Goal: Task Accomplishment & Management: Manage account settings

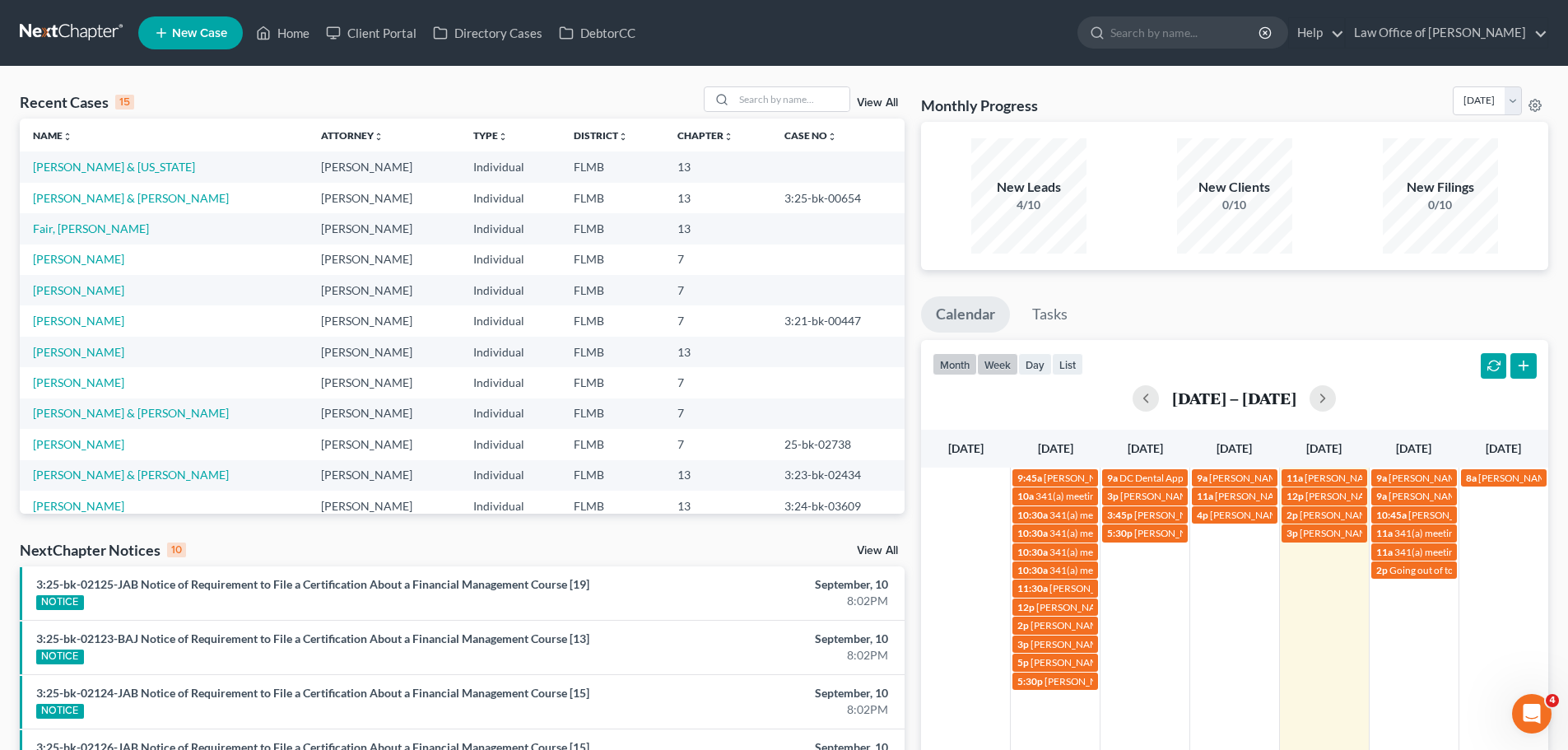
click at [961, 369] on button "month" at bounding box center [955, 364] width 44 height 22
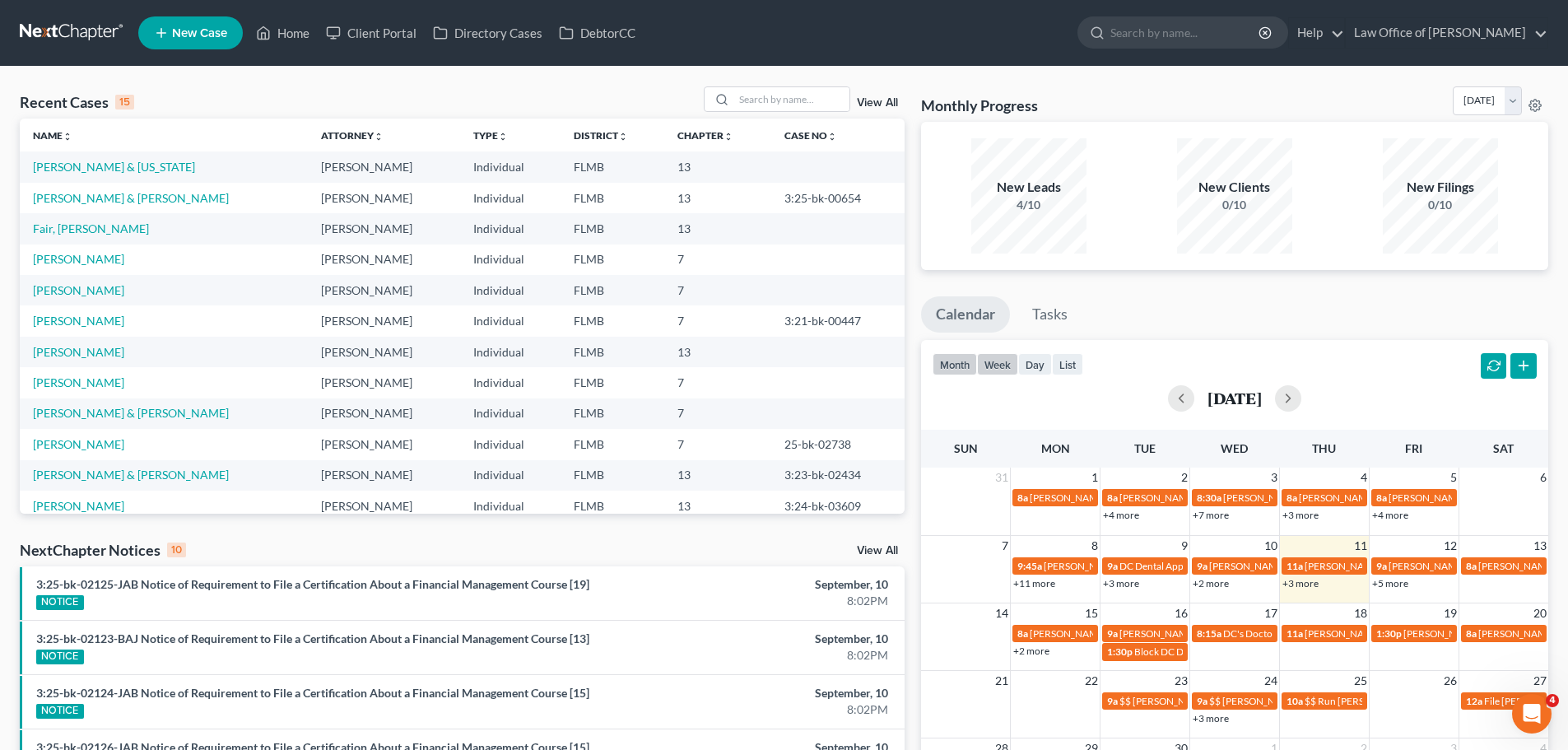
click at [1008, 368] on button "week" at bounding box center [998, 364] width 41 height 22
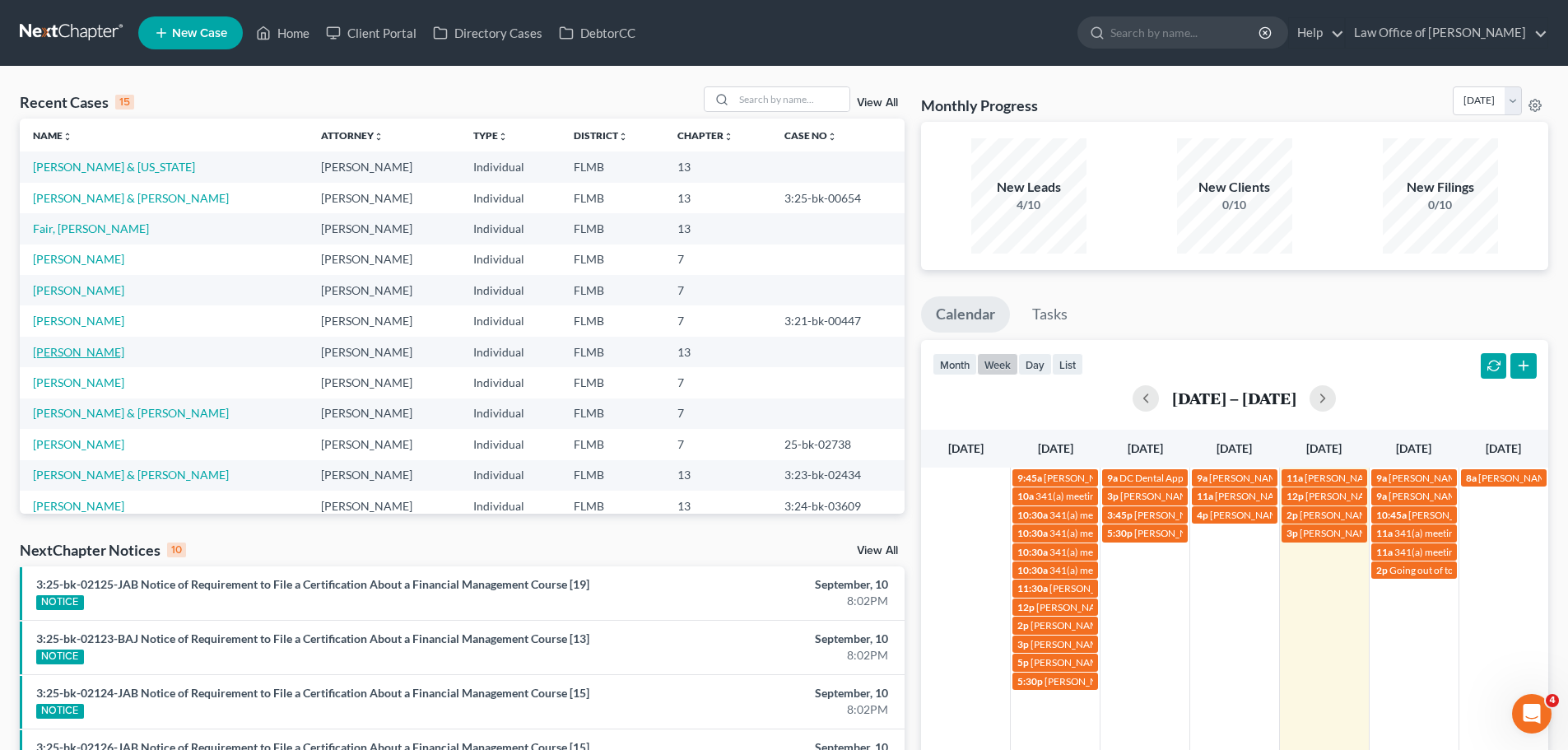
click at [103, 351] on link "[PERSON_NAME]" at bounding box center [78, 351] width 91 height 14
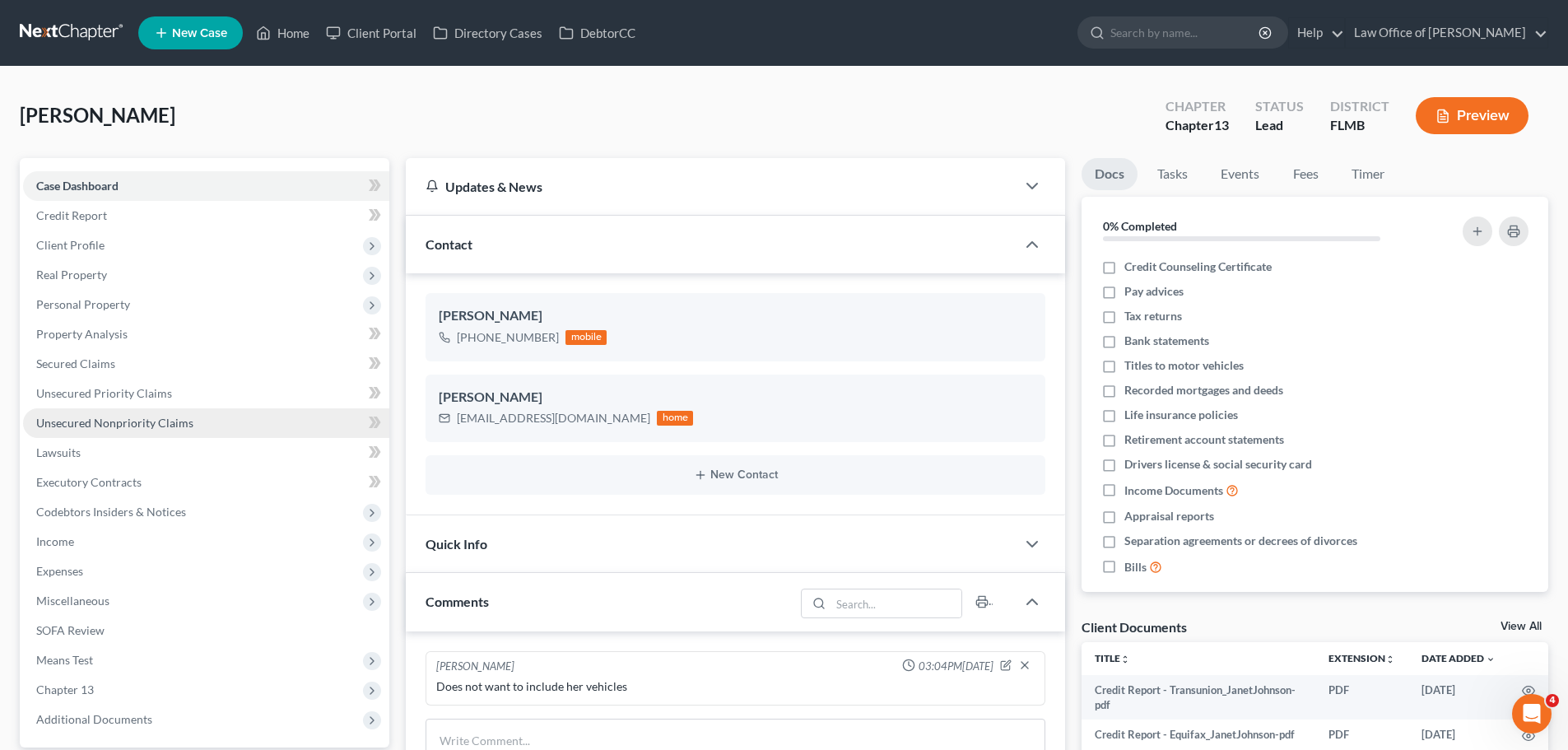
click at [135, 417] on span "Unsecured Nonpriority Claims" at bounding box center [115, 423] width 157 height 14
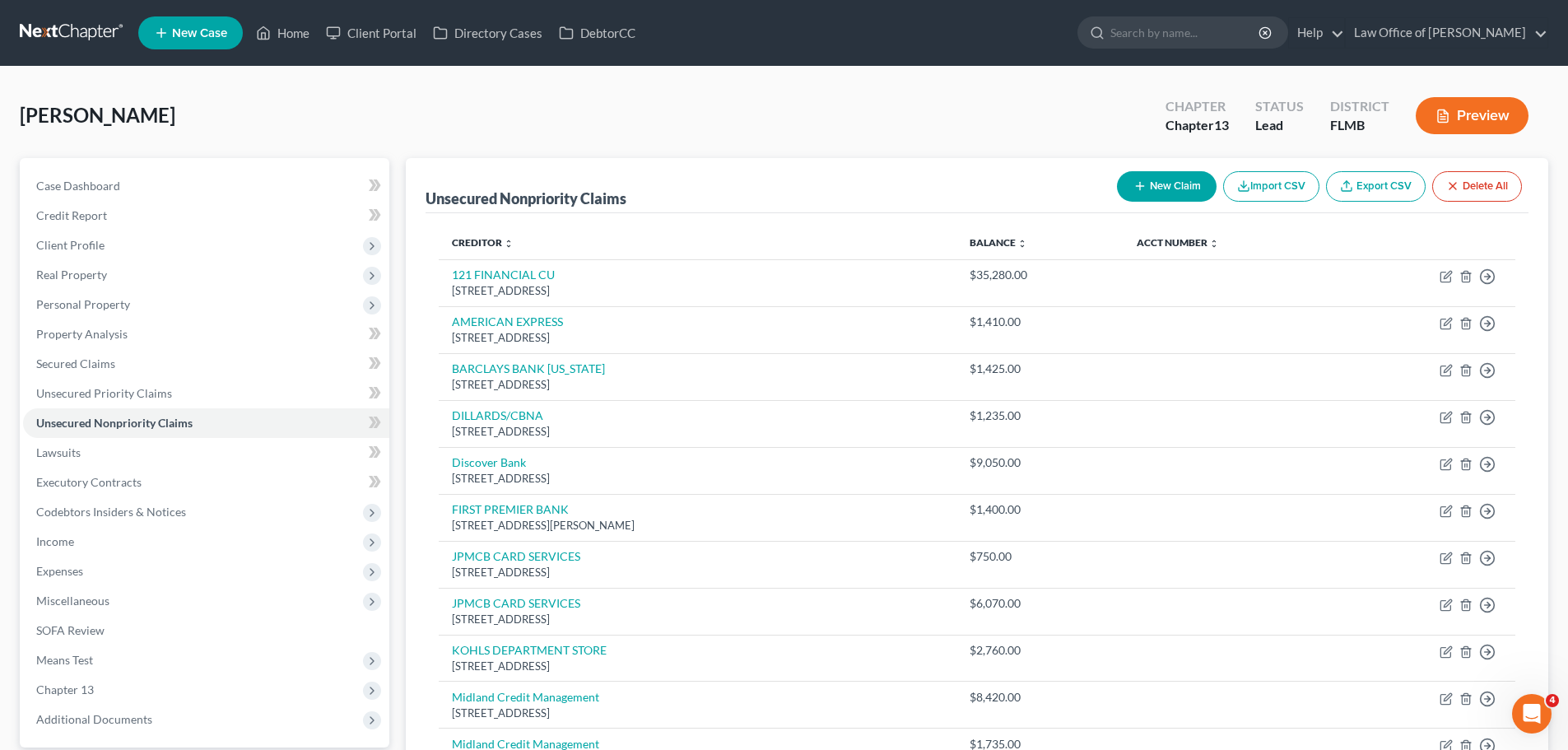
click at [730, 128] on div "[PERSON_NAME] Upgraded Chapter Chapter 13 Status Lead District FLMB Preview" at bounding box center [784, 122] width 1529 height 71
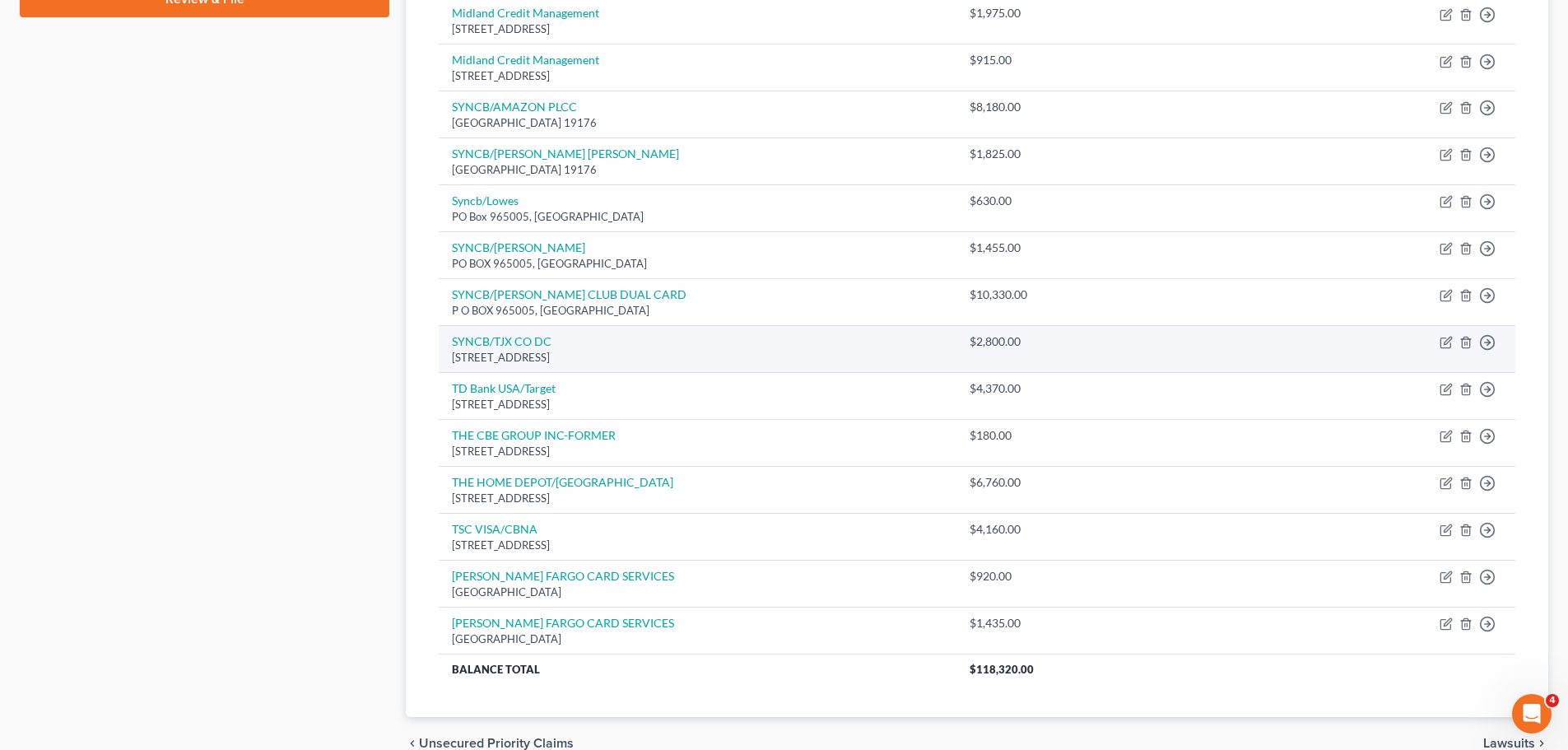
scroll to position [167, 0]
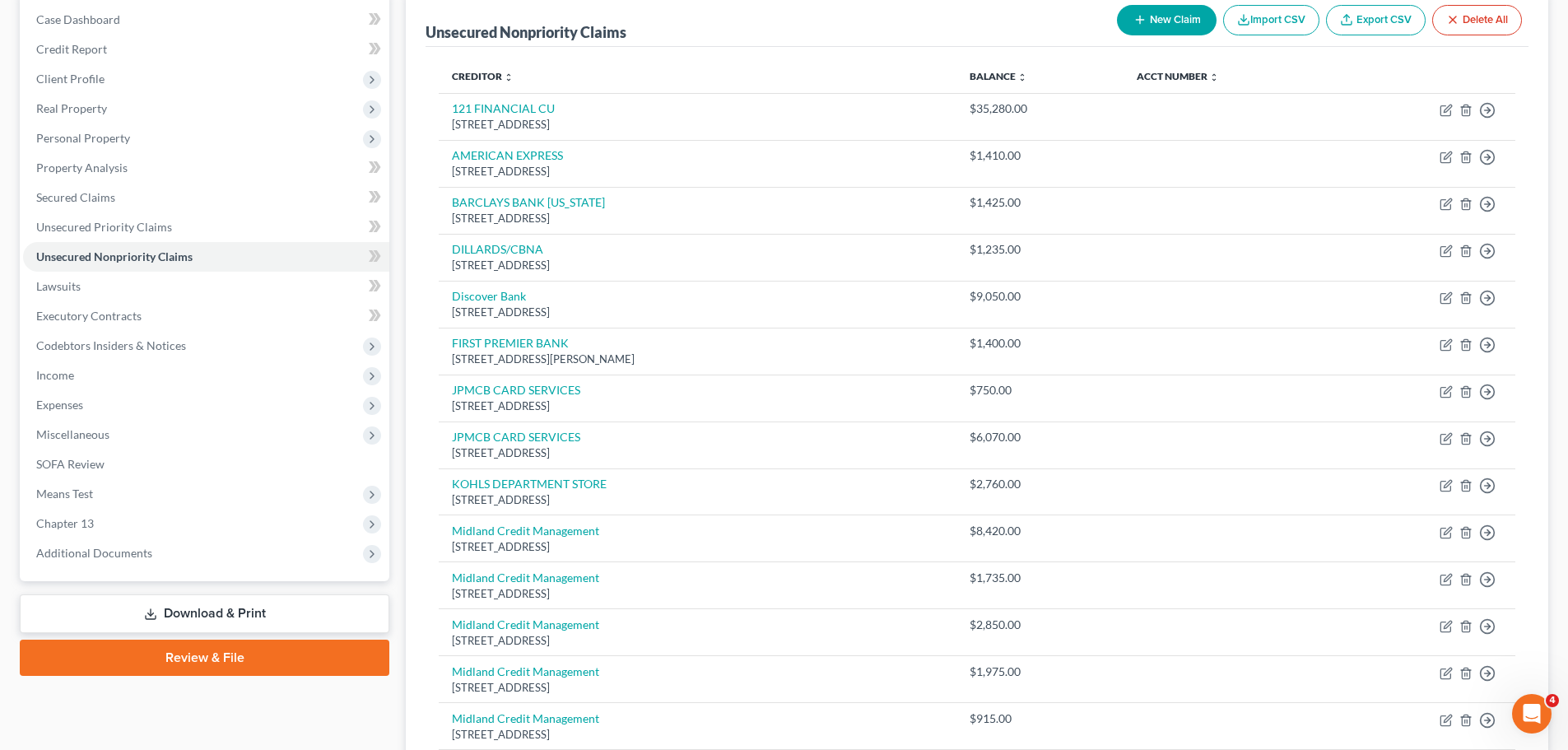
click at [1182, 17] on button "New Claim" at bounding box center [1166, 20] width 99 height 31
select select "0"
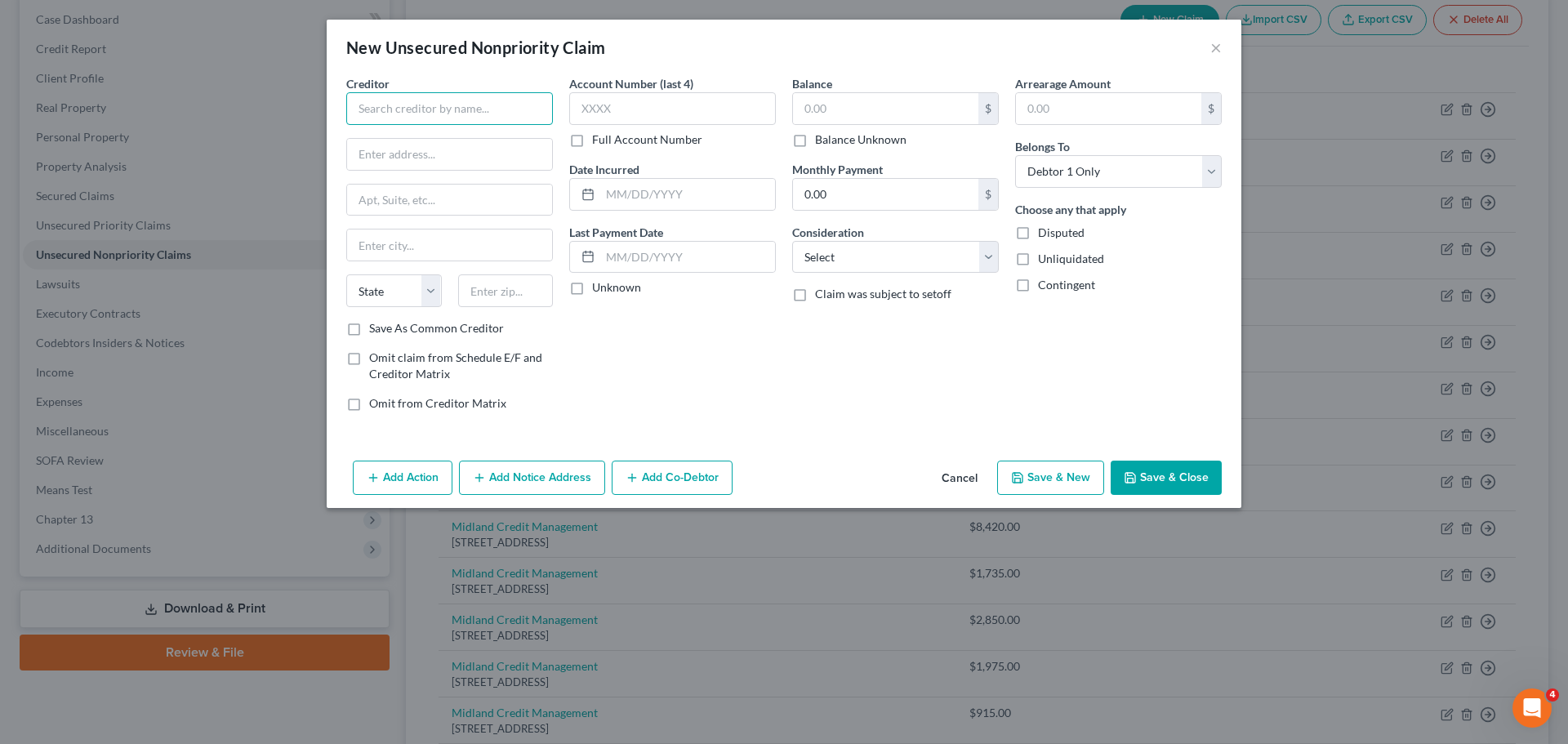
click at [499, 107] on input "text" at bounding box center [449, 109] width 206 height 32
paste input "ADS/COMENITY/[PERSON_NAME] JEWELERS"
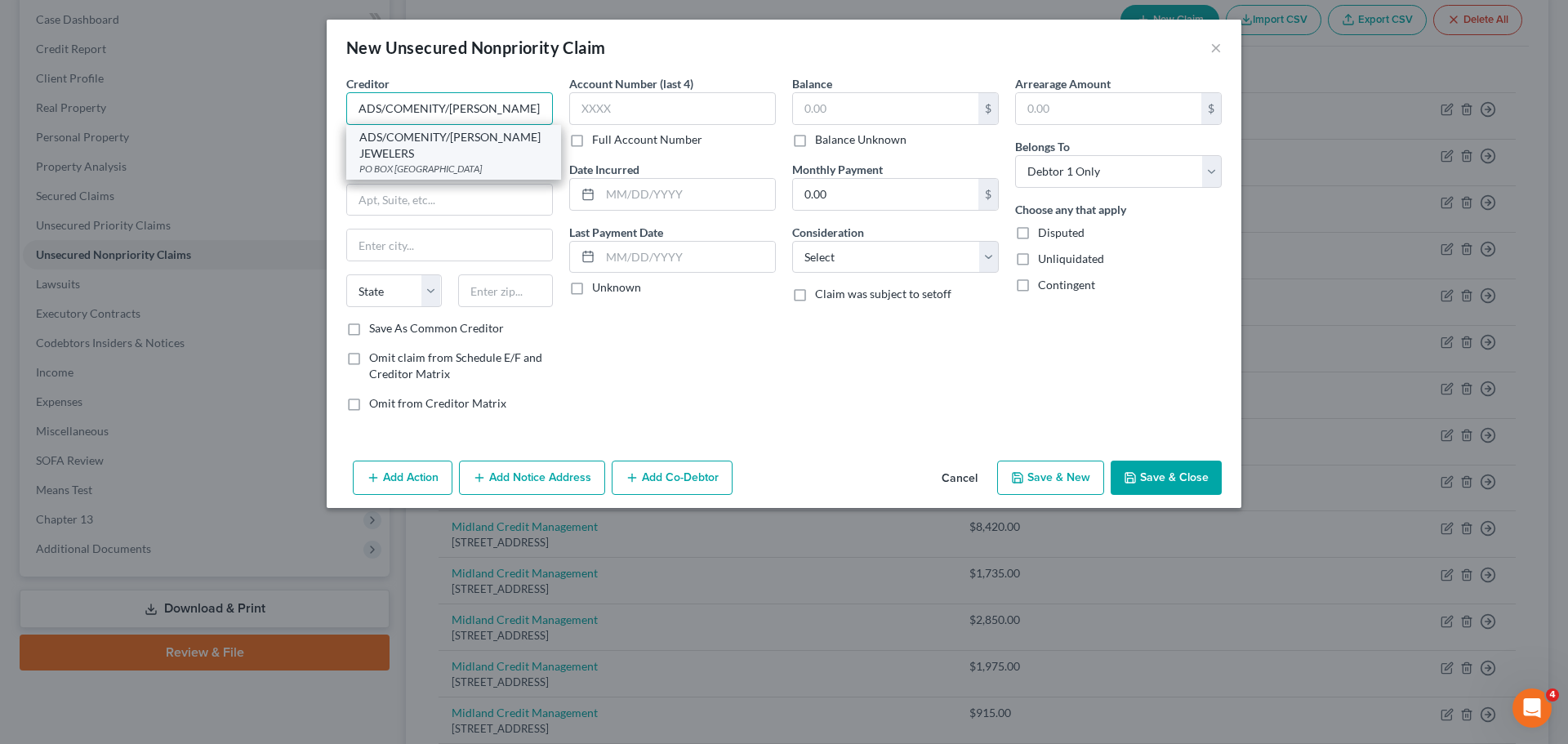
type input "ADS/COMENITY/[PERSON_NAME] JEWELERS"
click at [480, 138] on div "ADS/COMENITY/[PERSON_NAME] JEWELERS" at bounding box center [453, 145] width 188 height 32
type input "PO BOX 182120"
type input "Columbus"
select select "36"
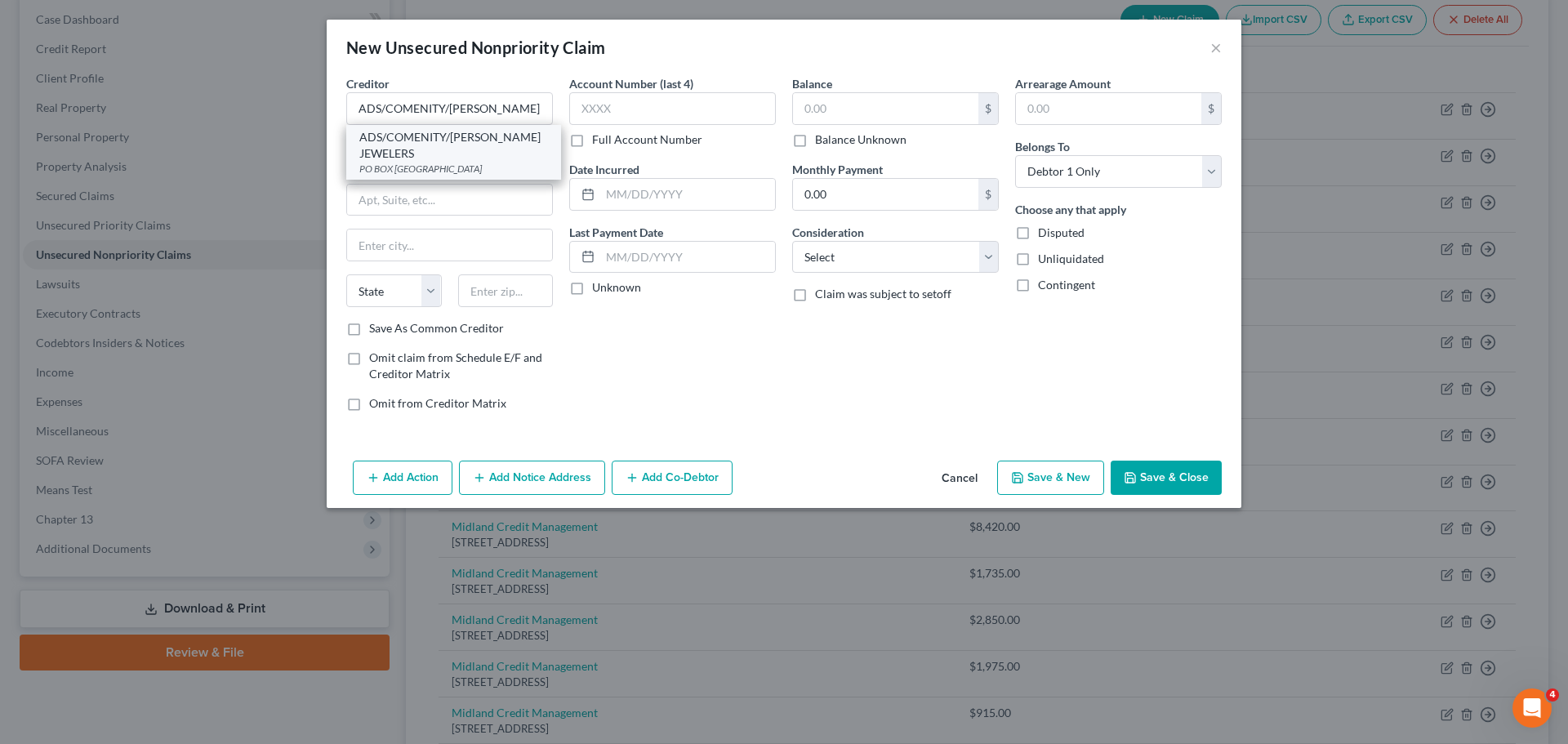
type input "43218"
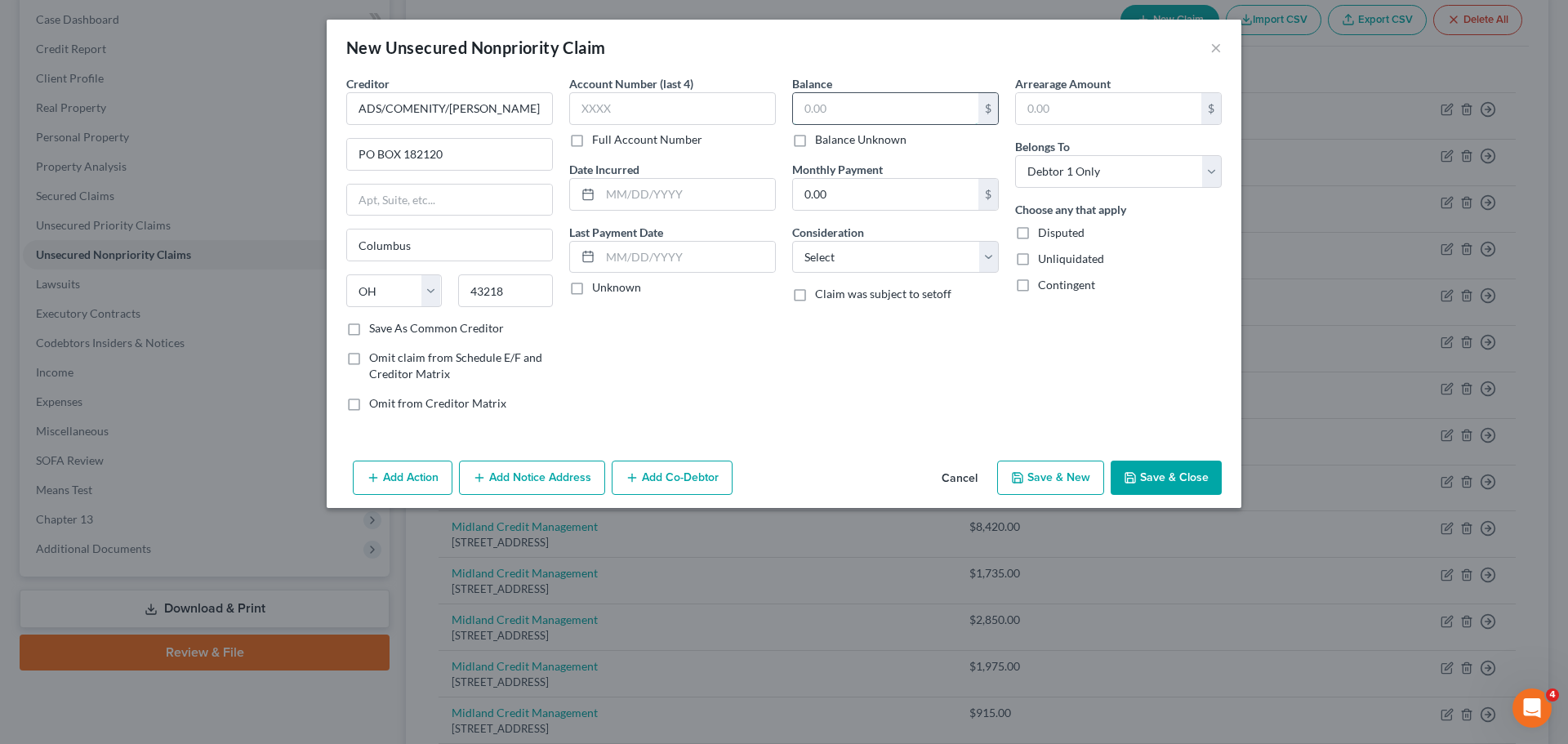
click at [904, 103] on input "text" at bounding box center [886, 108] width 185 height 31
click at [850, 354] on div "Balance 0.00 $ Balance Unknown Balance Undetermined 0.00 $ Balance Unknown Mont…" at bounding box center [895, 250] width 223 height 350
click at [920, 102] on input "0.00" at bounding box center [886, 108] width 185 height 31
type input "5"
click at [954, 479] on button "Cancel" at bounding box center [959, 478] width 62 height 32
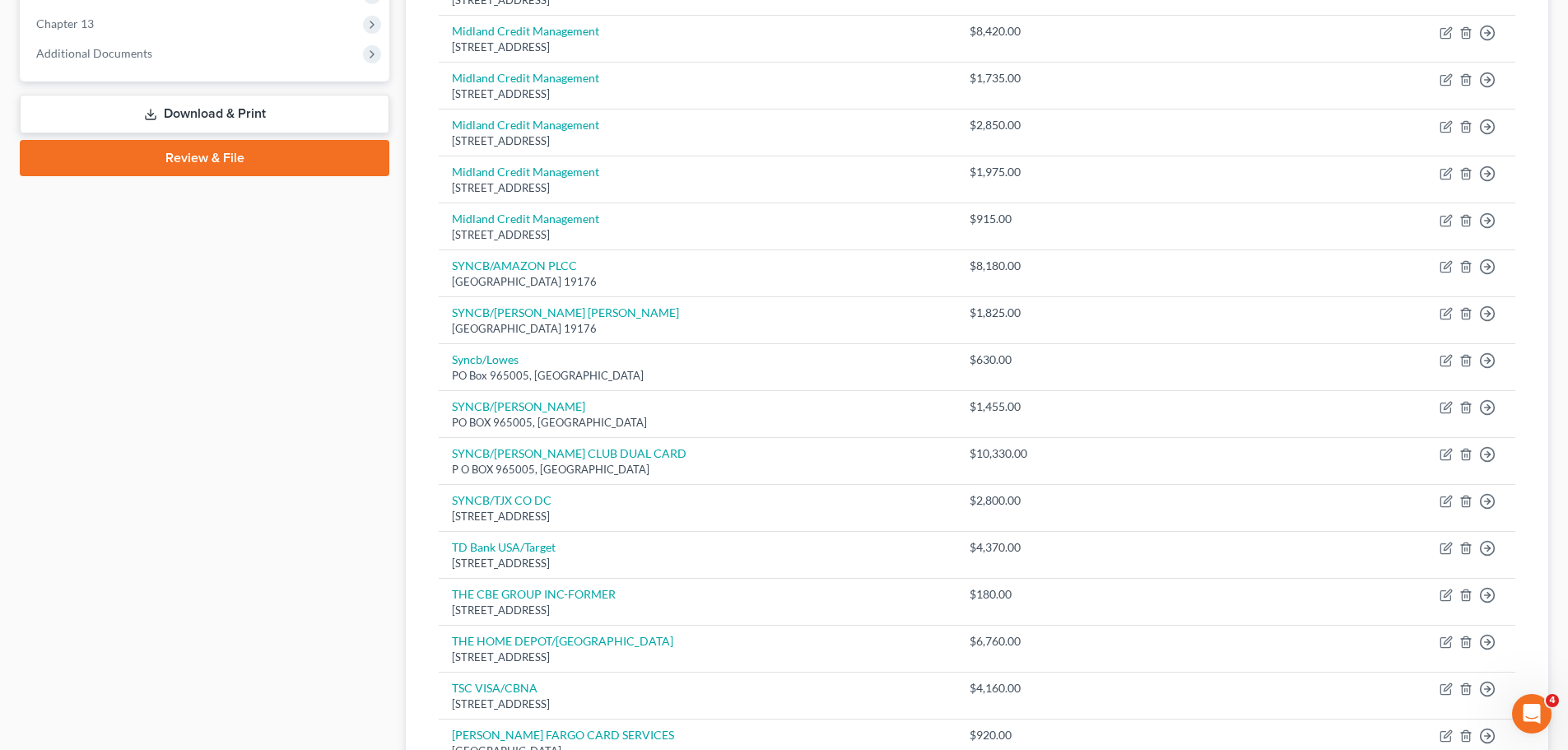
scroll to position [0, 0]
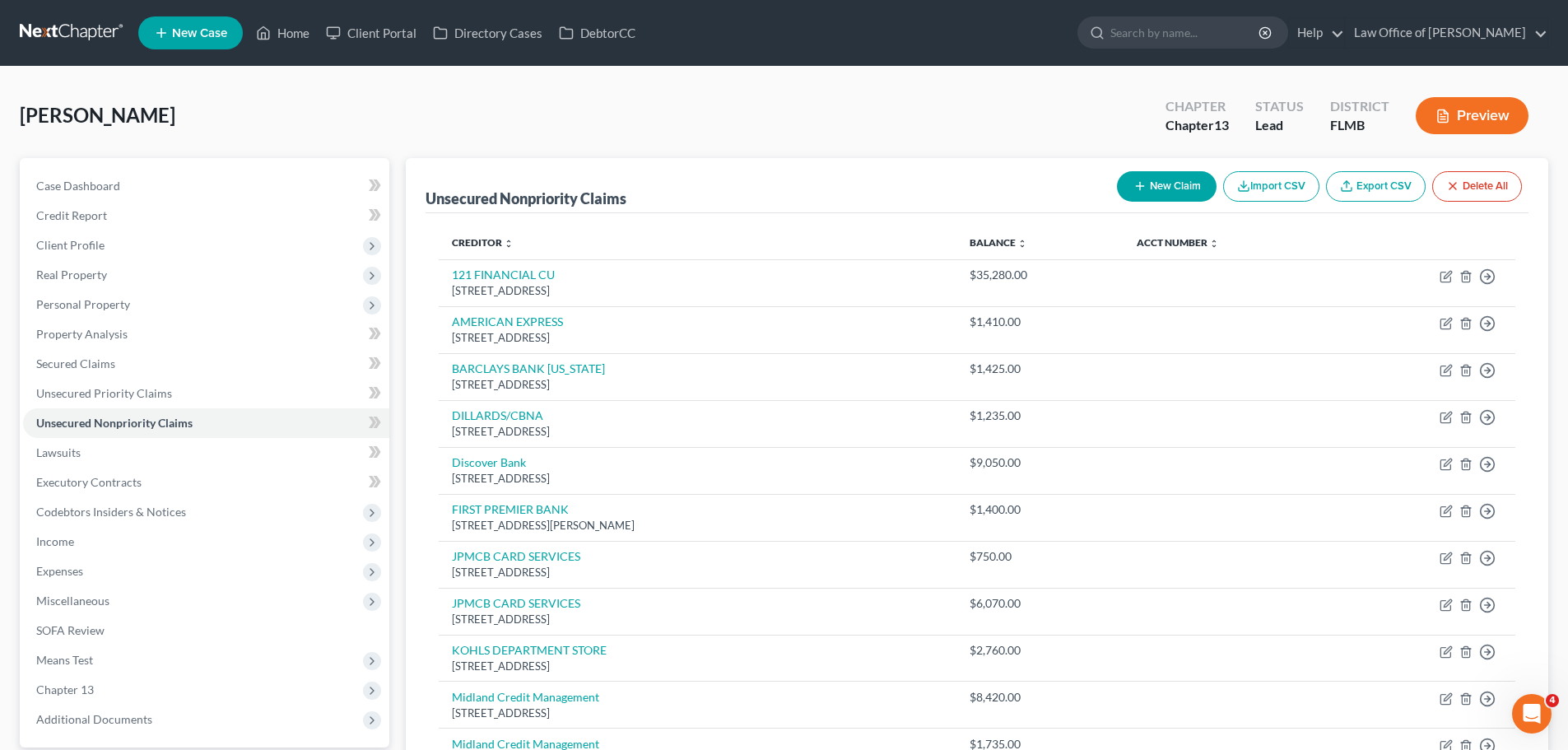
click at [1188, 178] on button "New Claim" at bounding box center [1166, 187] width 99 height 31
select select "0"
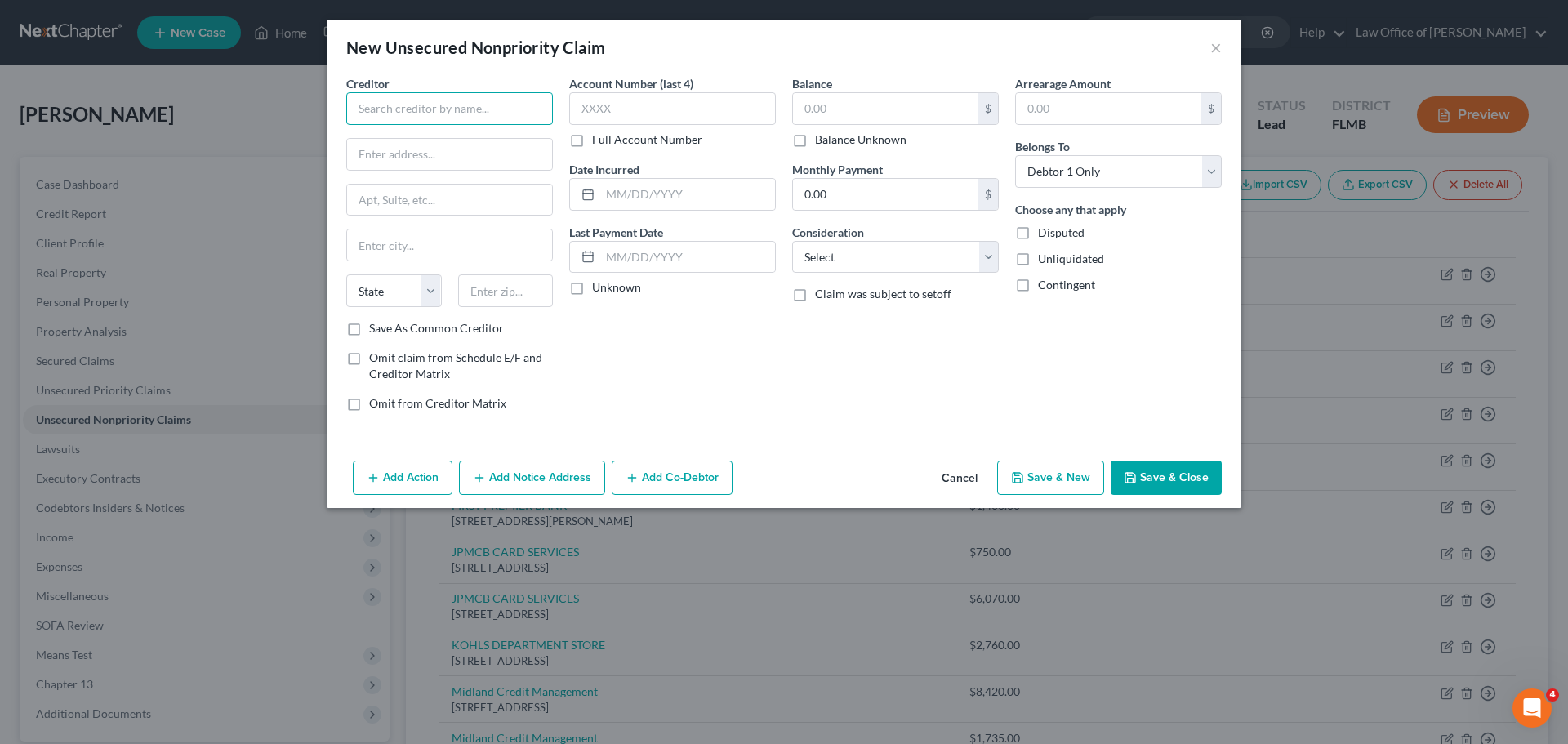
click at [459, 115] on input "text" at bounding box center [449, 109] width 206 height 32
paste input "ADS/COMENITY/[PERSON_NAME] JEWELERS"
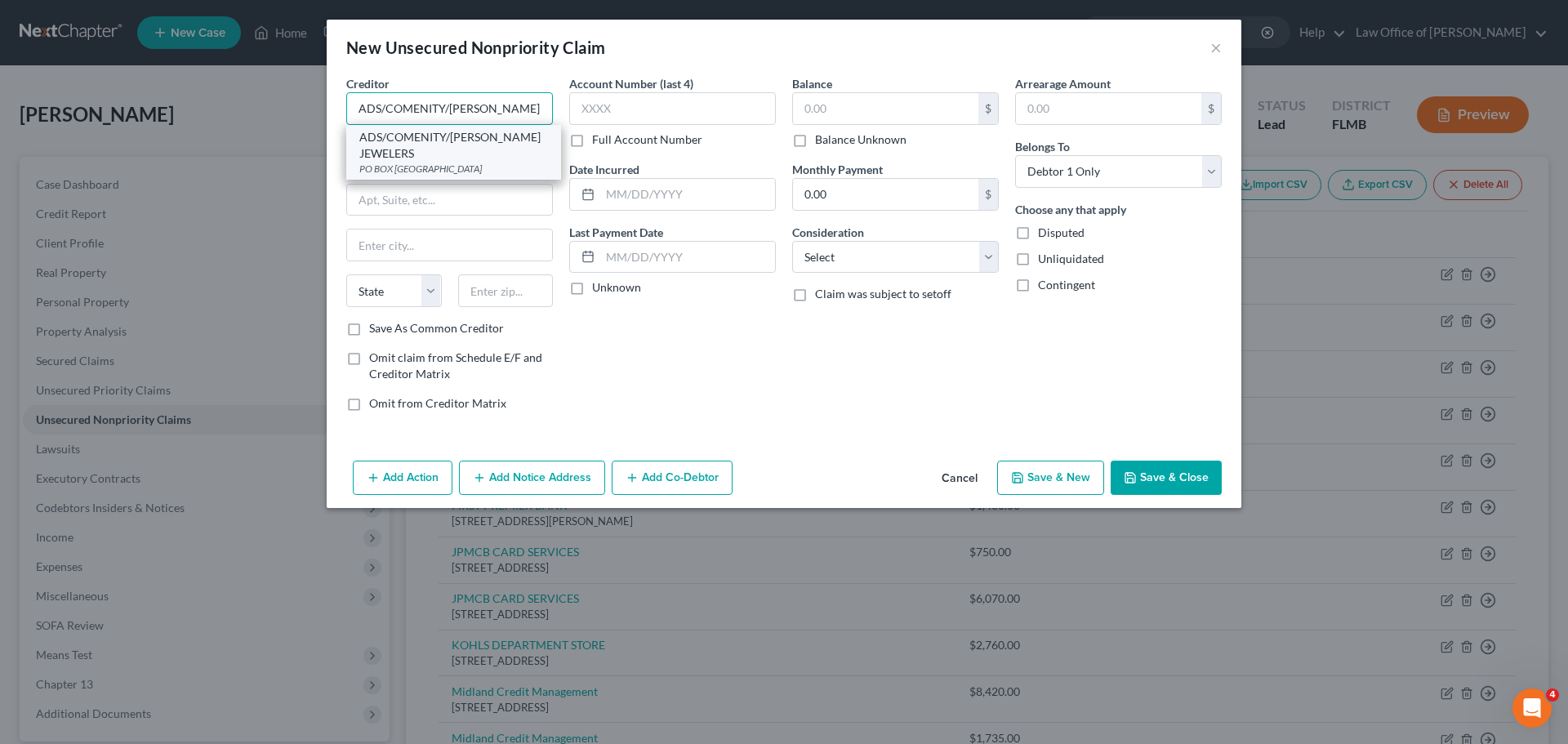
type input "ADS/COMENITY/[PERSON_NAME] JEWELERS"
click at [505, 161] on div "PO BOX [GEOGRAPHIC_DATA]" at bounding box center [453, 168] width 188 height 14
type input "PO BOX 182120"
type input "Columbus"
select select "36"
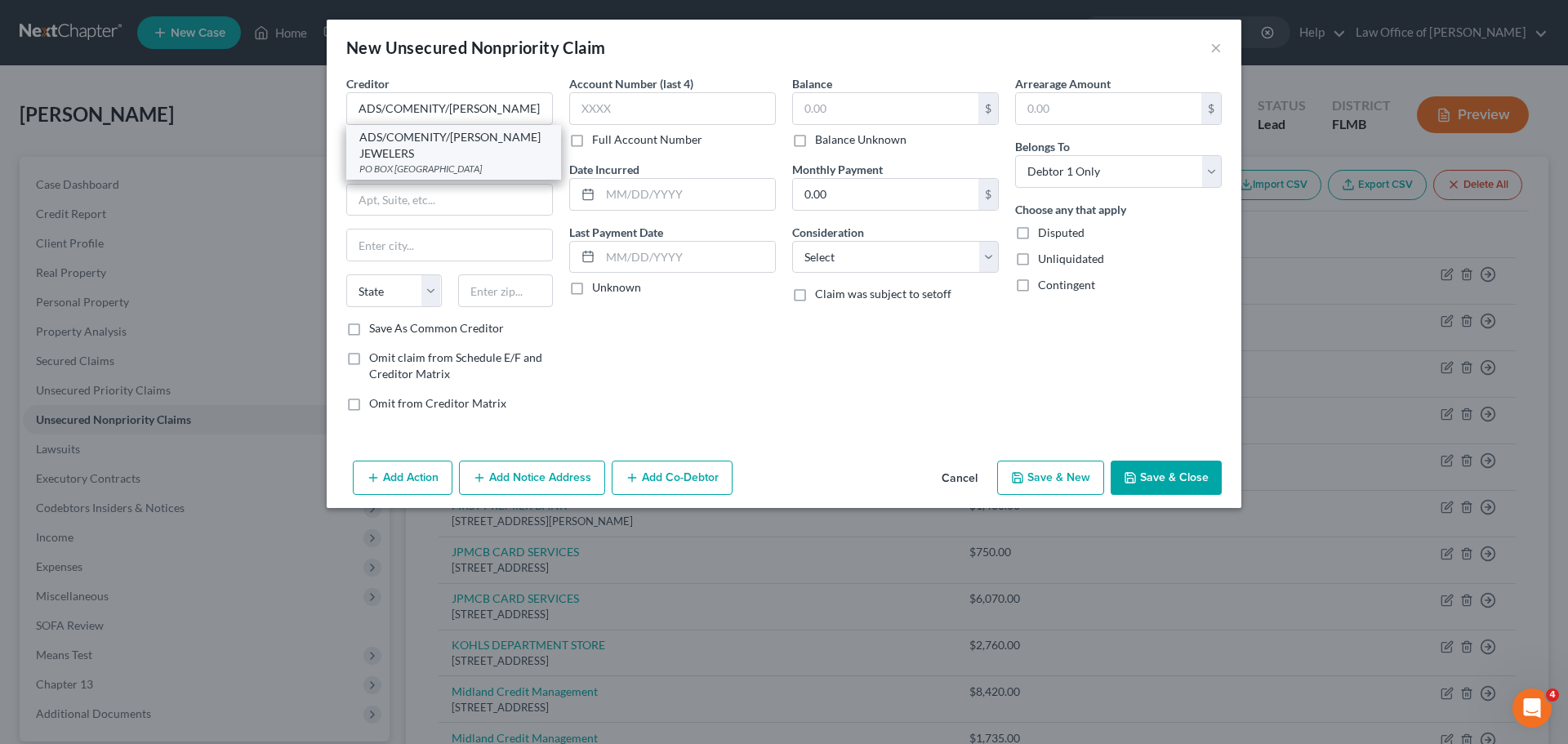
type input "43218"
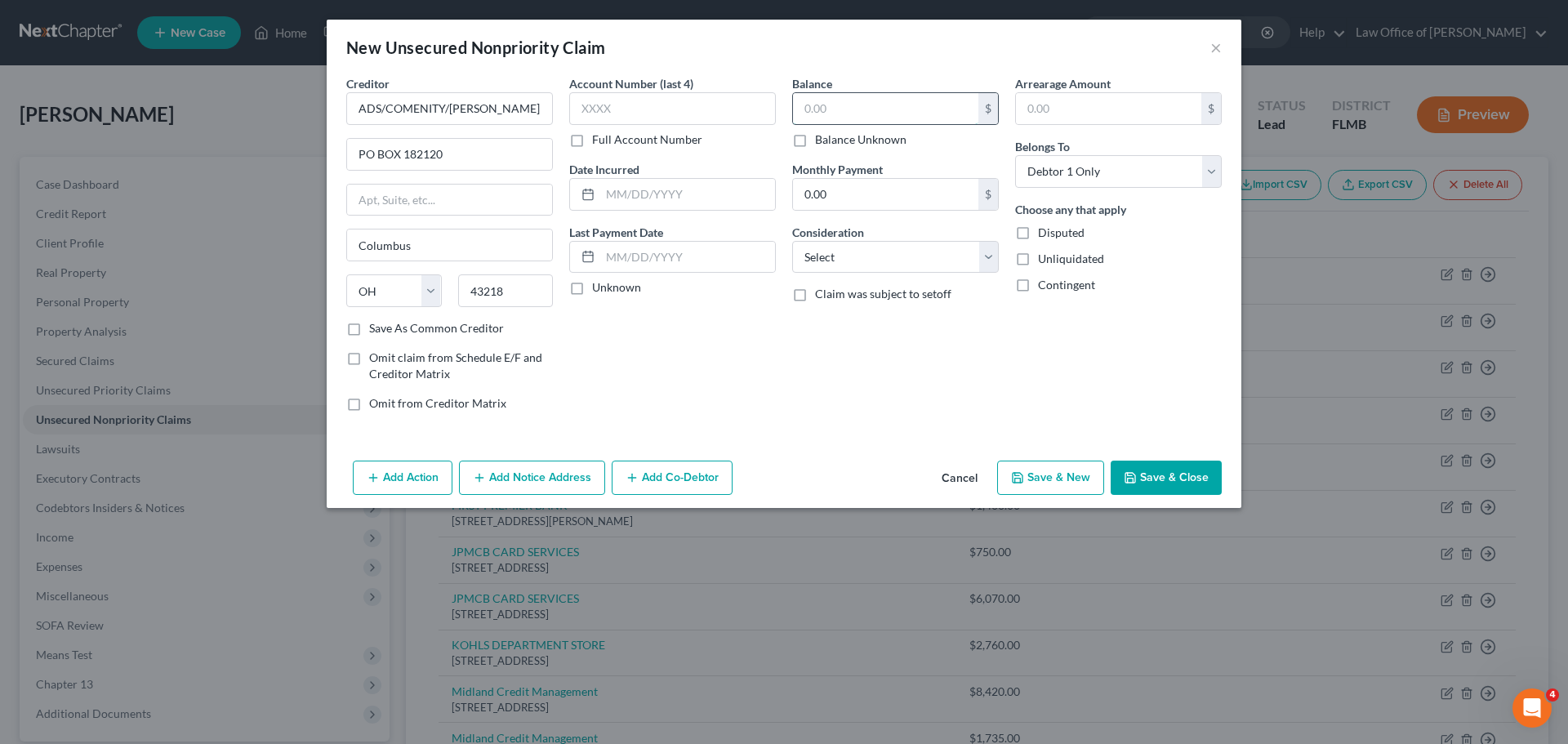
click at [847, 110] on input "text" at bounding box center [886, 108] width 185 height 31
type input "5,200.00"
click at [806, 372] on div "Balance 5,200.00 $ Balance Unknown Balance Undetermined 5,200.00 $ Balance Unkn…" at bounding box center [895, 250] width 223 height 350
click at [1191, 485] on button "Save & Close" at bounding box center [1167, 478] width 111 height 34
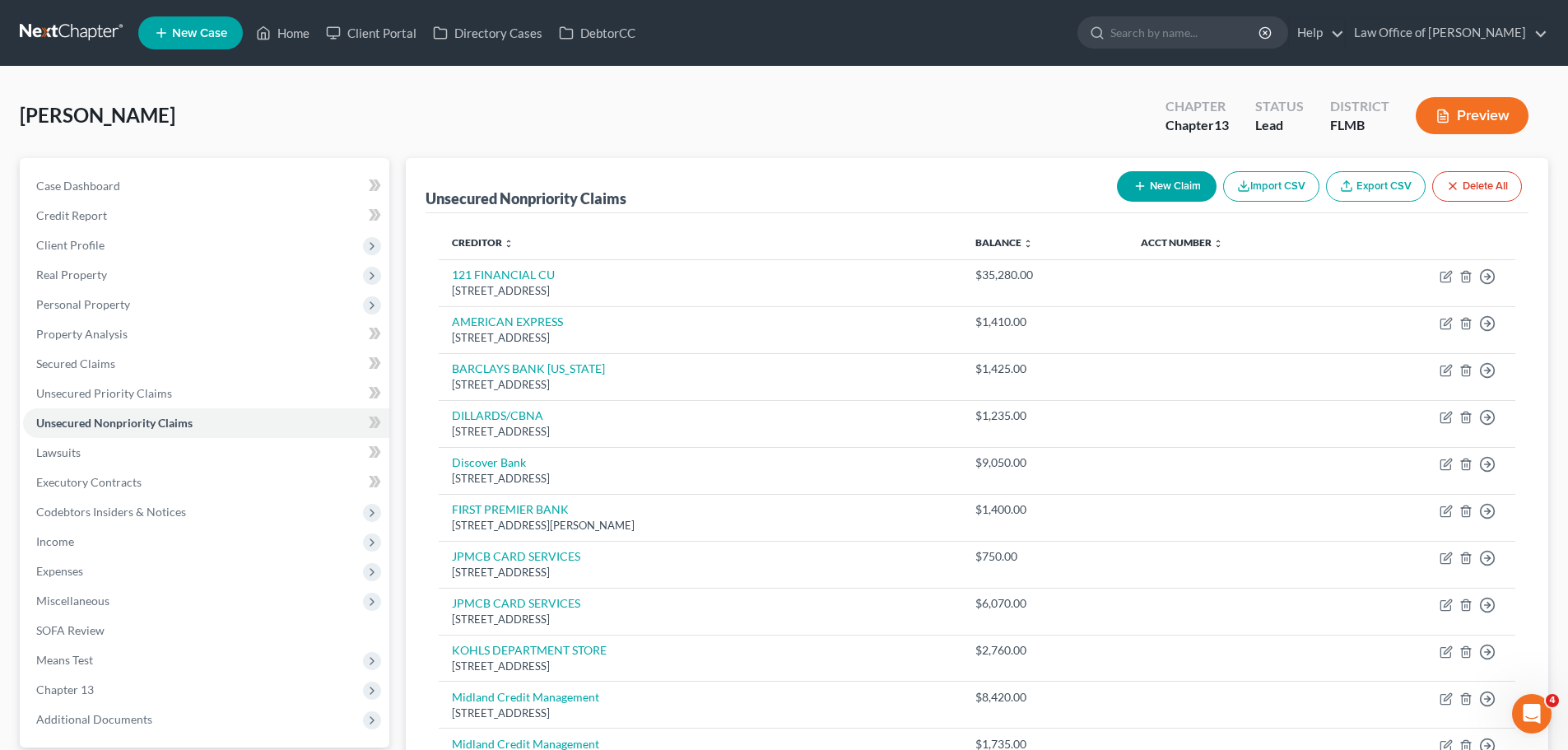
click at [1161, 198] on button "New Claim" at bounding box center [1166, 187] width 99 height 31
select select "0"
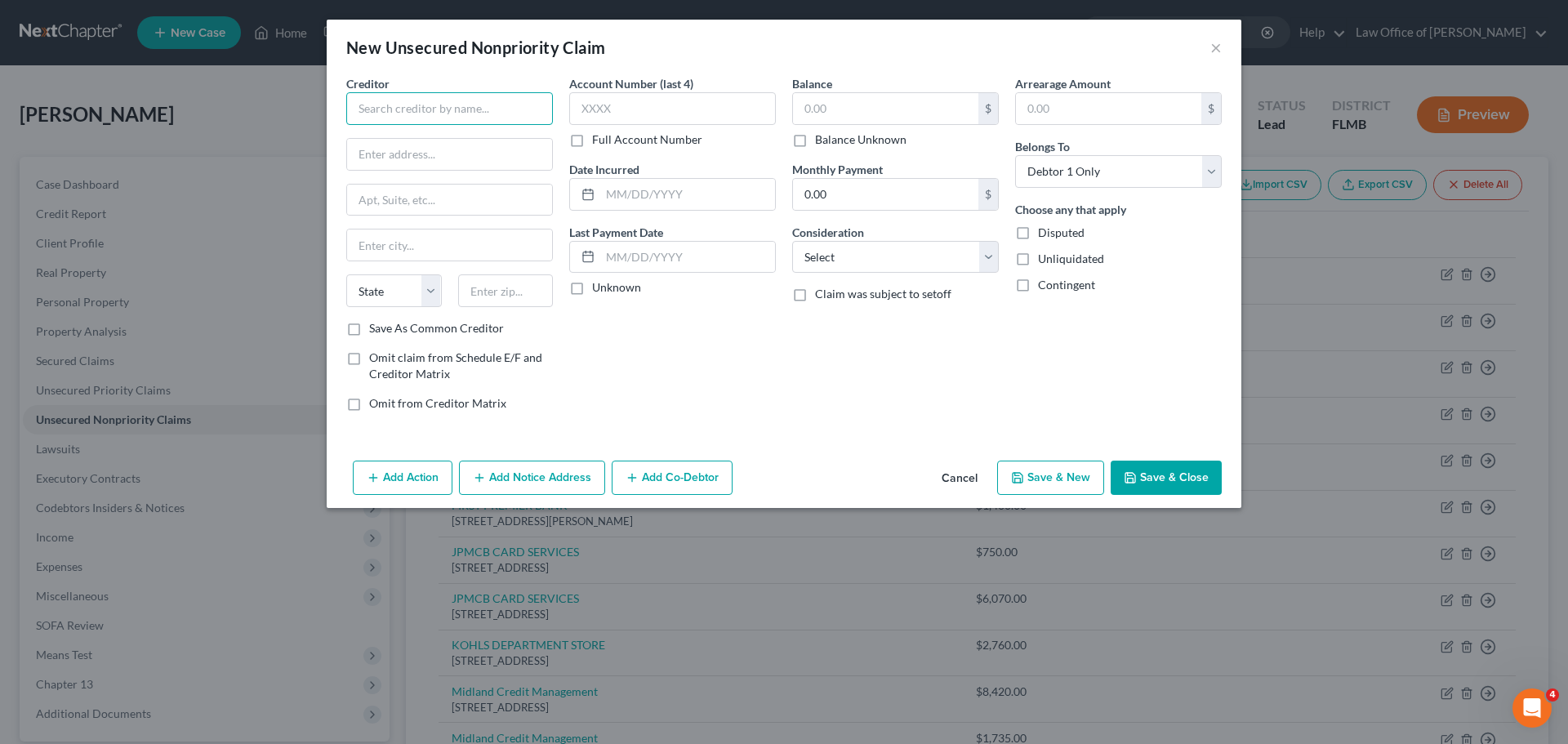
click at [376, 110] on input "text" at bounding box center [449, 109] width 206 height 32
paste input "ADS/COMENITY/SEPHORA"
click at [359, 106] on input "ADS/COMENITY/SEPHORA" at bounding box center [449, 109] width 206 height 32
click at [858, 113] on input "text" at bounding box center [886, 108] width 185 height 31
type input "ADS/COMENITY/SEPHORA"
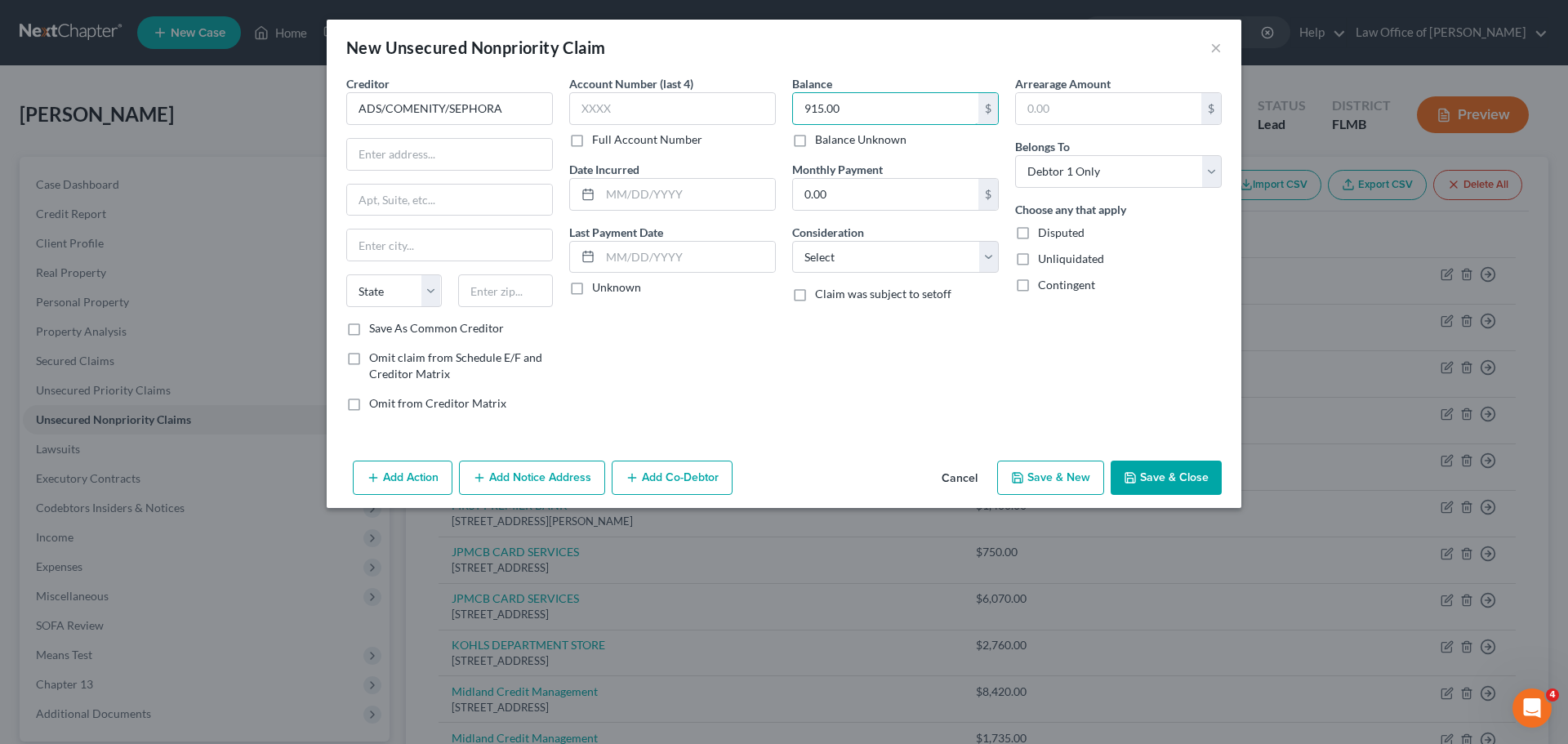
type input "915.00"
click at [380, 149] on input "text" at bounding box center [449, 154] width 205 height 31
paste input "PO BOX 182120"
type input "PO BOX 182120"
click at [506, 302] on input "text" at bounding box center [506, 290] width 96 height 32
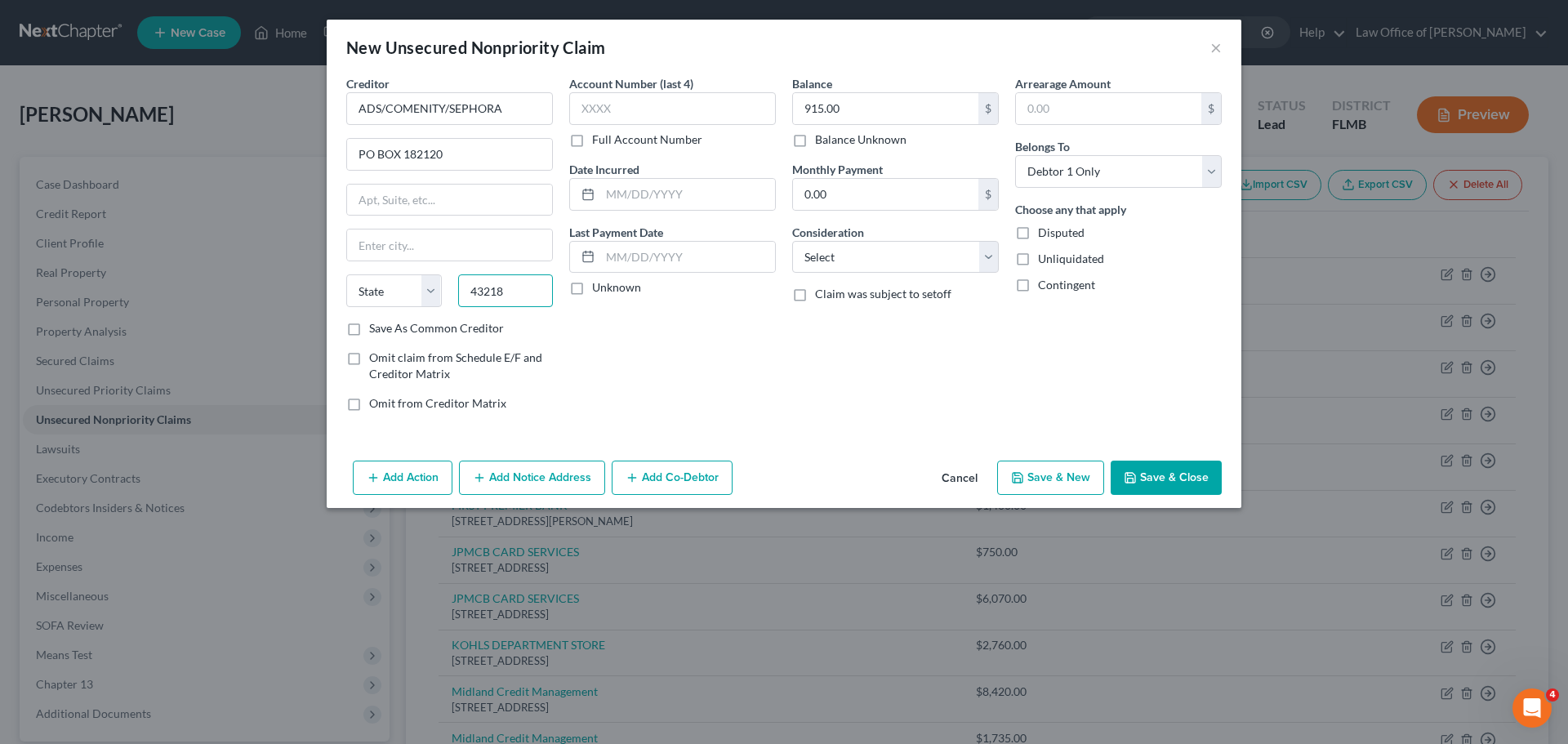
type input "43218"
click at [635, 351] on div "Account Number (last 4) Full Account Number Date Incurred Last Payment Date Unk…" at bounding box center [672, 250] width 223 height 350
type input "Columbus"
select select "36"
click at [1194, 477] on button "Save & Close" at bounding box center [1167, 478] width 111 height 34
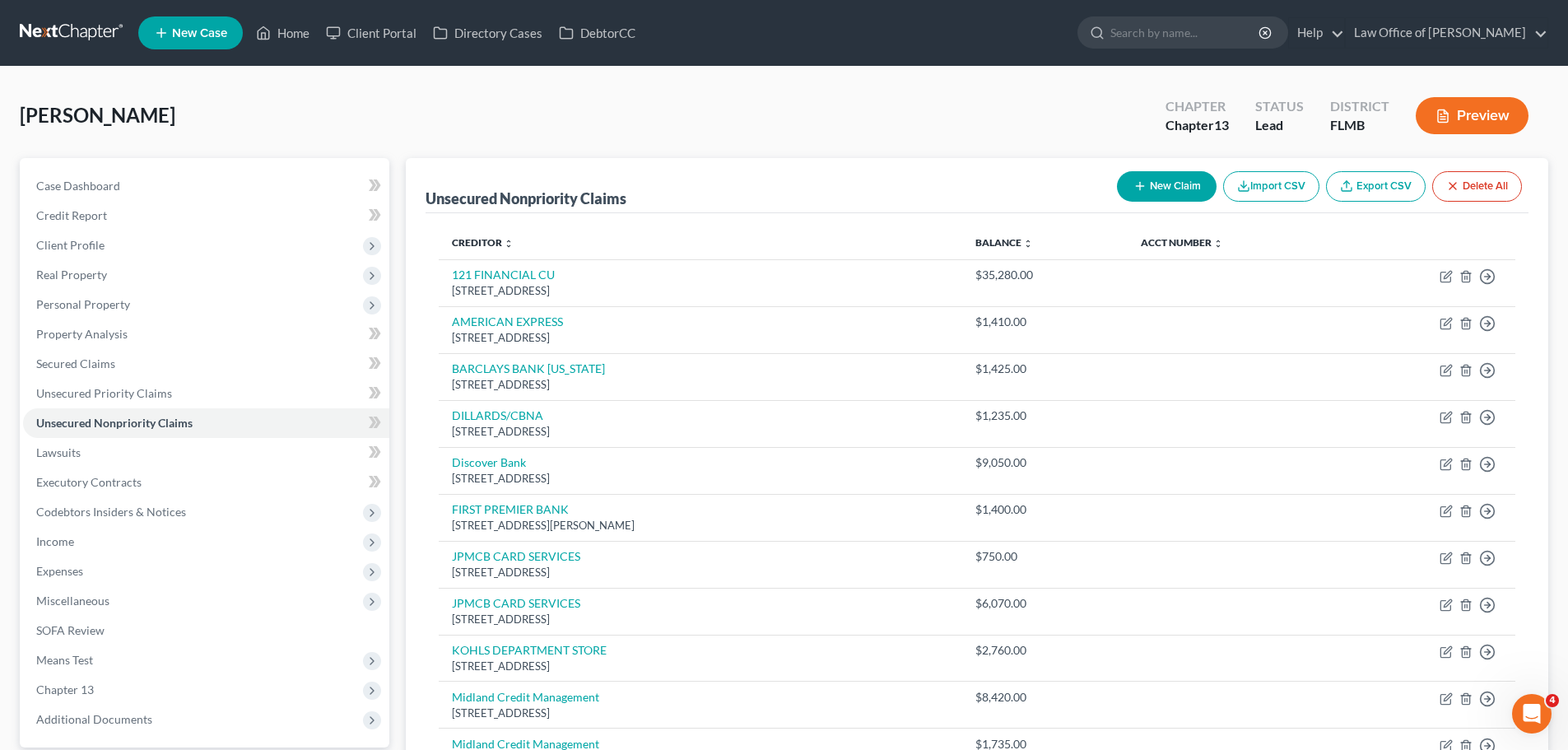
click at [1173, 198] on button "New Claim" at bounding box center [1166, 187] width 99 height 31
select select "0"
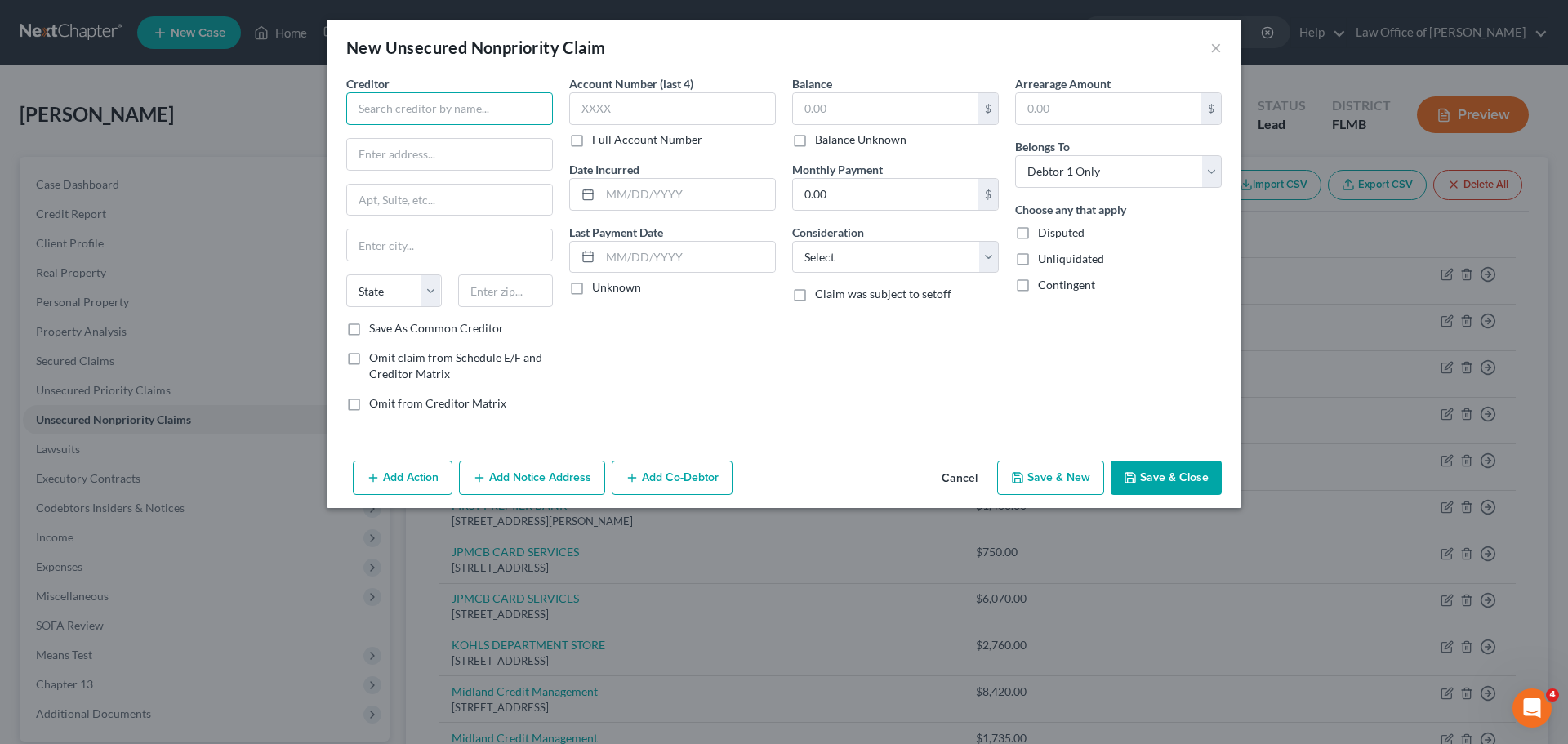
click at [428, 105] on input "text" at bounding box center [449, 109] width 206 height 32
paste input "ADS/COMENITY/ULTA MC"
click at [354, 111] on input "ADS/COMENITY/ULTA MC" at bounding box center [449, 109] width 206 height 32
type input "ADS/COMENITY/ULTA MC"
click at [369, 327] on label "Save As Common Creditor" at bounding box center [436, 328] width 135 height 16
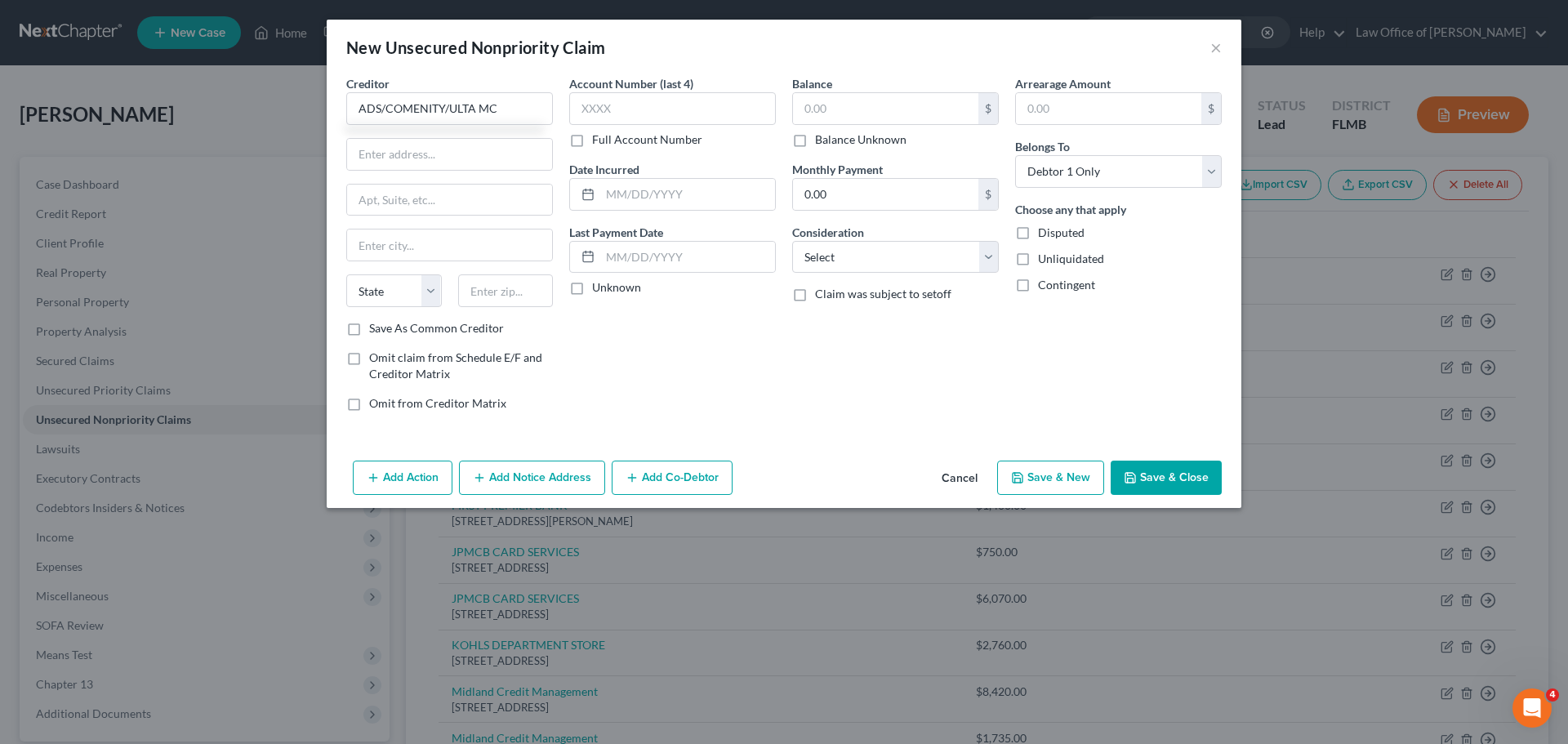
click at [376, 327] on input "Save As Common Creditor" at bounding box center [380, 325] width 11 height 11
checkbox input "true"
click at [894, 116] on input "text" at bounding box center [886, 108] width 185 height 31
type input "1,735.00"
click at [465, 154] on input "text" at bounding box center [449, 154] width 205 height 31
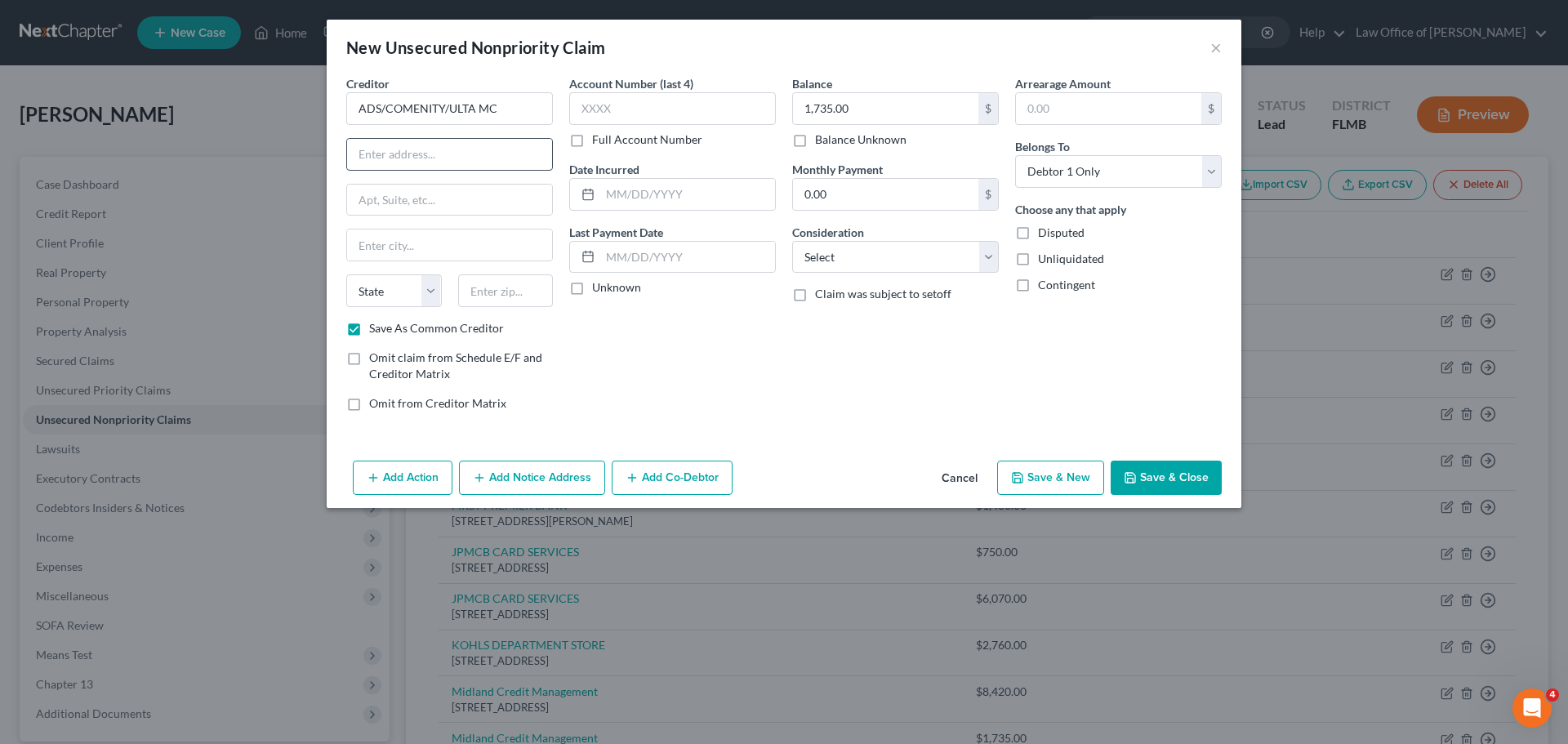
paste input "PO BOX 182120"
type input "PO BOX 182120"
click at [596, 342] on div "Account Number (last 4) Full Account Number Date Incurred Last Payment Date Unk…" at bounding box center [672, 250] width 223 height 350
click at [503, 289] on input "text" at bounding box center [506, 290] width 96 height 32
type input "43218"
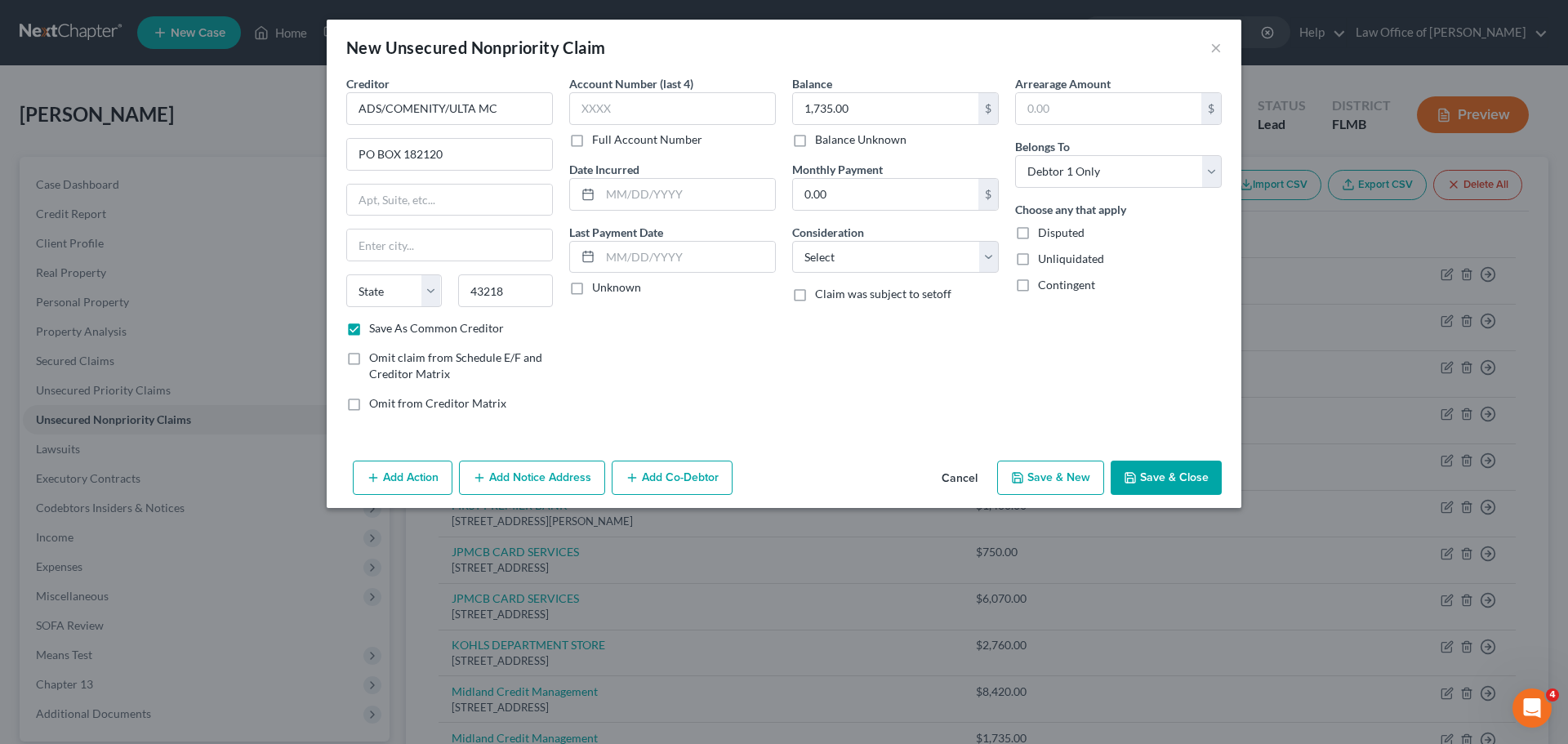
type input "Columbus"
select select "36"
drag, startPoint x: 649, startPoint y: 407, endPoint x: 635, endPoint y: 404, distance: 14.3
click at [649, 408] on div "Account Number (last 4) Full Account Number Date Incurred Last Payment Date Unk…" at bounding box center [672, 250] width 223 height 350
click at [1167, 489] on button "Save & Close" at bounding box center [1167, 478] width 111 height 34
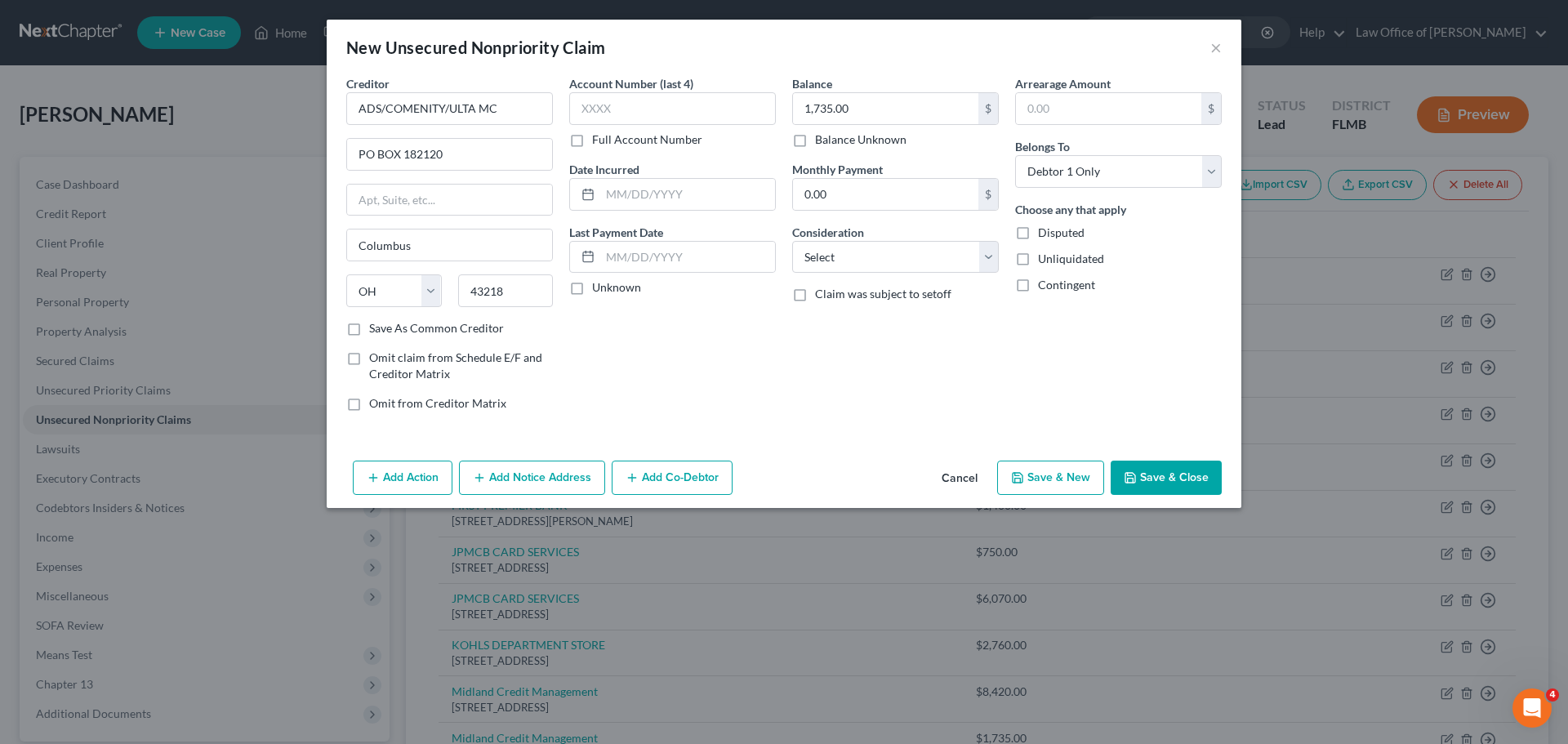
checkbox input "false"
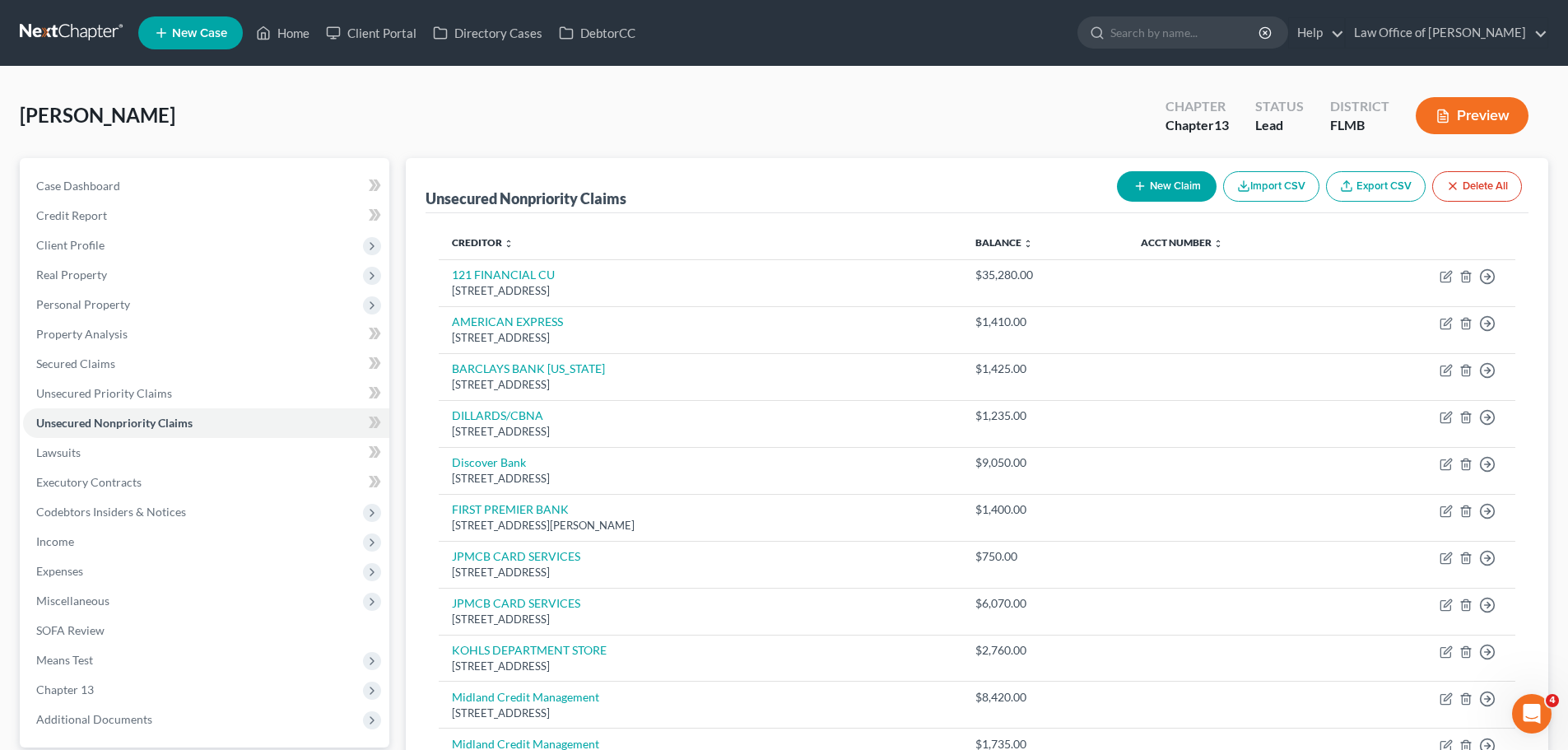
click at [767, 138] on div "[PERSON_NAME] Upgraded Chapter Chapter 13 Status Lead District FLMB Preview" at bounding box center [784, 122] width 1529 height 71
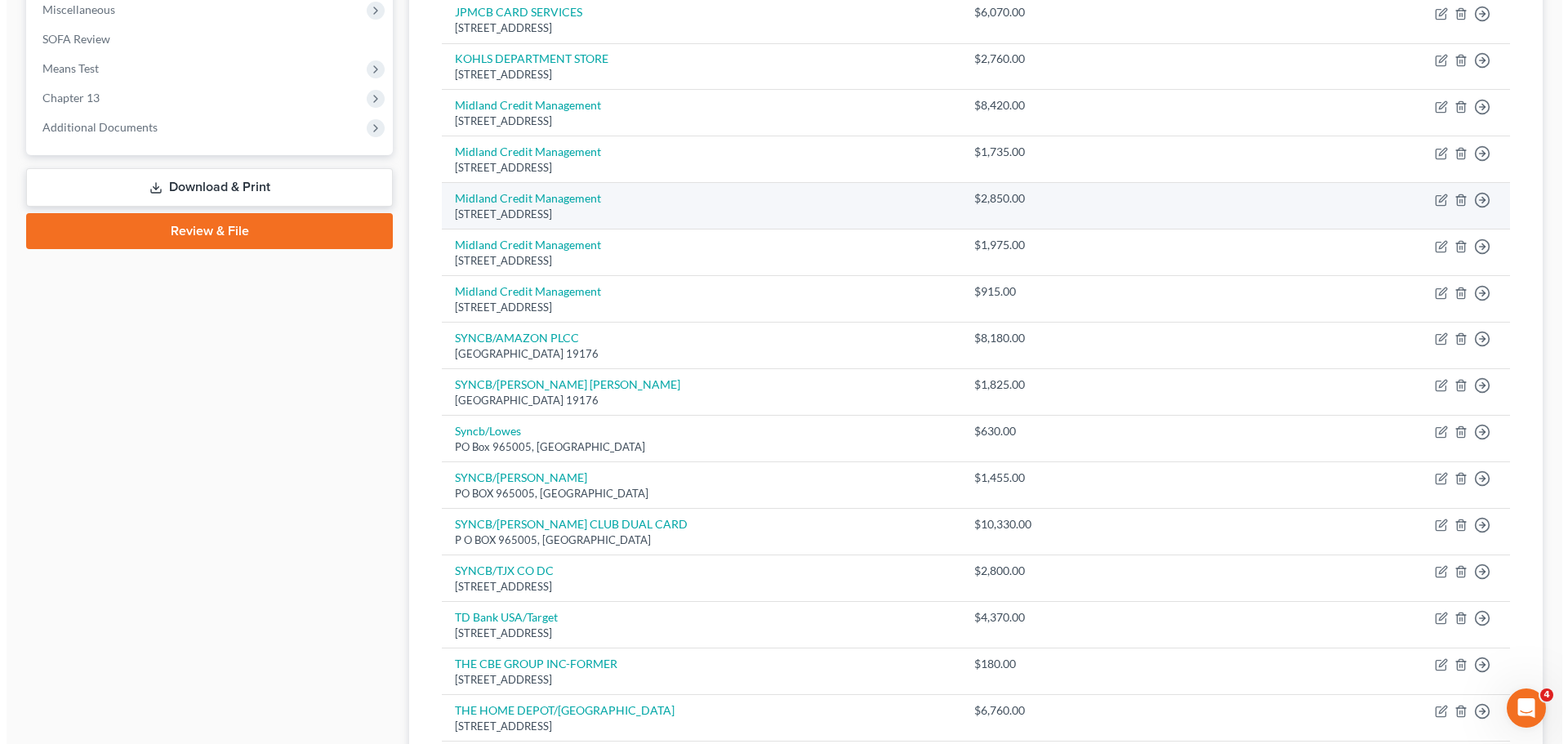
scroll to position [542, 0]
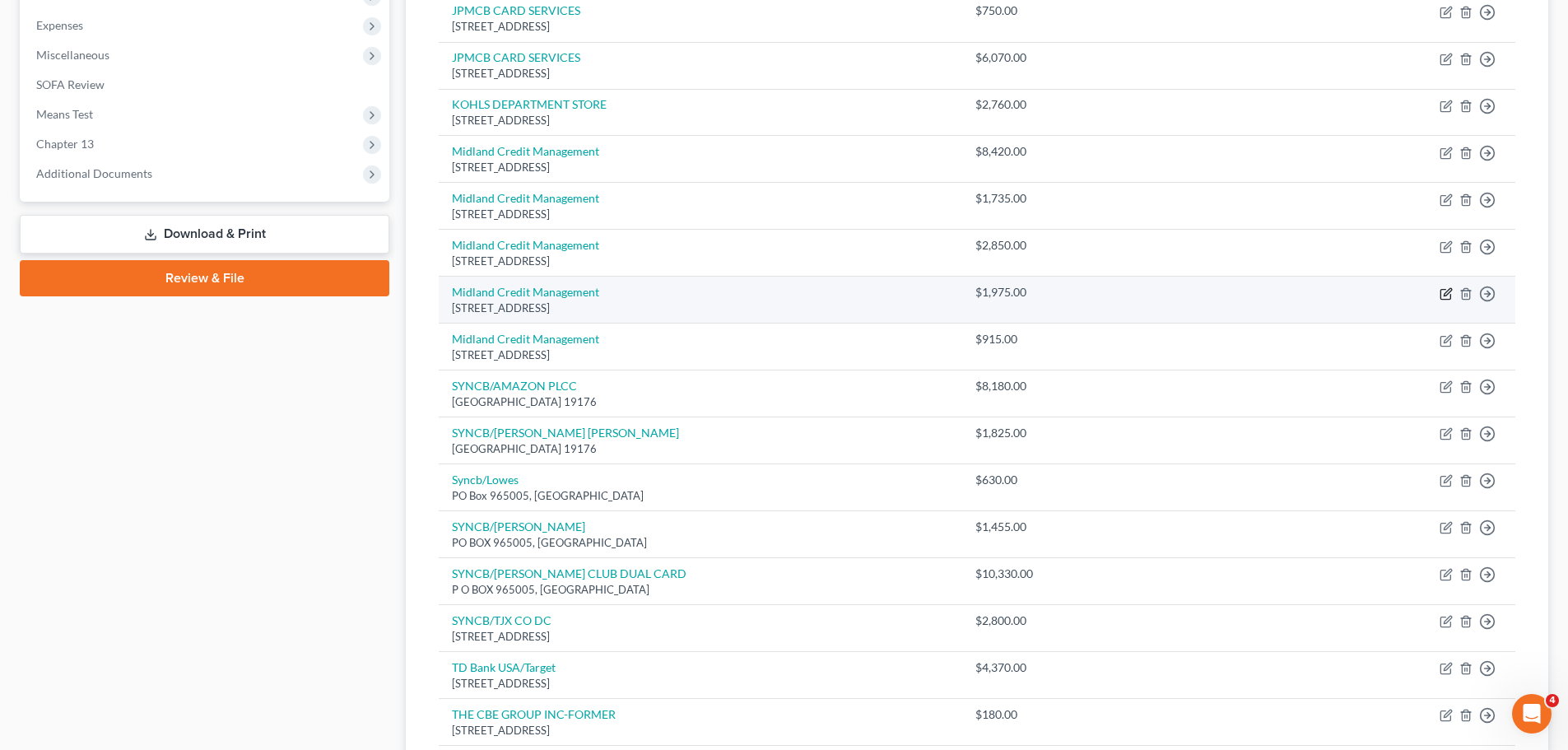
click at [1444, 292] on icon "button" at bounding box center [1447, 294] width 13 height 13
select select "23"
select select "0"
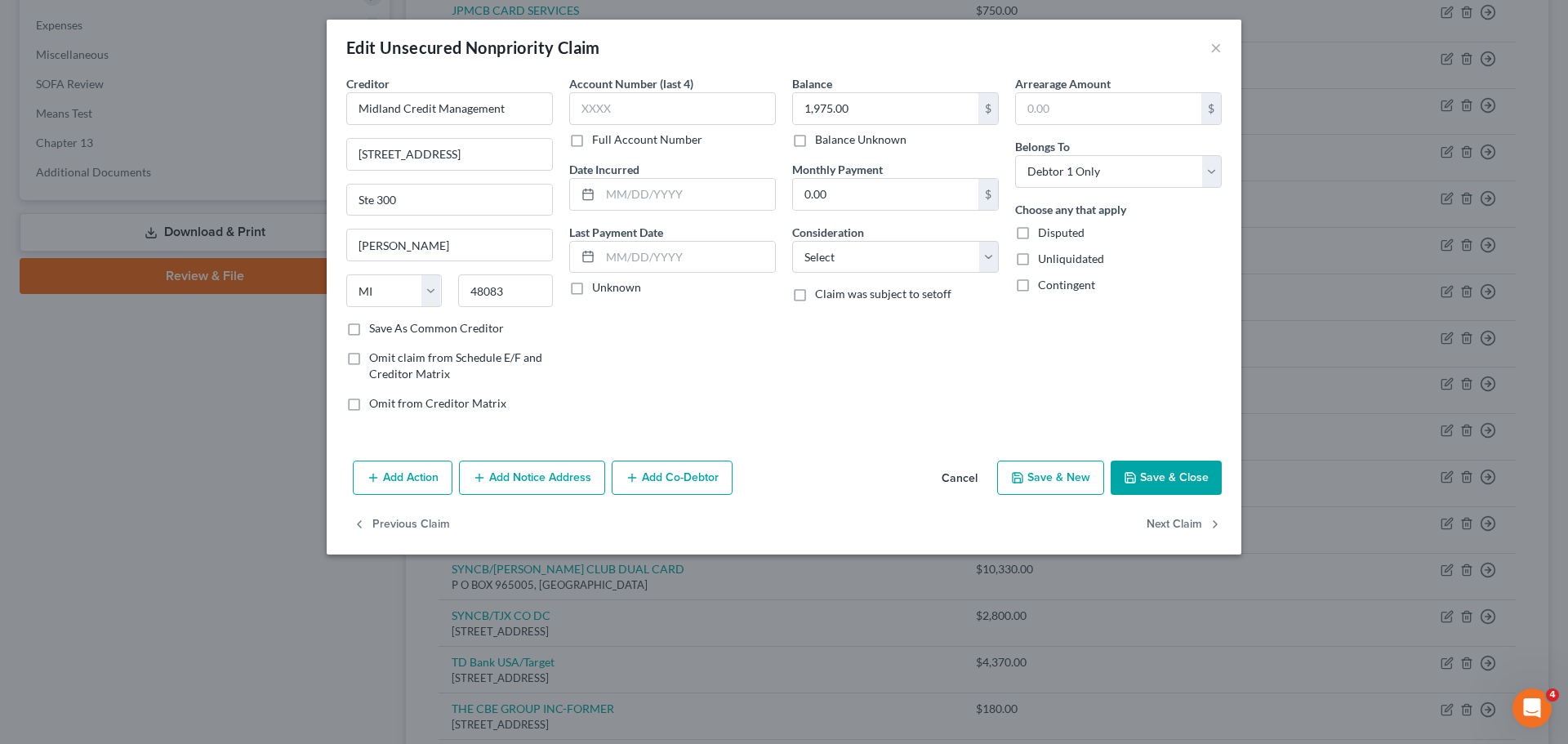
click at [504, 476] on button "Add Notice Address" at bounding box center [531, 478] width 146 height 34
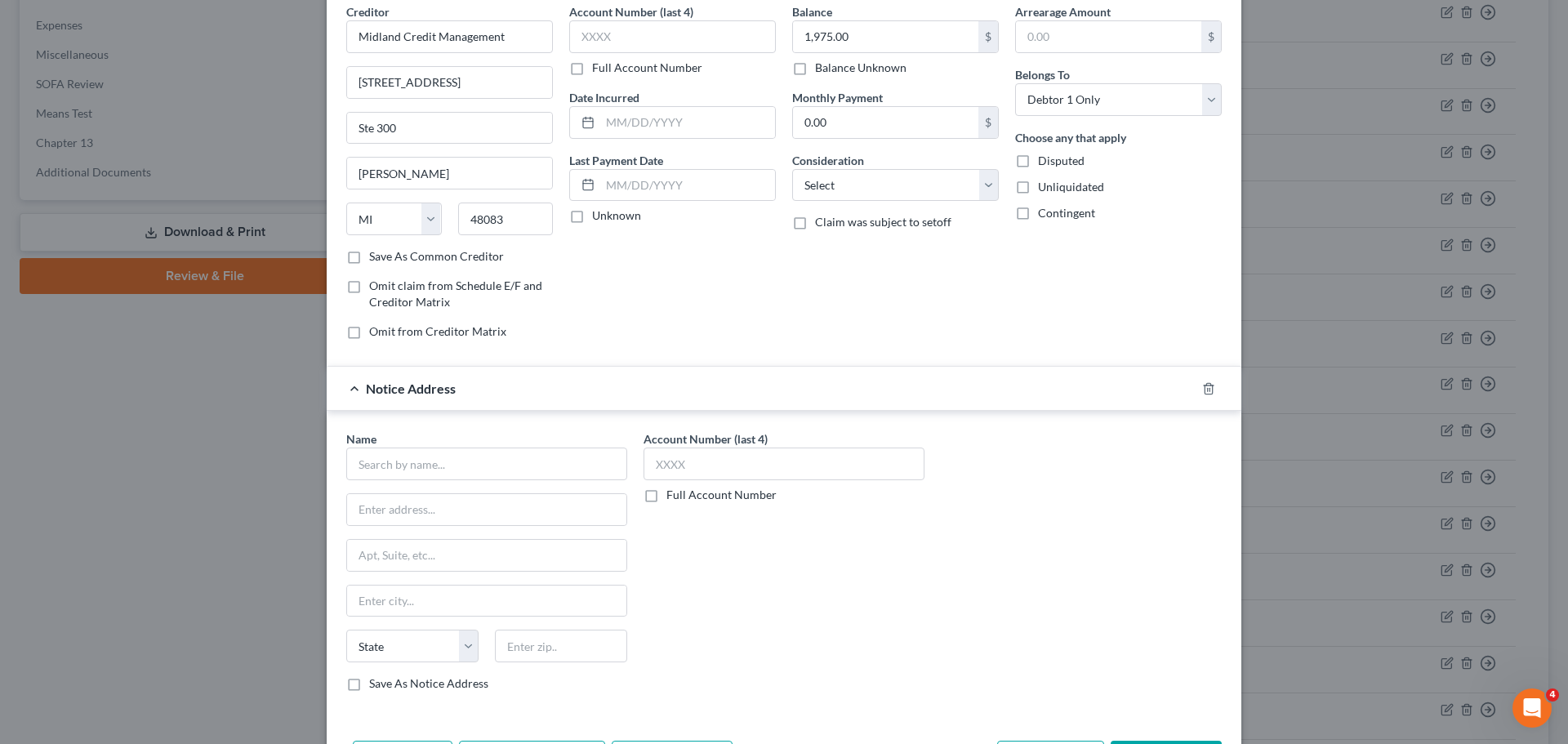
scroll to position [100, 0]
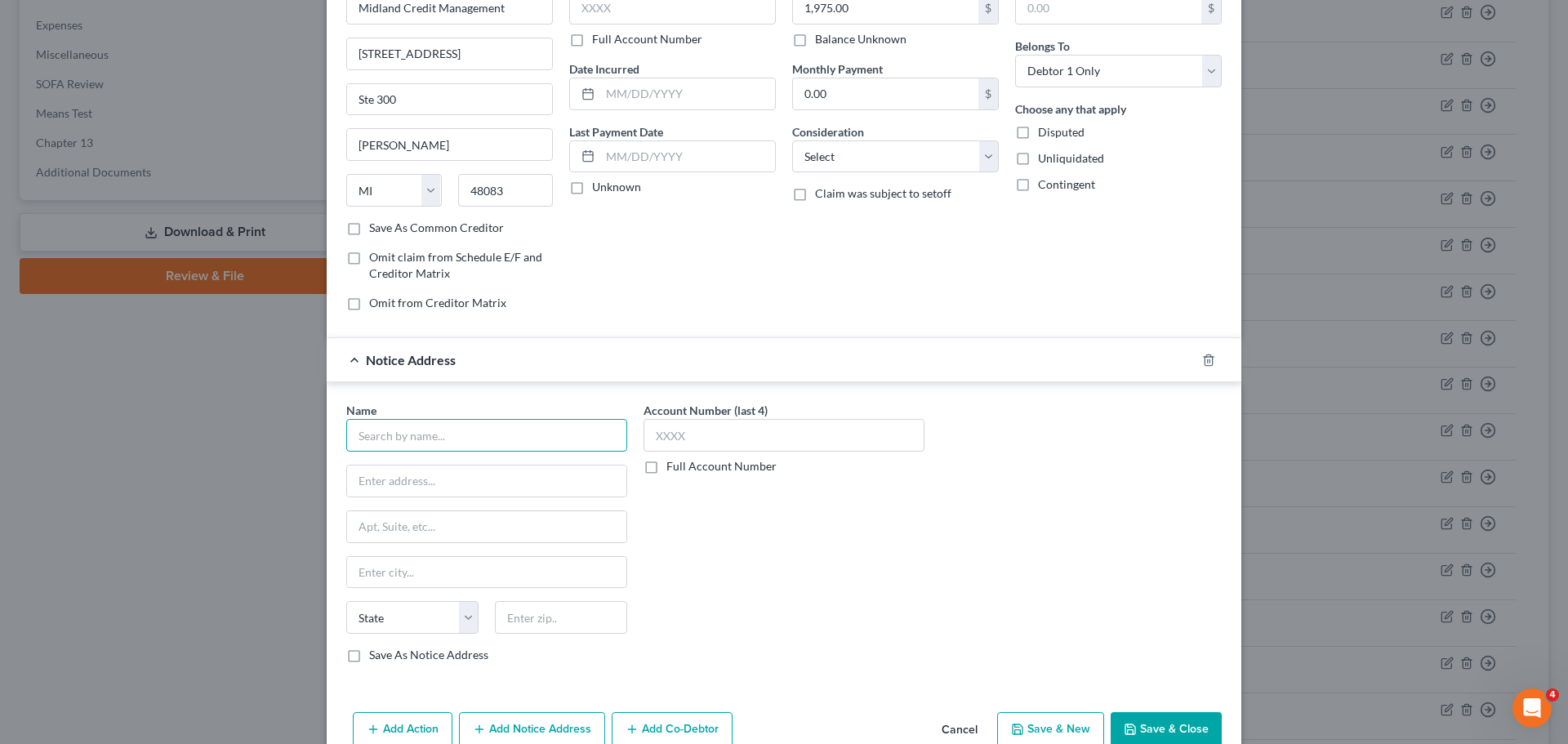
click at [441, 430] on input "text" at bounding box center [486, 436] width 281 height 32
paste input "ADS/COMENITY/VICTORIA"
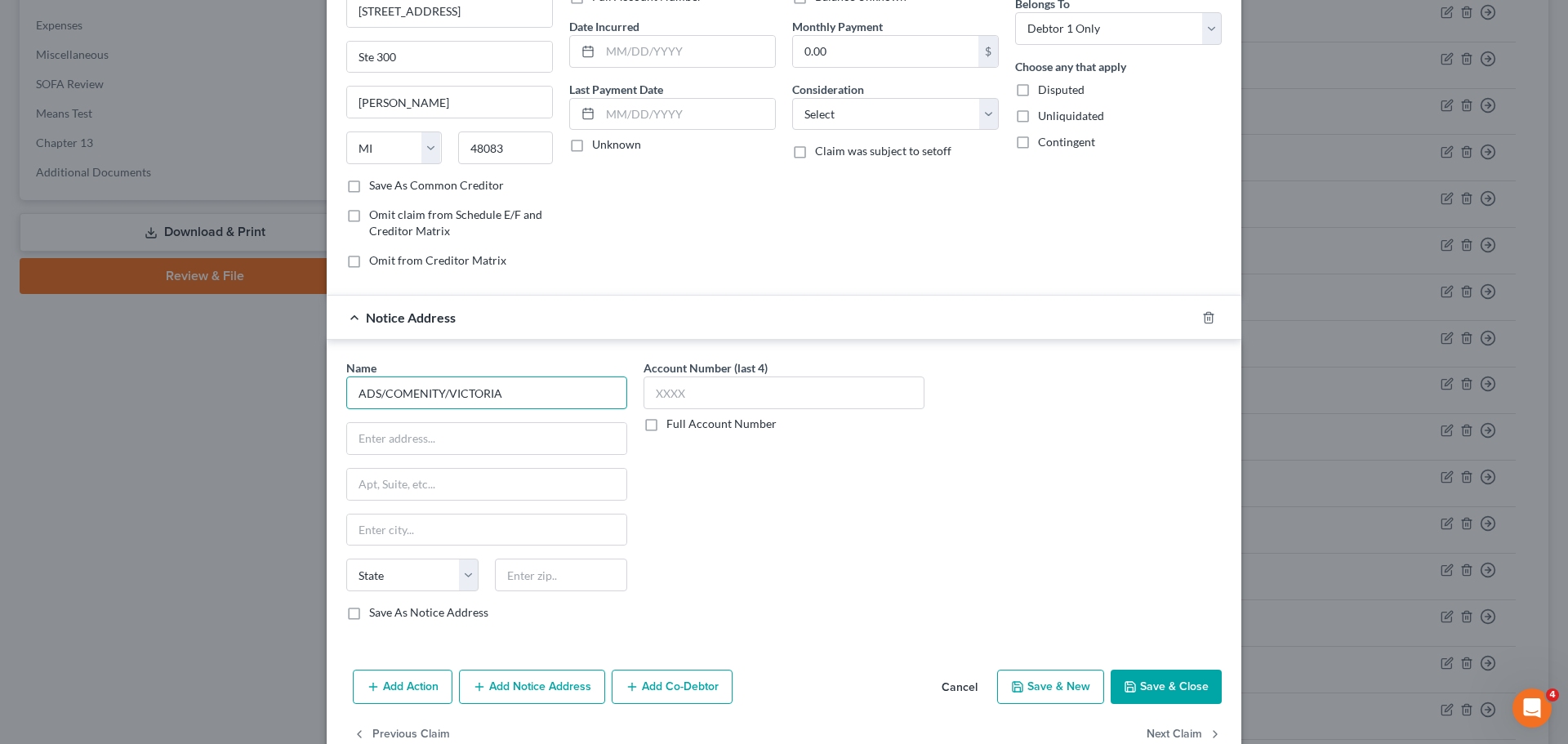
scroll to position [182, 0]
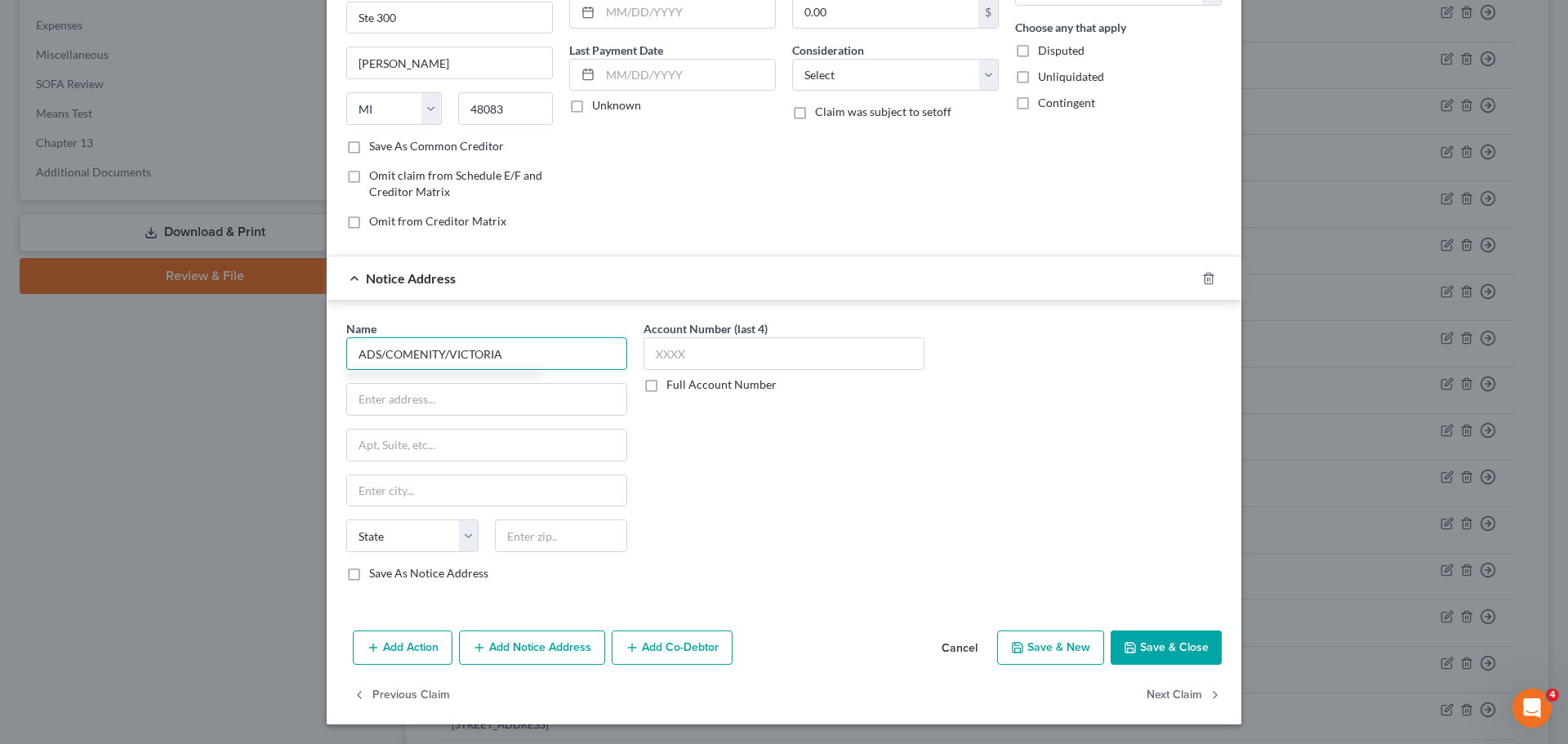
type input "ADS/COMENITY/VICTORIA"
drag, startPoint x: 345, startPoint y: 574, endPoint x: 362, endPoint y: 587, distance: 21.4
click at [369, 577] on label "Save As Notice Address" at bounding box center [428, 573] width 119 height 16
click at [376, 576] on input "Save As Notice Address" at bounding box center [380, 570] width 11 height 11
checkbox input "true"
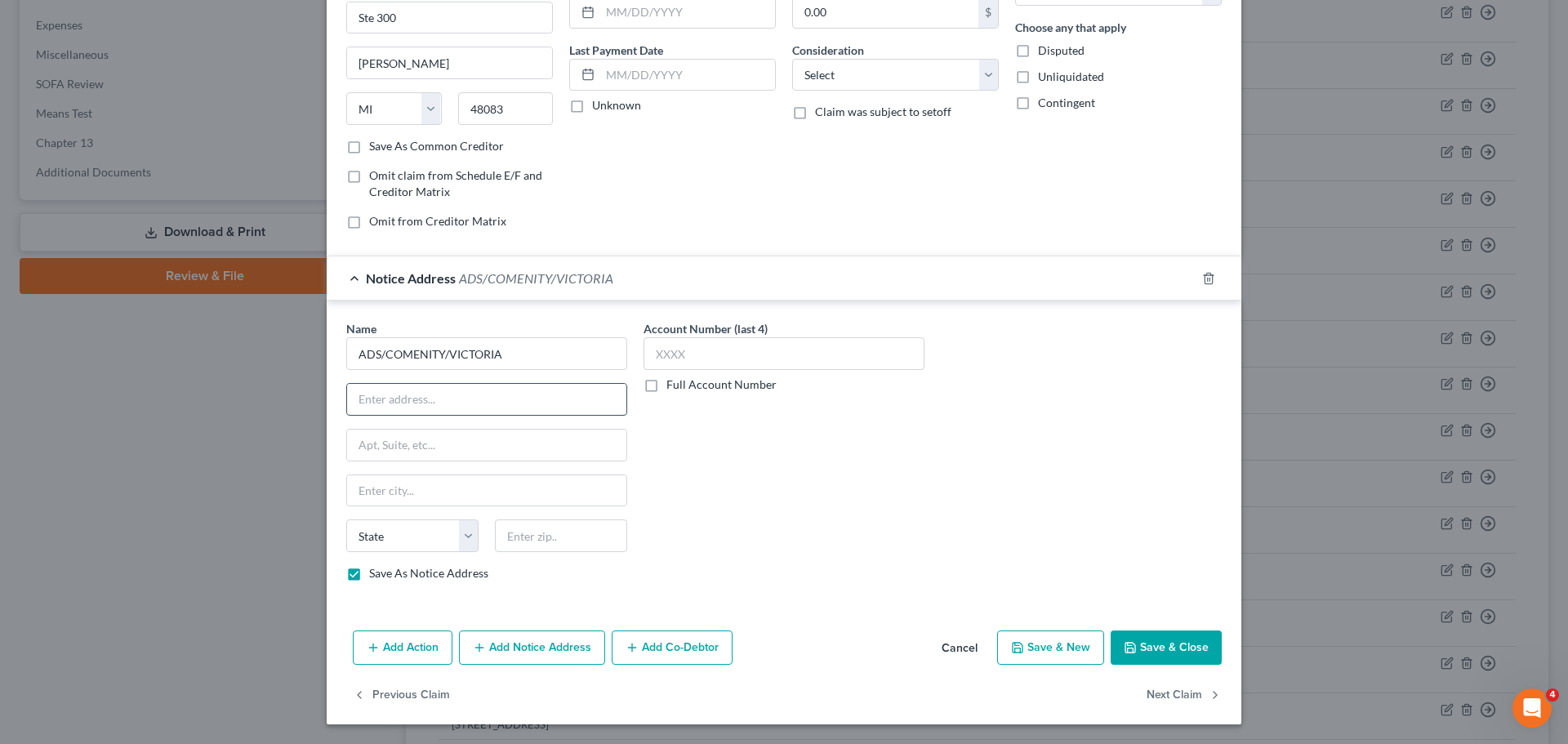
click at [403, 403] on input "text" at bounding box center [486, 399] width 279 height 31
paste input "PO BOX 182789"
type input "PO BOX 182789"
click at [538, 532] on input "text" at bounding box center [561, 536] width 132 height 32
type input "43218"
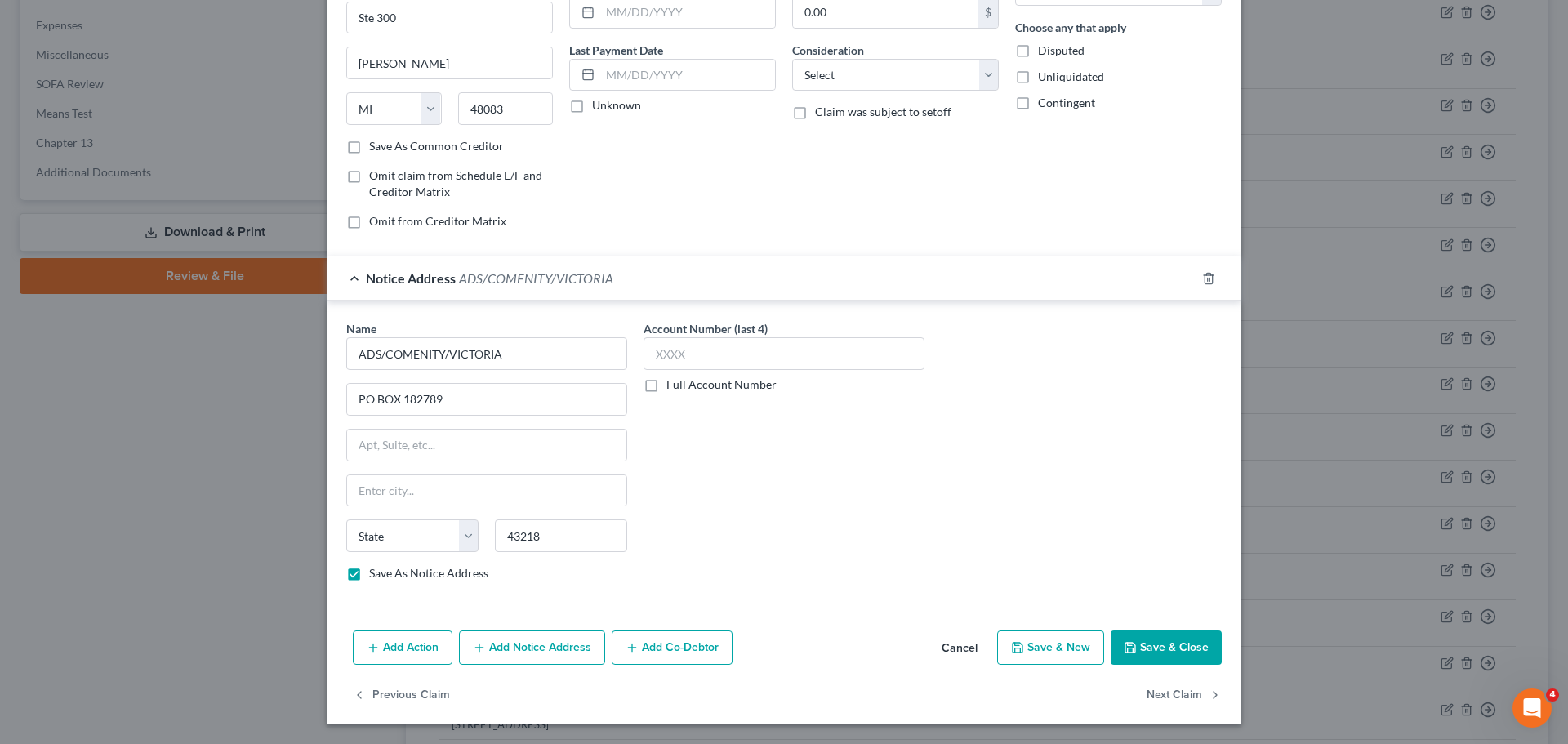
click at [678, 561] on div "Account Number (last 4) Full Account Number" at bounding box center [784, 457] width 297 height 274
type input "Columbus"
select select "36"
click at [1135, 650] on button "Save & Close" at bounding box center [1167, 648] width 111 height 34
checkbox input "false"
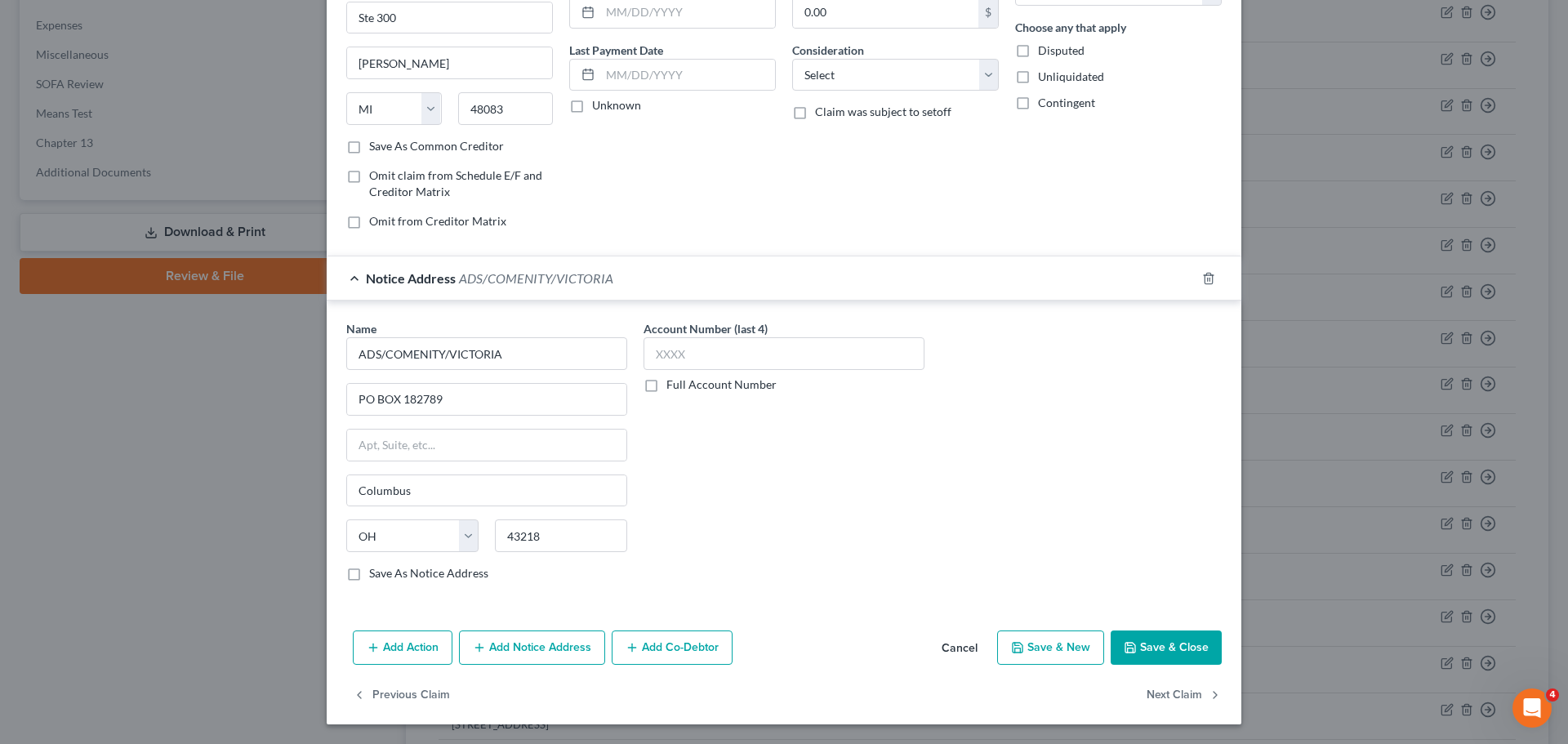
type input "0"
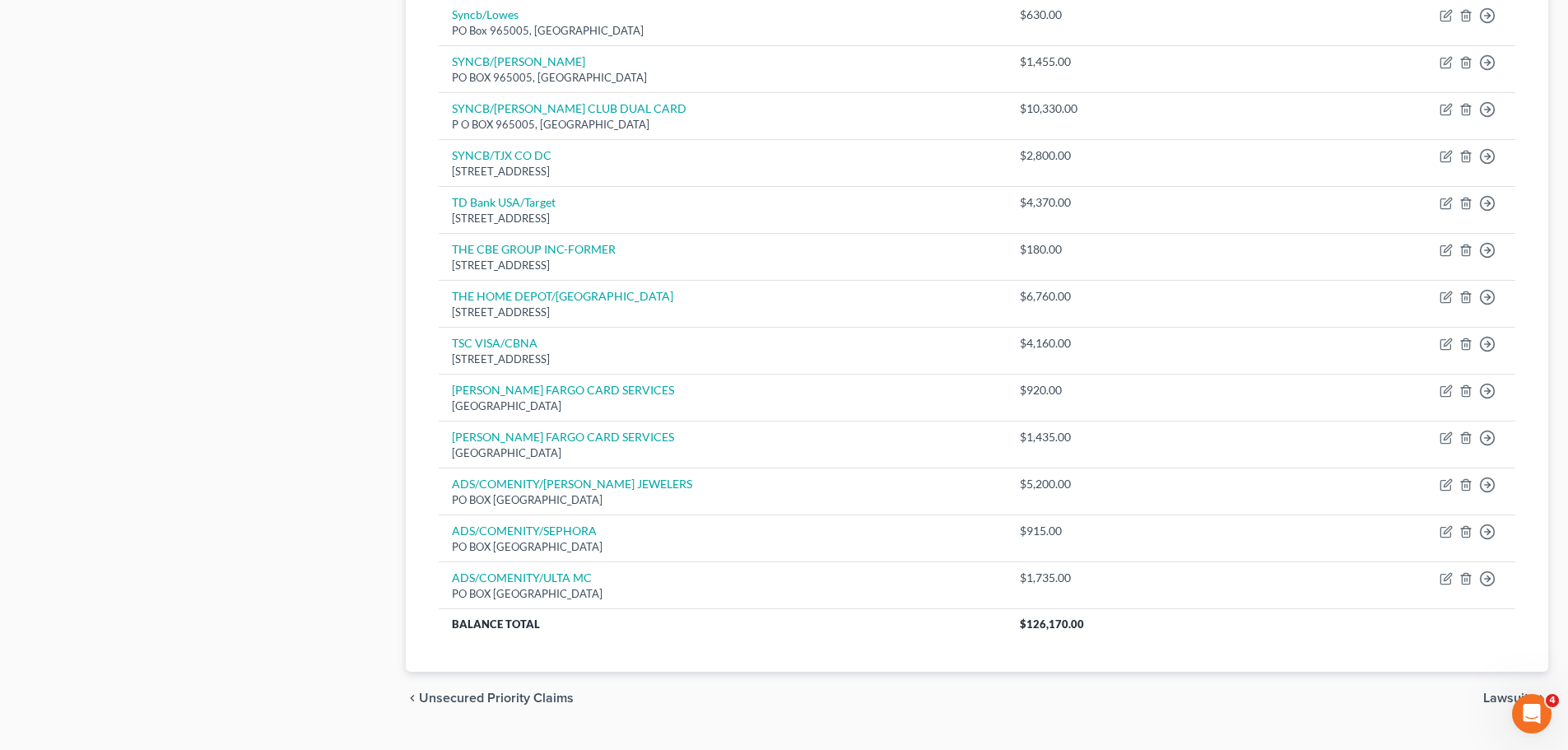
scroll to position [1047, 0]
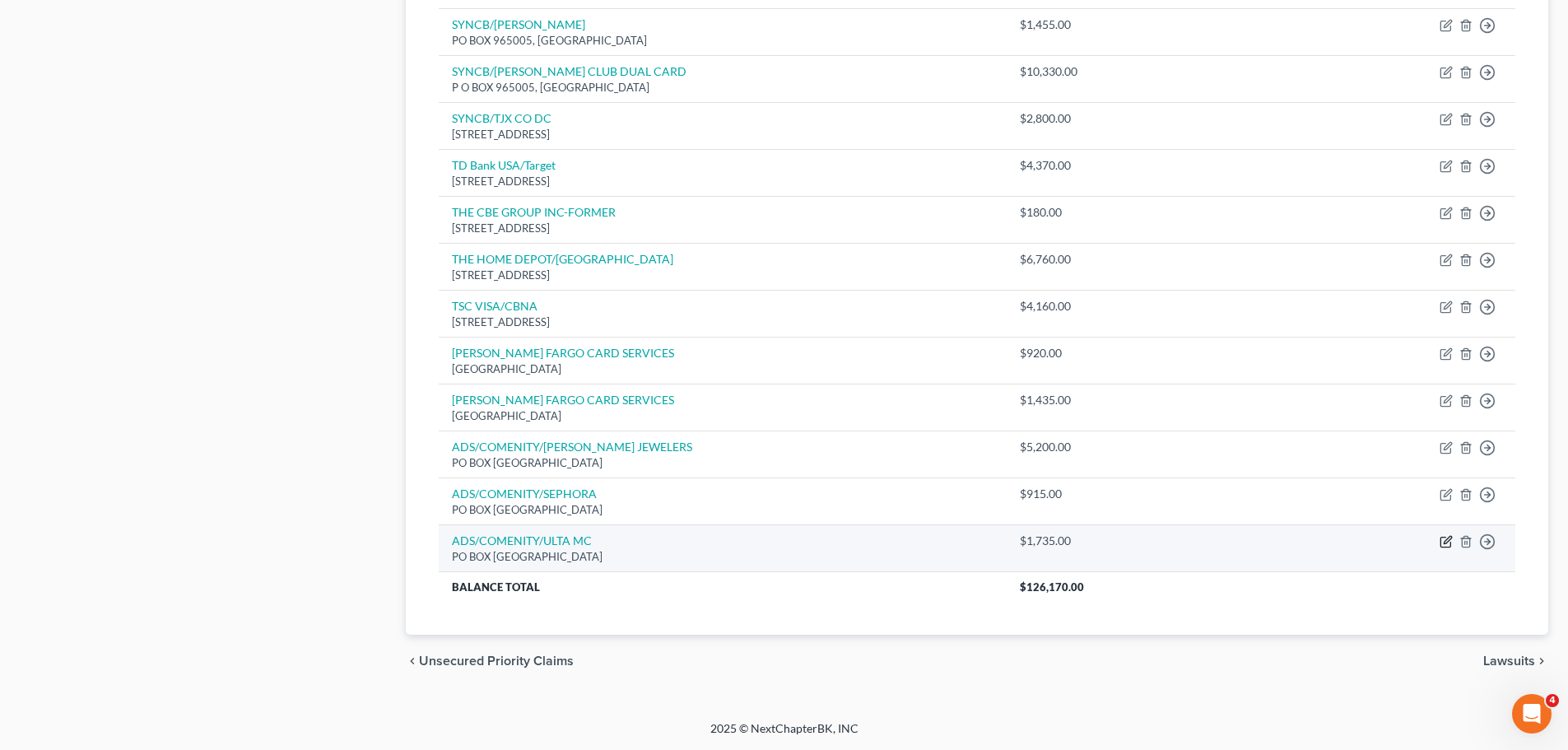
click at [1448, 541] on icon "button" at bounding box center [1447, 542] width 13 height 13
select select "36"
select select "0"
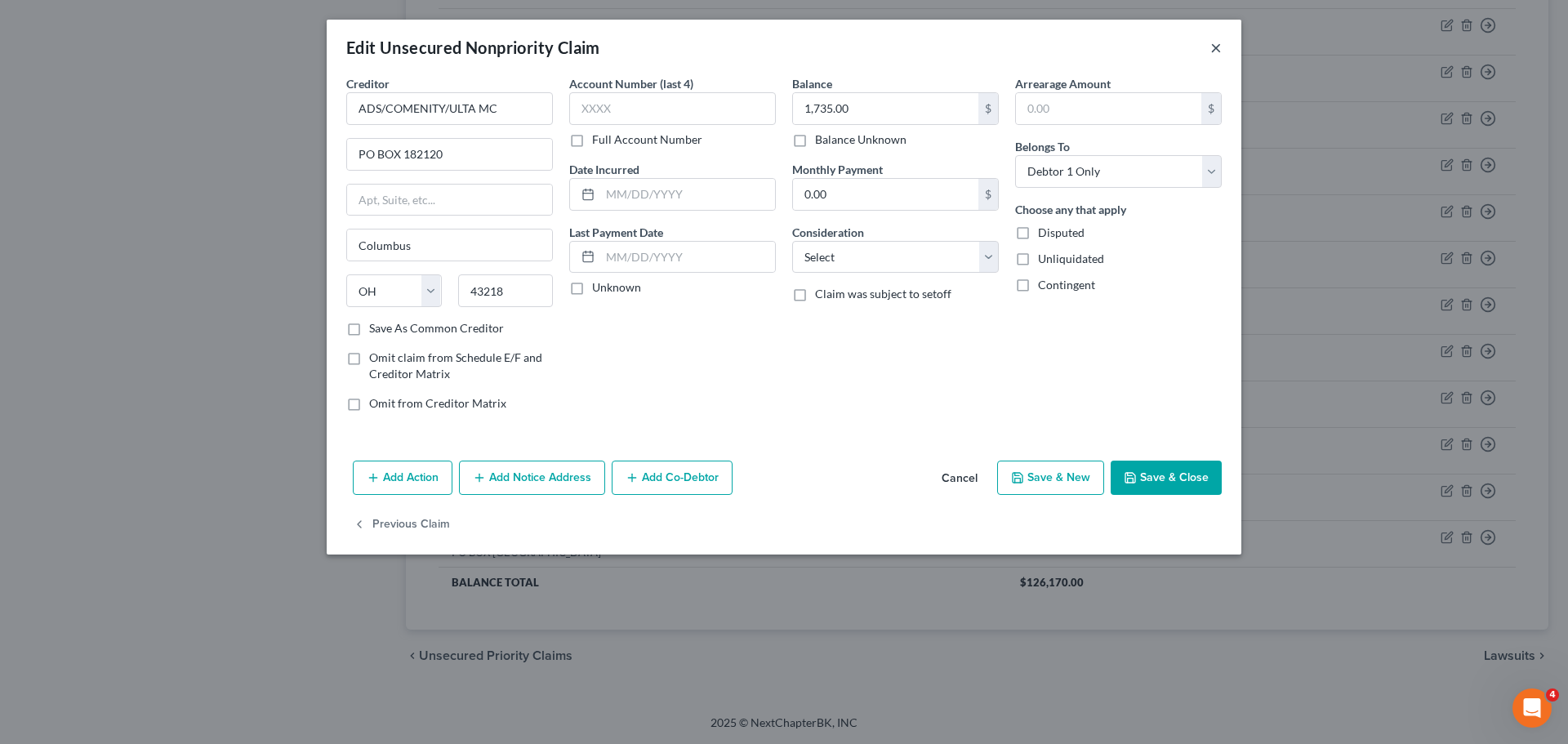
click at [1215, 47] on button "×" at bounding box center [1216, 47] width 11 height 20
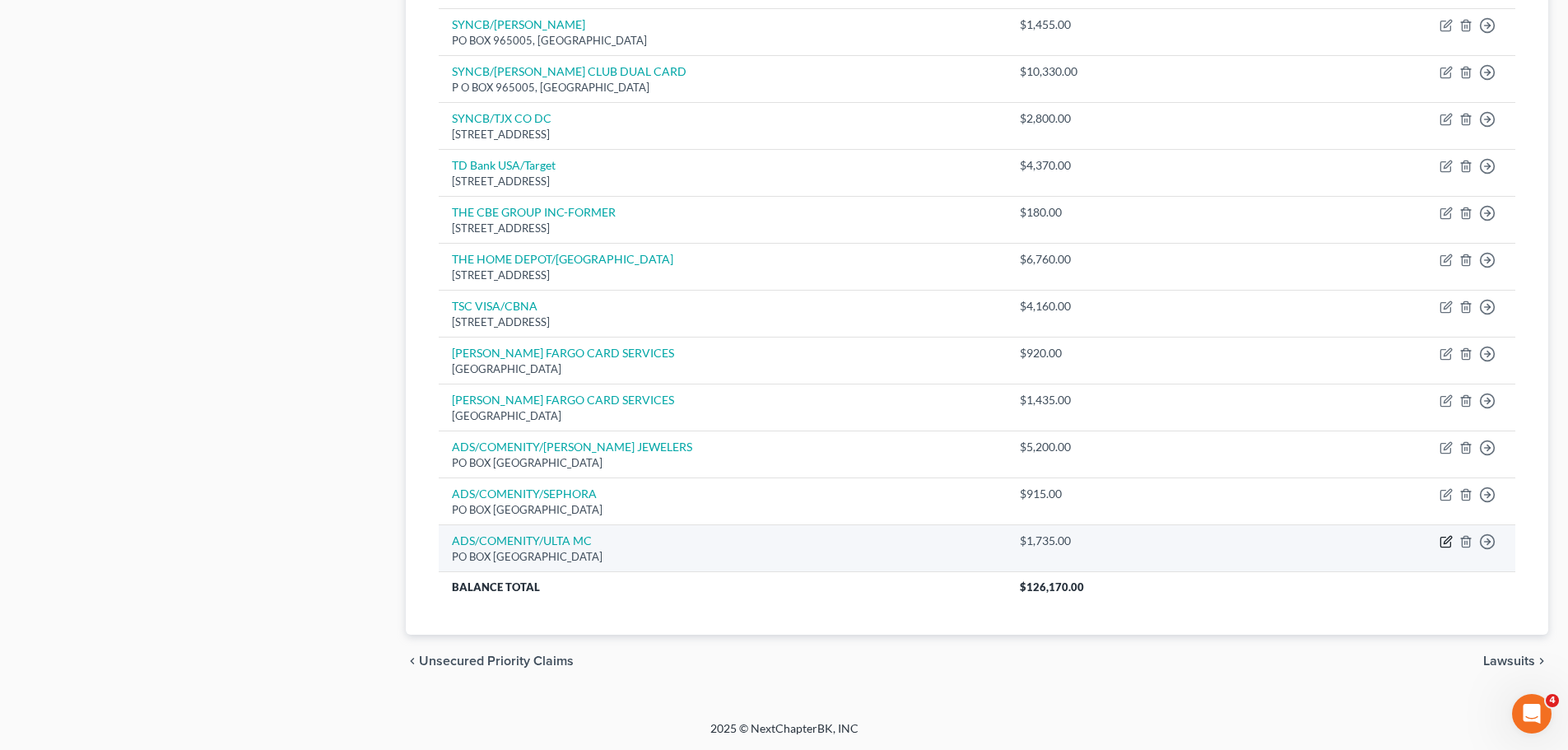
click at [1448, 535] on icon "button" at bounding box center [1447, 542] width 13 height 13
select select "36"
select select "0"
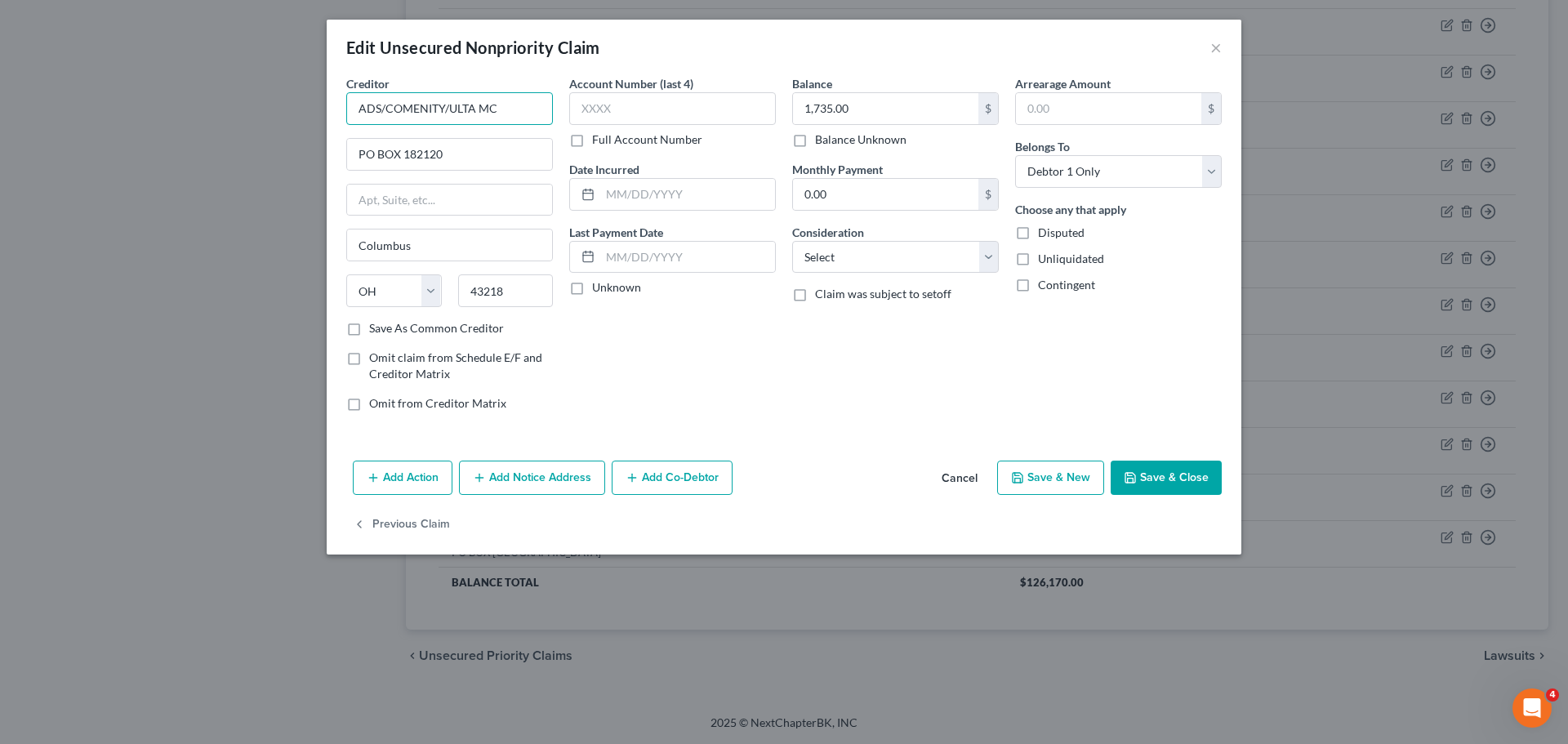
drag, startPoint x: 504, startPoint y: 112, endPoint x: 349, endPoint y: 110, distance: 155.0
click at [349, 110] on input "ADS/COMENITY/ULTA MC" at bounding box center [449, 109] width 206 height 32
click at [973, 478] on button "Cancel" at bounding box center [959, 478] width 62 height 32
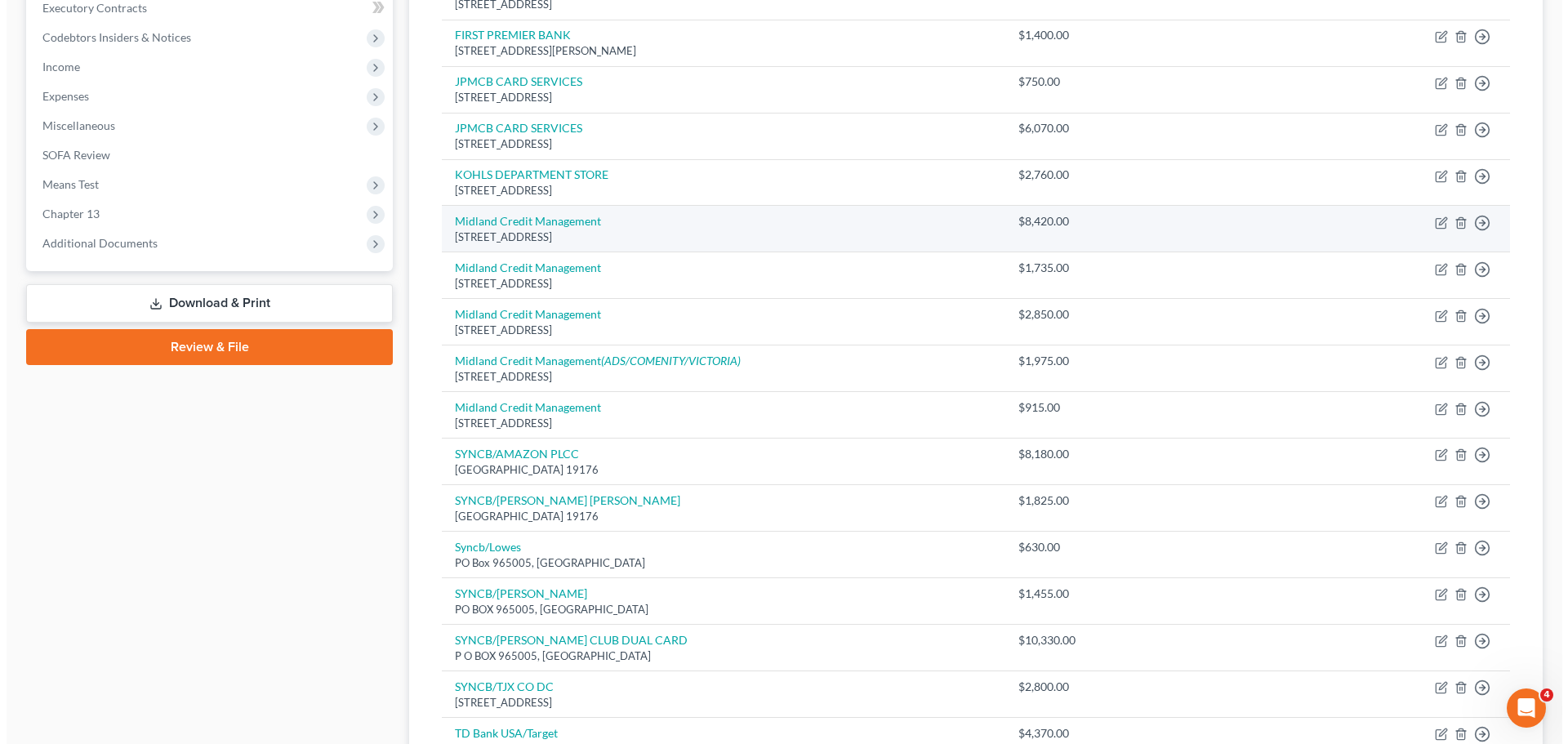
scroll to position [468, 0]
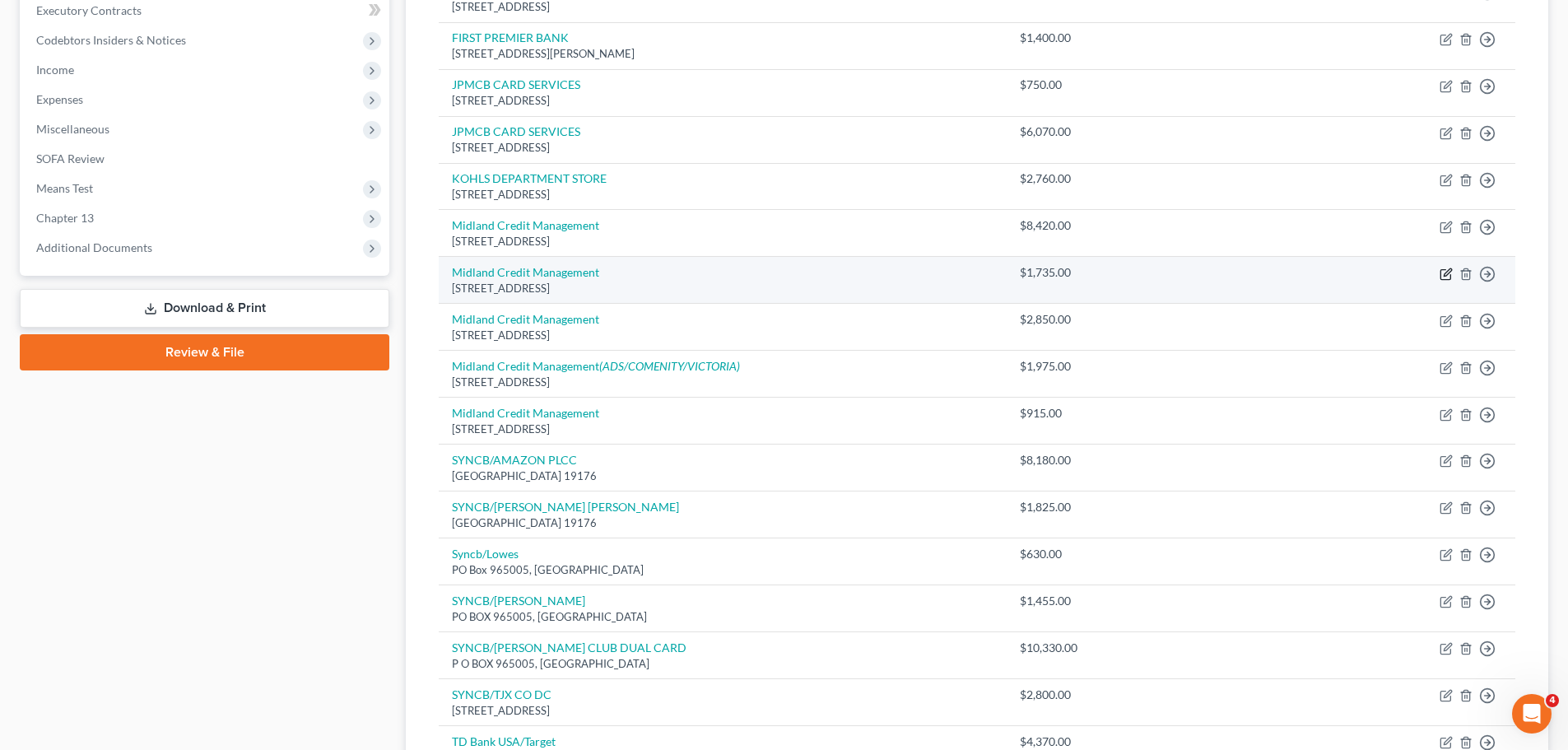
click at [1447, 273] on icon "button" at bounding box center [1447, 274] width 13 height 13
select select "23"
select select "0"
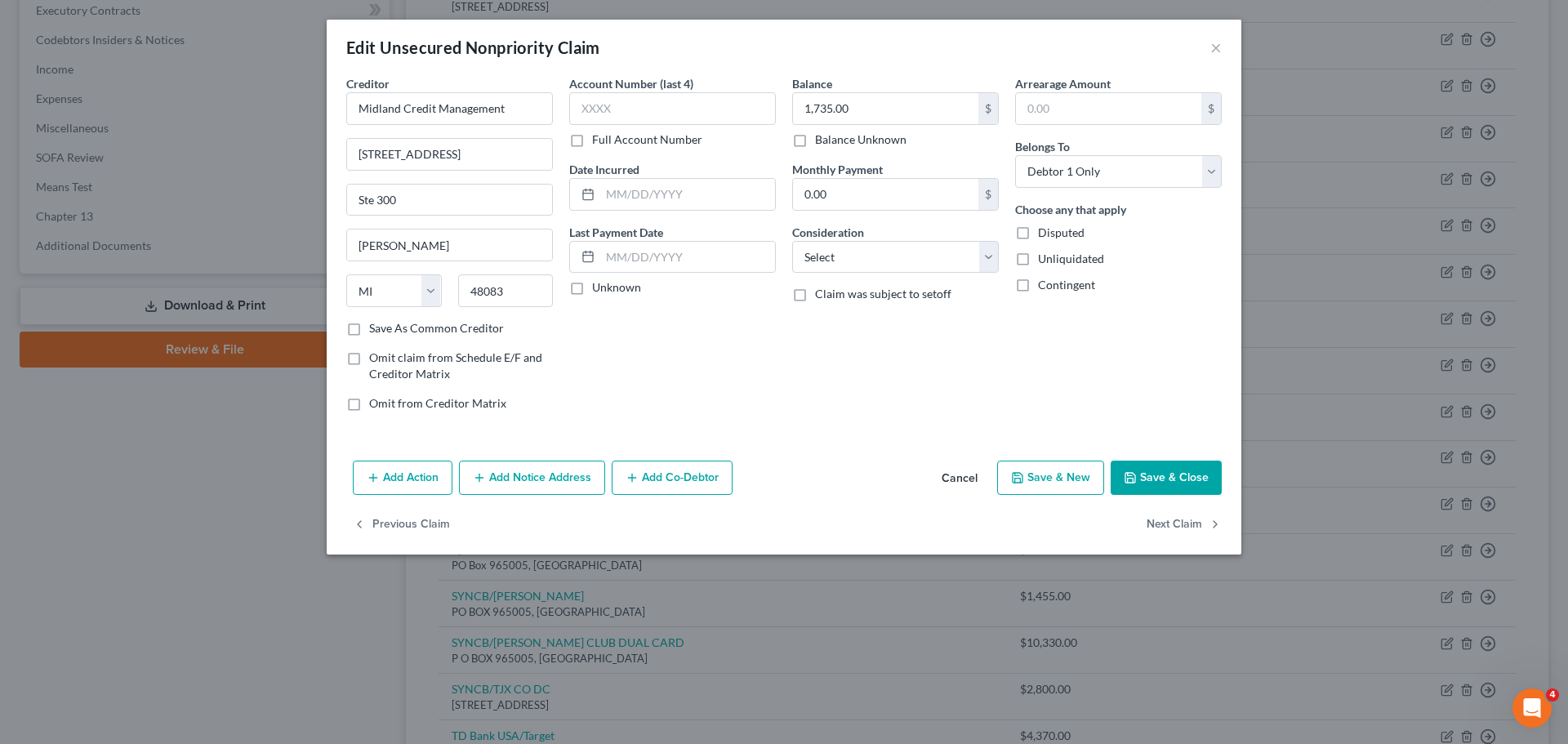
click at [575, 488] on button "Add Notice Address" at bounding box center [531, 478] width 146 height 34
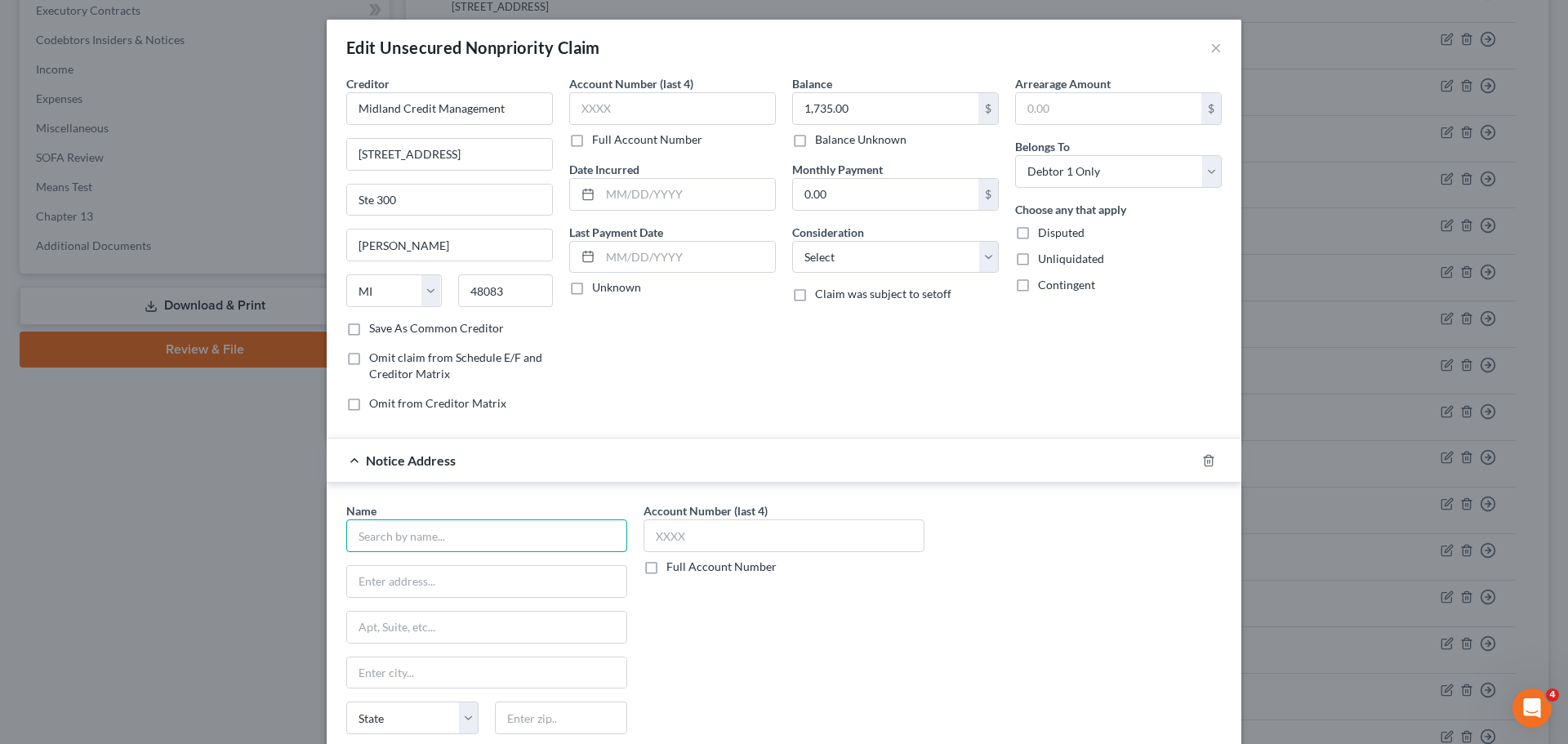
click at [393, 542] on input "text" at bounding box center [486, 536] width 281 height 32
paste input "ADS/COMENITY/ULTA MC"
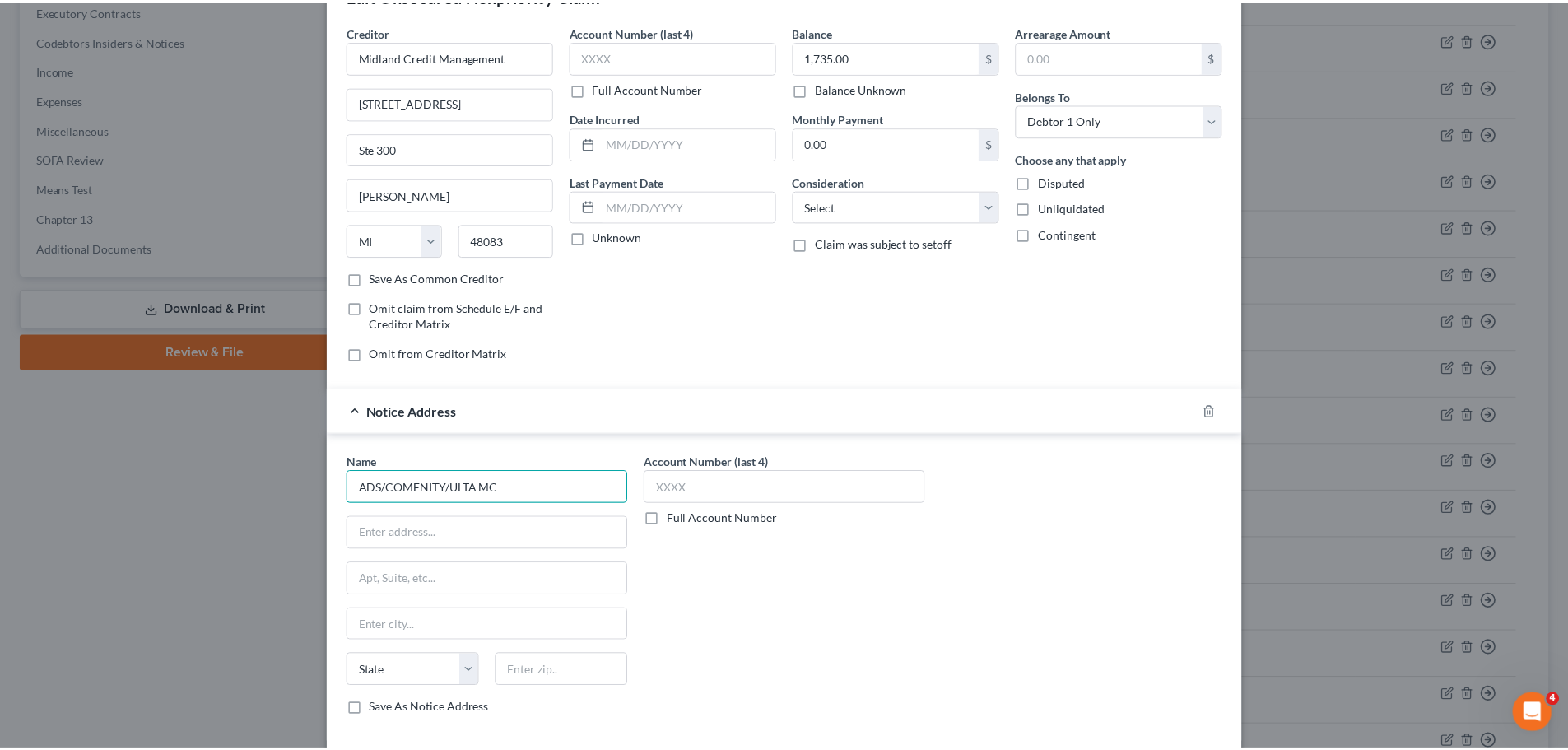
scroll to position [165, 0]
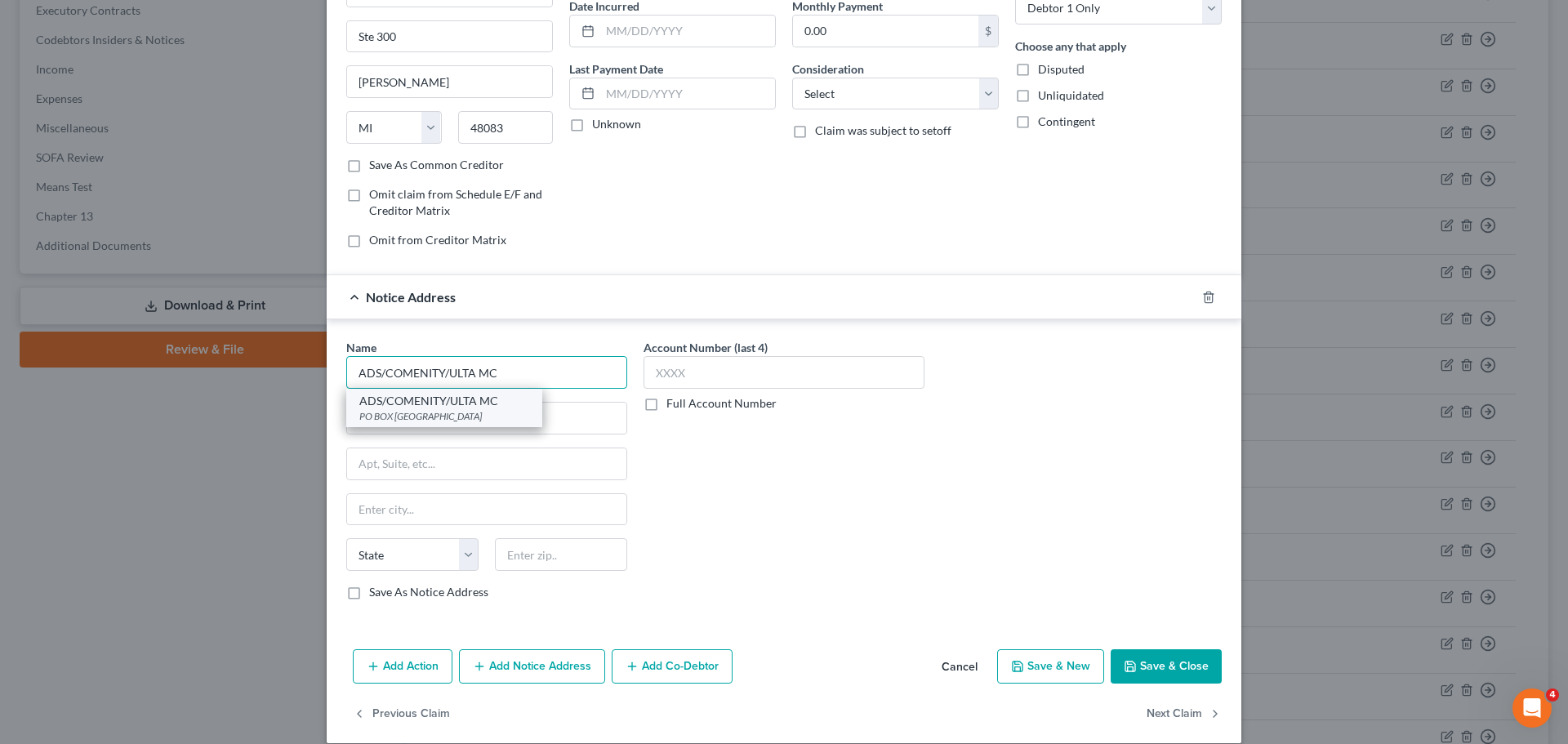
type input "ADS/COMENITY/ULTA MC"
click at [501, 409] on div "PO BOX [GEOGRAPHIC_DATA]" at bounding box center [444, 415] width 170 height 14
type input "PO BOX 182120"
type input "Columbus"
select select "36"
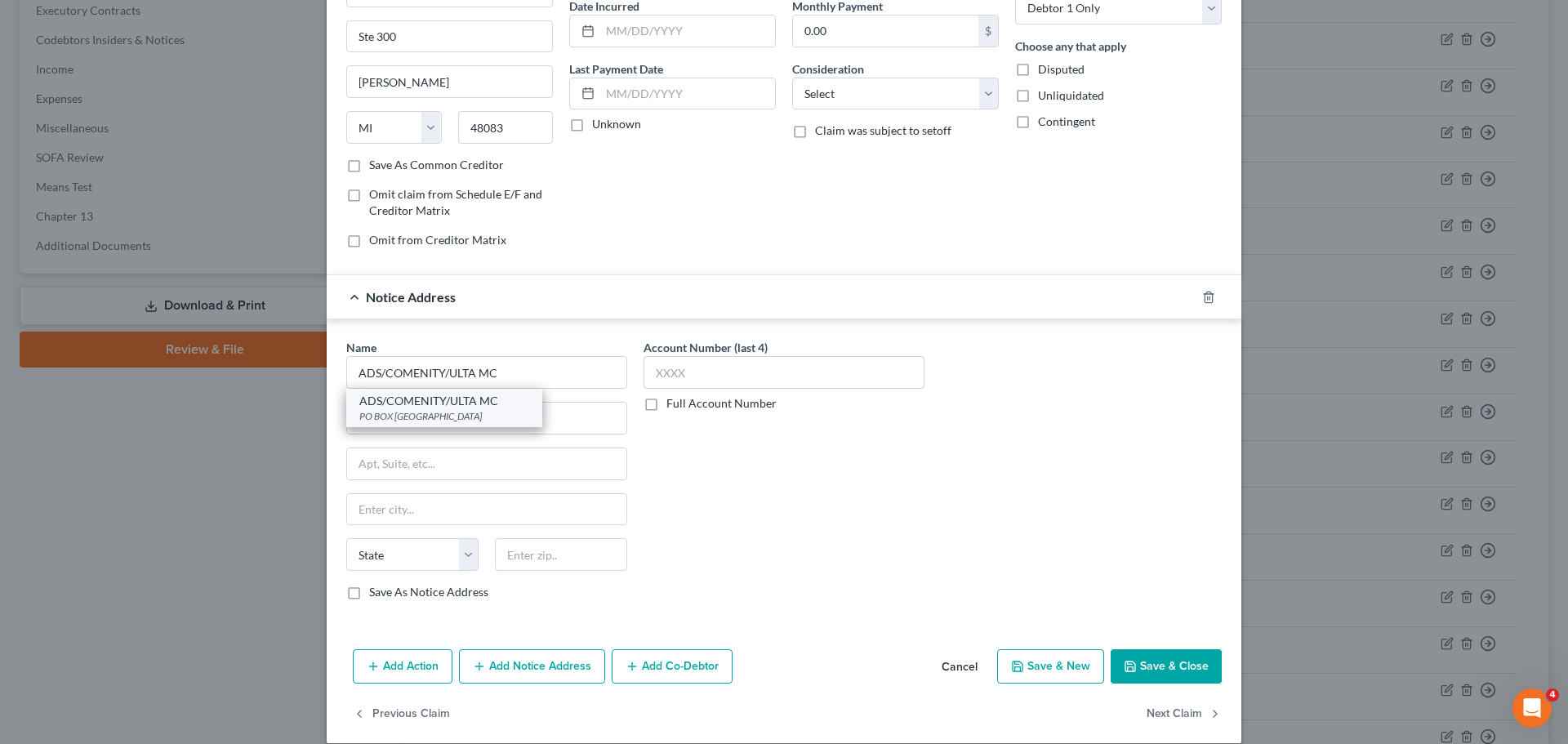
type input "43218"
click at [1179, 667] on button "Save & Close" at bounding box center [1167, 667] width 111 height 34
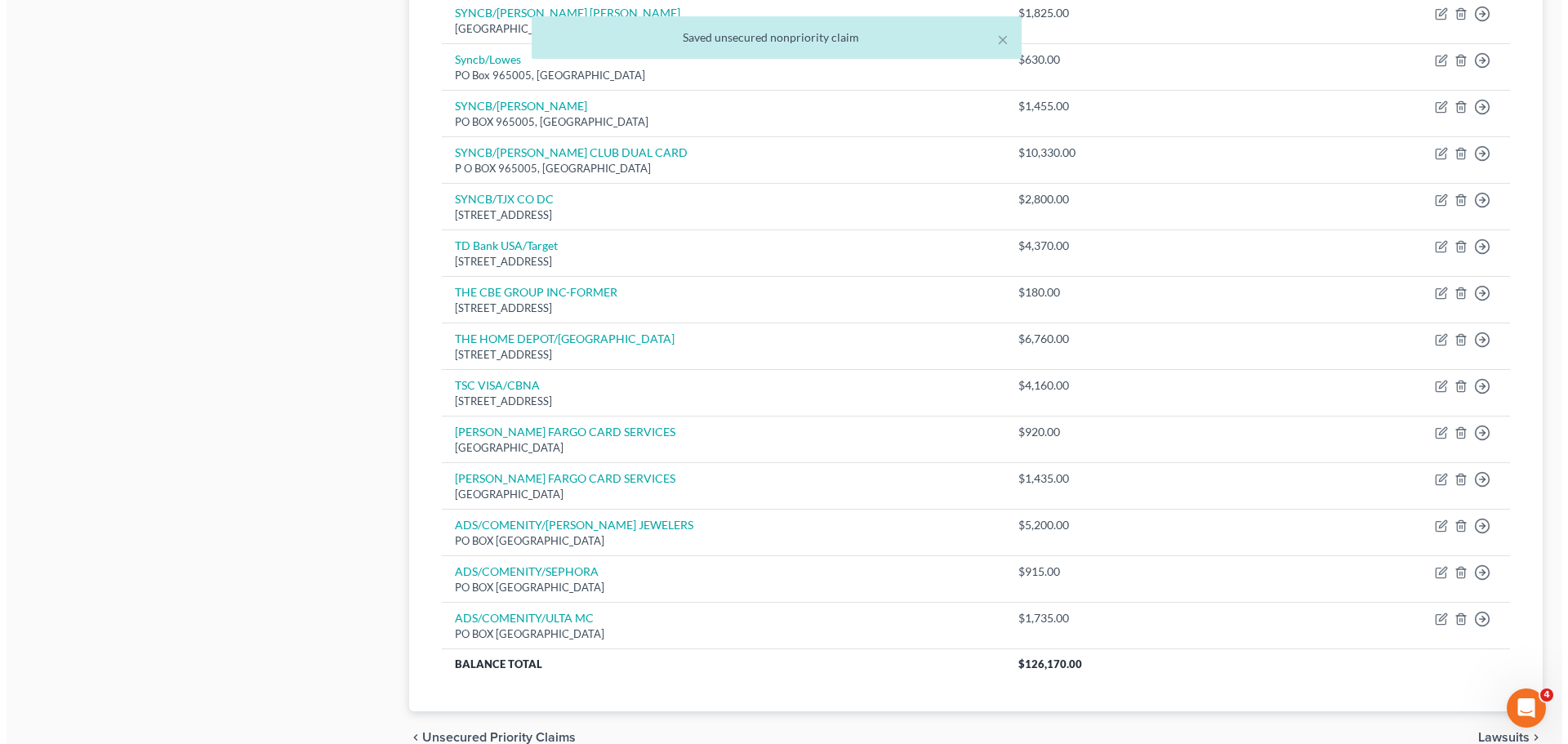
scroll to position [1039, 0]
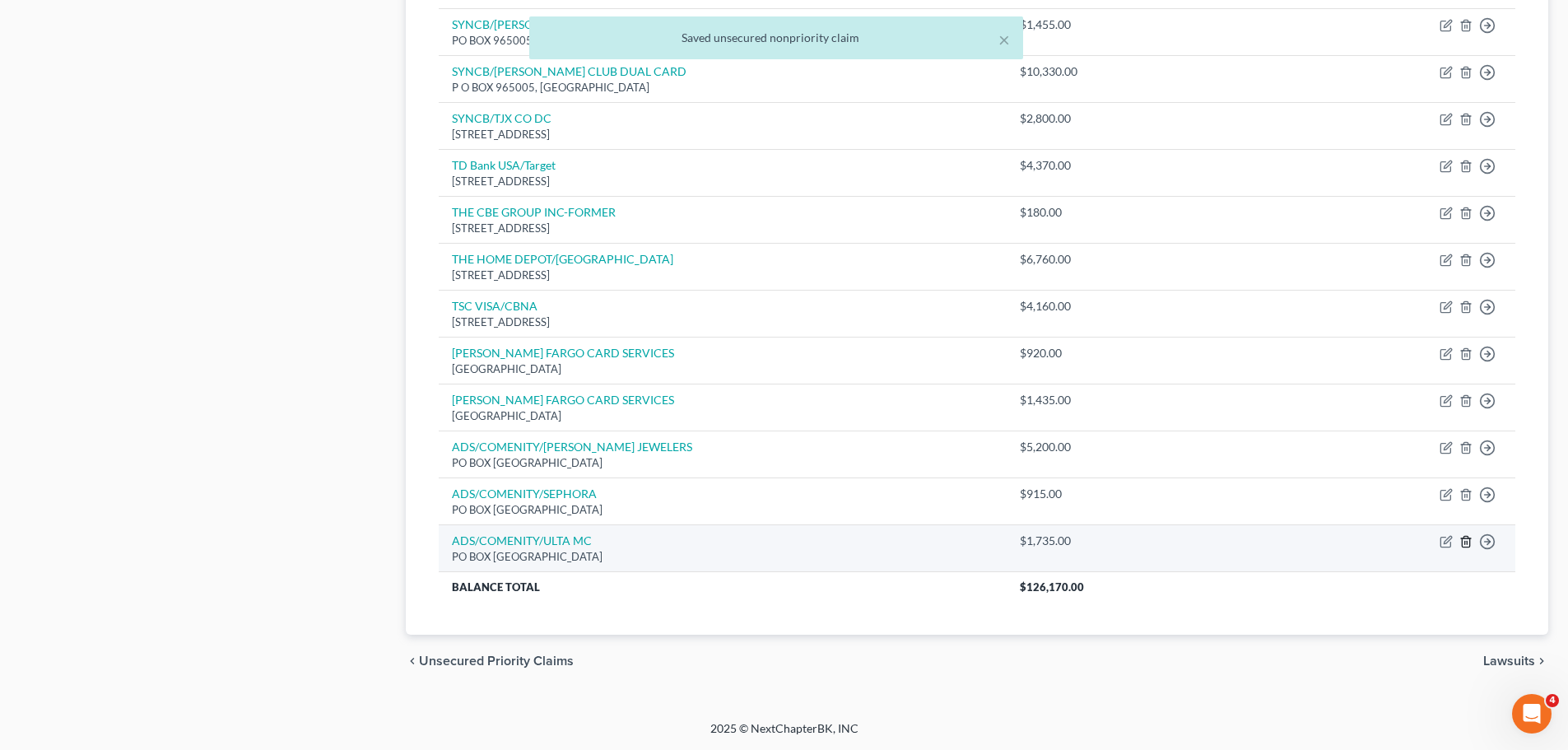
click at [1467, 537] on icon "button" at bounding box center [1467, 542] width 13 height 13
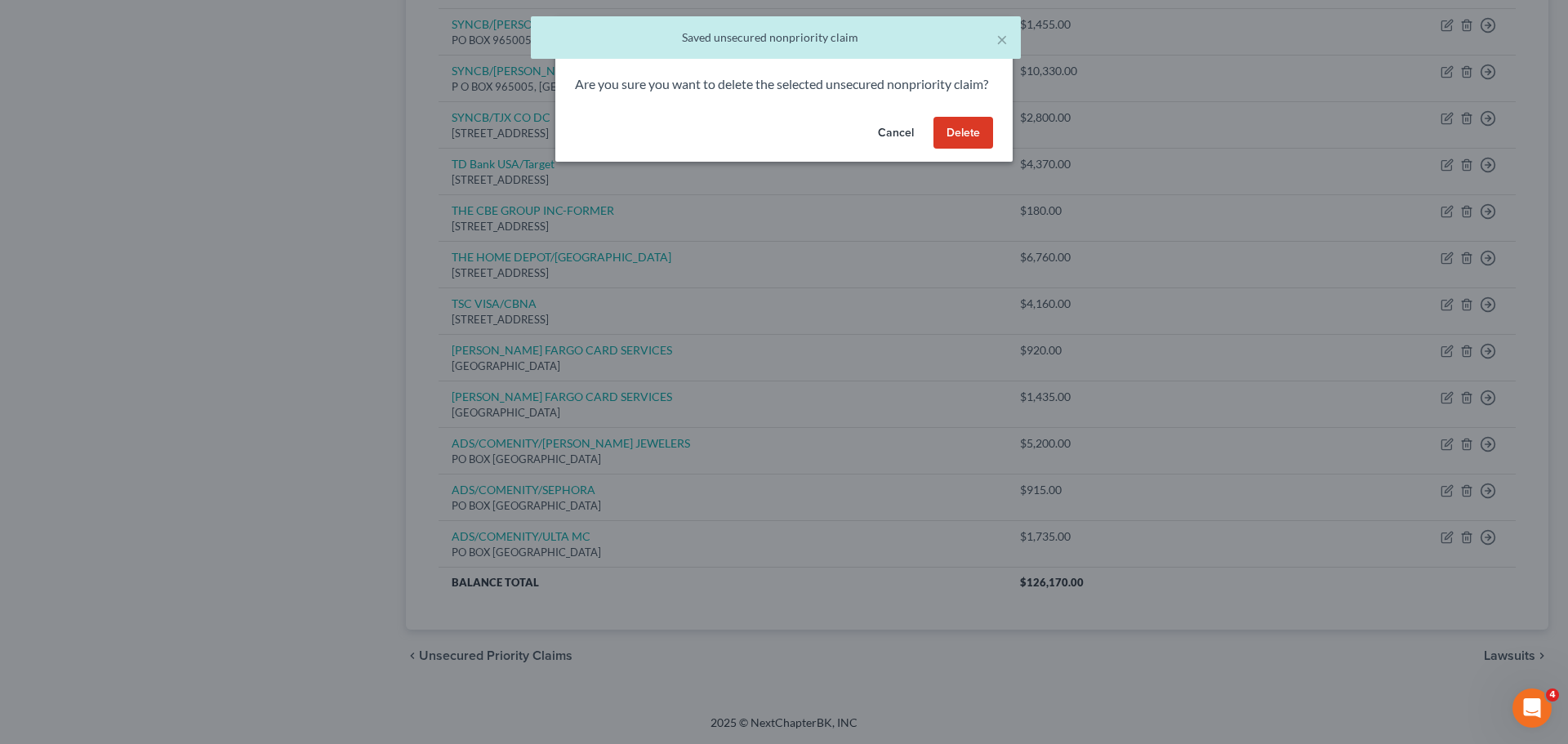
click at [959, 138] on button "Delete" at bounding box center [963, 133] width 59 height 32
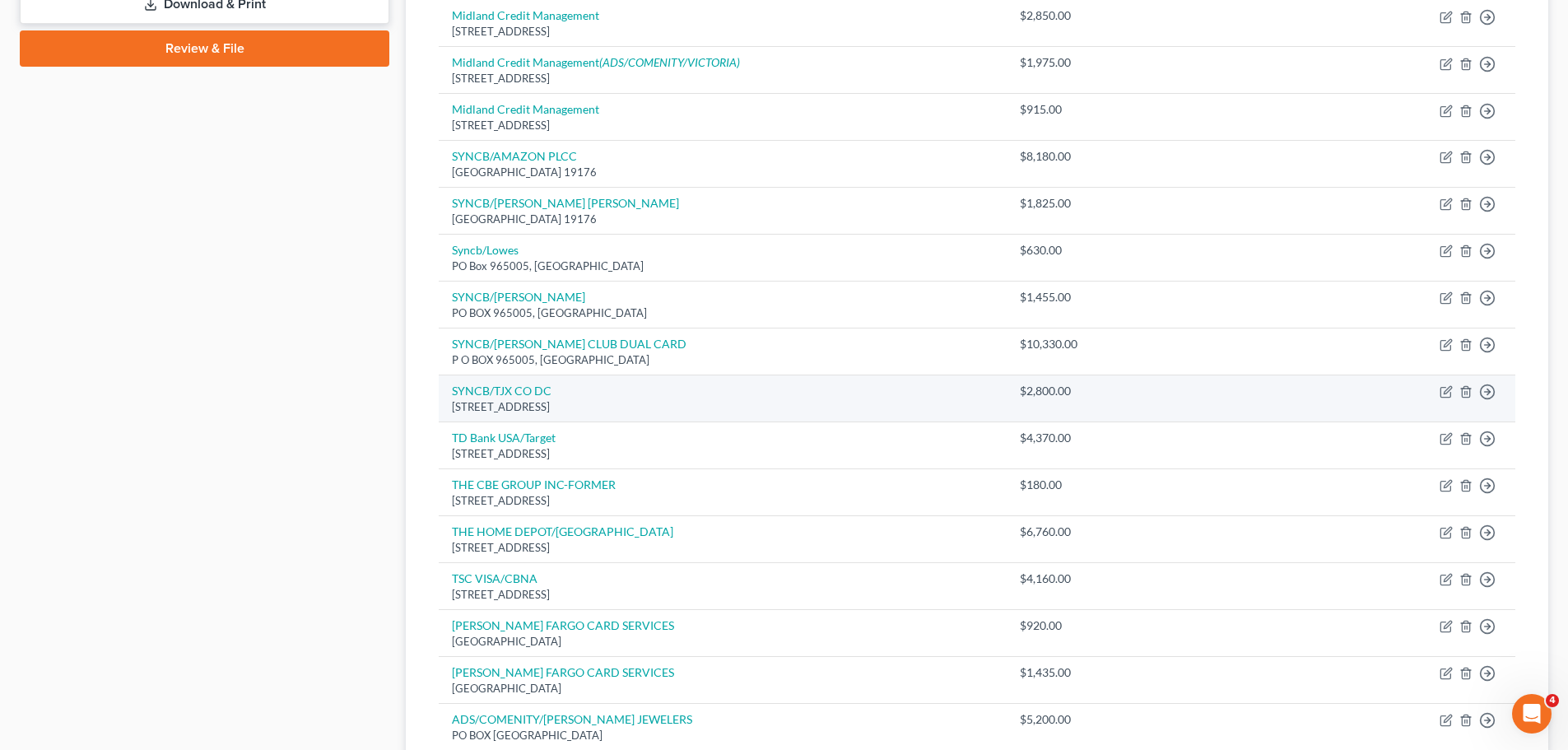
scroll to position [1000, 0]
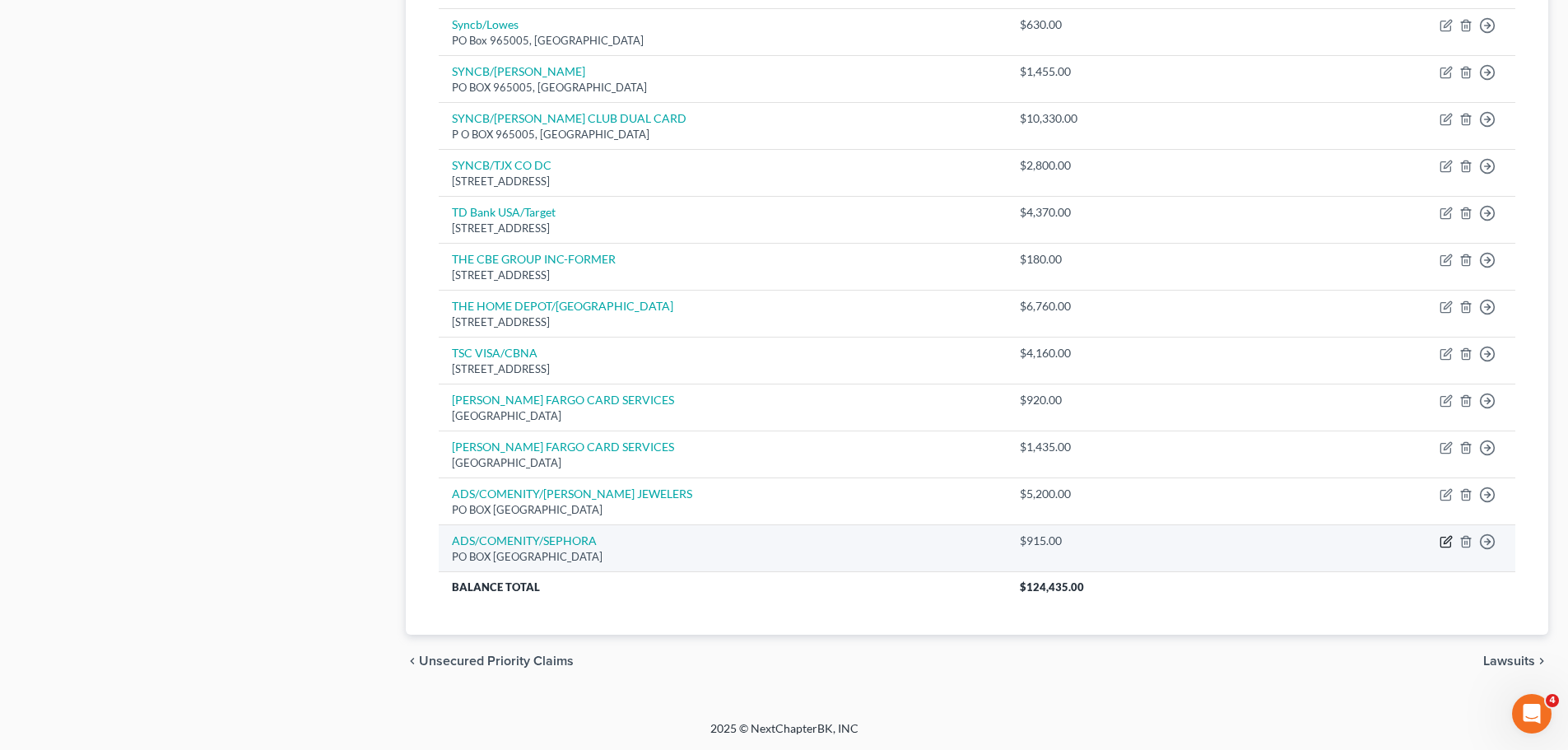
click at [1444, 543] on icon "button" at bounding box center [1448, 540] width 8 height 8
select select "36"
select select "0"
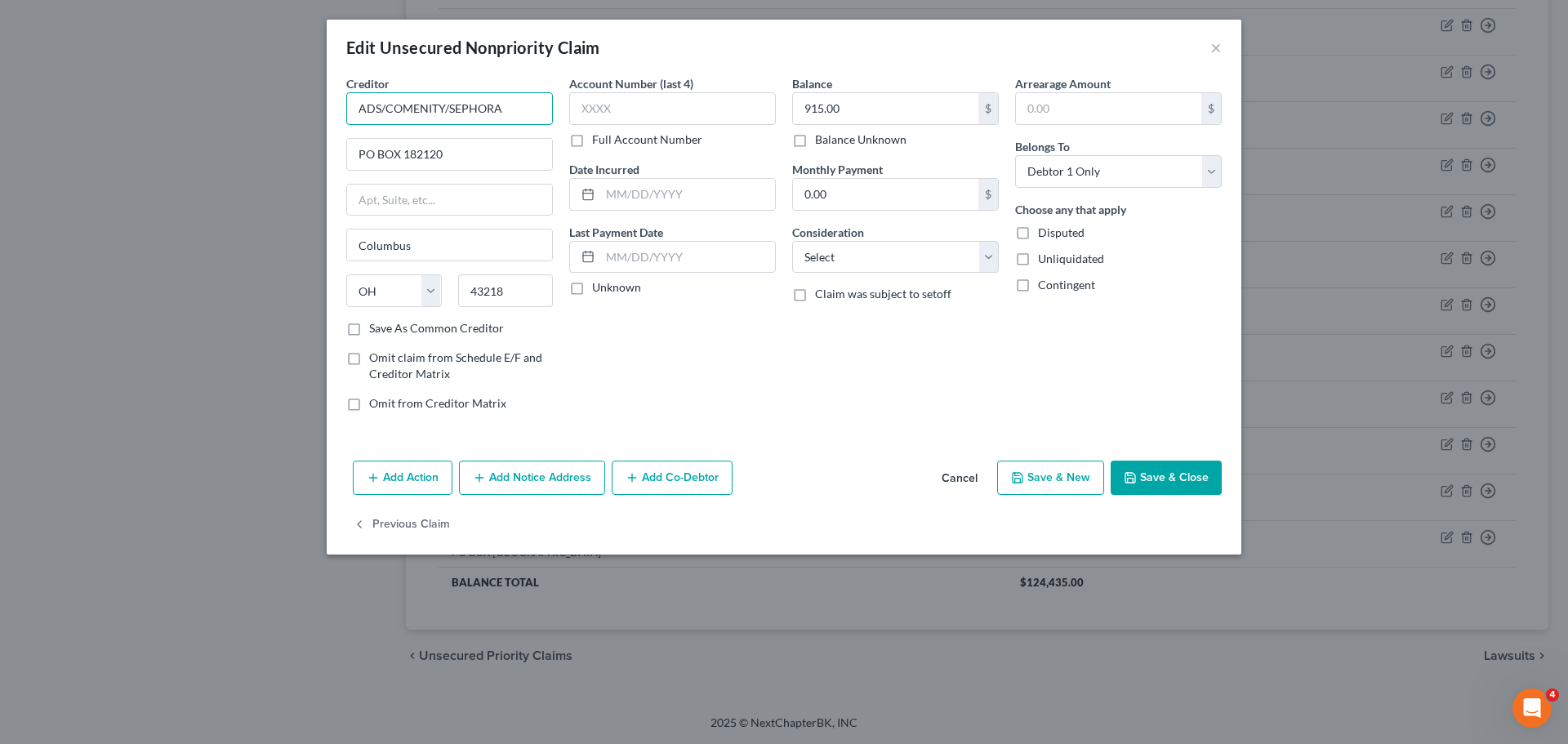
drag, startPoint x: 515, startPoint y: 119, endPoint x: 347, endPoint y: 105, distance: 168.6
click at [347, 105] on input "ADS/COMENITY/SEPHORA" at bounding box center [449, 109] width 206 height 32
click at [957, 470] on button "Cancel" at bounding box center [959, 478] width 62 height 32
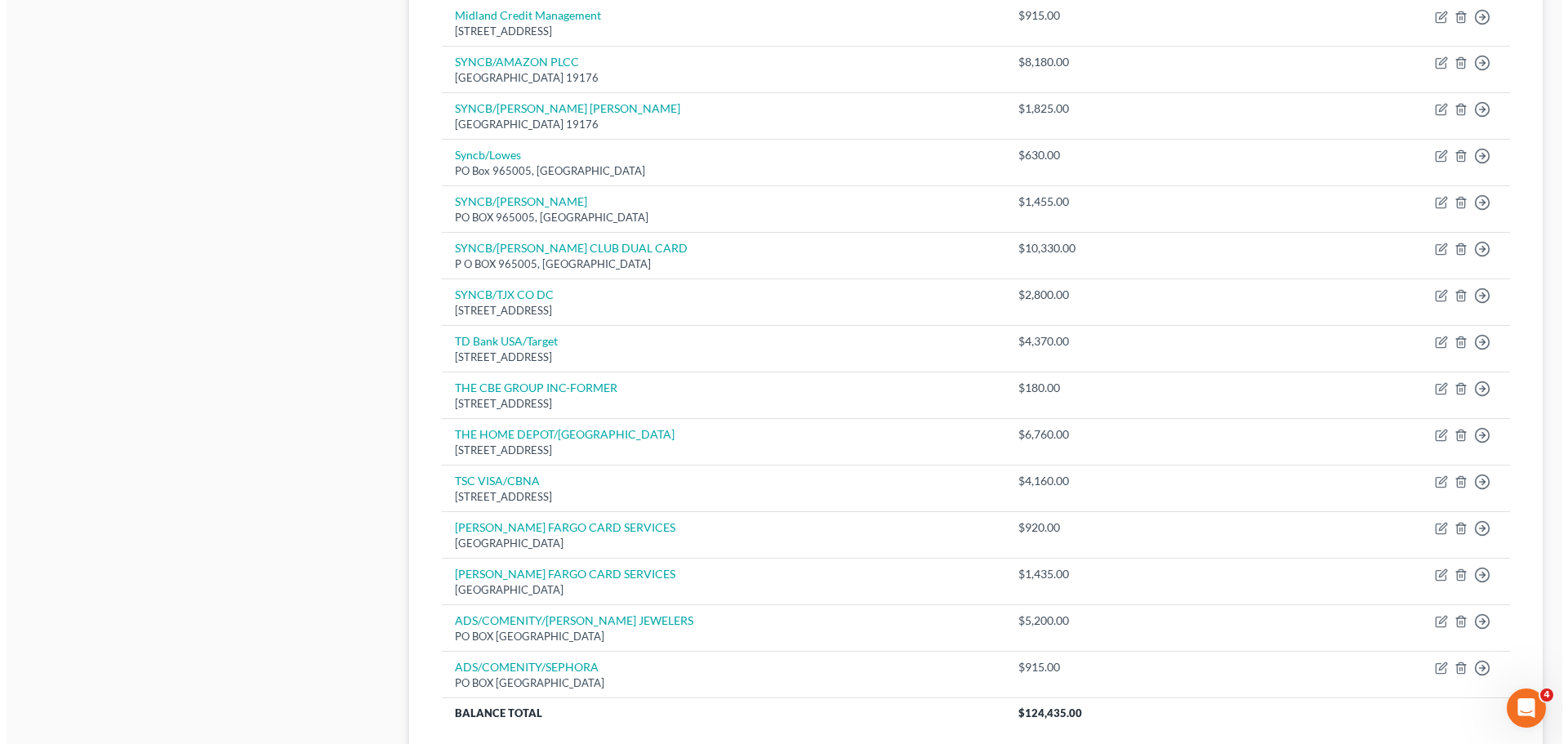
scroll to position [667, 0]
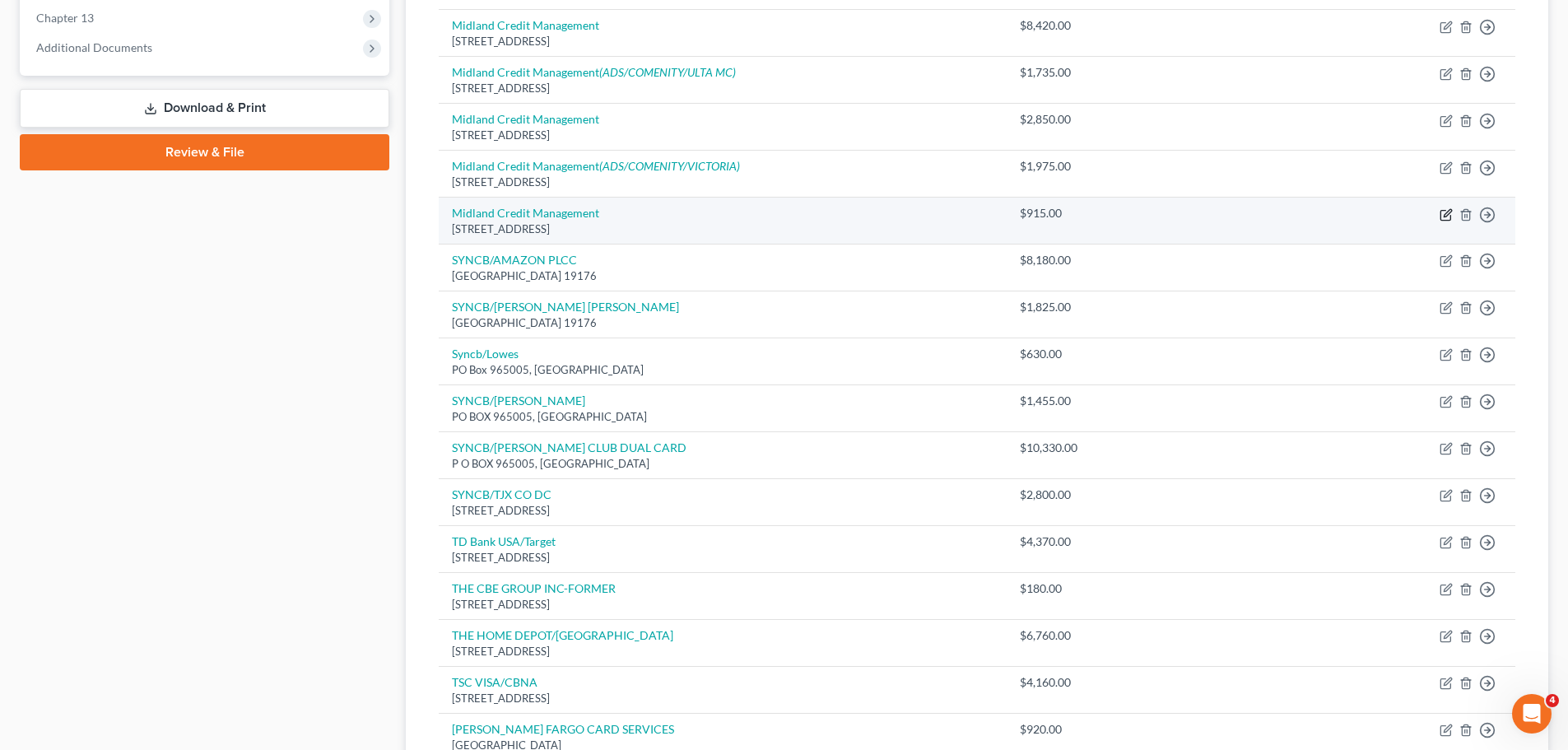
click at [1444, 213] on icon "button" at bounding box center [1447, 215] width 13 height 13
select select "23"
select select "0"
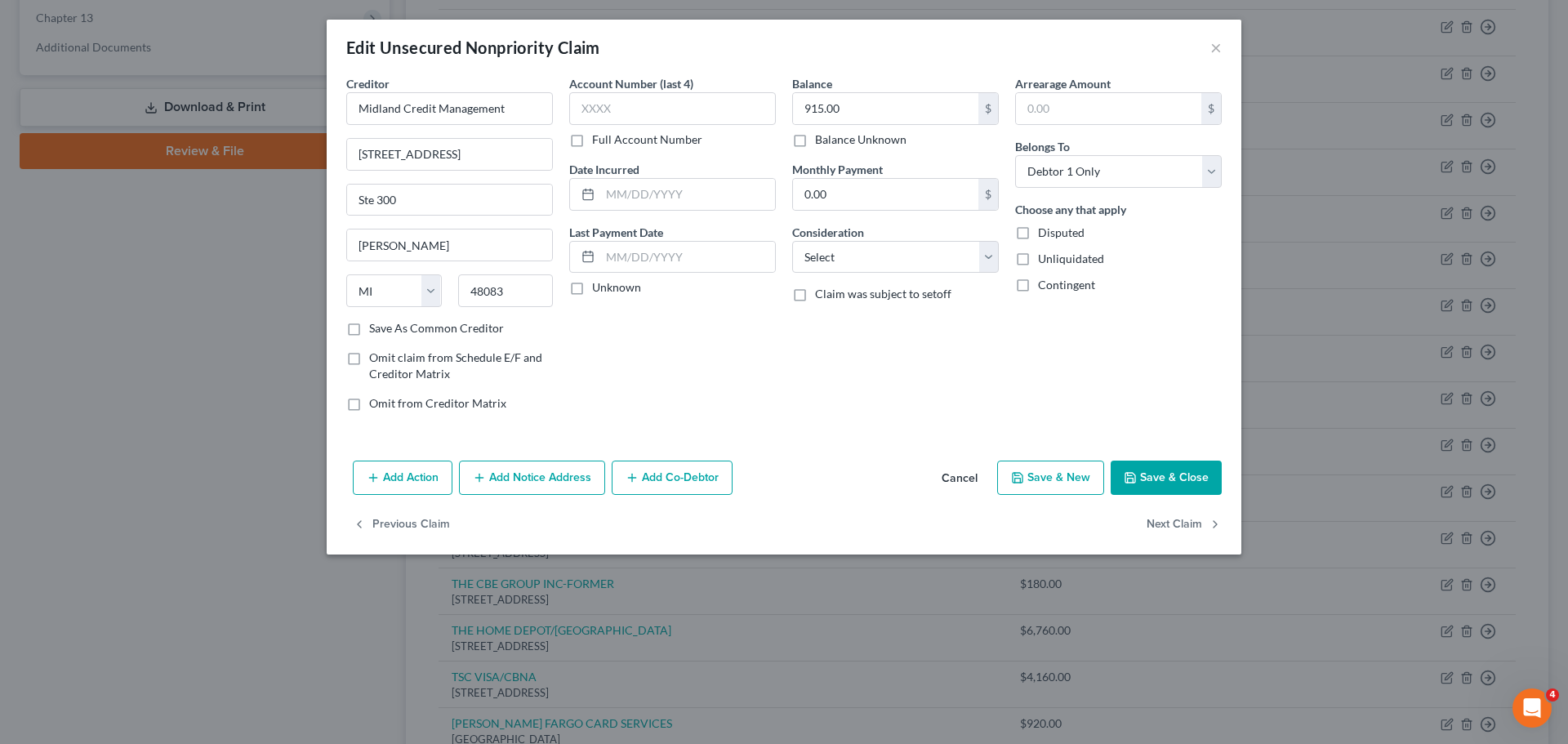
click at [538, 473] on button "Add Notice Address" at bounding box center [531, 478] width 146 height 34
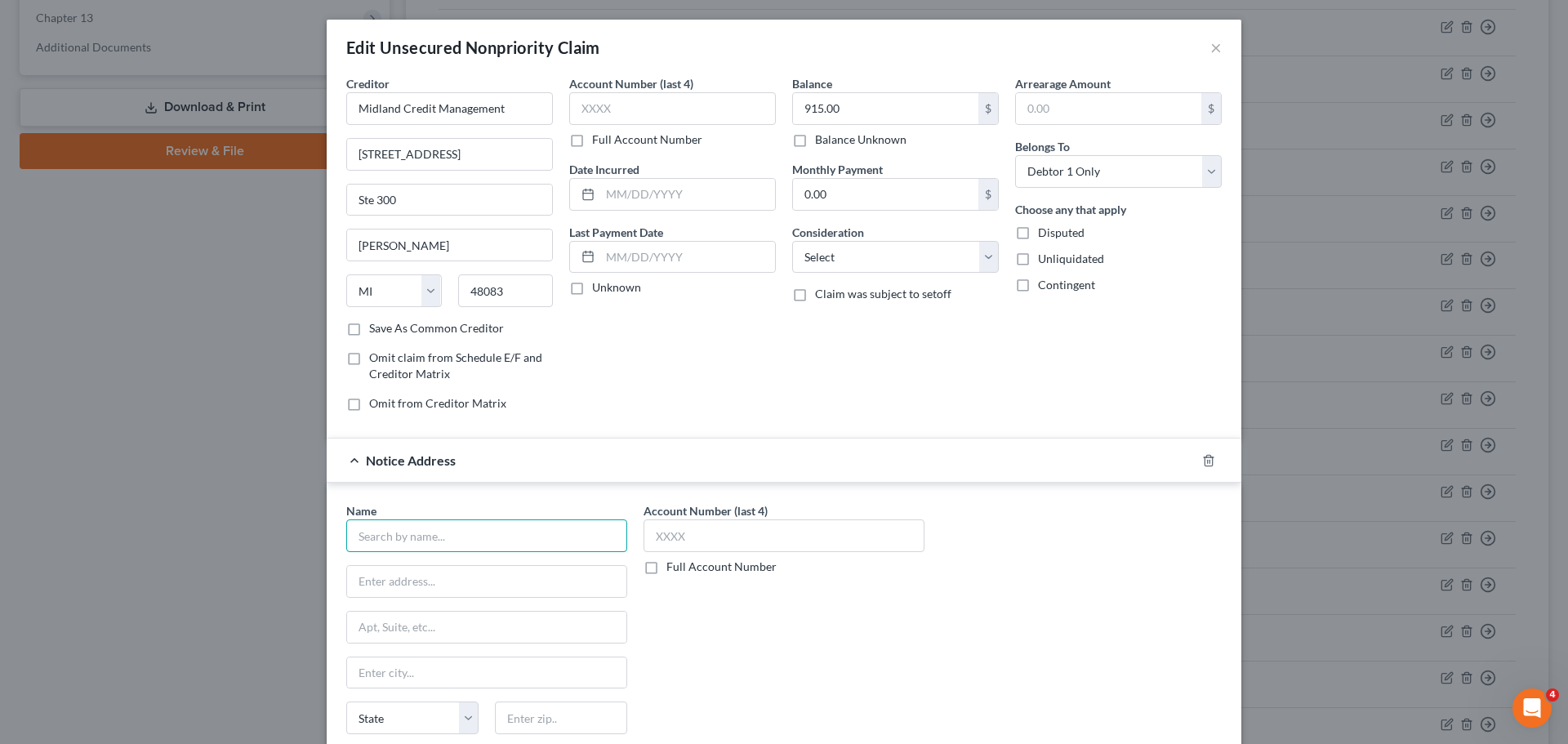
click at [433, 537] on input "text" at bounding box center [486, 536] width 281 height 32
paste input "ADS/COMENITY/SEPHORA"
click at [349, 537] on input "ADS/COMENITY/SEPHORA" at bounding box center [486, 536] width 281 height 32
click at [519, 544] on input "ADS/COMENITY/SEPHORA" at bounding box center [486, 536] width 281 height 32
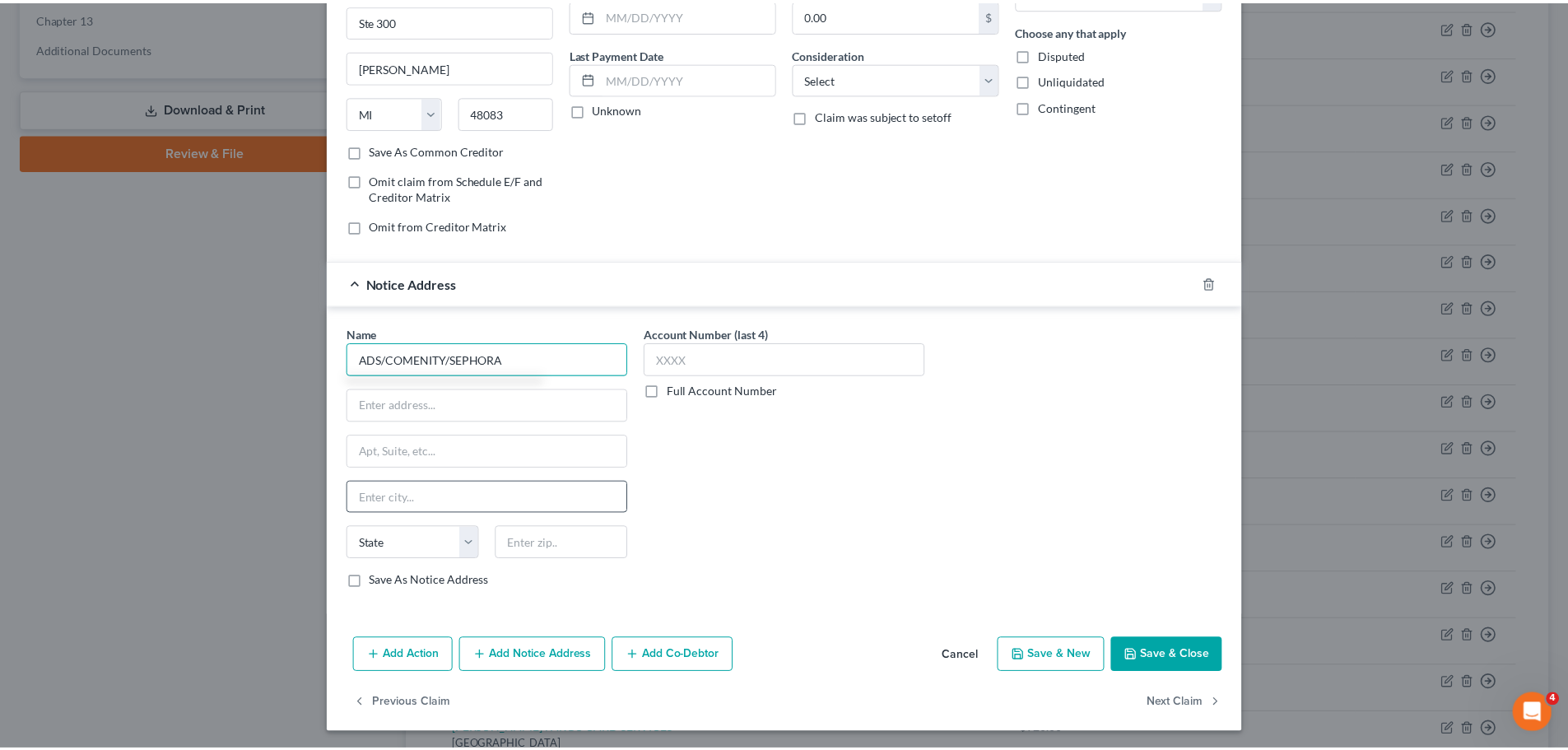
scroll to position [184, 0]
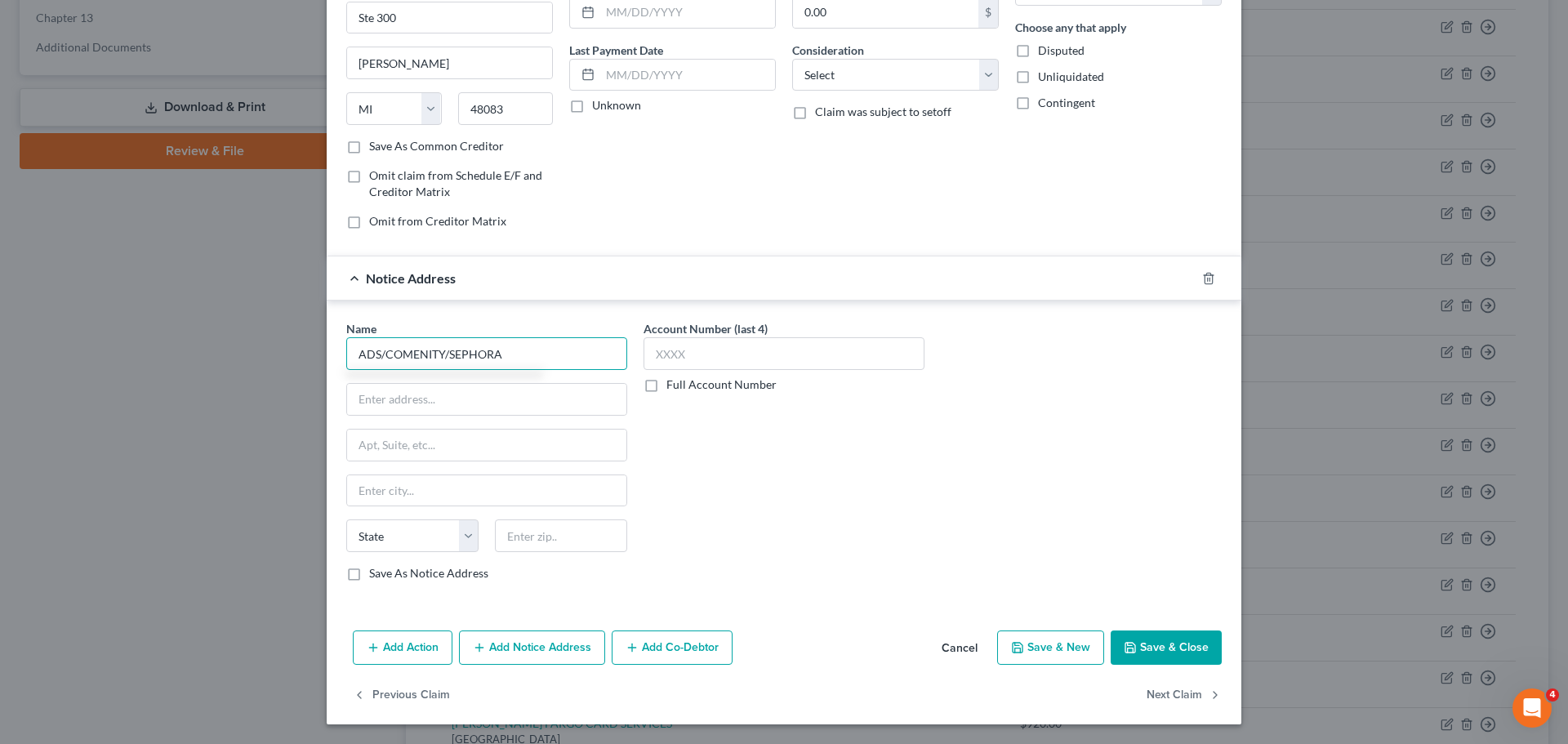
type input "ADS/COMENITY/SEPHORA"
click at [464, 399] on input "text" at bounding box center [486, 399] width 279 height 31
paste input "PO BOX 182120"
type input "PO BOX 182120"
click at [531, 549] on input "text" at bounding box center [561, 536] width 132 height 32
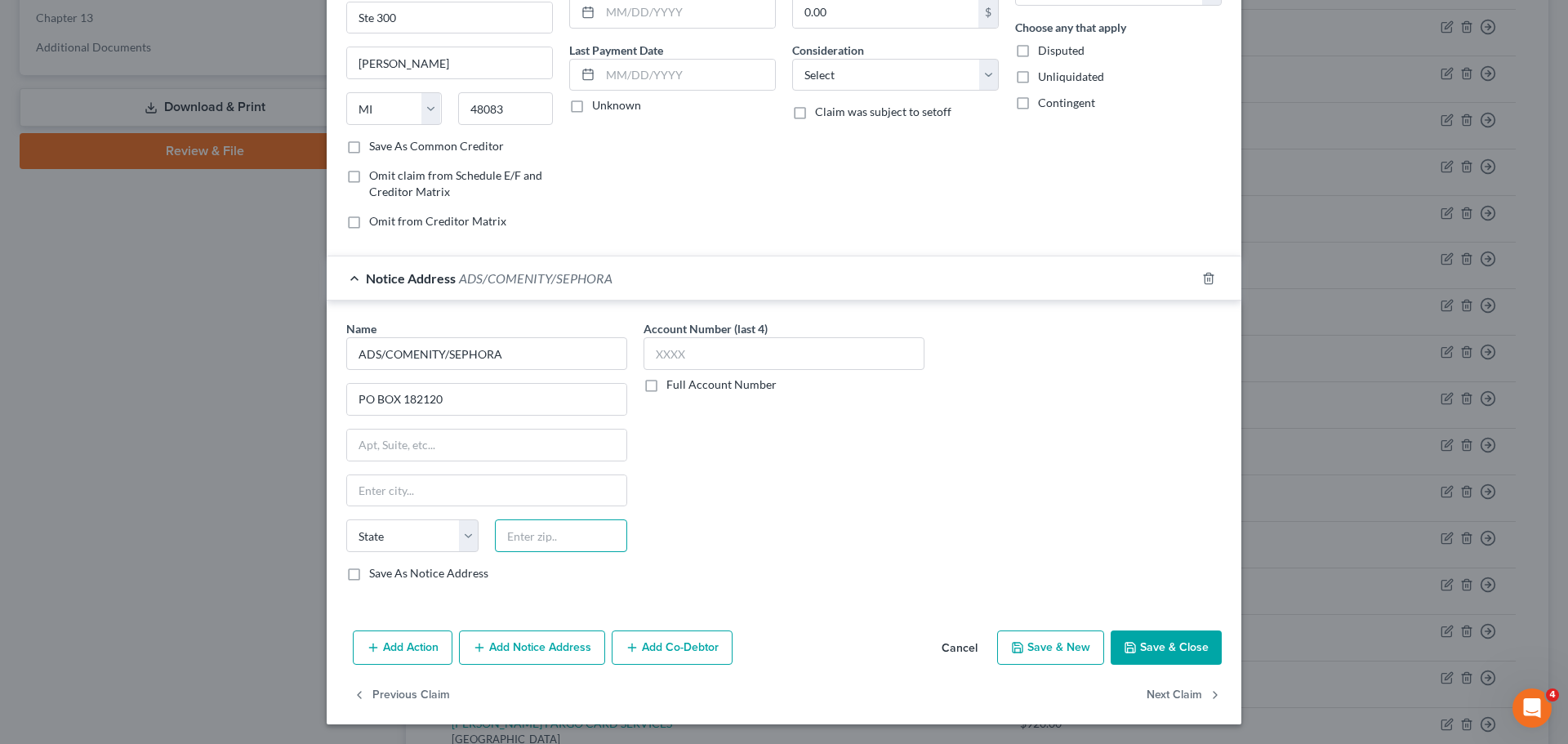
paste input "43218"
type input "43218"
click at [691, 579] on div "Account Number (last 4) Full Account Number" at bounding box center [784, 457] width 297 height 274
type input "Columbus"
select select "36"
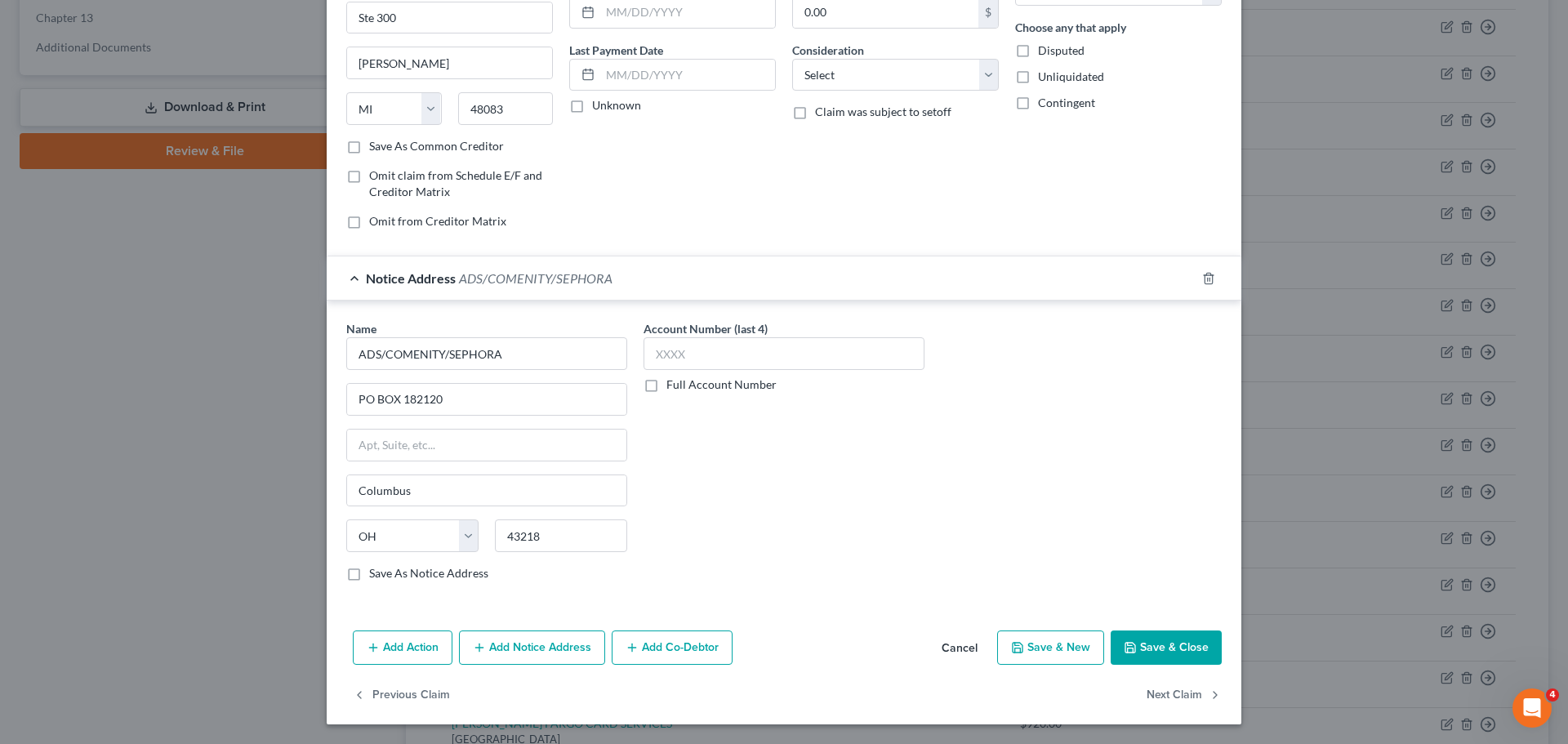
click at [1200, 650] on button "Save & Close" at bounding box center [1167, 648] width 111 height 34
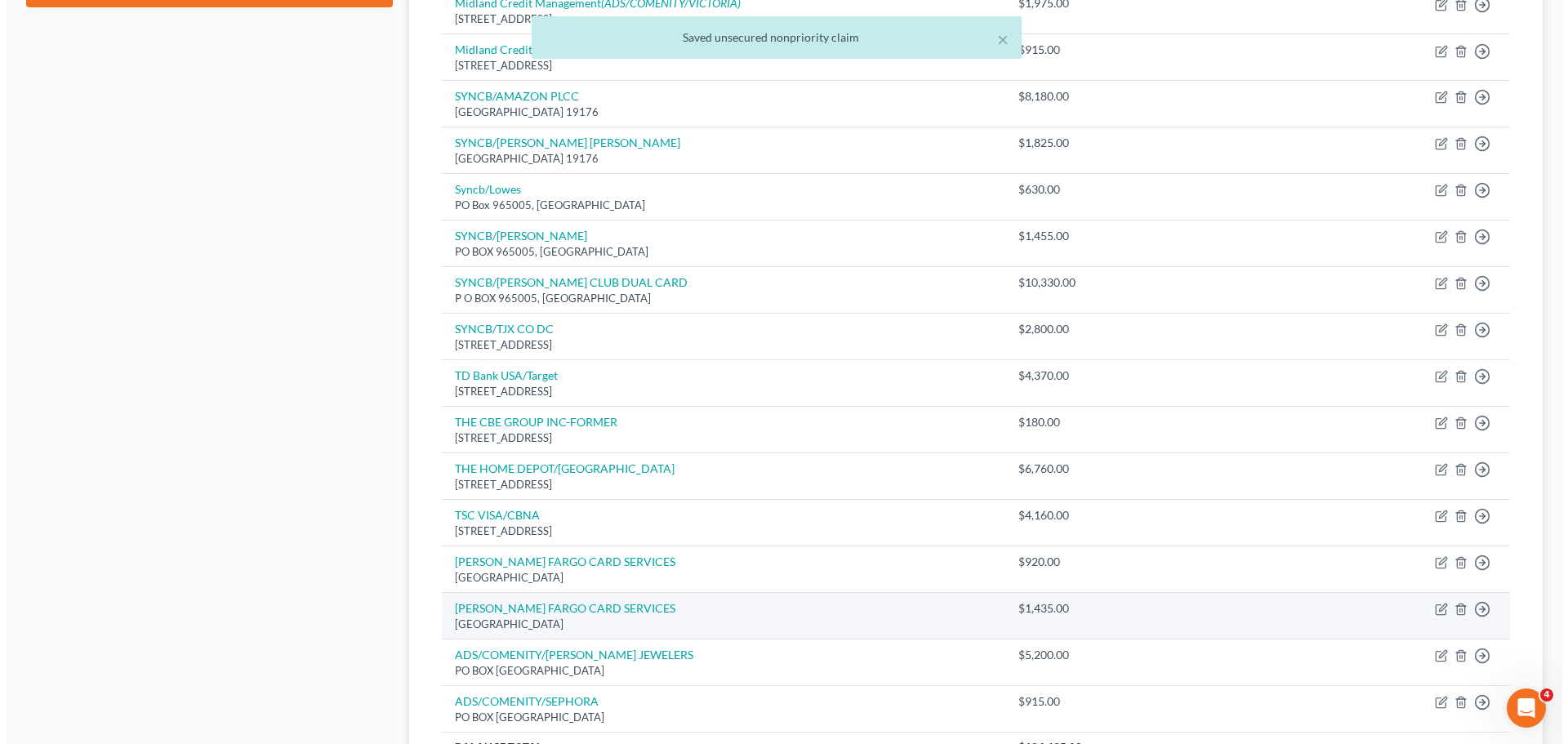
scroll to position [992, 0]
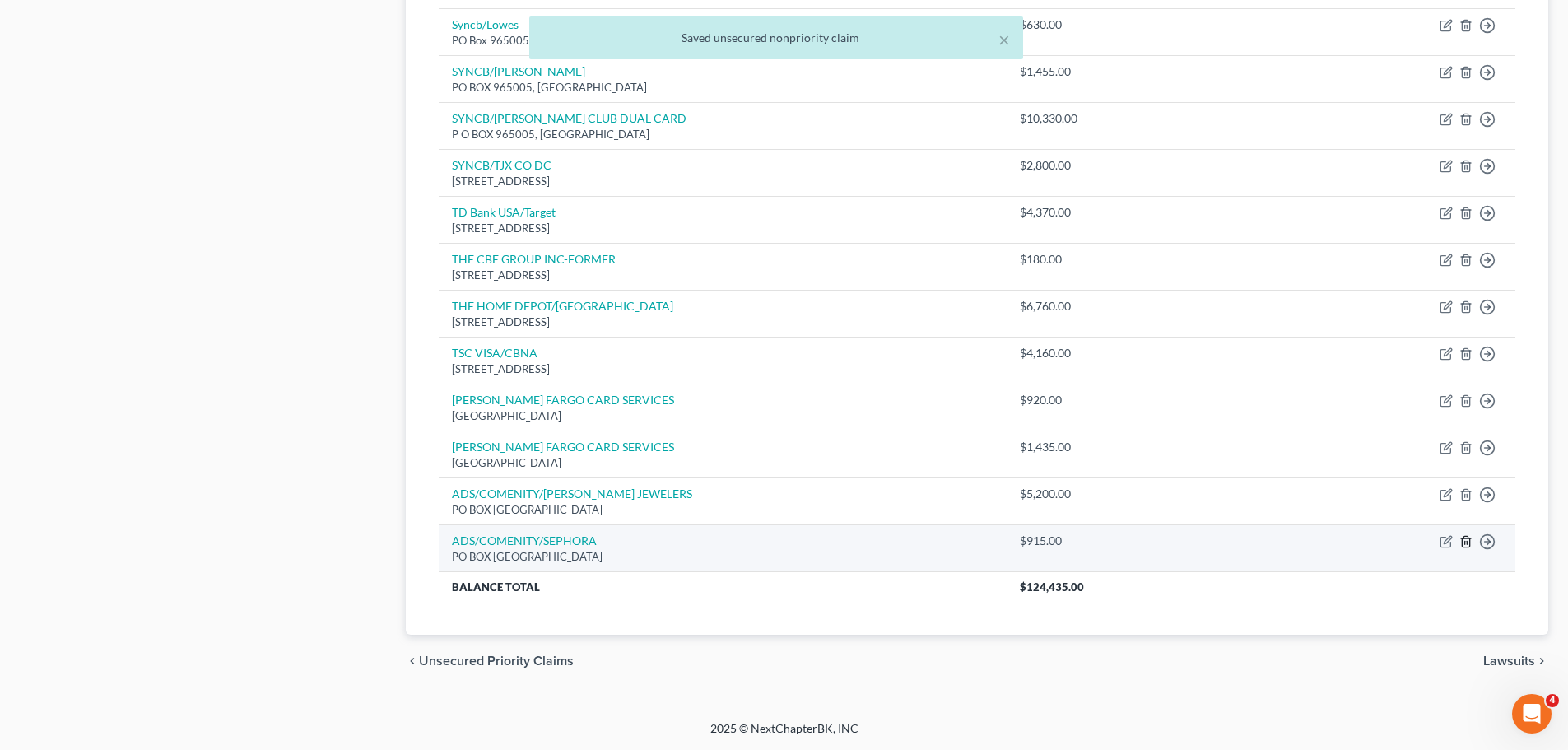
click at [1469, 537] on icon "button" at bounding box center [1466, 541] width 8 height 11
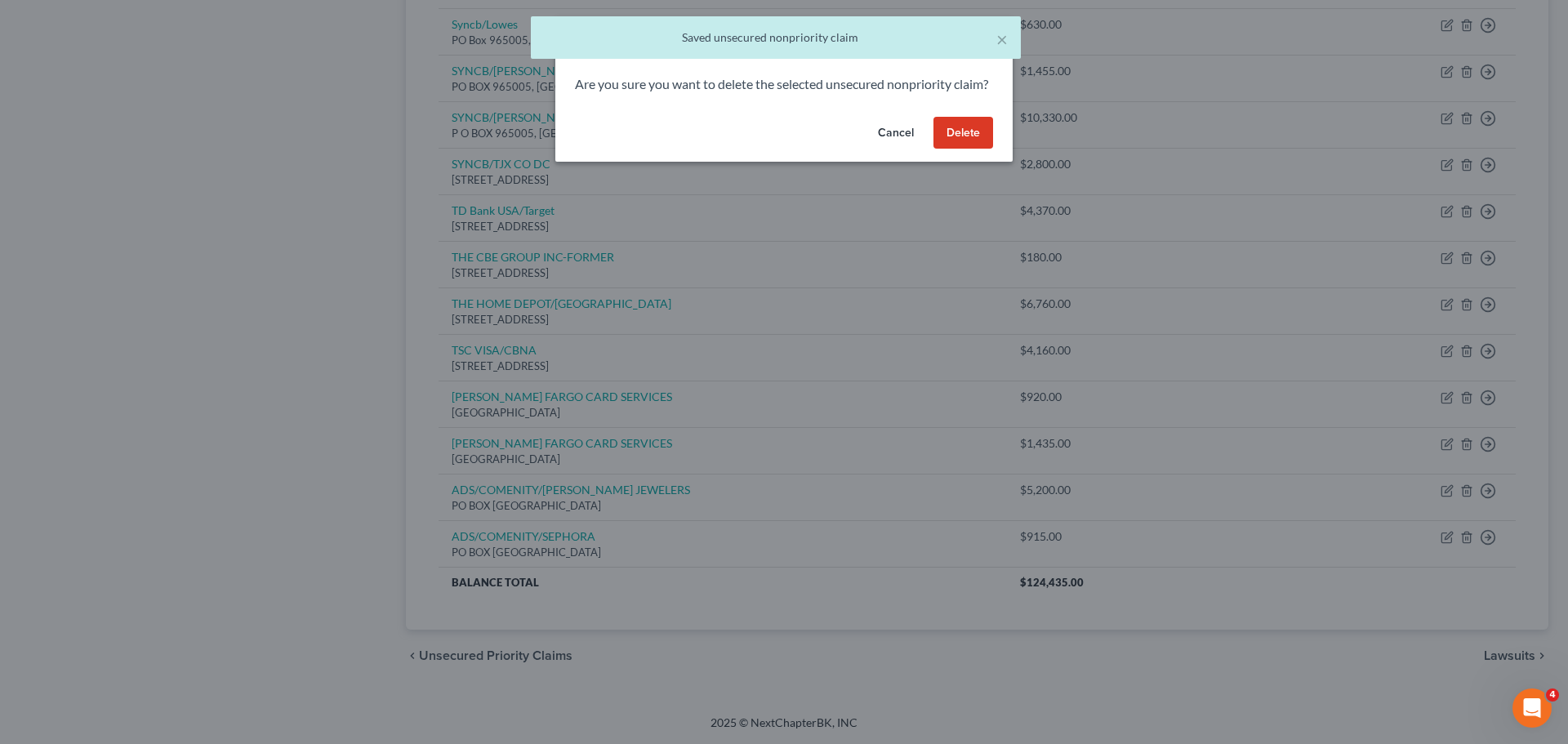
click at [956, 149] on button "Delete" at bounding box center [963, 133] width 59 height 32
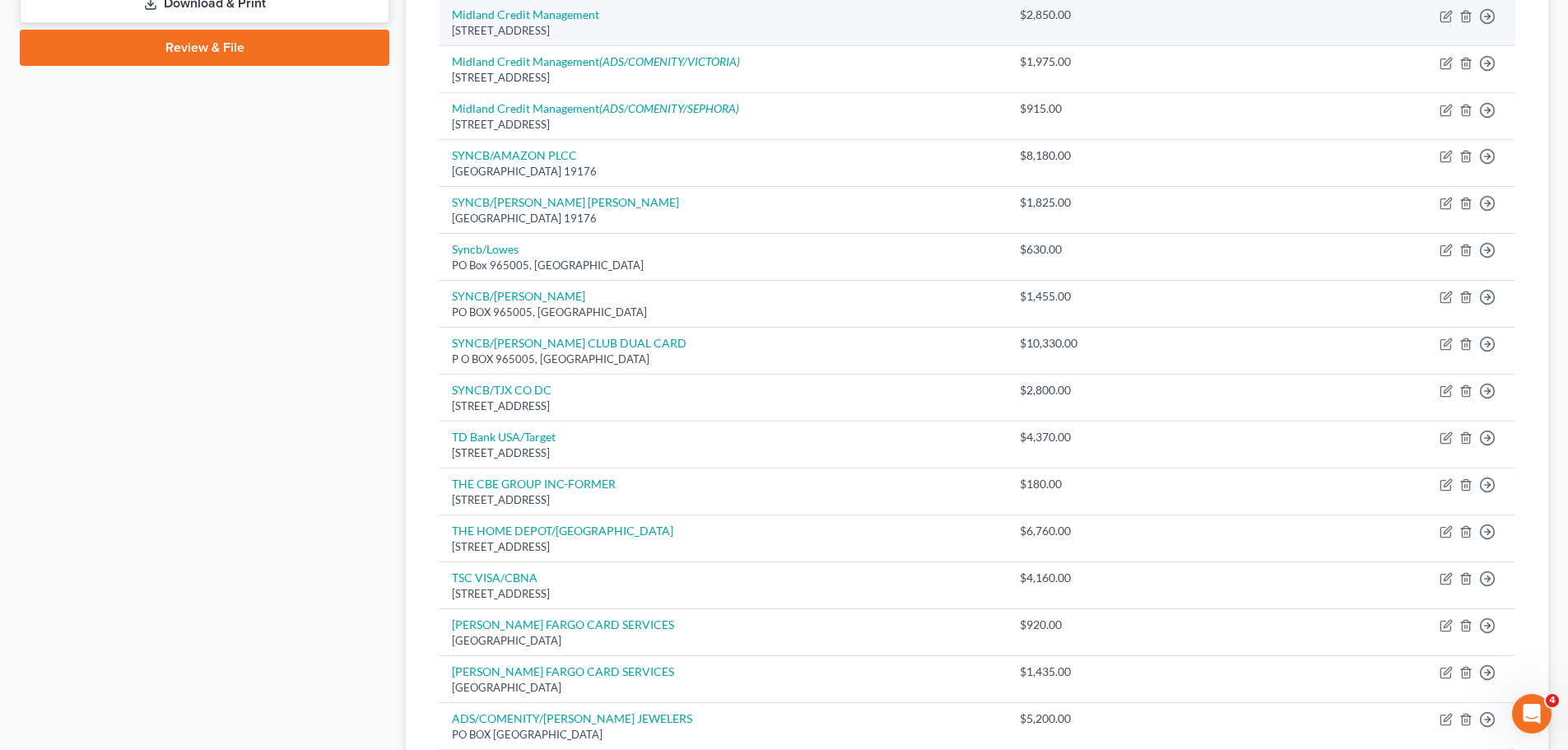
scroll to position [954, 0]
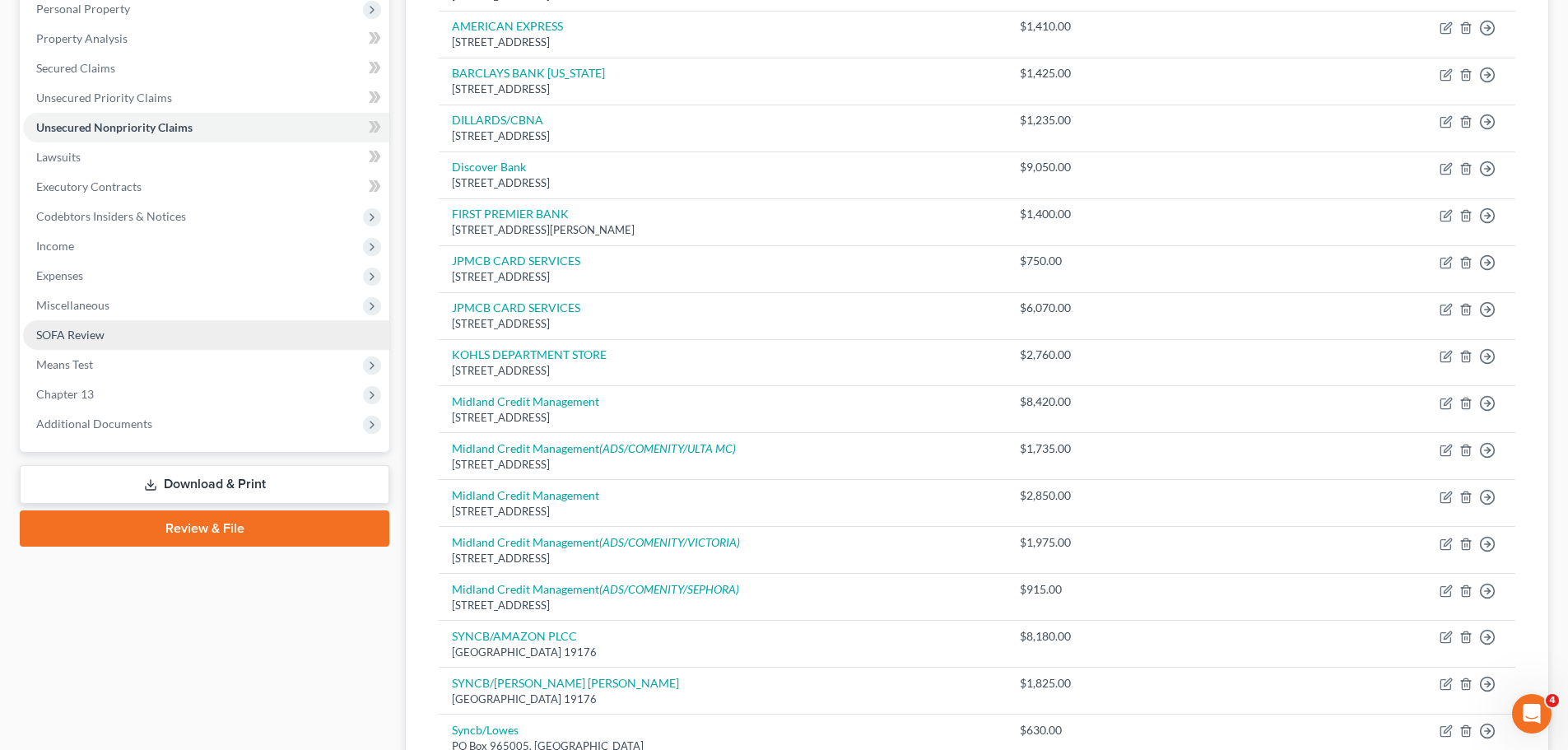
click at [118, 334] on link "SOFA Review" at bounding box center [206, 335] width 366 height 30
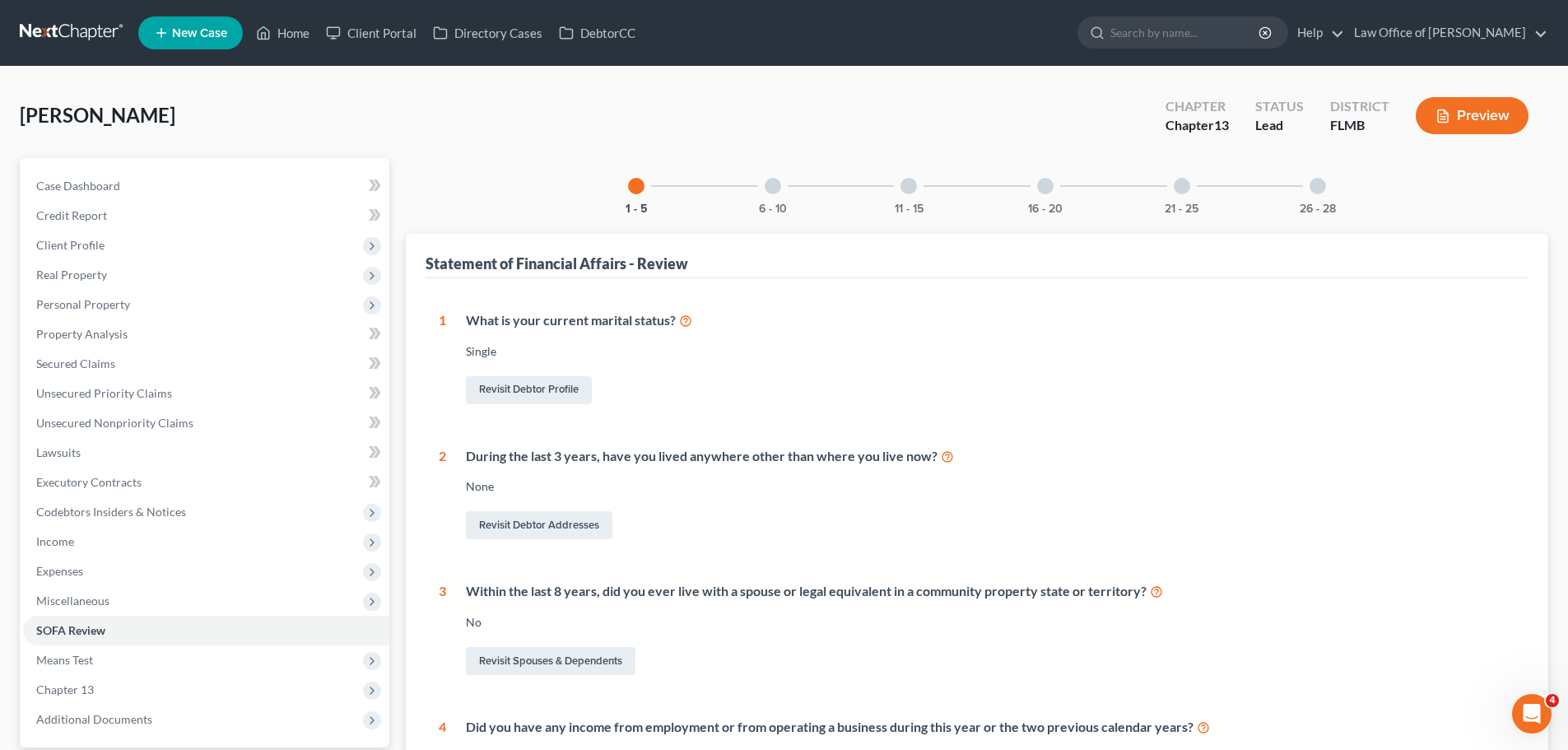
click at [774, 181] on div at bounding box center [772, 186] width 16 height 16
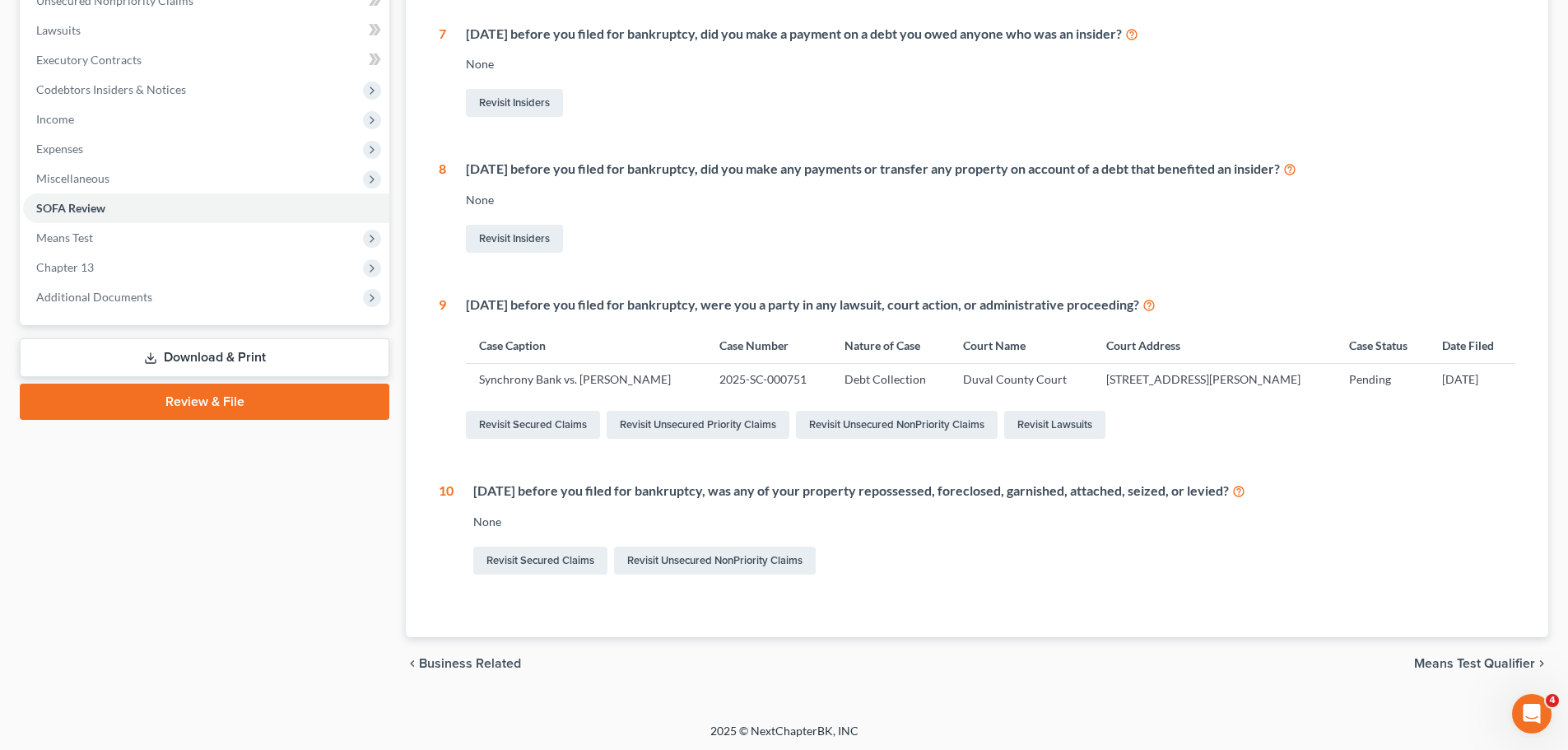
scroll to position [425, 0]
click at [583, 554] on link "Revisit Secured Claims" at bounding box center [540, 557] width 134 height 28
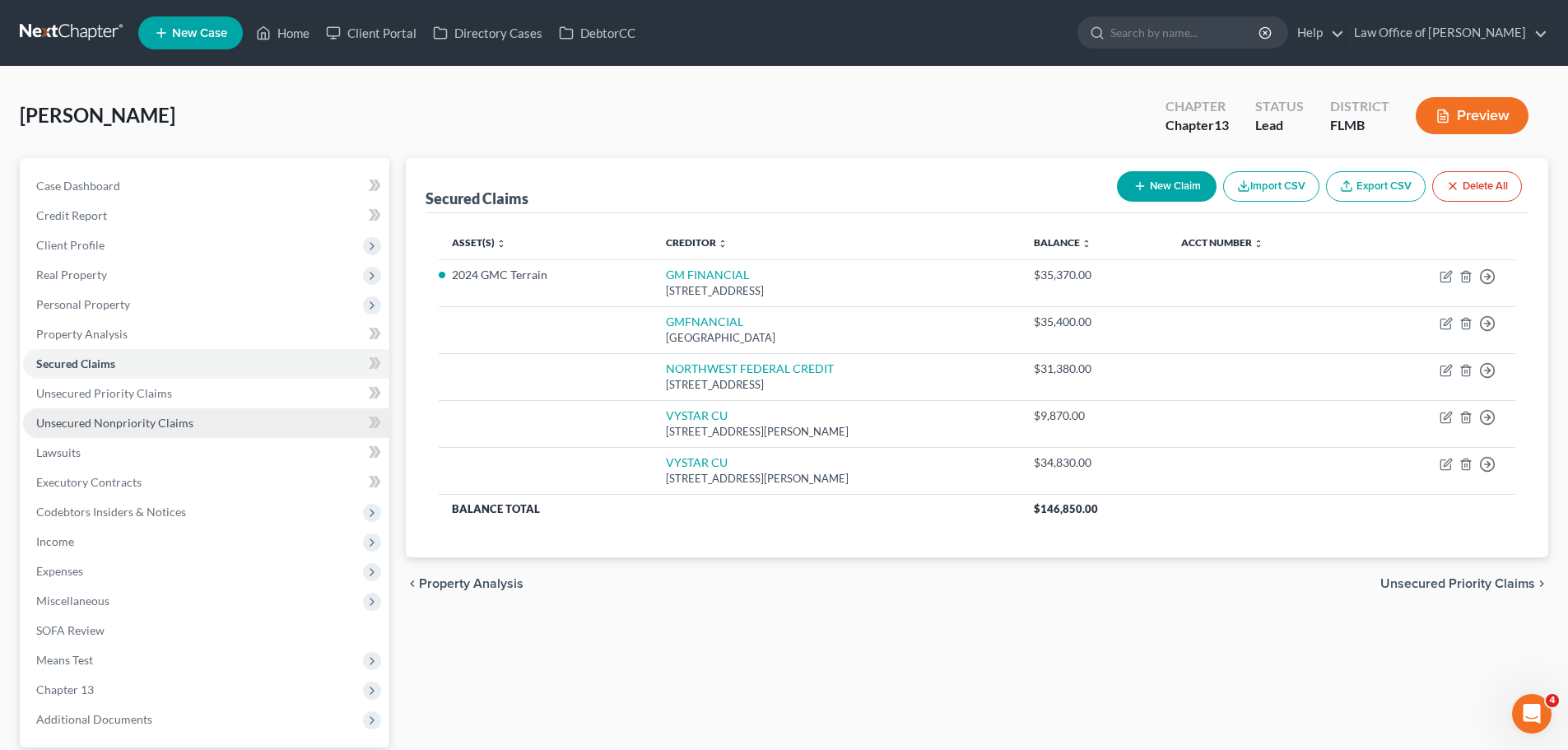
click at [187, 423] on span "Unsecured Nonpriority Claims" at bounding box center [115, 423] width 157 height 14
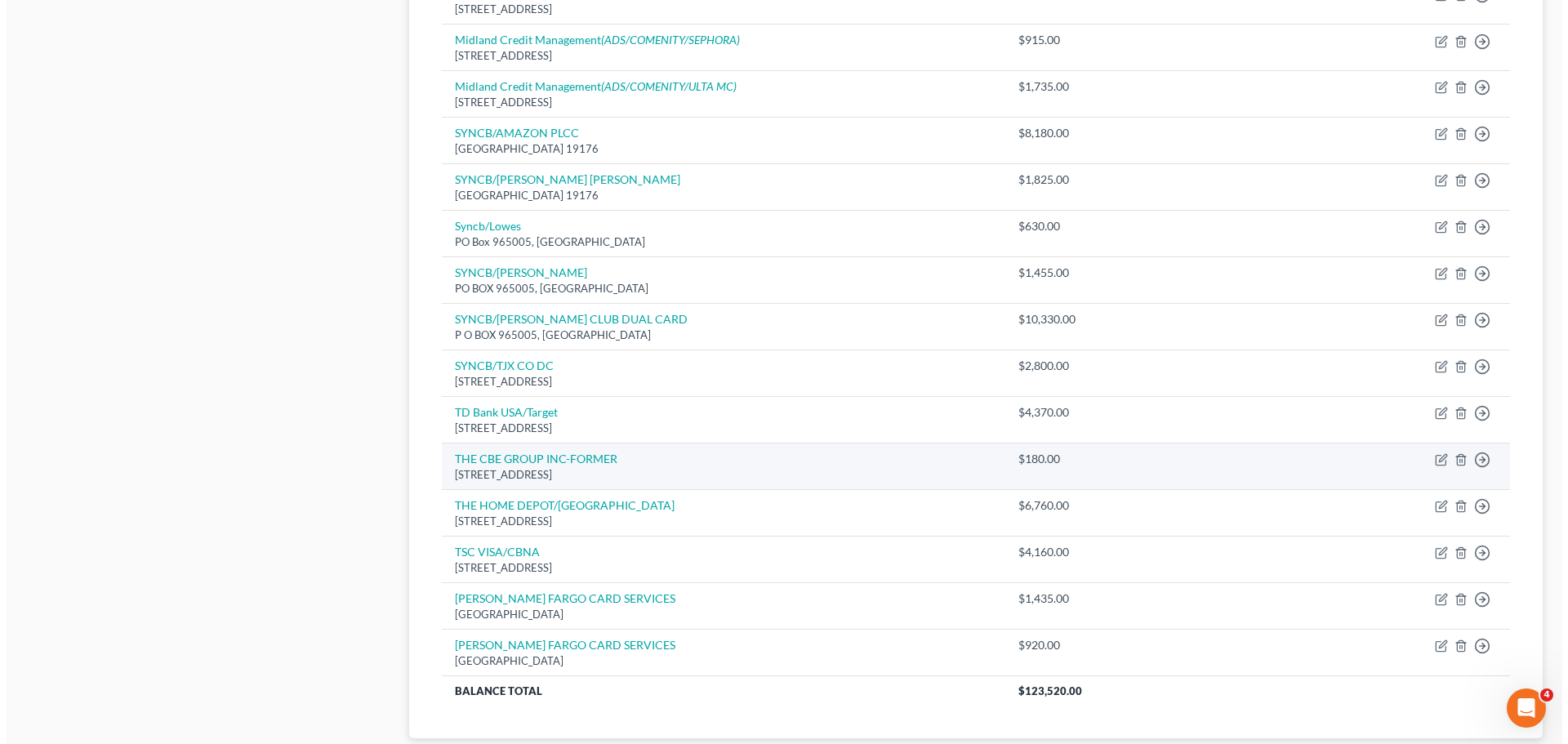
scroll to position [946, 0]
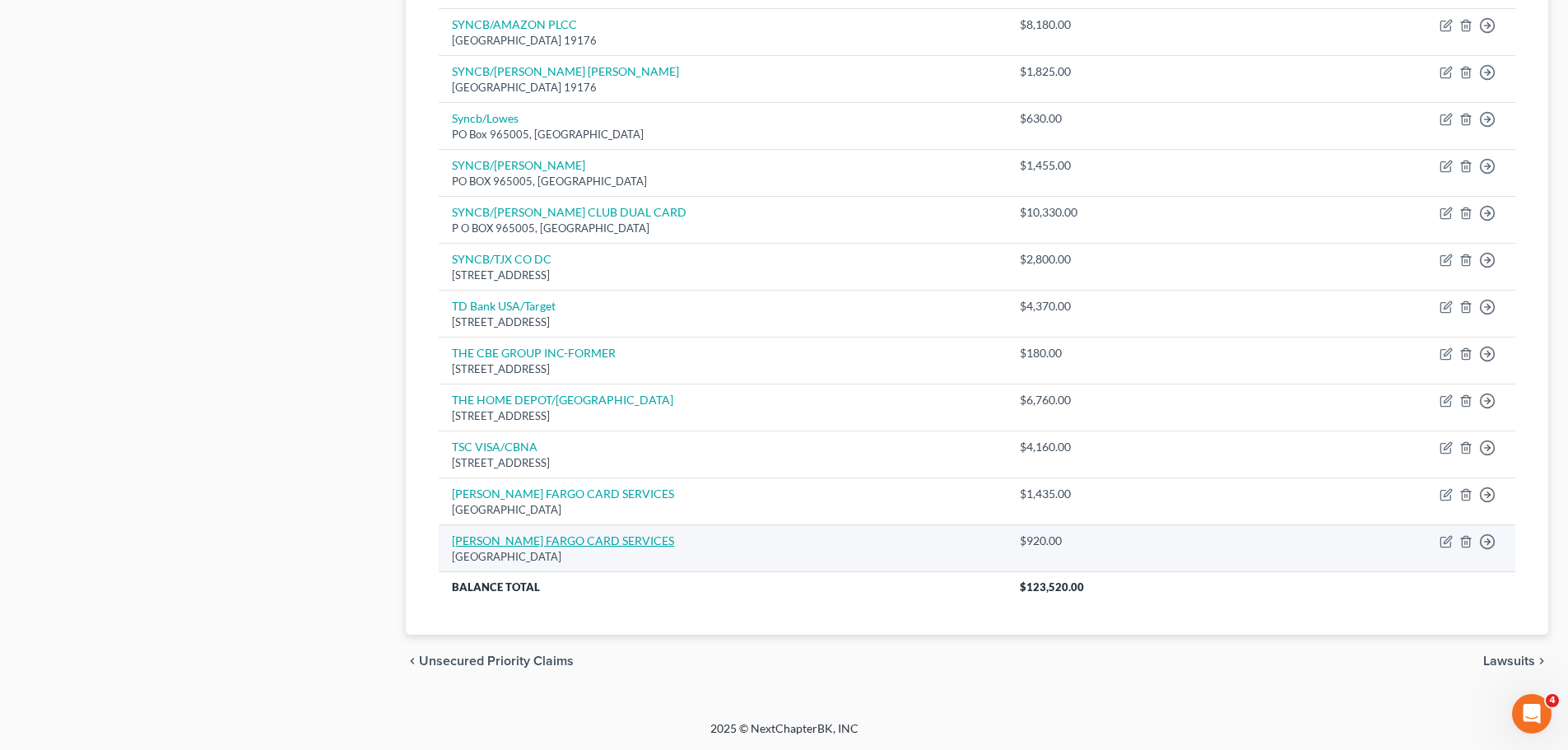
click at [543, 534] on link "[PERSON_NAME] FARGO CARD SERVICES" at bounding box center [562, 540] width 222 height 14
select select "24"
select select "0"
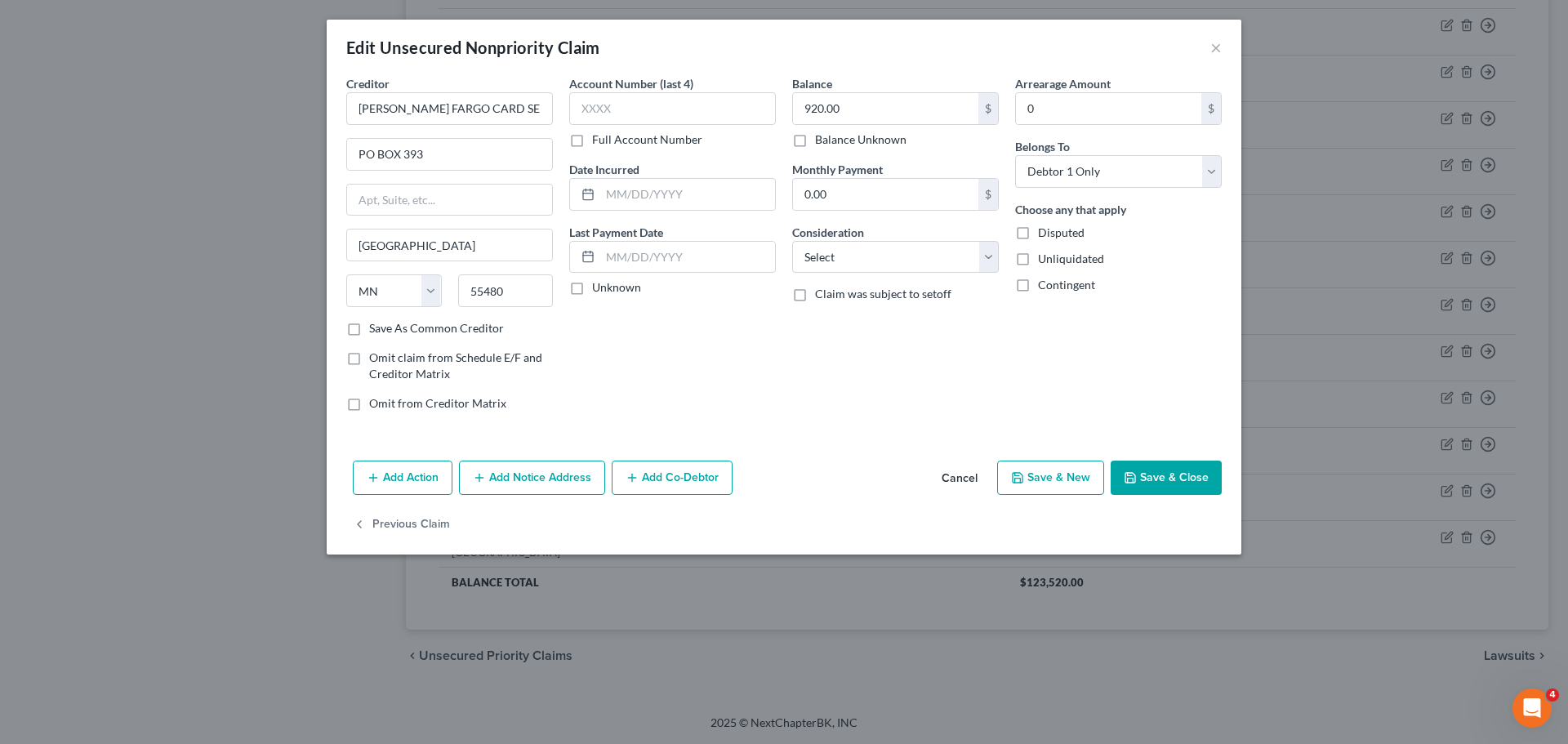
click at [375, 485] on button "Add Action" at bounding box center [402, 478] width 99 height 34
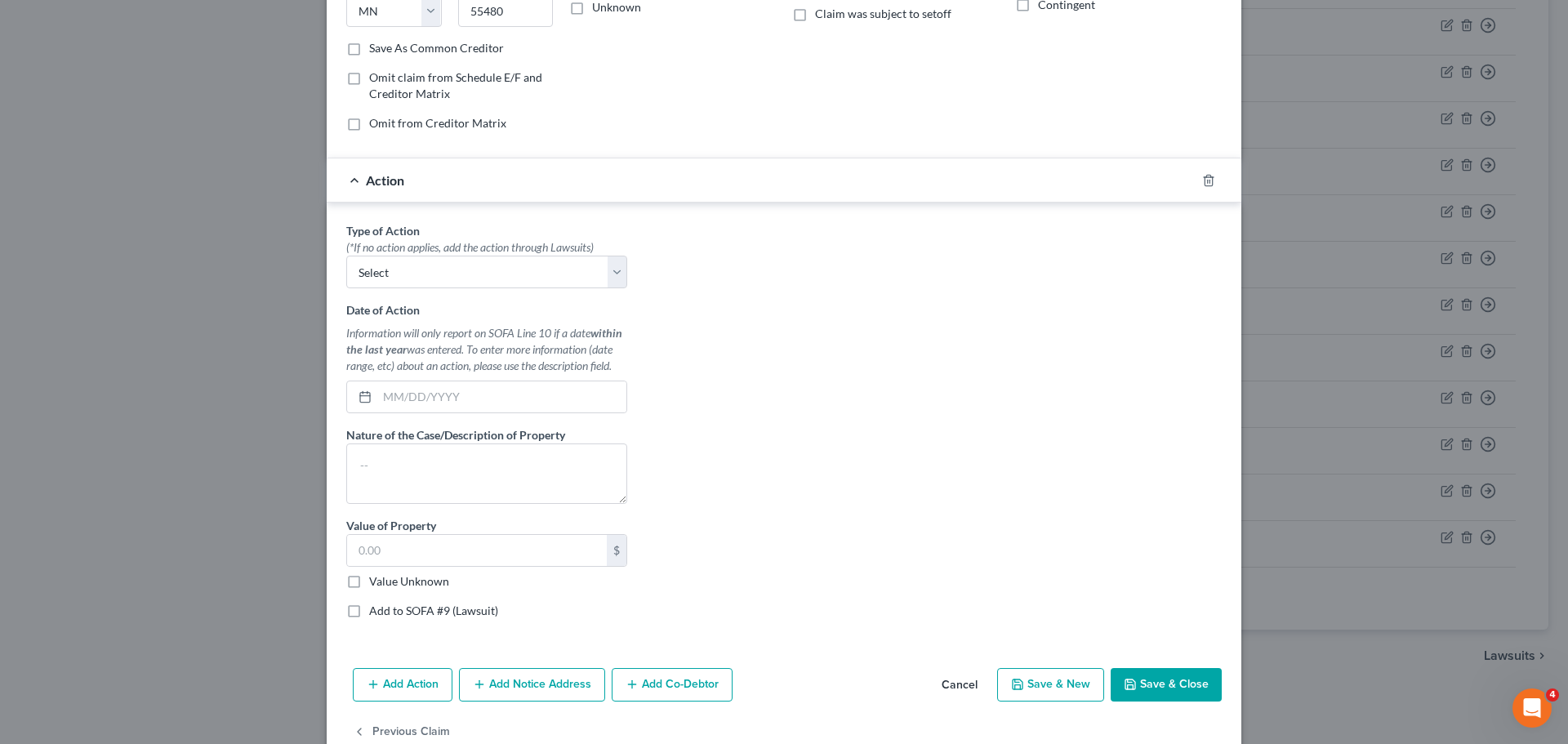
scroll to position [318, 0]
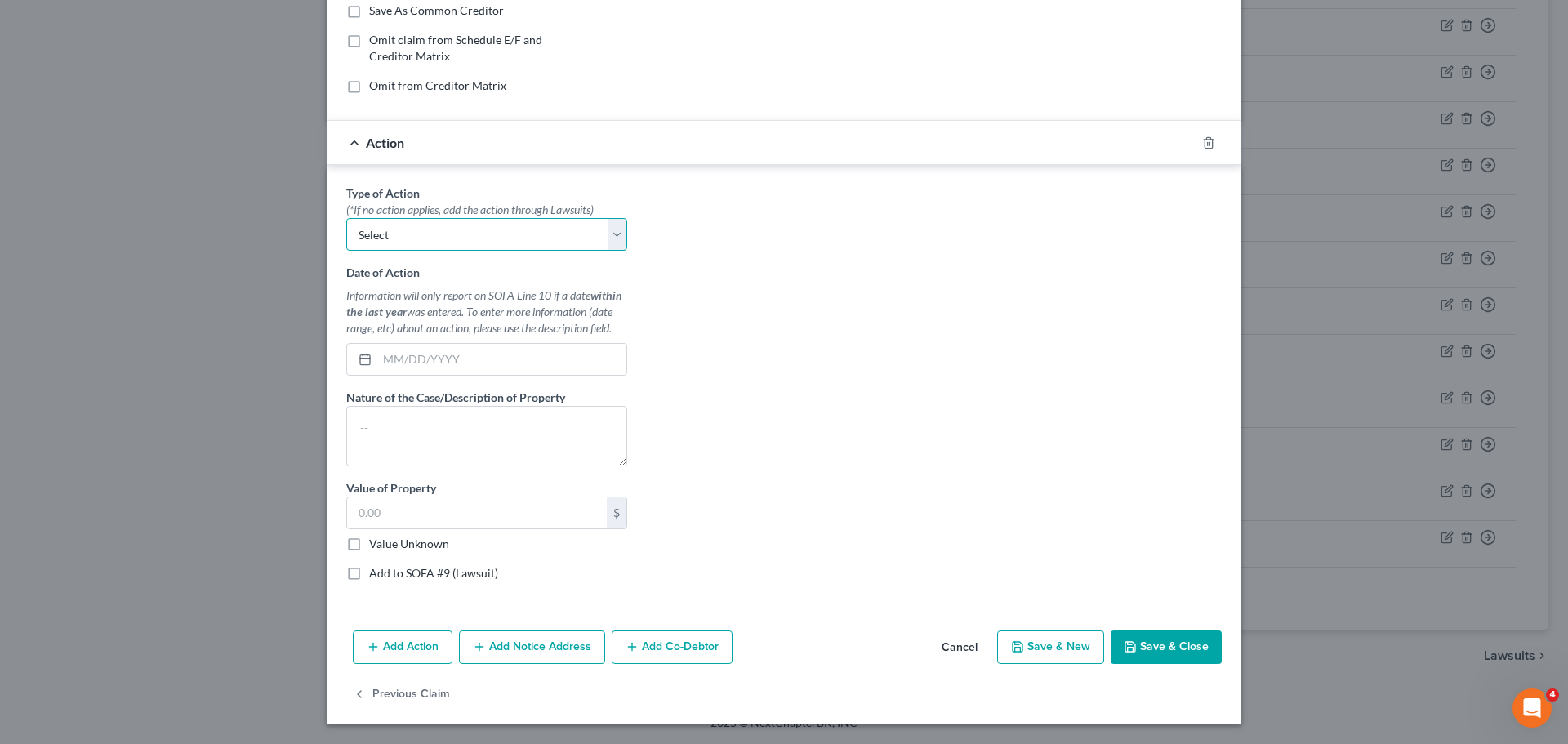
click at [514, 240] on select "Select Repossession Garnishment Foreclosure Personal Injury Attached, Seized, O…" at bounding box center [486, 234] width 281 height 32
click at [785, 247] on div "Type of Action * (*If no action applies, add the action through Lawsuits) Selec…" at bounding box center [784, 389] width 891 height 409
click at [525, 352] on input "text" at bounding box center [502, 359] width 249 height 31
click at [542, 439] on textarea at bounding box center [486, 436] width 281 height 60
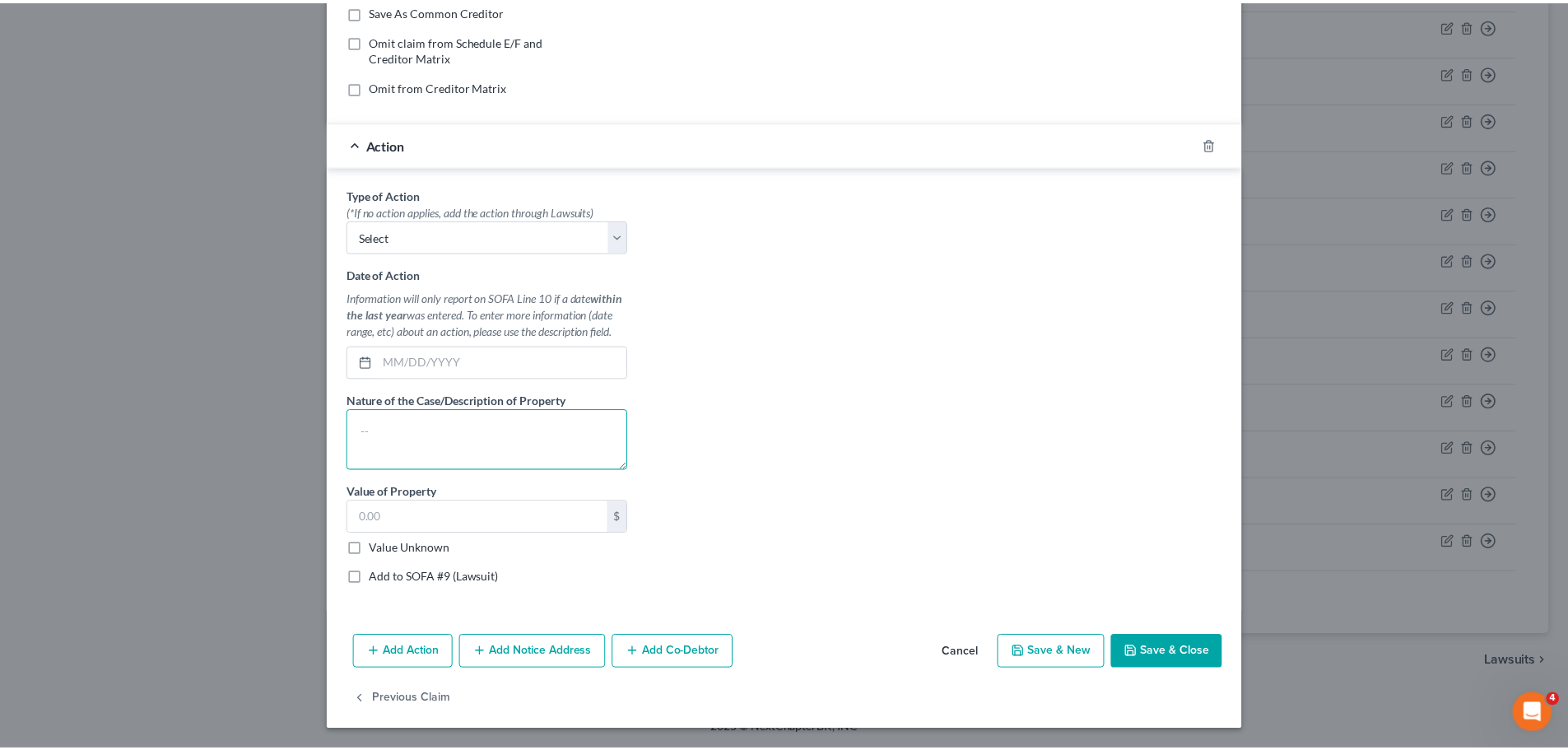
scroll to position [0, 0]
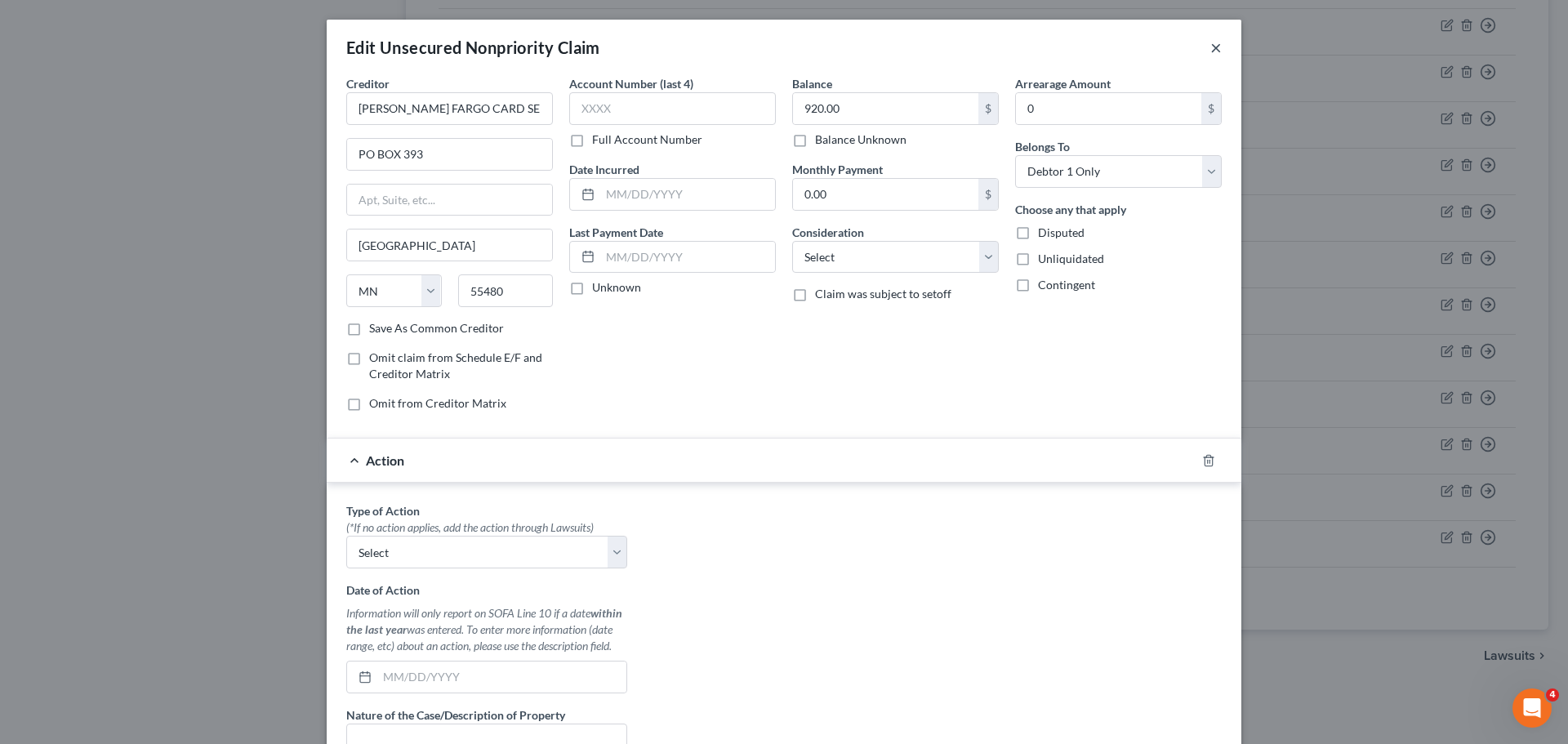
click at [1211, 53] on button "×" at bounding box center [1216, 47] width 11 height 20
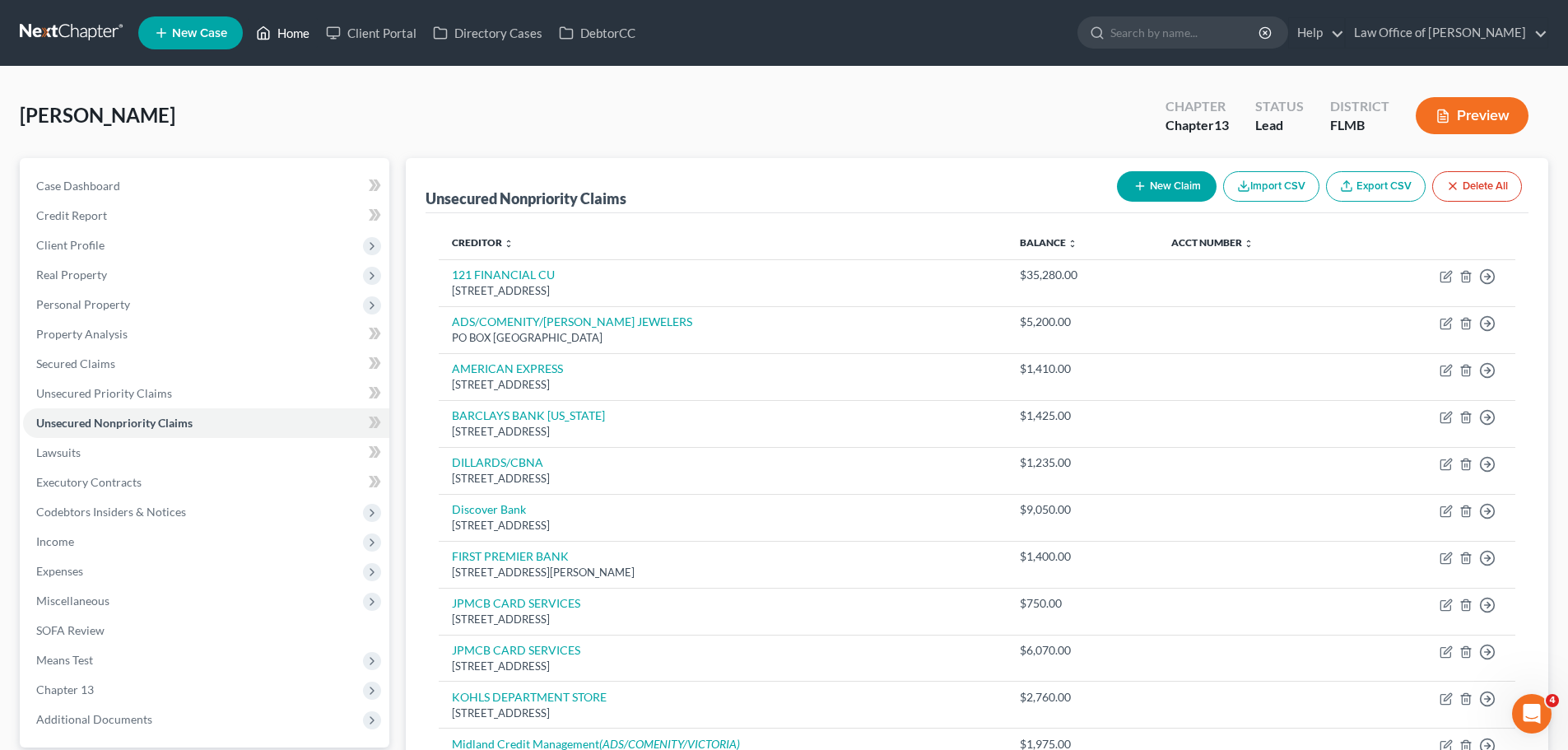
click at [280, 33] on link "Home" at bounding box center [282, 33] width 70 height 30
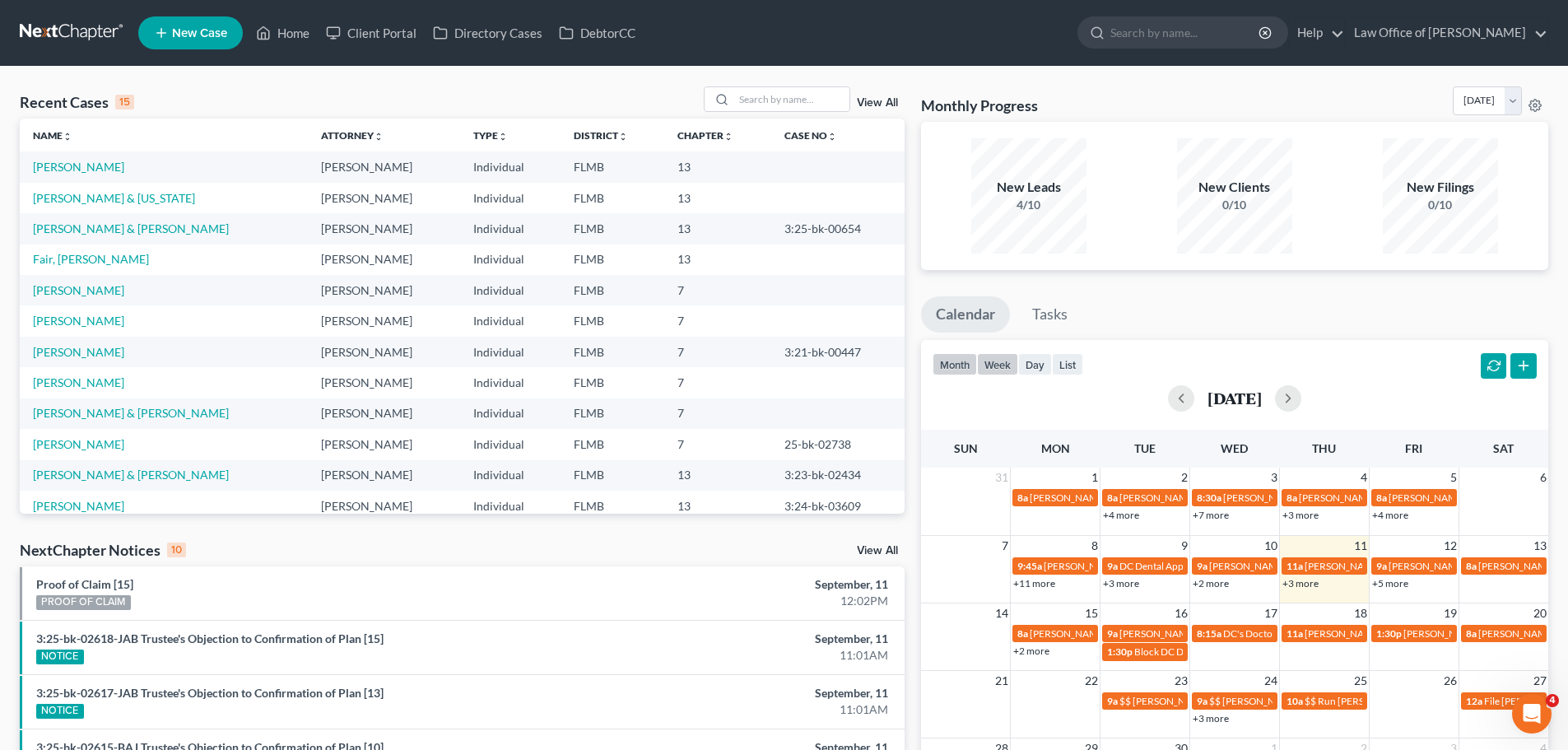
click at [991, 365] on button "week" at bounding box center [998, 364] width 41 height 22
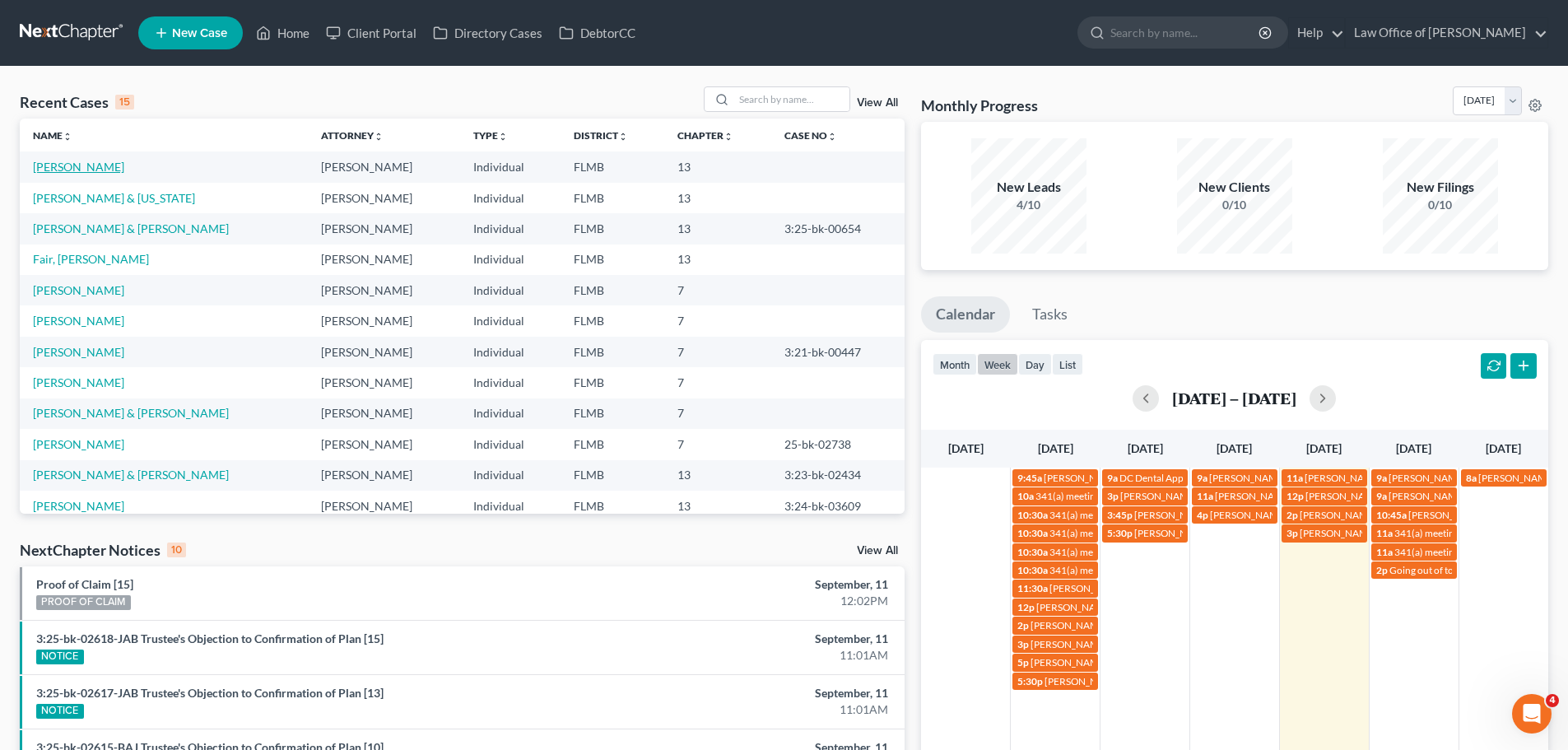
click at [90, 164] on link "[PERSON_NAME]" at bounding box center [78, 167] width 91 height 14
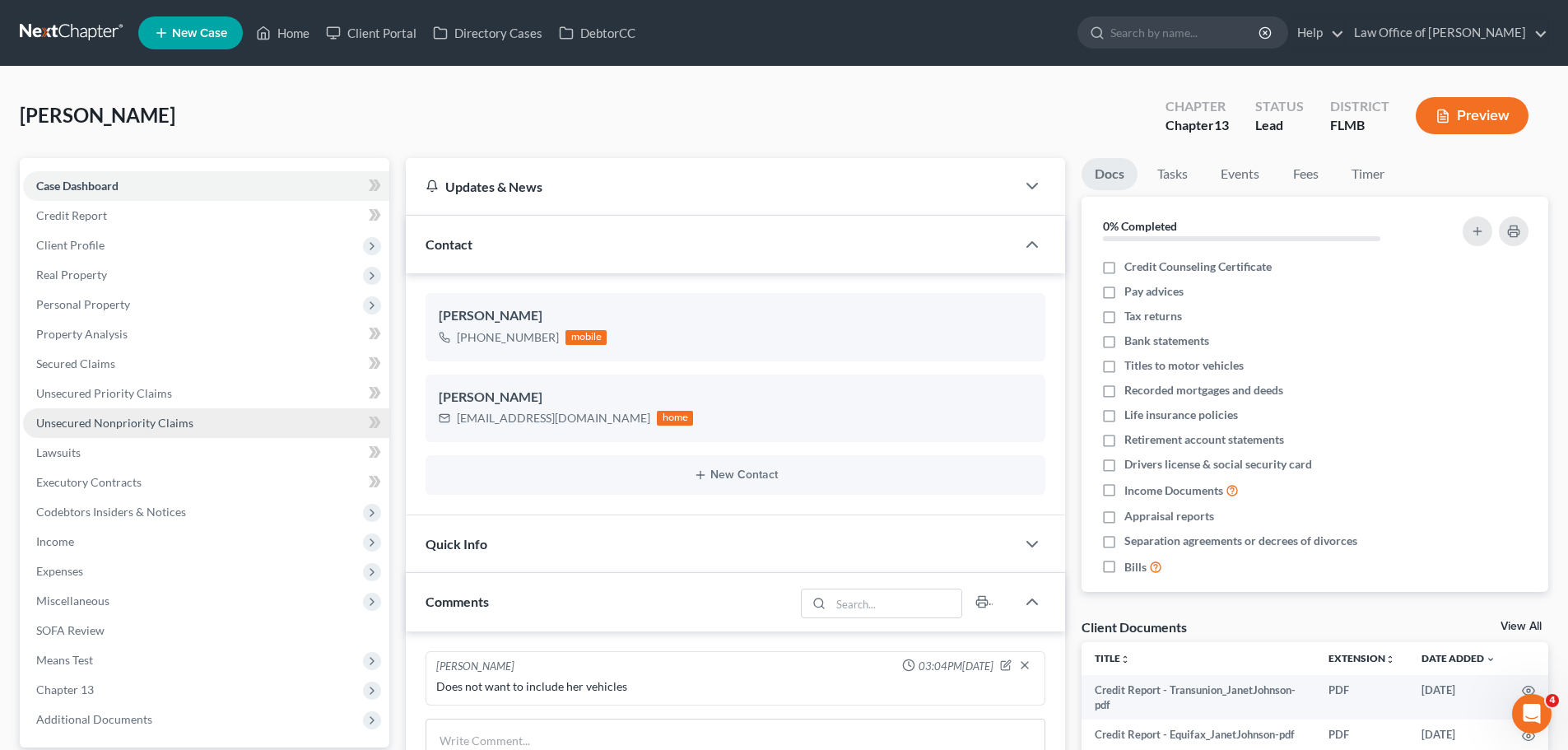
click at [156, 420] on span "Unsecured Nonpriority Claims" at bounding box center [115, 423] width 157 height 14
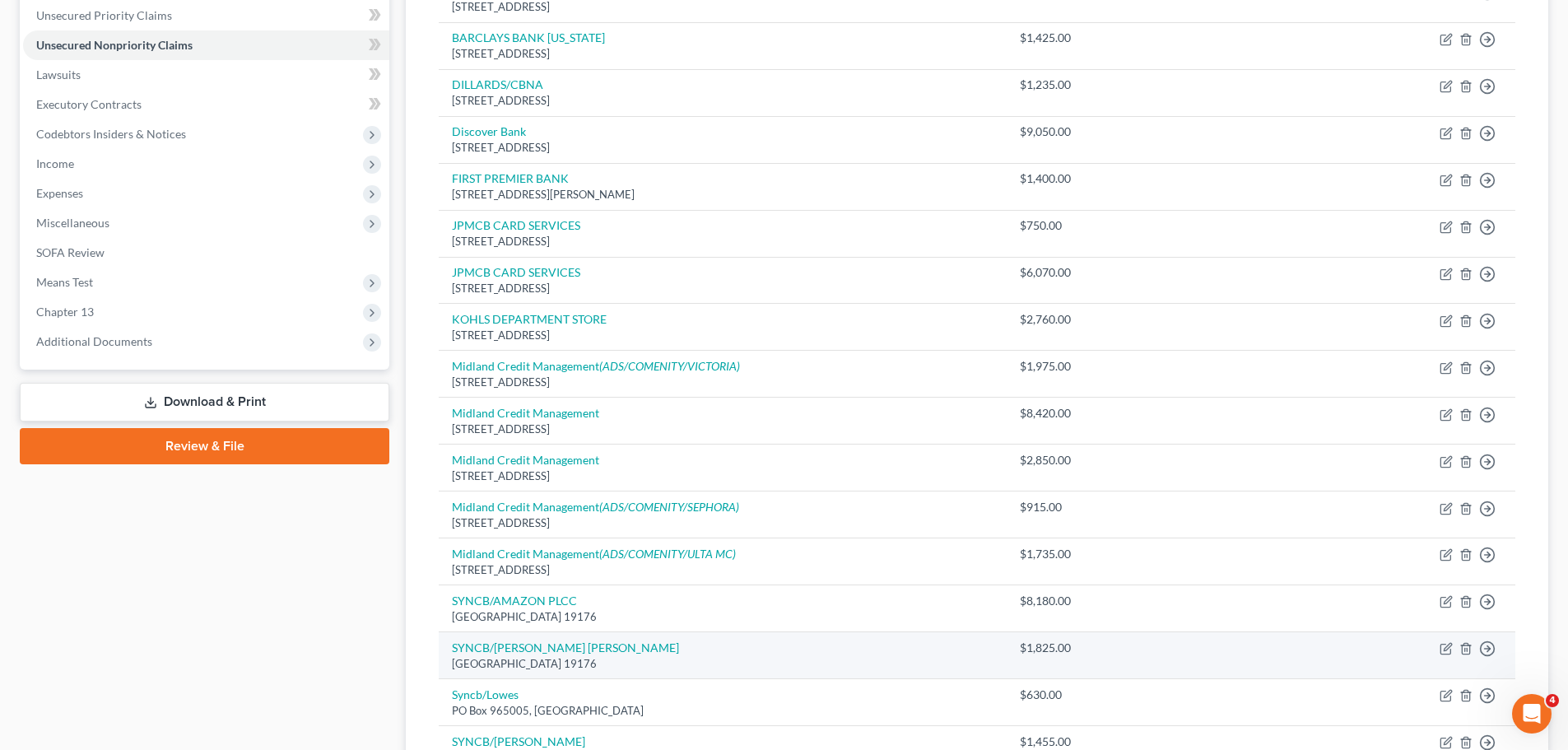
scroll to position [131, 0]
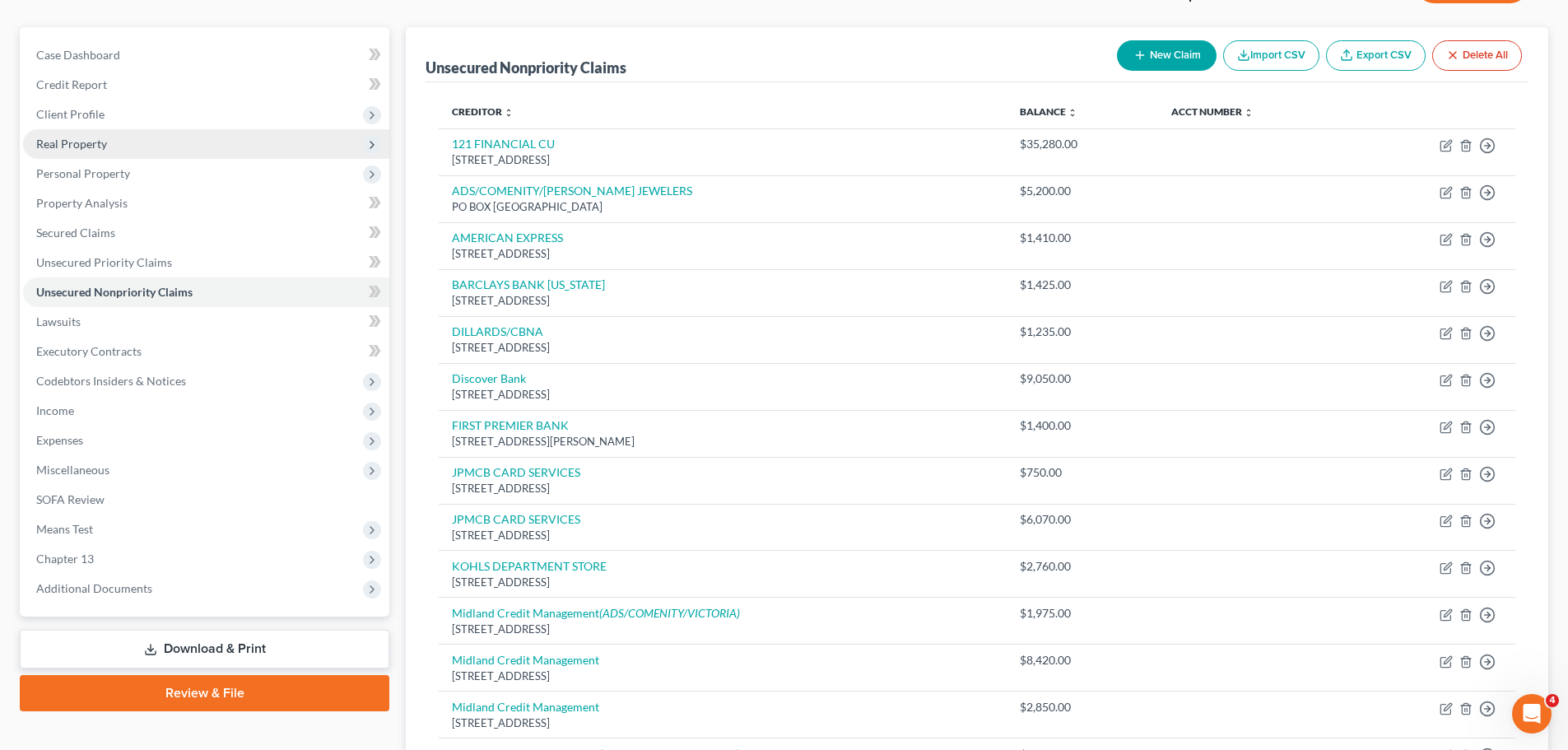
click at [117, 148] on span "Real Property" at bounding box center [206, 143] width 366 height 30
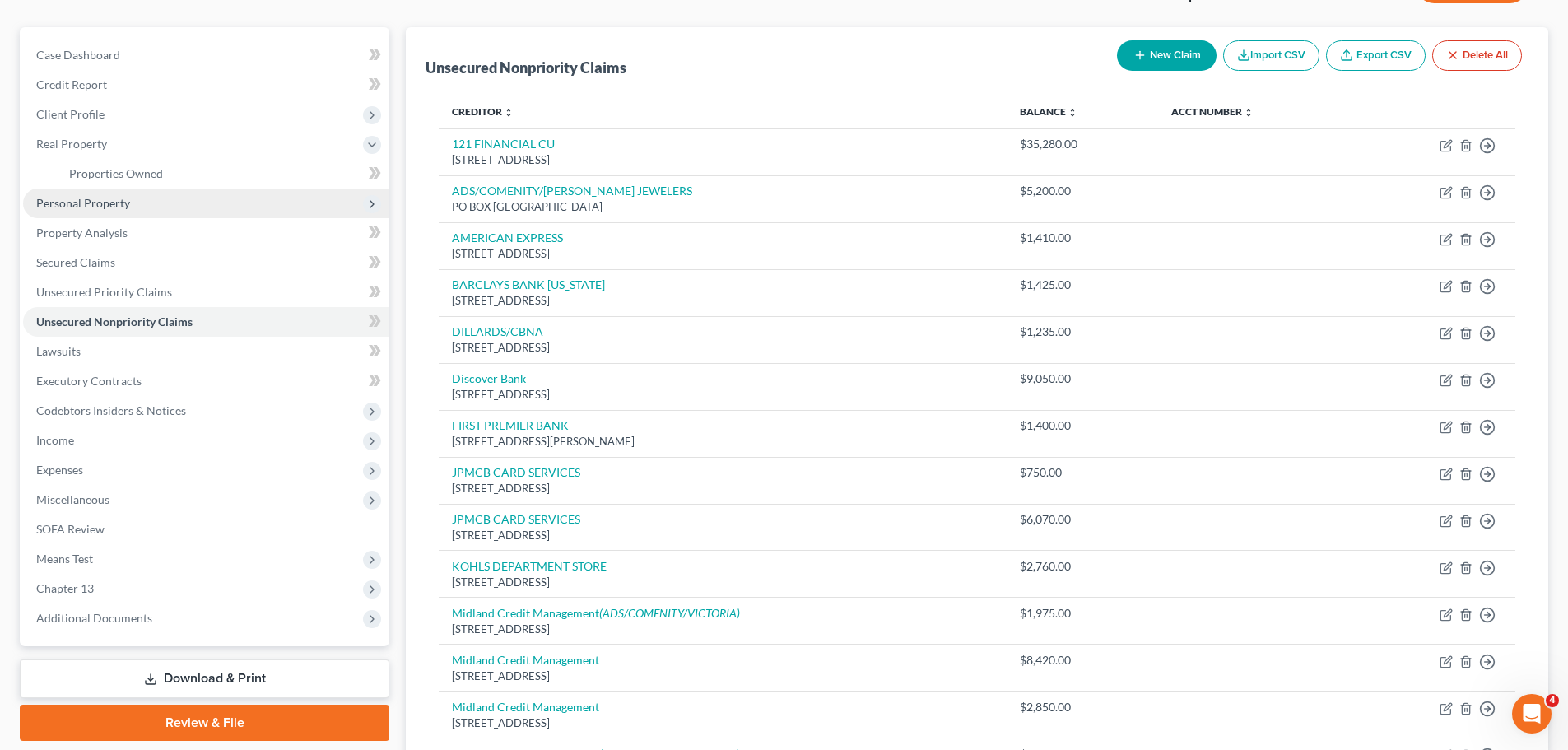
click at [117, 212] on span "Personal Property" at bounding box center [206, 203] width 366 height 30
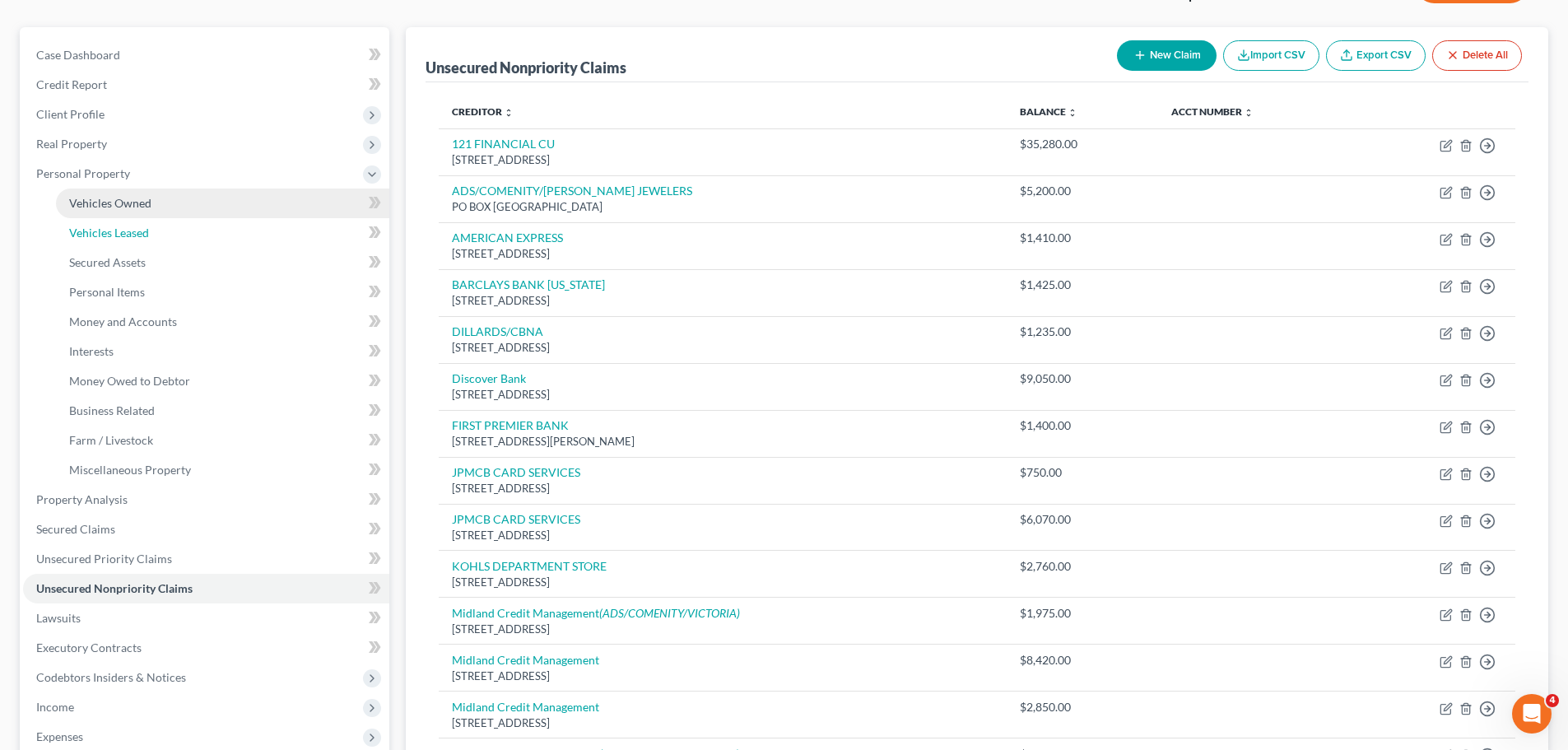
click at [125, 234] on span "Vehicles Leased" at bounding box center [109, 232] width 80 height 14
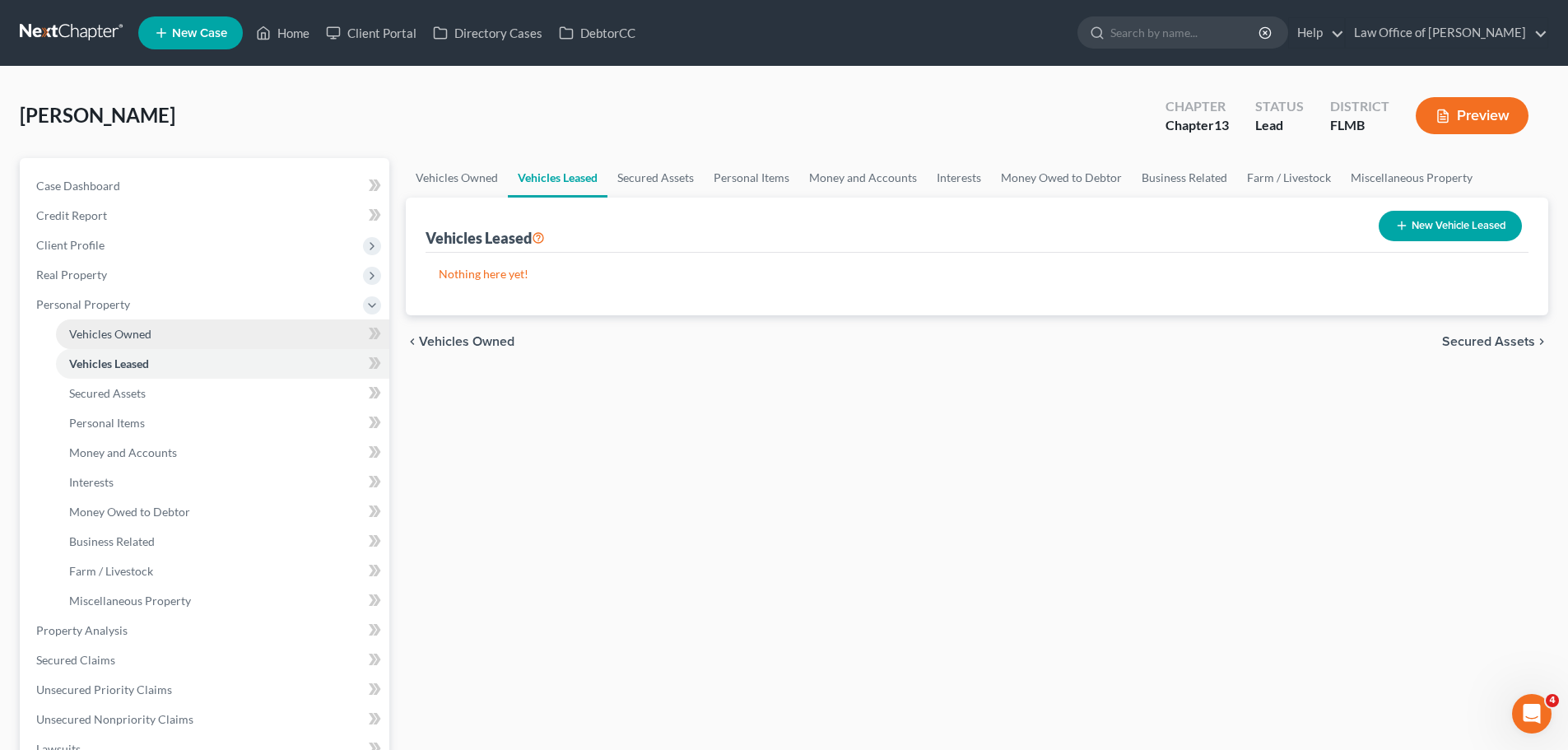
click at [133, 332] on span "Vehicles Owned" at bounding box center [110, 333] width 82 height 14
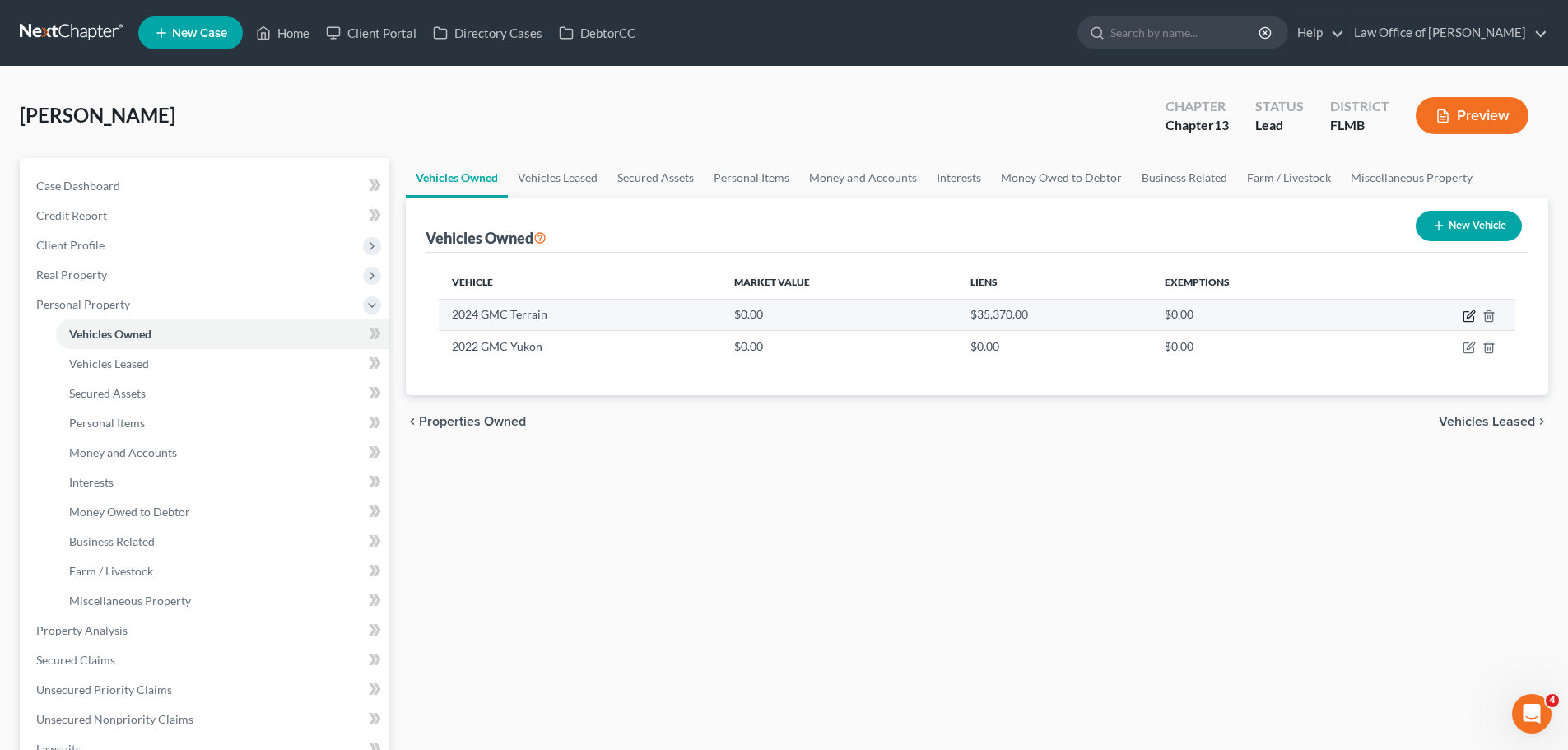
click at [1463, 318] on icon "button" at bounding box center [1470, 316] width 13 height 13
select select "0"
select select "2"
select select "0"
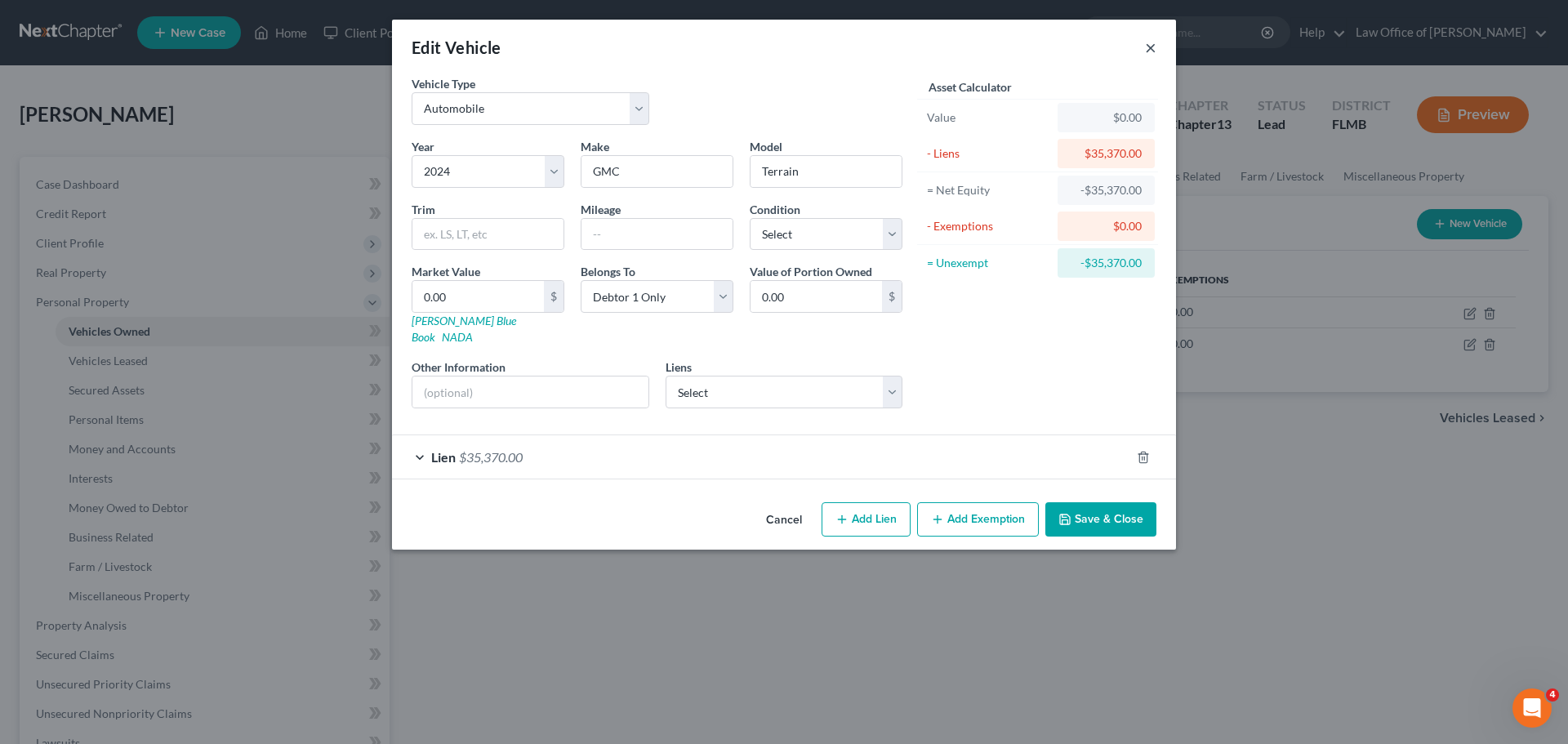
click at [1150, 48] on button "×" at bounding box center [1150, 47] width 11 height 20
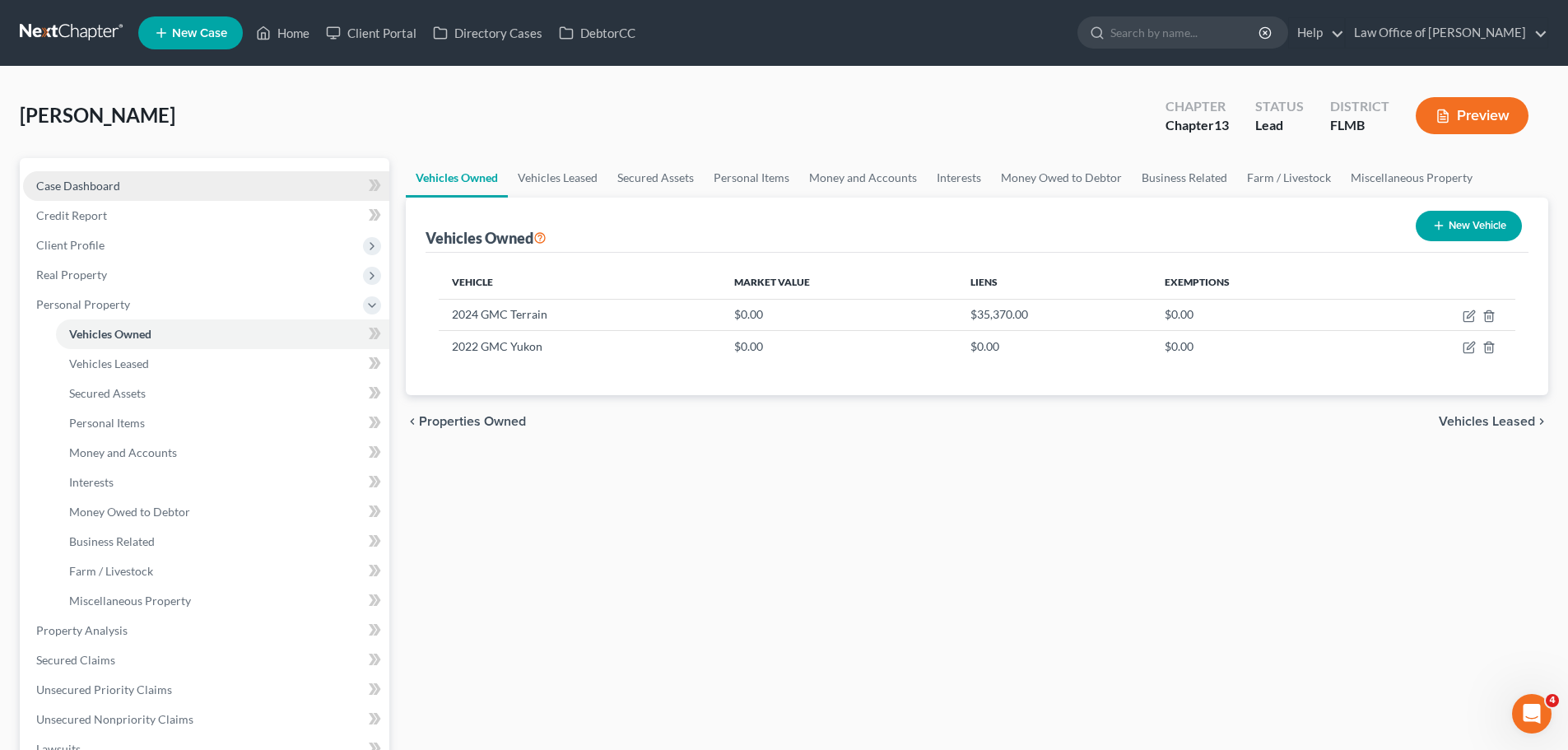
click at [117, 179] on span "Case Dashboard" at bounding box center [78, 186] width 84 height 14
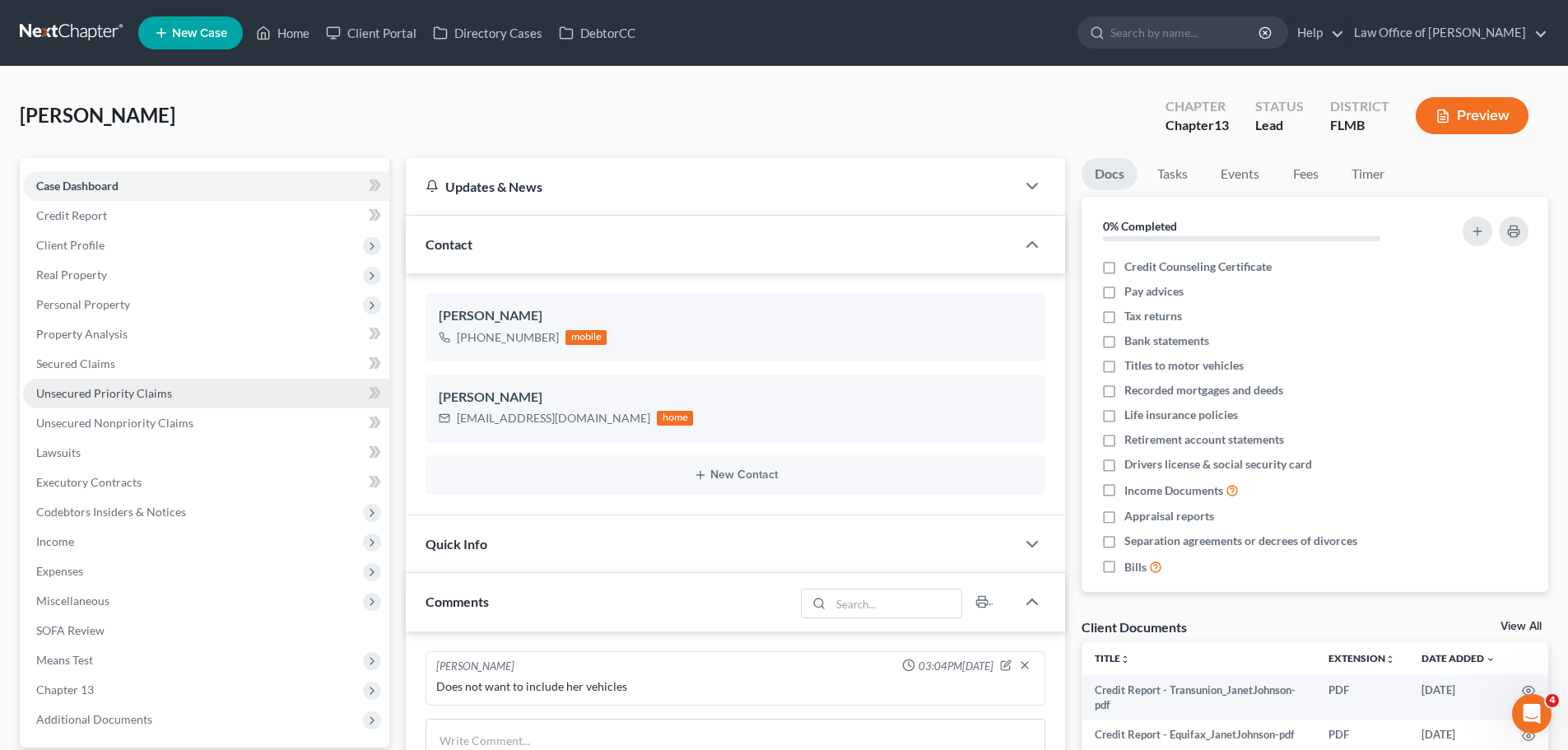
click at [189, 386] on link "Unsecured Priority Claims" at bounding box center [206, 393] width 366 height 30
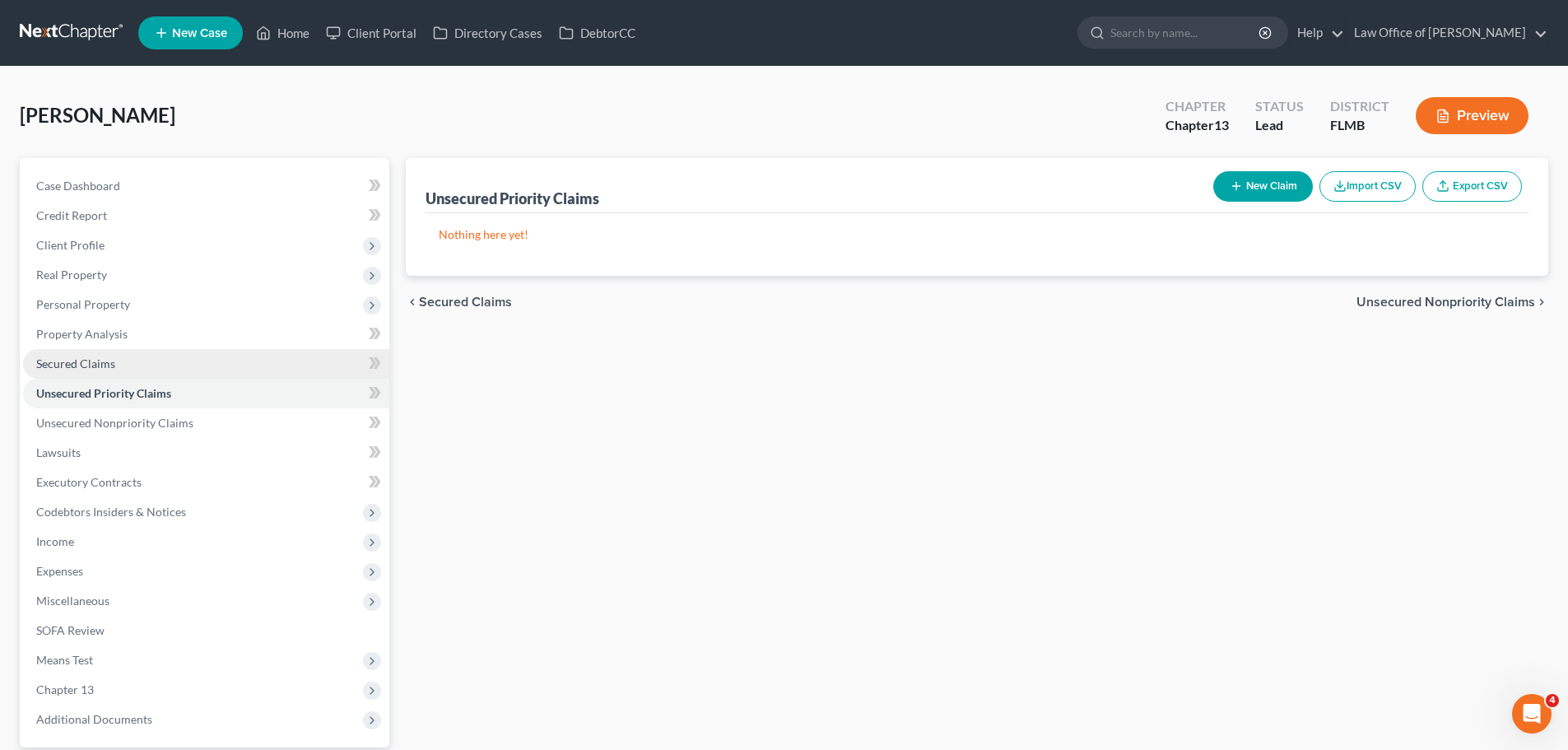
click at [104, 356] on span "Secured Claims" at bounding box center [76, 363] width 79 height 14
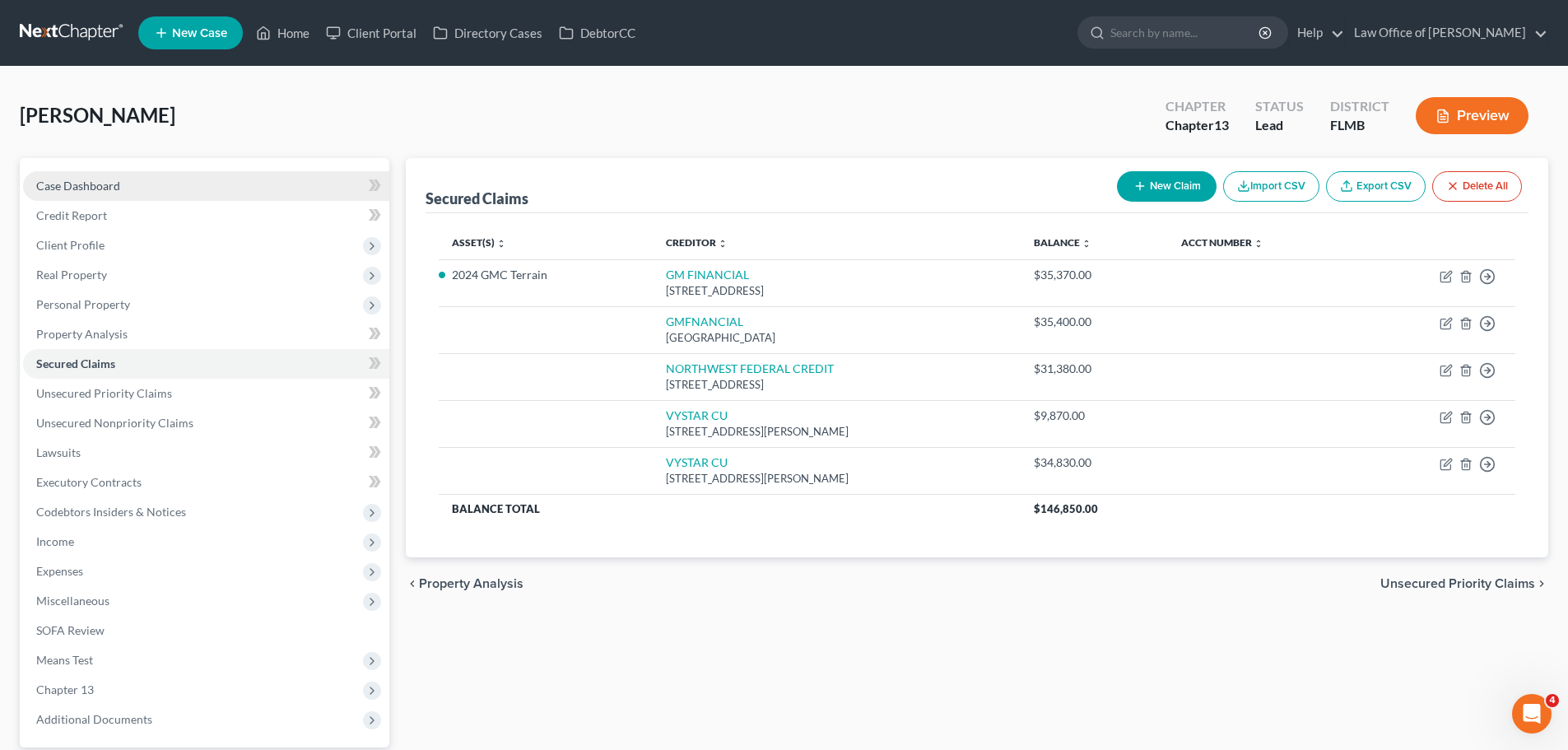
click at [106, 194] on link "Case Dashboard" at bounding box center [206, 186] width 366 height 30
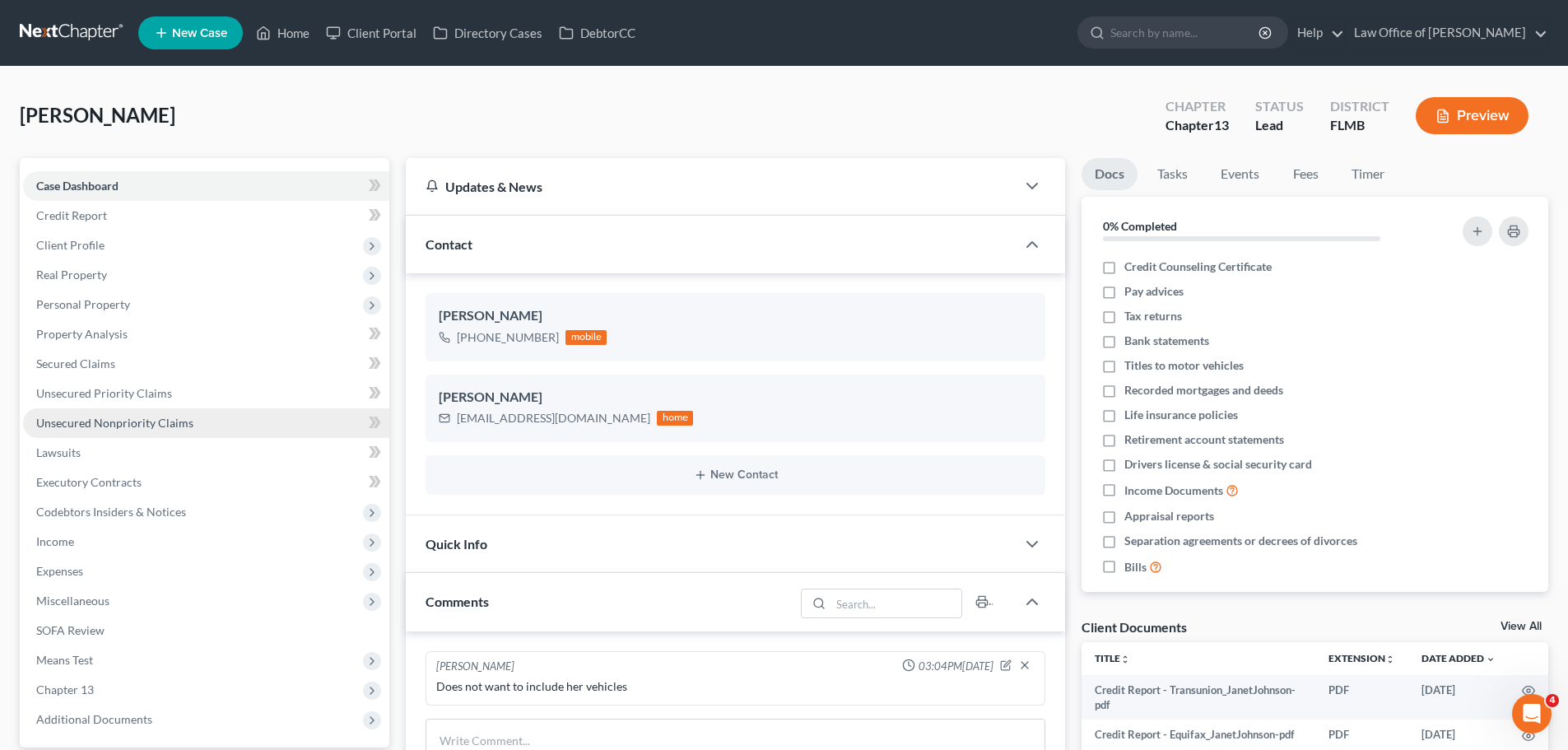
click at [168, 427] on span "Unsecured Nonpriority Claims" at bounding box center [115, 423] width 157 height 14
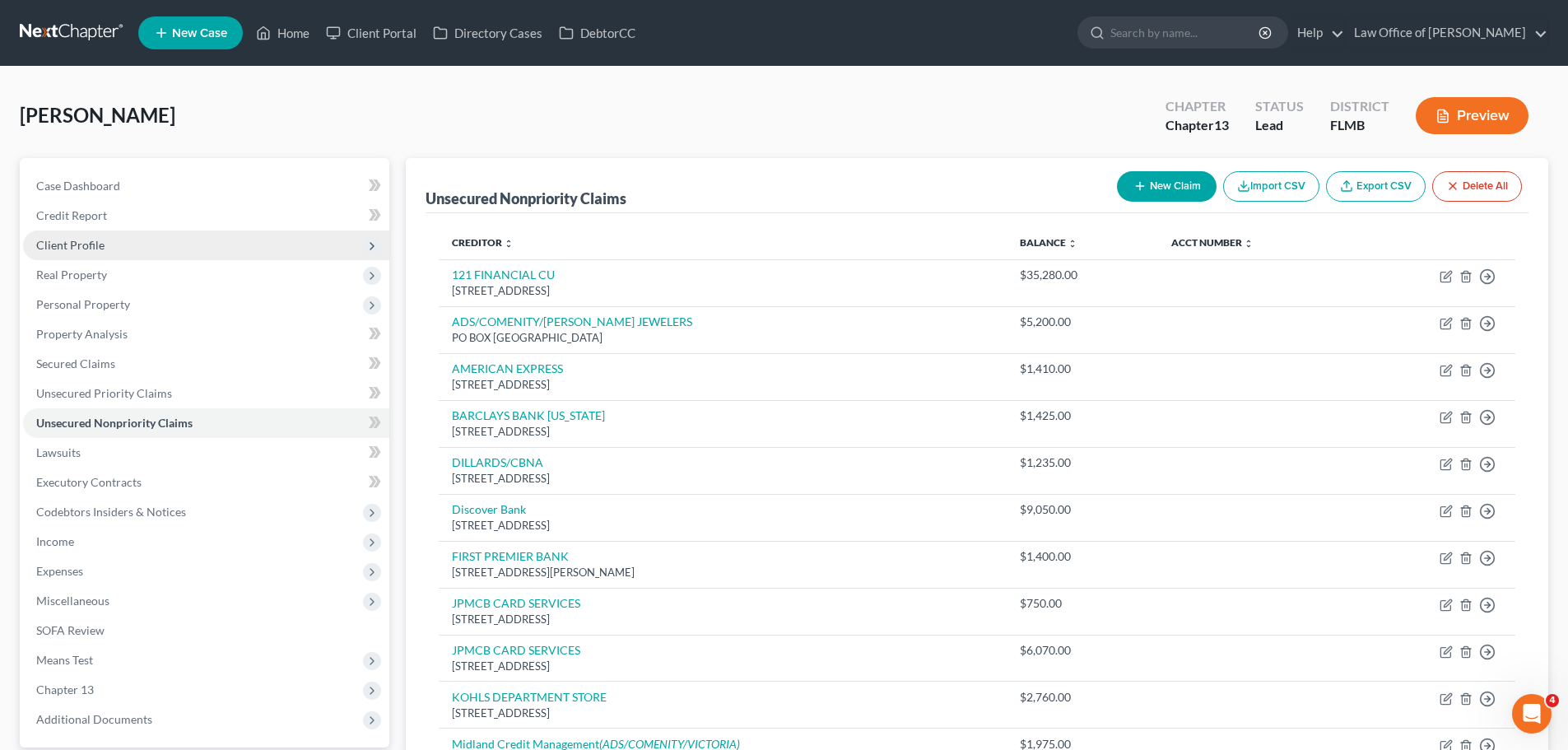
click at [110, 252] on span "Client Profile" at bounding box center [206, 245] width 366 height 30
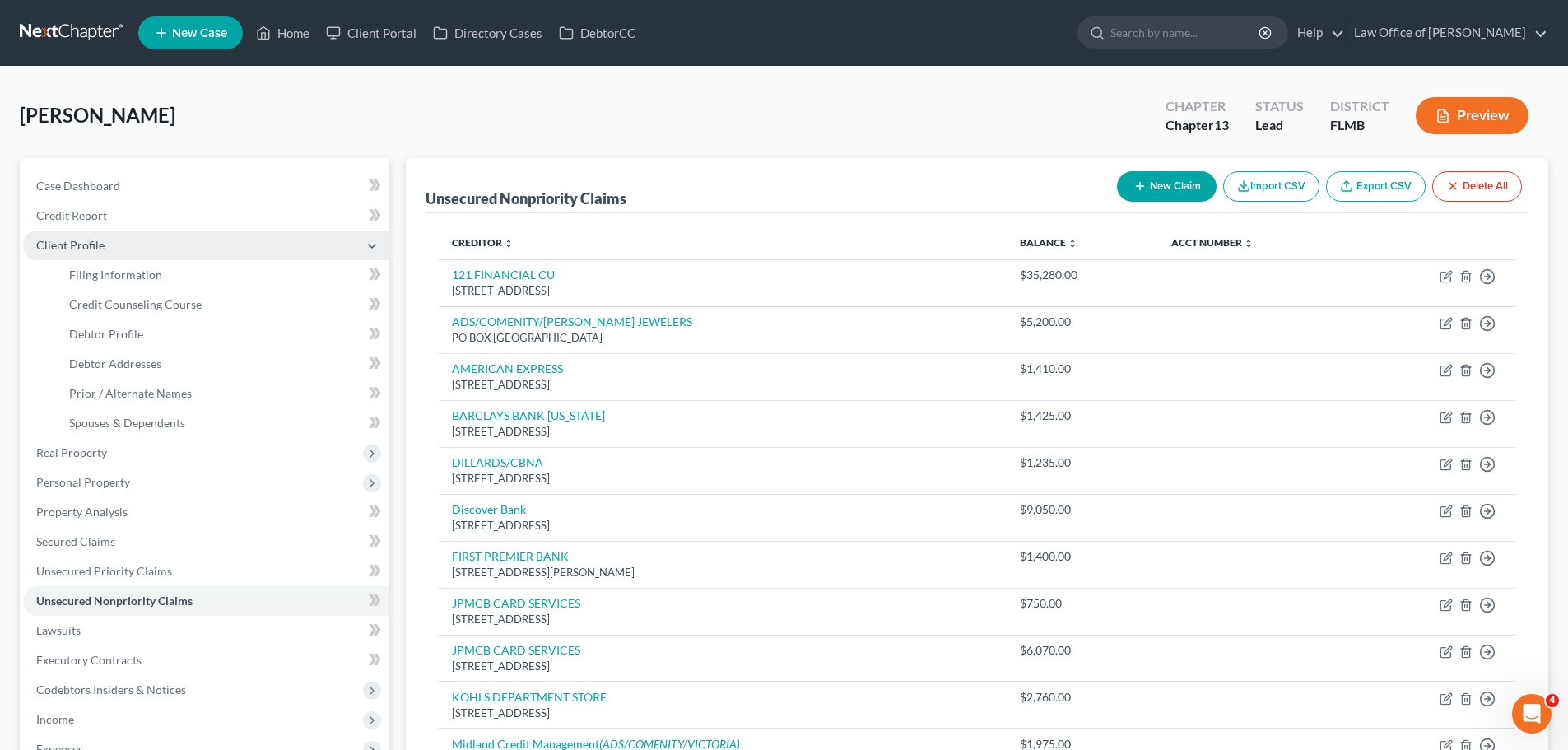
click at [111, 252] on span "Client Profile" at bounding box center [206, 245] width 366 height 30
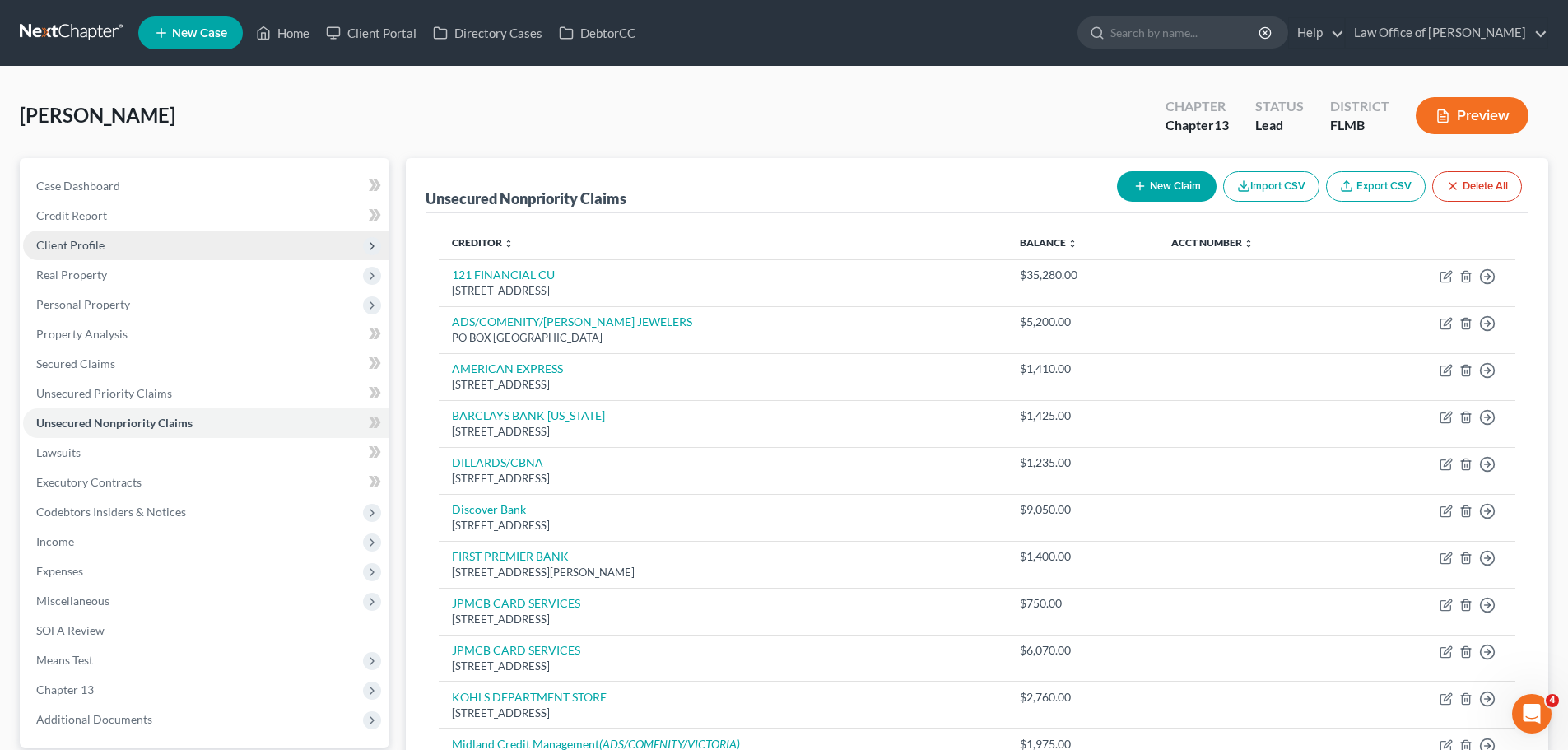
click at [112, 256] on span "Client Profile" at bounding box center [206, 245] width 366 height 30
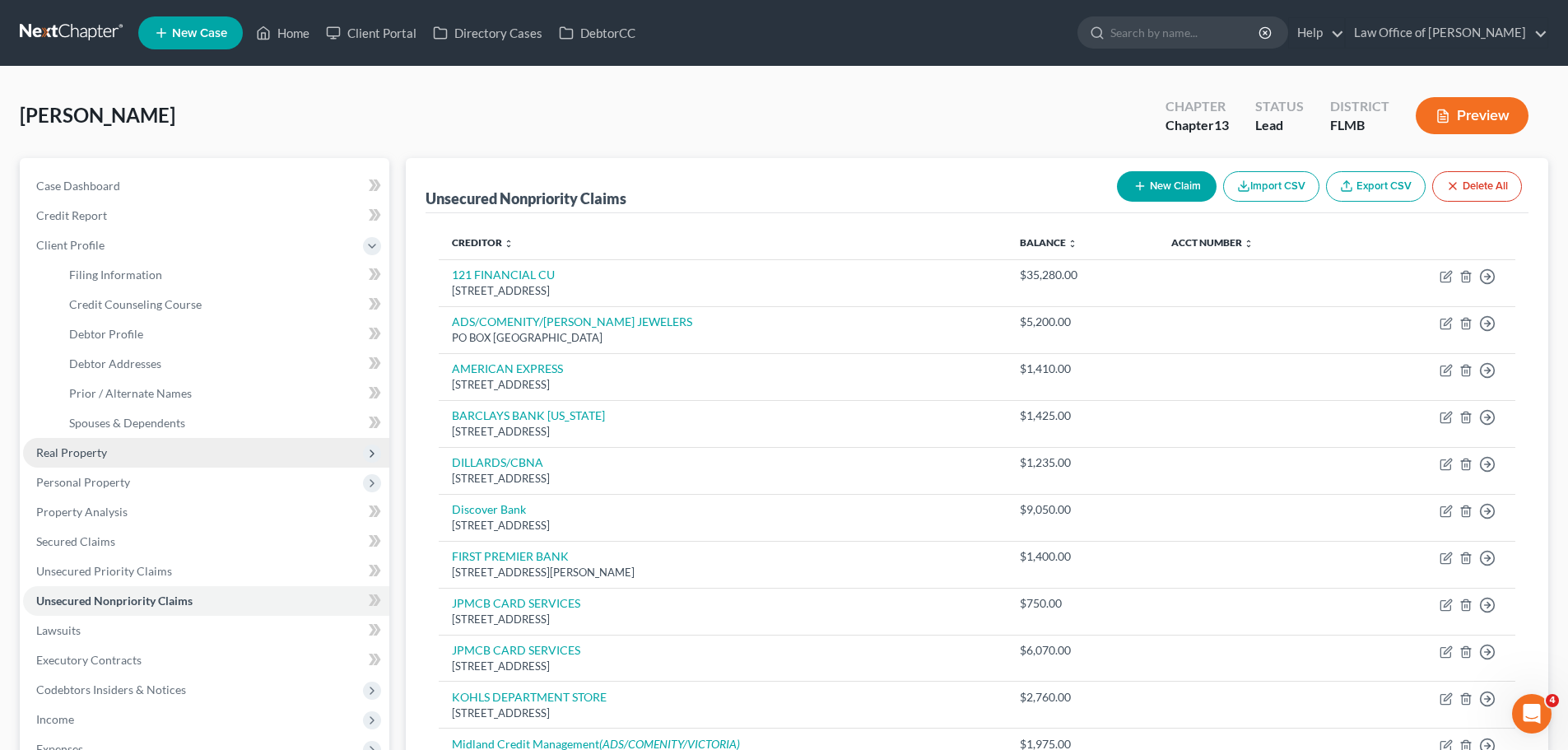
click at [166, 454] on span "Real Property" at bounding box center [206, 453] width 366 height 30
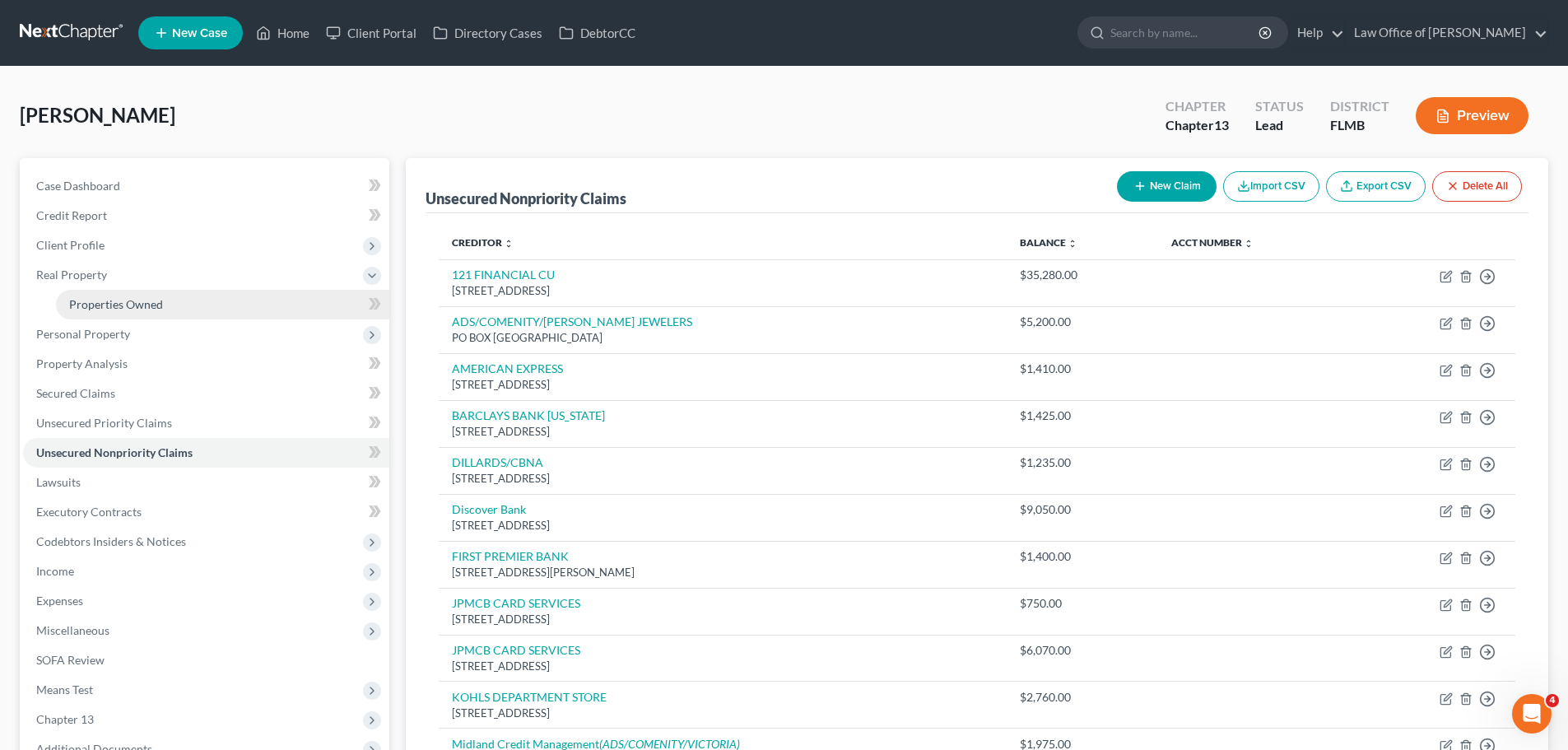
click at [156, 311] on link "Properties Owned" at bounding box center [222, 304] width 333 height 30
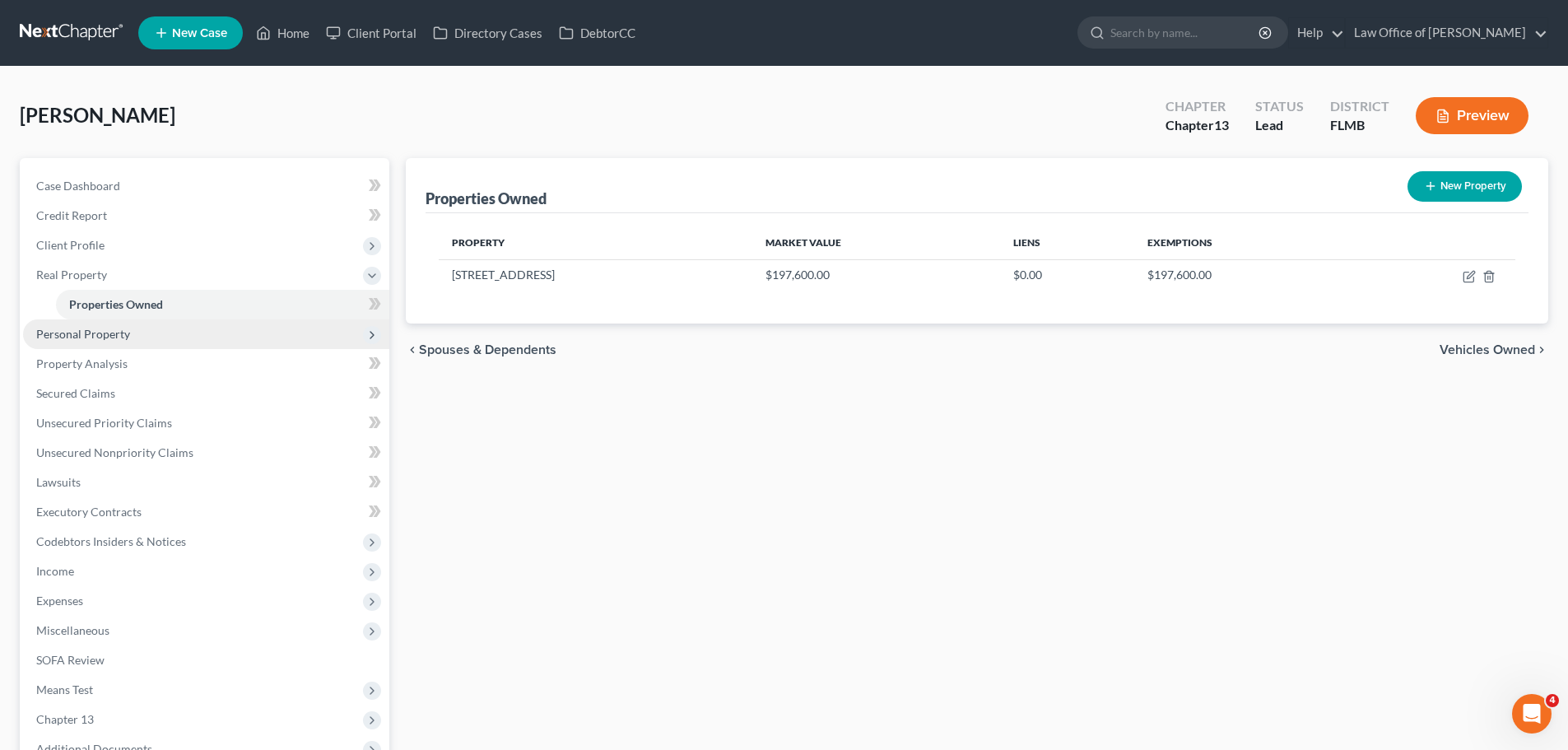
click at [84, 330] on span "Personal Property" at bounding box center [83, 333] width 93 height 14
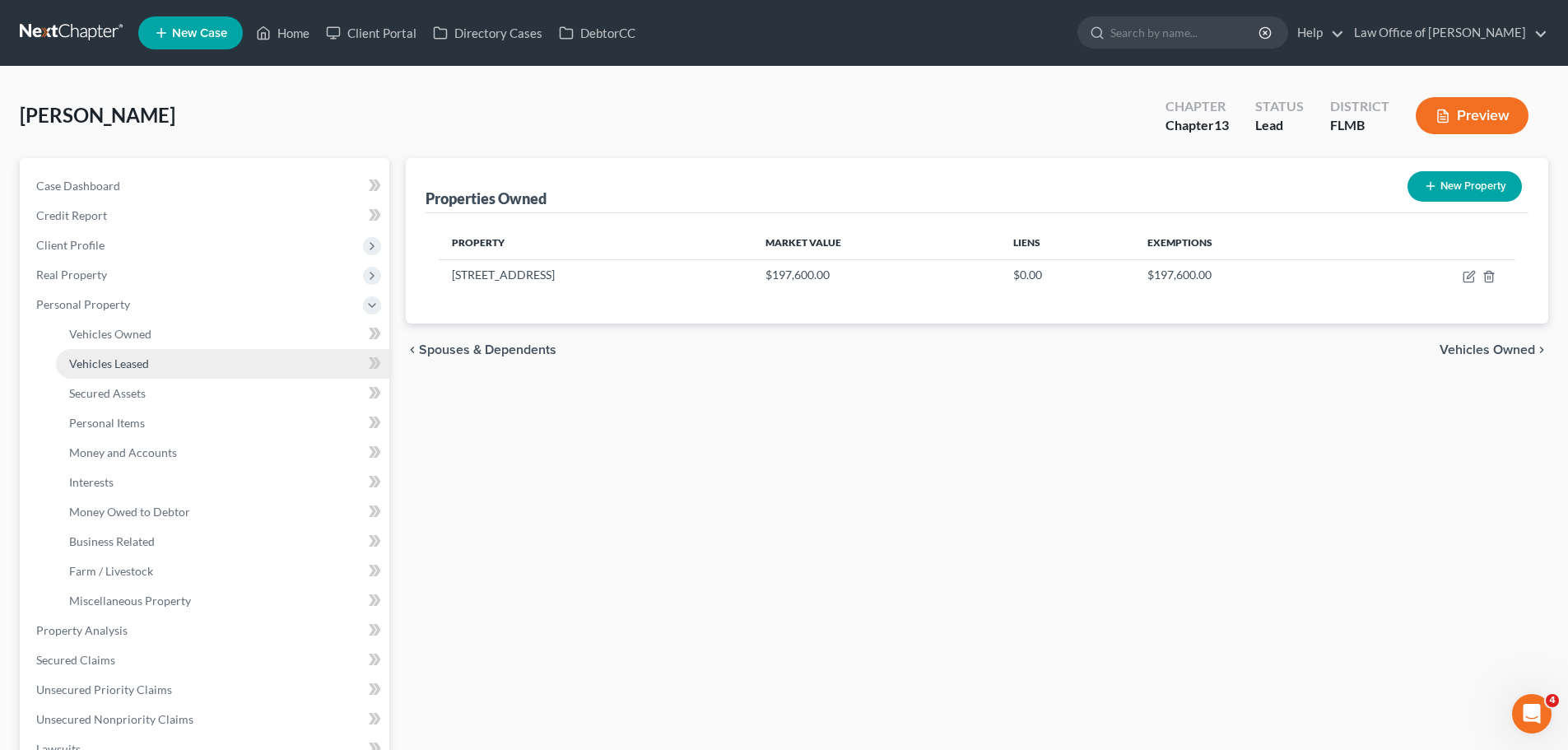
click at [110, 357] on span "Vehicles Leased" at bounding box center [109, 363] width 80 height 14
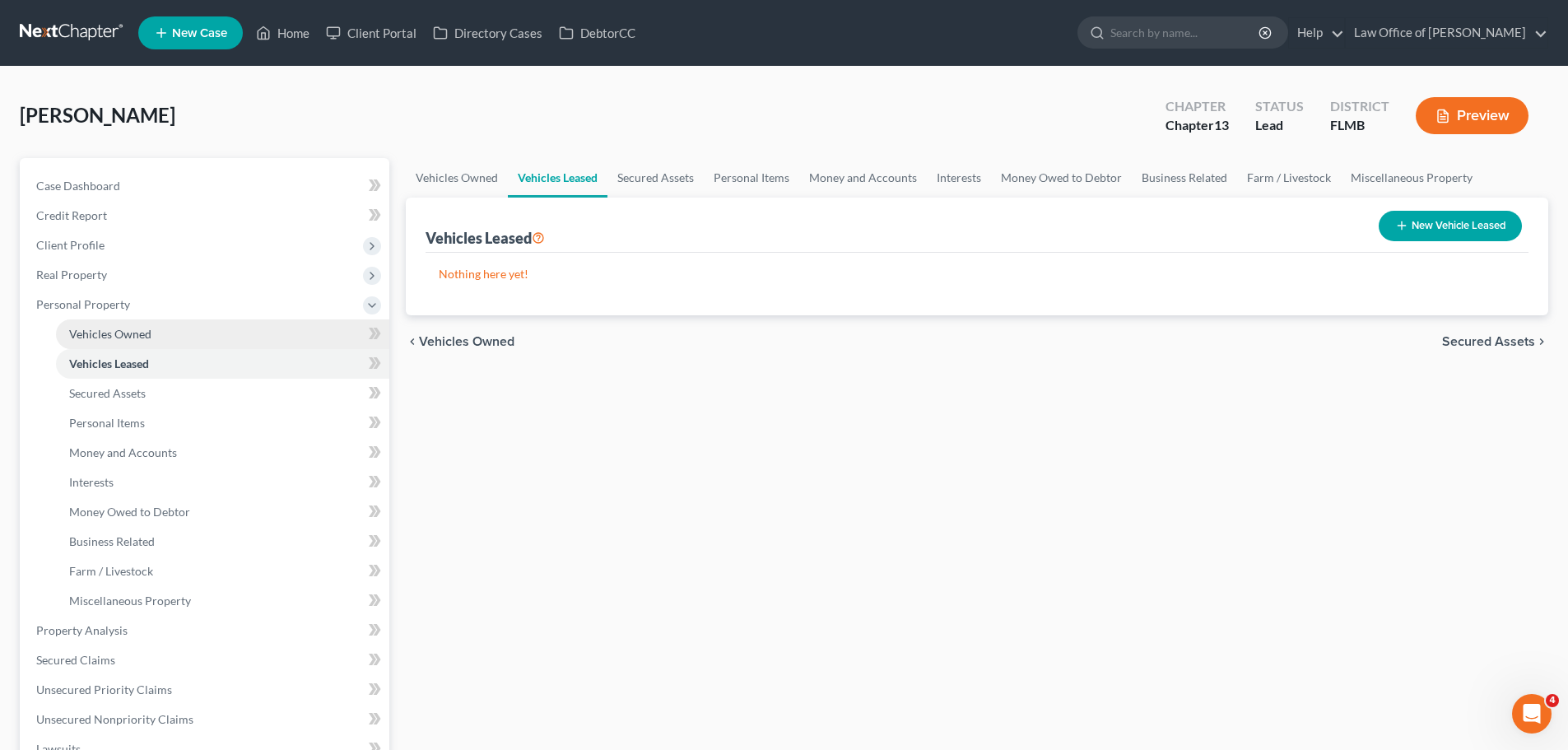
click at [105, 341] on link "Vehicles Owned" at bounding box center [222, 334] width 333 height 30
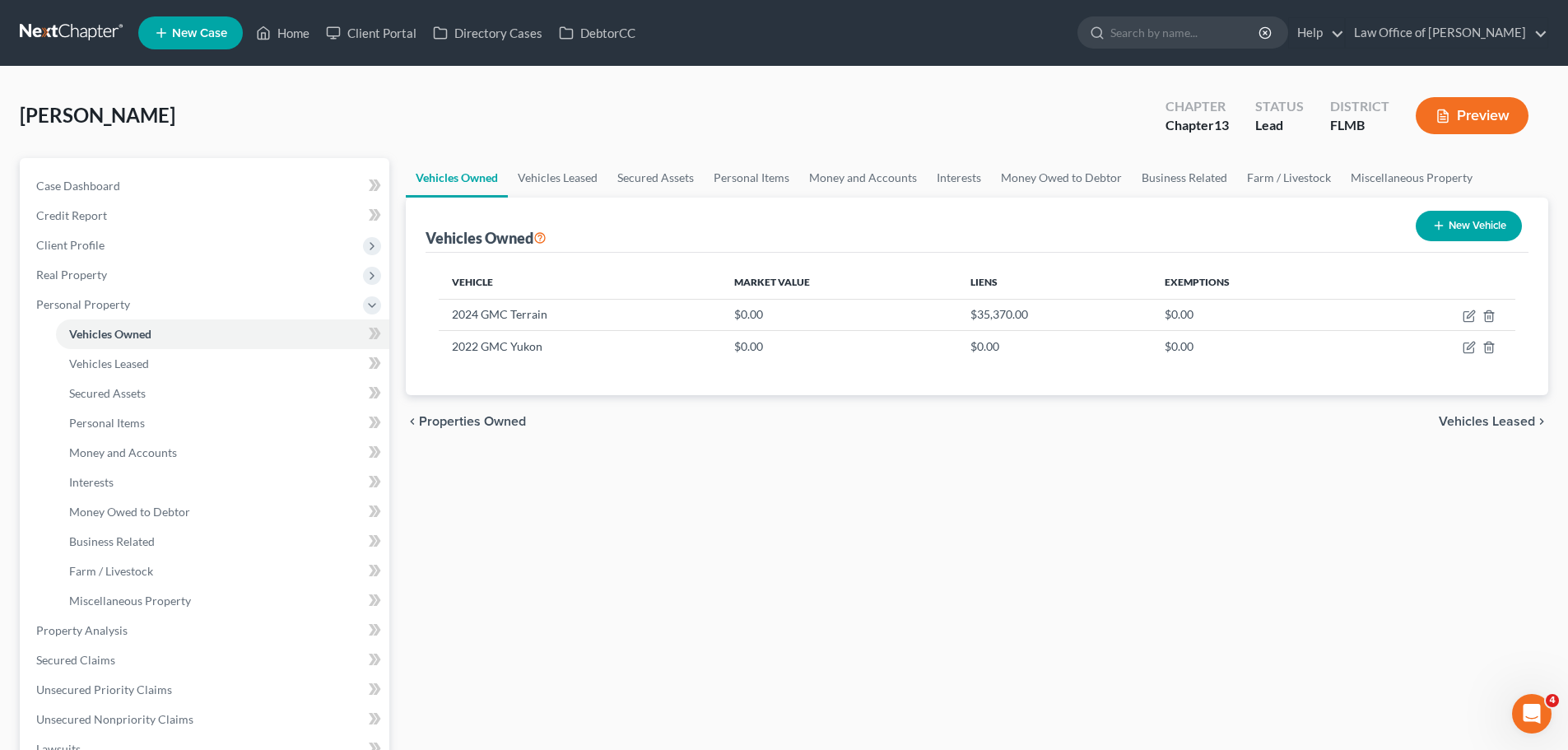
click at [1484, 231] on button "New Vehicle" at bounding box center [1469, 226] width 106 height 31
select select "0"
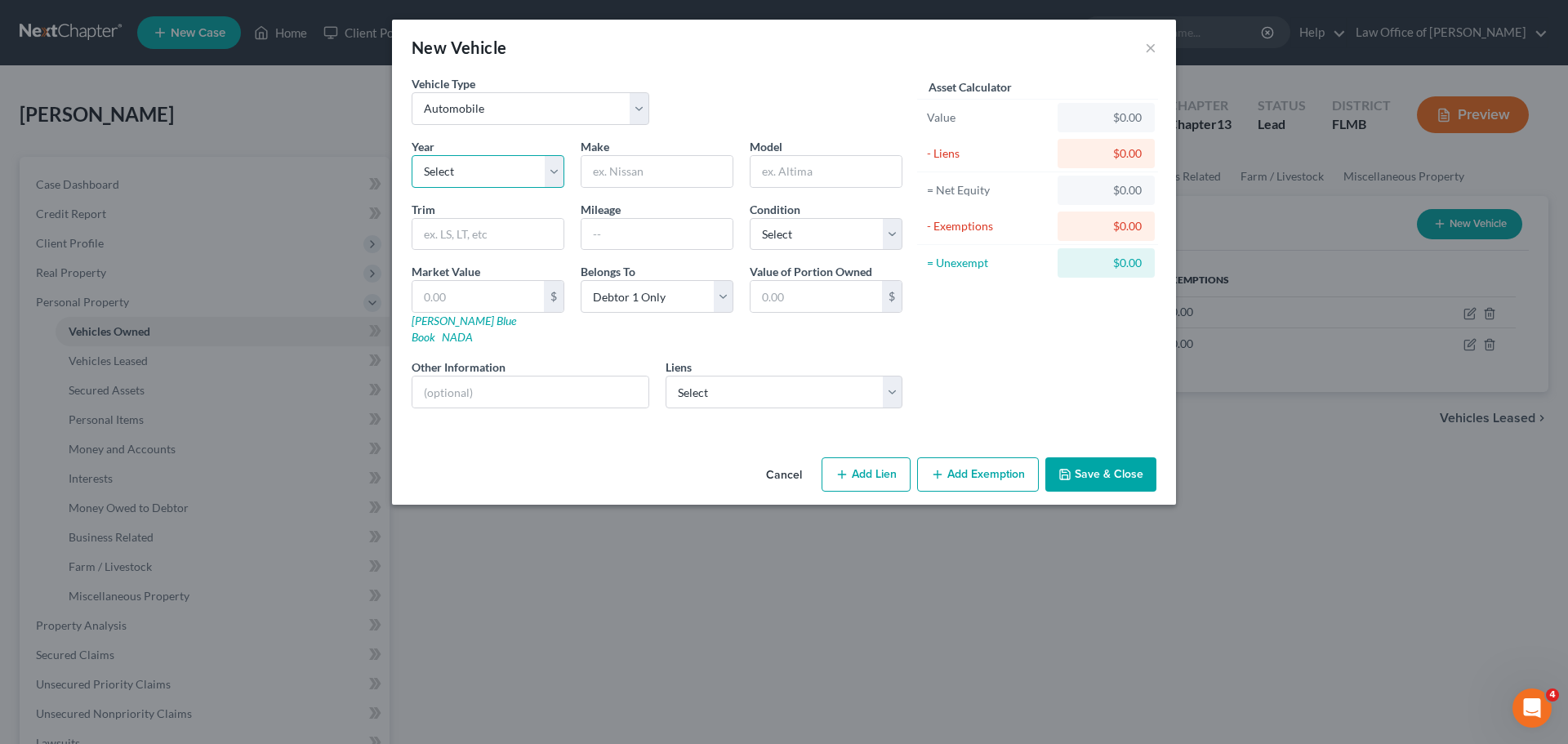
click at [510, 170] on select "Select 2026 2025 2024 2023 2022 2021 2020 2019 2018 2017 2016 2015 2014 2013 20…" at bounding box center [488, 171] width 153 height 32
select select "2"
click at [412, 155] on select "Select 2026 2025 2024 2023 2022 2021 2020 2019 2018 2017 2016 2015 2014 2013 20…" at bounding box center [488, 171] width 153 height 32
click at [641, 169] on input "text" at bounding box center [657, 171] width 151 height 31
type input "GMC"
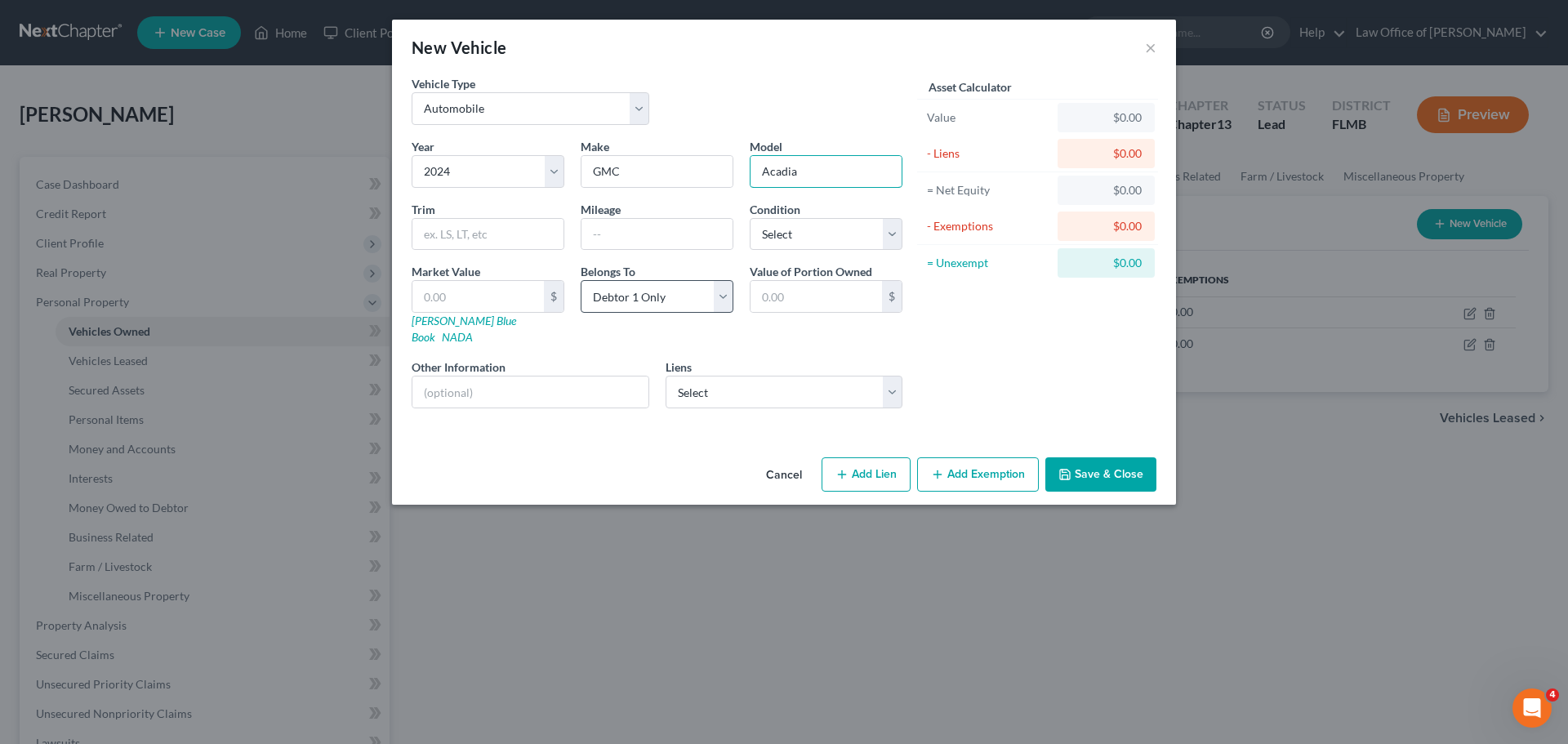
type input "Acadia"
click at [661, 308] on select "Select Debtor 1 Only Debtor 2 Only Debtor 1 And Debtor 2 Only At Least One Of T…" at bounding box center [657, 296] width 153 height 32
select select "3"
click at [581, 280] on select "Select Debtor 1 Only Debtor 2 Only Debtor 1 And Debtor 2 Only At Least One Of T…" at bounding box center [657, 296] width 153 height 32
click at [701, 387] on select "Select NORTHWEST FEDERAL CREDIT - $31,380.00 VYSTAR CU - $34,830.00 VYSTAR CU -…" at bounding box center [784, 392] width 238 height 32
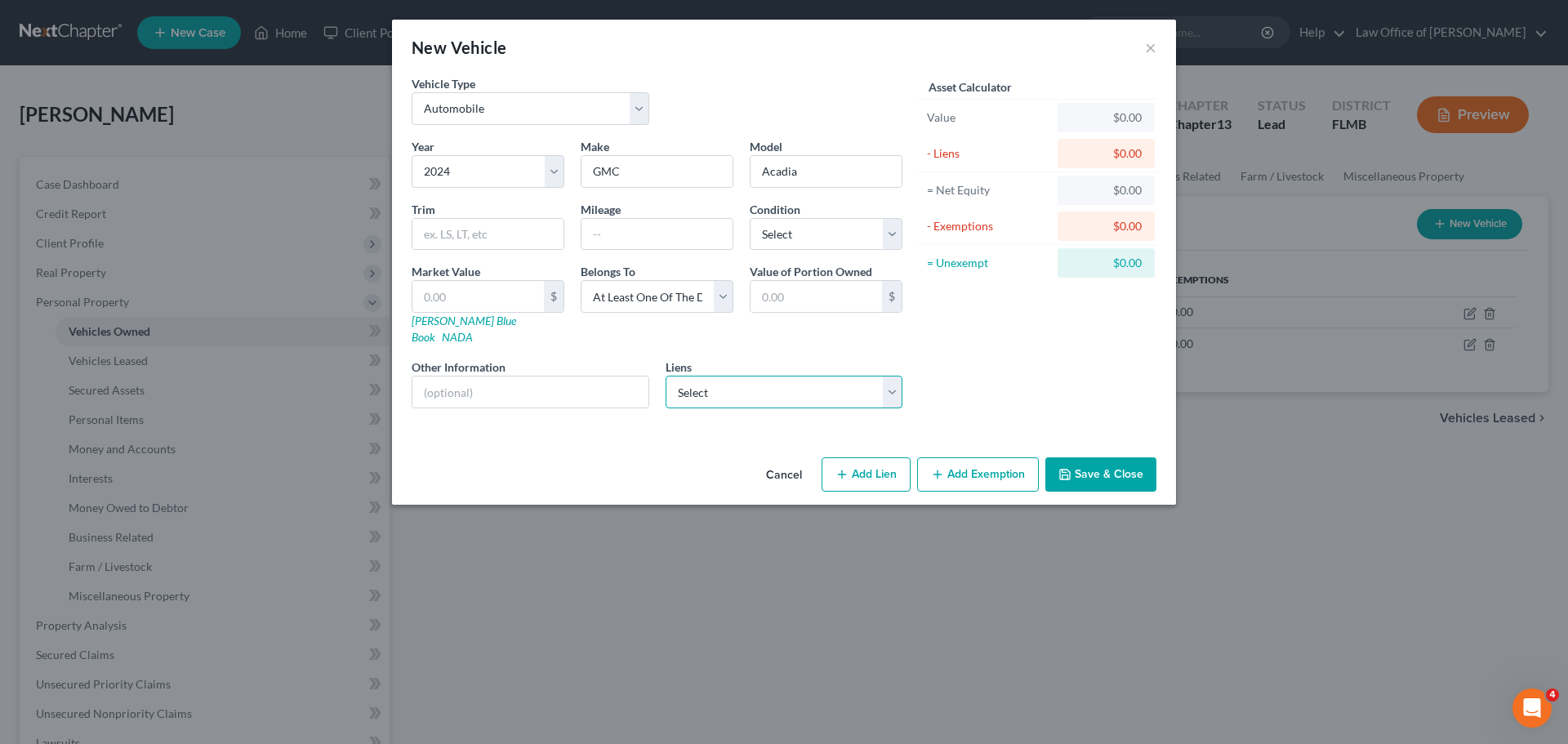
click at [695, 382] on select "Select NORTHWEST FEDERAL CREDIT - $31,380.00 VYSTAR CU - $34,830.00 VYSTAR CU -…" at bounding box center [784, 392] width 238 height 32
click at [855, 459] on button "Add Lien" at bounding box center [866, 475] width 89 height 34
select select "3"
select select "0"
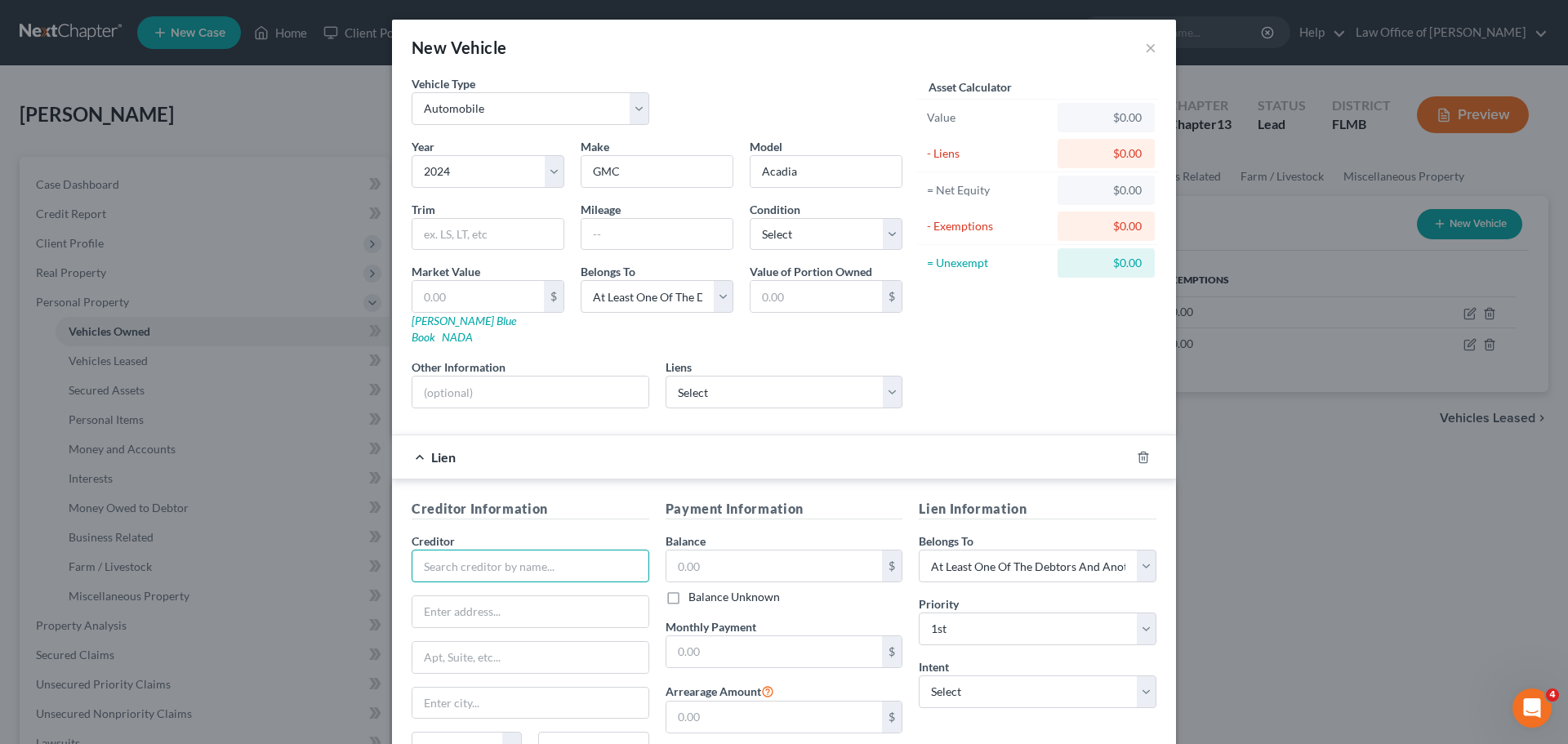
click at [595, 549] on input "text" at bounding box center [530, 565] width 238 height 32
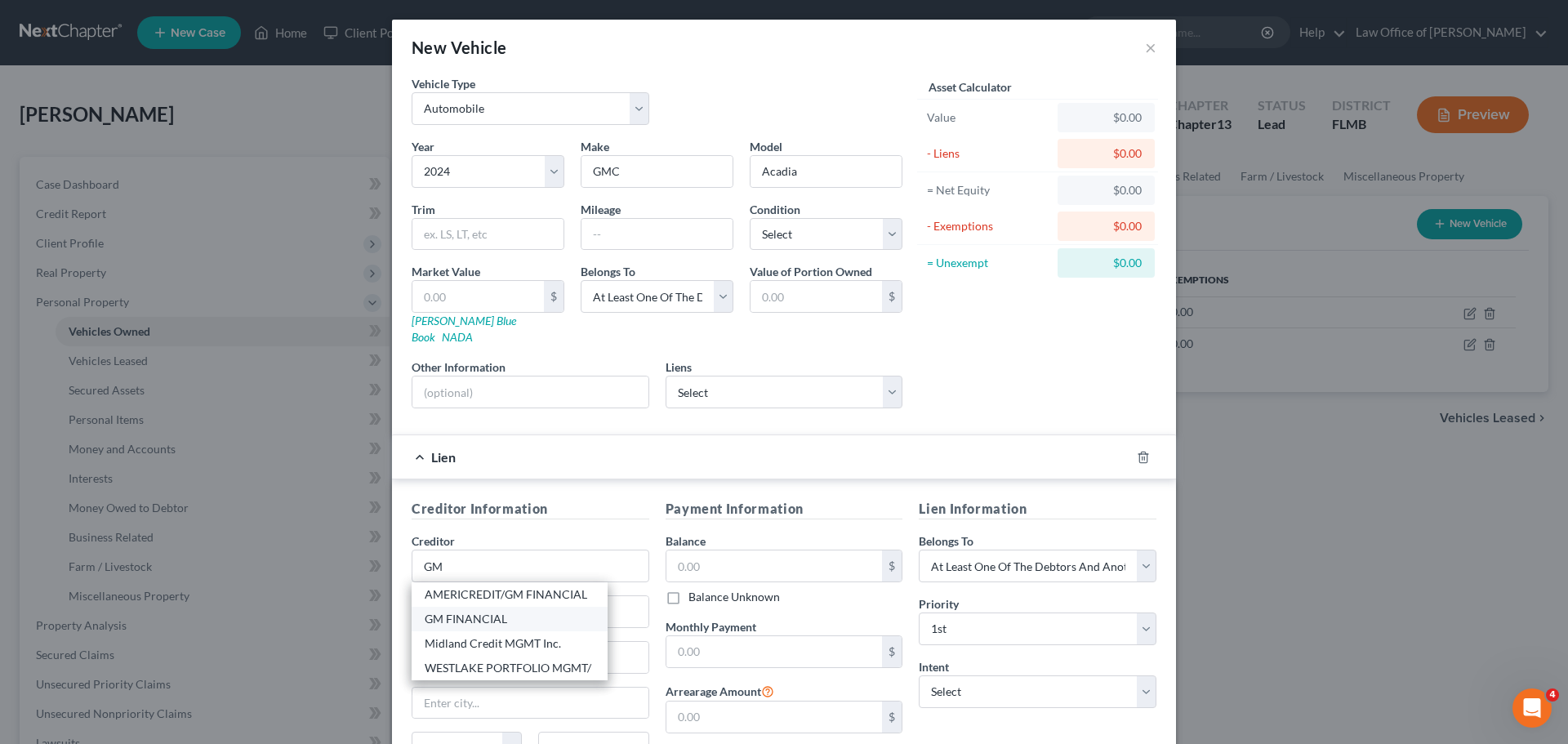
click at [521, 611] on div "GM FINANCIAL" at bounding box center [509, 619] width 196 height 25
type input "GM FINANCIAL"
type input "PO BOX 181145 [GEOGRAPHIC_DATA]"
type input "[GEOGRAPHIC_DATA]"
select select "45"
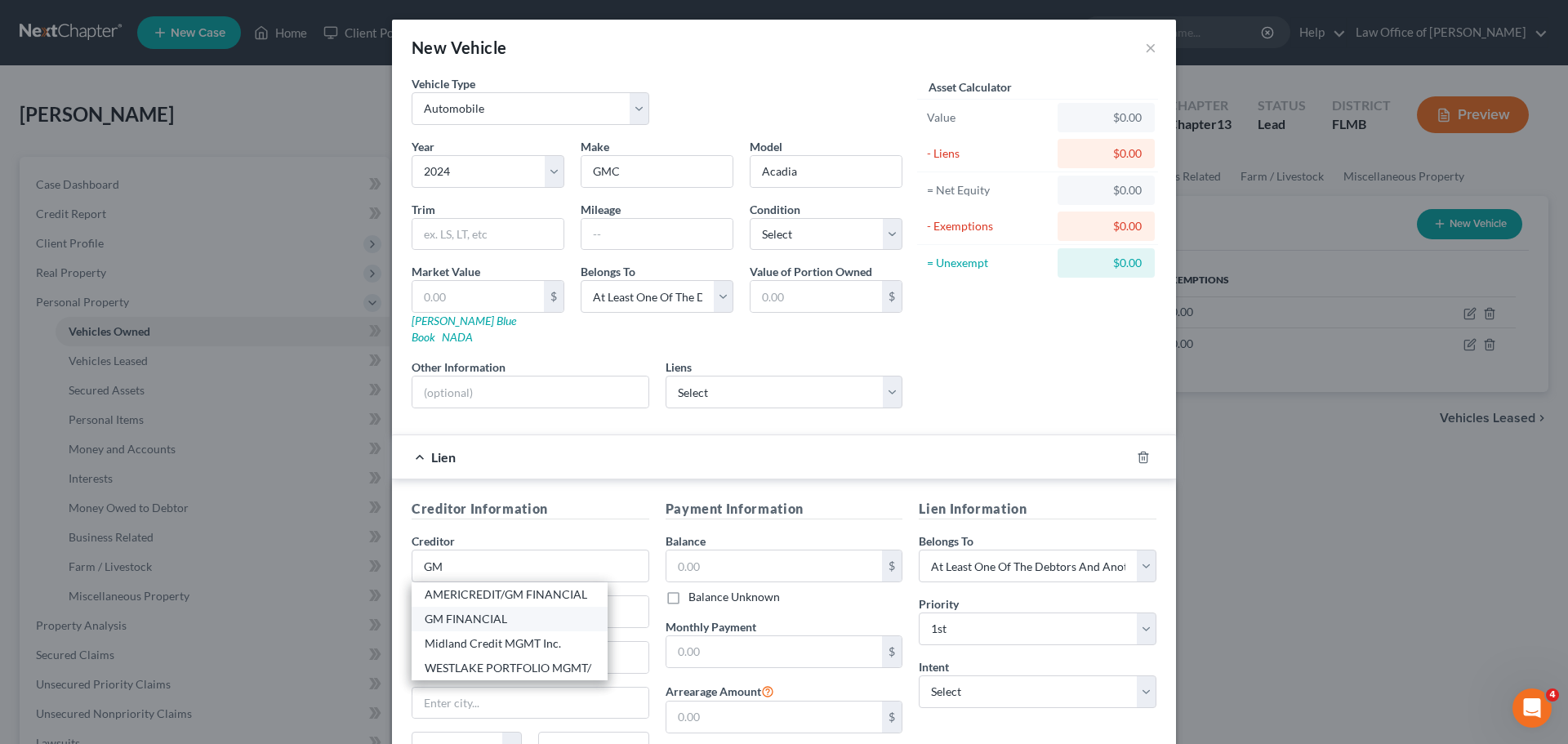
type input "76096"
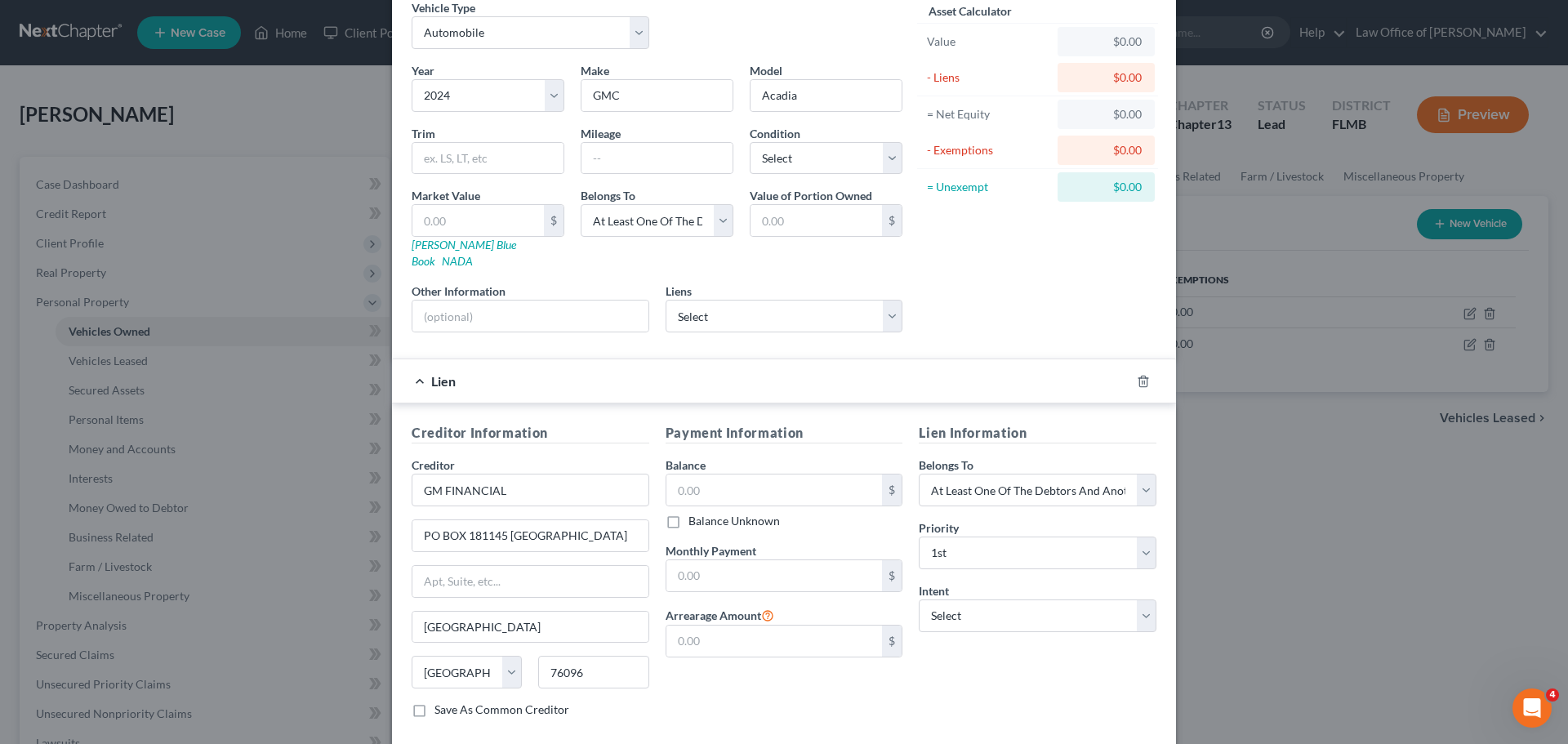
scroll to position [149, 0]
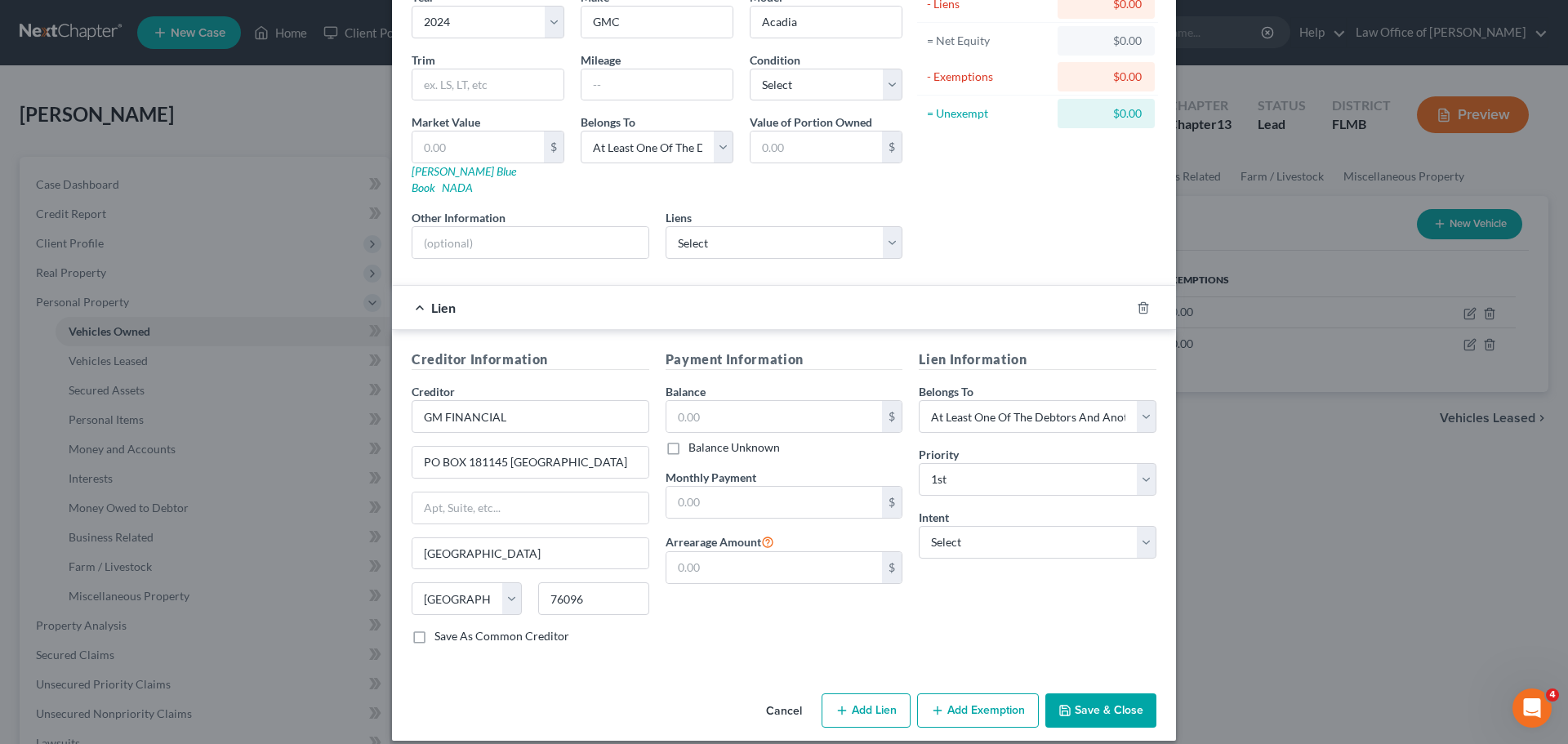
click at [1108, 693] on button "Save & Close" at bounding box center [1101, 711] width 111 height 34
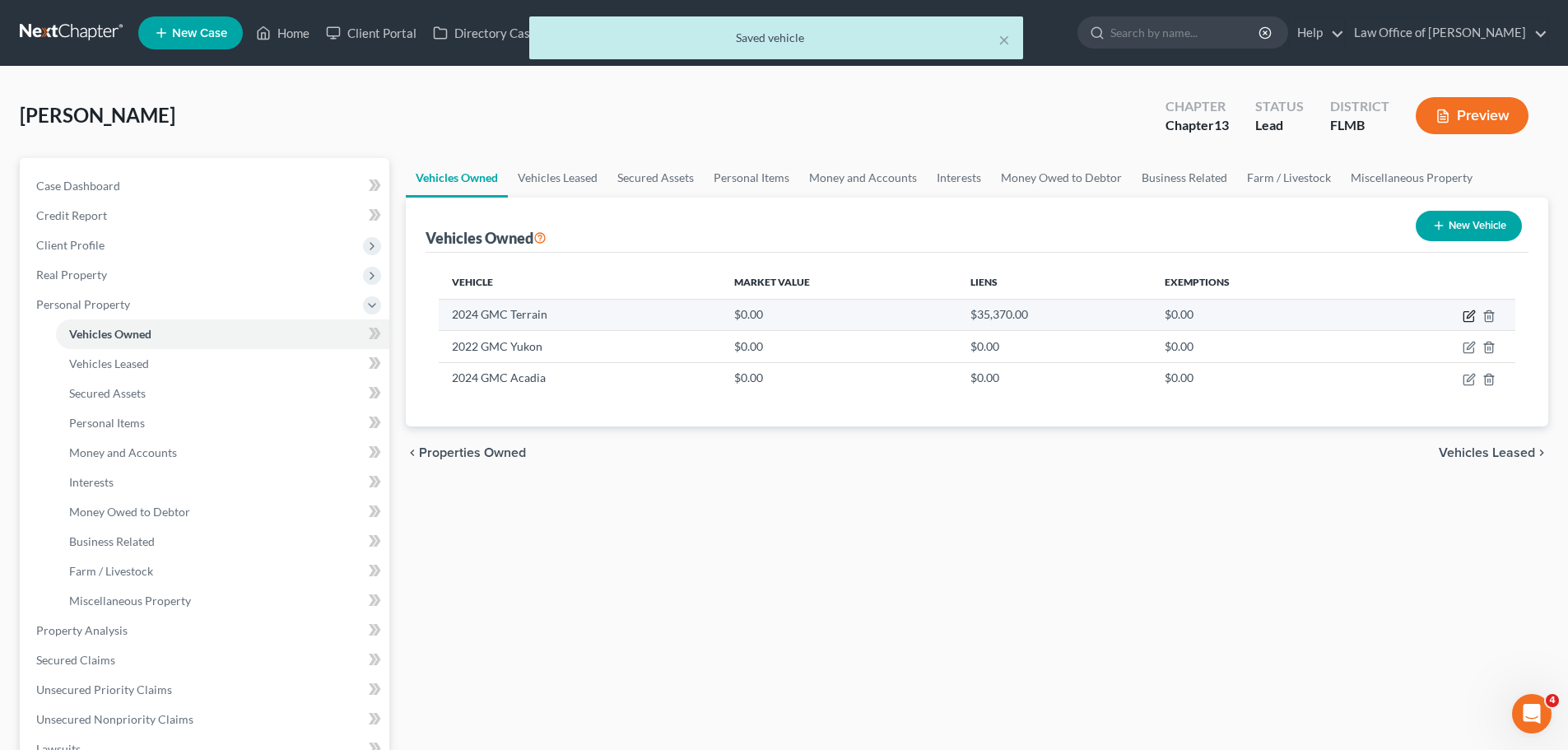
click at [1472, 314] on icon "button" at bounding box center [1470, 316] width 13 height 13
select select "0"
select select "2"
select select "0"
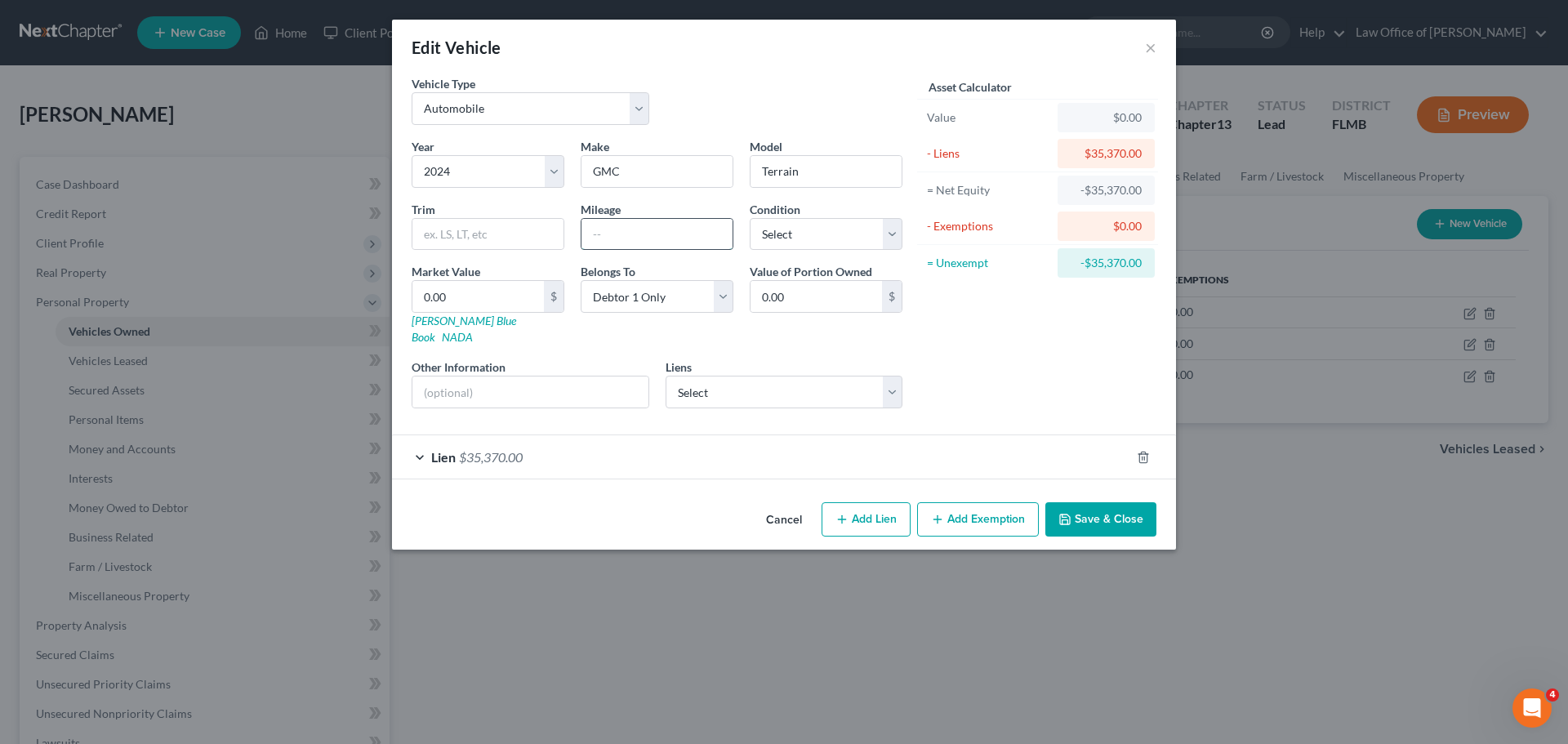
click at [666, 233] on input "text" at bounding box center [657, 234] width 151 height 31
type input "18448"
click at [1066, 358] on div "Asset Calculator Value $0.00 - Liens $35,370.00 = Net Equity -$35,370.00 - Exem…" at bounding box center [1038, 248] width 254 height 346
click at [605, 230] on input "18448" at bounding box center [657, 234] width 151 height 31
click at [989, 363] on div "Asset Calculator Value $0.00 - Liens $35,370.00 = Net Equity -$35,370.00 - Exem…" at bounding box center [1038, 248] width 254 height 346
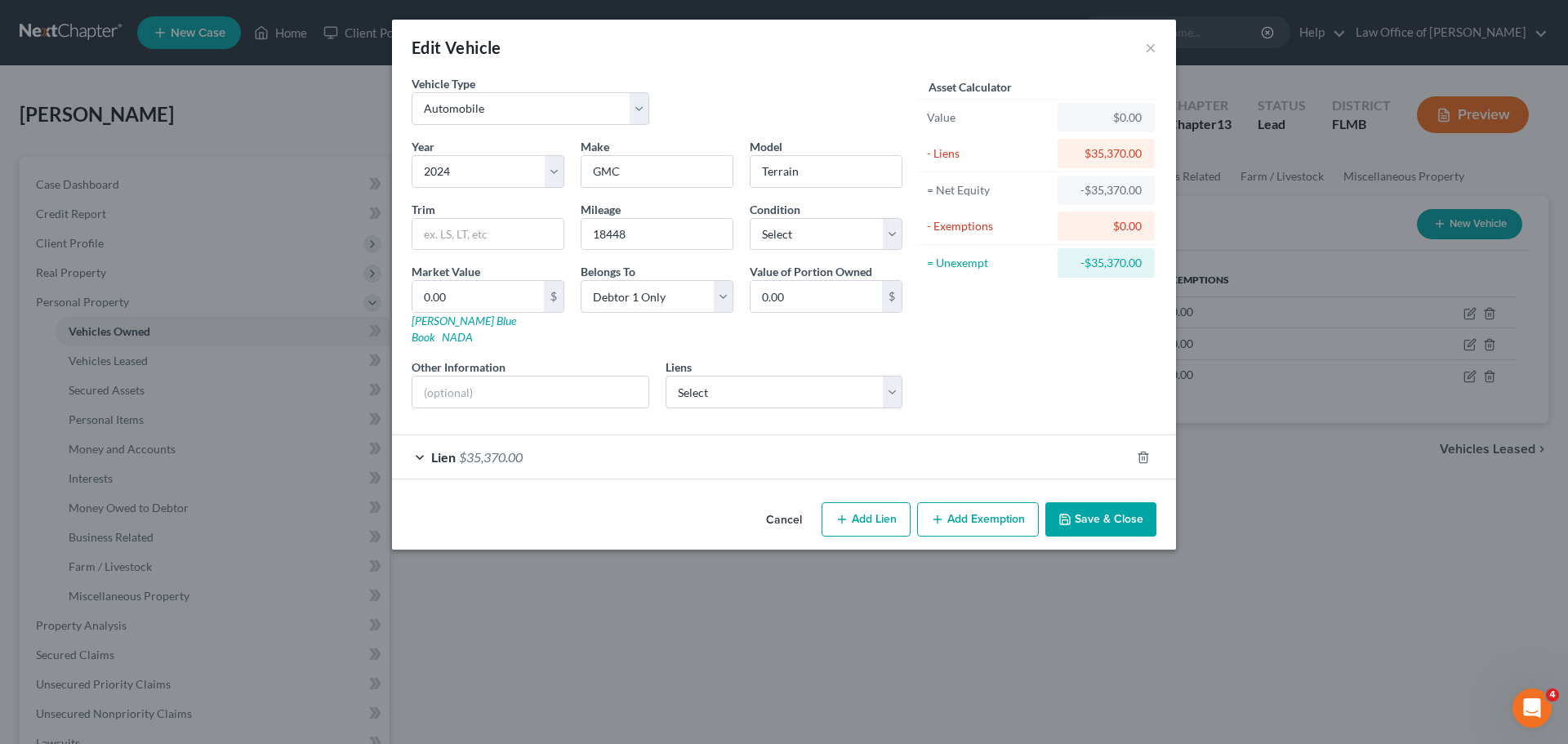
click at [690, 437] on div "Lien $35,370.00" at bounding box center [761, 457] width 739 height 43
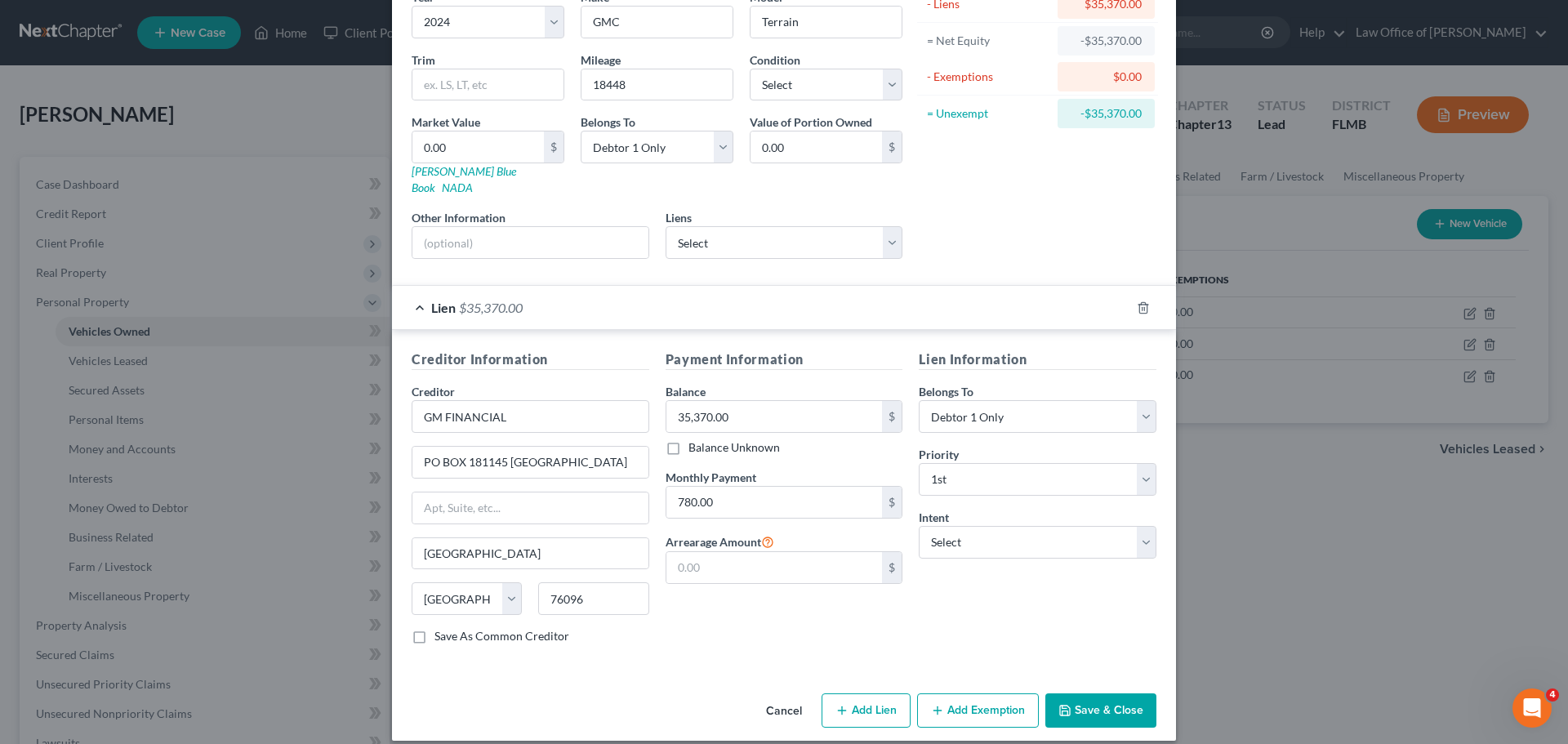
click at [1078, 693] on button "Save & Close" at bounding box center [1101, 711] width 111 height 34
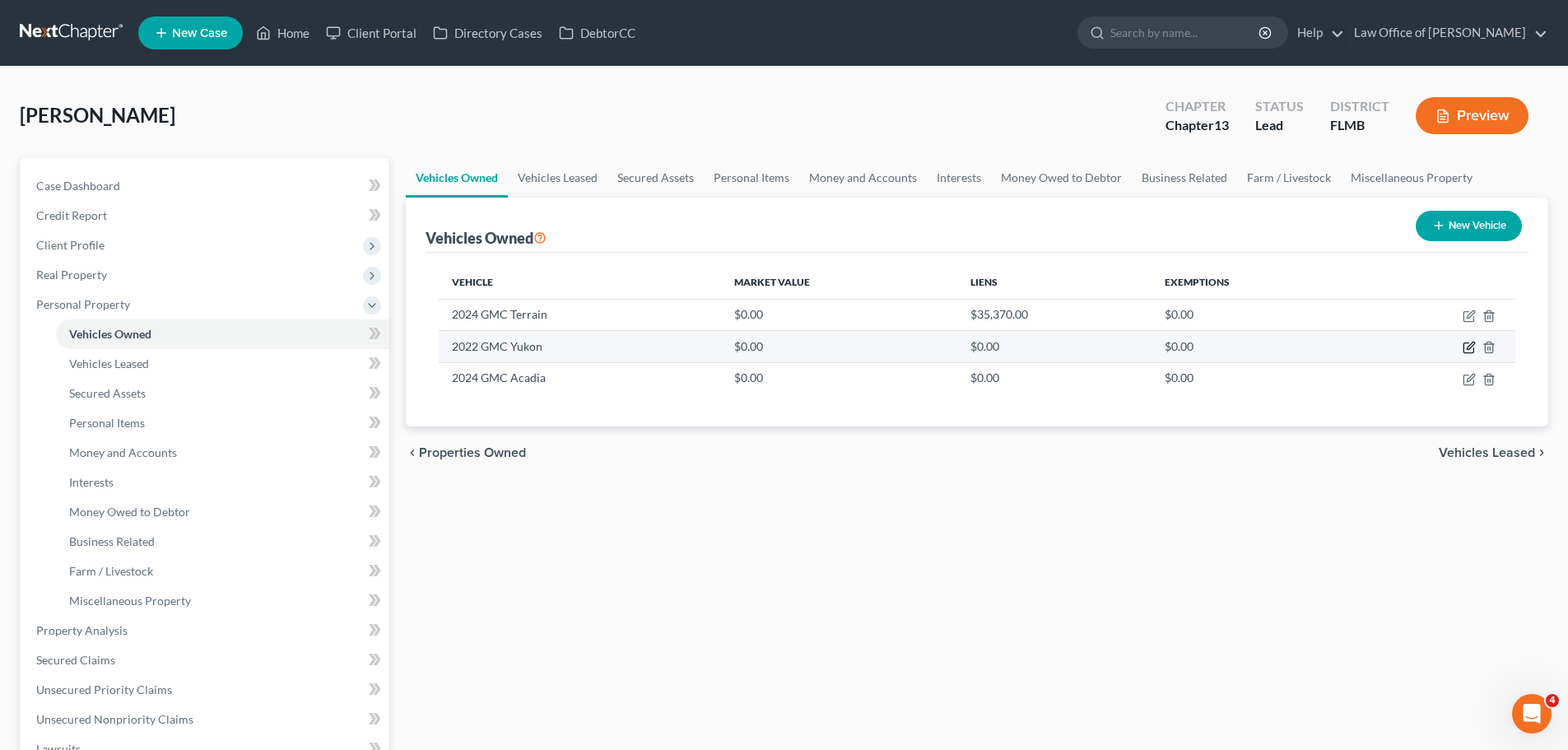
click at [1472, 348] on icon "button" at bounding box center [1471, 347] width 8 height 8
select select "0"
select select "4"
select select "0"
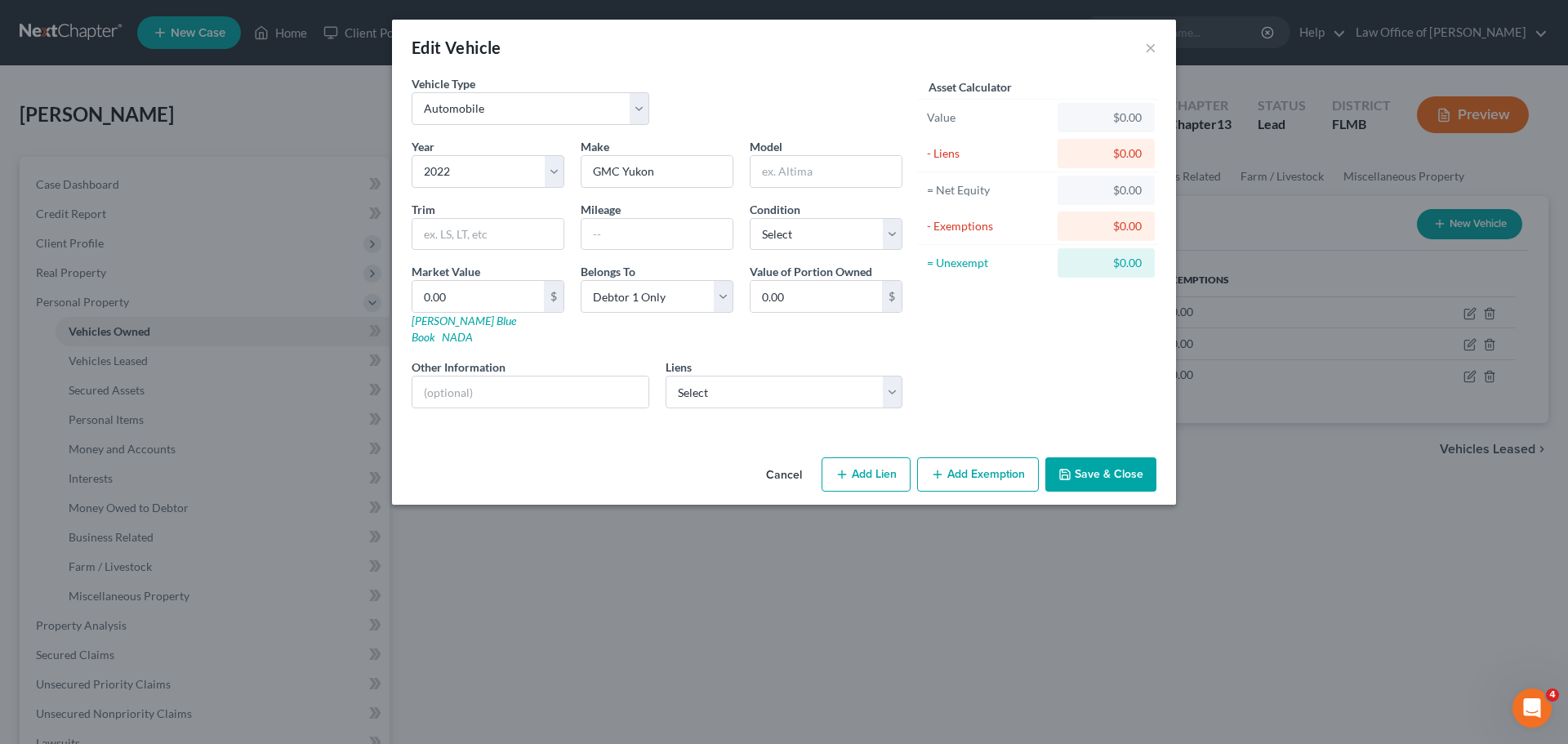
click at [866, 457] on button "Add Lien" at bounding box center [866, 475] width 89 height 34
select select "0"
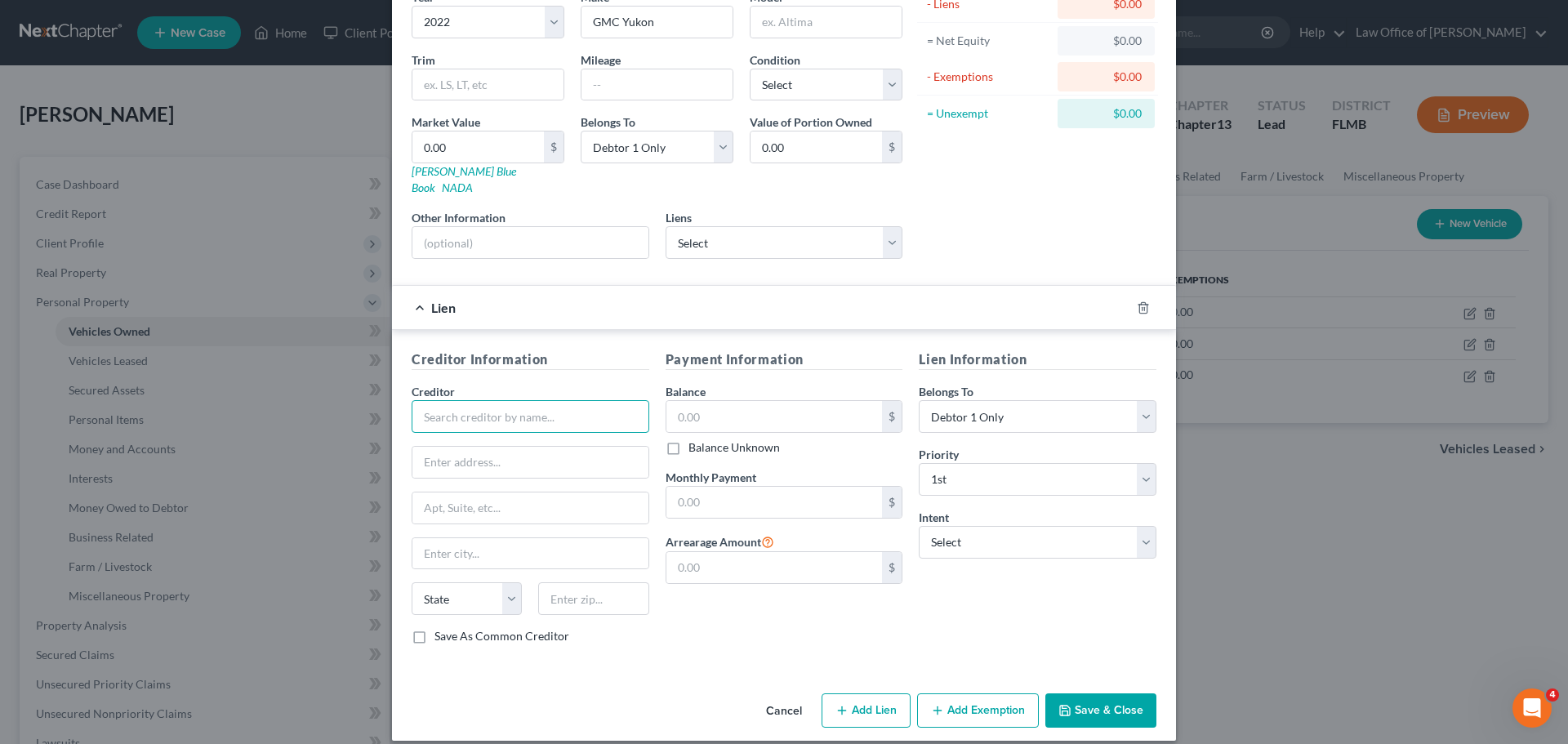
click at [456, 400] on input "text" at bounding box center [530, 416] width 238 height 32
paste input "NORTHWEST FEDERAL CREDIT"
type input "NORTHWEST FEDERAL CREDIT"
click at [491, 436] on div "NORTHWEST FEDERAL CREDIT" at bounding box center [510, 444] width 170 height 16
type input "200 SPRING"
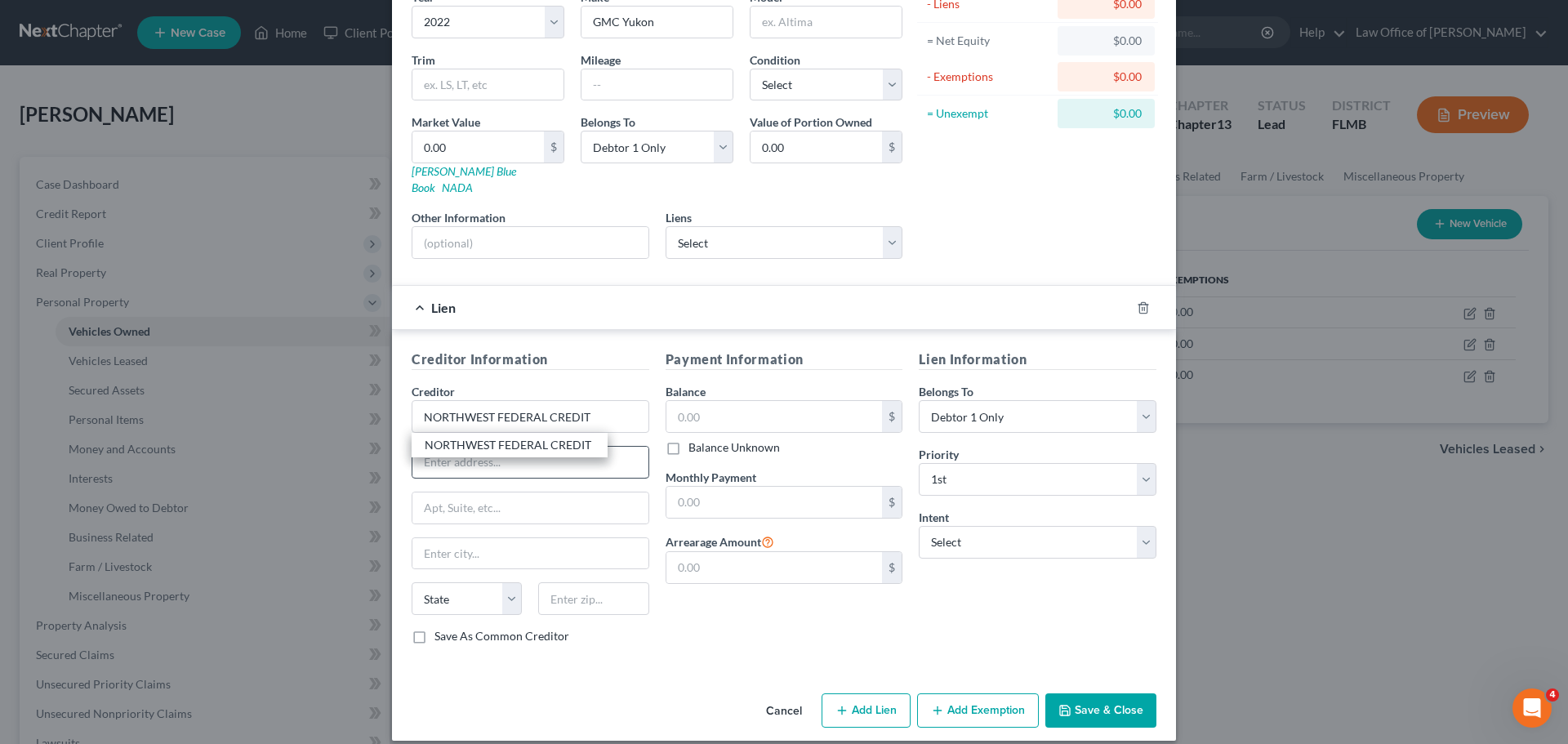
type input "PO BOX 1229"
type input "[PERSON_NAME]"
select select "48"
type input "20170"
drag, startPoint x: 453, startPoint y: 441, endPoint x: 380, endPoint y: 441, distance: 73.0
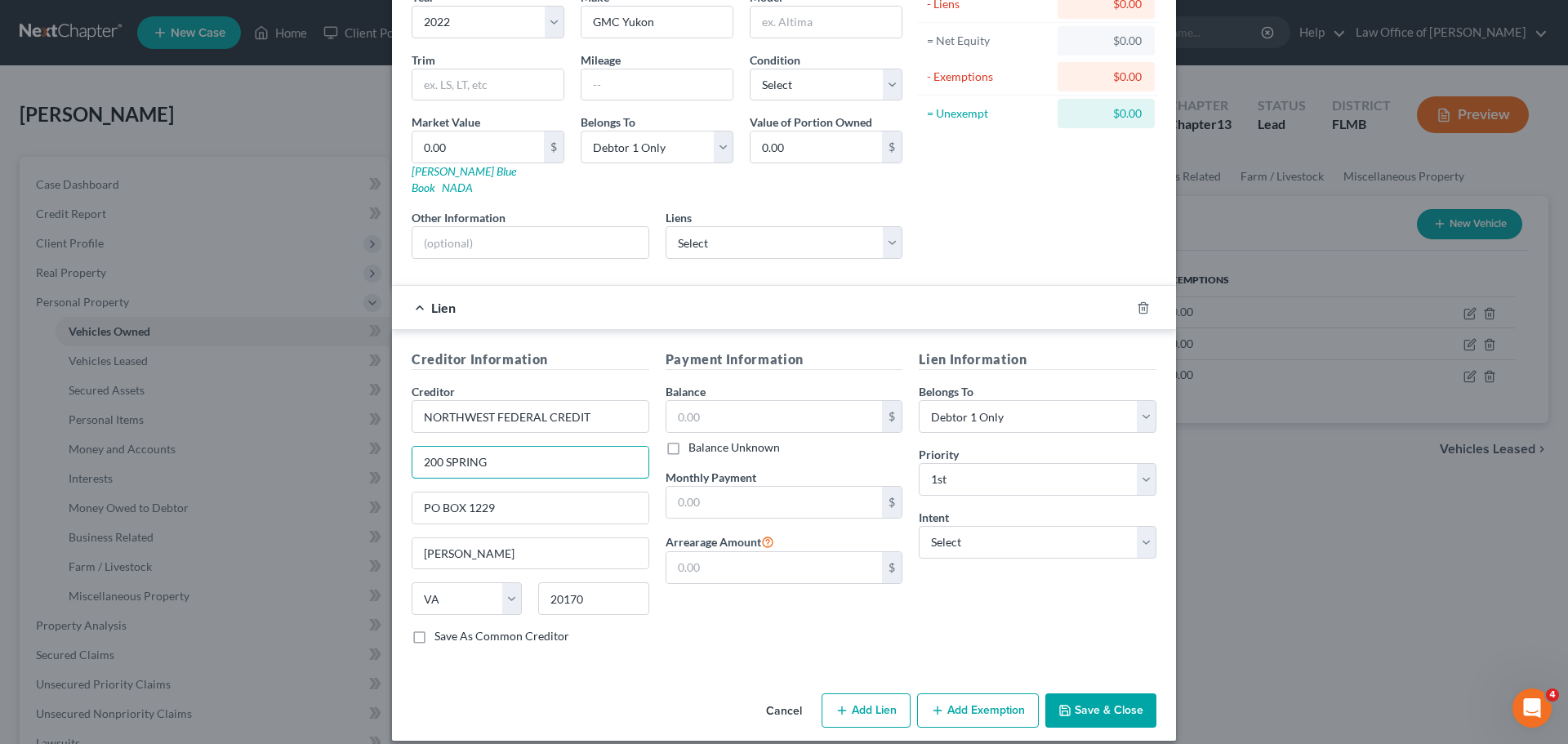
click at [380, 441] on div "Edit Vehicle × Vehicle Type Select Automobile Truck Trailer Watercraft Aircraft…" at bounding box center [784, 372] width 1568 height 744
paste input "PO Box 1229"
type input "PO Box 1229"
click at [435, 627] on label "Save As Common Creditor" at bounding box center [502, 635] width 135 height 16
click at [441, 627] on input "Save As Common Creditor" at bounding box center [446, 632] width 11 height 11
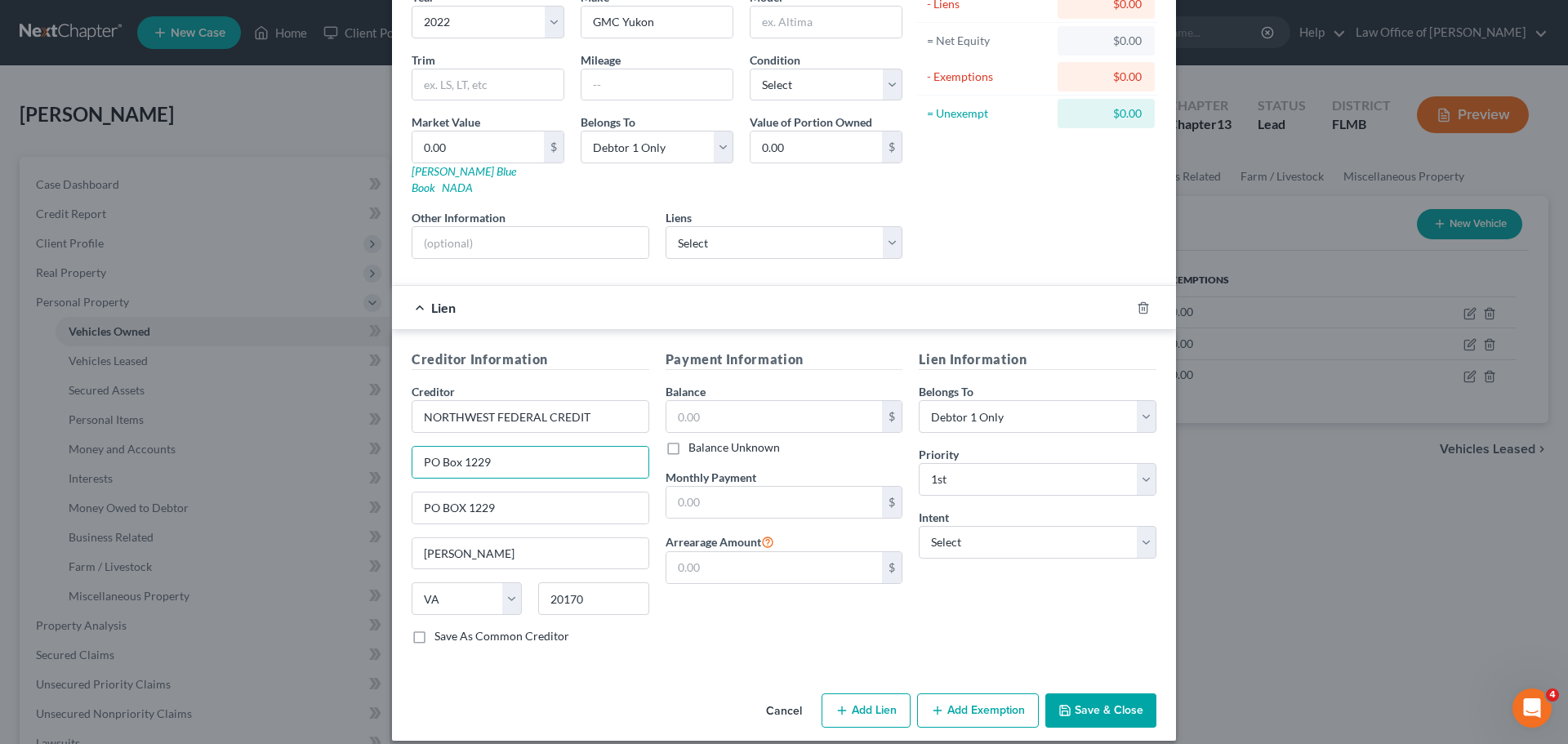
checkbox input "true"
click at [596, 585] on input "20170" at bounding box center [592, 599] width 110 height 32
type input "2"
type input "20172"
click at [645, 642] on div "Creditor Information Creditor * NORTHWEST FEDERAL CREDIT PO Box 1229 PO BOX 122…" at bounding box center [784, 500] width 784 height 340
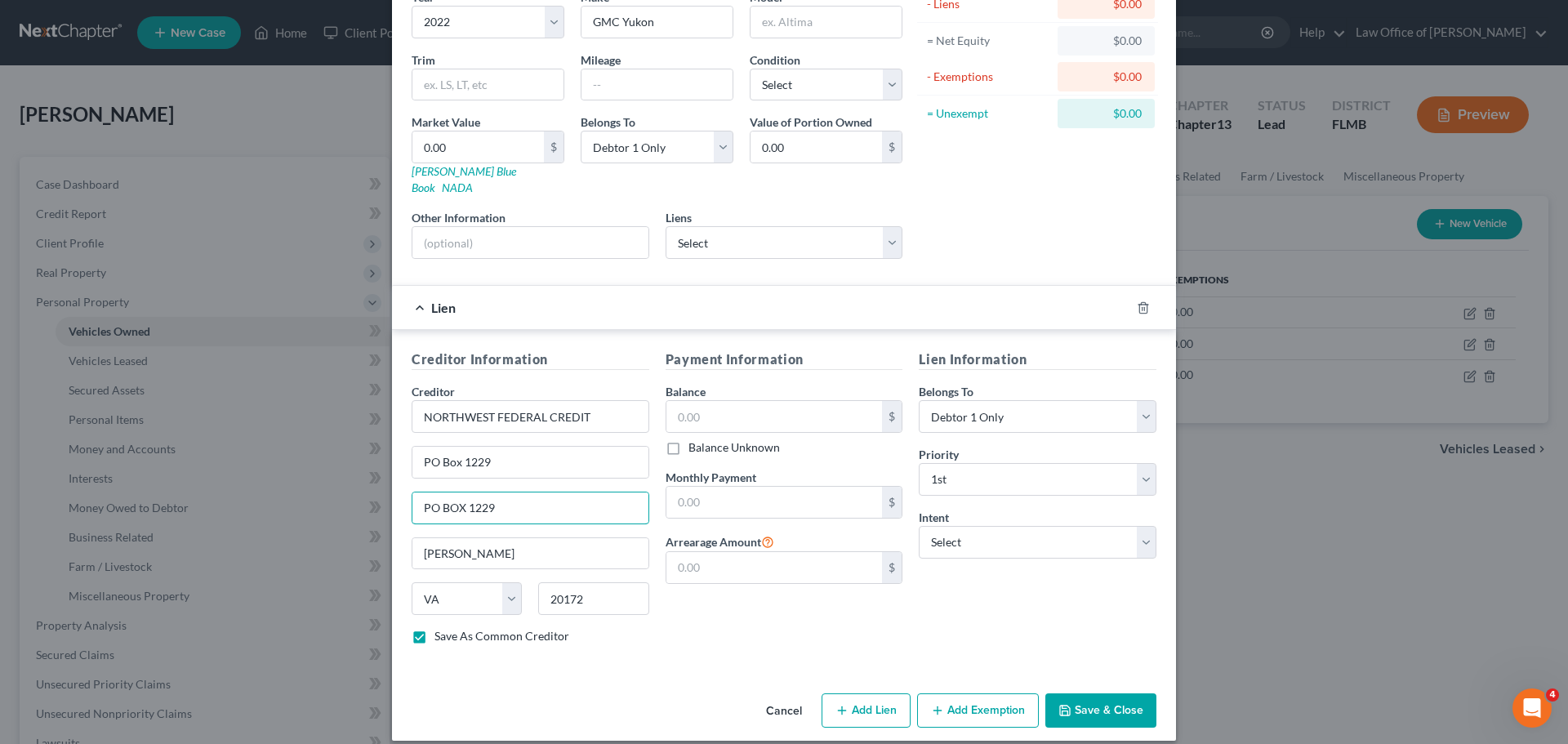
drag, startPoint x: 515, startPoint y: 496, endPoint x: 397, endPoint y: 483, distance: 118.7
click at [403, 482] on div "Creditor Information Creditor * NORTHWEST FEDERAL CREDIT PO Box 1229 PO BOX 122…" at bounding box center [530, 503] width 254 height 308
click at [699, 626] on div "Payment Information Balance $ Balance Unknown Balance Undetermined $ Balance Un…" at bounding box center [784, 503] width 254 height 308
click at [848, 414] on input "text" at bounding box center [775, 416] width 217 height 31
type input "26,852.00"
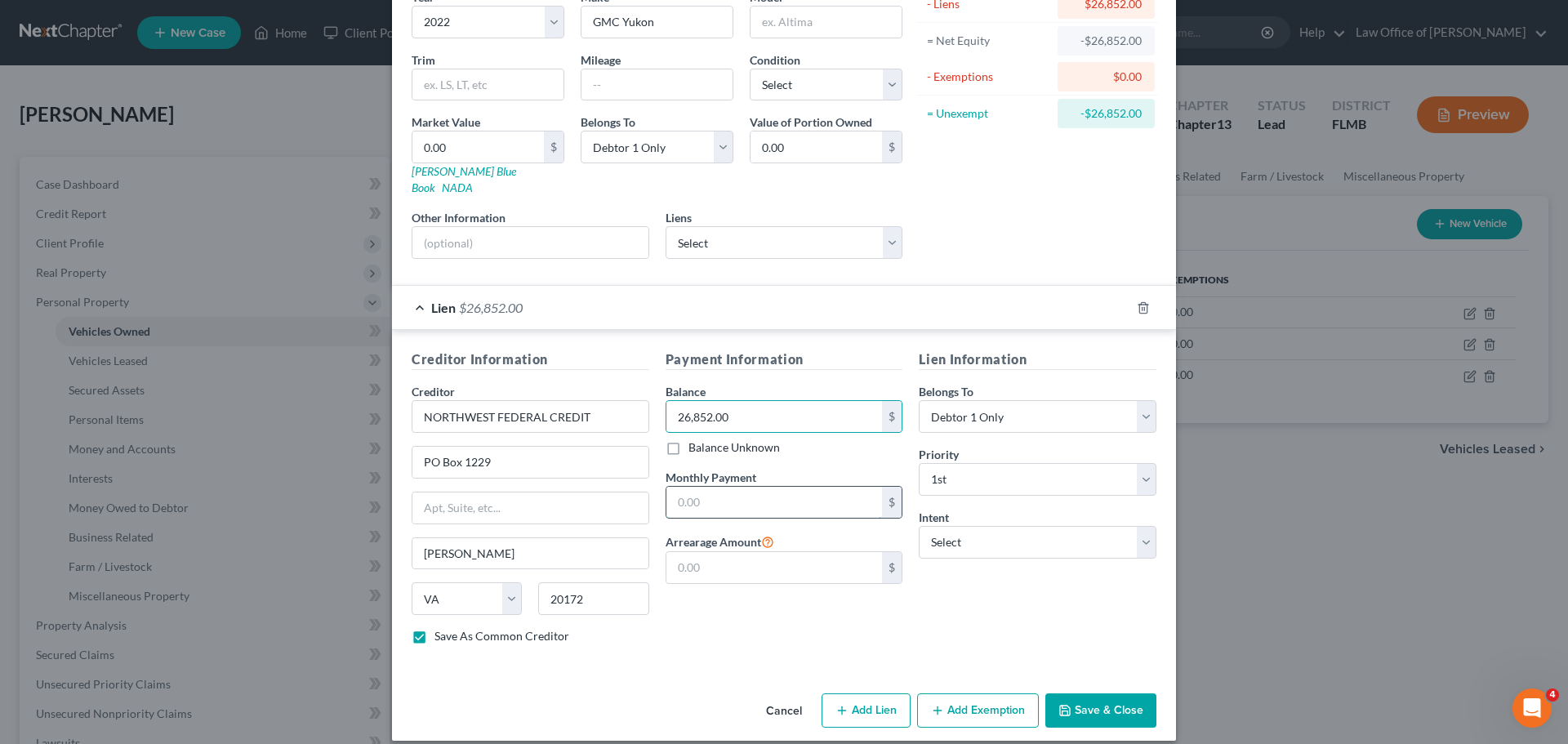
drag, startPoint x: 701, startPoint y: 487, endPoint x: 712, endPoint y: 485, distance: 11.2
click at [701, 487] on input "text" at bounding box center [775, 501] width 217 height 31
type input "676.00"
click at [755, 623] on div "Payment Information Balance 26,852.00 $ Balance Unknown Balance Undetermined 26…" at bounding box center [784, 503] width 254 height 308
click at [1075, 693] on button "Save & Close" at bounding box center [1101, 711] width 111 height 34
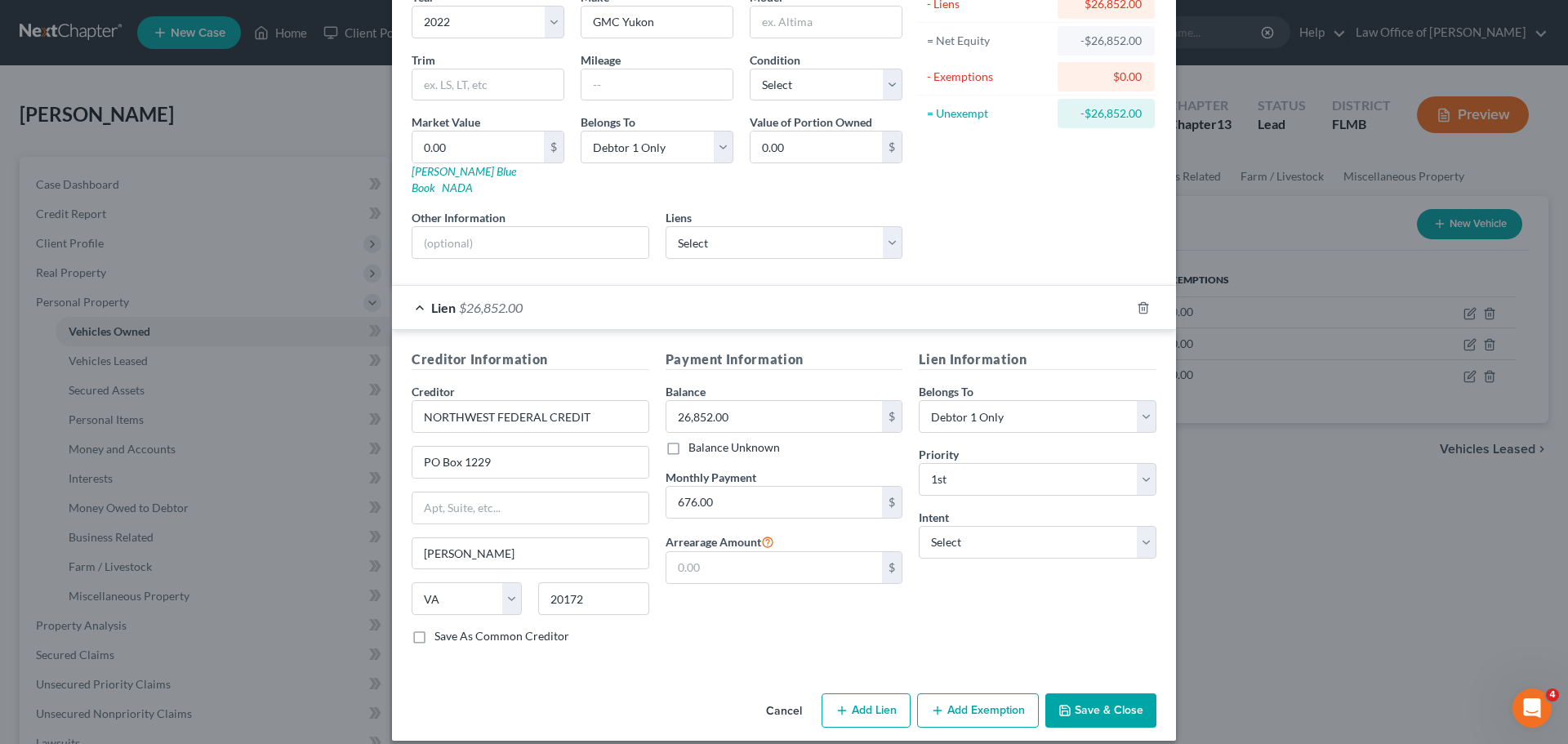
checkbox input "false"
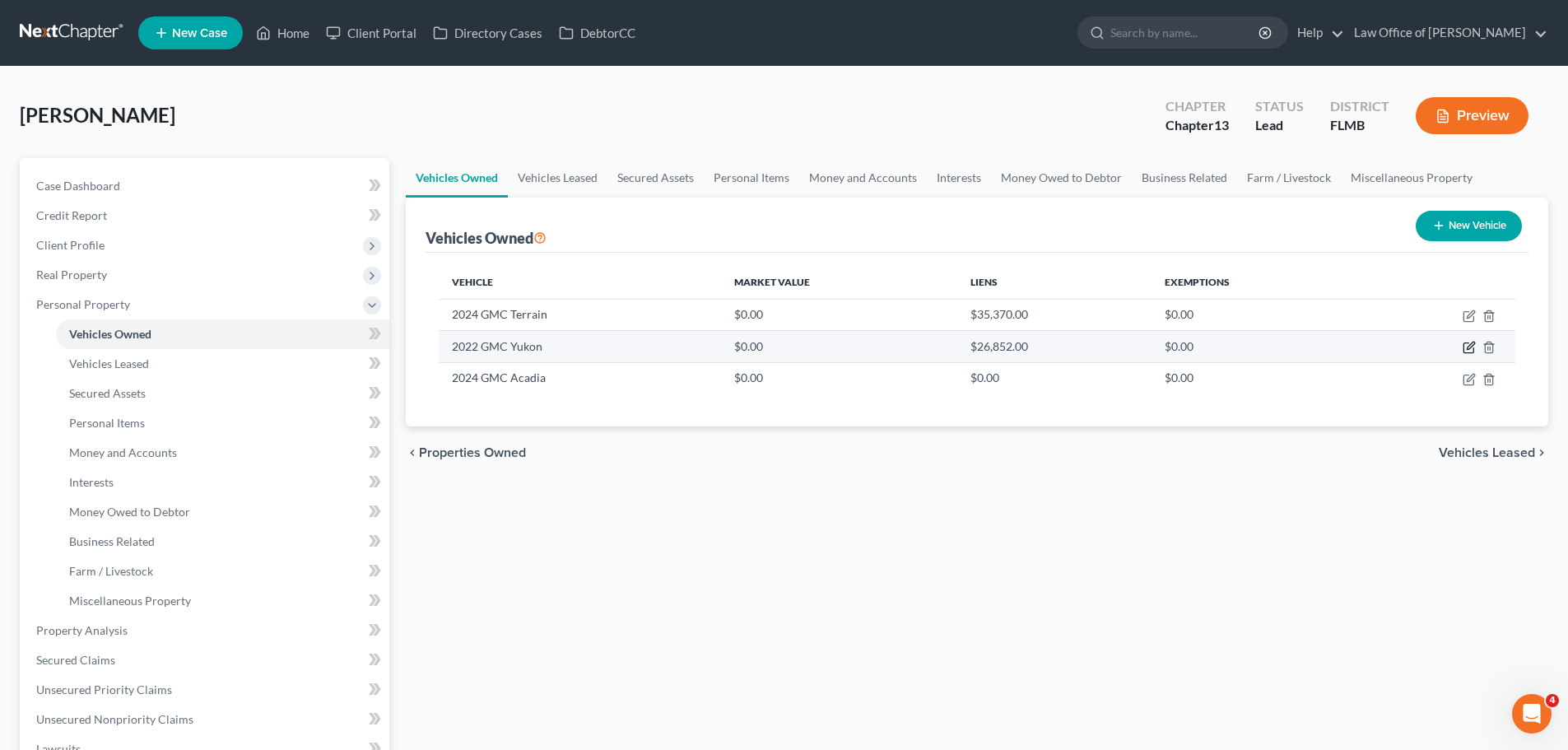
click at [1474, 346] on icon "button" at bounding box center [1471, 347] width 8 height 8
select select "0"
select select "4"
select select "0"
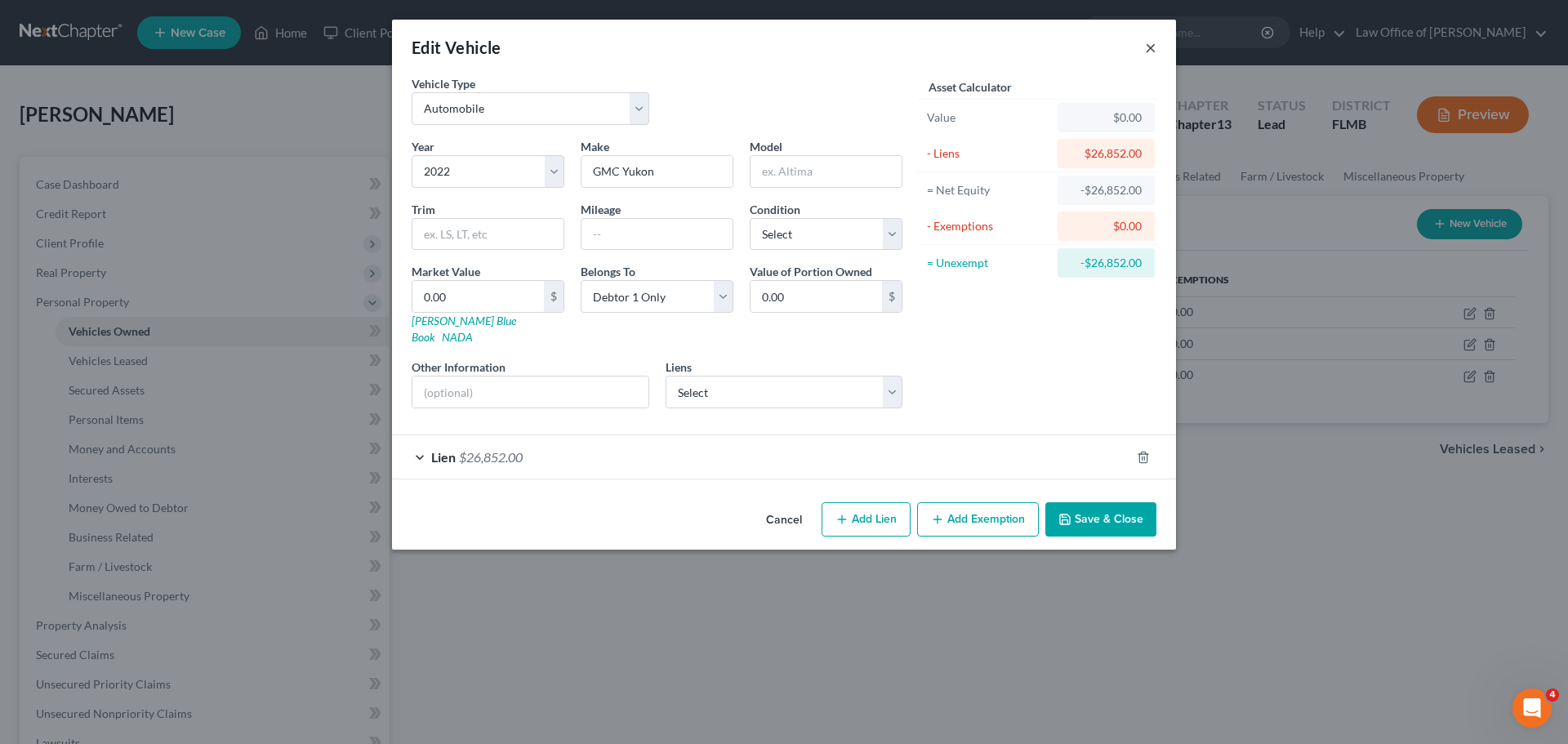
click at [1153, 48] on button "×" at bounding box center [1150, 47] width 11 height 20
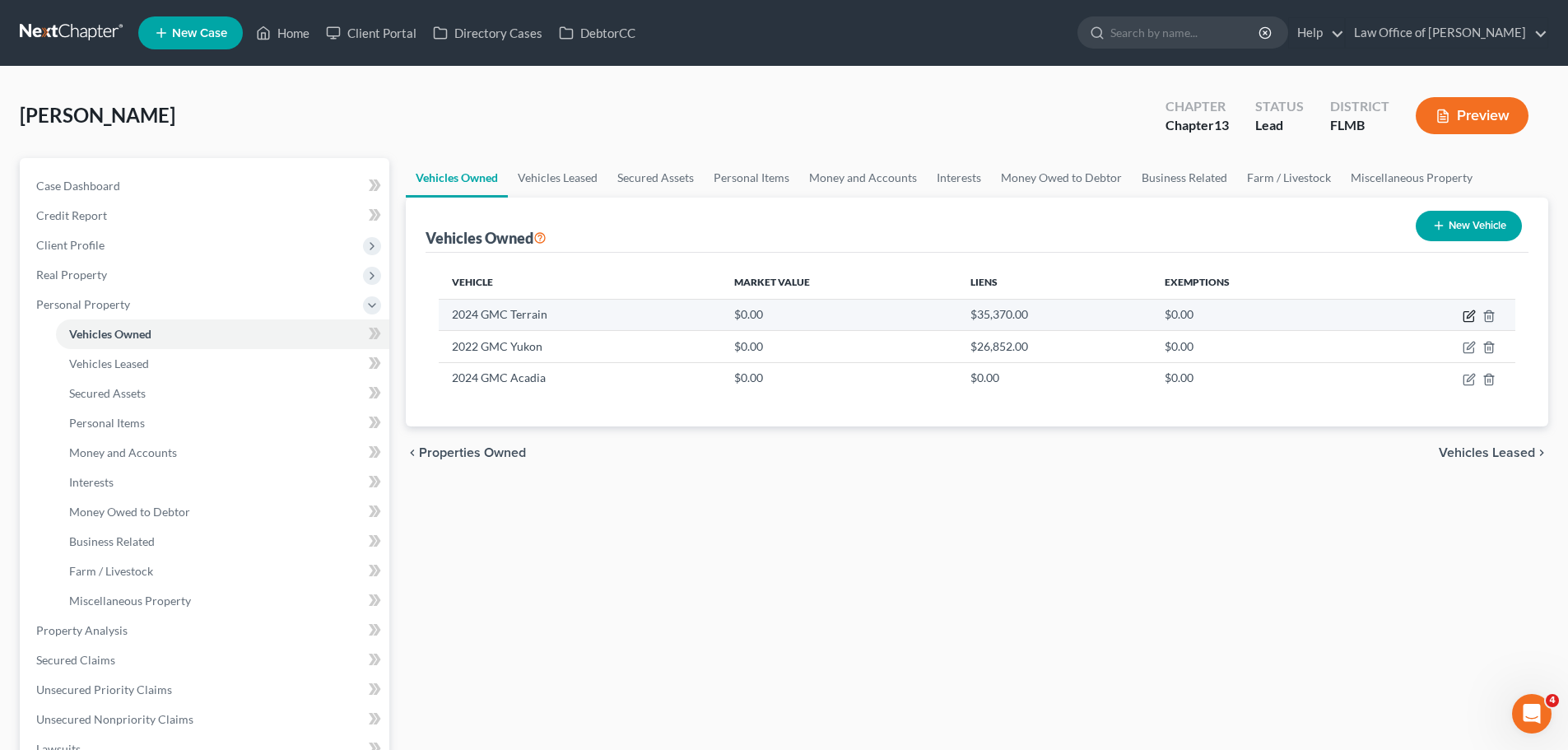
click at [1467, 314] on icon "button" at bounding box center [1470, 316] width 13 height 13
select select "0"
select select "2"
select select "0"
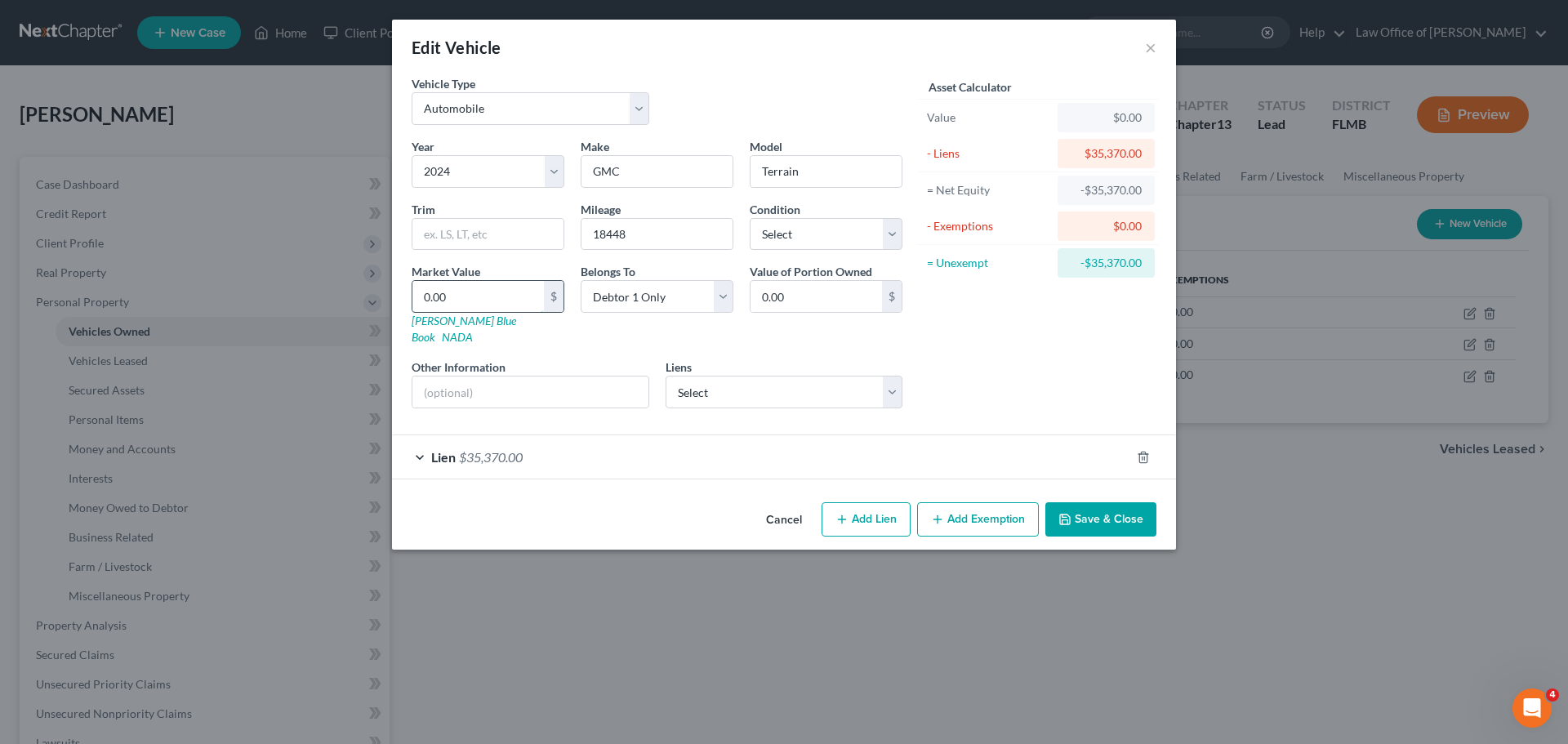
click at [485, 304] on input "0.00" at bounding box center [479, 296] width 132 height 31
type input "3"
type input "3.00"
type input "34"
type input "34.00"
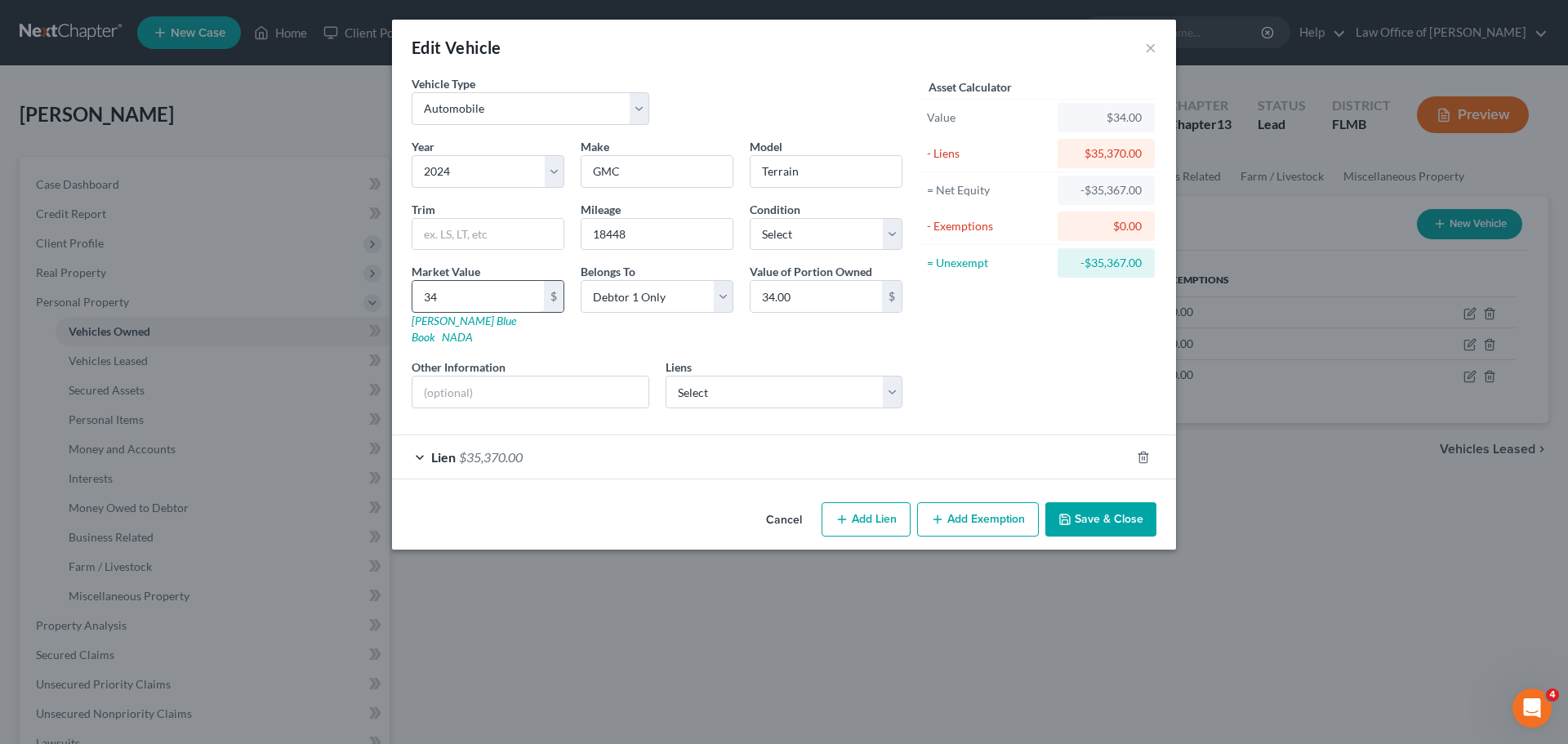
type input "340"
type input "340.00"
type input "3408"
type input "3,408.00"
type input "3,4085"
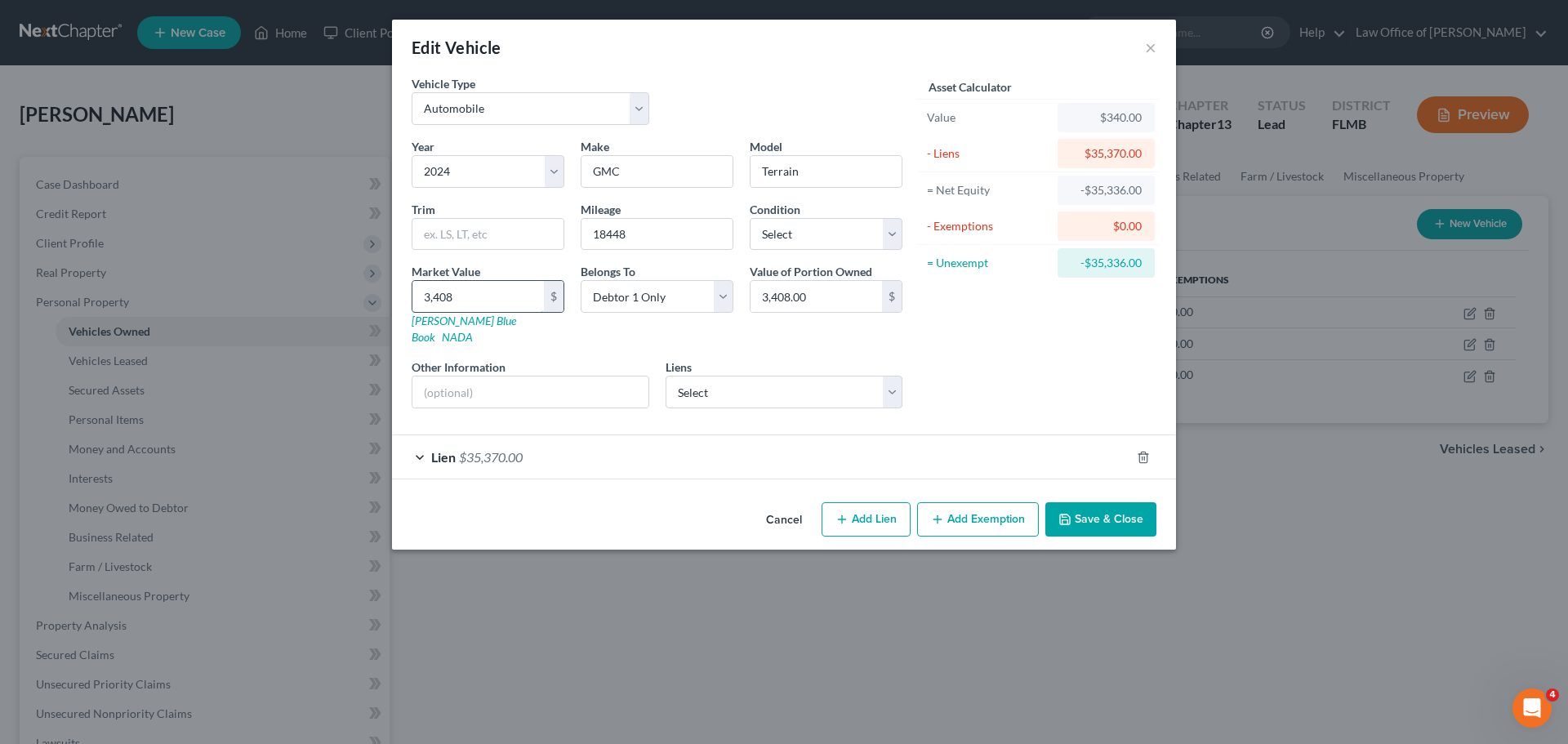
type input "34,085.00"
click at [1094, 503] on button "Save & Close" at bounding box center [1101, 520] width 111 height 34
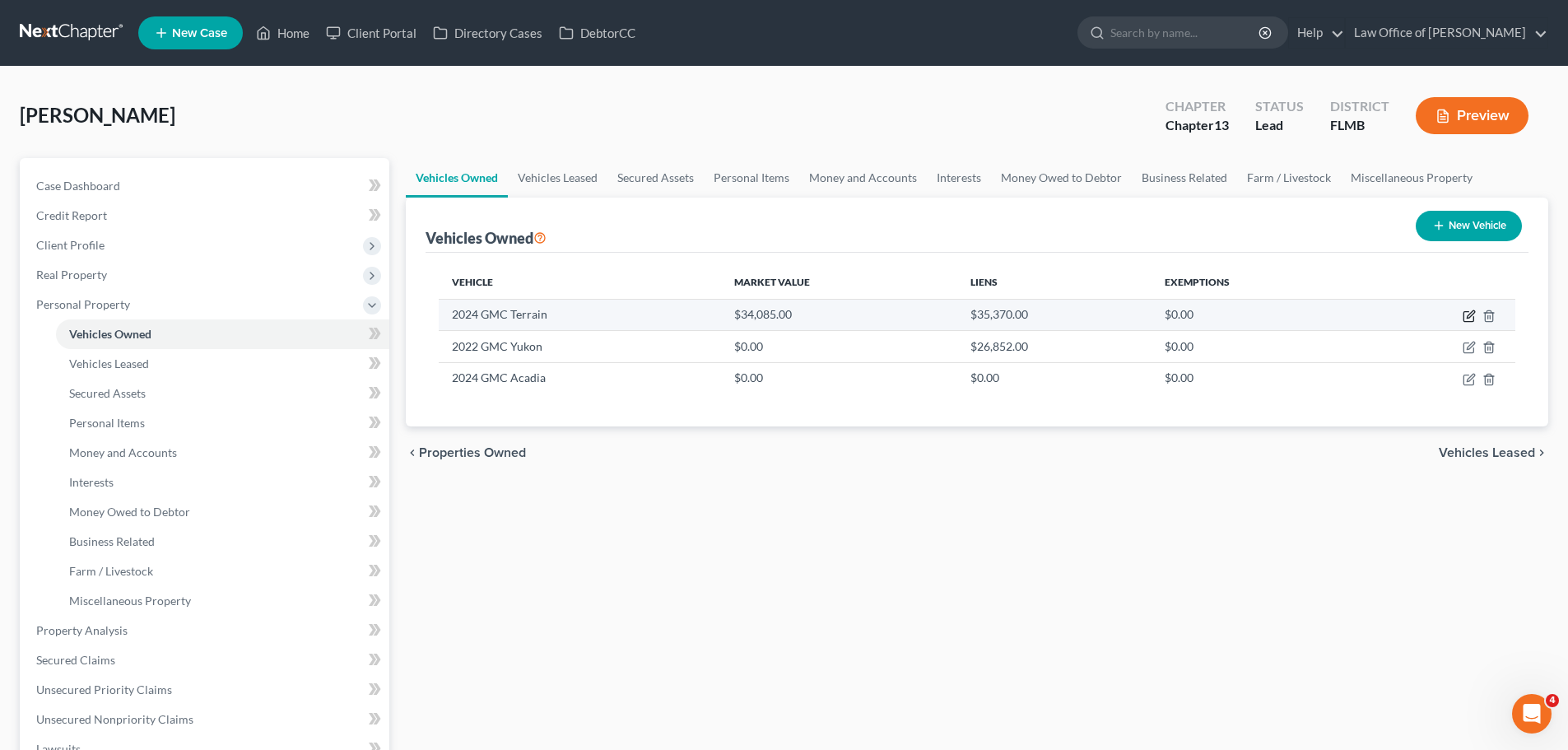
click at [1473, 315] on icon "button" at bounding box center [1471, 314] width 8 height 8
select select "0"
select select "2"
select select "0"
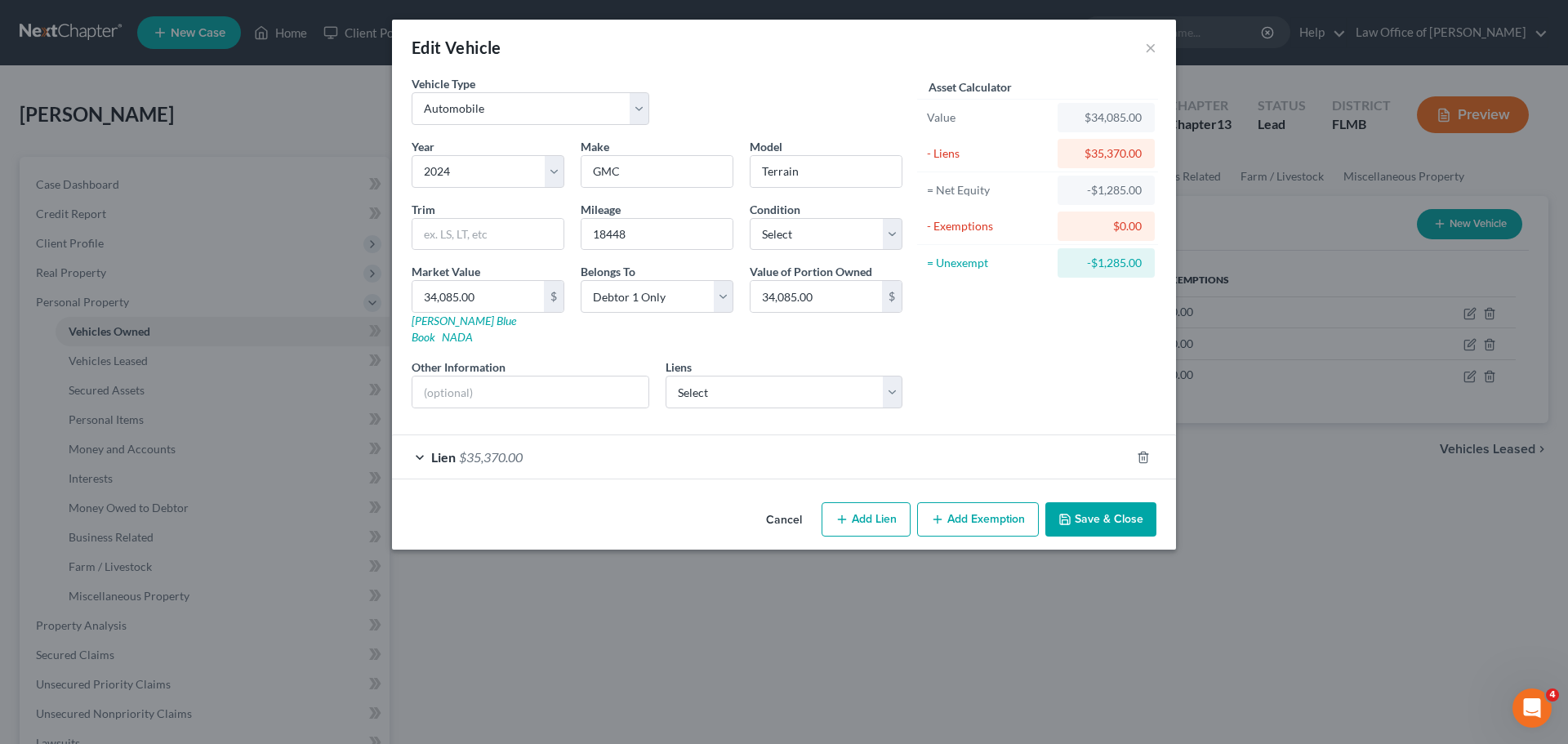
click at [657, 436] on div "Lien $35,370.00" at bounding box center [761, 457] width 739 height 43
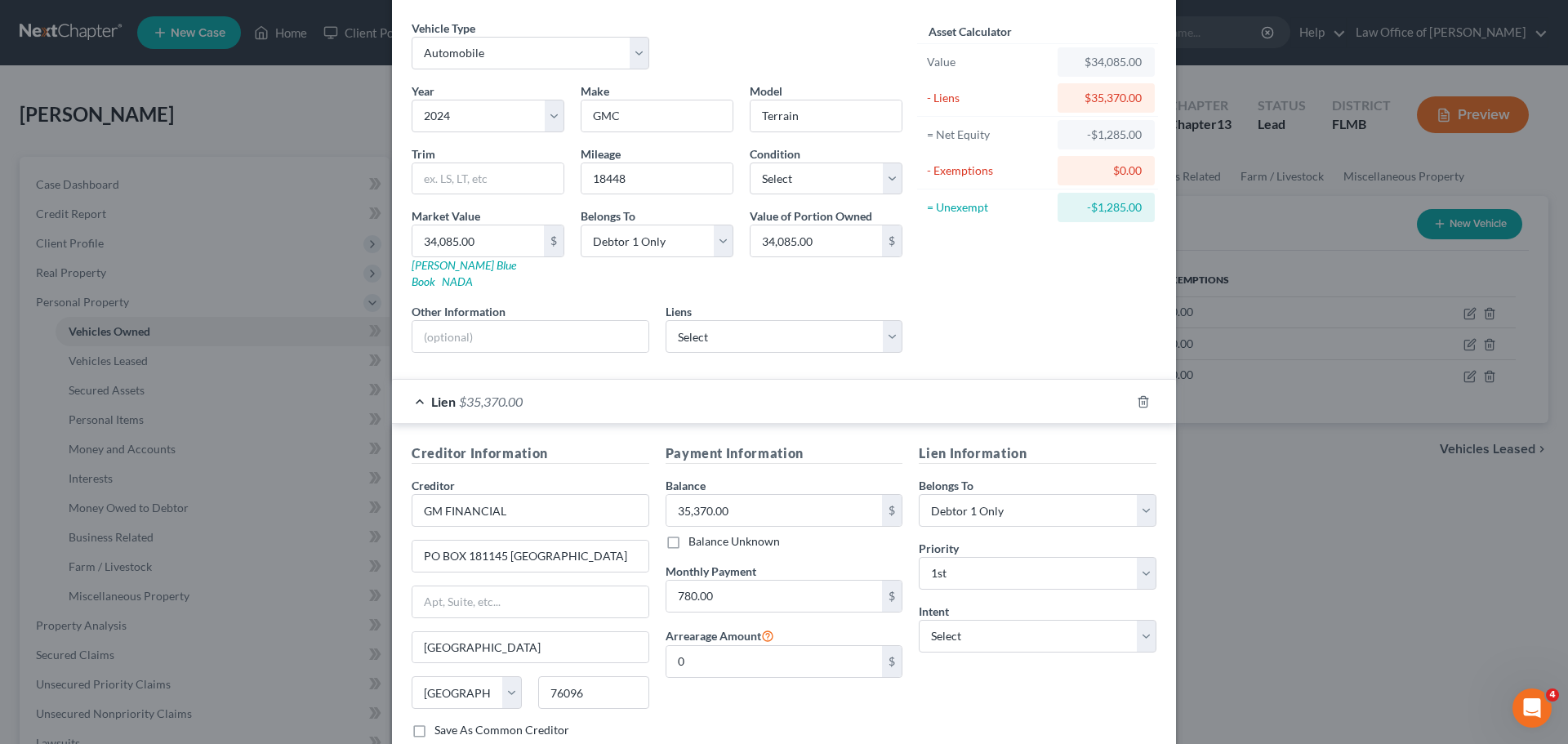
scroll to position [81, 0]
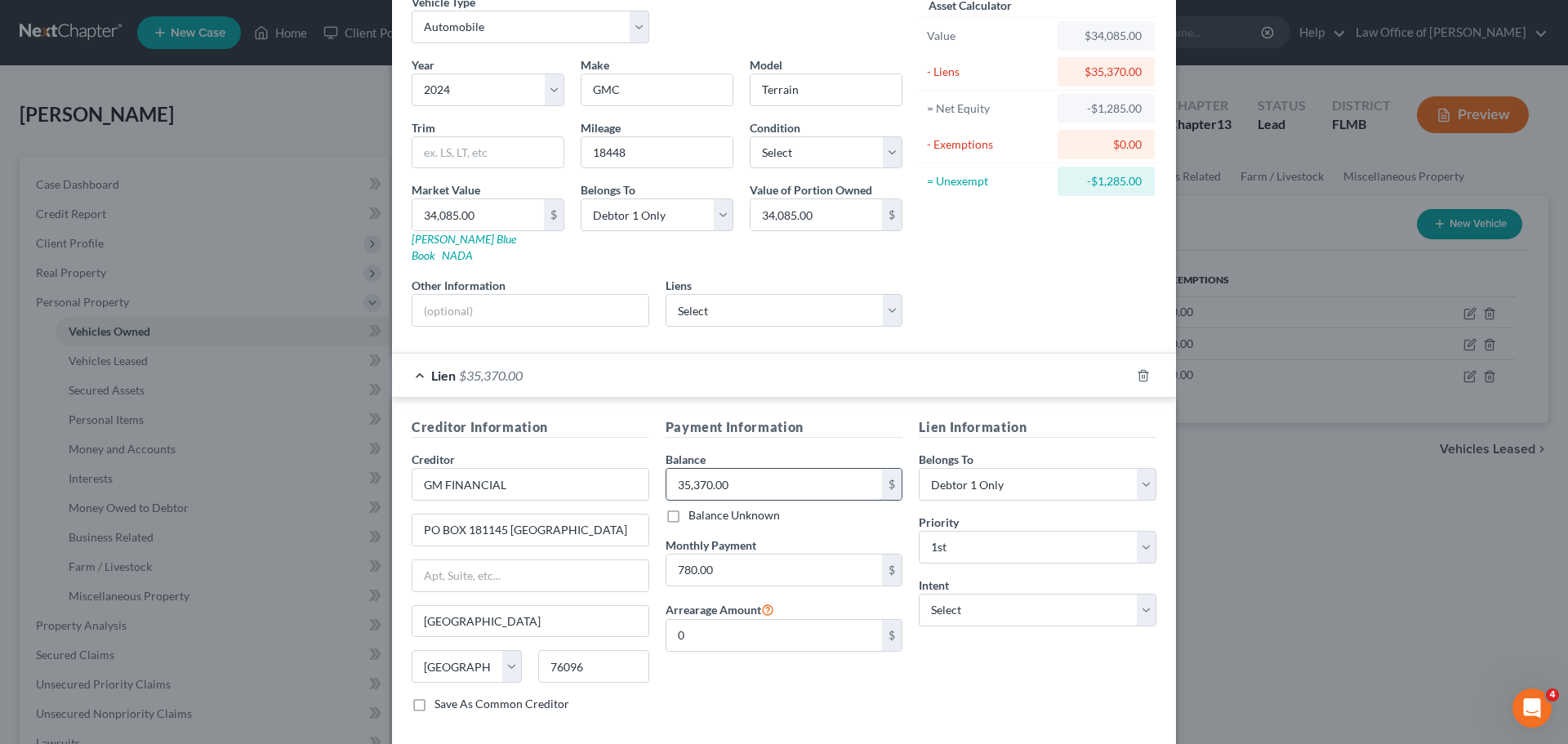
click at [748, 471] on input "35,370.00" at bounding box center [775, 484] width 217 height 31
type input "33,150.00"
click at [758, 680] on div "Payment Information Balance 33,150.00 $ Balance Unknown Balance Undetermined 33…" at bounding box center [784, 571] width 254 height 308
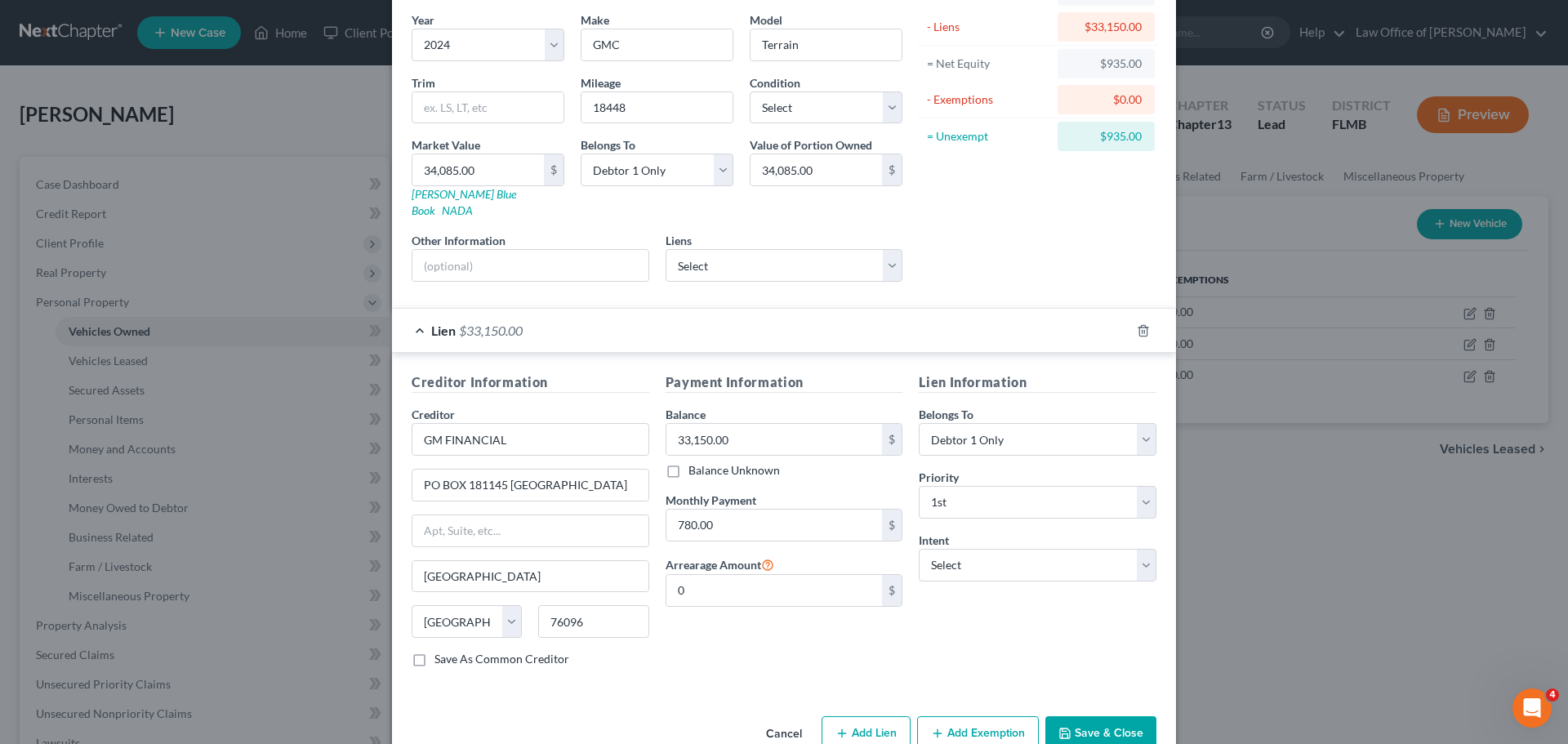
scroll to position [149, 0]
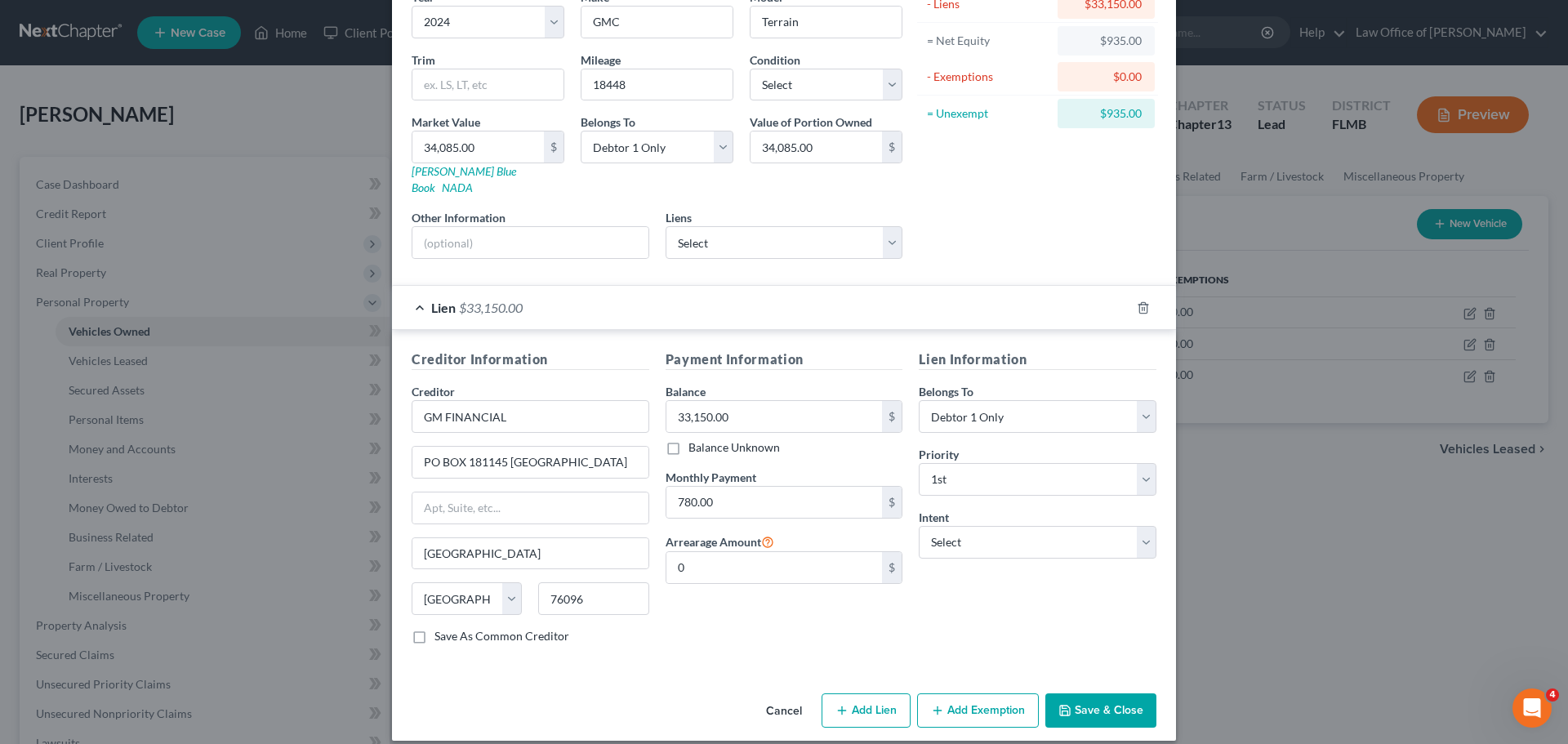
click at [1073, 693] on button "Save & Close" at bounding box center [1101, 711] width 111 height 34
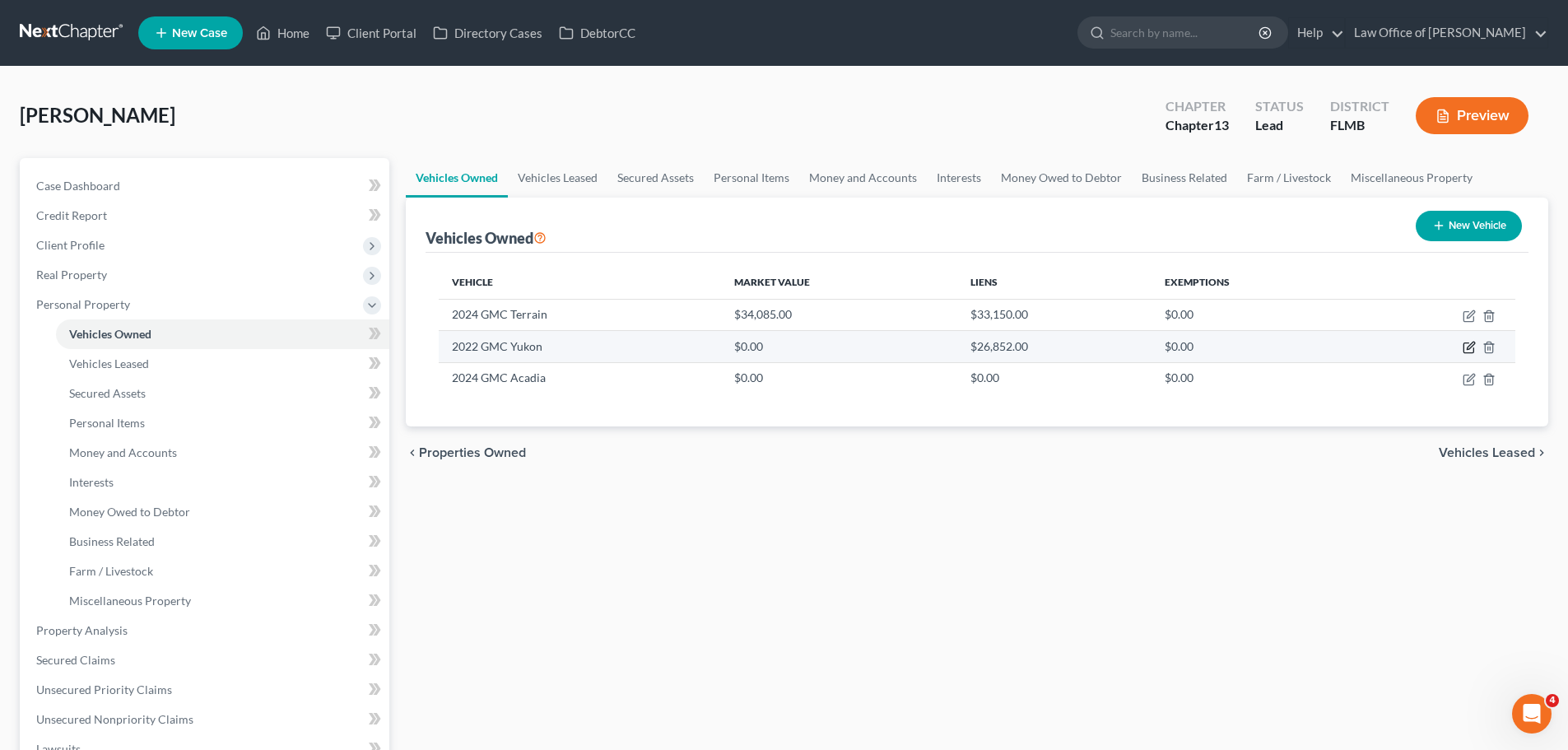
click at [1472, 345] on icon "button" at bounding box center [1471, 347] width 8 height 8
select select "0"
select select "4"
select select "0"
select select "48"
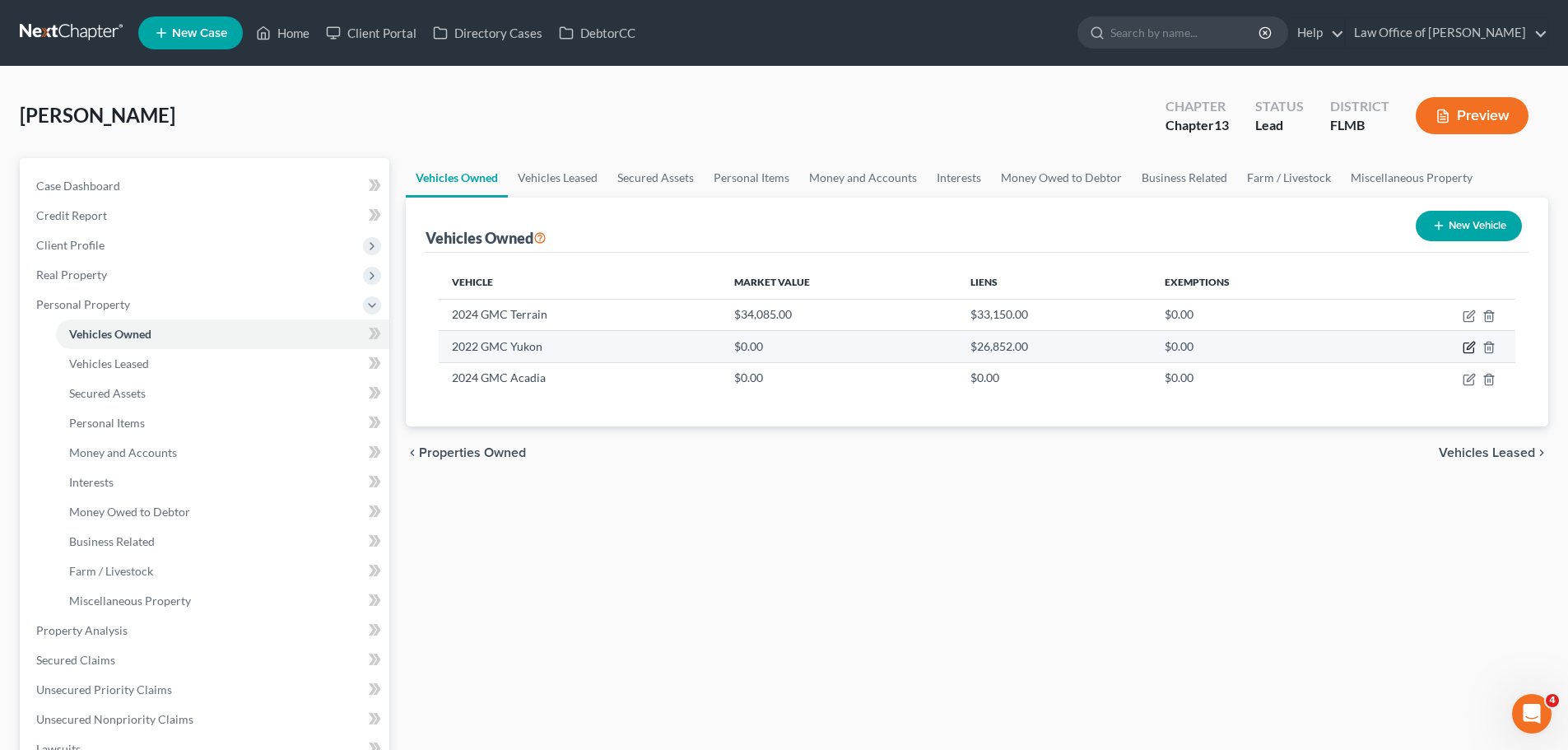
select select "0"
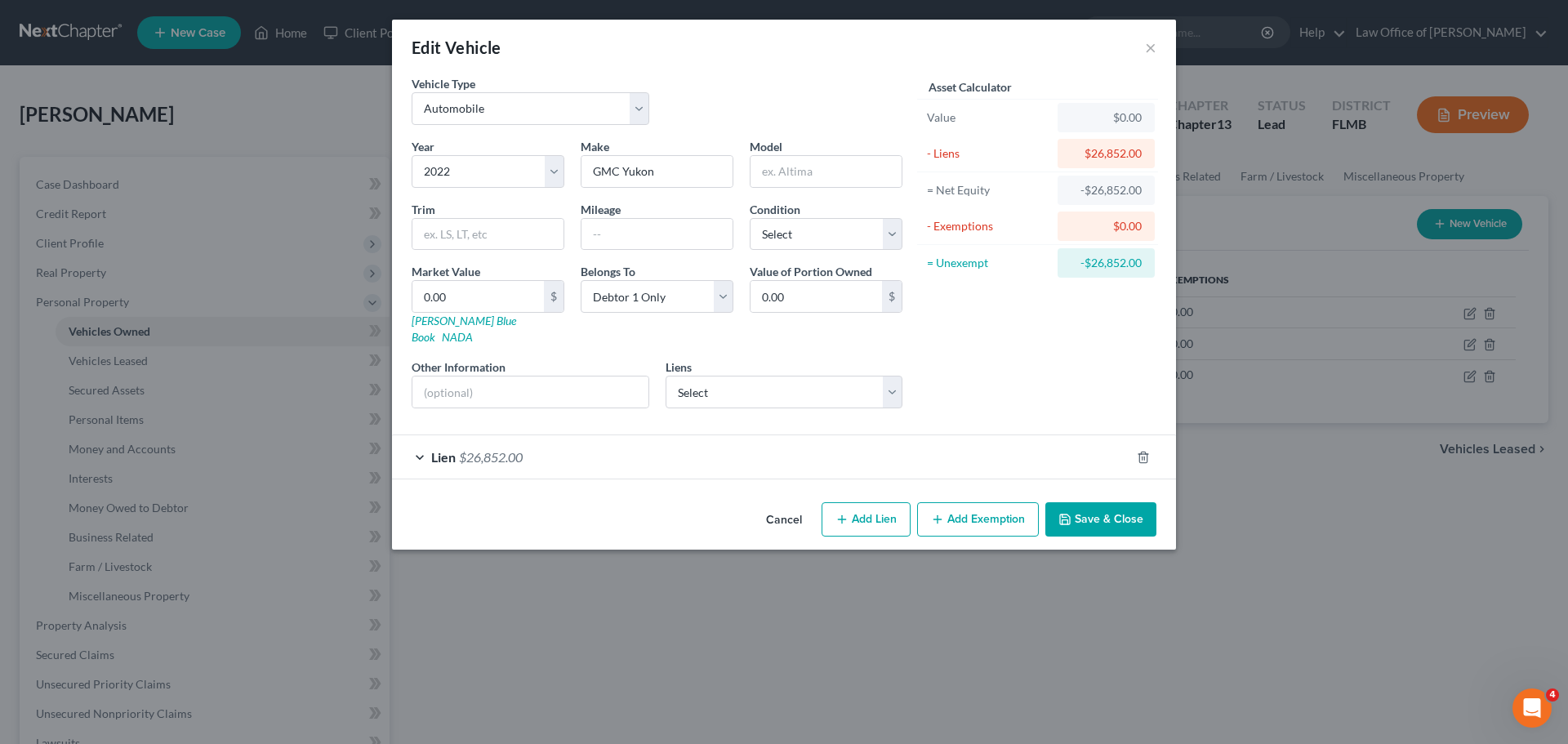
click at [692, 461] on div "Lien $26,852.00" at bounding box center [761, 457] width 739 height 43
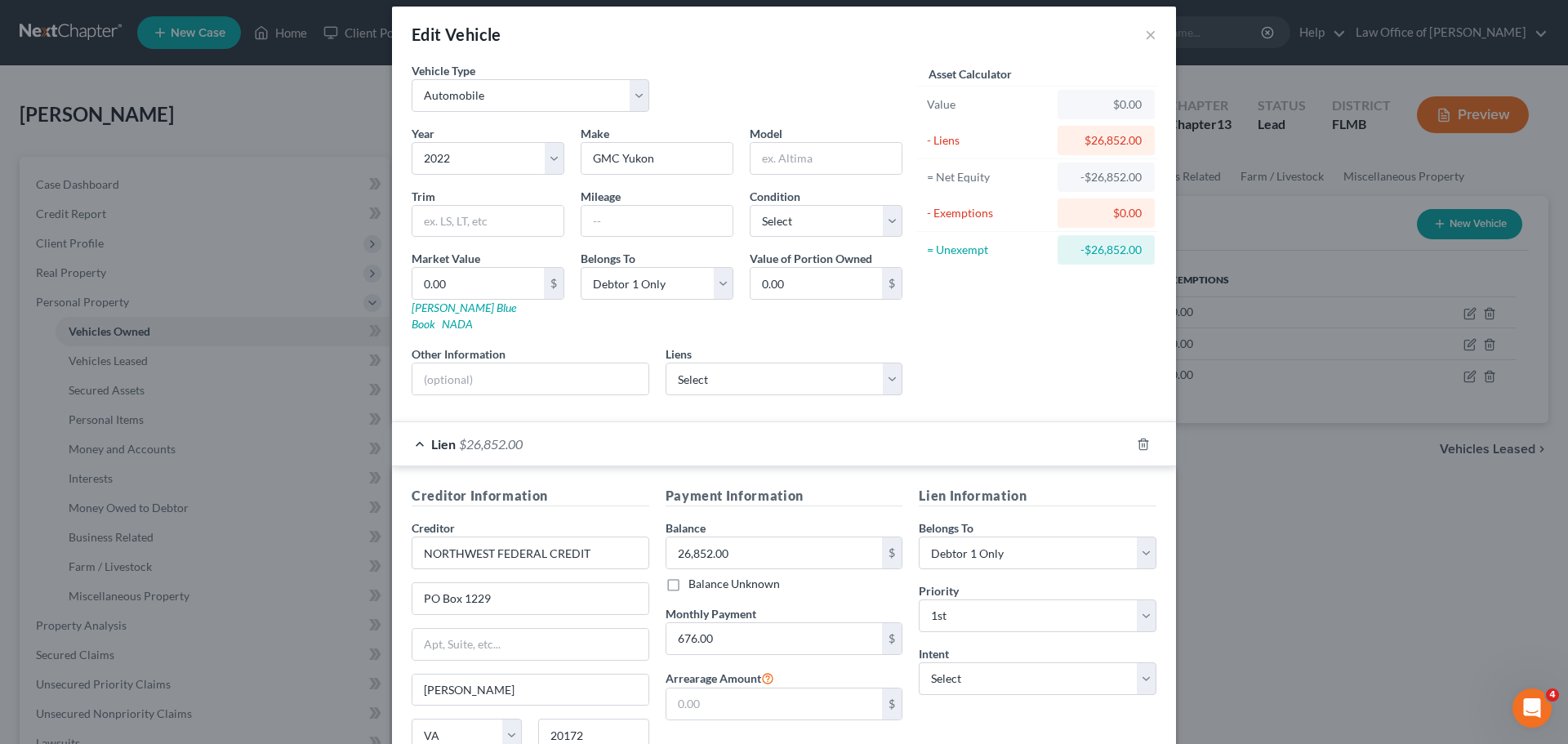
scroll to position [0, 0]
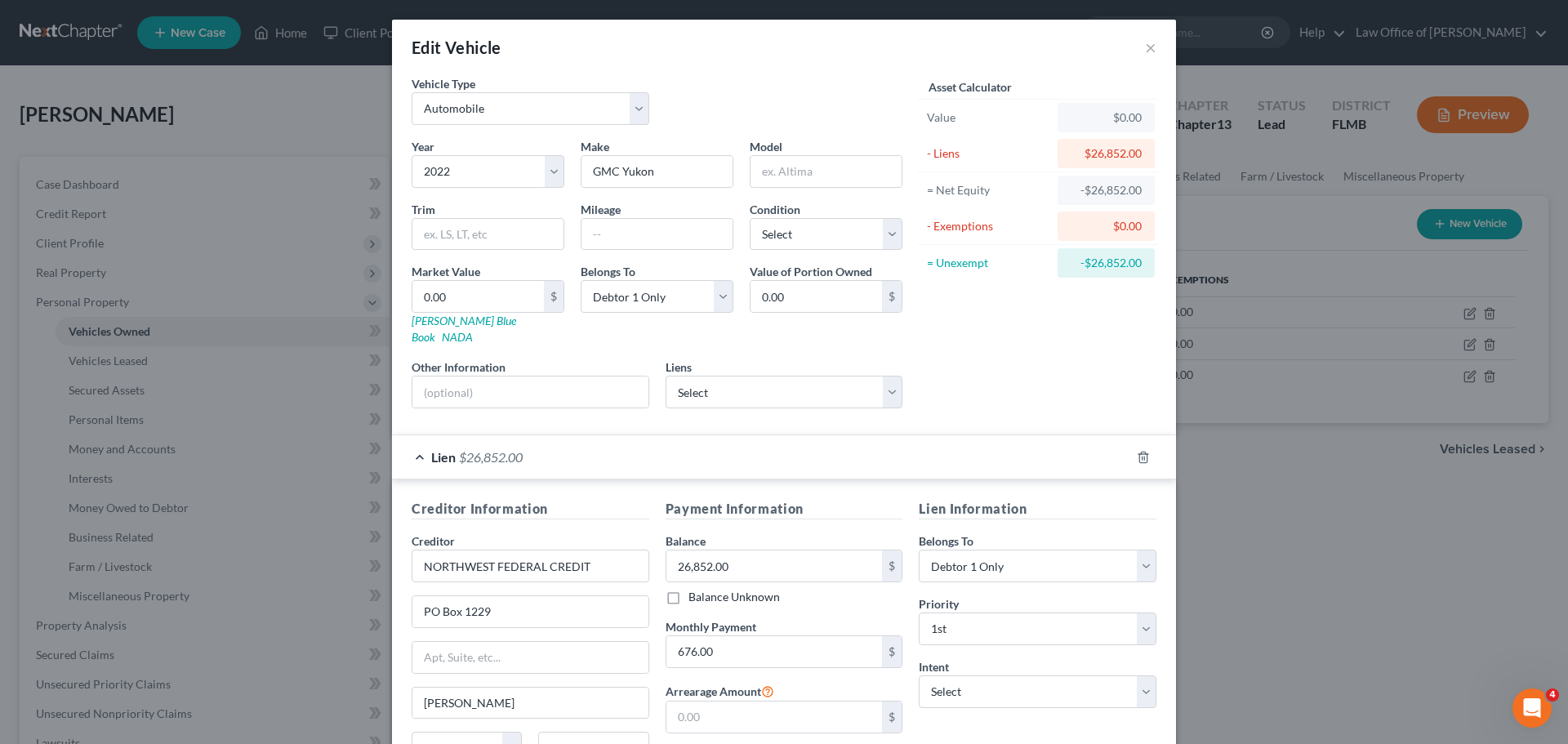
click at [1138, 43] on div "Edit Vehicle ×" at bounding box center [784, 48] width 784 height 55
click at [1148, 53] on button "×" at bounding box center [1150, 47] width 11 height 20
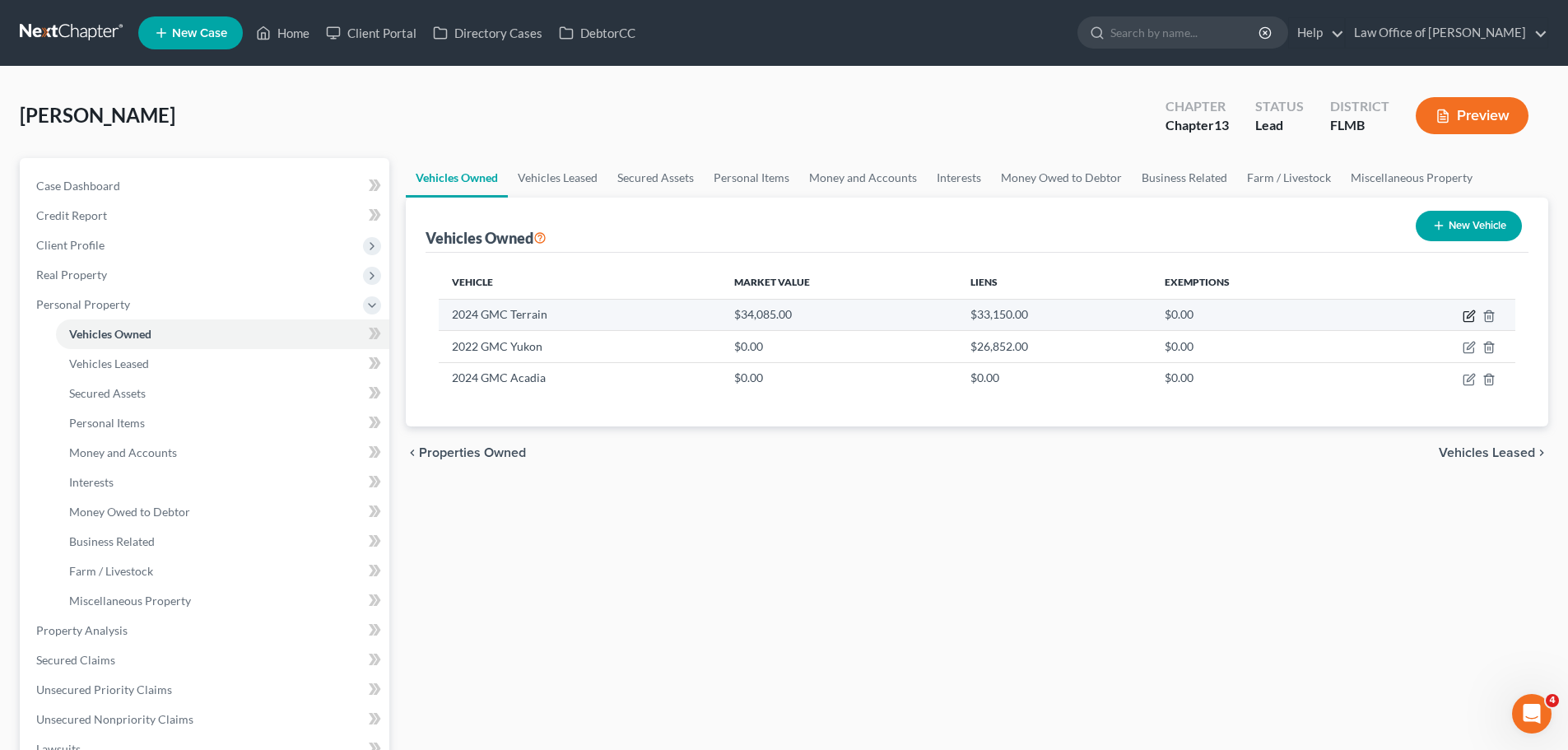
click at [1465, 316] on icon "button" at bounding box center [1469, 317] width 10 height 10
select select "0"
select select "2"
select select "0"
select select "45"
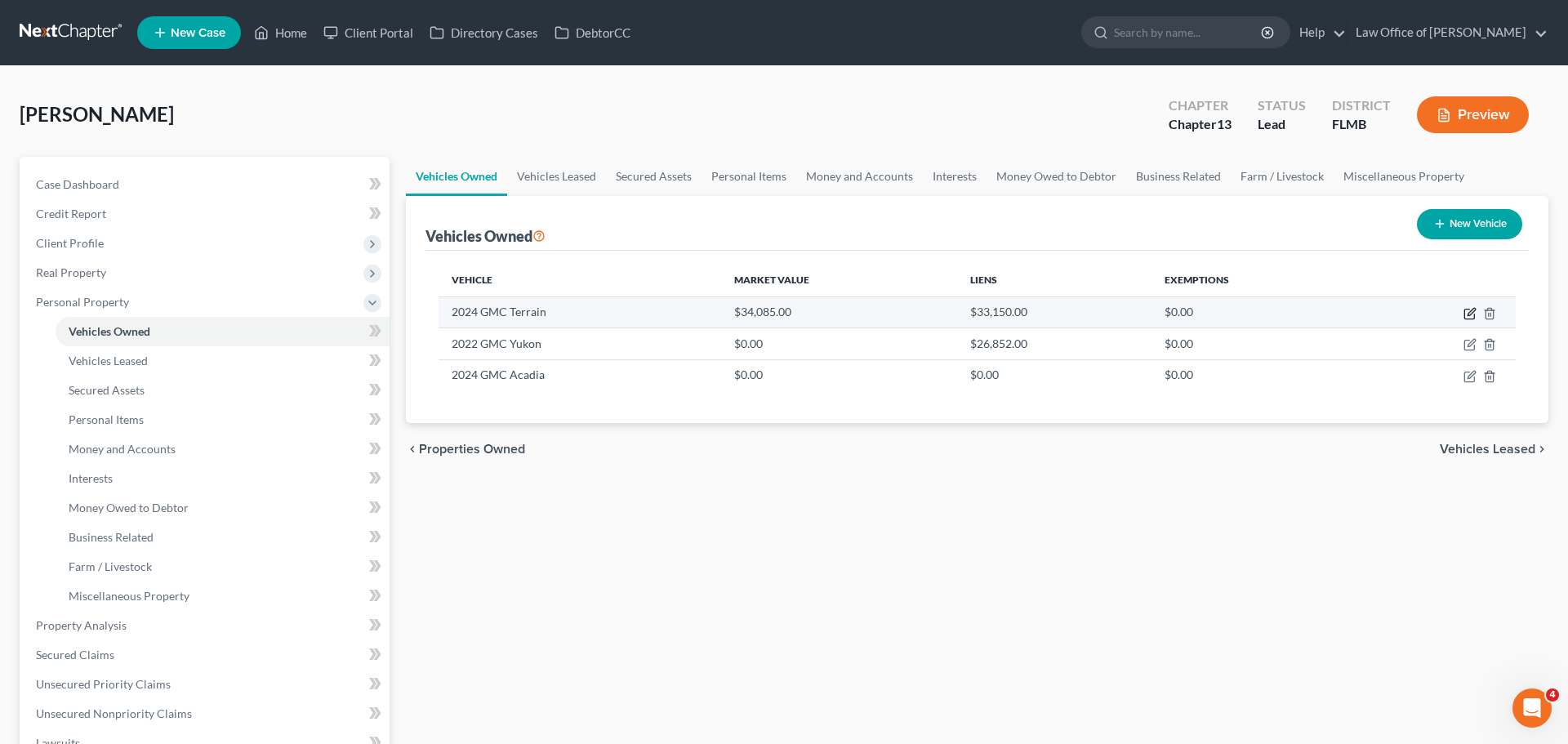
select select "0"
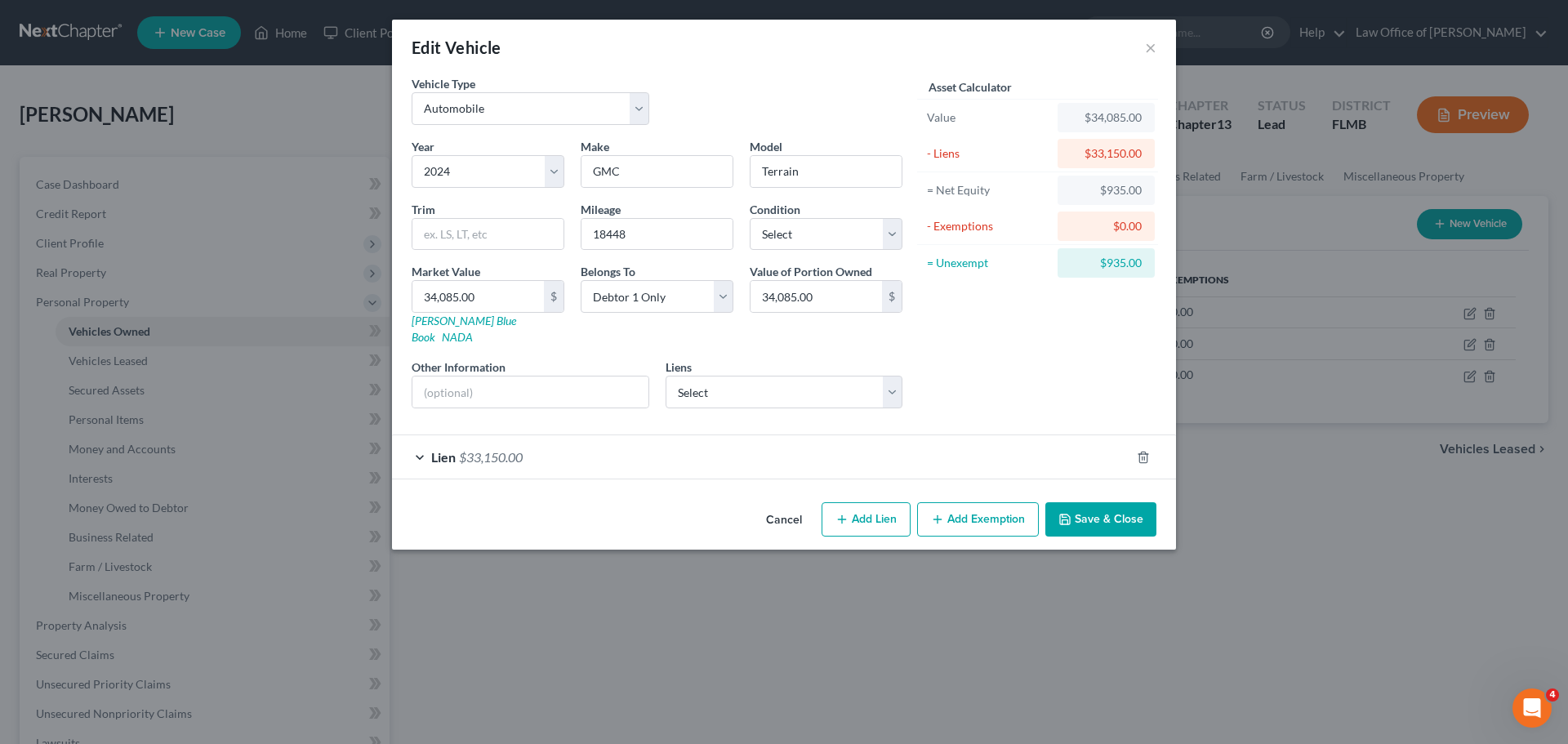
click at [609, 453] on div "Lien $33,150.00" at bounding box center [761, 457] width 739 height 43
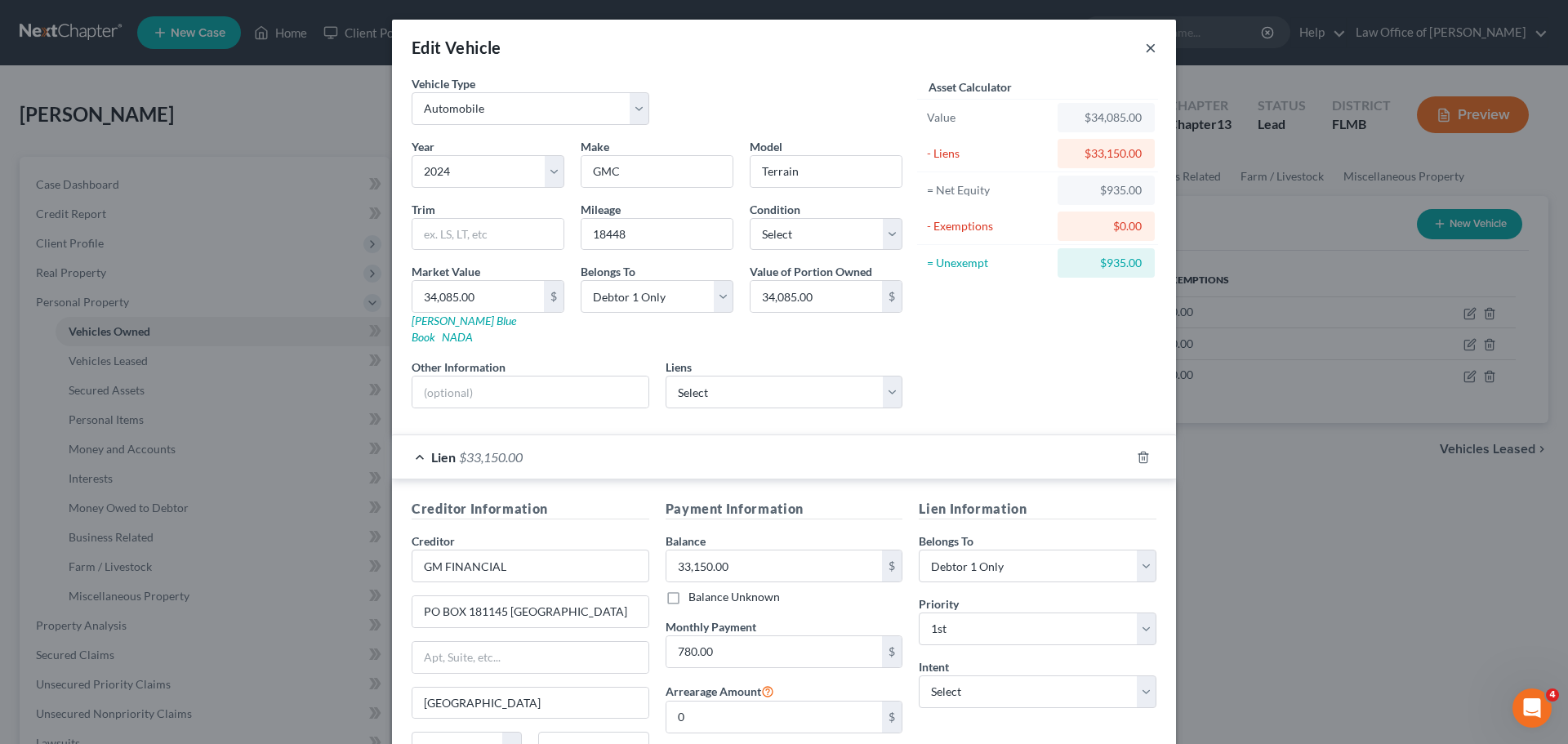
click at [1147, 44] on button "×" at bounding box center [1150, 47] width 11 height 20
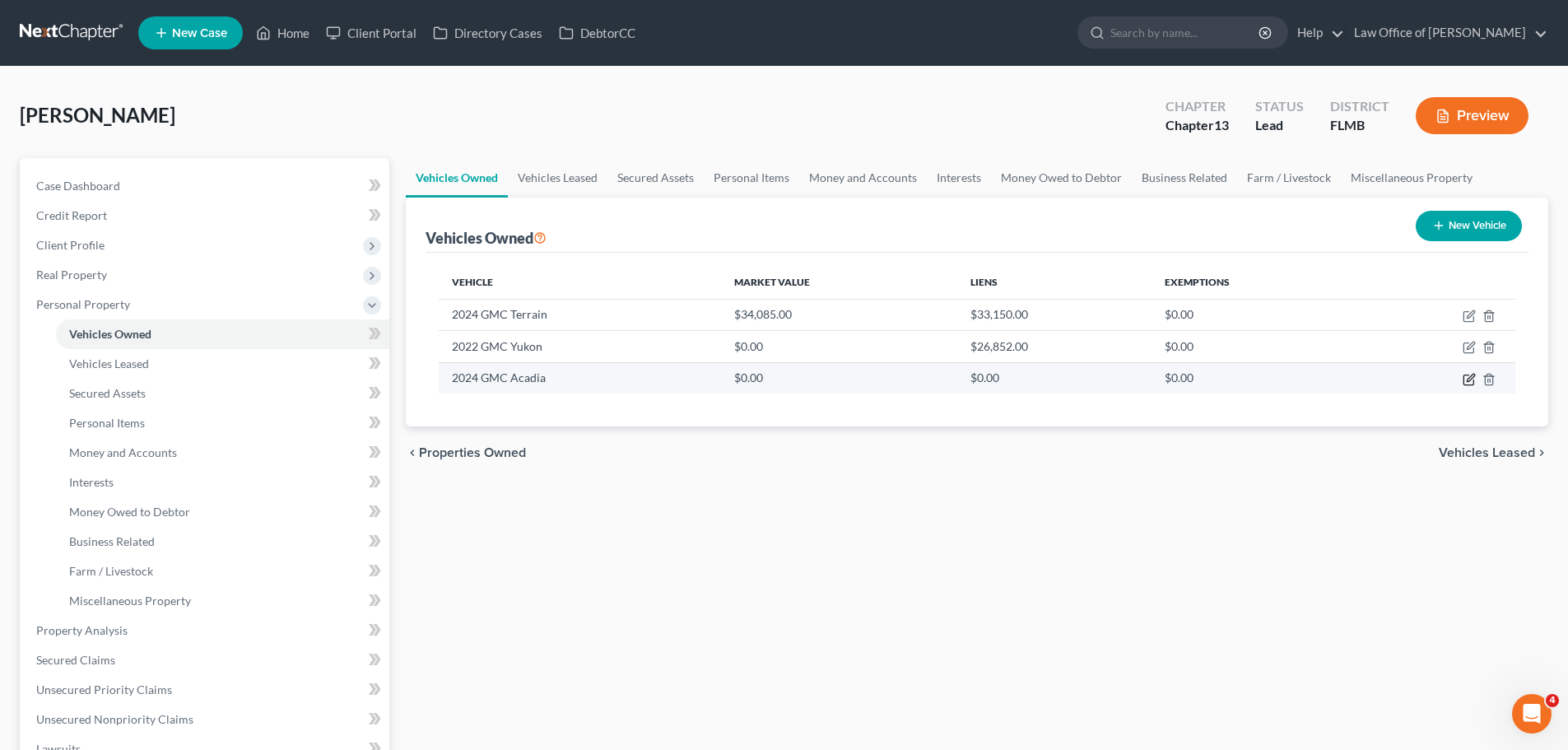
click at [1472, 379] on icon "button" at bounding box center [1470, 379] width 13 height 13
select select "0"
select select "2"
select select "3"
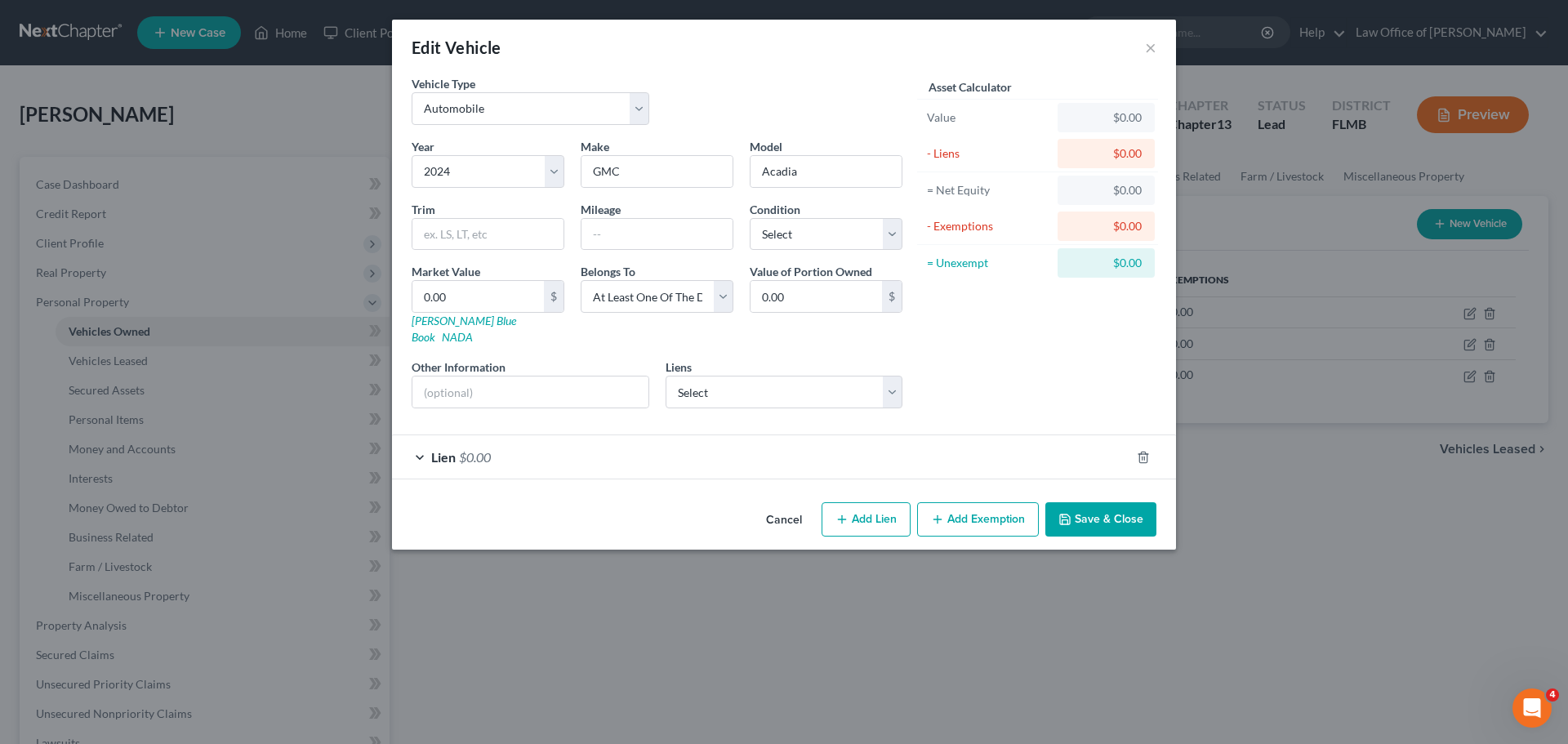
click at [601, 453] on div "Lien $0.00" at bounding box center [761, 457] width 739 height 43
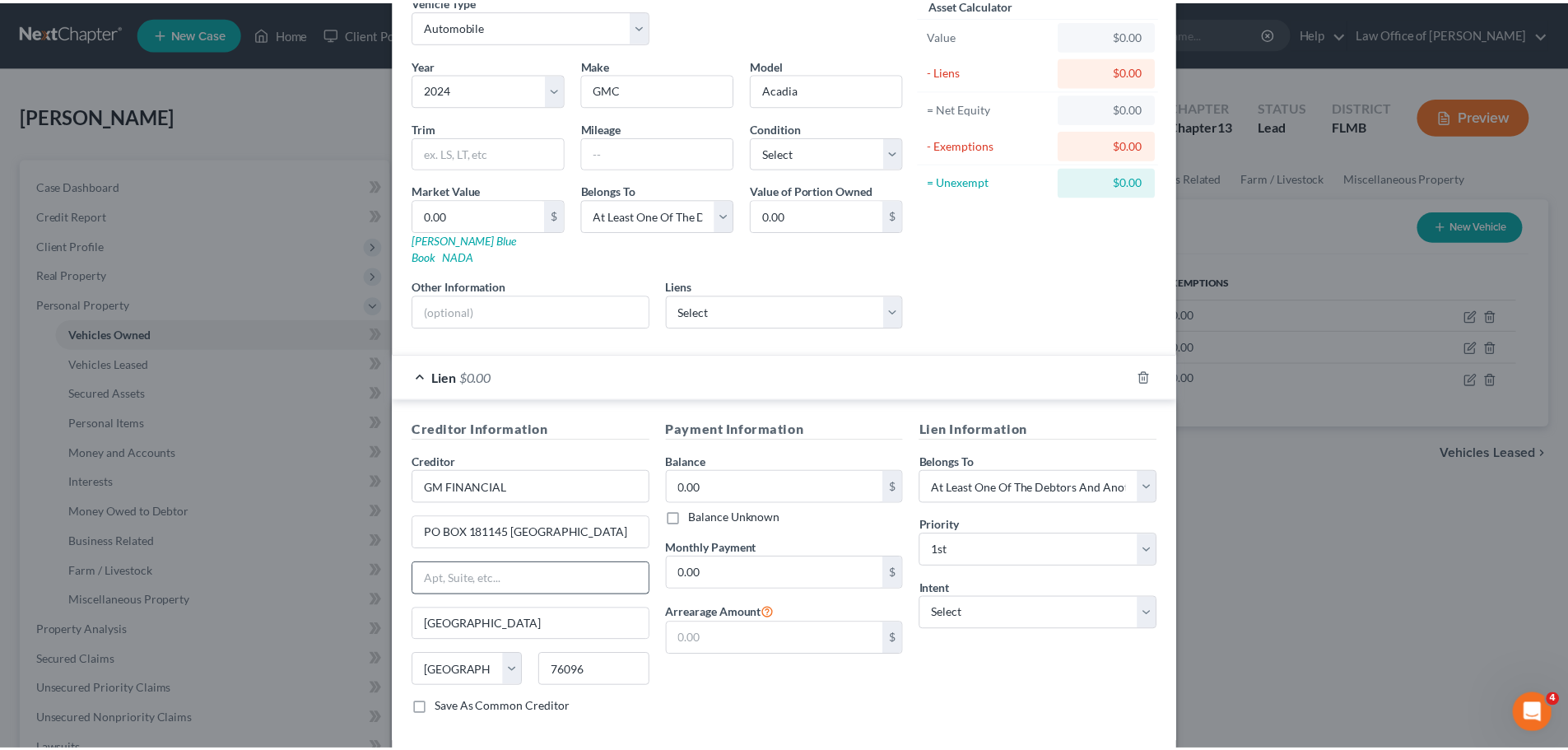
scroll to position [150, 0]
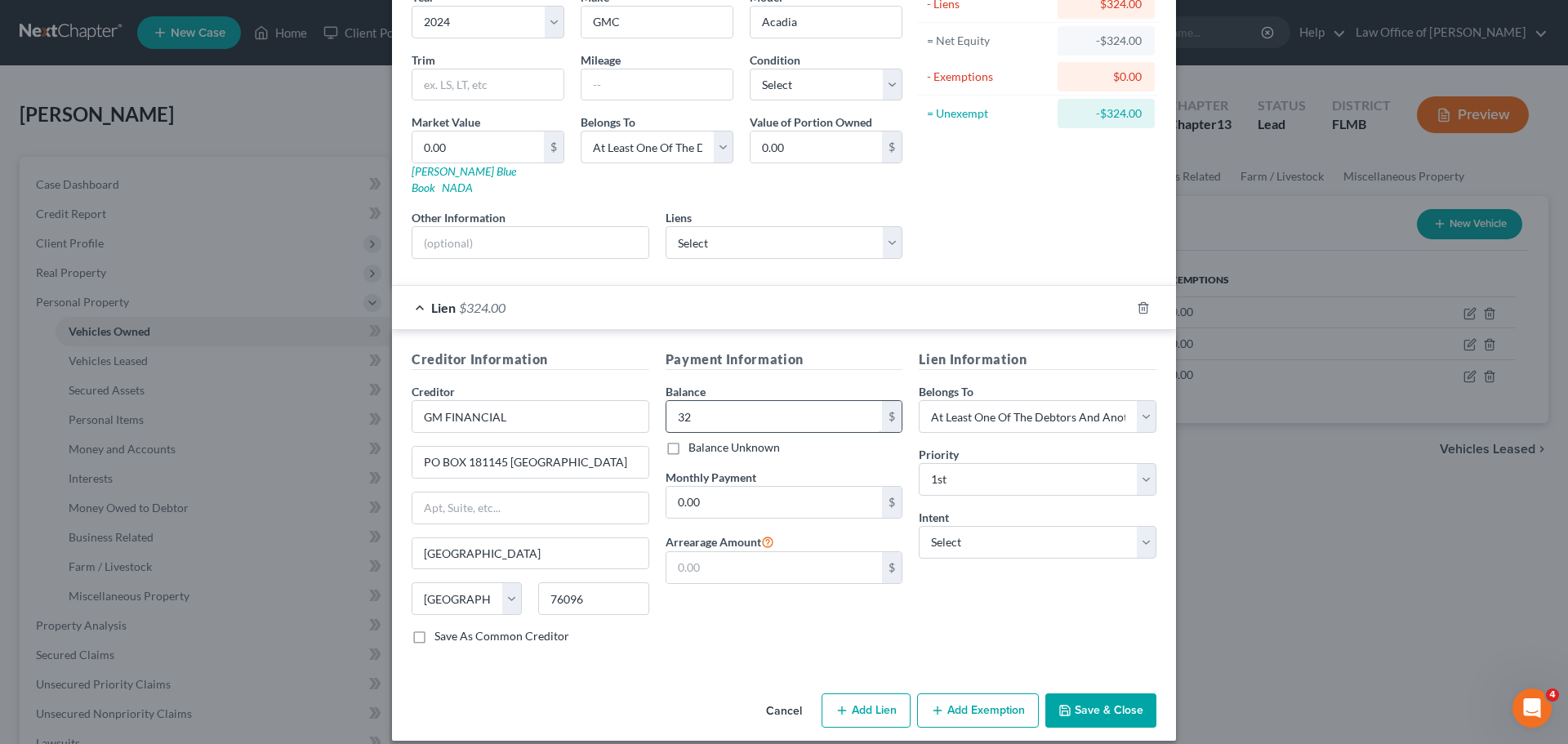
type input "3"
type input "32,474.00"
click at [717, 486] on input "0.00" at bounding box center [775, 501] width 217 height 31
type input "652.00"
click at [695, 615] on div "Payment Information Balance 32,474.00 $ Balance Unknown Balance Undetermined 32…" at bounding box center [784, 503] width 254 height 308
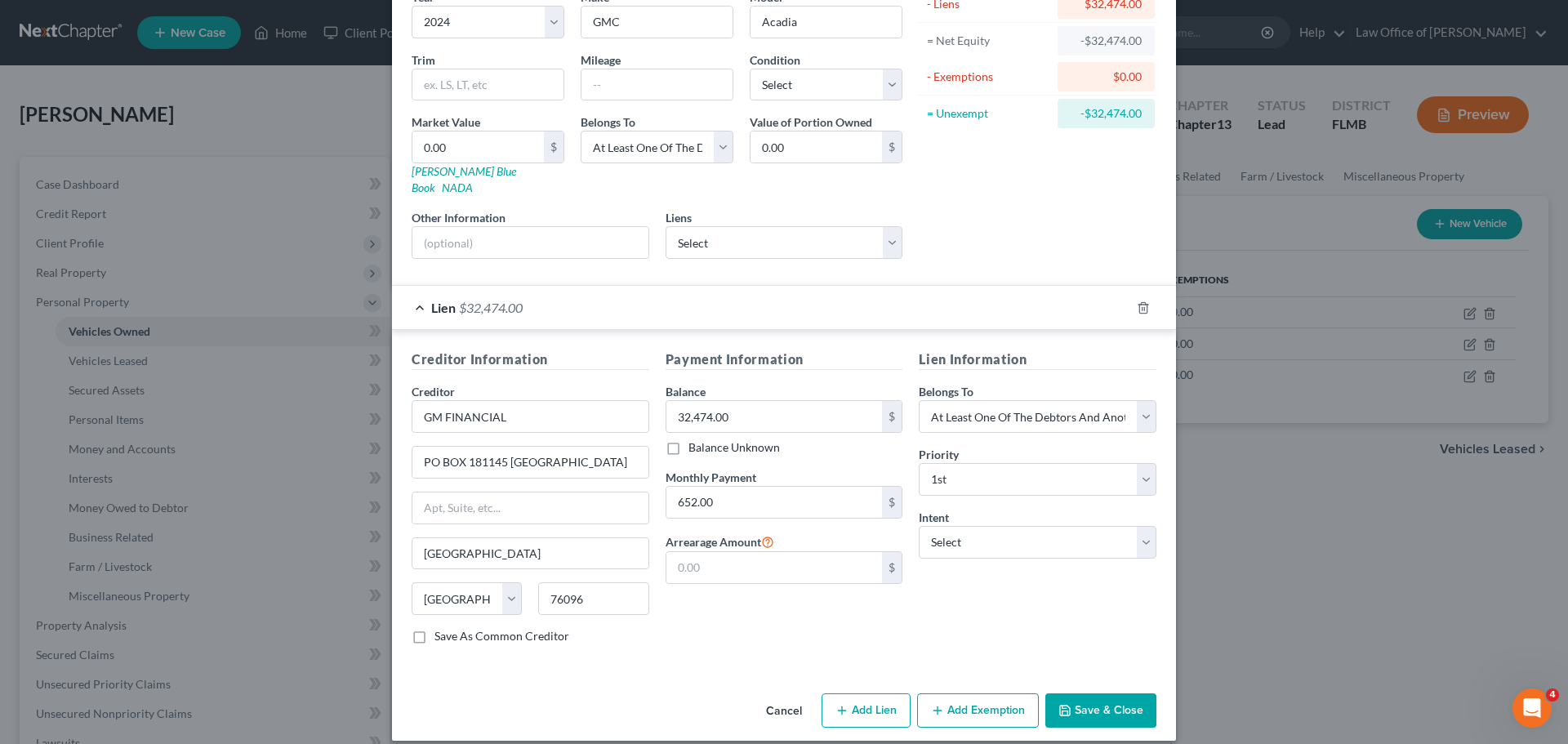
click at [1085, 696] on button "Save & Close" at bounding box center [1101, 711] width 111 height 34
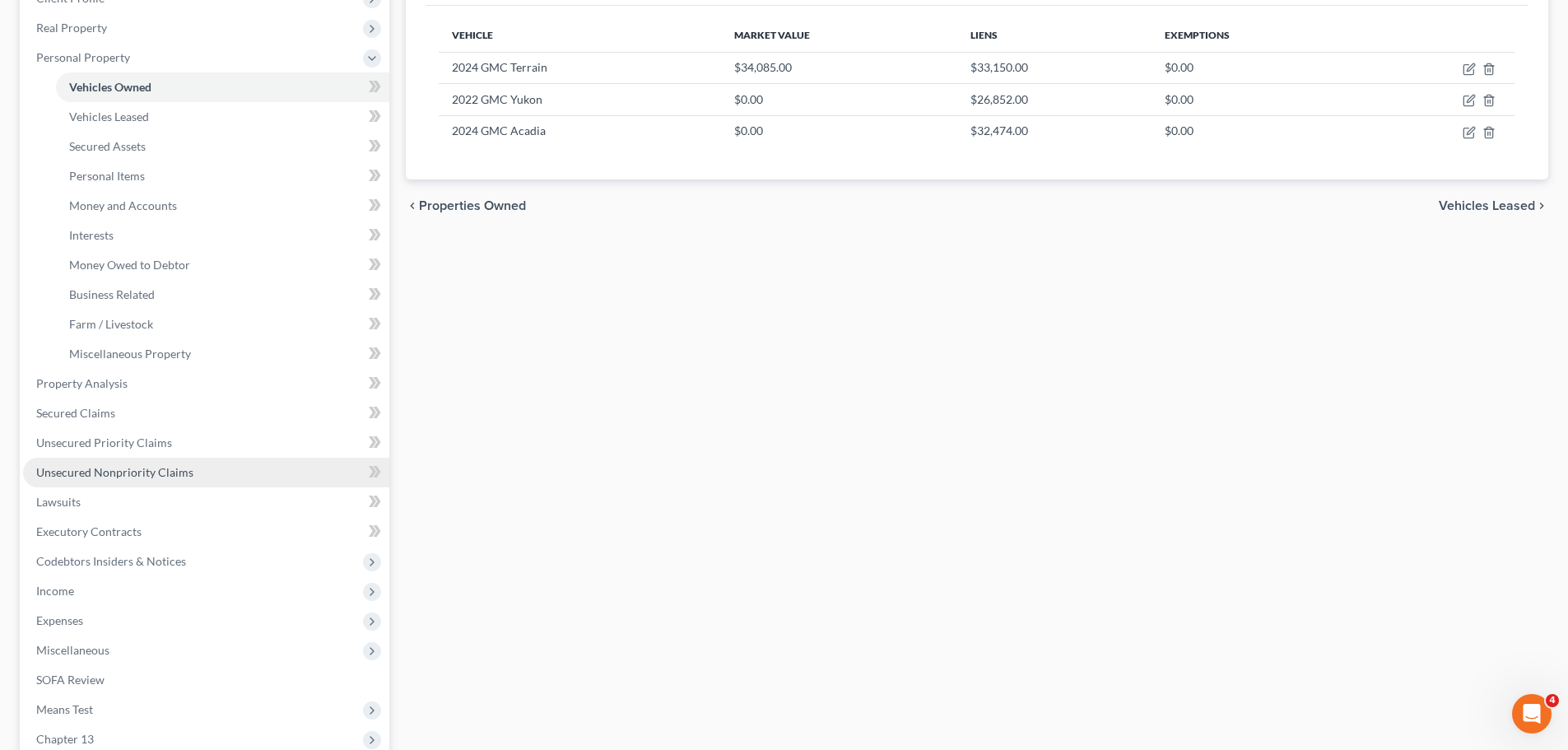
click at [159, 481] on link "Unsecured Nonpriority Claims" at bounding box center [206, 472] width 366 height 30
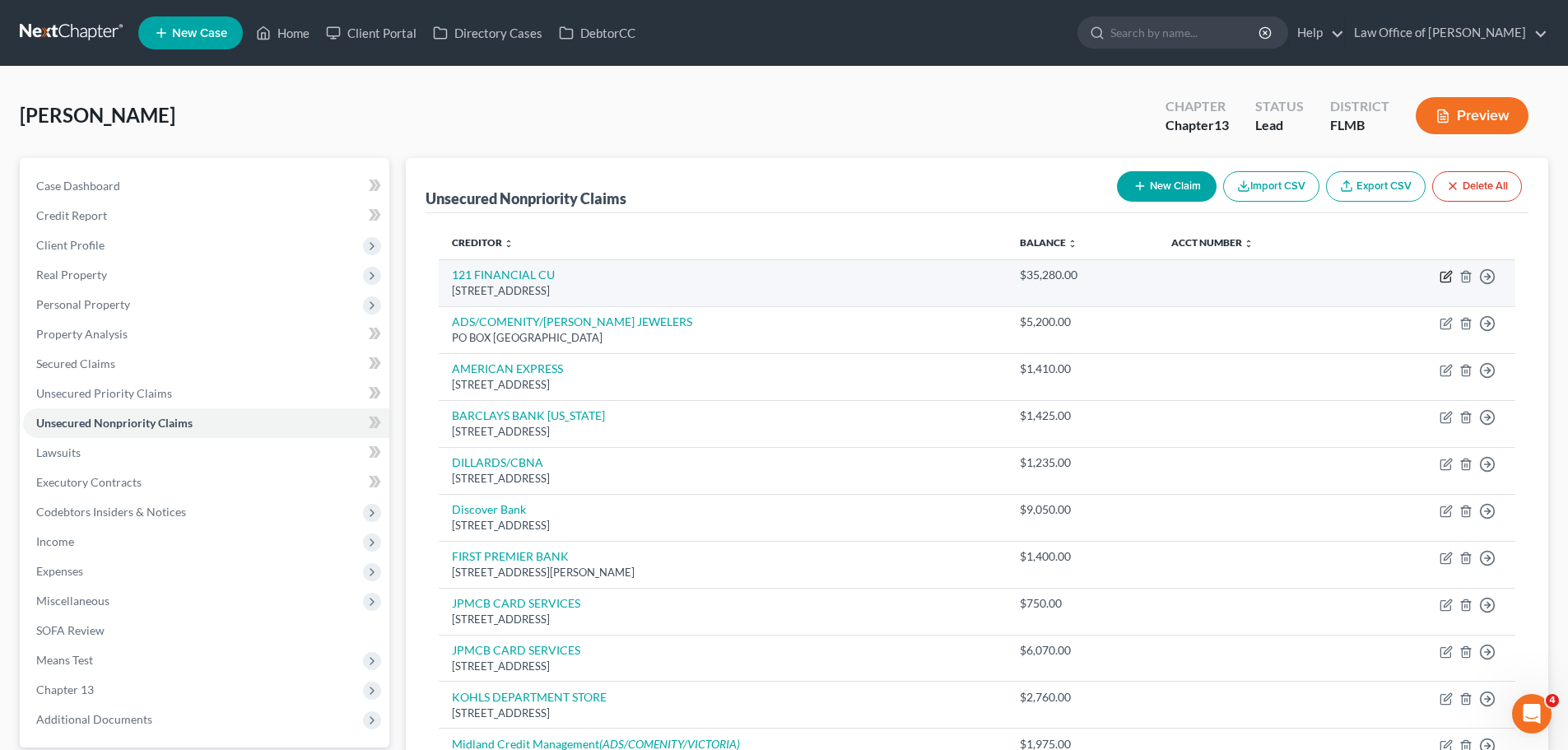
click at [1445, 274] on icon "button" at bounding box center [1447, 276] width 13 height 13
select select "9"
select select "3"
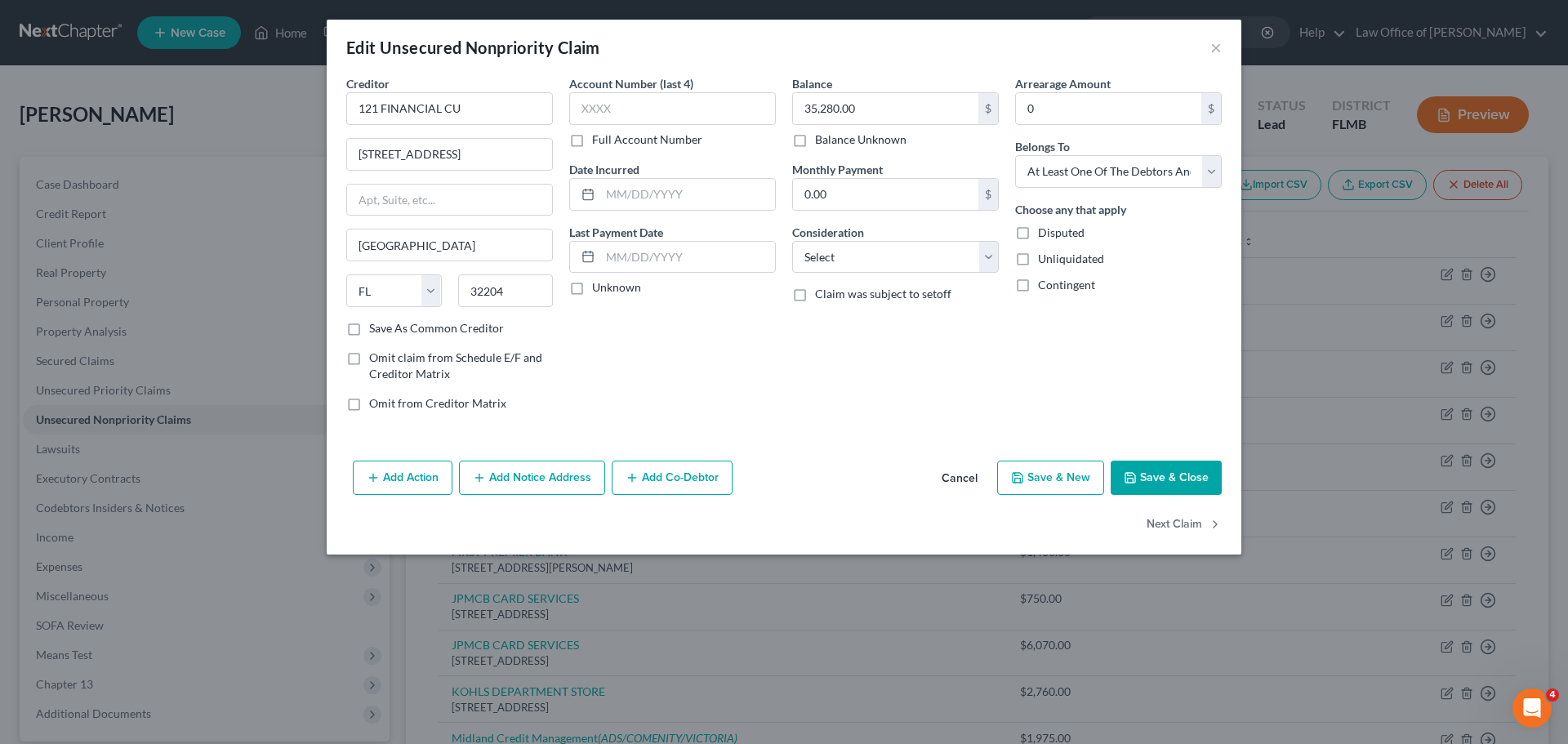
click at [420, 480] on button "Add Action" at bounding box center [402, 478] width 99 height 34
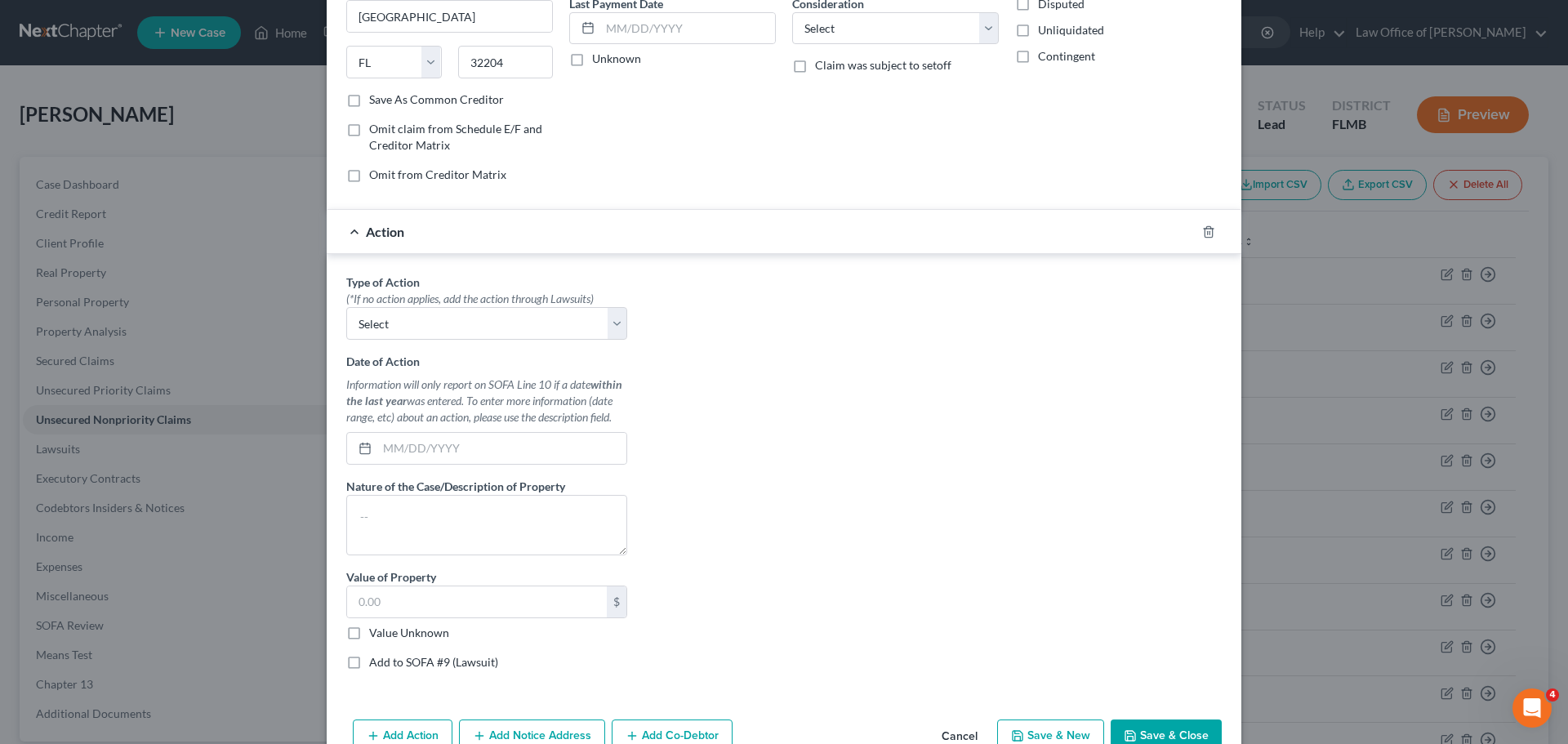
scroll to position [244, 0]
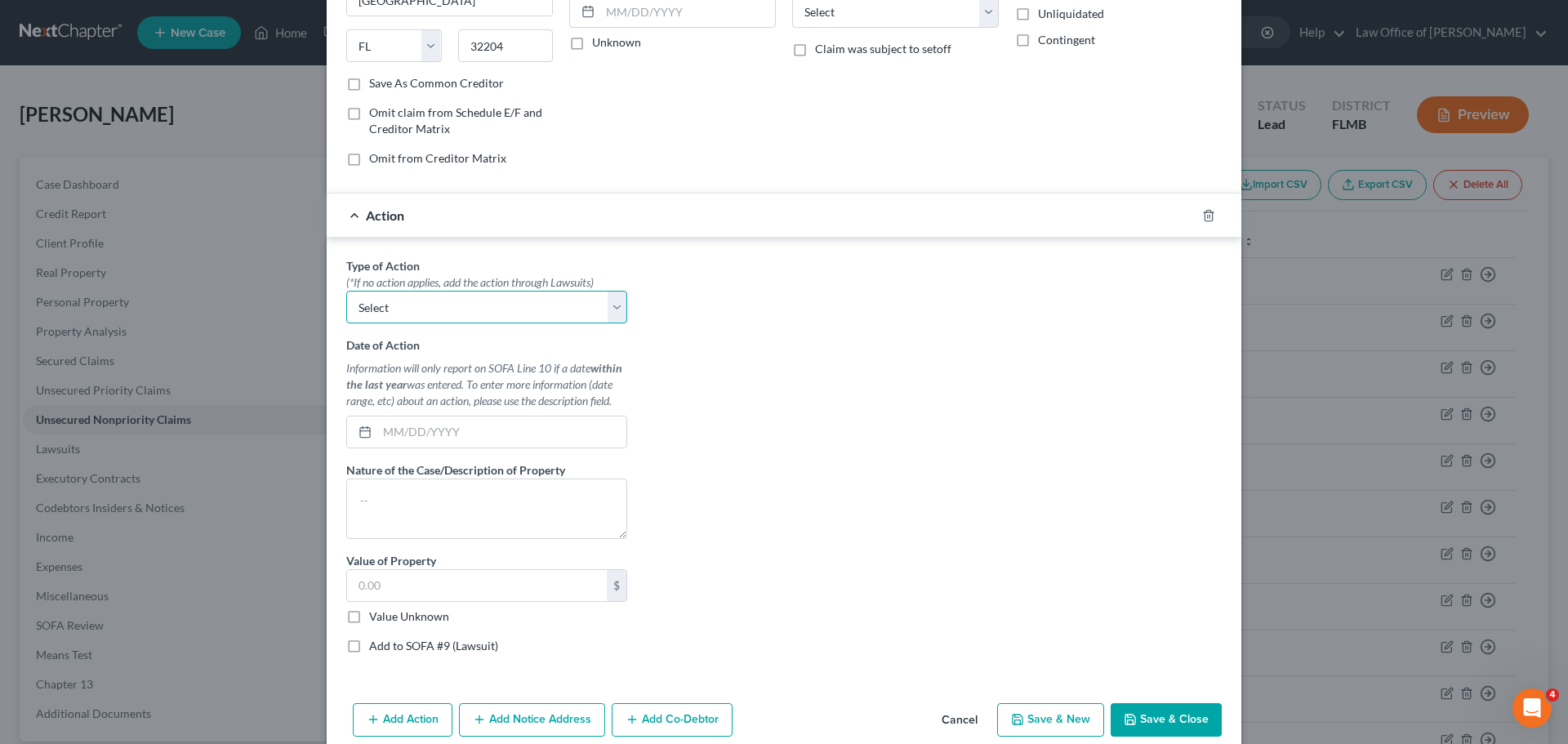
click at [420, 306] on select "Select Repossession Garnishment Foreclosure Personal Injury Attached, Seized, O…" at bounding box center [486, 307] width 281 height 32
select select "0"
click at [346, 290] on select "Select Repossession Garnishment Foreclosure Personal Injury Attached, Seized, O…" at bounding box center [486, 307] width 281 height 32
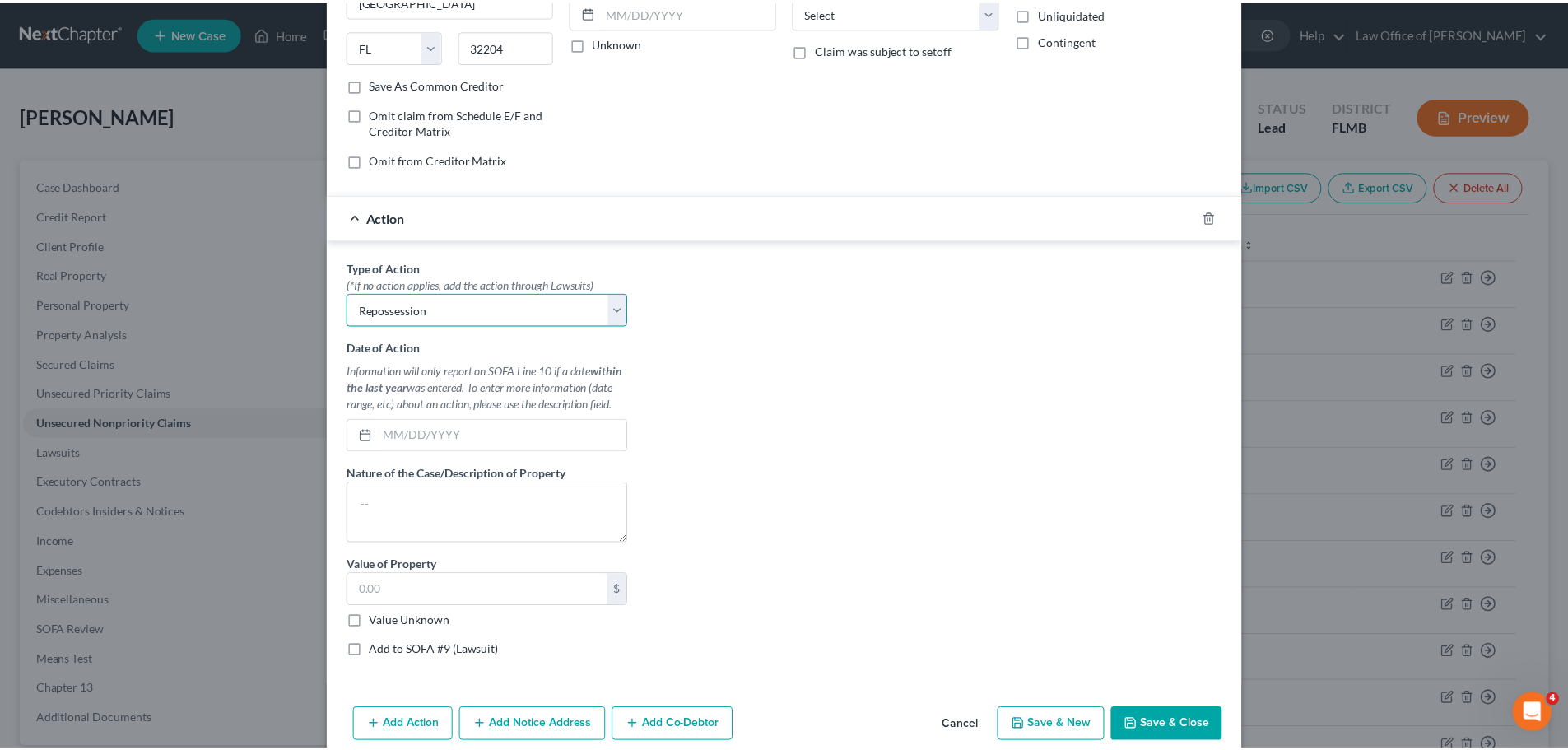
scroll to position [321, 0]
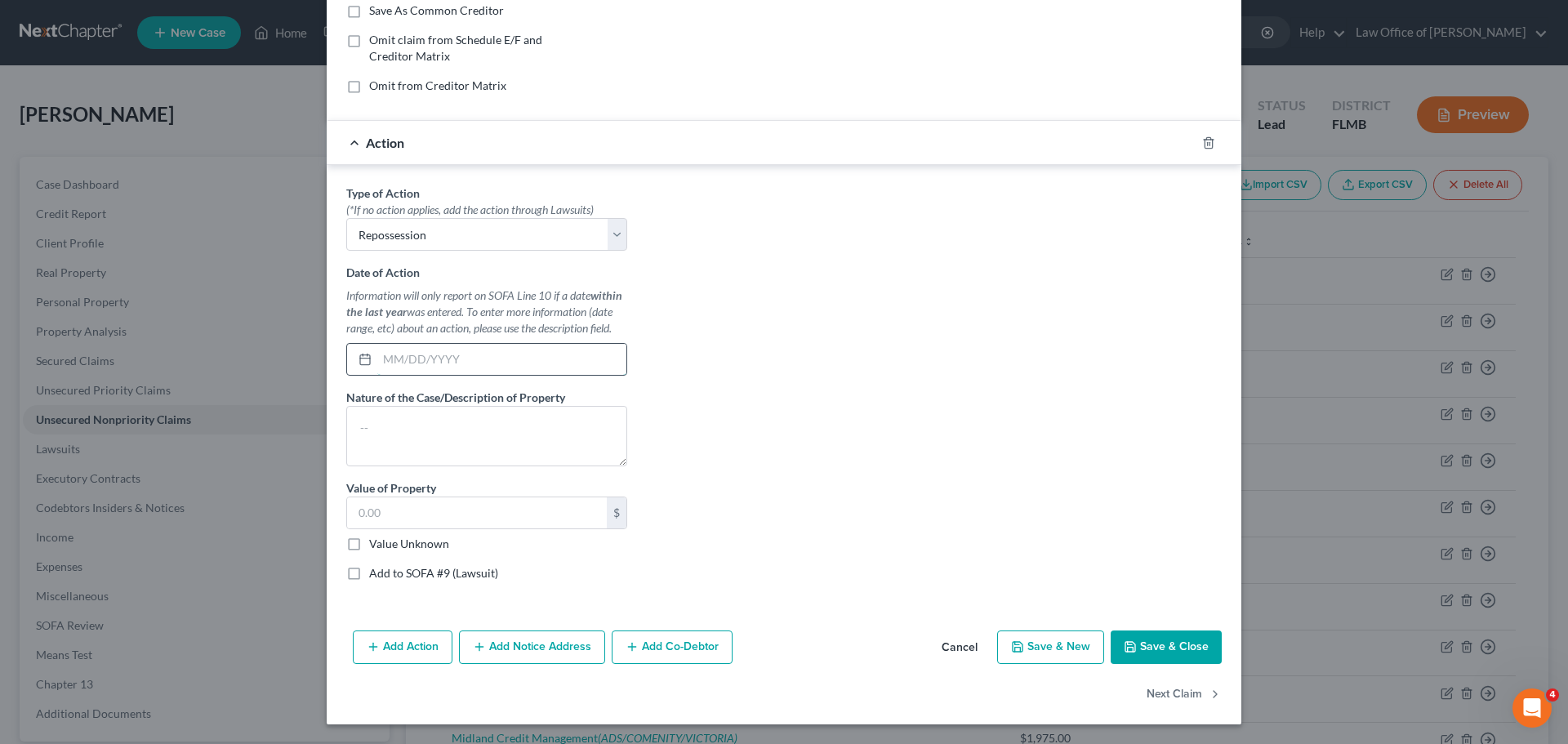
click at [467, 362] on input "text" at bounding box center [502, 359] width 249 height 31
type input "[DATE]"
click at [688, 357] on div "Type of Action * (*If no action applies, add the action through Lawsuits) Selec…" at bounding box center [784, 389] width 891 height 409
click at [464, 440] on textarea at bounding box center [486, 436] width 281 height 60
type textarea "2017 [PERSON_NAME] truck"
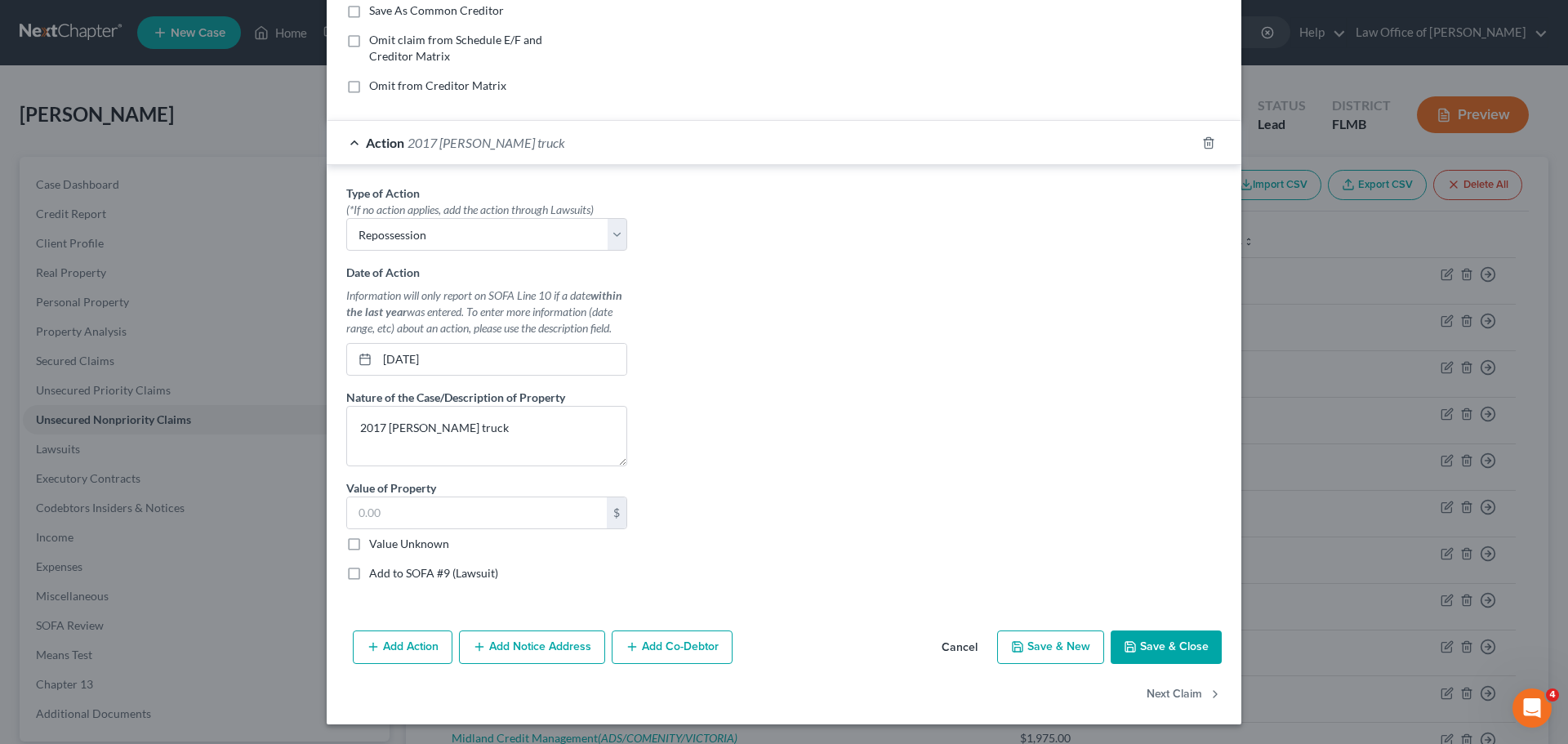
click at [716, 374] on div "Type of Action * (*If no action applies, add the action through Lawsuits) Selec…" at bounding box center [784, 389] width 891 height 409
click at [404, 520] on input "text" at bounding box center [477, 513] width 260 height 31
type input "23,000"
click at [836, 422] on div "Type of Action * (*If no action applies, add the action through Lawsuits) Selec…" at bounding box center [784, 389] width 891 height 409
click at [1168, 644] on button "Save & Close" at bounding box center [1167, 648] width 111 height 34
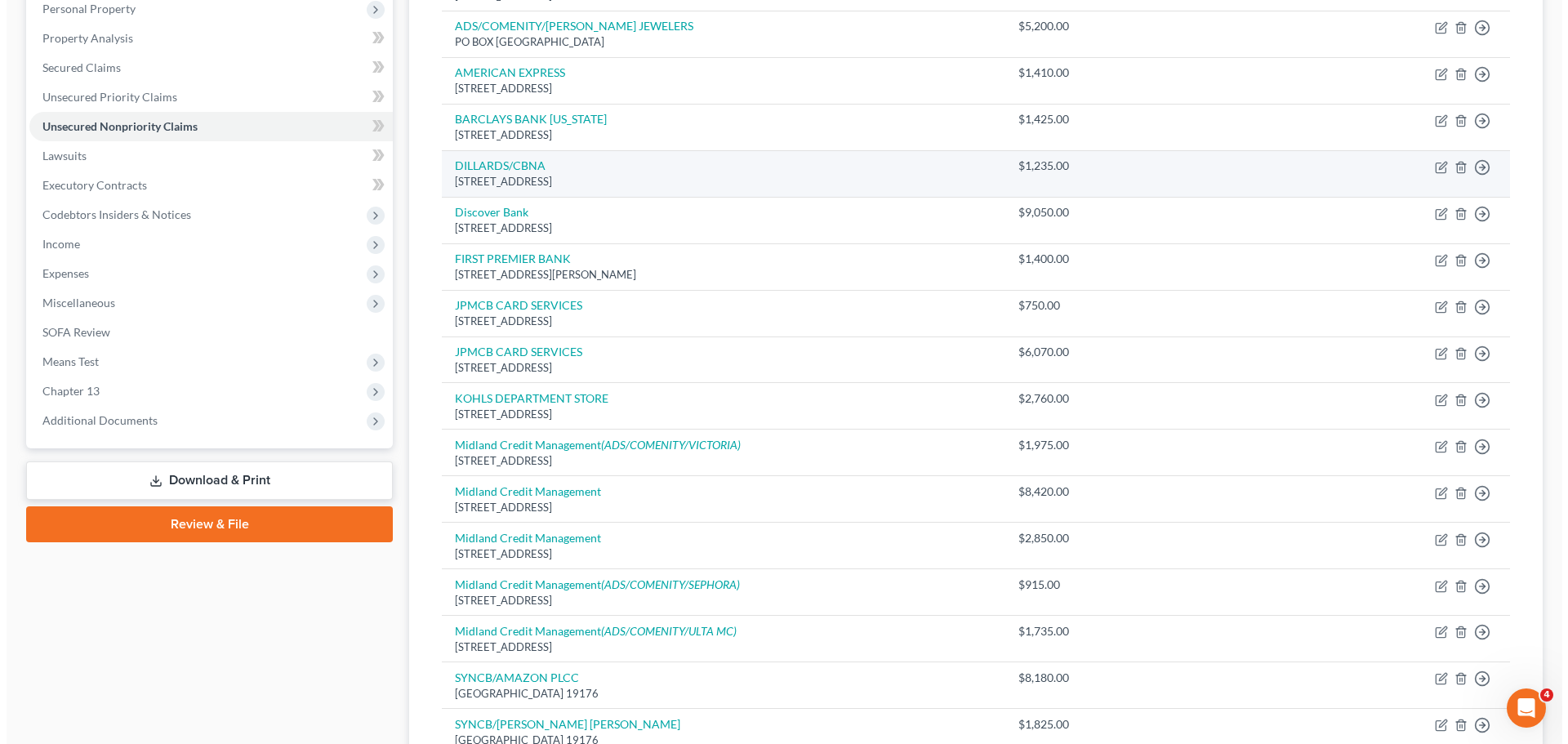
scroll to position [0, 0]
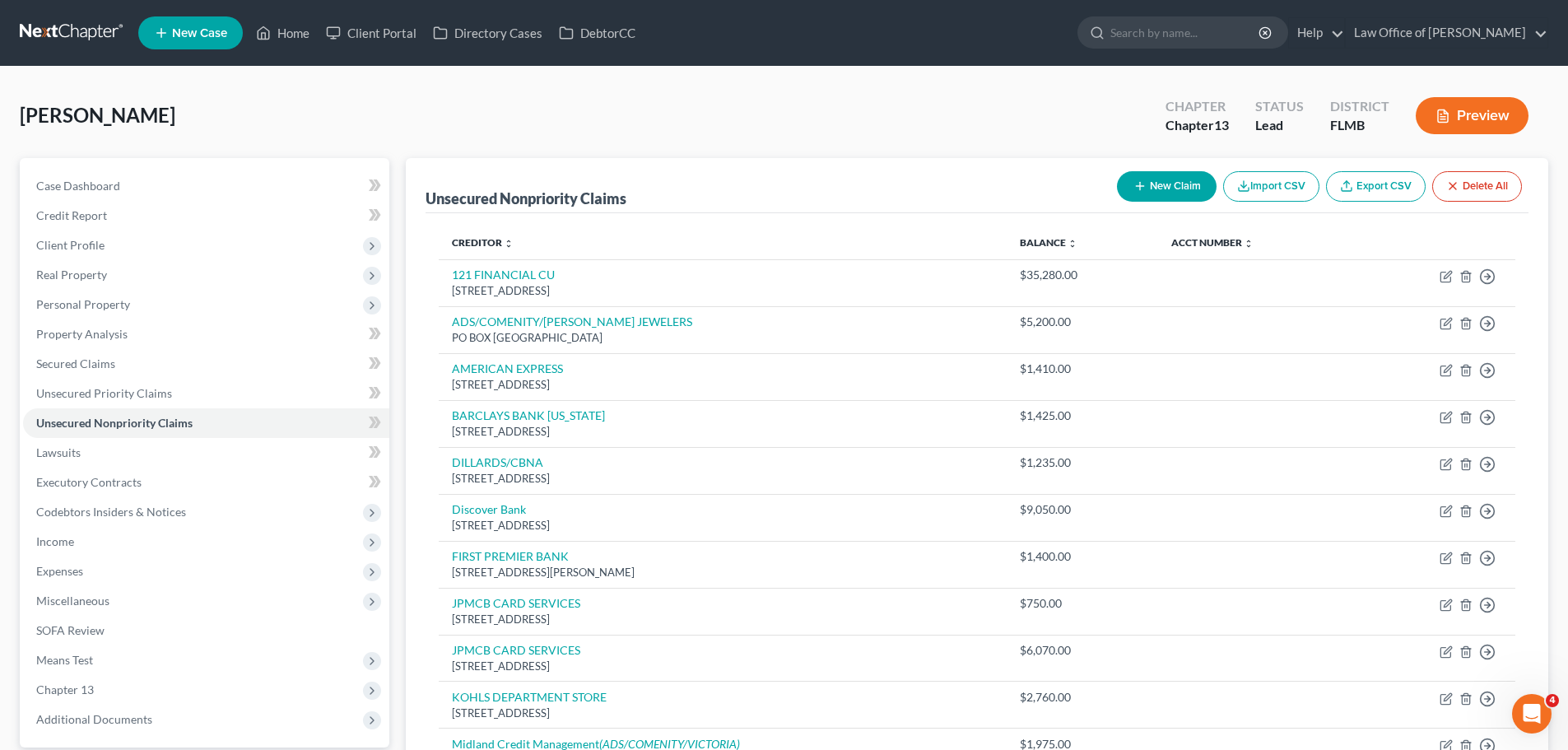
click at [1149, 192] on button "New Claim" at bounding box center [1166, 187] width 99 height 31
select select "0"
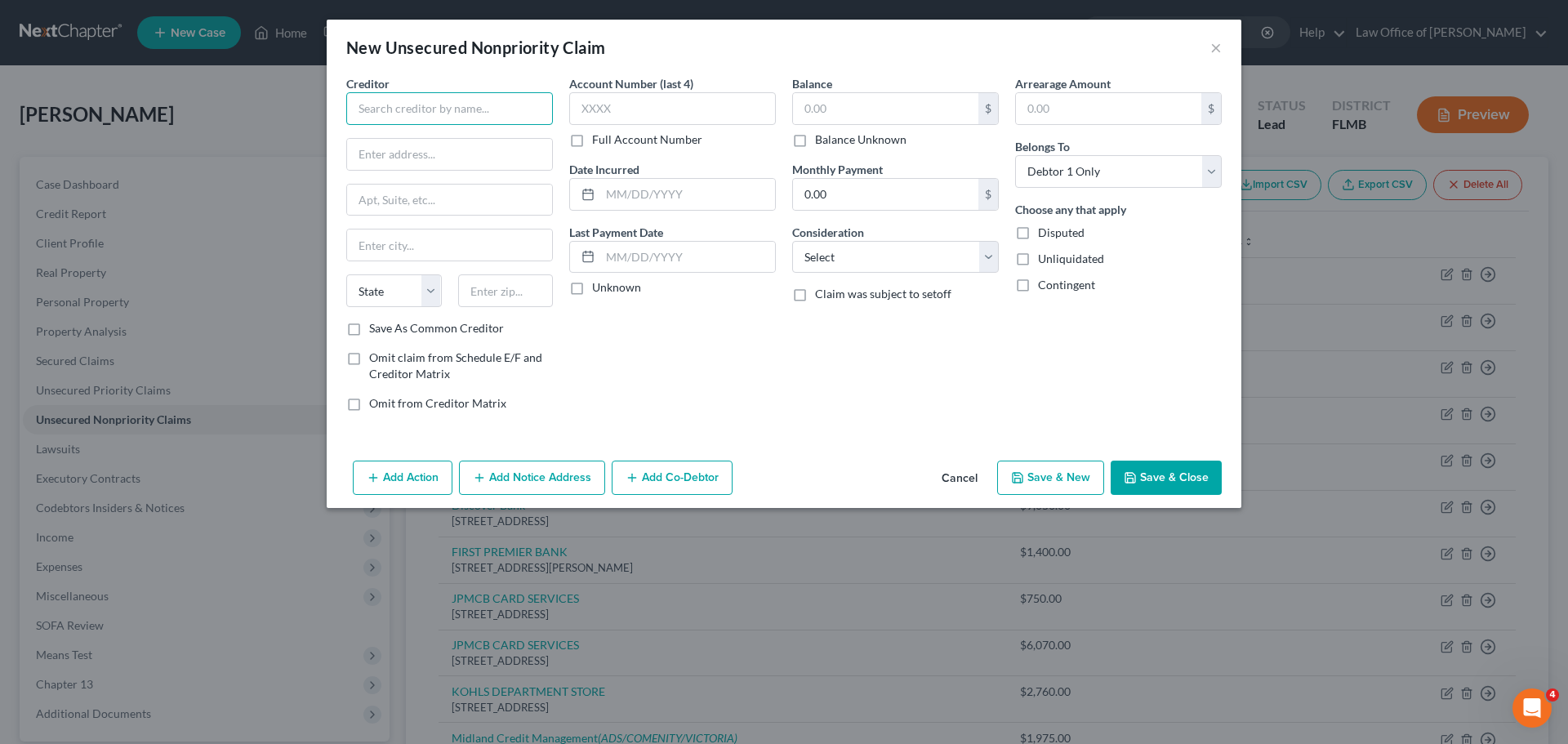
click at [523, 104] on input "text" at bounding box center [449, 109] width 206 height 32
paste input "VYSTAR CREDIT UNION"
click at [483, 106] on input "VYSTAR CREDIT UNION" at bounding box center [449, 109] width 206 height 32
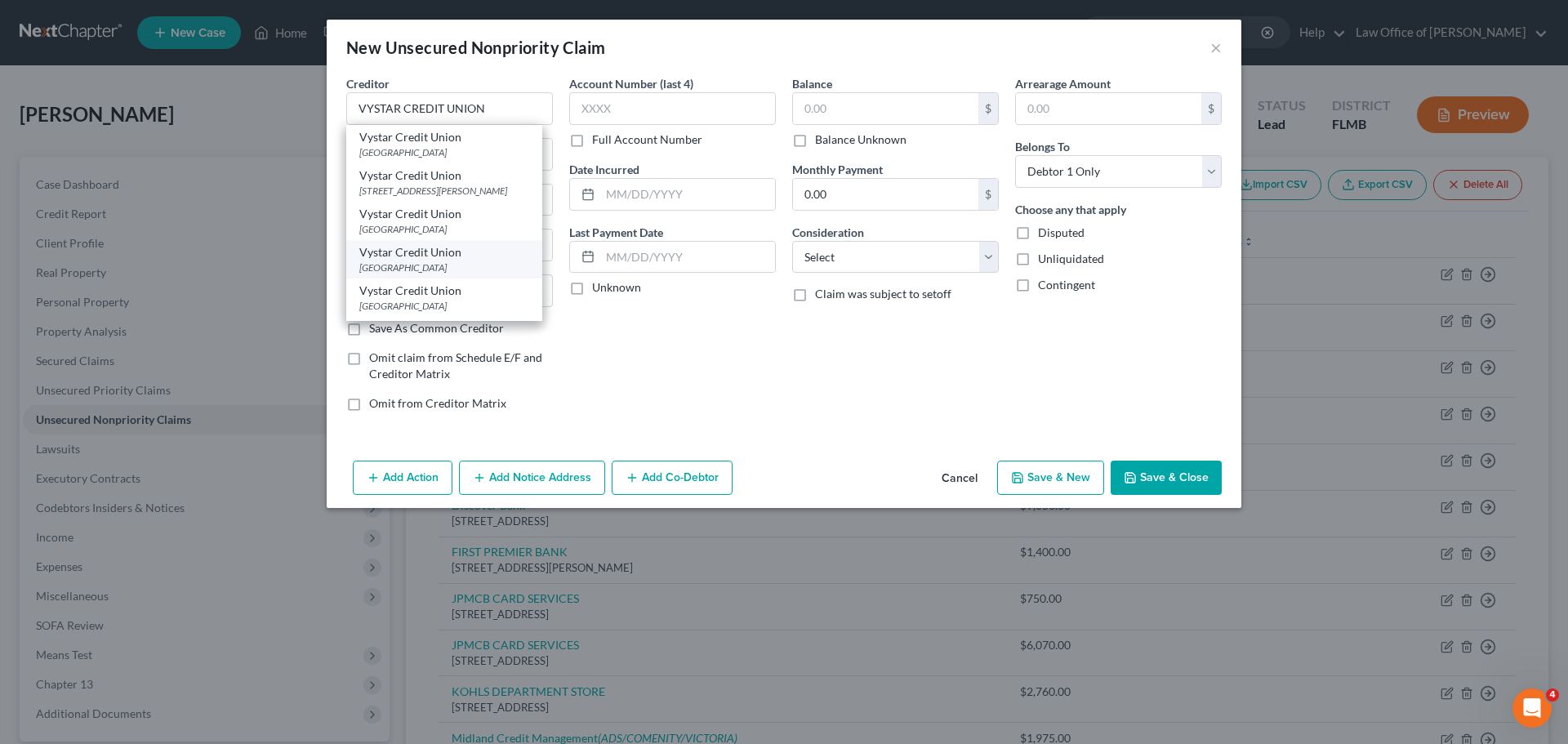
click at [460, 265] on div "[GEOGRAPHIC_DATA]" at bounding box center [444, 267] width 170 height 14
type input "Vystar Credit Union"
type input "PO Box 45085"
type input "[GEOGRAPHIC_DATA]"
select select "9"
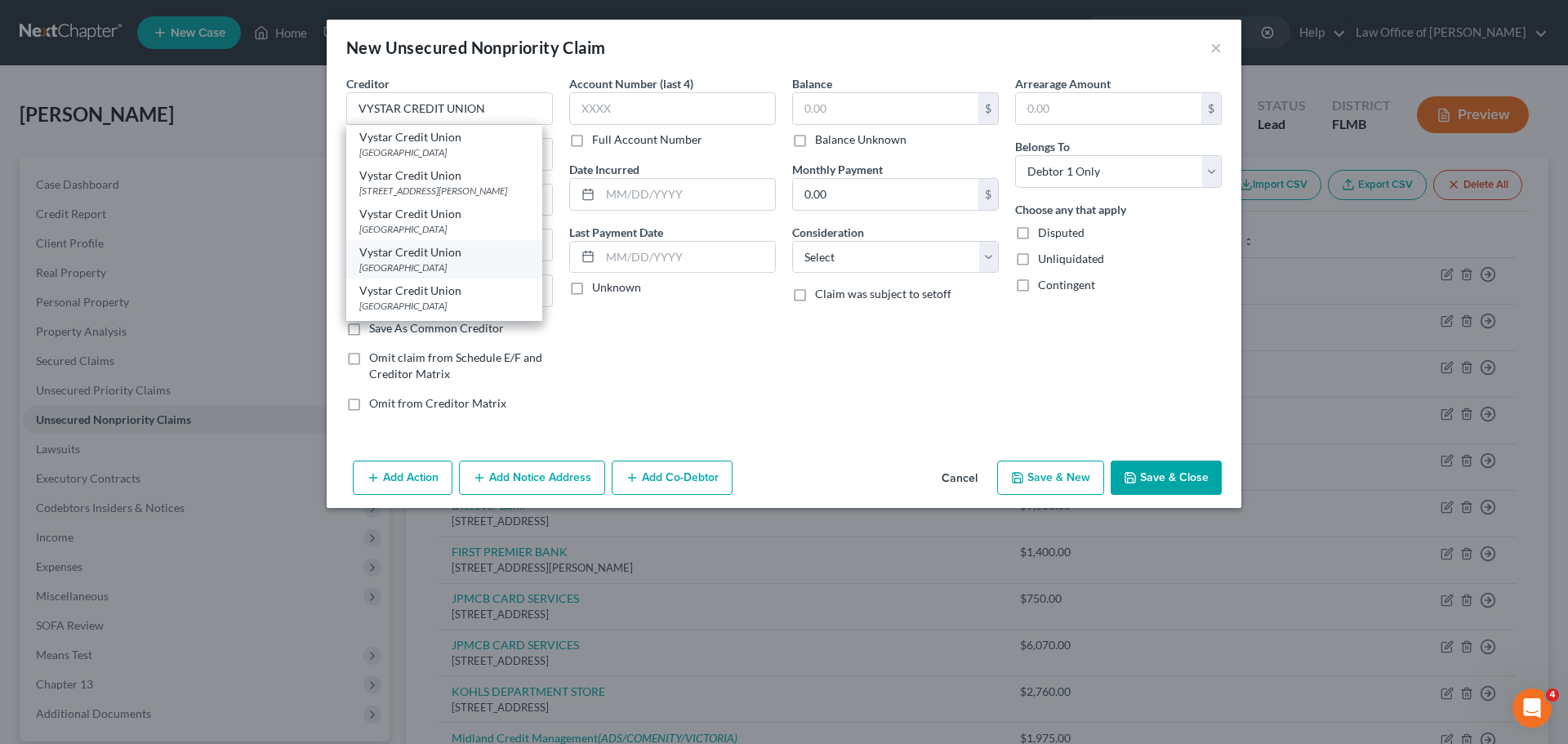
type input "32232"
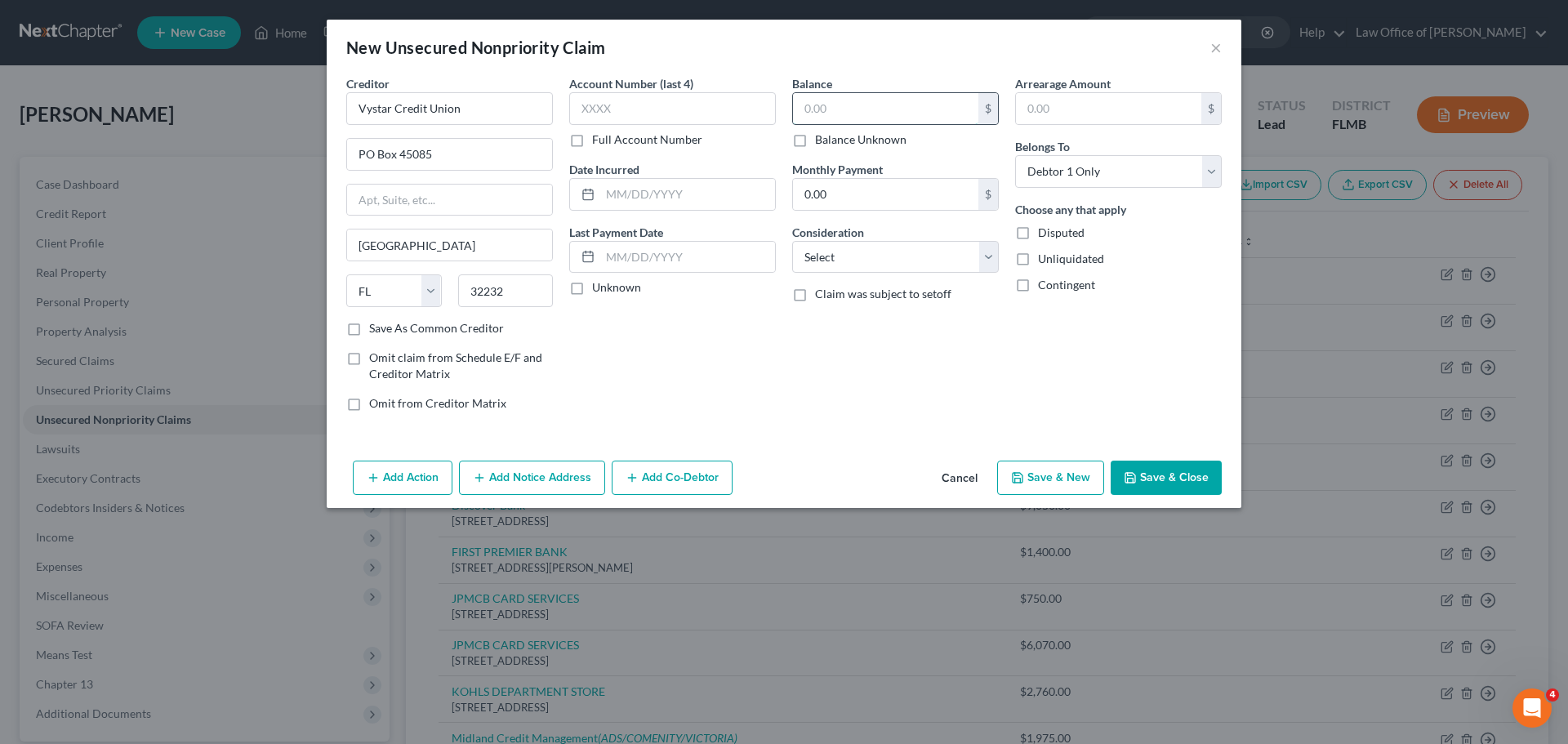
click at [847, 102] on input "text" at bounding box center [886, 108] width 185 height 31
type input "32,430.00"
click at [816, 396] on div "Balance 32,430.00 $ Balance Unknown Balance Undetermined 32,430.00 $ Balance Un…" at bounding box center [895, 250] width 223 height 350
click at [429, 481] on button "Add Action" at bounding box center [402, 478] width 99 height 34
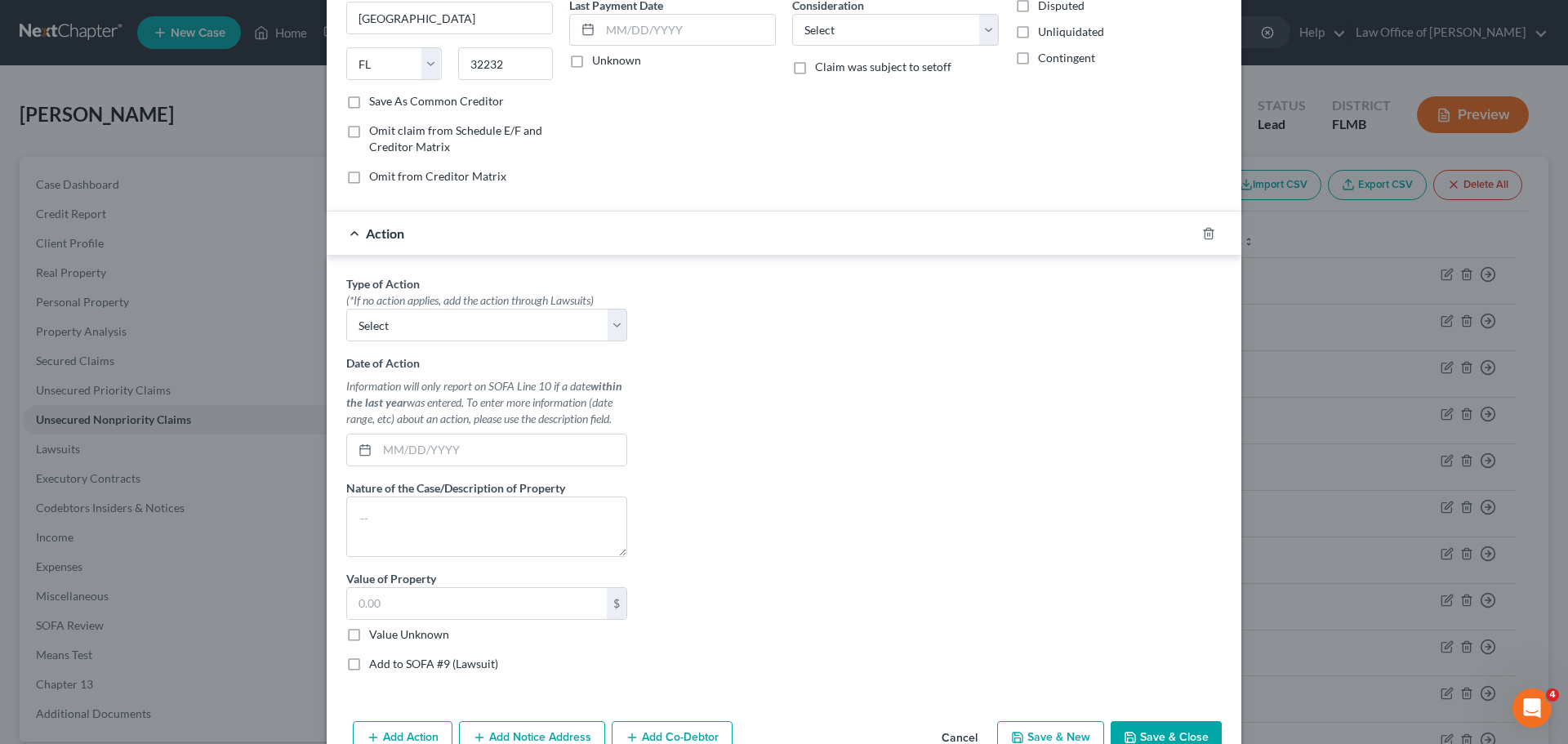
scroll to position [244, 0]
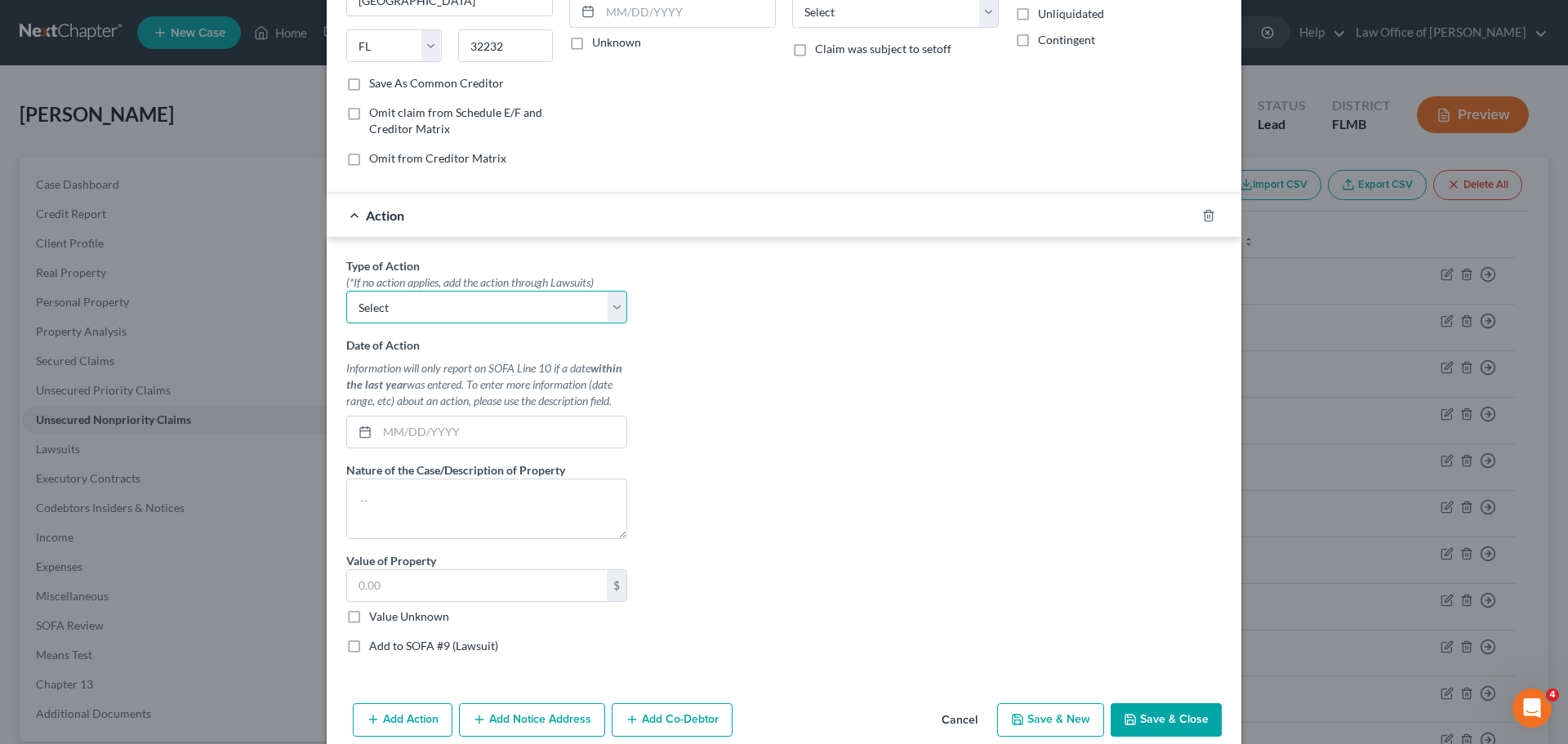
click at [401, 293] on select "Select Repossession Garnishment Foreclosure Personal Injury Attached, Seized, O…" at bounding box center [486, 307] width 281 height 32
select select "0"
click at [346, 290] on select "Select Repossession Garnishment Foreclosure Personal Injury Attached, Seized, O…" at bounding box center [486, 307] width 281 height 32
click at [420, 437] on input "text" at bounding box center [502, 432] width 249 height 31
type input "[DATE]"
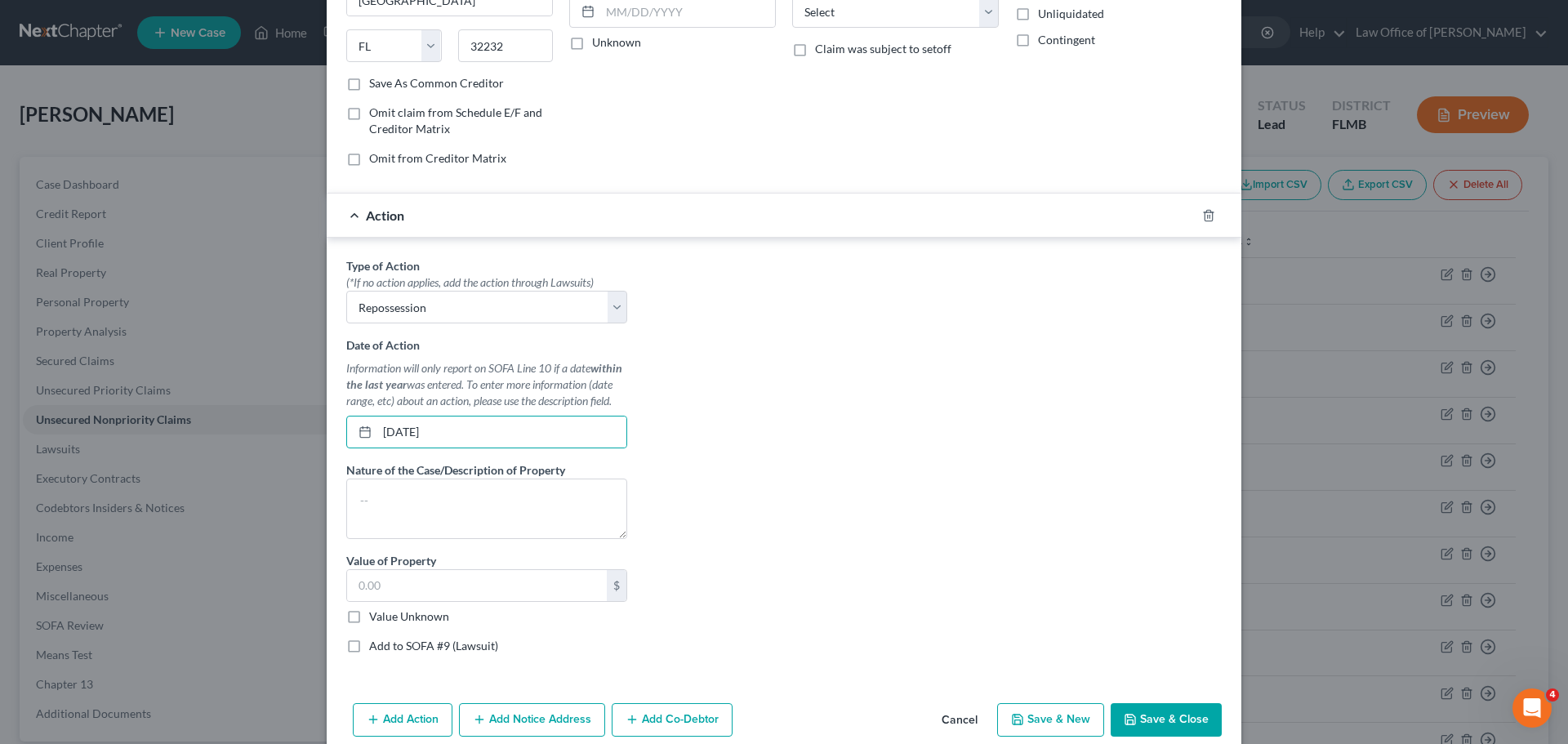
click at [709, 458] on div "Type of Action * (*If no action applies, add the action through Lawsuits) Selec…" at bounding box center [784, 461] width 891 height 409
click at [526, 520] on textarea at bounding box center [486, 508] width 281 height 60
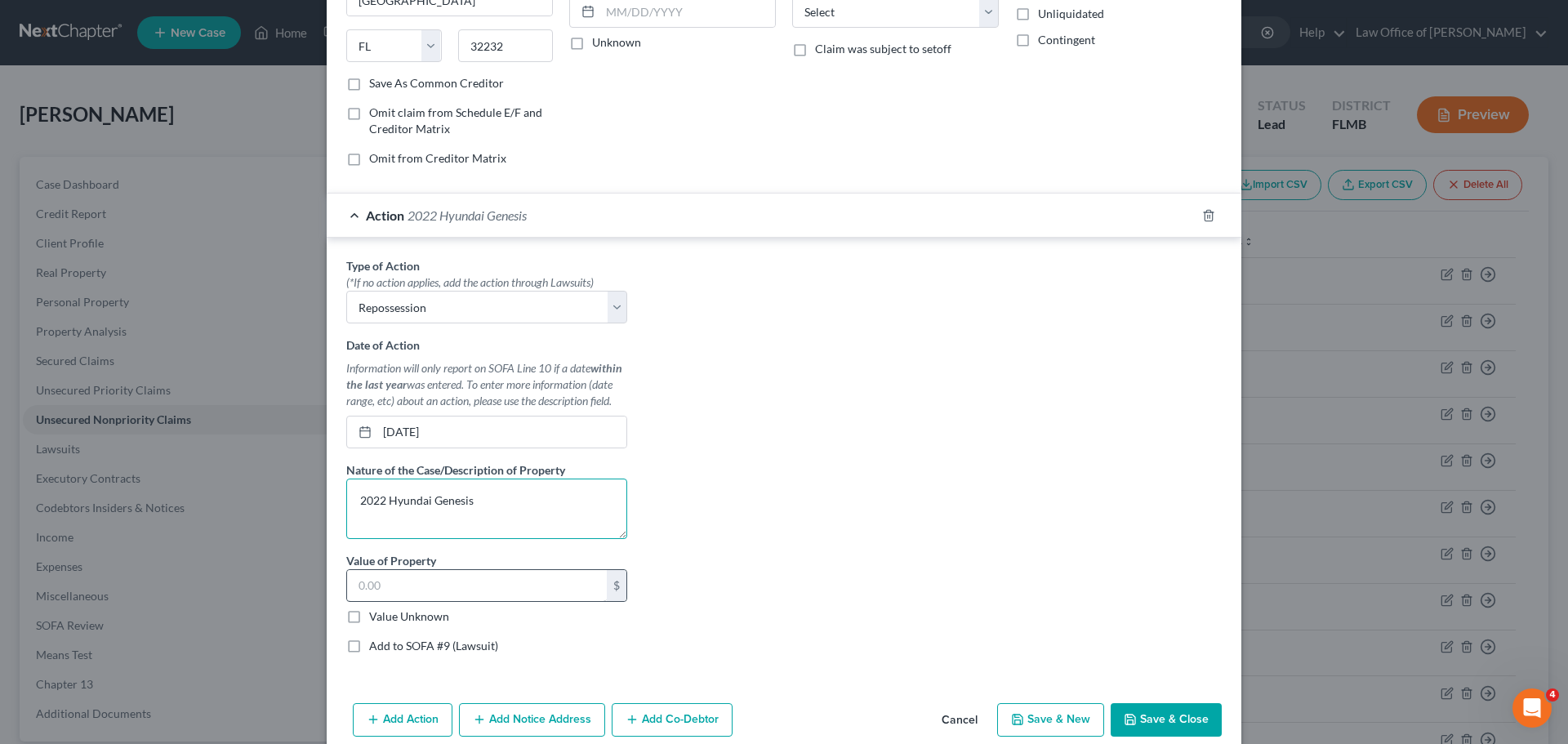
type textarea "2022 Hyundai Genesis"
click at [470, 582] on input "text" at bounding box center [477, 585] width 260 height 31
type input "25,000"
click at [851, 466] on div "Type of Action * (*If no action applies, add the action through Lawsuits) Selec…" at bounding box center [784, 461] width 891 height 409
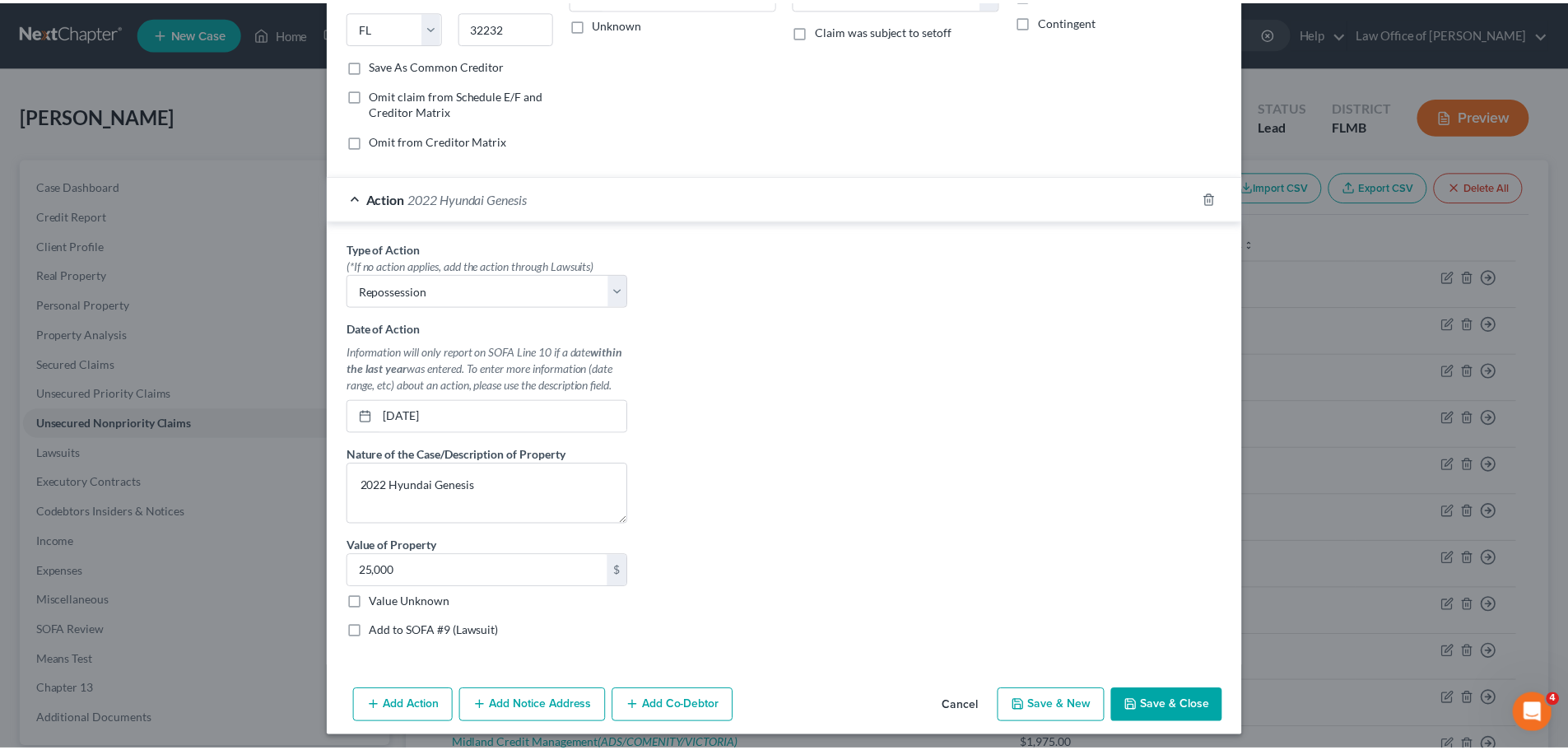
scroll to position [272, 0]
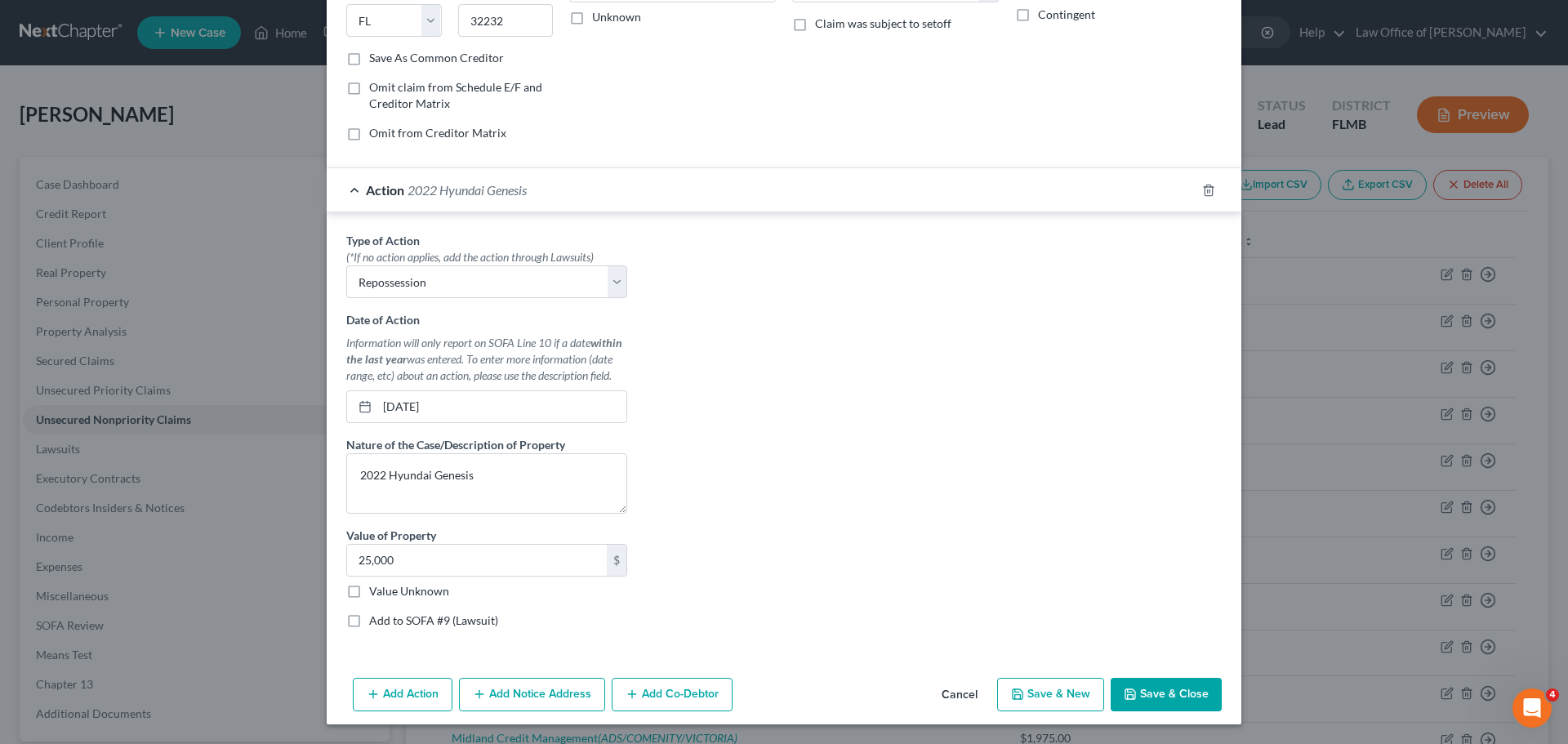
click at [1171, 694] on button "Save & Close" at bounding box center [1167, 695] width 111 height 34
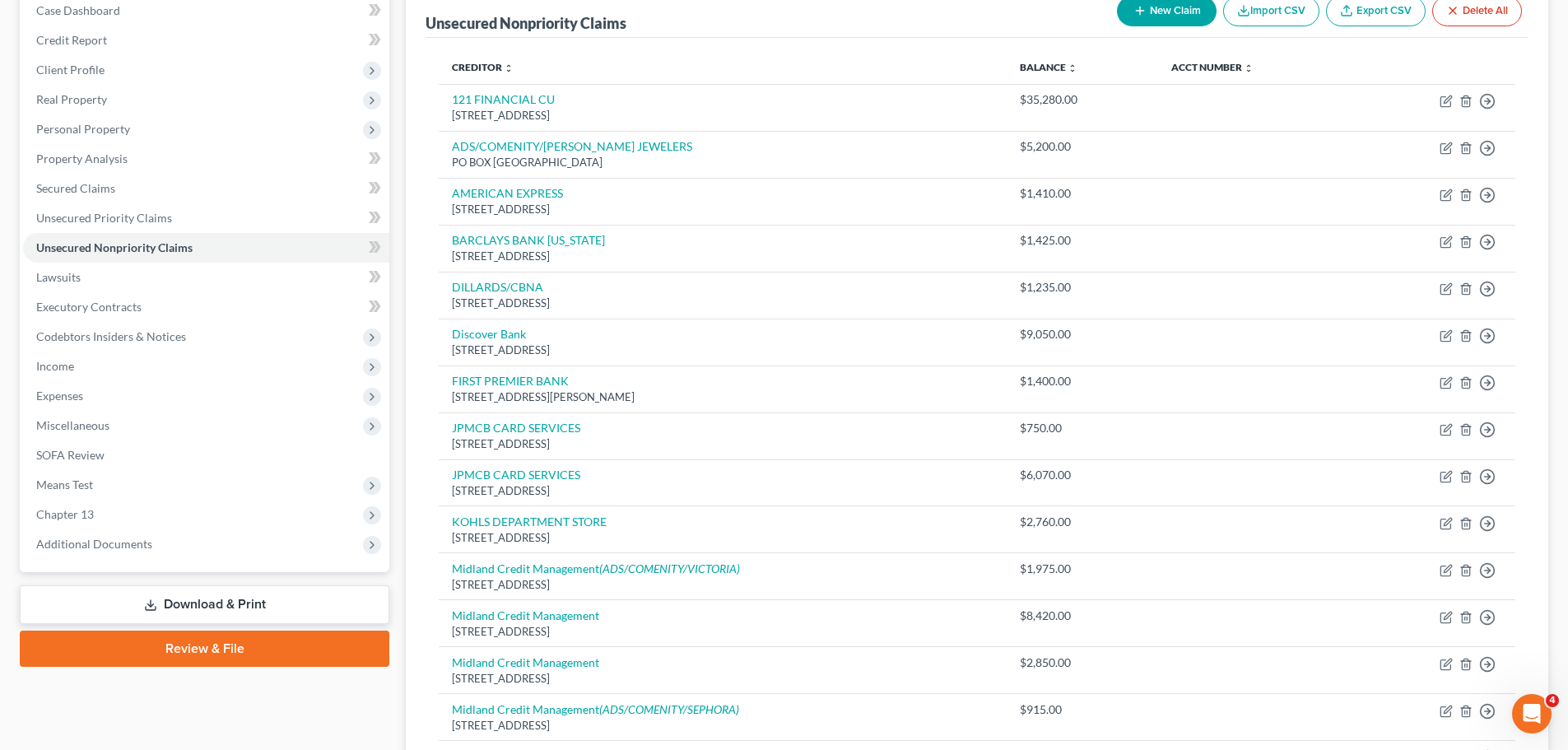
scroll to position [0, 0]
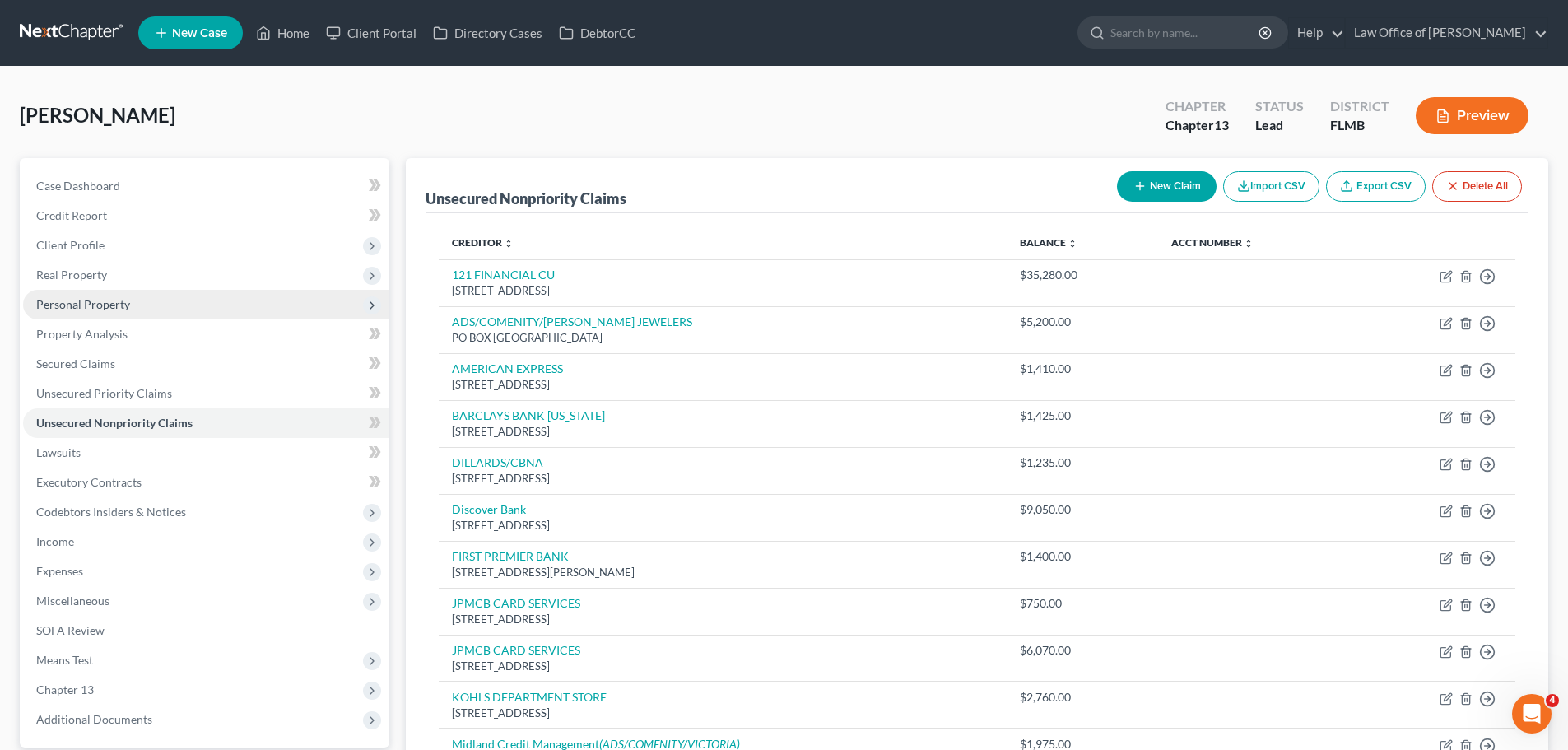
click at [168, 297] on span "Personal Property" at bounding box center [206, 304] width 366 height 30
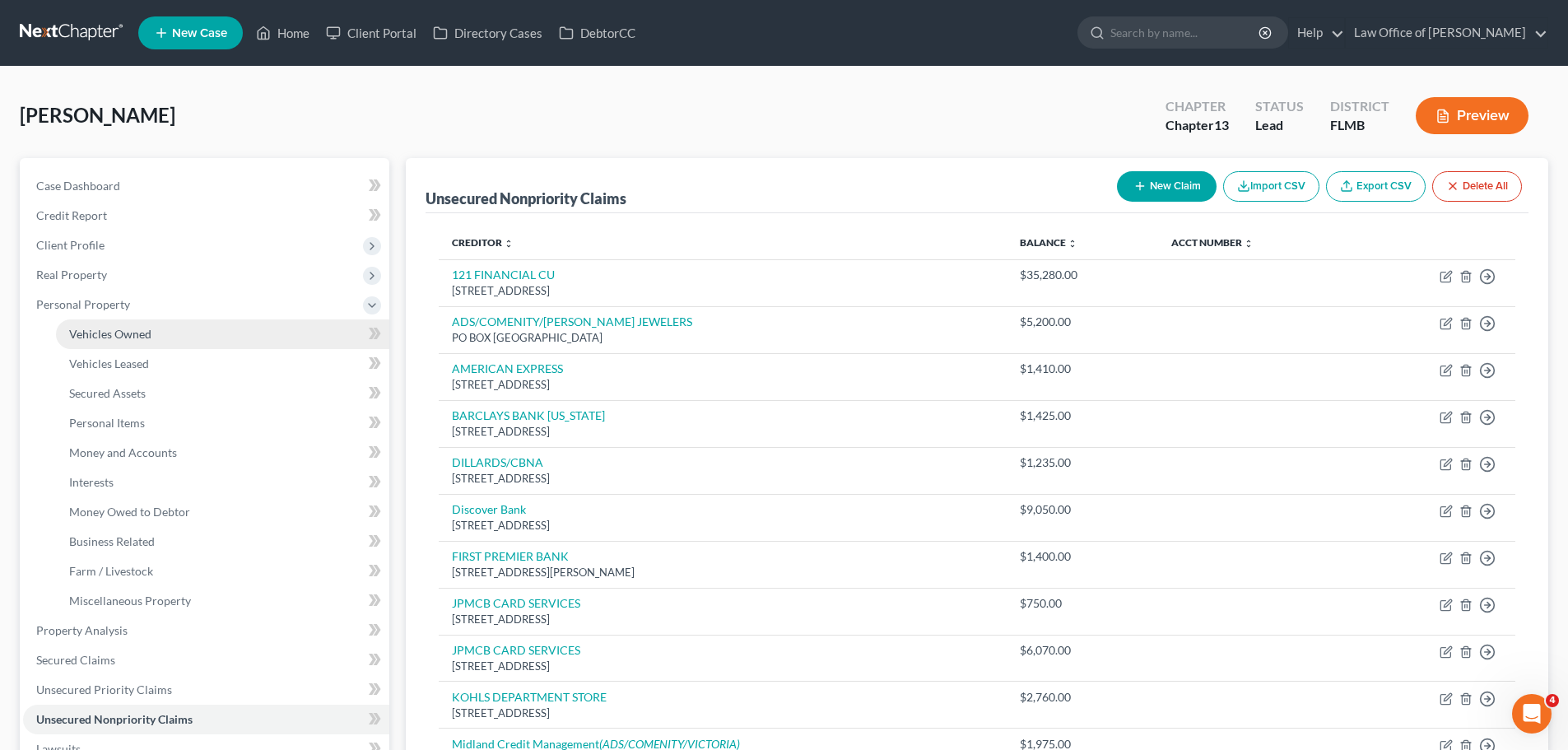
click at [177, 326] on link "Vehicles Owned" at bounding box center [222, 334] width 333 height 30
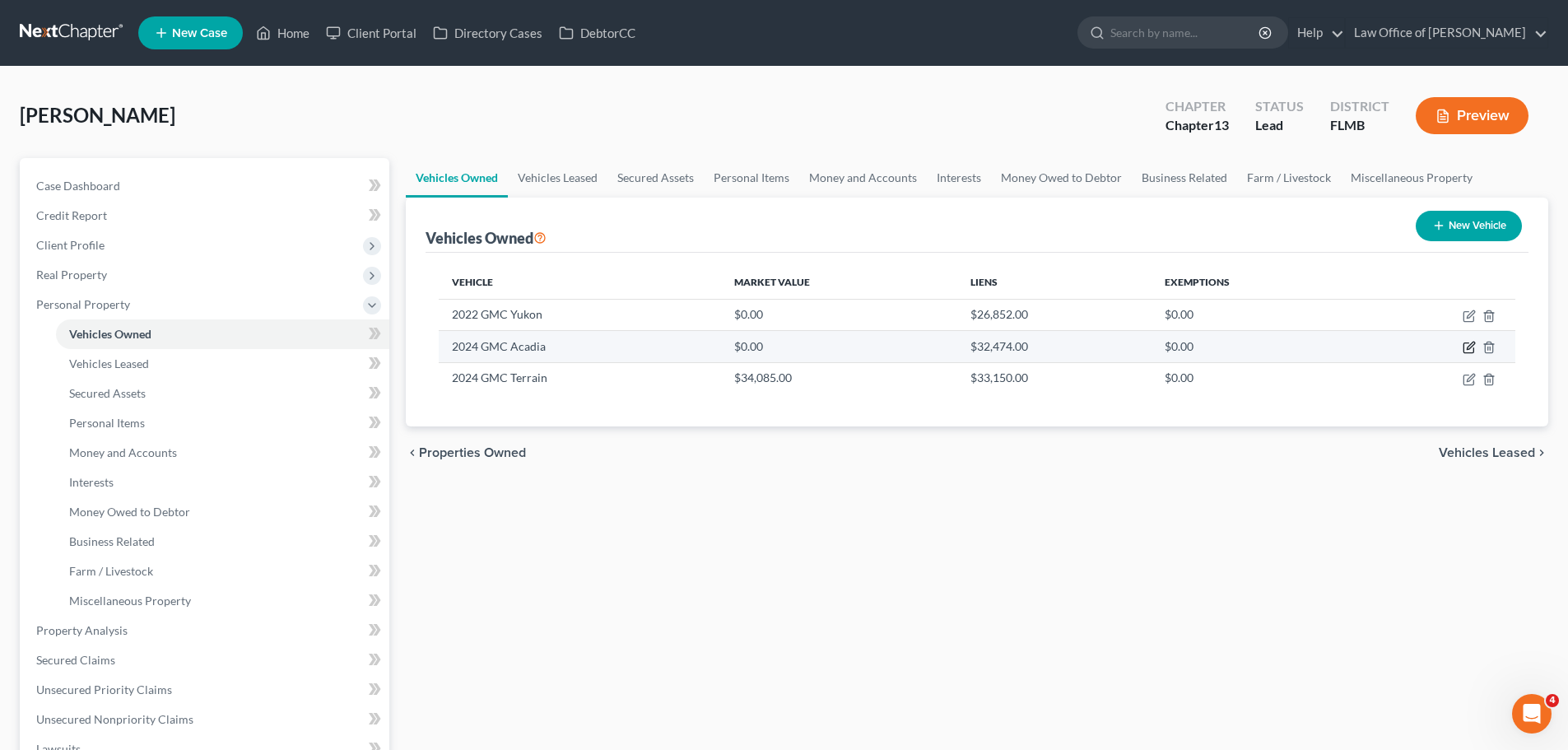
click at [1472, 349] on icon "button" at bounding box center [1470, 348] width 13 height 13
select select "0"
select select "2"
select select "3"
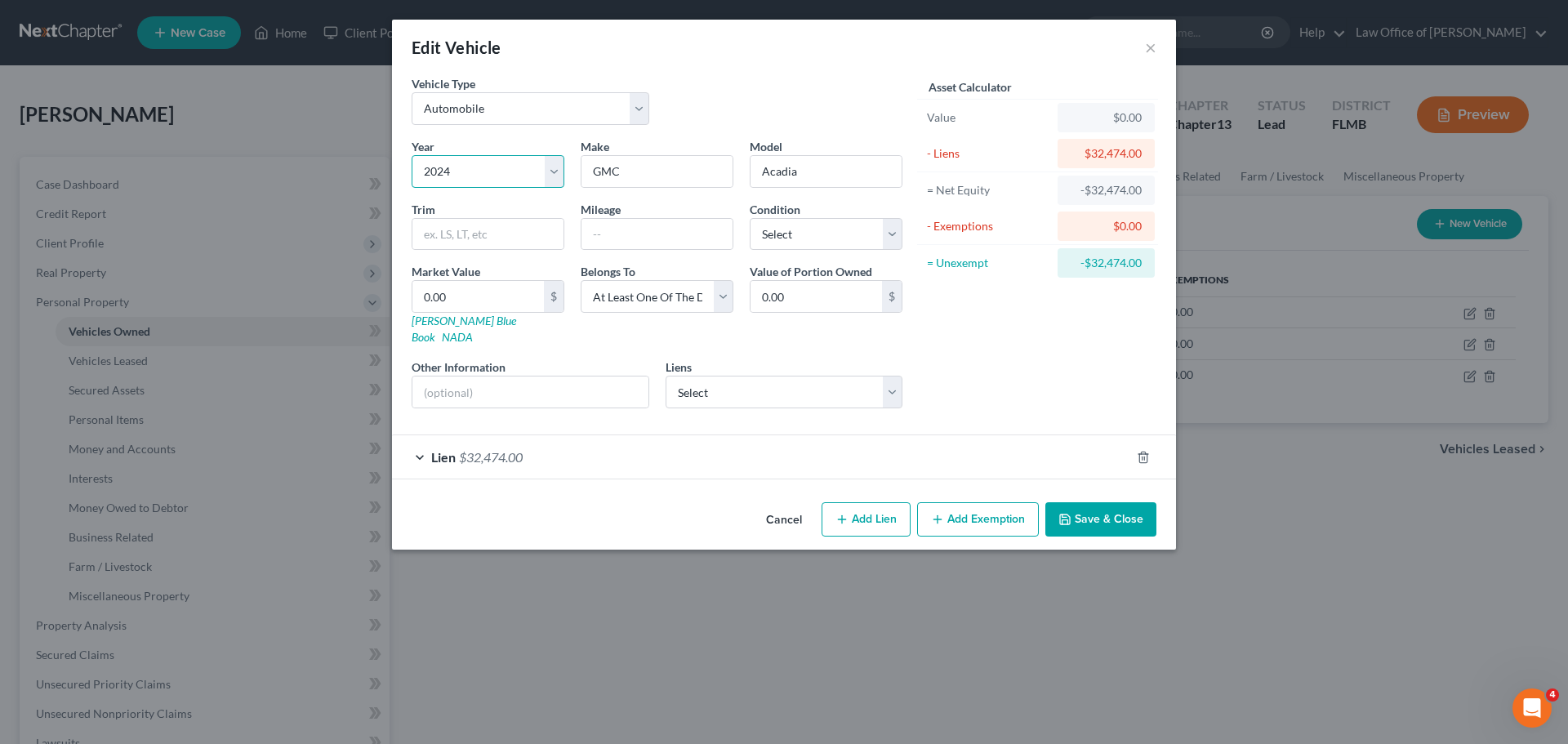
click at [489, 174] on select "Select 2026 2025 2024 2023 2022 2021 2020 2019 2018 2017 2016 2015 2014 2013 20…" at bounding box center [488, 171] width 153 height 32
select select "4"
click at [412, 155] on select "Select 2026 2025 2024 2023 2022 2021 2020 2019 2018 2017 2016 2015 2014 2013 20…" at bounding box center [488, 171] width 153 height 32
click at [1084, 502] on button "Save & Close" at bounding box center [1101, 520] width 111 height 34
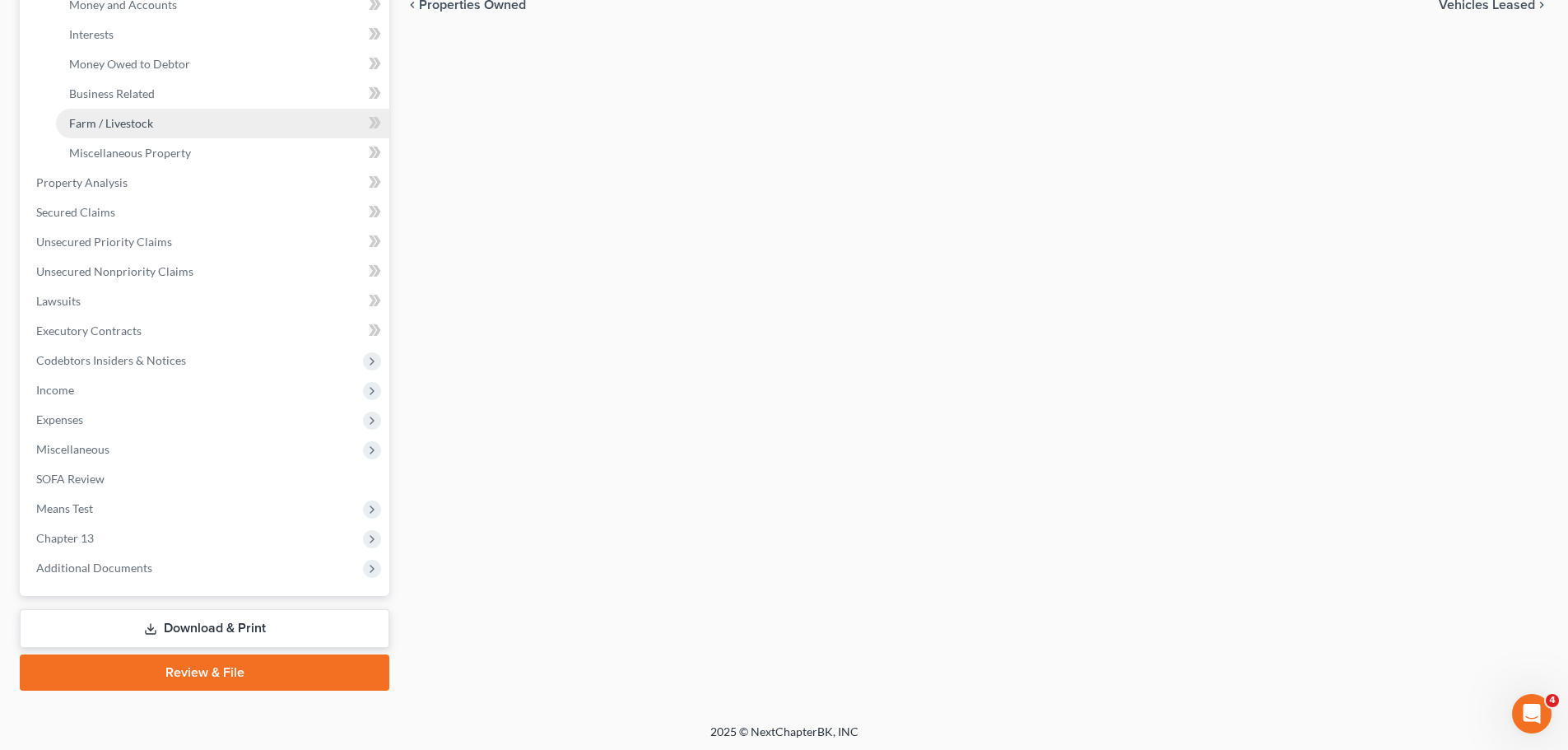
scroll to position [451, 0]
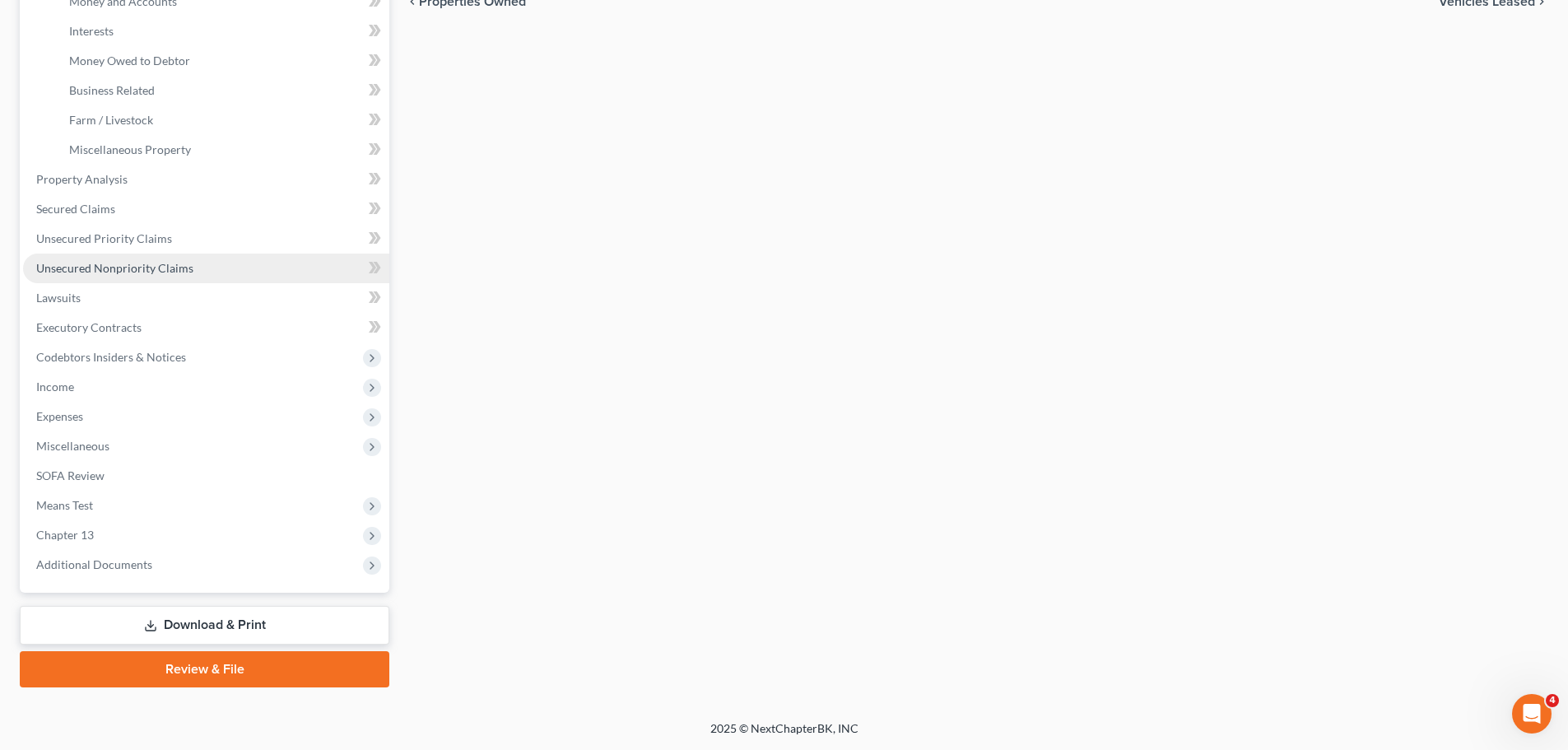
click at [204, 265] on link "Unsecured Nonpriority Claims" at bounding box center [206, 268] width 366 height 30
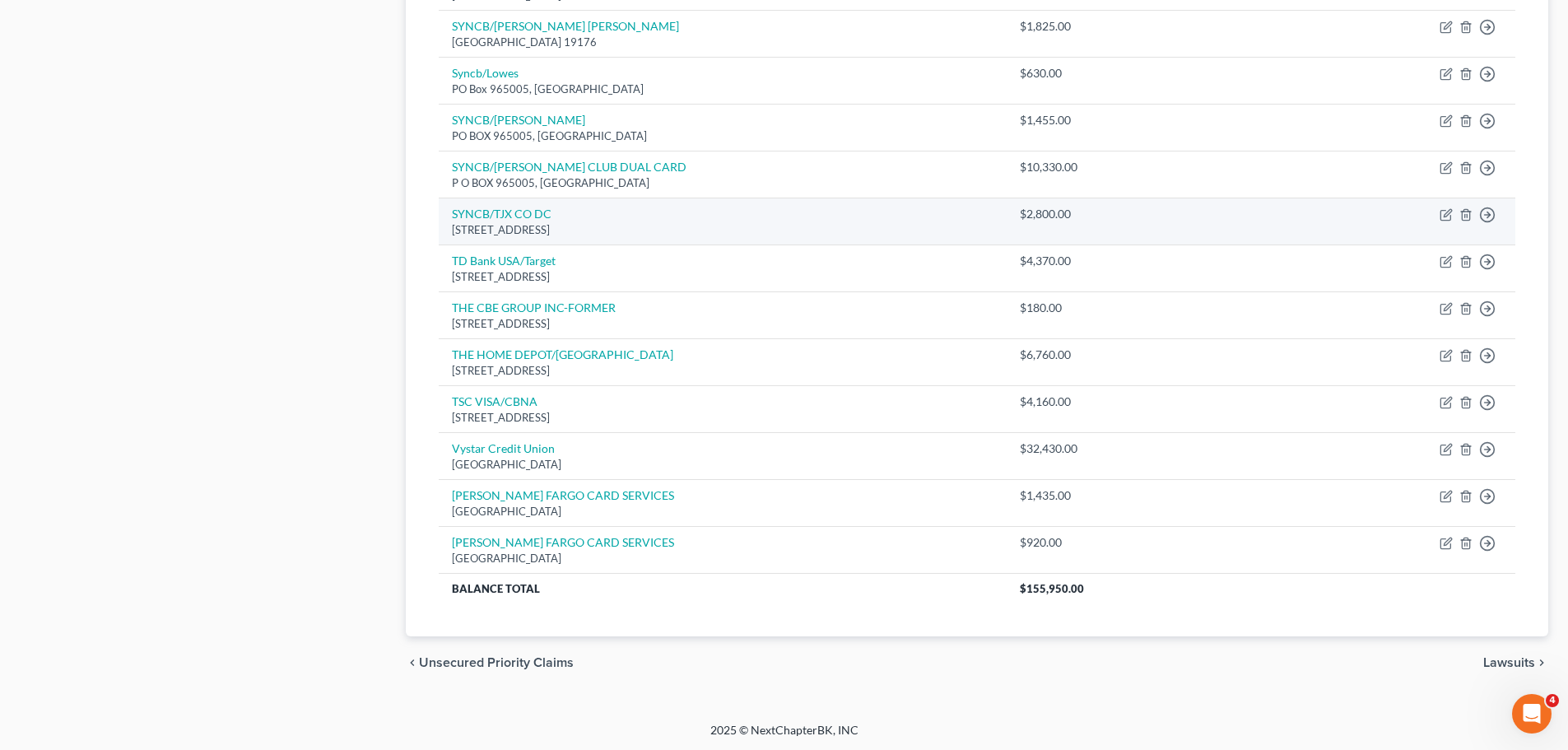
scroll to position [1000, 0]
click at [1014, 643] on div "chevron_left Unsecured Priority Claims Lawsuits chevron_right" at bounding box center [977, 660] width 1143 height 53
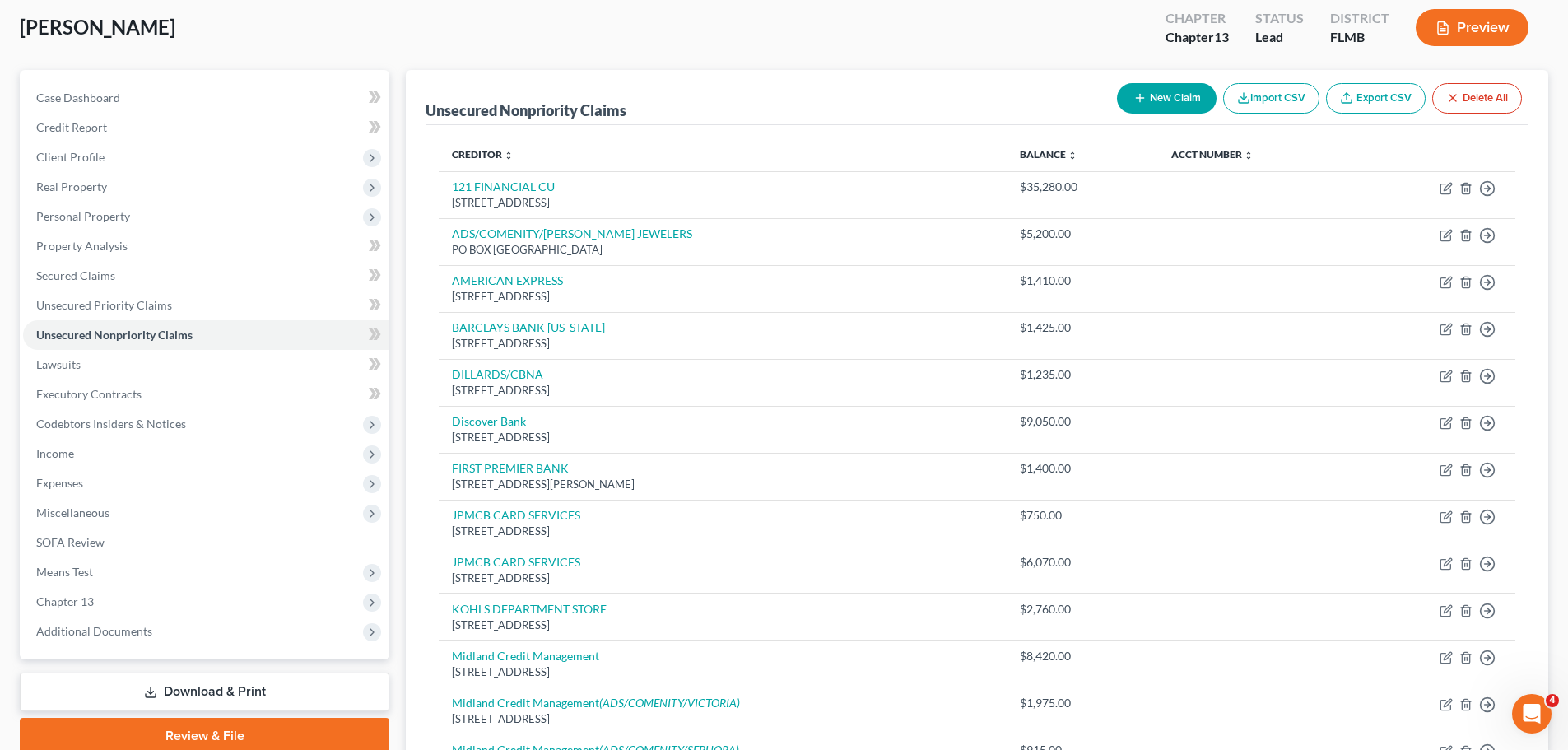
scroll to position [0, 0]
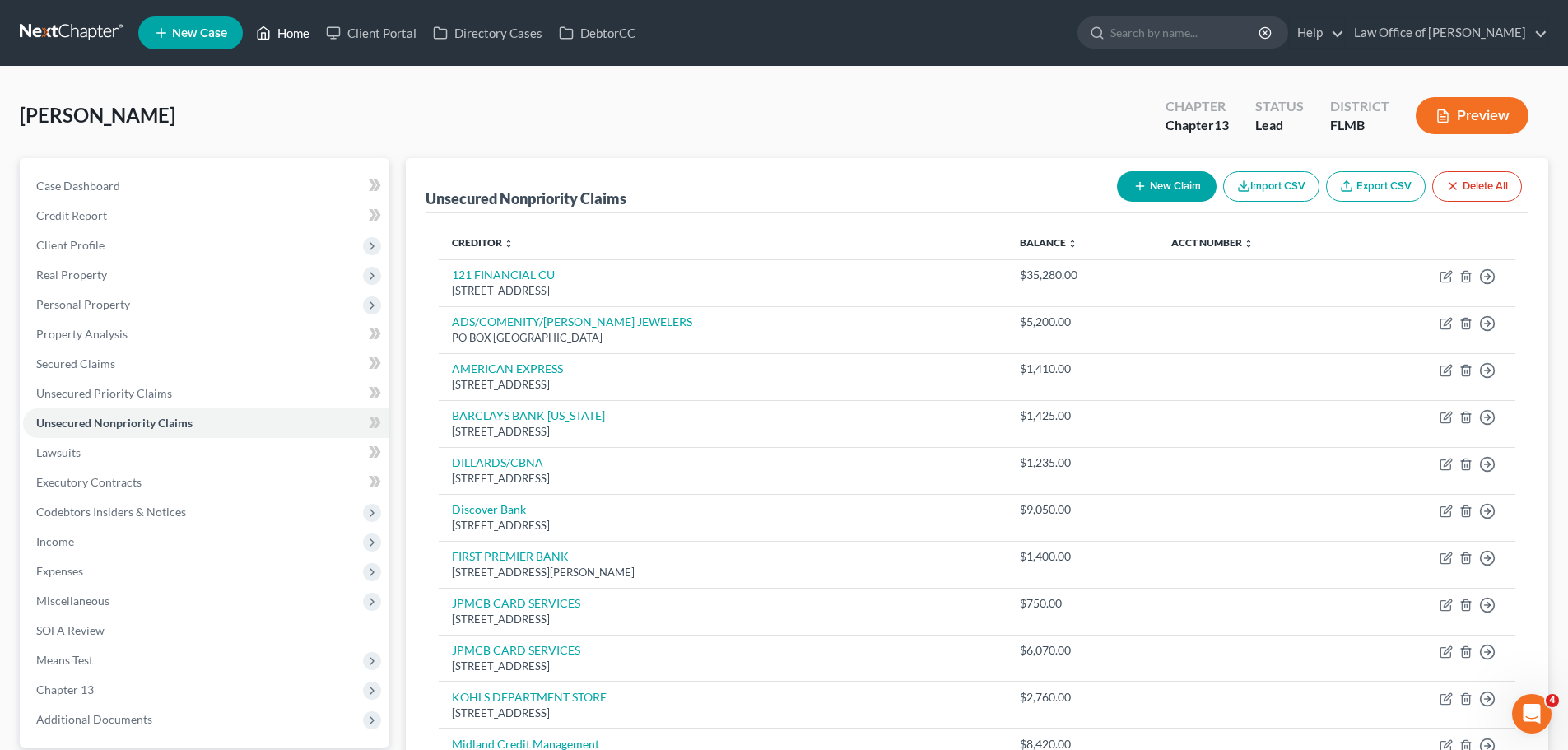
click at [270, 29] on icon at bounding box center [263, 33] width 14 height 20
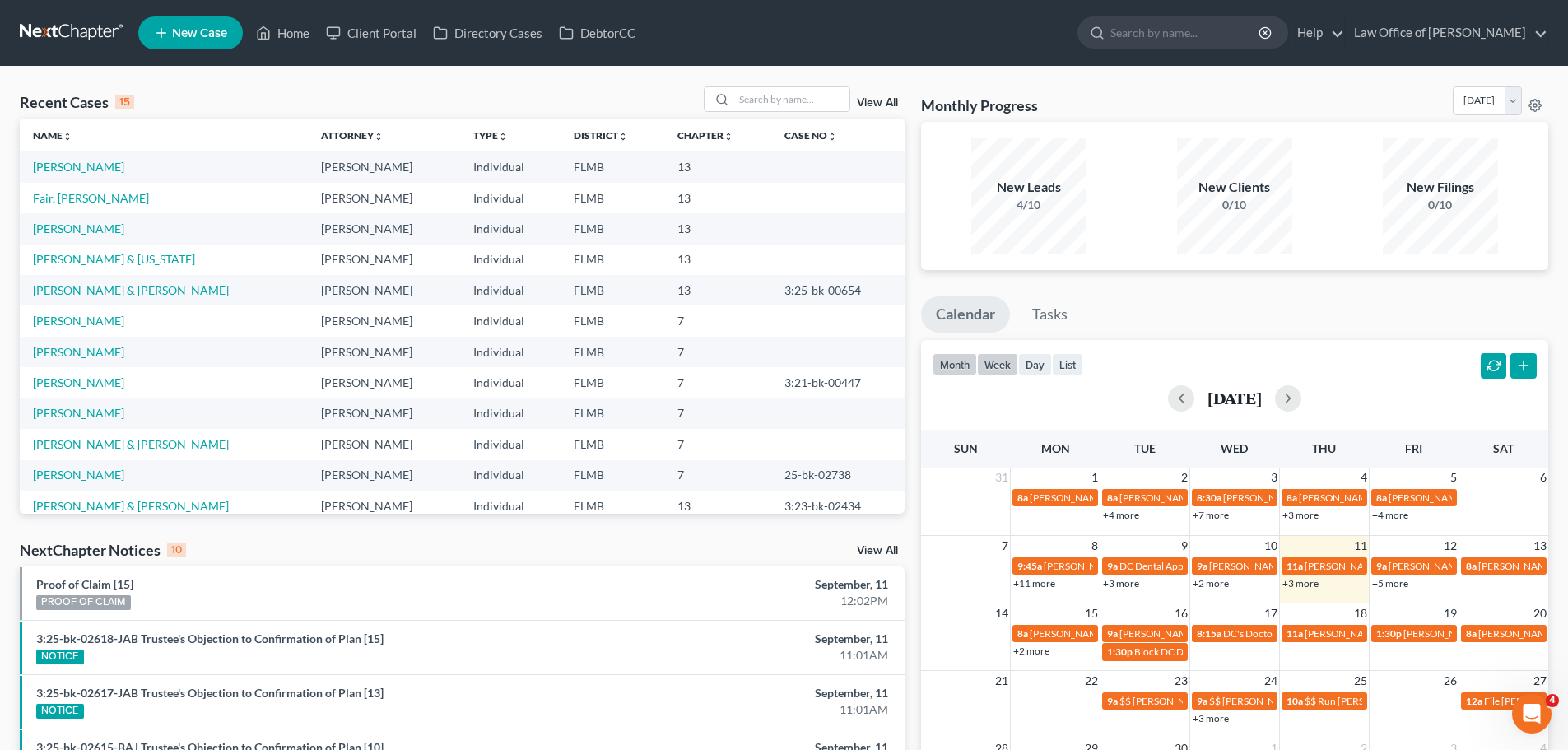
click at [998, 369] on button "week" at bounding box center [998, 364] width 41 height 22
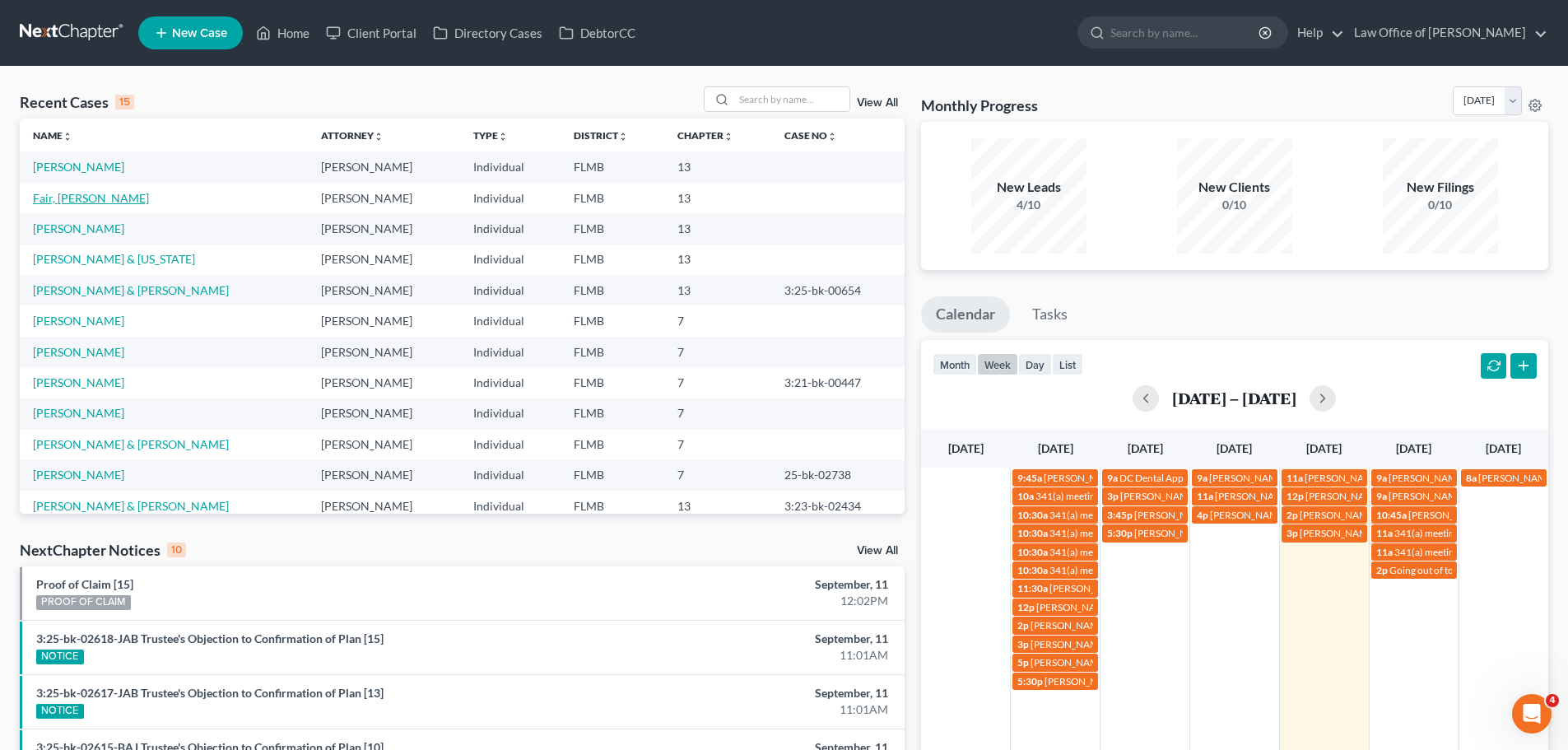
click at [84, 200] on link "Fair, [PERSON_NAME]" at bounding box center [91, 197] width 117 height 14
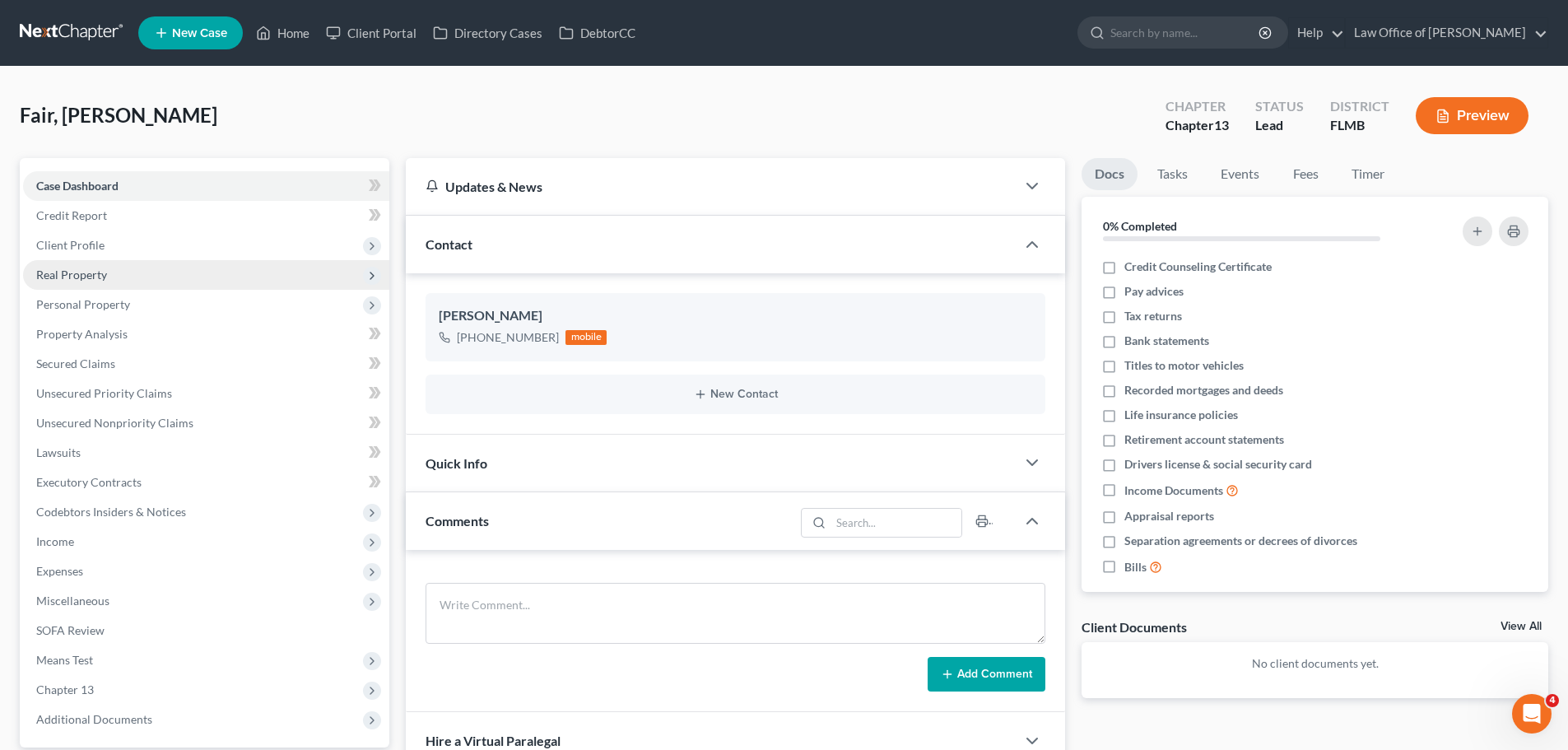
drag, startPoint x: 118, startPoint y: 246, endPoint x: 143, endPoint y: 272, distance: 36.1
click at [118, 246] on span "Client Profile" at bounding box center [206, 245] width 366 height 30
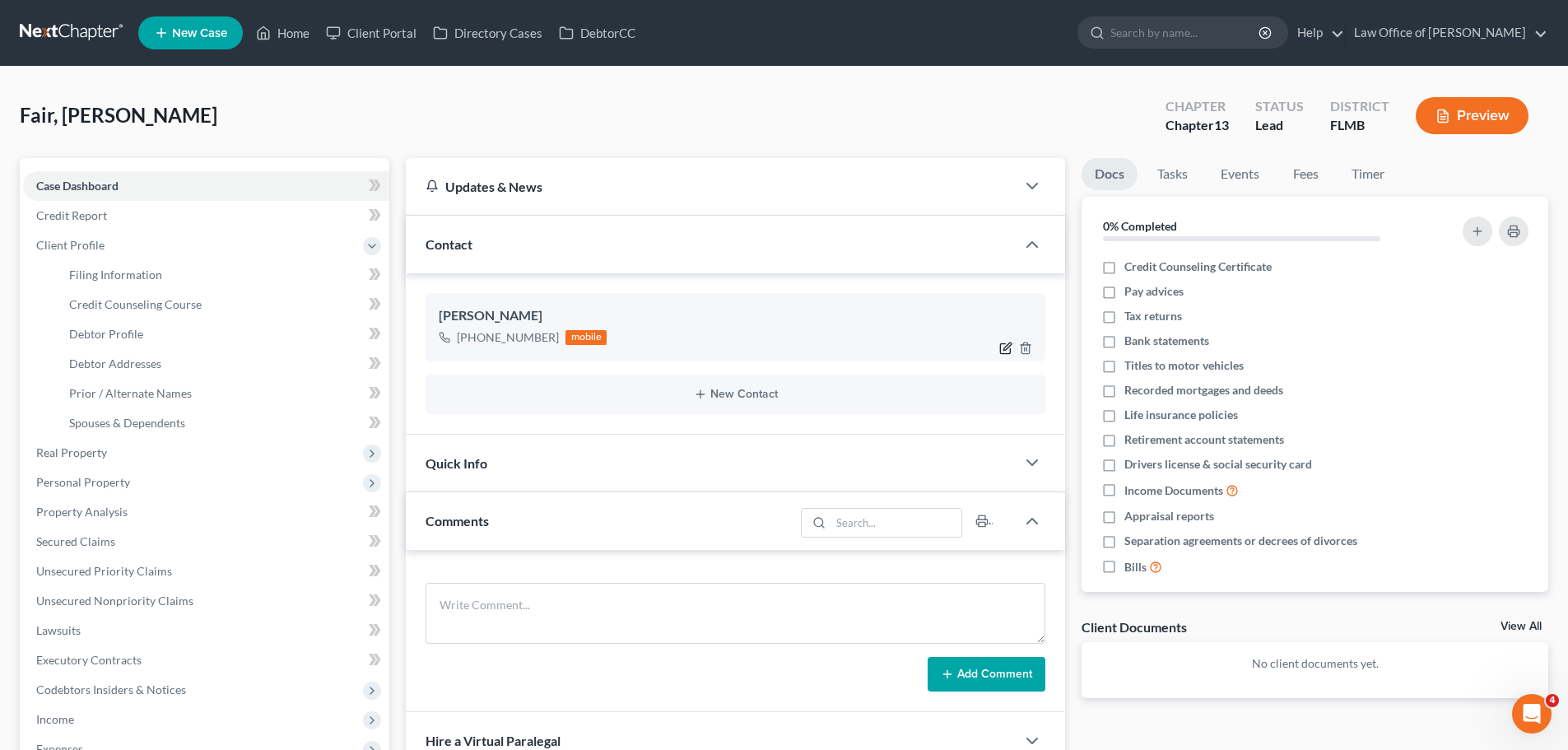
click at [1004, 346] on icon "button" at bounding box center [1006, 349] width 13 height 13
select select "0"
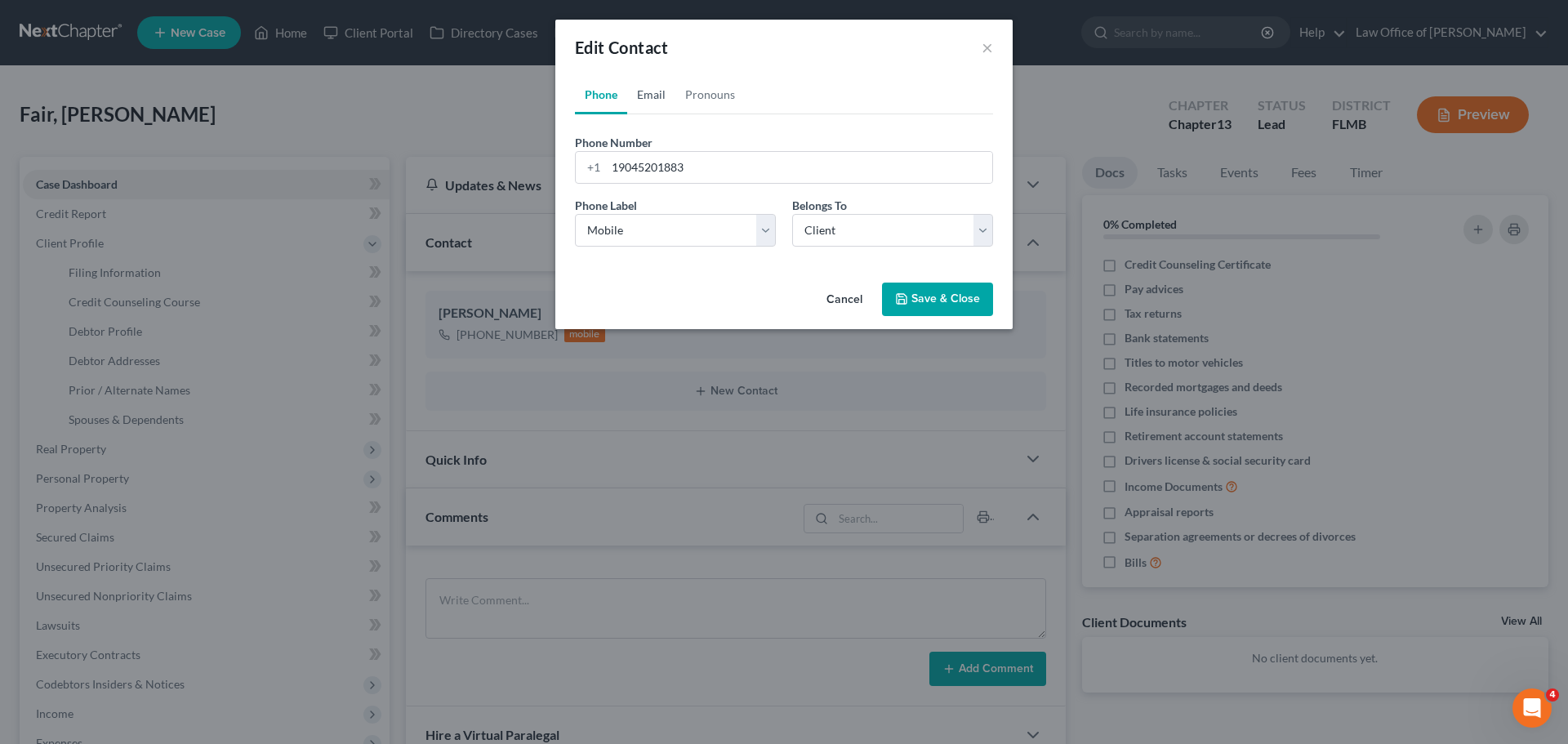
click at [641, 95] on link "Email" at bounding box center [652, 95] width 48 height 39
click at [657, 165] on input "email" at bounding box center [799, 167] width 386 height 31
type input "[EMAIL_ADDRESS][DOMAIN_NAME]"
drag, startPoint x: 720, startPoint y: 237, endPoint x: 712, endPoint y: 244, distance: 10.6
click at [720, 237] on select "Select Home Work Other" at bounding box center [676, 230] width 201 height 32
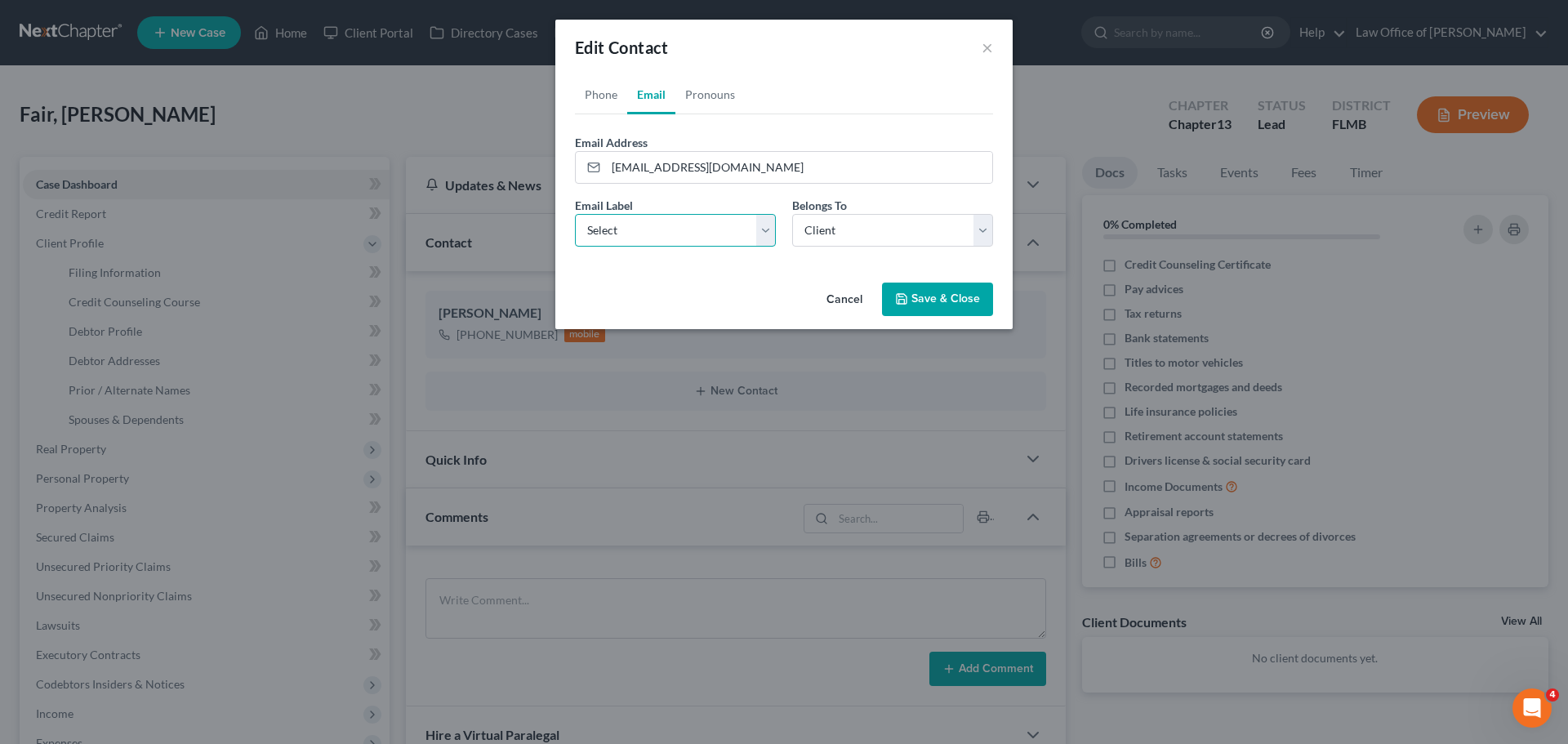
select select "0"
click at [575, 214] on select "Select Home Work Other" at bounding box center [676, 230] width 201 height 32
click at [884, 232] on select "Select Client Other" at bounding box center [892, 230] width 201 height 32
drag, startPoint x: 884, startPoint y: 232, endPoint x: 948, endPoint y: 304, distance: 96.3
click at [884, 232] on select "Select Client Other" at bounding box center [892, 230] width 201 height 32
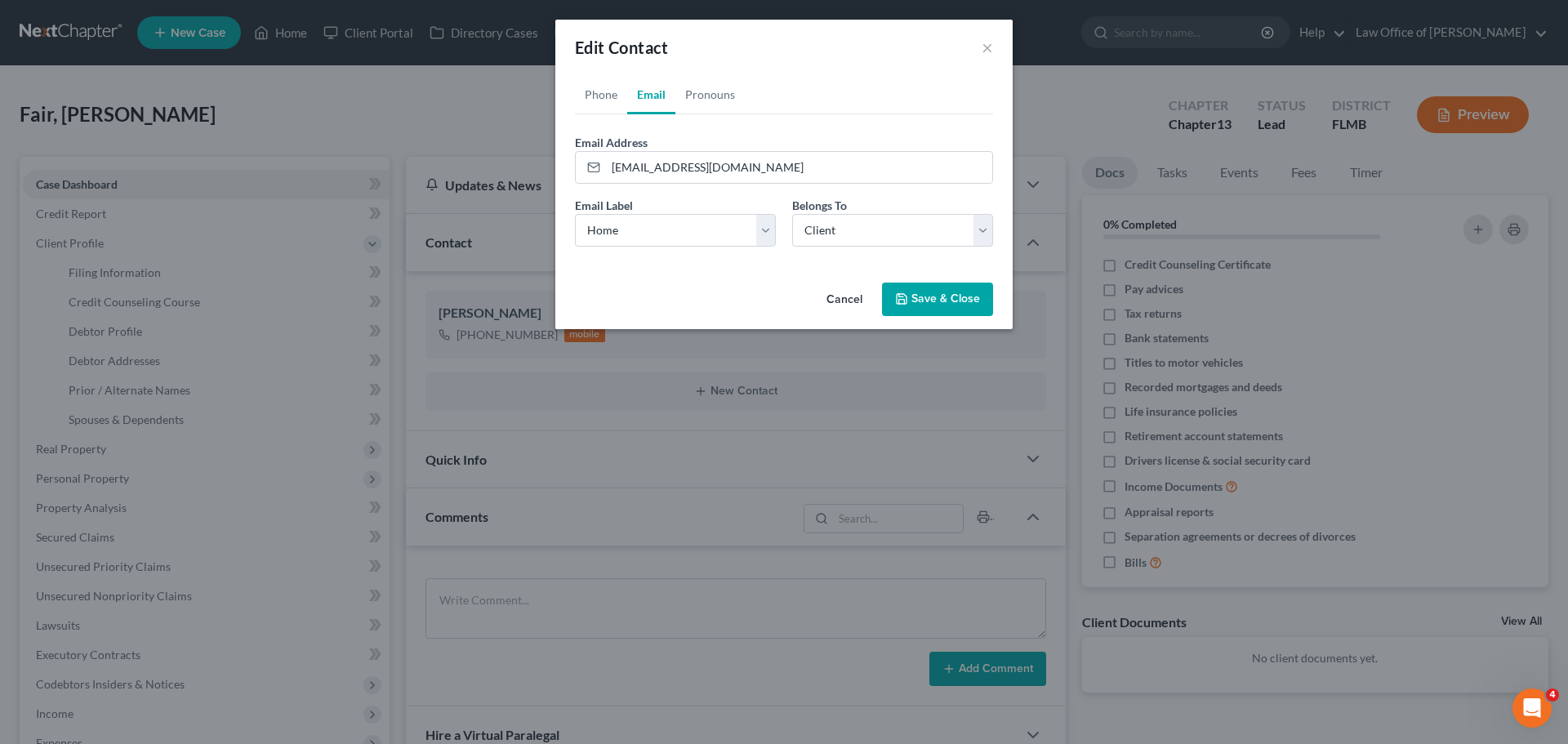
click at [947, 302] on button "Save & Close" at bounding box center [937, 300] width 111 height 34
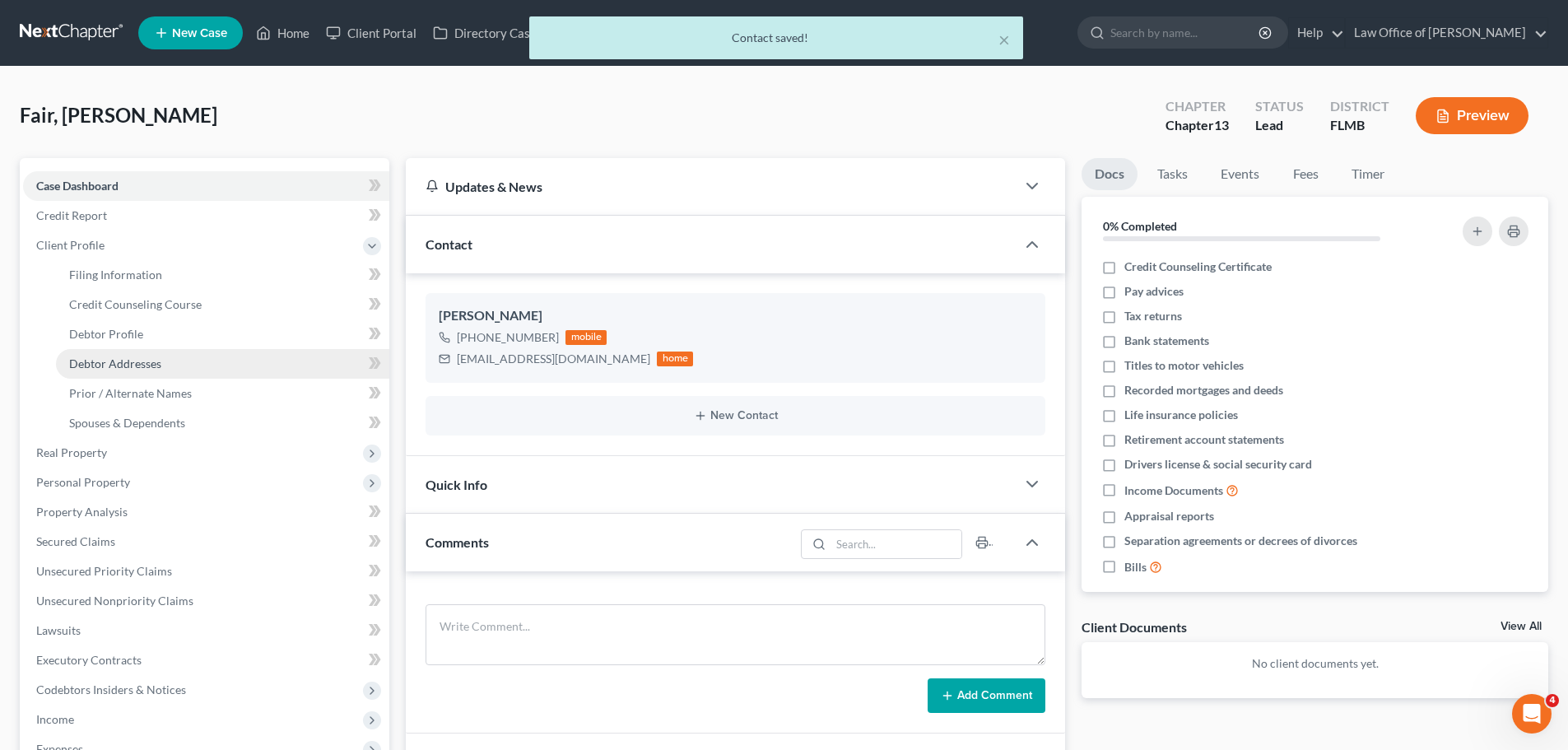
click at [158, 367] on span "Debtor Addresses" at bounding box center [116, 363] width 92 height 14
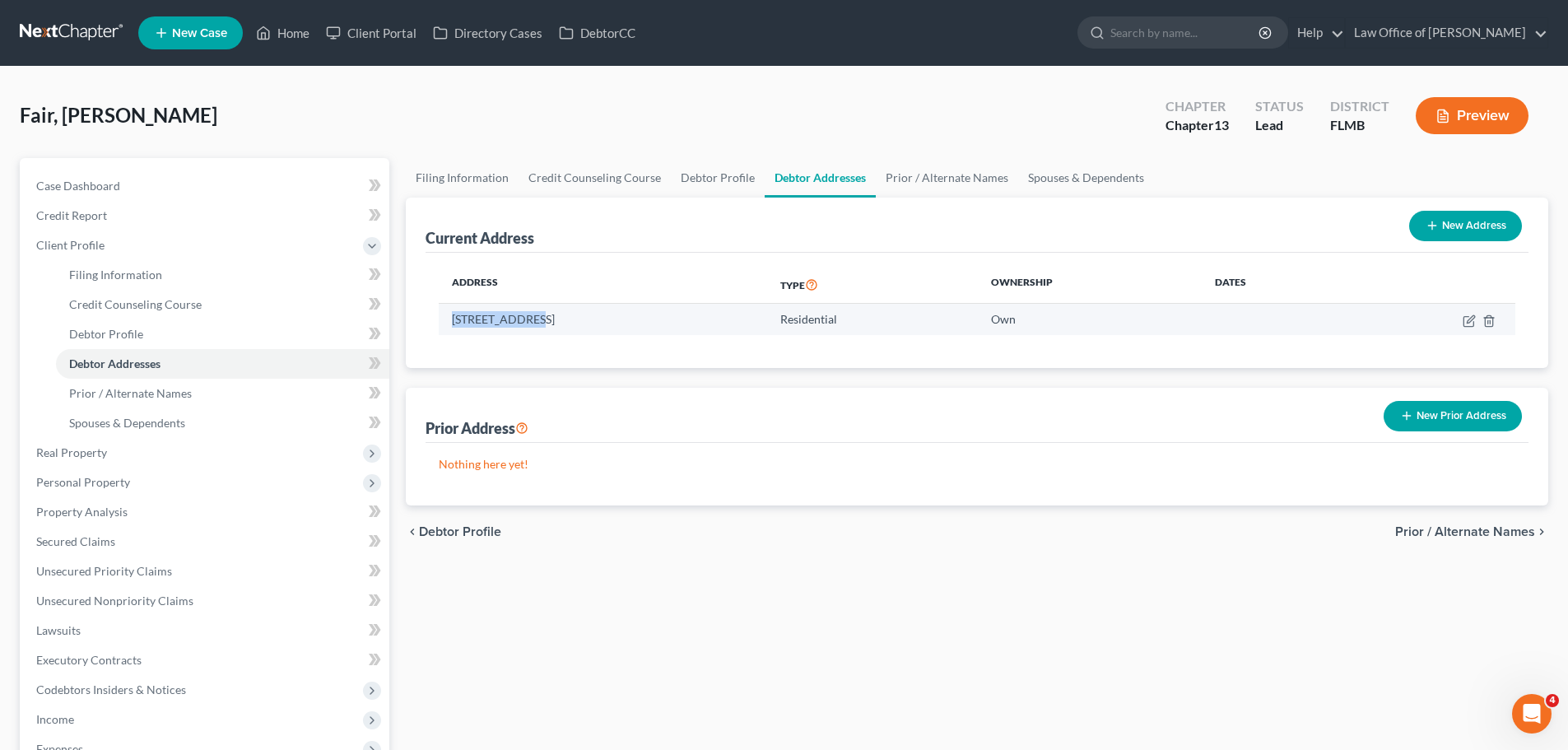
drag, startPoint x: 530, startPoint y: 321, endPoint x: 455, endPoint y: 319, distance: 75.0
click at [455, 319] on td "[STREET_ADDRESS]" at bounding box center [603, 319] width 328 height 31
copy td "[STREET_ADDRESS]"
drag, startPoint x: 170, startPoint y: 187, endPoint x: 3, endPoint y: 221, distance: 170.4
click at [170, 187] on link "Case Dashboard" at bounding box center [206, 186] width 366 height 30
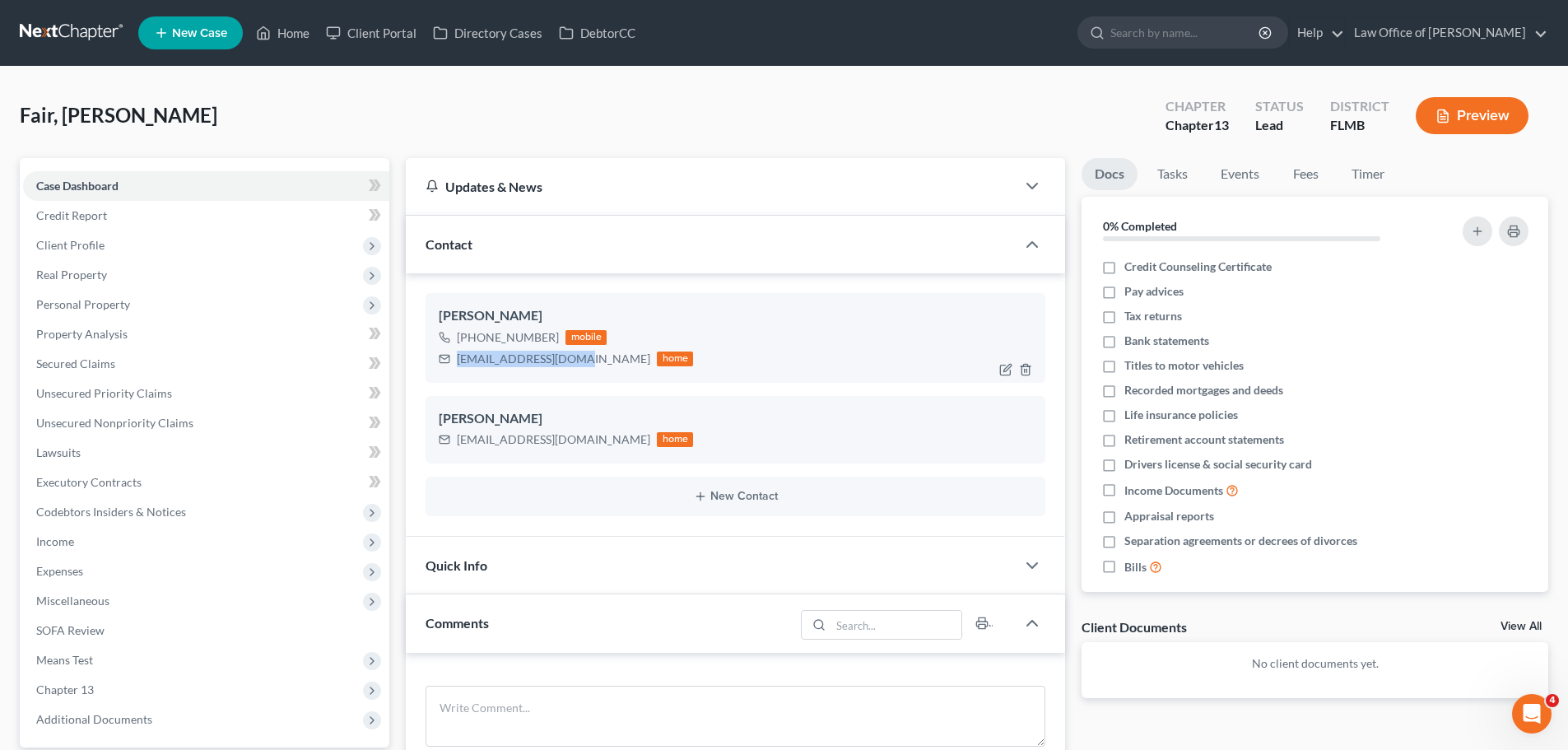
drag, startPoint x: 570, startPoint y: 361, endPoint x: 451, endPoint y: 367, distance: 119.2
click at [451, 367] on div "[EMAIL_ADDRESS][DOMAIN_NAME] home" at bounding box center [566, 359] width 254 height 21
copy div "[EMAIL_ADDRESS][DOMAIN_NAME]"
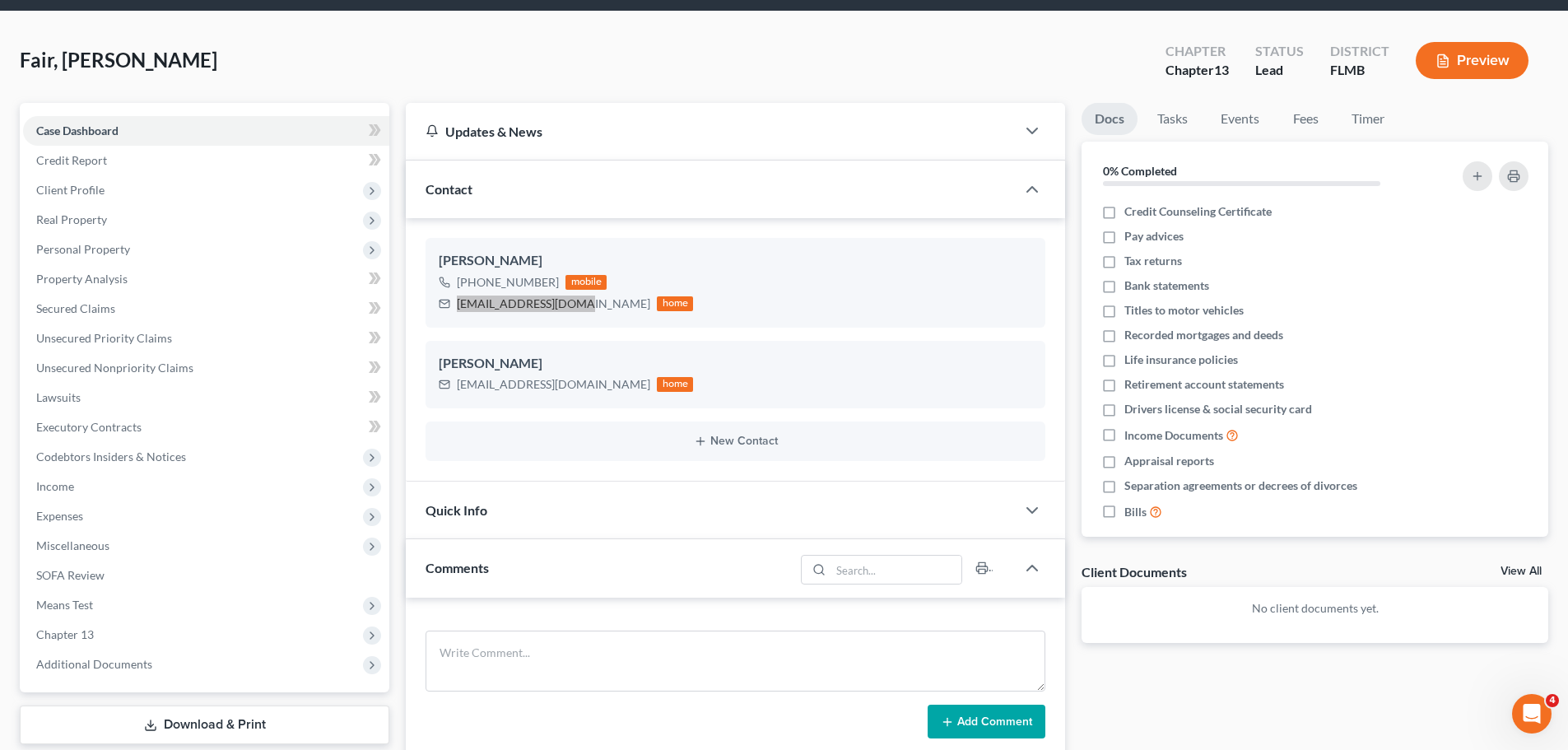
scroll to position [165, 0]
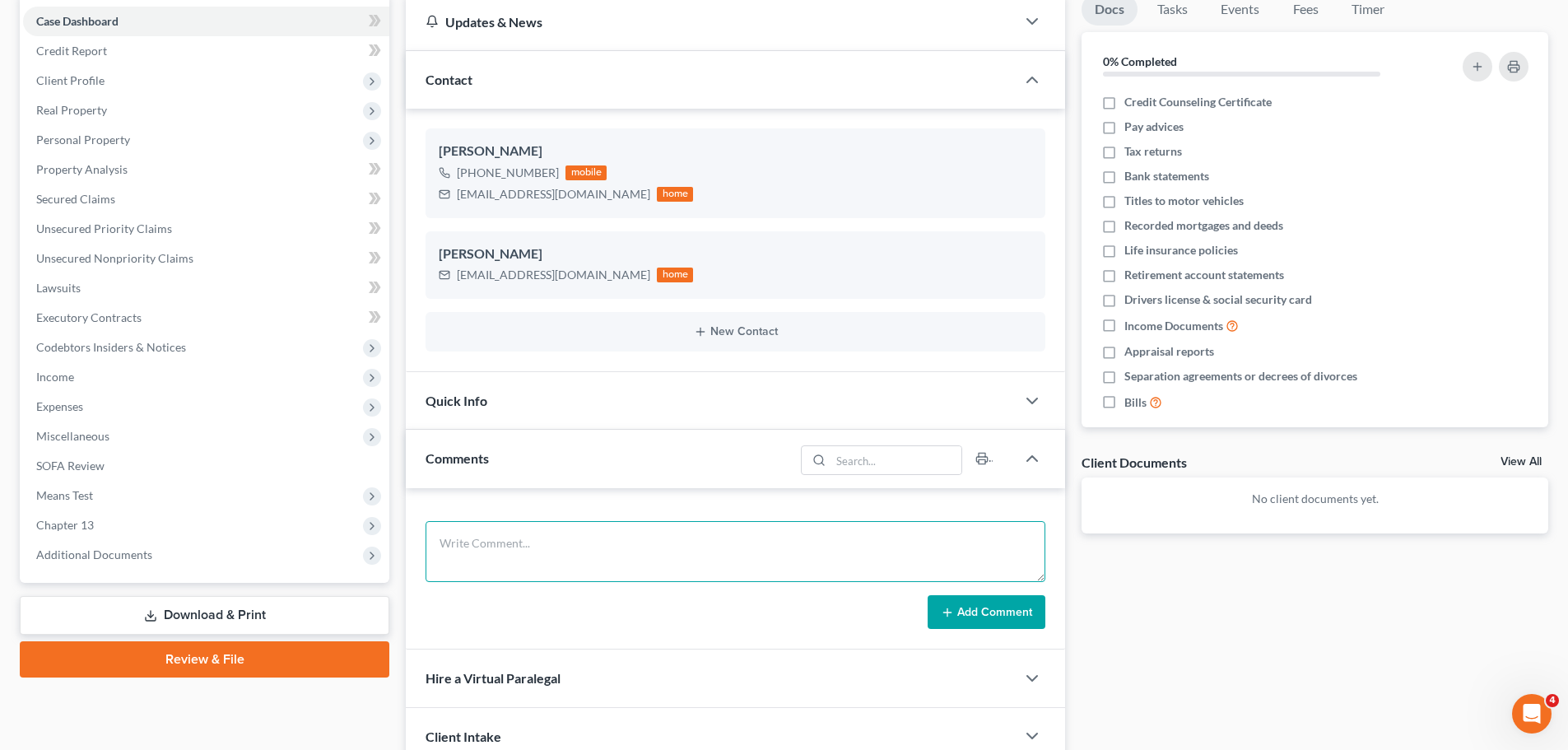
click at [616, 541] on textarea at bounding box center [736, 551] width 620 height 61
type textarea "Completing credit class on [DATE]"
drag, startPoint x: 969, startPoint y: 601, endPoint x: 725, endPoint y: 601, distance: 244.0
click at [970, 601] on button "Add Comment" at bounding box center [986, 612] width 118 height 35
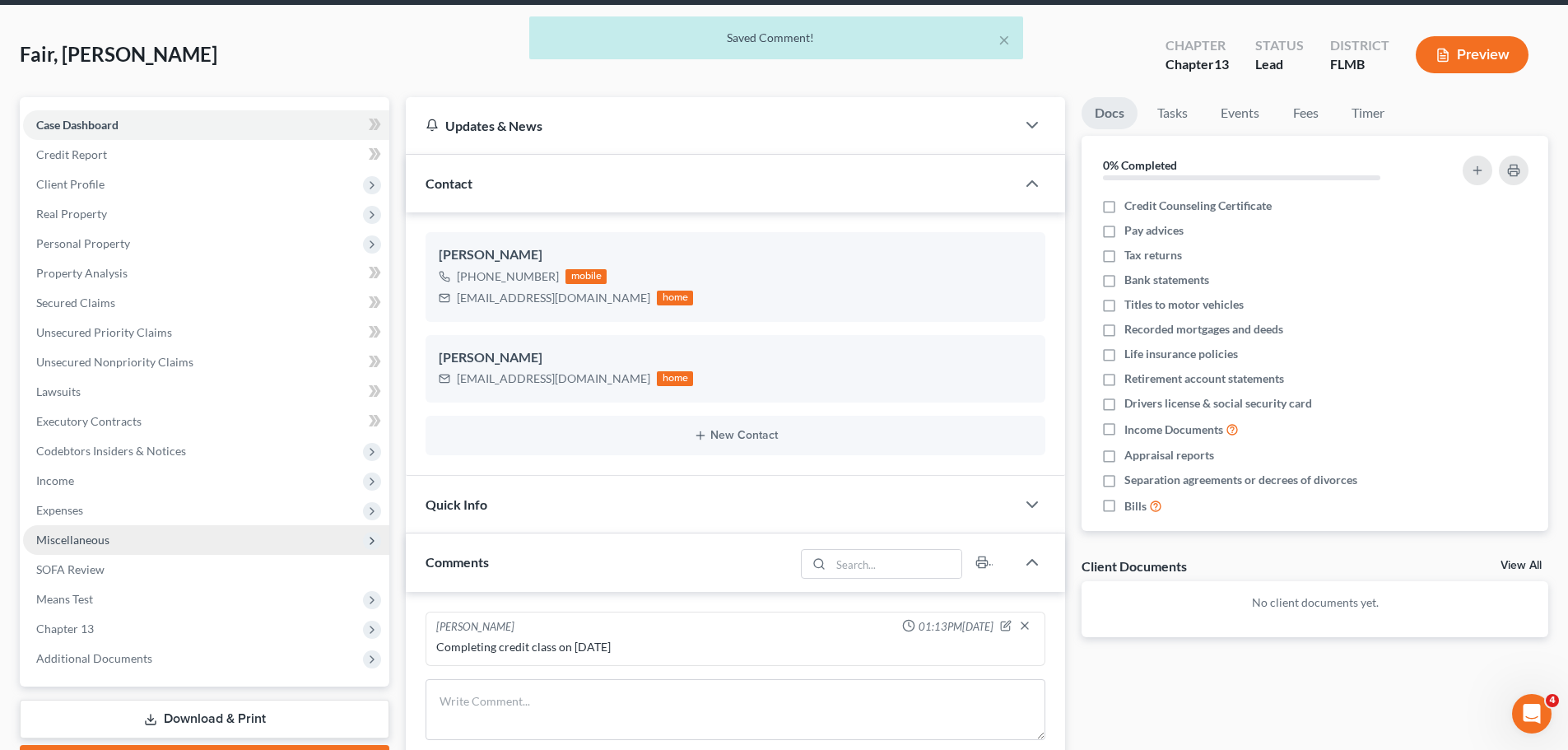
scroll to position [0, 0]
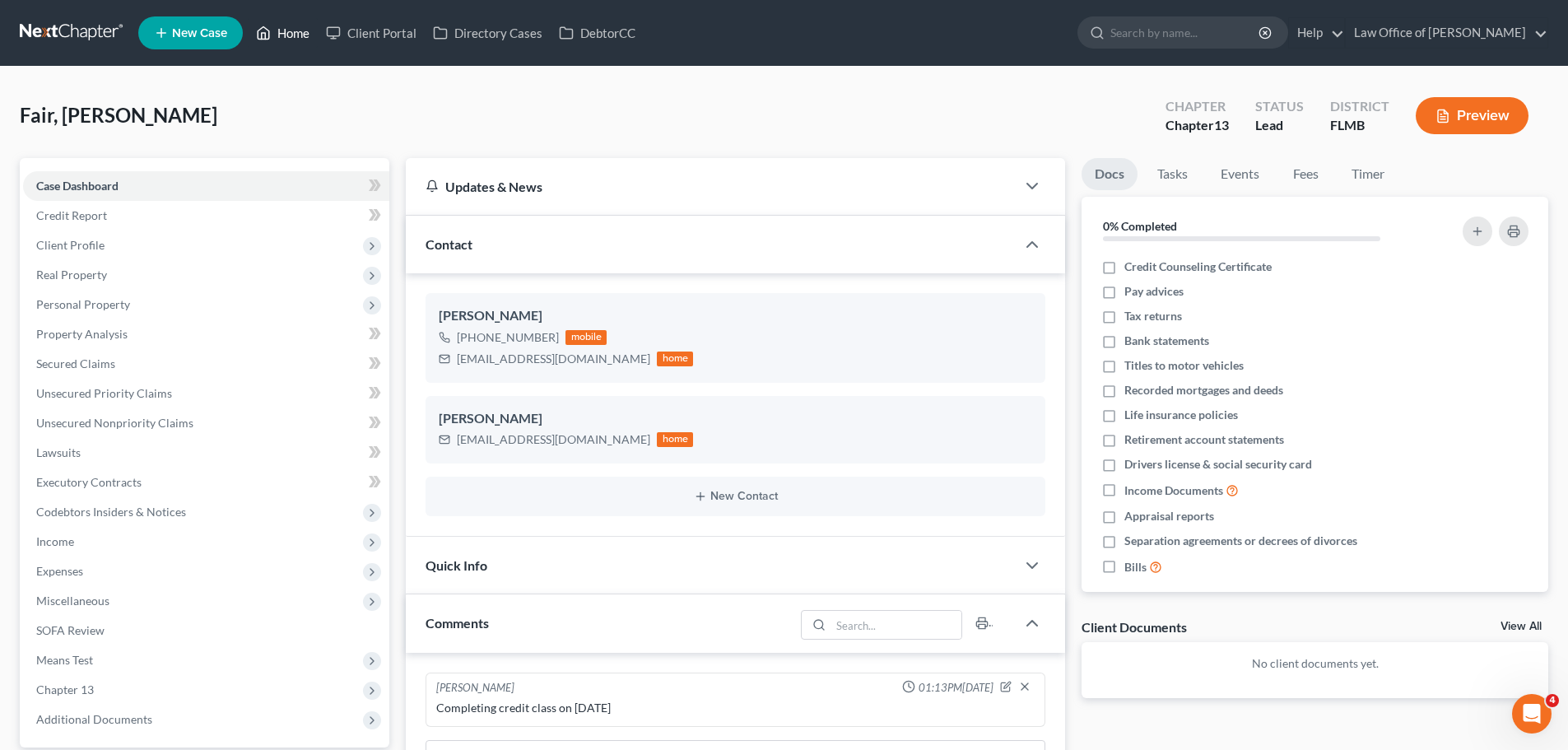
click at [292, 31] on link "Home" at bounding box center [282, 33] width 70 height 30
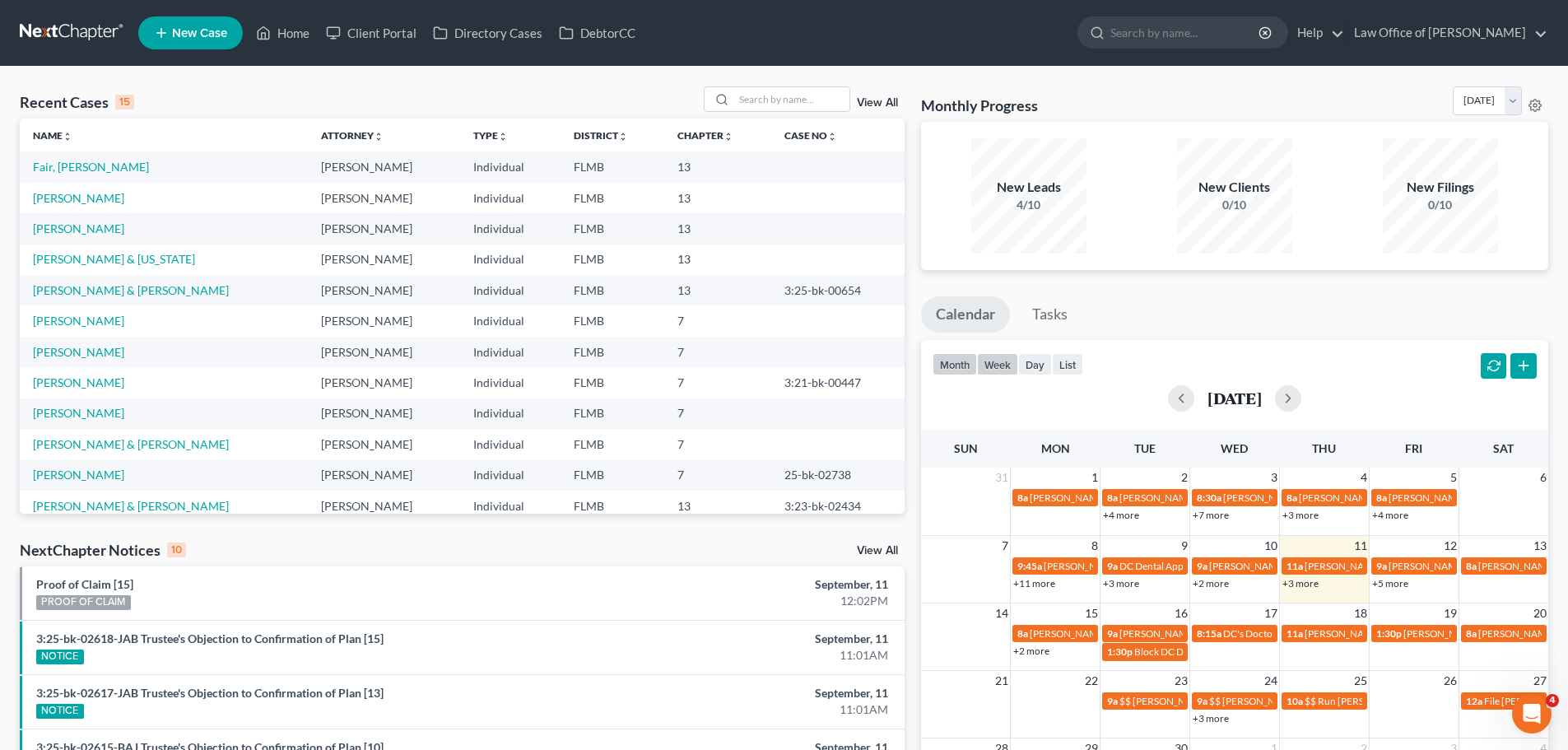
click at [1008, 361] on button "week" at bounding box center [998, 364] width 41 height 22
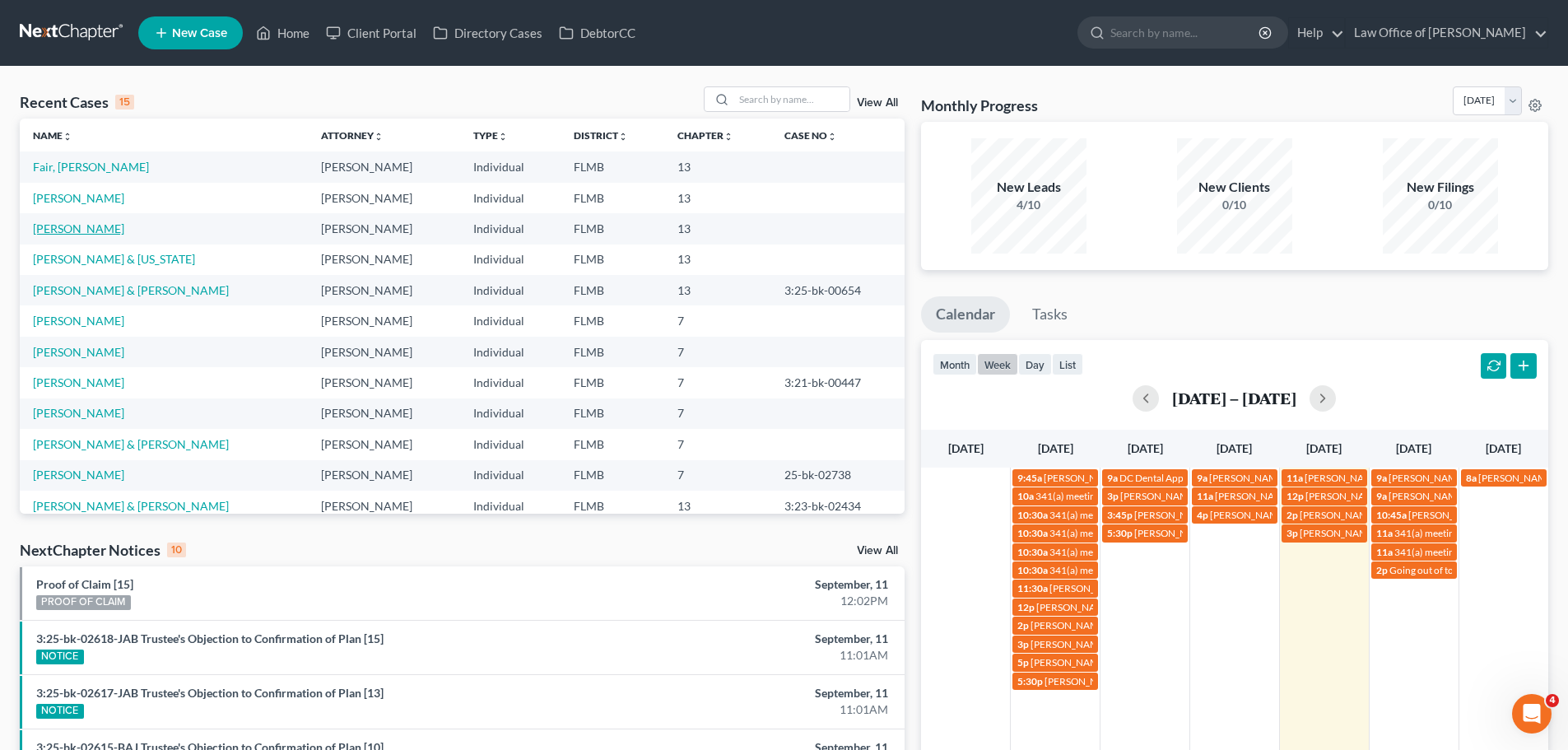
click at [83, 225] on link "[PERSON_NAME]" at bounding box center [78, 228] width 91 height 14
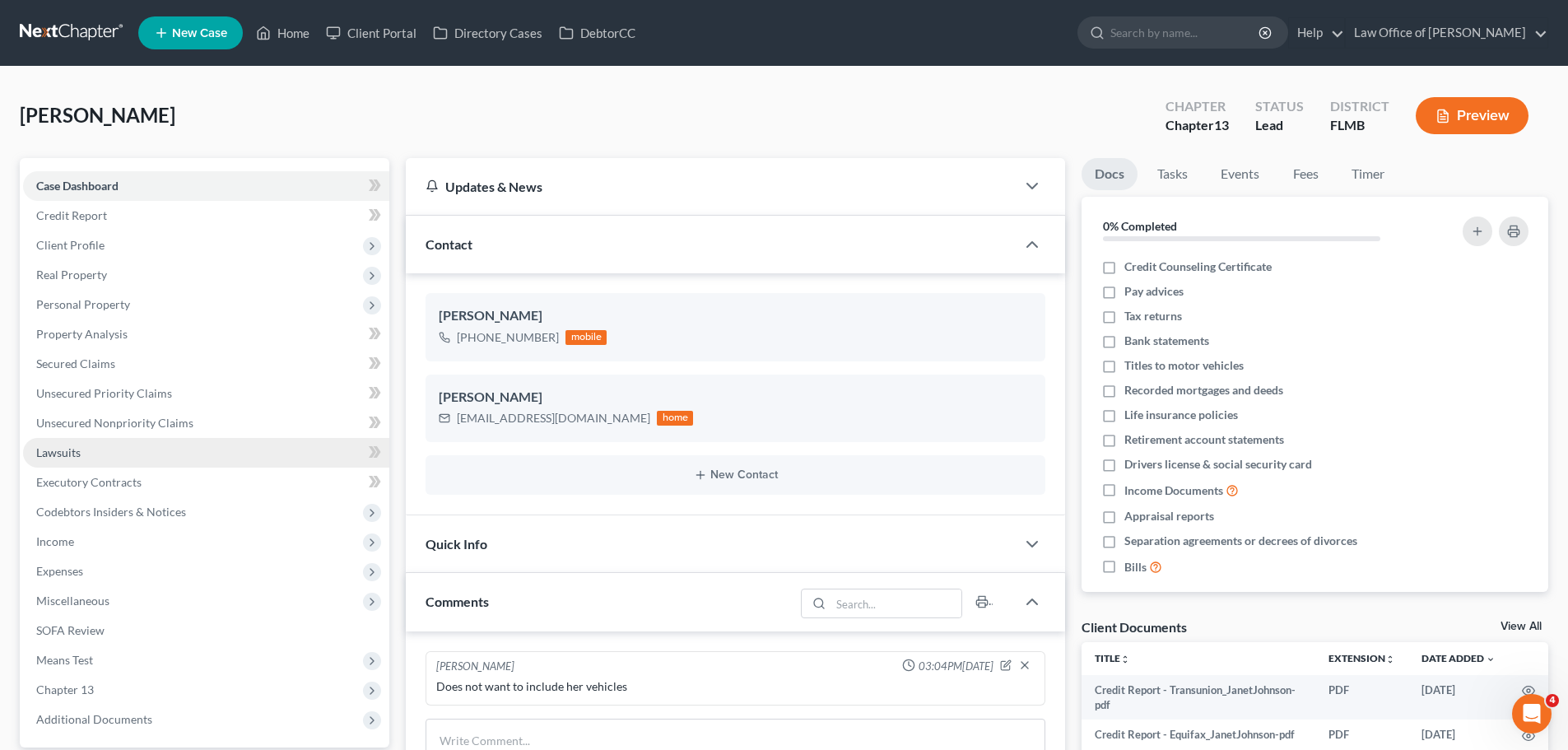
click at [123, 448] on link "Lawsuits" at bounding box center [206, 453] width 366 height 30
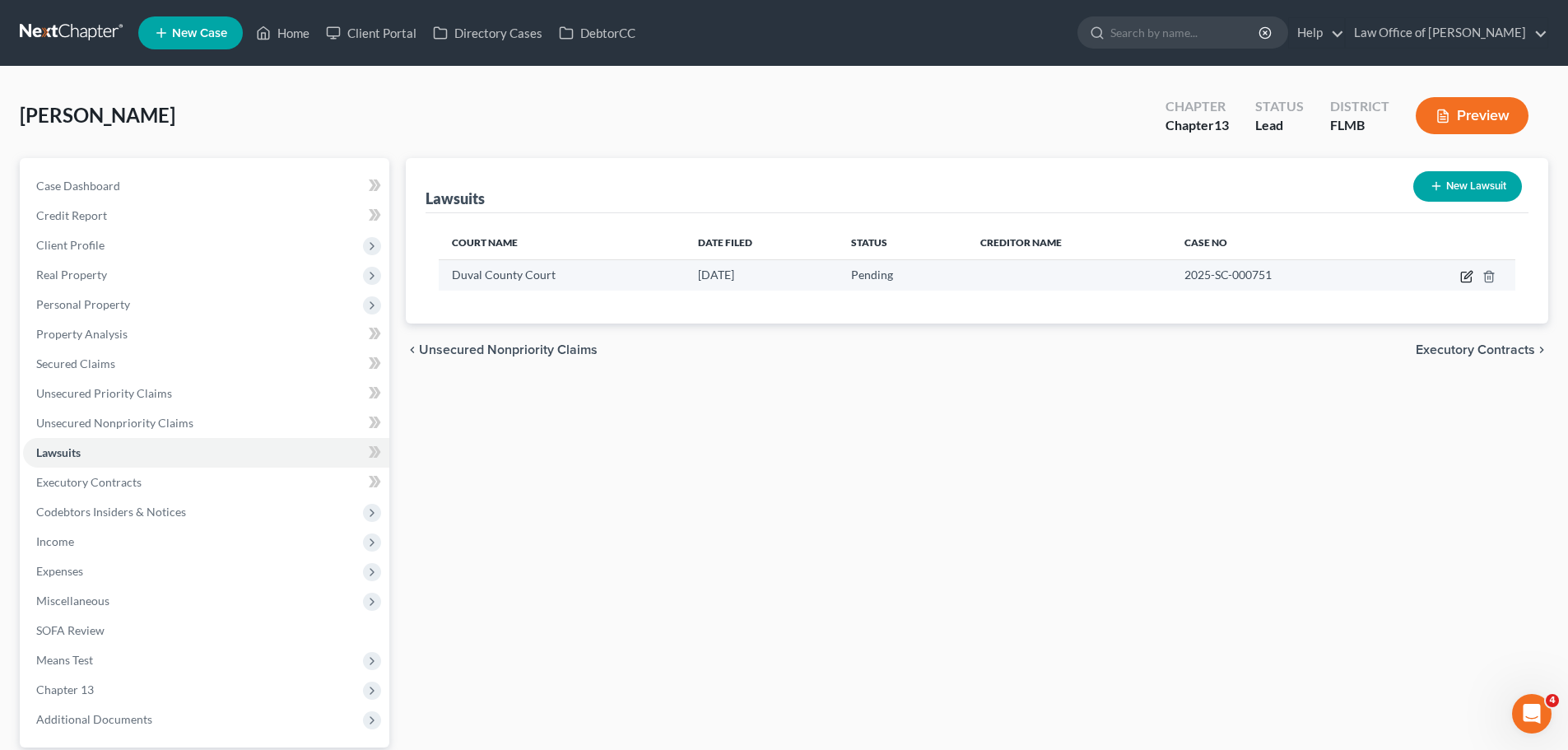
click at [1464, 273] on icon "button" at bounding box center [1467, 276] width 13 height 13
select select "9"
select select "0"
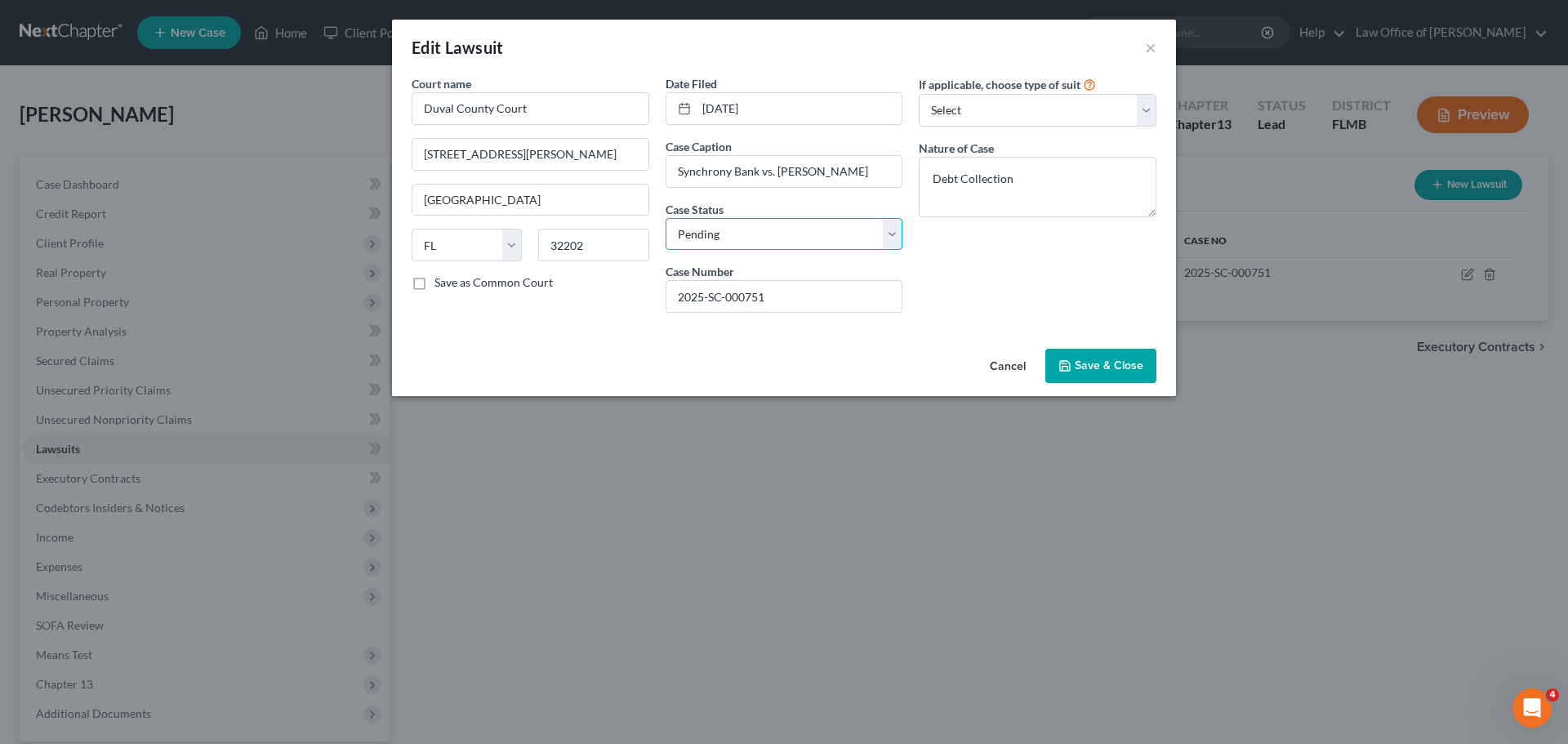
click at [821, 223] on select "Select Pending On Appeal Concluded" at bounding box center [784, 234] width 238 height 32
click at [808, 115] on input "[DATE]" at bounding box center [799, 108] width 205 height 31
drag, startPoint x: 796, startPoint y: 107, endPoint x: 639, endPoint y: 88, distance: 158.1
click at [639, 88] on div "Court name * Duval County Court [STREET_ADDRESS][GEOGRAPHIC_DATA][PERSON_NAME] …" at bounding box center [784, 201] width 762 height 250
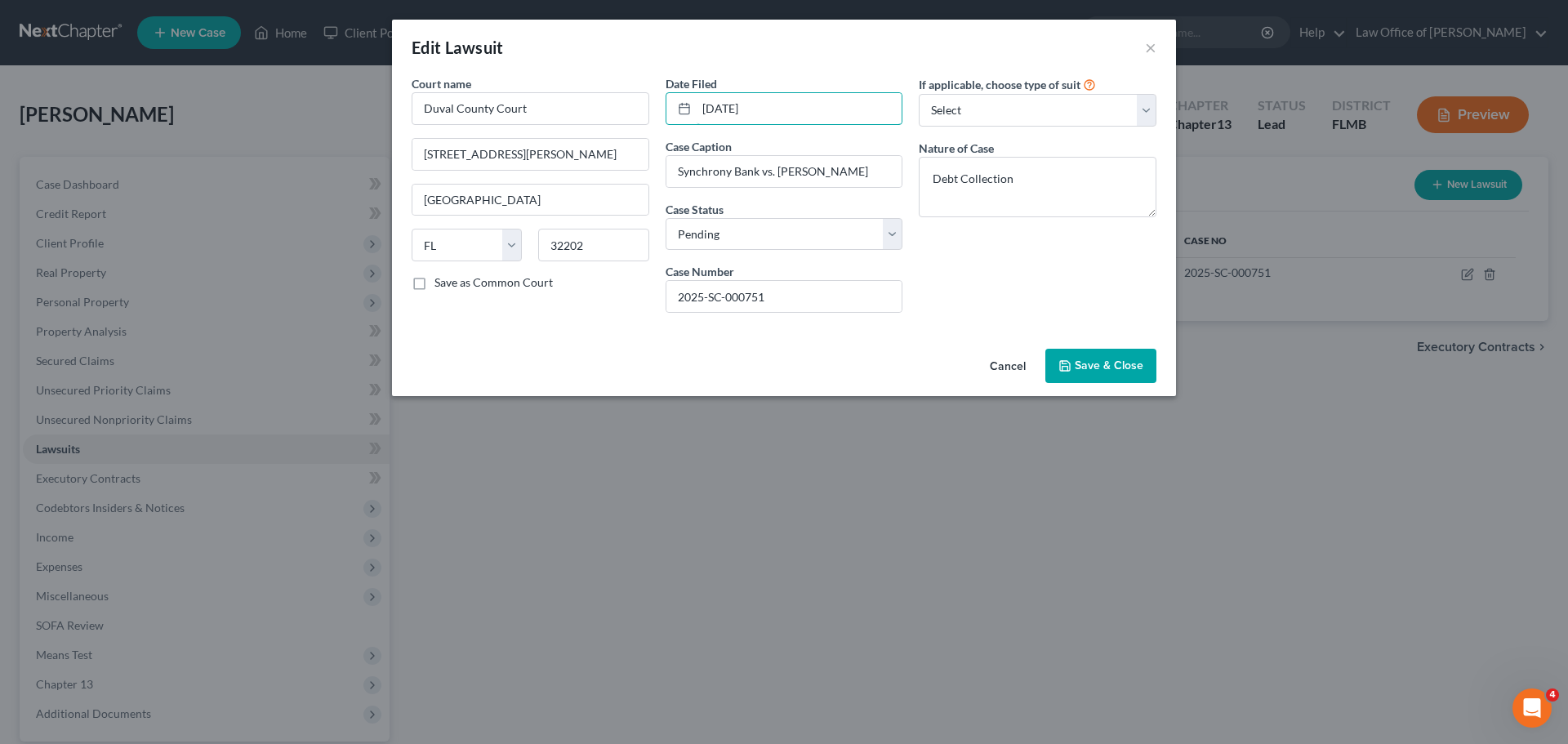
paste input "1"
type input "[DATE]"
click at [792, 69] on div "Edit Lawsuit ×" at bounding box center [784, 48] width 784 height 55
click at [1118, 362] on span "Save & Close" at bounding box center [1109, 365] width 69 height 14
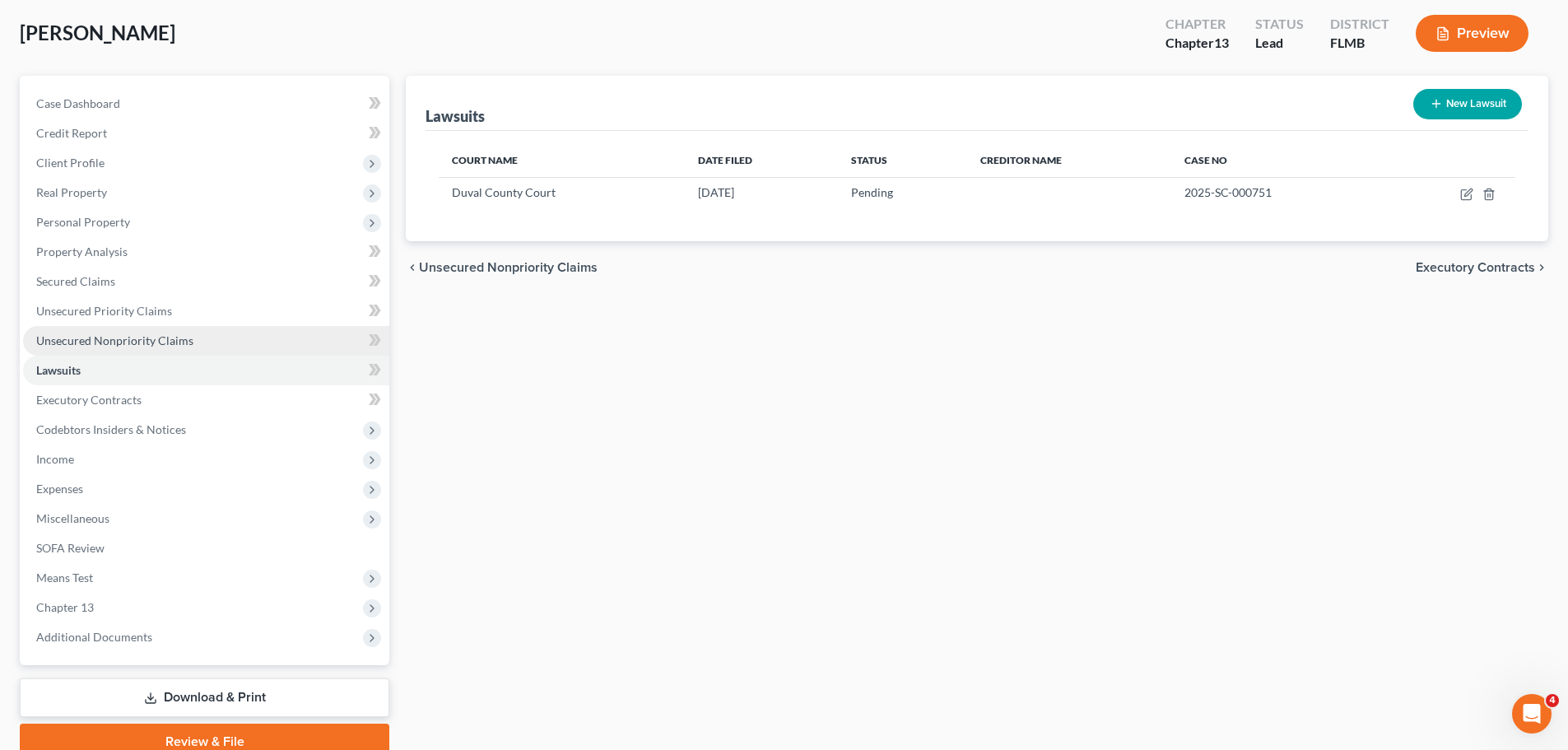
click at [175, 348] on link "Unsecured Nonpriority Claims" at bounding box center [206, 341] width 366 height 30
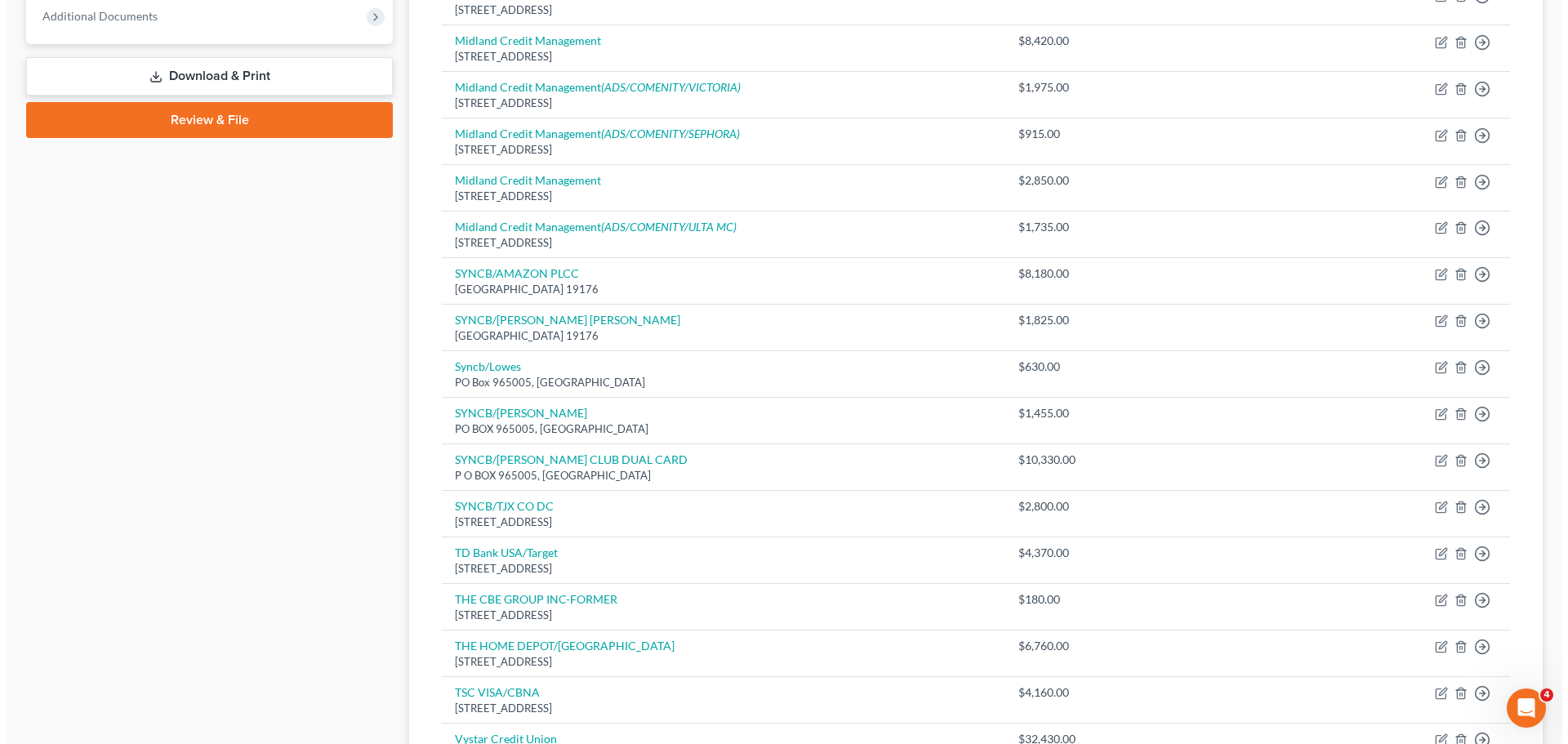
scroll to position [734, 0]
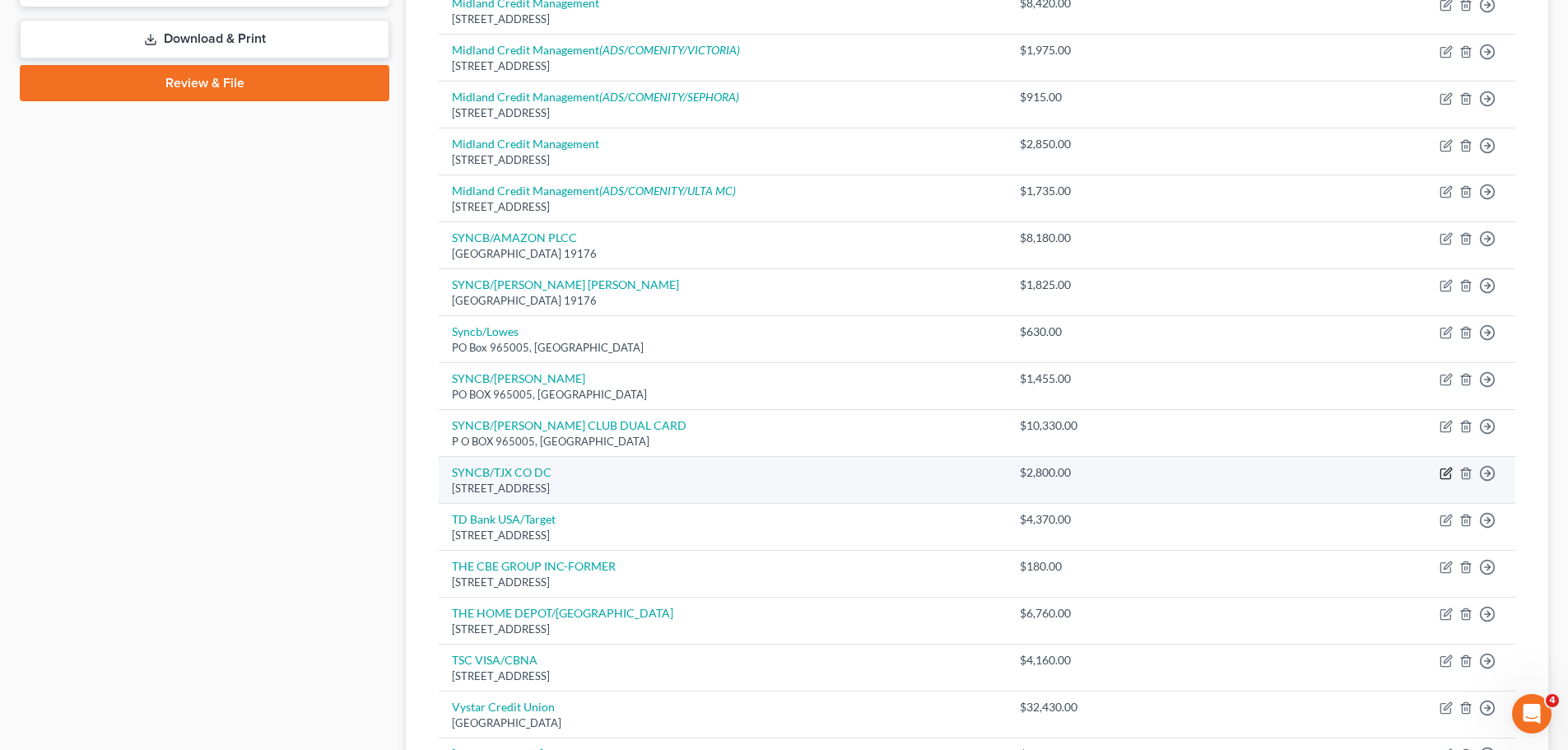
click at [1444, 471] on icon "button" at bounding box center [1447, 474] width 13 height 13
select select "39"
select select "0"
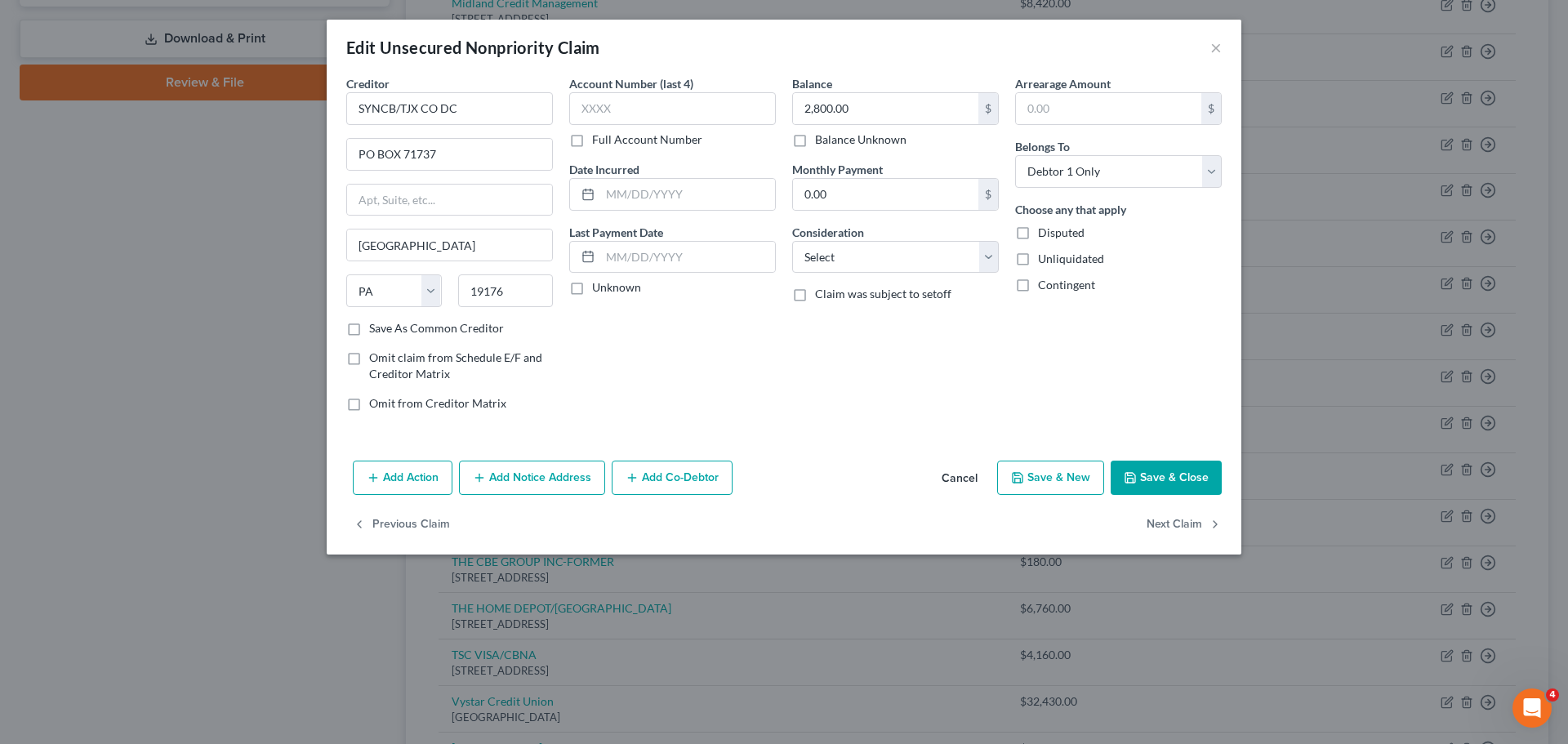
click at [550, 485] on button "Add Notice Address" at bounding box center [531, 478] width 146 height 34
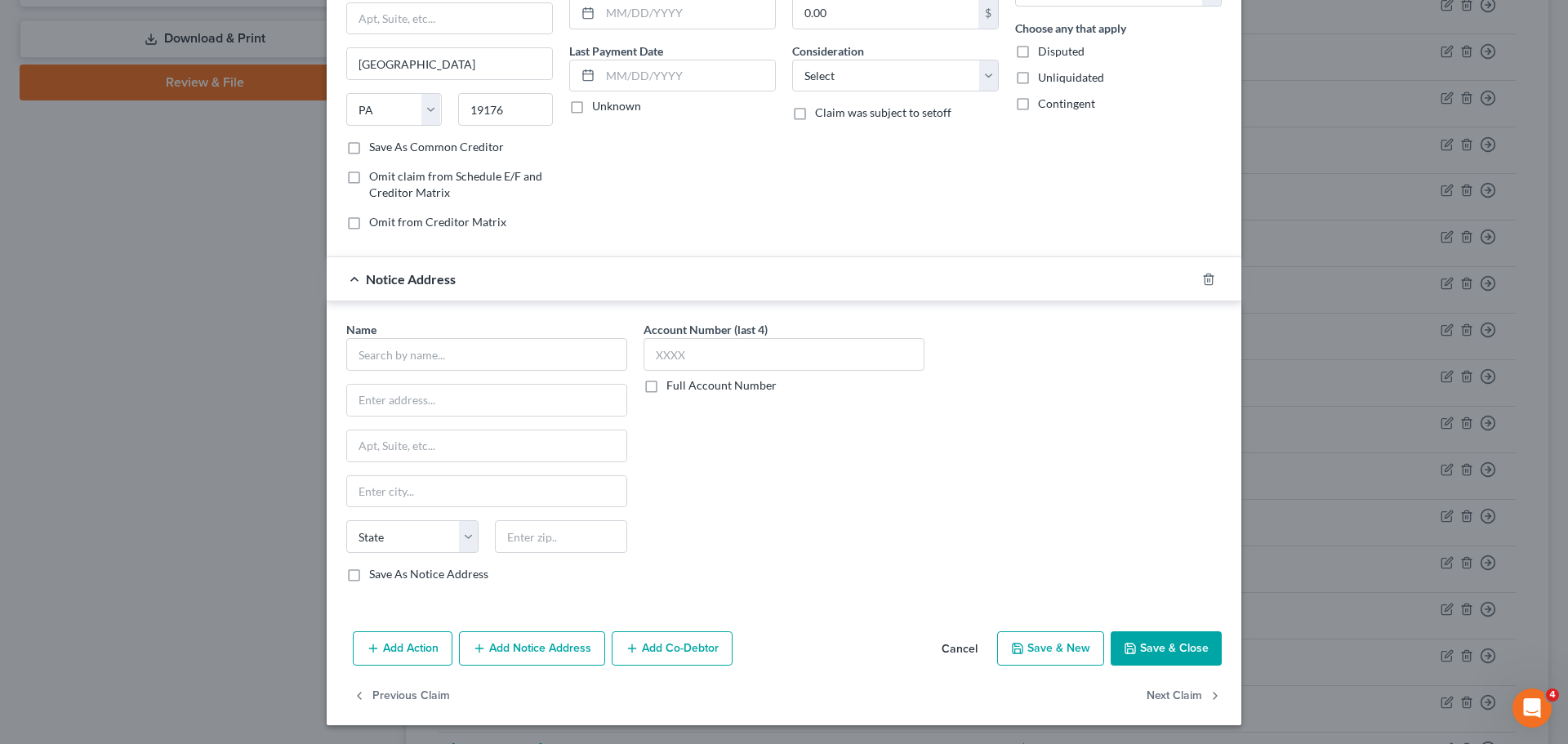
scroll to position [182, 0]
click at [397, 354] on input "text" at bounding box center [486, 353] width 281 height 32
click at [411, 346] on input "text" at bounding box center [486, 353] width 281 height 32
type input "[PERSON_NAME] Pite Haan, LLP"
click at [369, 572] on label "Save As Notice Address" at bounding box center [428, 573] width 119 height 16
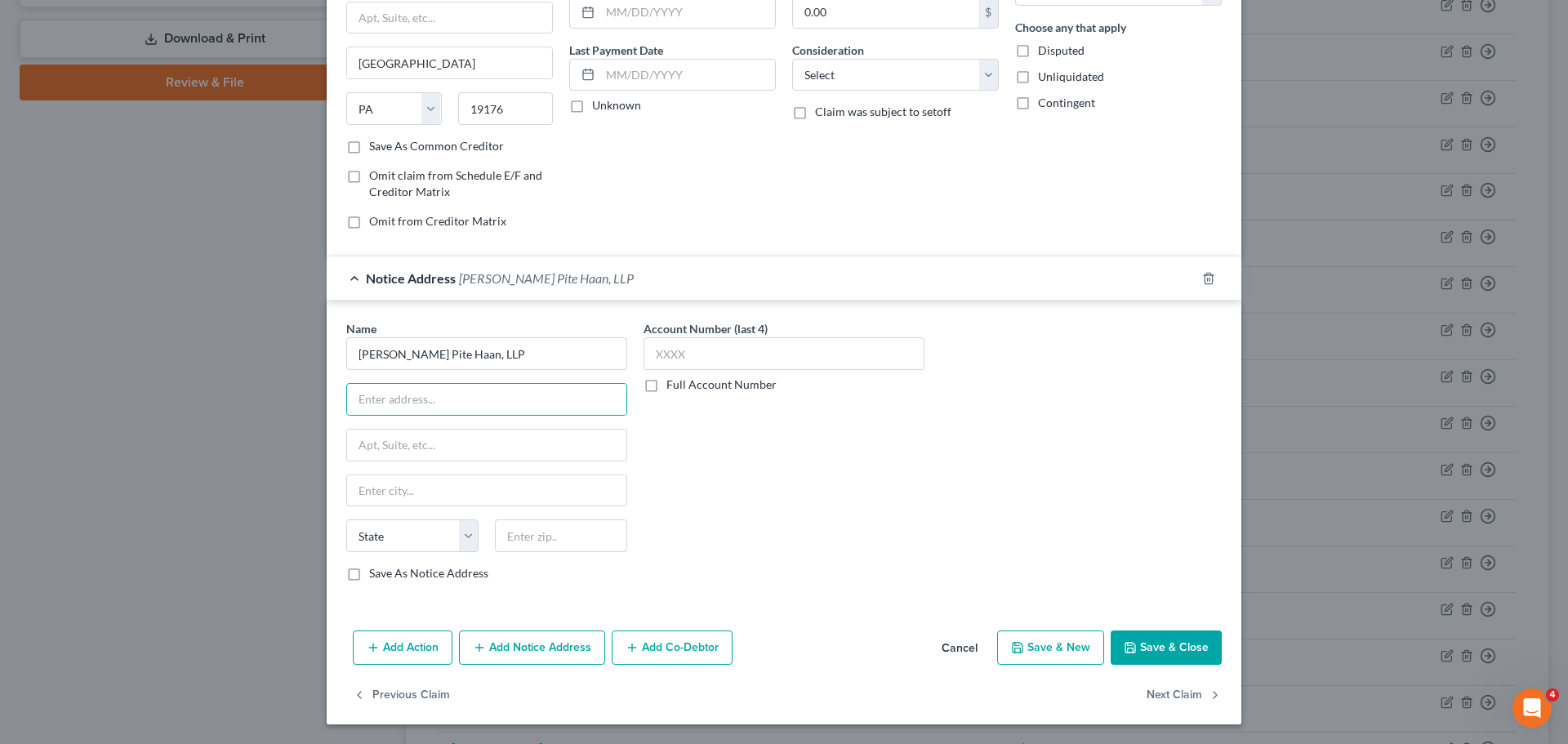
click at [376, 572] on input "Save As Notice Address" at bounding box center [380, 570] width 11 height 11
checkbox input "true"
click at [385, 380] on div "Name * [PERSON_NAME] Pite Haan, LLP State [US_STATE] AK AR AZ CA CO [GEOGRAPHIC…" at bounding box center [486, 451] width 281 height 262
click at [397, 394] on input "text" at bounding box center [486, 399] width 279 height 31
type input "[STREET_ADDRESS]"
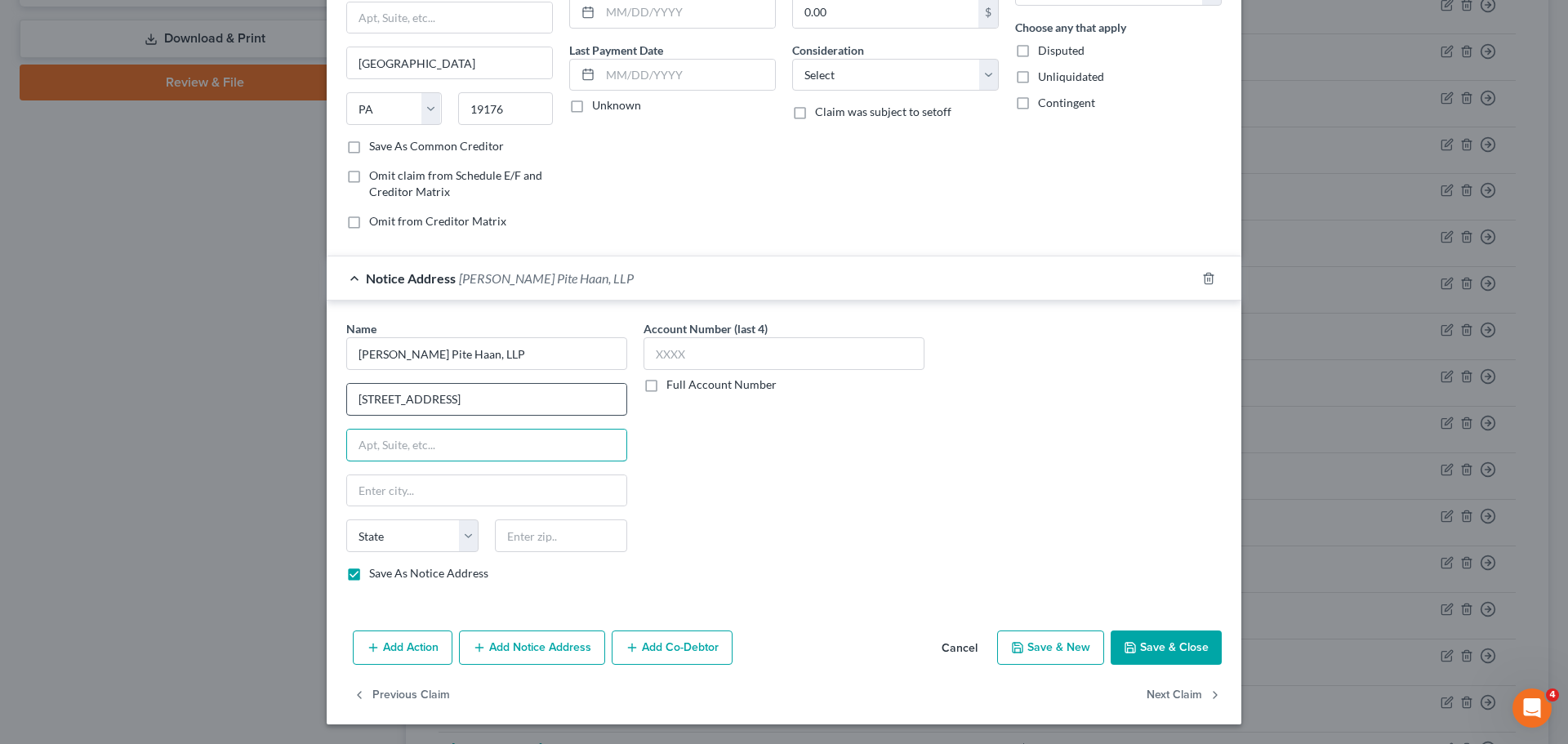
type input "s"
type input "Ste 303"
click at [531, 532] on input "text" at bounding box center [561, 536] width 132 height 32
type input "33484"
click at [720, 557] on div "Account Number (last 4) Full Account Number" at bounding box center [784, 457] width 297 height 274
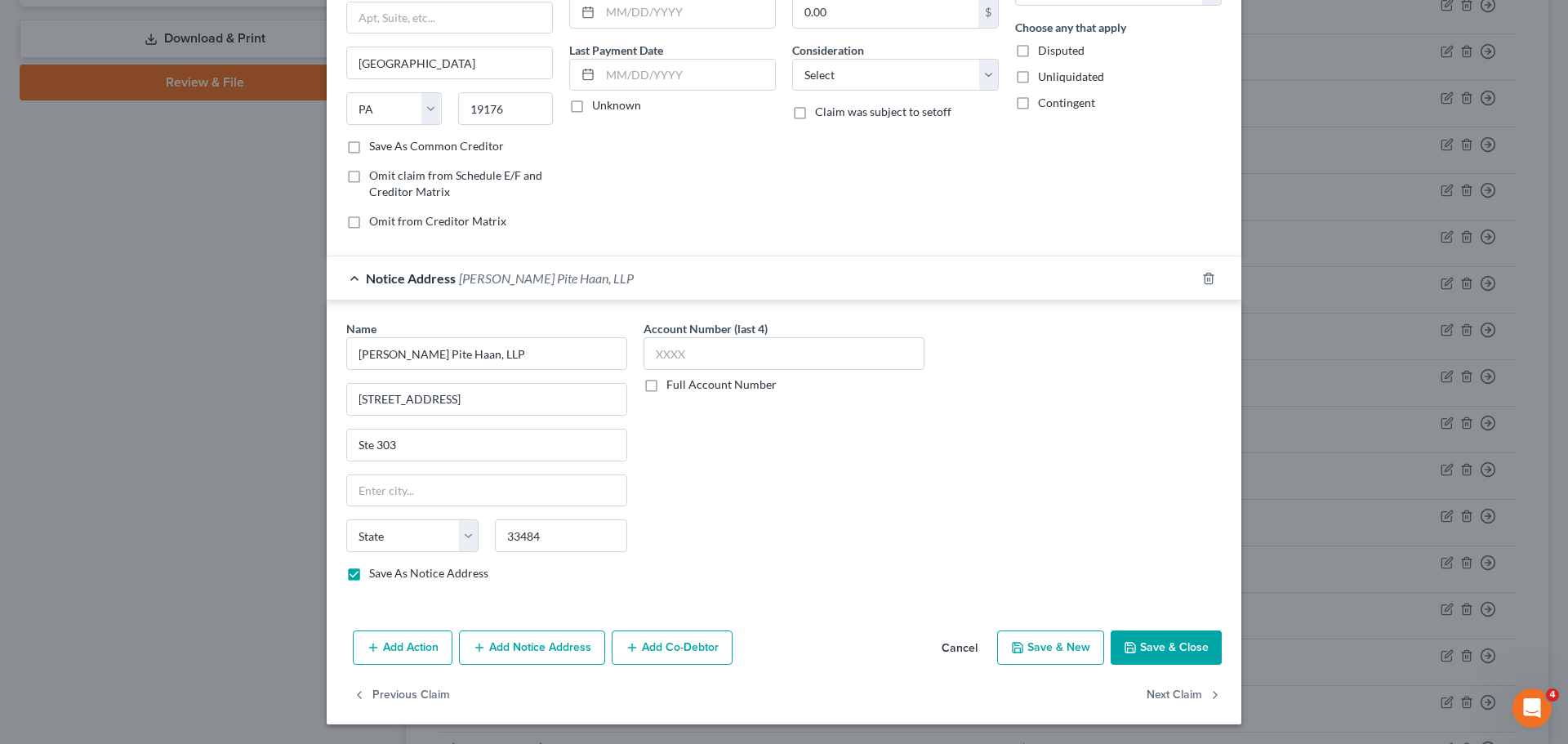
type input "[GEOGRAPHIC_DATA]"
select select "9"
click at [1158, 652] on button "Save & Close" at bounding box center [1167, 648] width 111 height 34
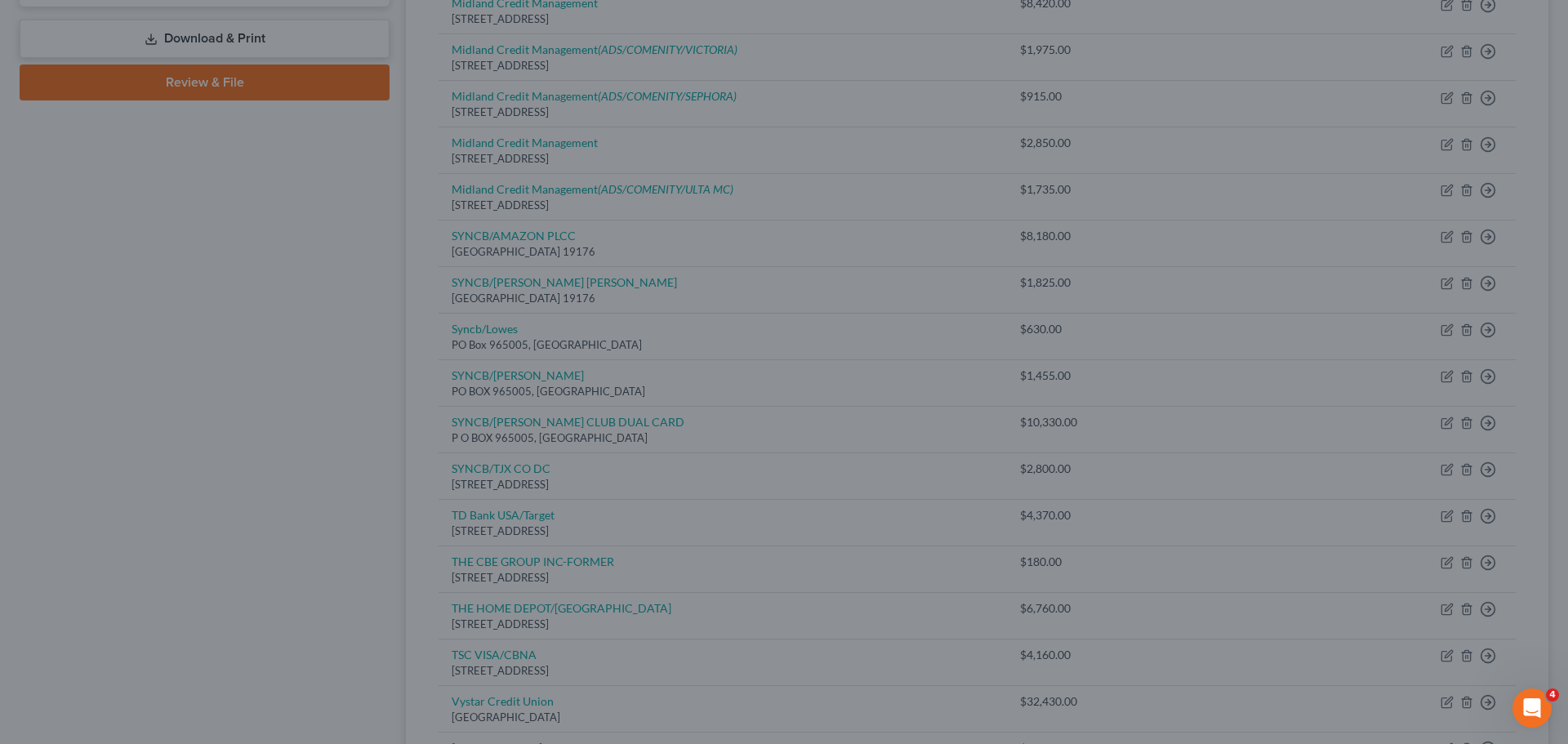
type input "0"
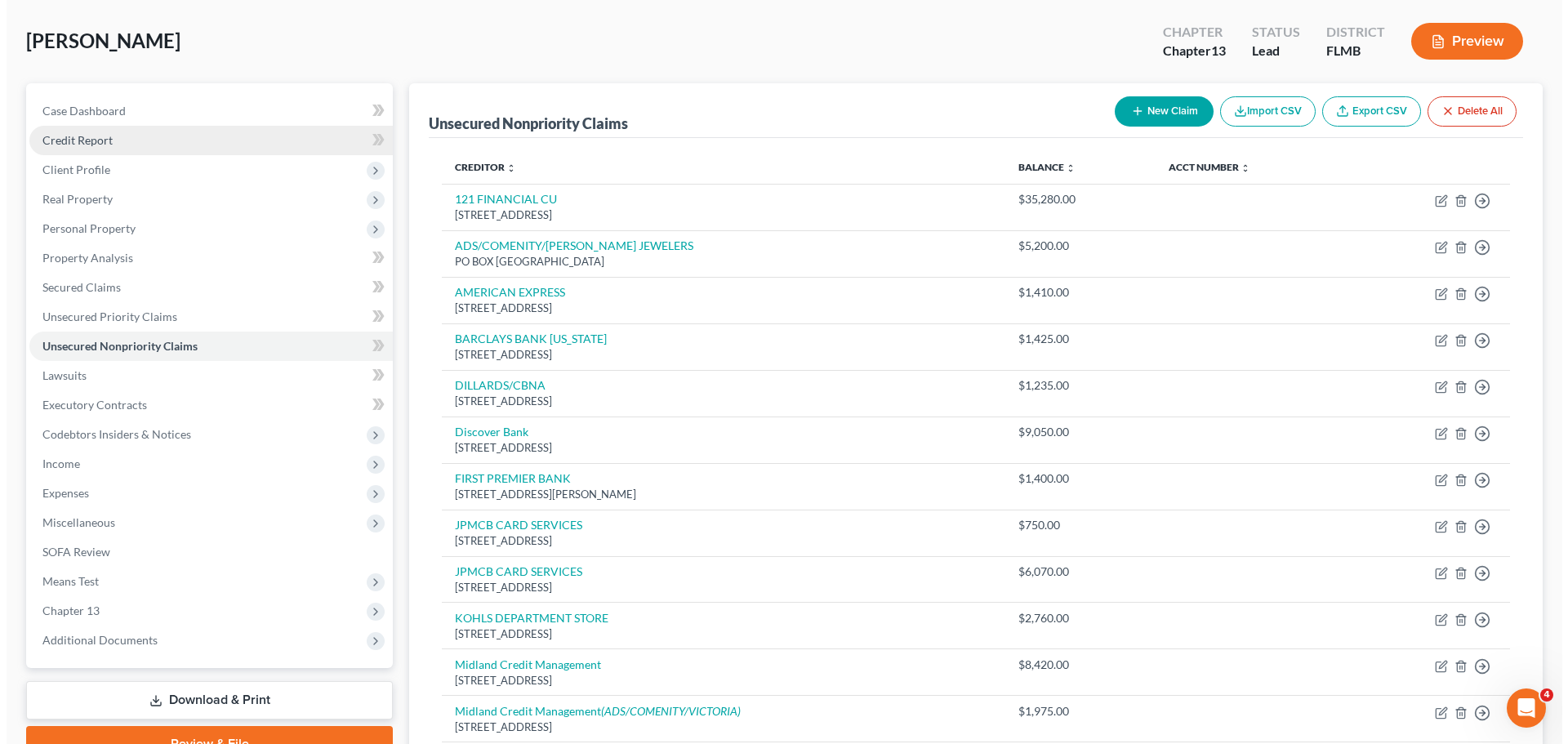
scroll to position [0, 0]
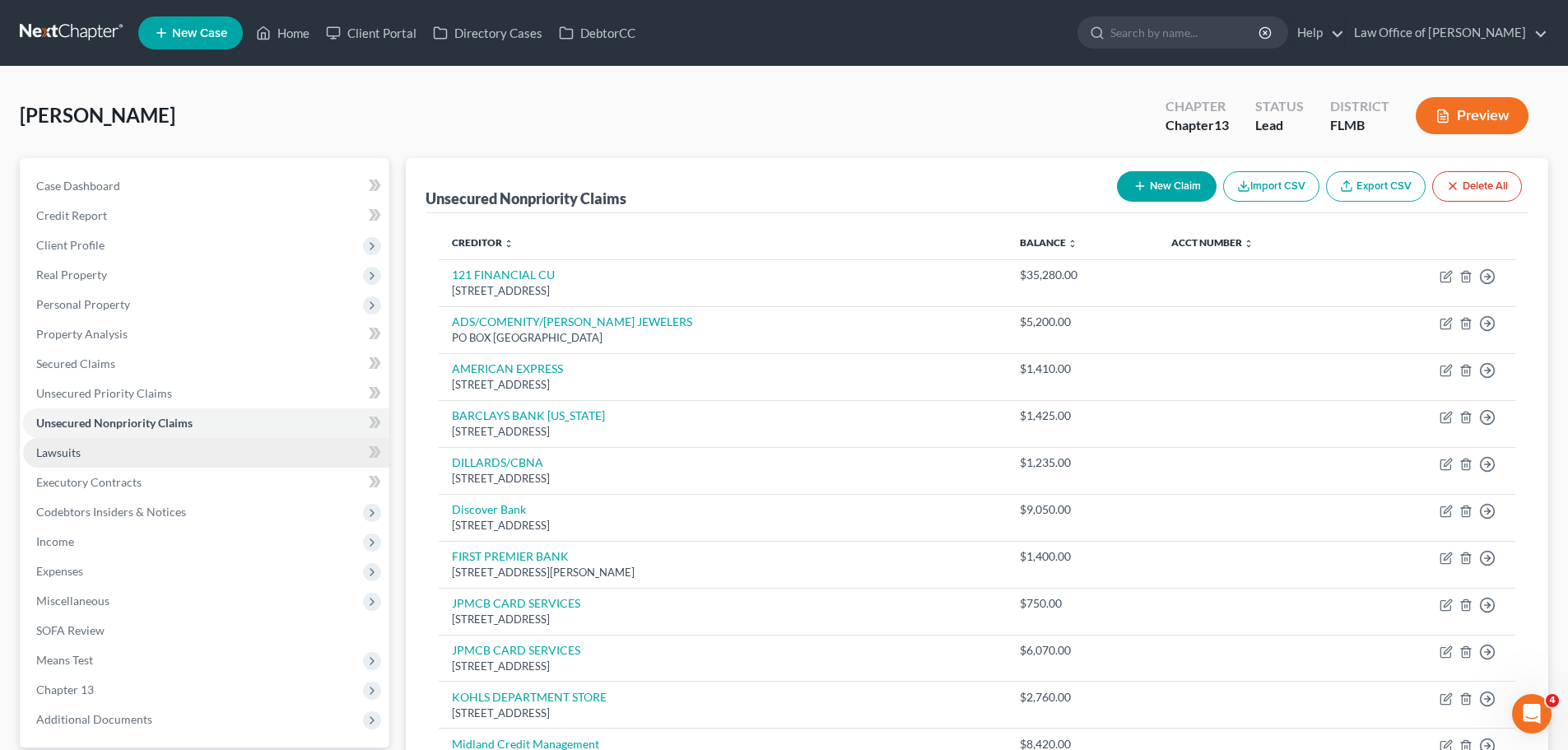
click at [102, 452] on link "Lawsuits" at bounding box center [206, 453] width 366 height 30
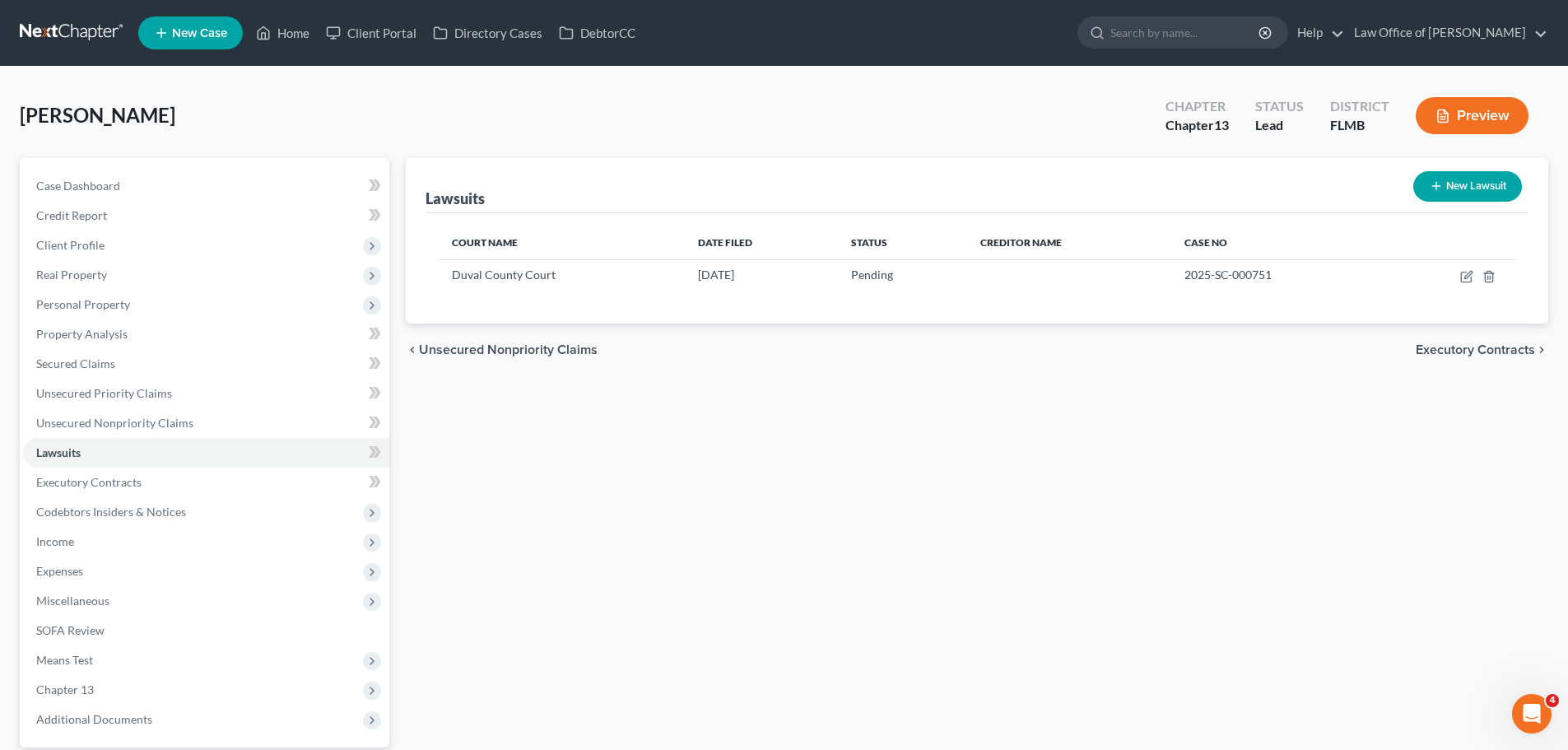
click at [1430, 192] on icon "button" at bounding box center [1437, 186] width 13 height 13
select select "0"
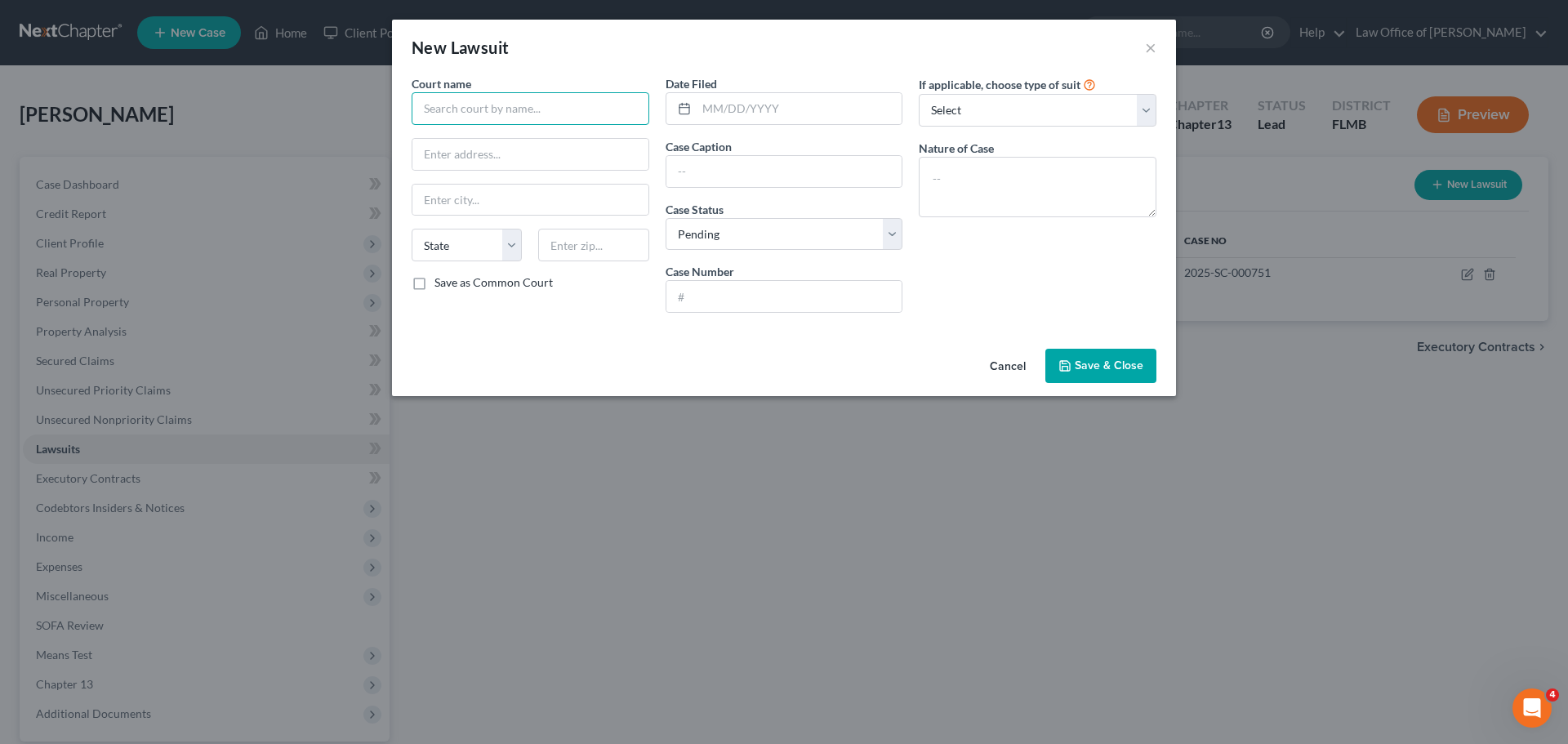
click at [529, 102] on input "text" at bounding box center [530, 109] width 238 height 32
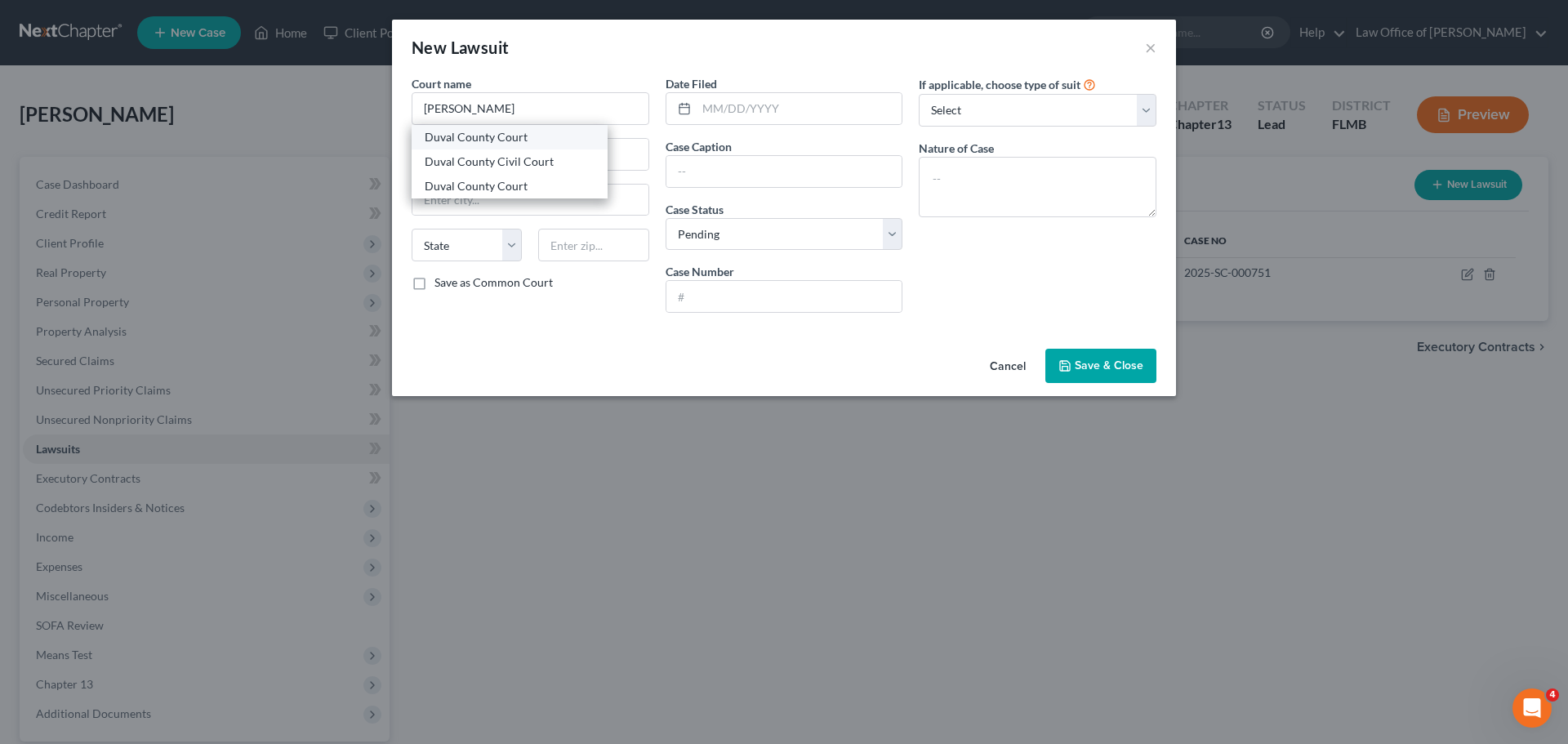
click at [532, 132] on div "Duval County Court" at bounding box center [510, 137] width 170 height 16
type input "Duval County Court"
type input "[STREET_ADDRESS][PERSON_NAME]"
type input "[GEOGRAPHIC_DATA]"
select select "9"
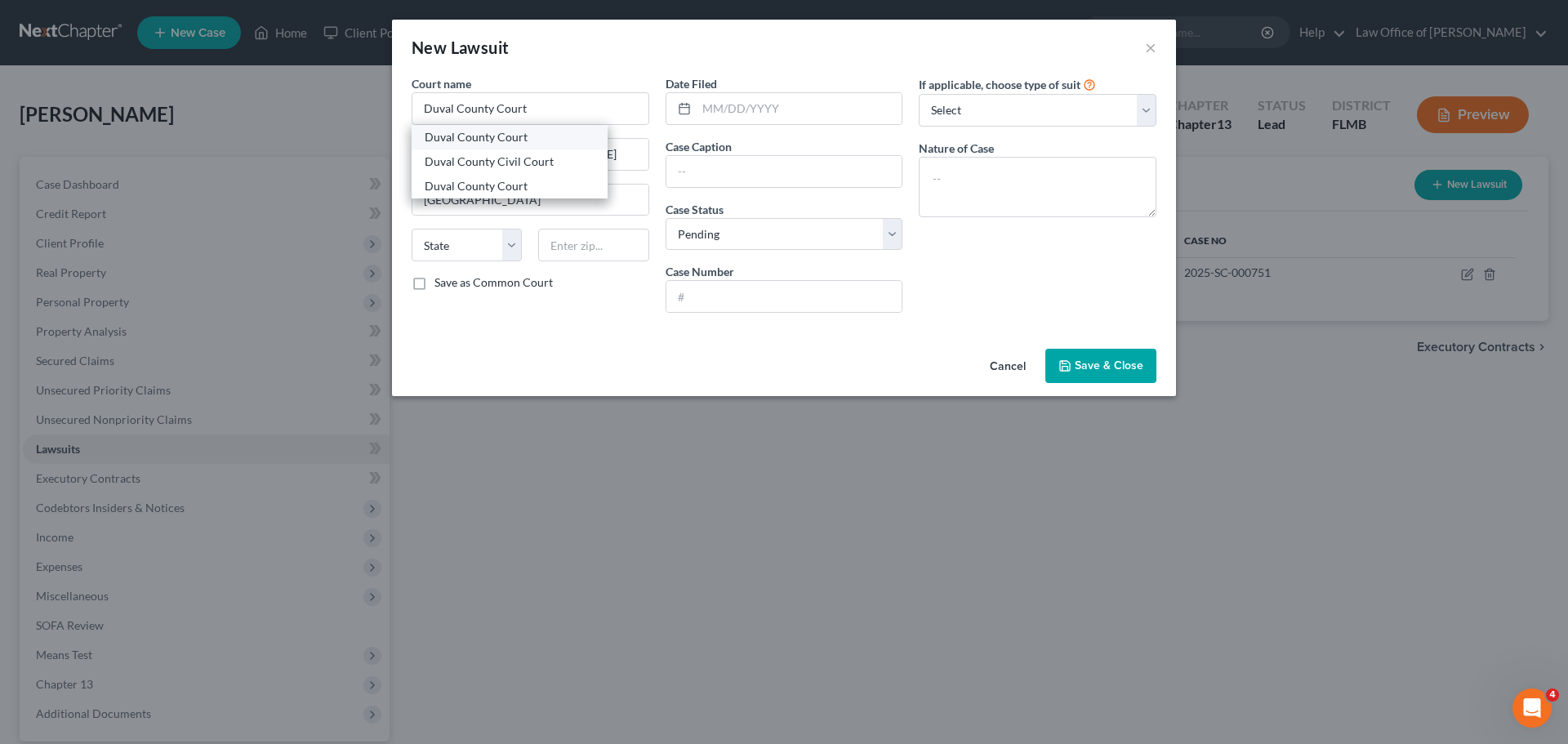
type input "32202"
click at [738, 117] on input "text" at bounding box center [799, 108] width 205 height 31
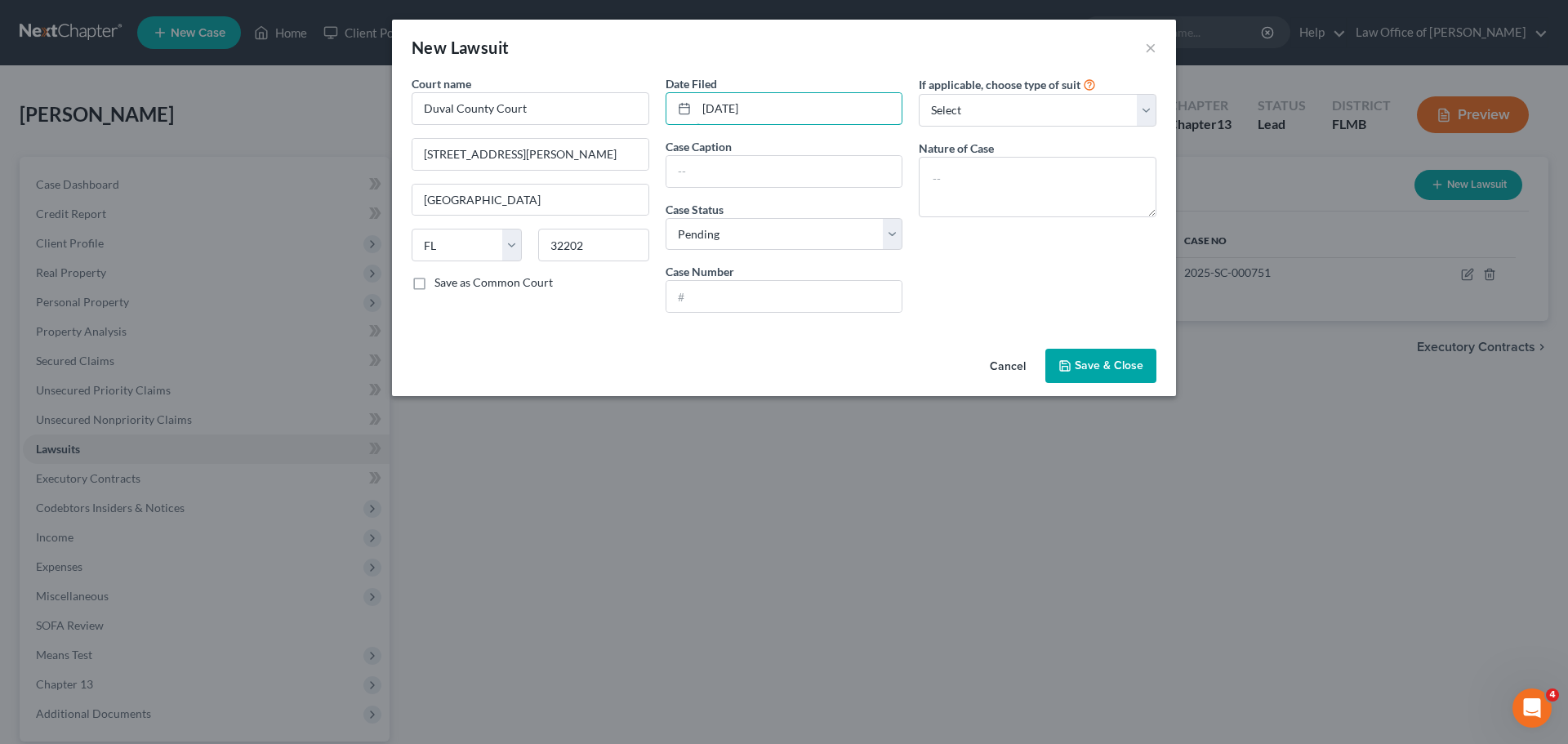
type input "[DATE]"
click at [999, 248] on div "If applicable, choose type of suit Select Repossession Garnishment Foreclosure …" at bounding box center [1038, 201] width 254 height 250
click at [962, 113] on select "Select Repossession Garnishment Foreclosure Attached, Seized, Or Levied Other" at bounding box center [1038, 110] width 238 height 32
click at [963, 113] on select "Select Repossession Garnishment Foreclosure Attached, Seized, Or Levied Other" at bounding box center [1038, 110] width 238 height 32
click at [771, 307] on input "text" at bounding box center [784, 296] width 236 height 31
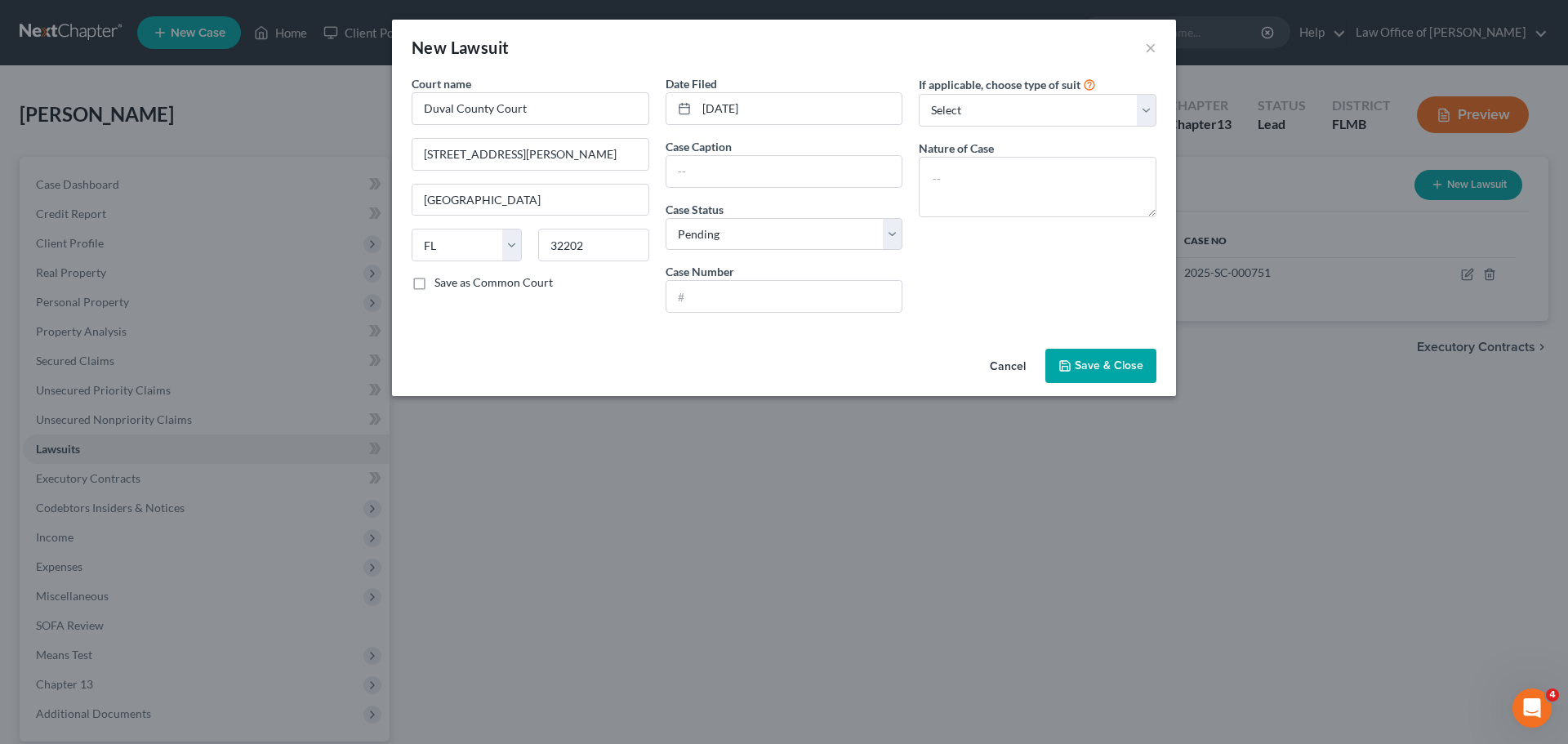
click at [823, 38] on div "New Lawsuit ×" at bounding box center [784, 48] width 784 height 55
click at [711, 299] on input "text" at bounding box center [784, 296] width 236 height 31
click at [797, 39] on div "New Lawsuit ×" at bounding box center [784, 48] width 784 height 55
click at [745, 296] on input "text" at bounding box center [784, 296] width 236 height 31
type input "2025-SC-006806"
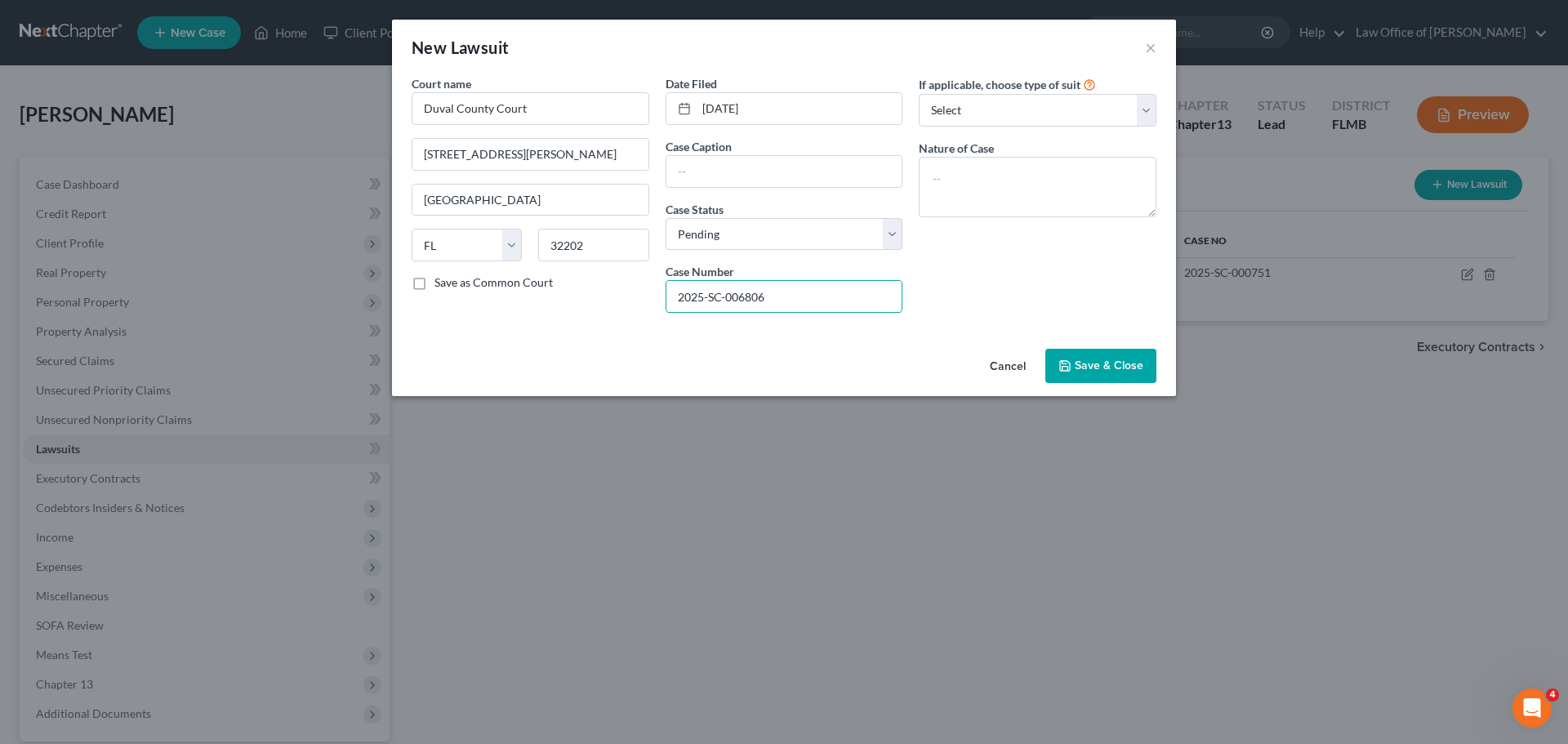
click at [963, 245] on div "If applicable, choose type of suit Select Repossession Garnishment Foreclosure …" at bounding box center [1038, 201] width 254 height 250
click at [1110, 367] on span "Save & Close" at bounding box center [1109, 365] width 69 height 14
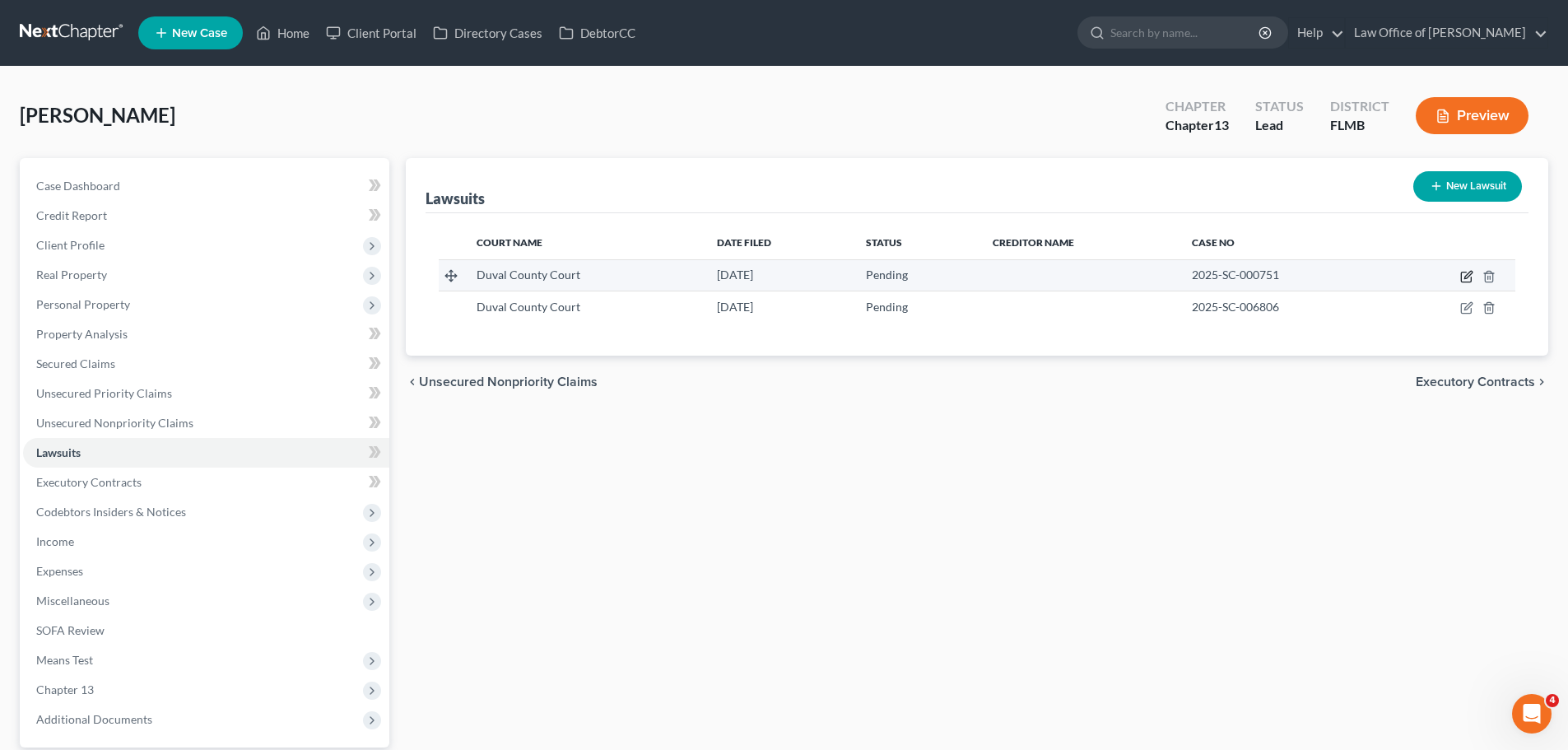
click at [1464, 275] on icon "button" at bounding box center [1467, 276] width 13 height 13
select select "9"
select select "0"
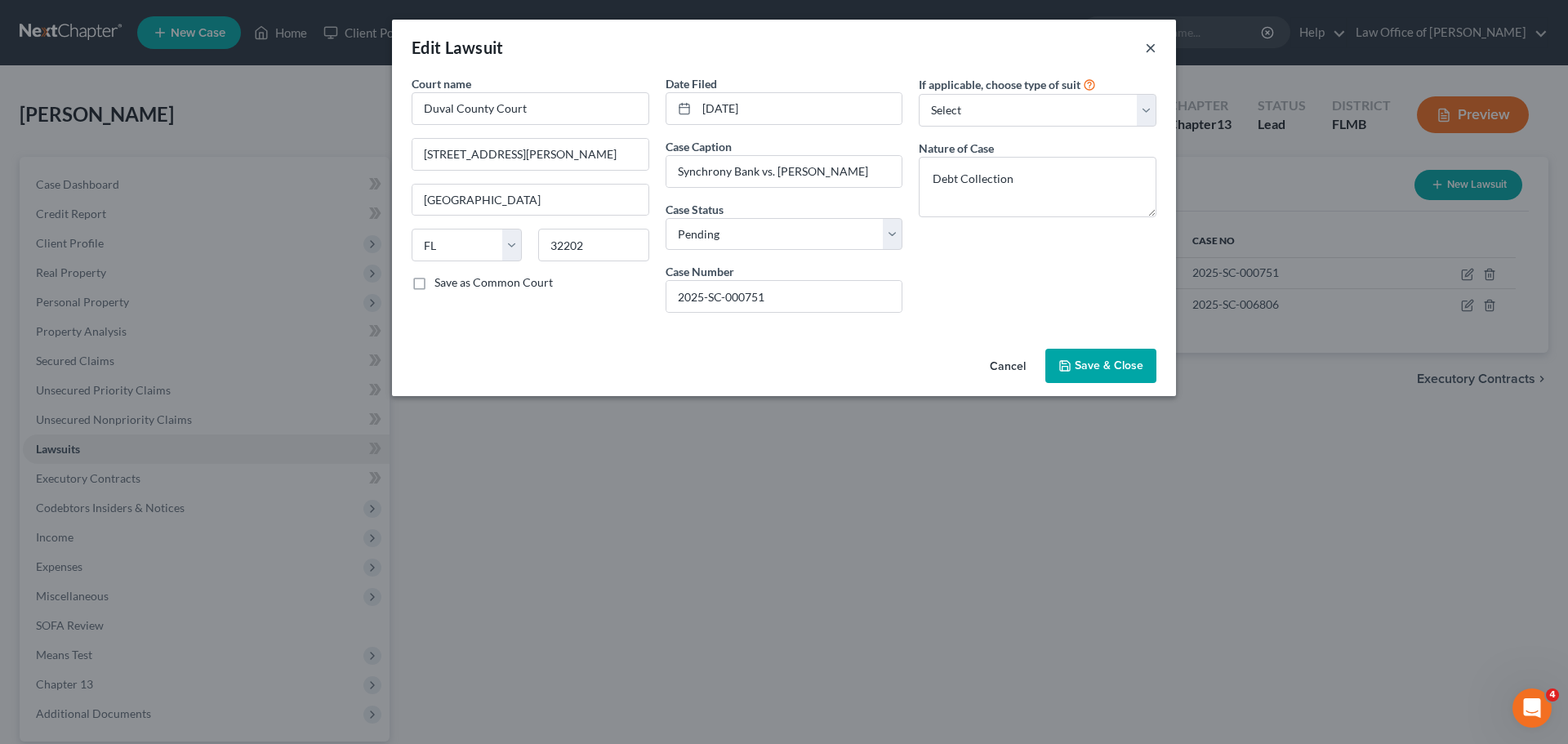
click at [1153, 47] on button "×" at bounding box center [1150, 47] width 11 height 20
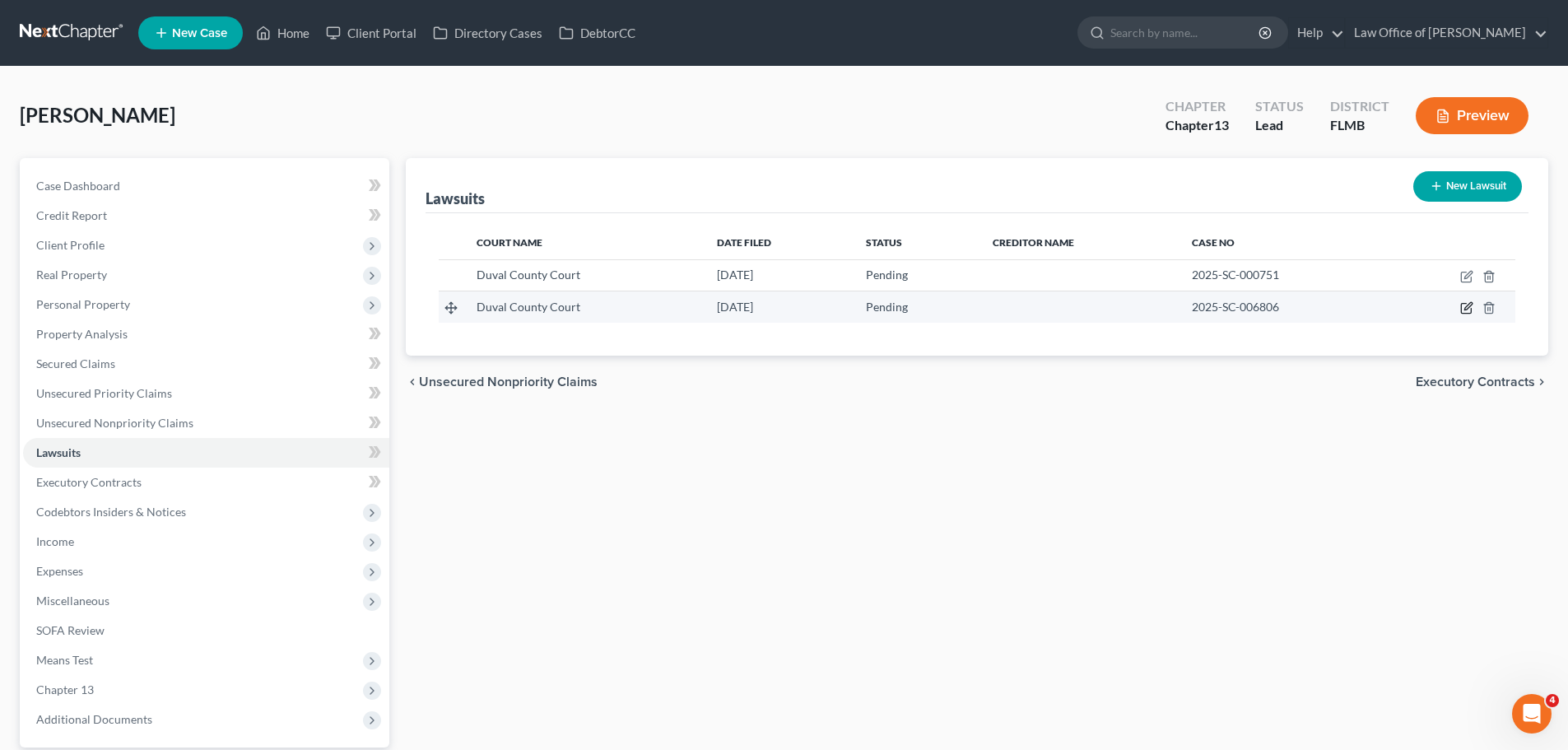
click at [1468, 309] on icon "button" at bounding box center [1469, 307] width 8 height 8
select select "9"
select select "0"
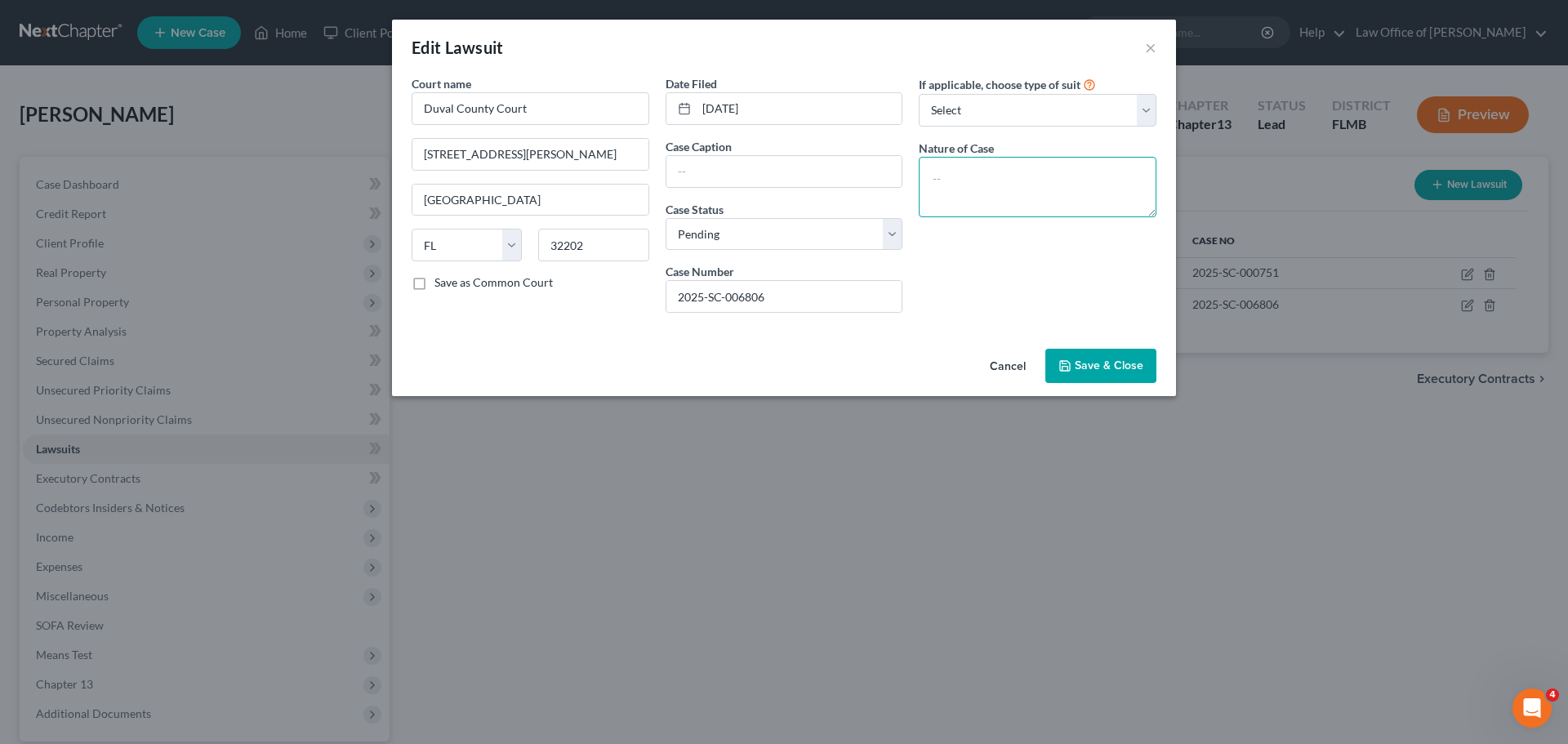
click at [1033, 185] on textarea at bounding box center [1038, 186] width 238 height 60
type textarea "Debt Collection"
click at [753, 170] on input "text" at bounding box center [784, 171] width 236 height 31
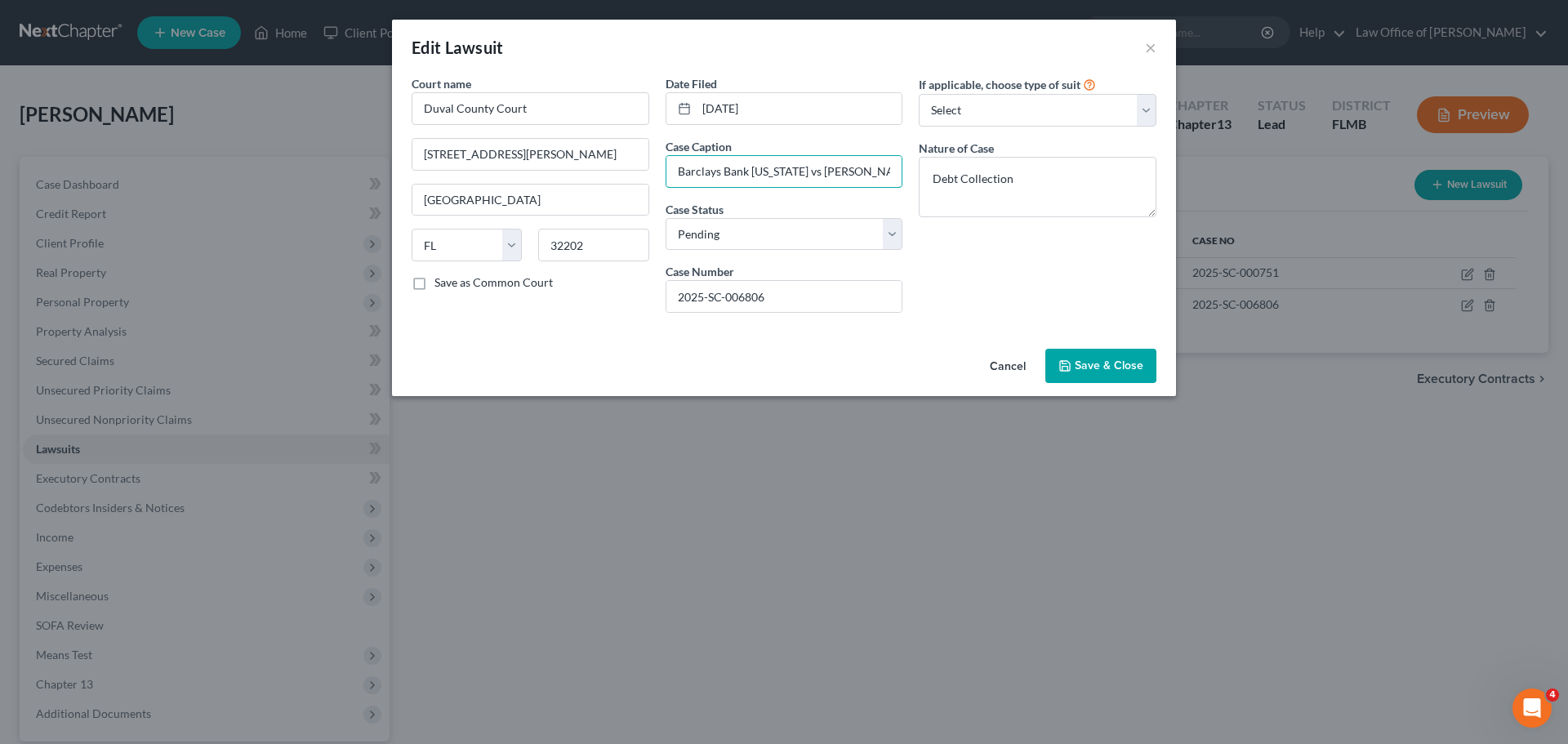
type input "Barclays Bank [US_STATE] vs [PERSON_NAME]"
click at [1125, 354] on button "Save & Close" at bounding box center [1101, 366] width 111 height 34
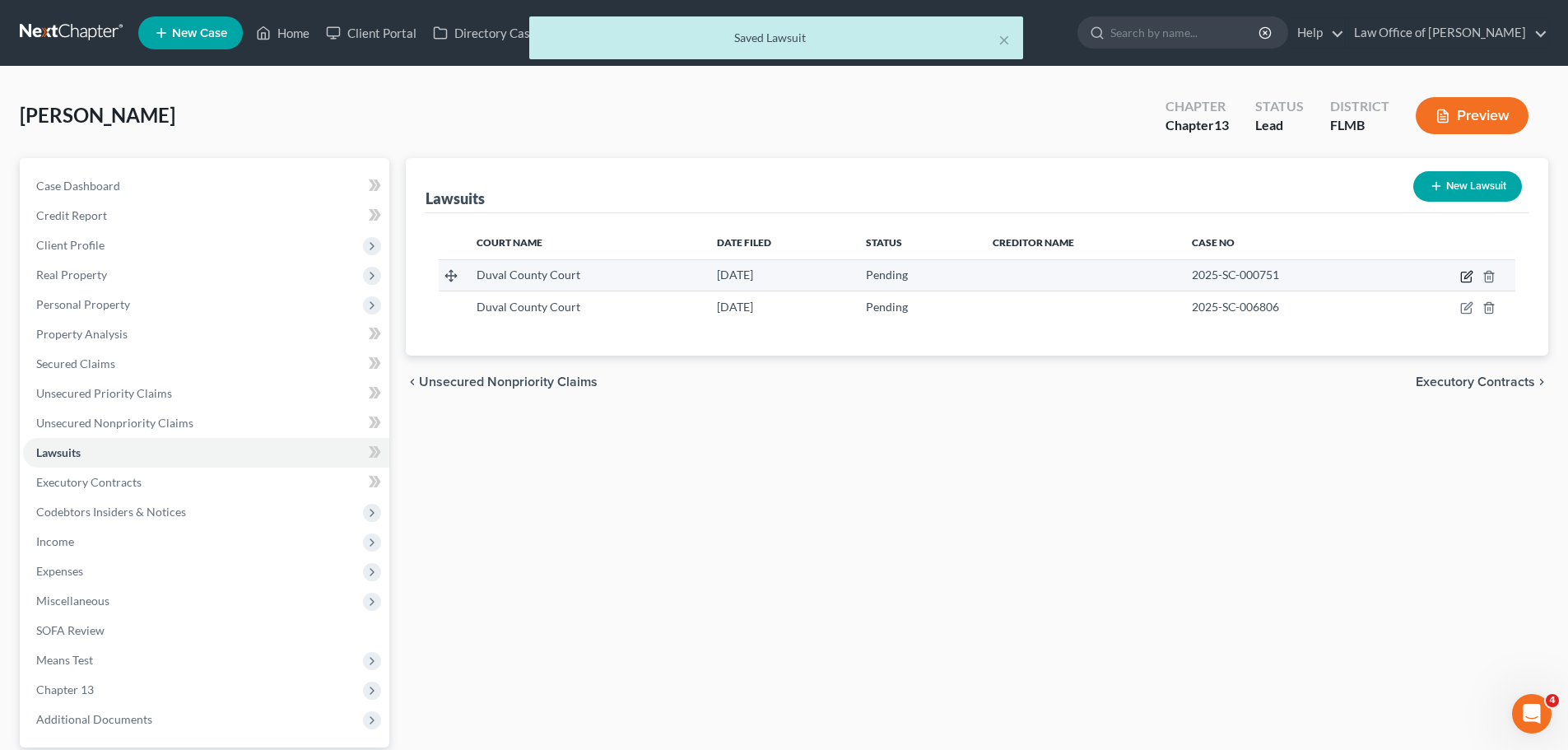
click at [1466, 274] on icon "button" at bounding box center [1467, 276] width 13 height 13
select select "9"
select select "0"
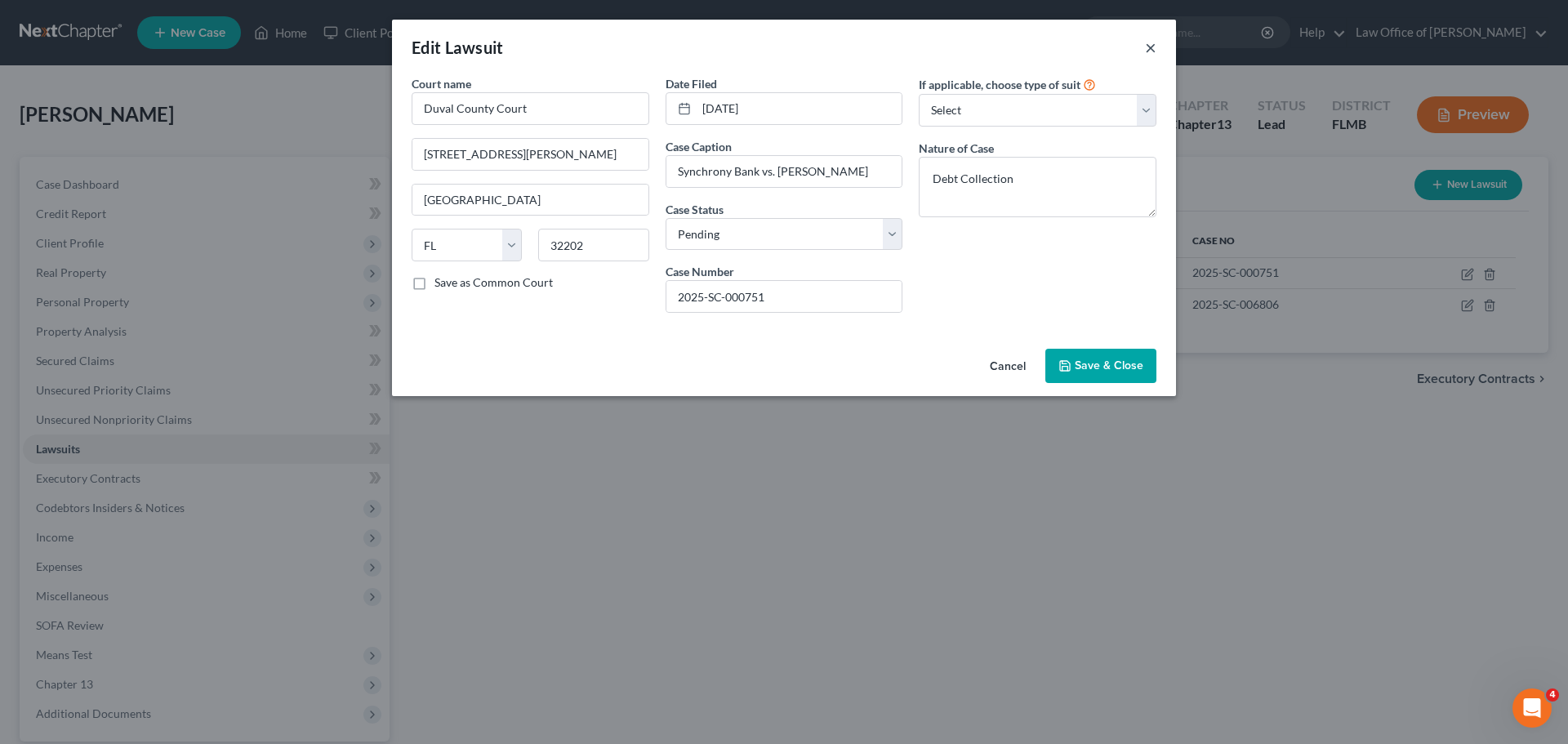
click at [1149, 56] on button "×" at bounding box center [1150, 47] width 11 height 20
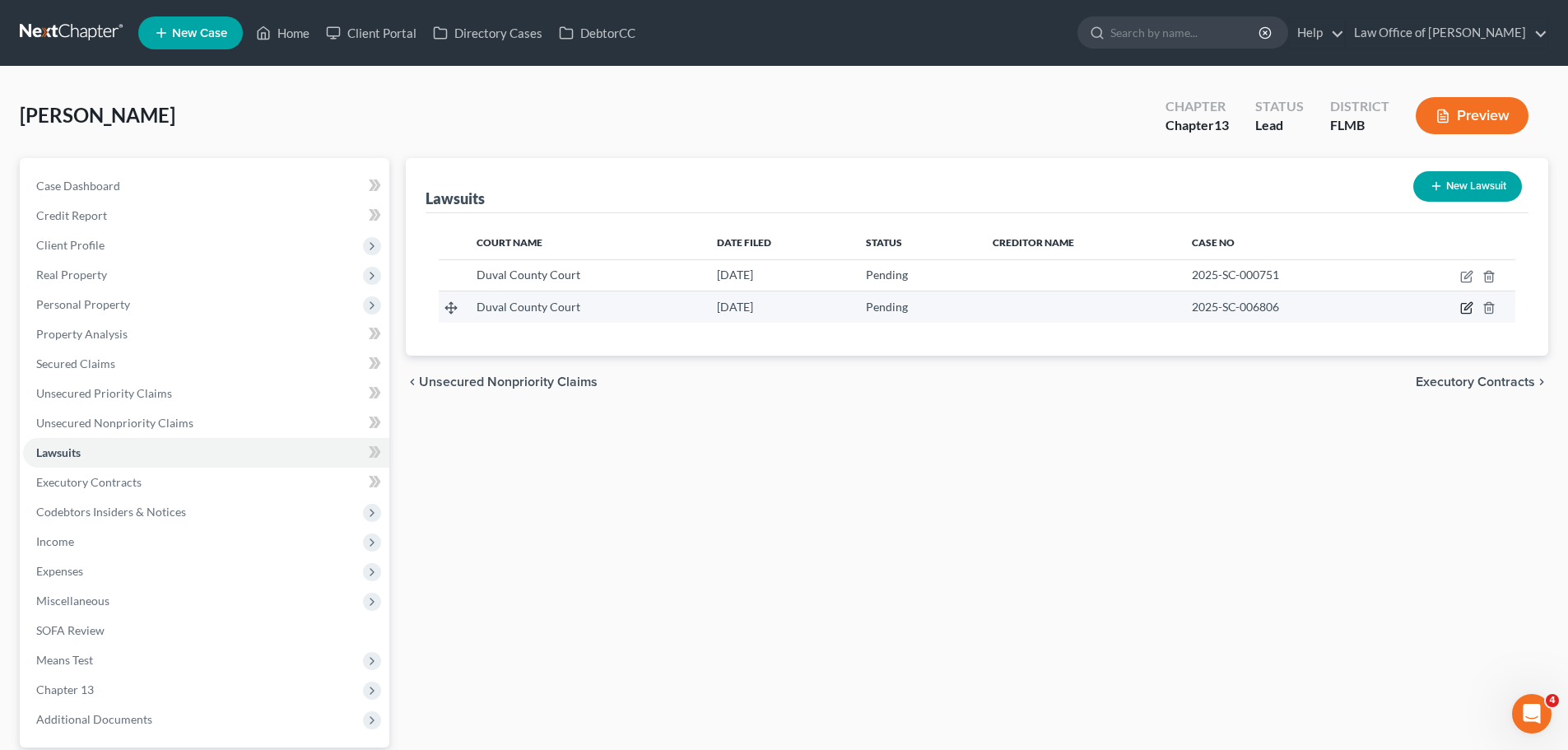
click at [1471, 306] on icon "button" at bounding box center [1469, 307] width 8 height 8
select select "9"
select select "0"
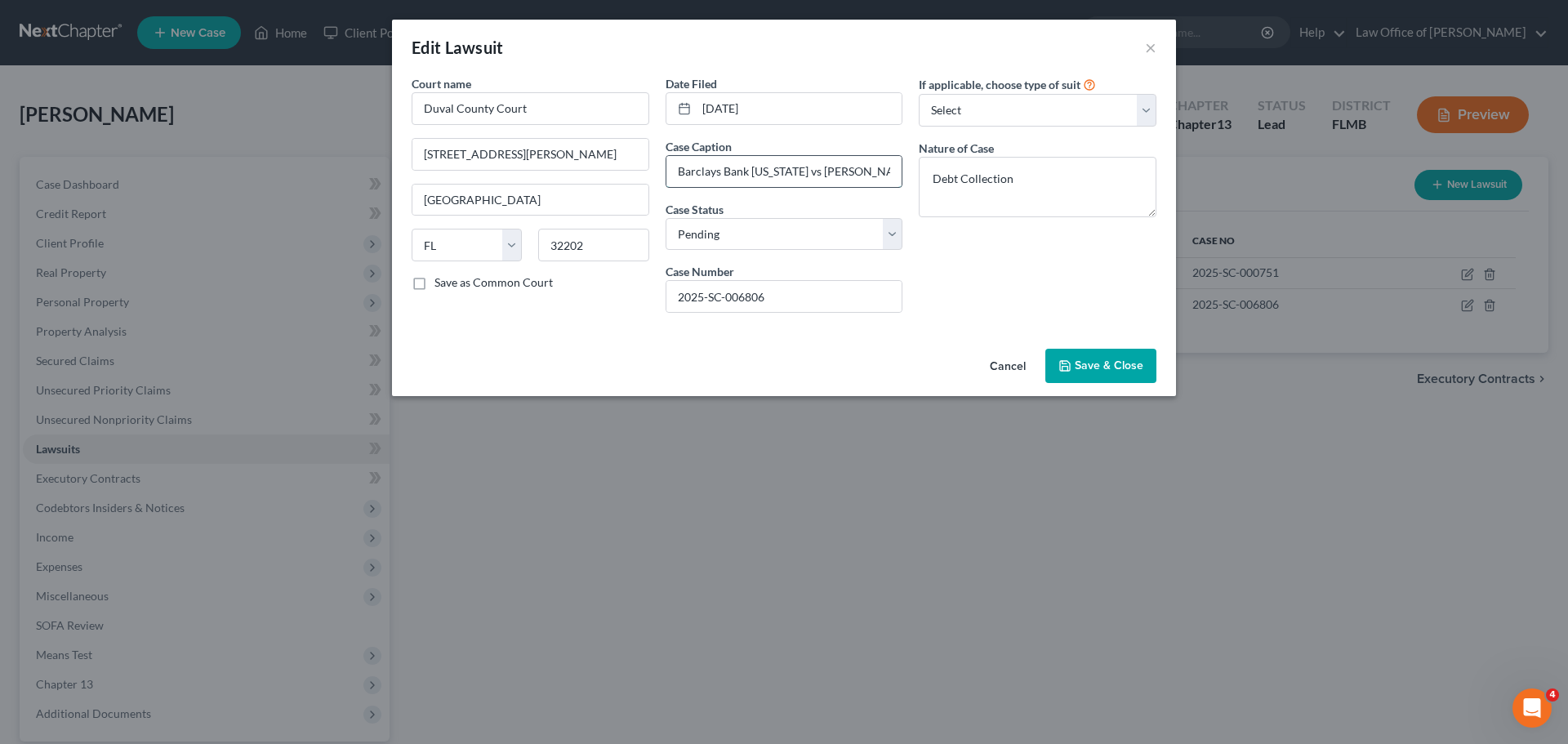
click at [810, 176] on input "Barclays Bank [US_STATE] vs [PERSON_NAME]" at bounding box center [784, 171] width 236 height 31
click at [992, 286] on div "If applicable, choose type of suit Select Repossession Garnishment Foreclosure …" at bounding box center [1038, 201] width 254 height 250
click at [1106, 356] on button "Save & Close" at bounding box center [1101, 366] width 111 height 34
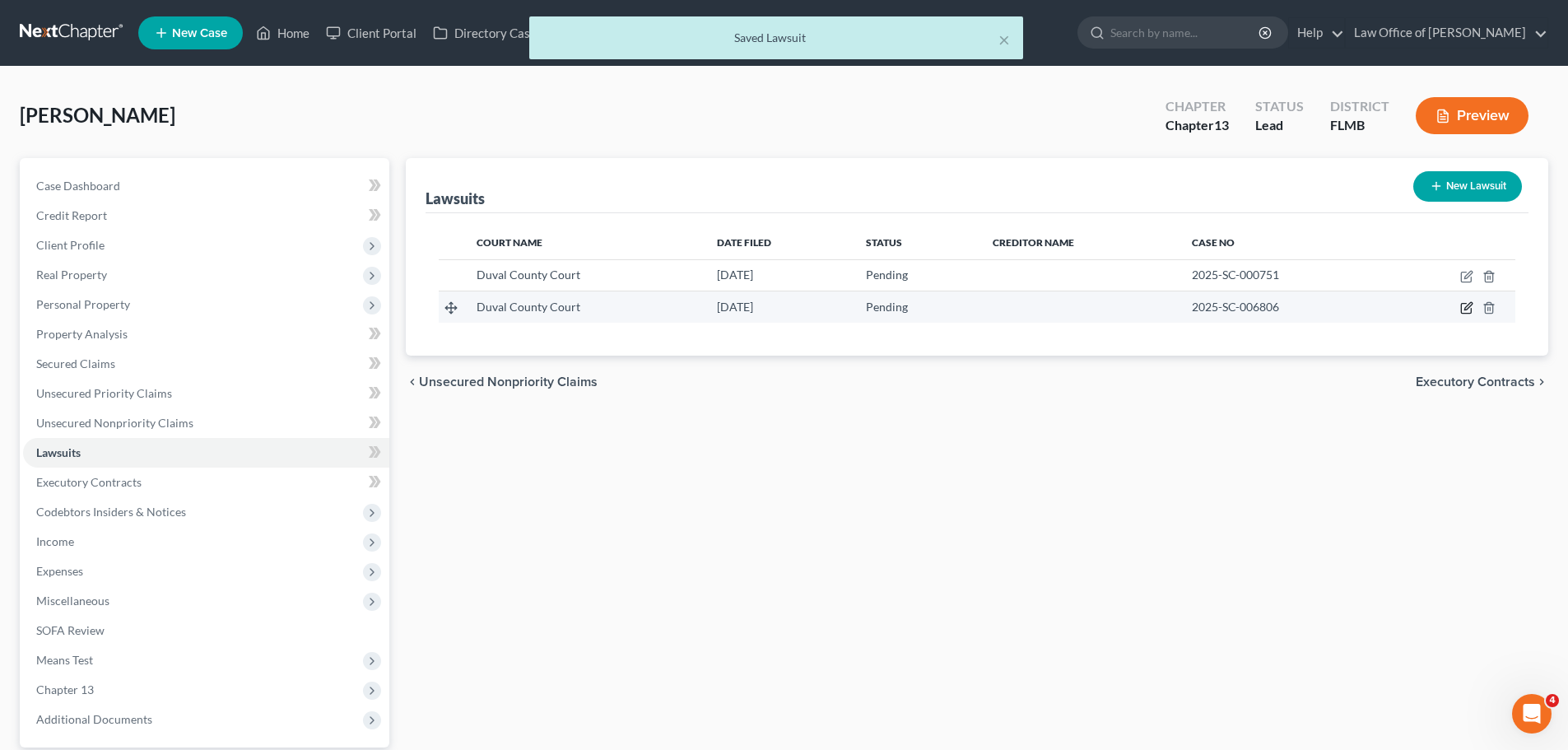
click at [1464, 302] on icon "button" at bounding box center [1467, 308] width 13 height 13
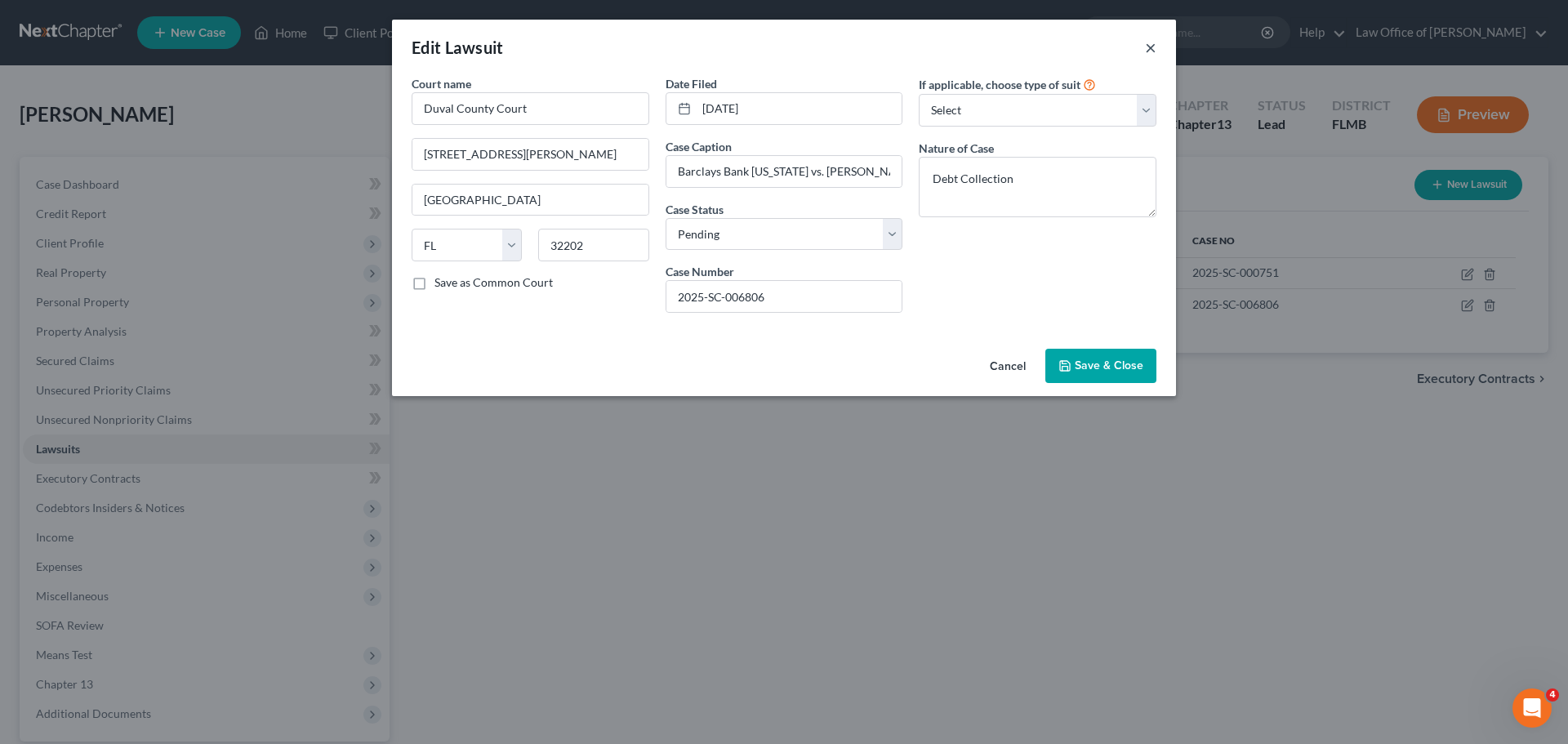
click at [1149, 51] on button "×" at bounding box center [1150, 47] width 11 height 20
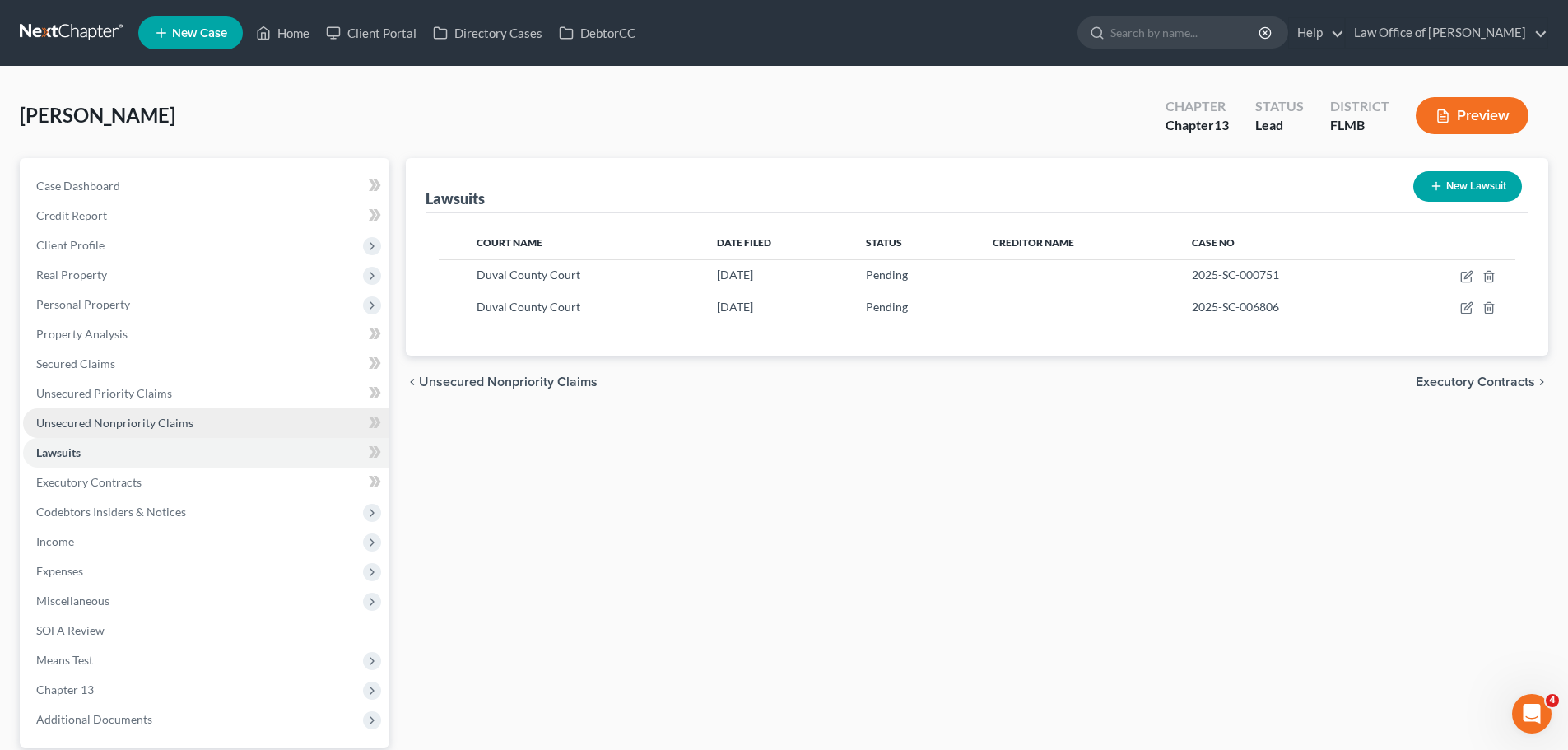
click at [183, 422] on span "Unsecured Nonpriority Claims" at bounding box center [115, 423] width 157 height 14
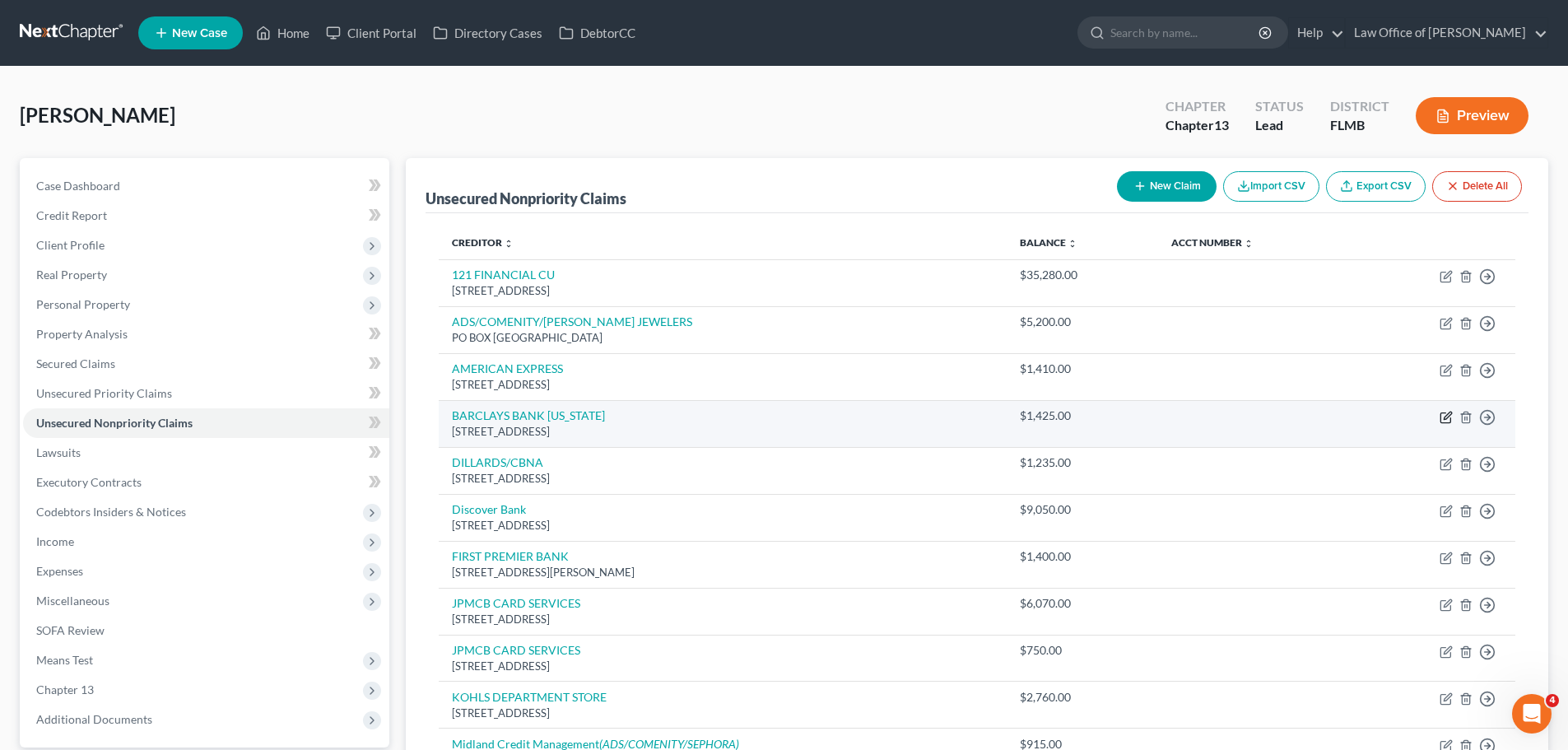
click at [1447, 417] on icon "button" at bounding box center [1447, 418] width 13 height 13
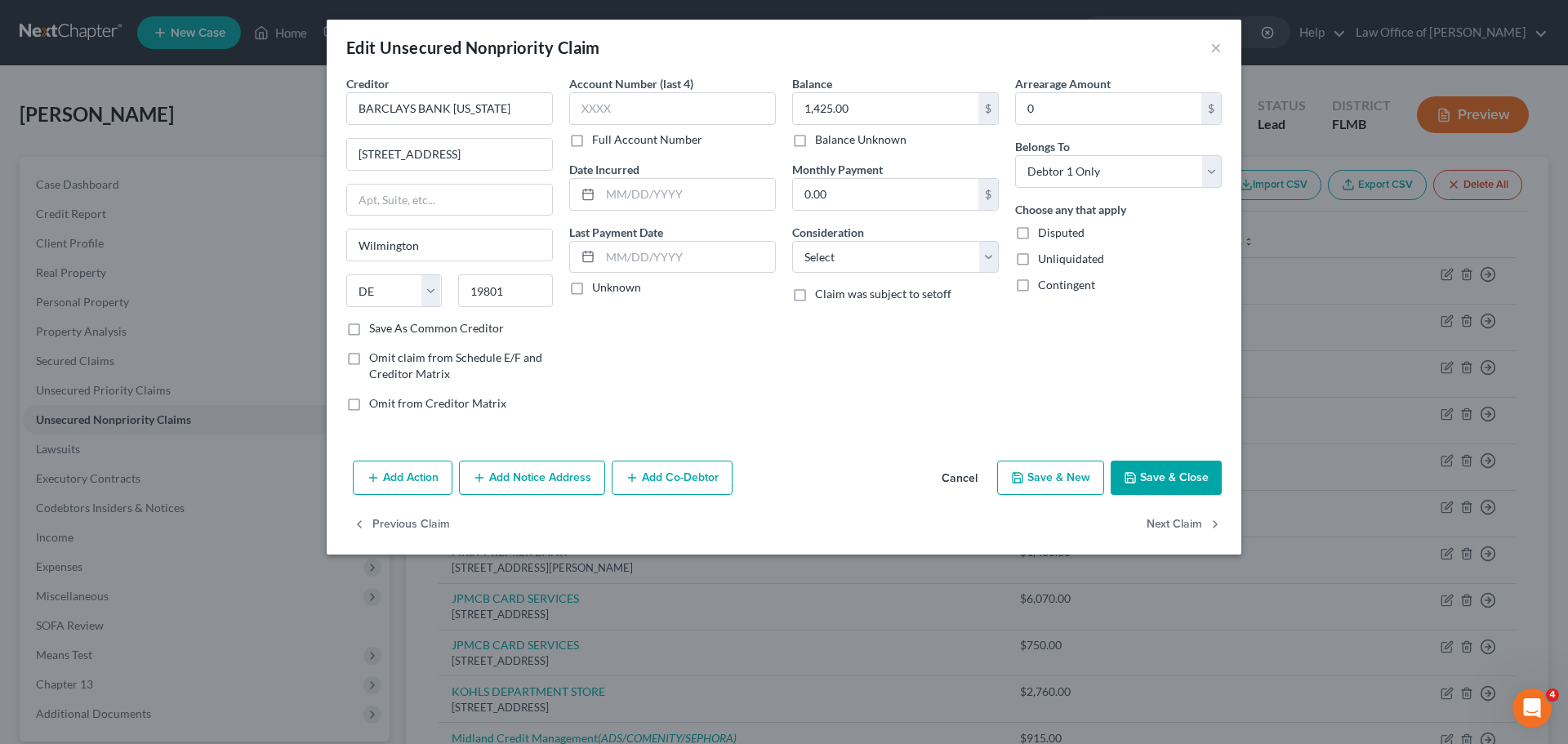
click at [532, 471] on button "Add Notice Address" at bounding box center [531, 478] width 146 height 34
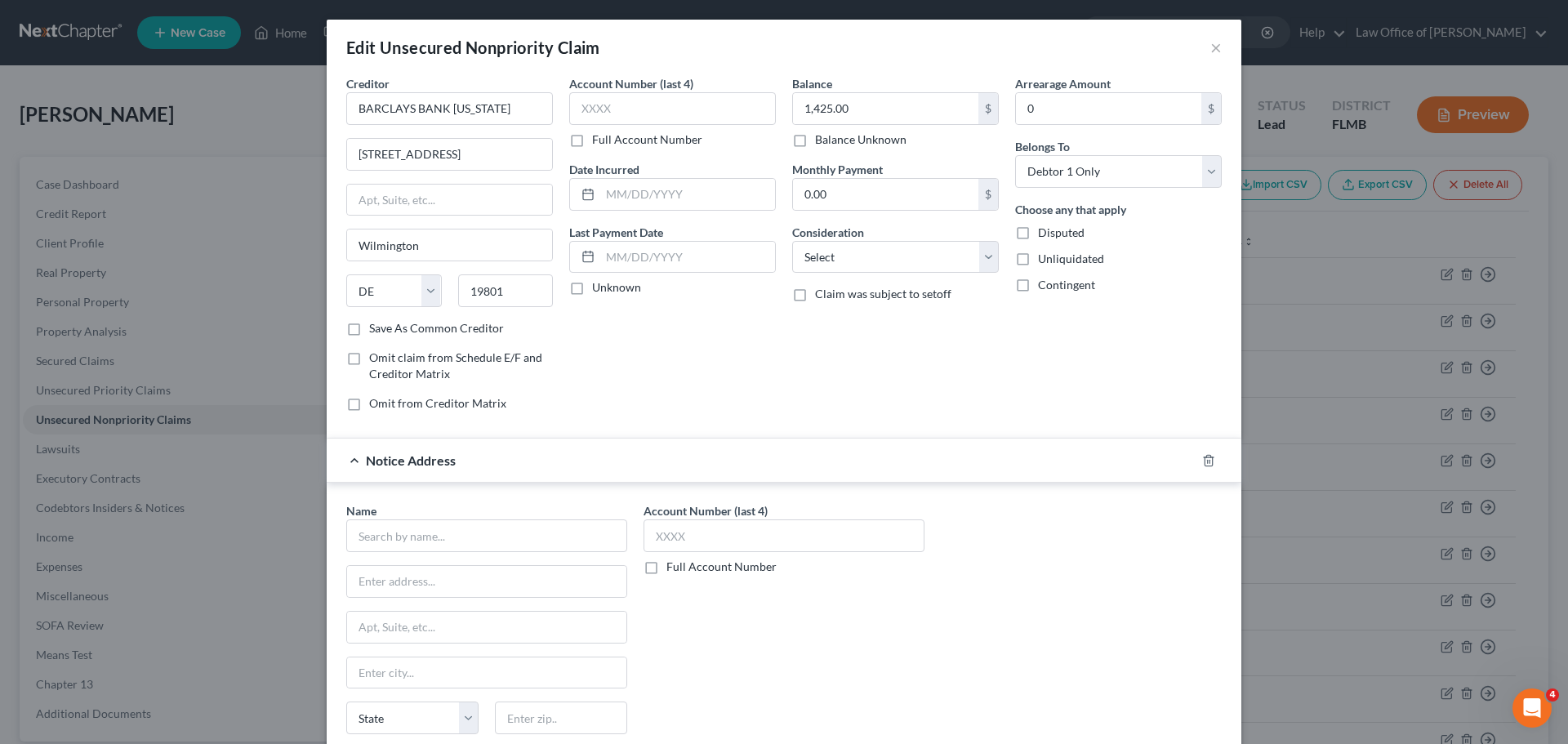
scroll to position [182, 0]
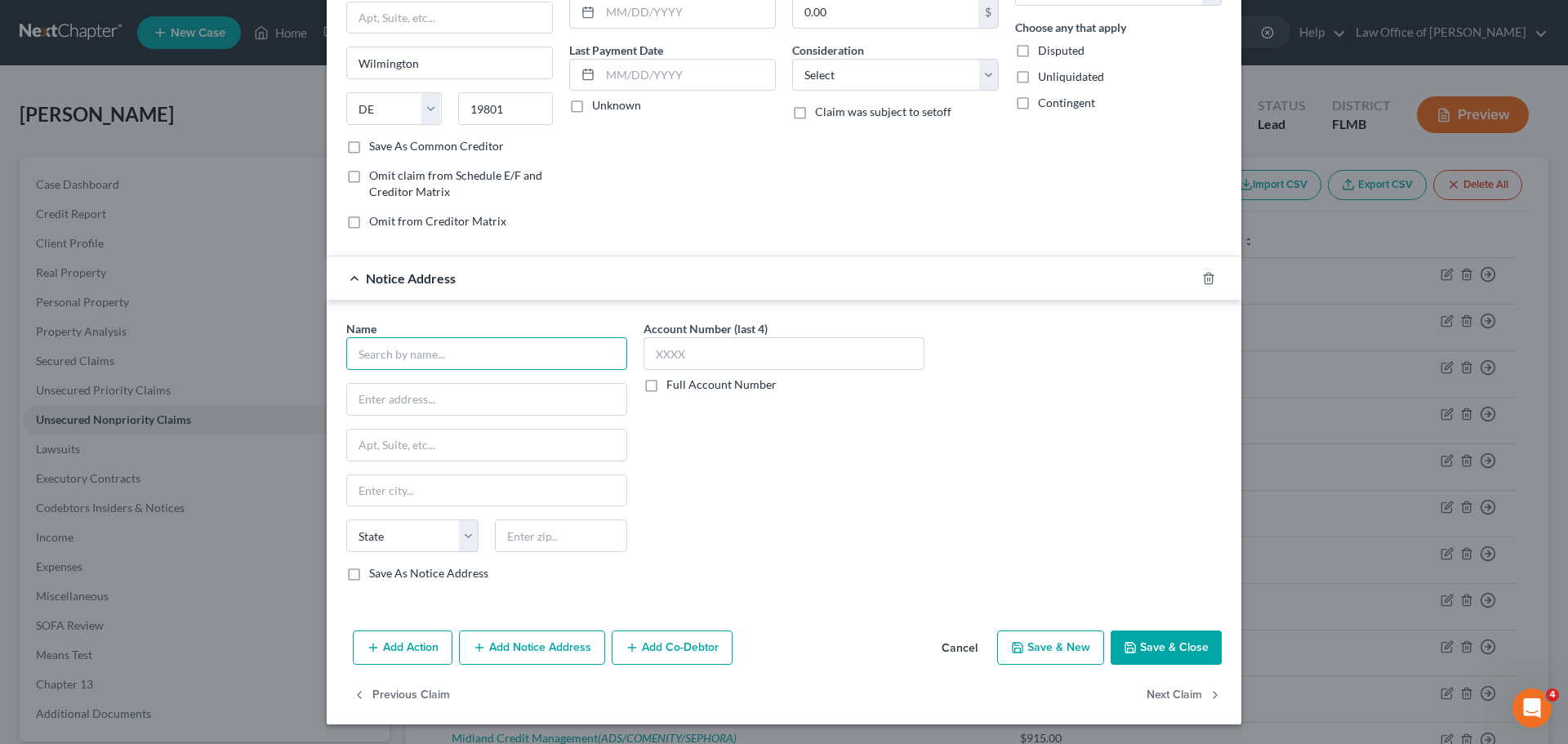
click at [349, 352] on input "text" at bounding box center [486, 353] width 281 height 32
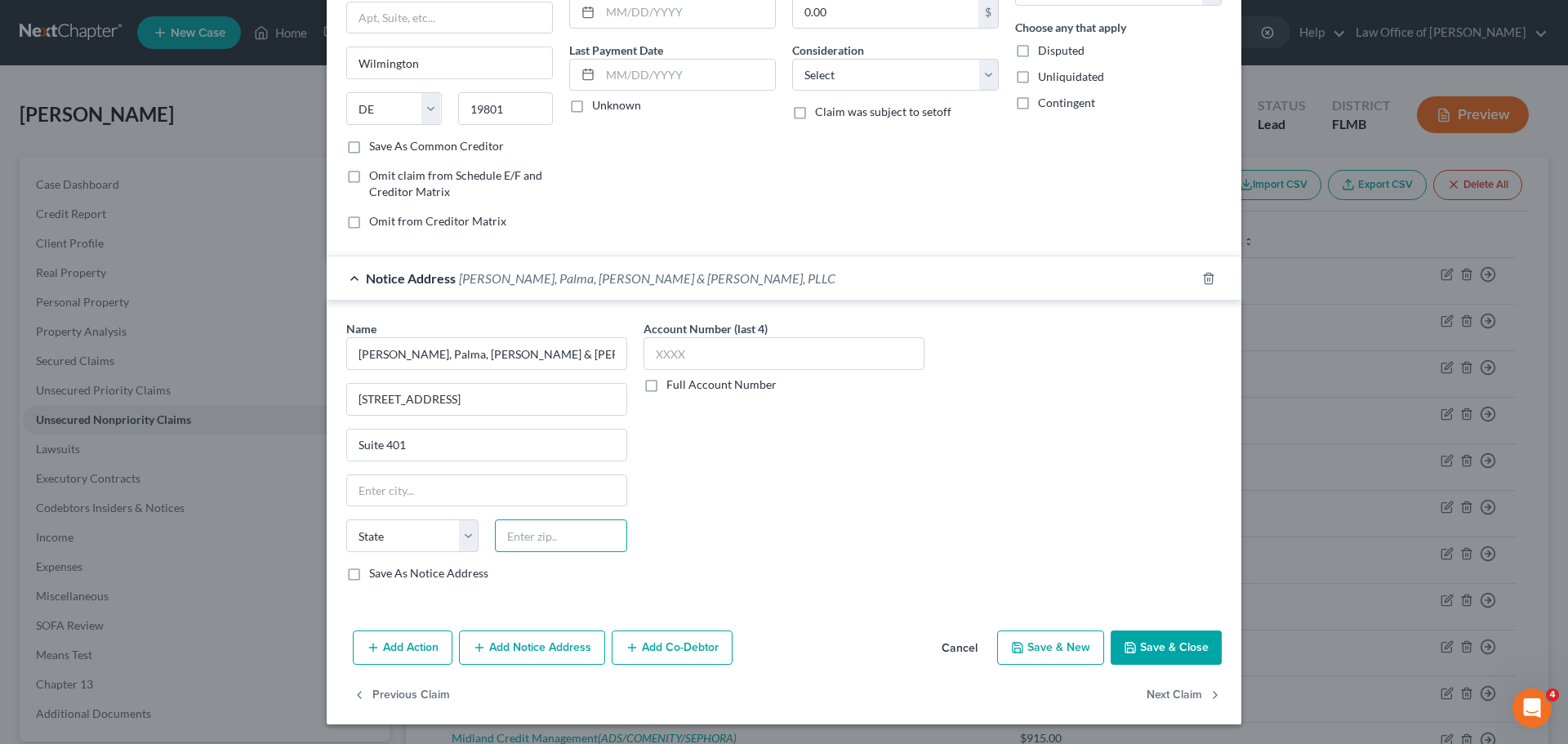
click at [532, 546] on input "text" at bounding box center [561, 536] width 132 height 32
click at [731, 470] on div "Account Number (last 4) Full Account Number" at bounding box center [784, 457] width 297 height 274
click at [1141, 644] on button "Save & Close" at bounding box center [1167, 648] width 111 height 34
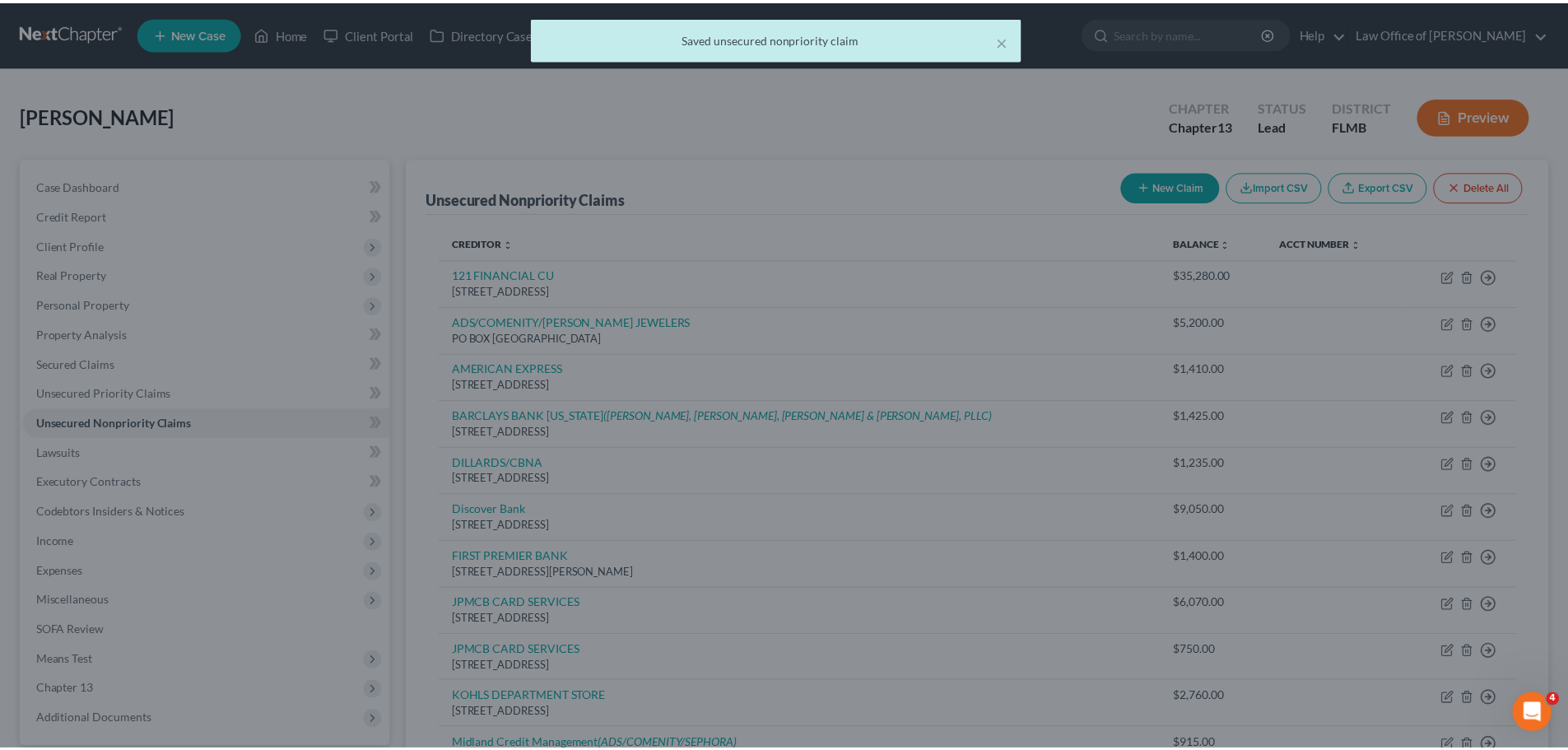
scroll to position [0, 0]
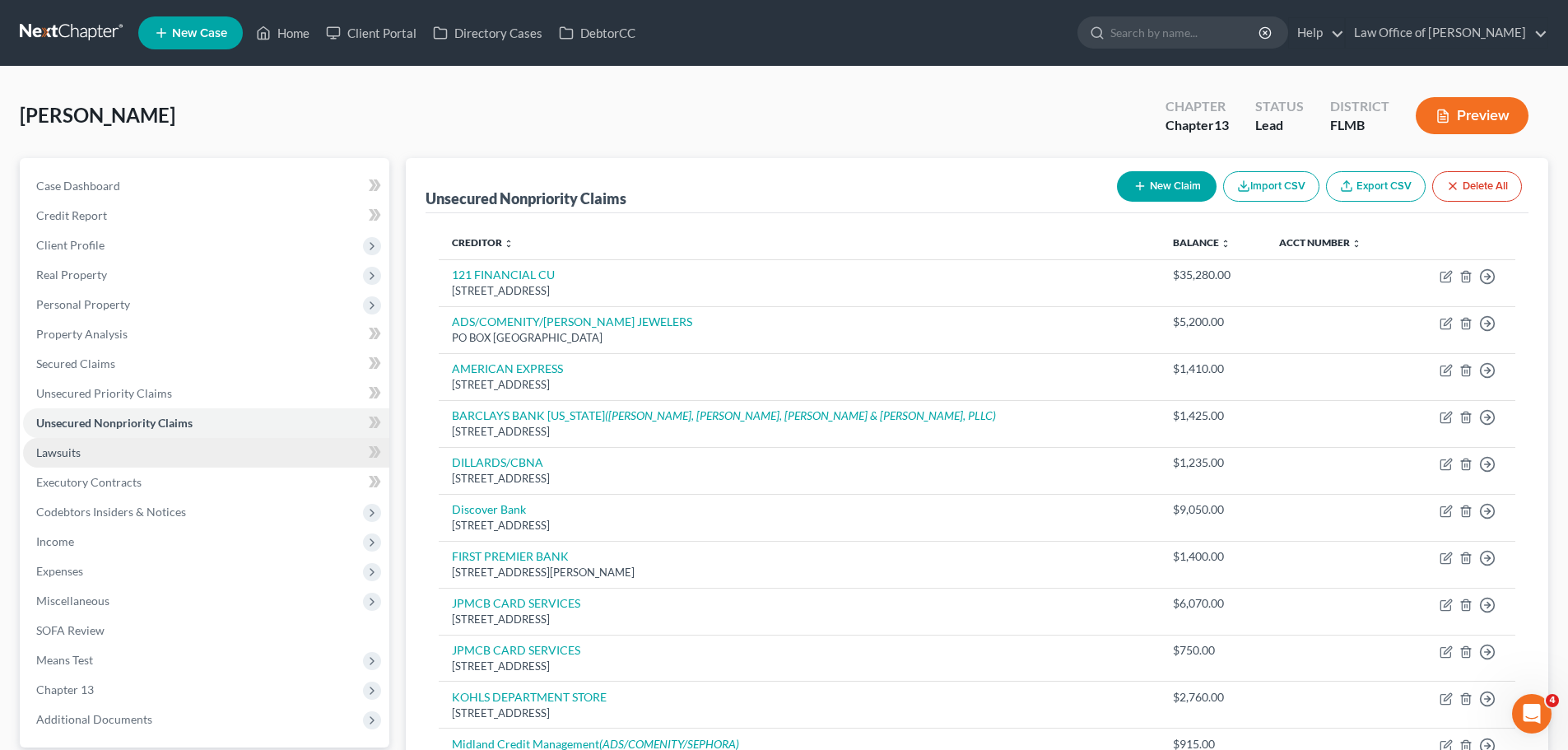
click at [127, 452] on link "Lawsuits" at bounding box center [206, 453] width 366 height 30
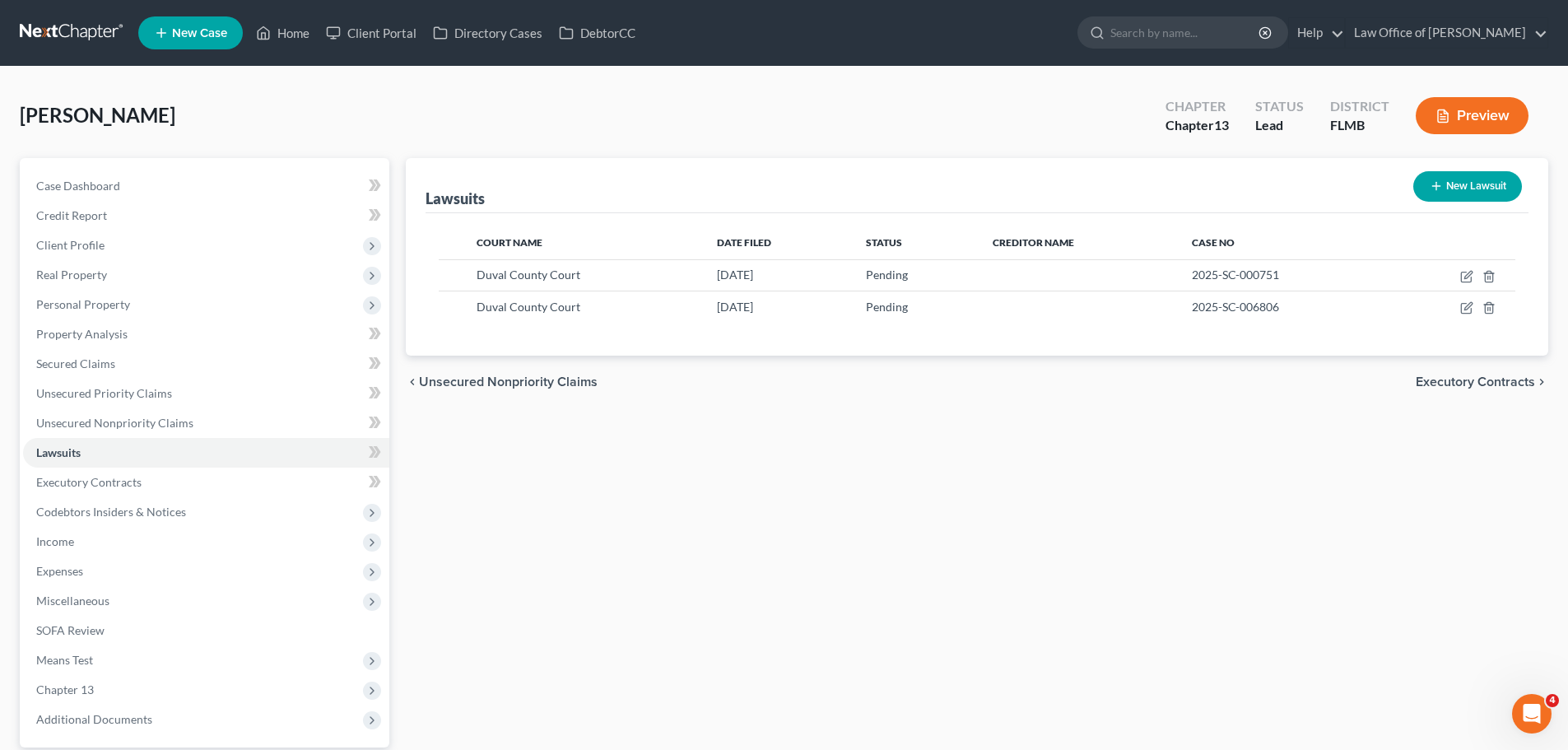
click at [1453, 190] on button "New Lawsuit" at bounding box center [1468, 187] width 109 height 31
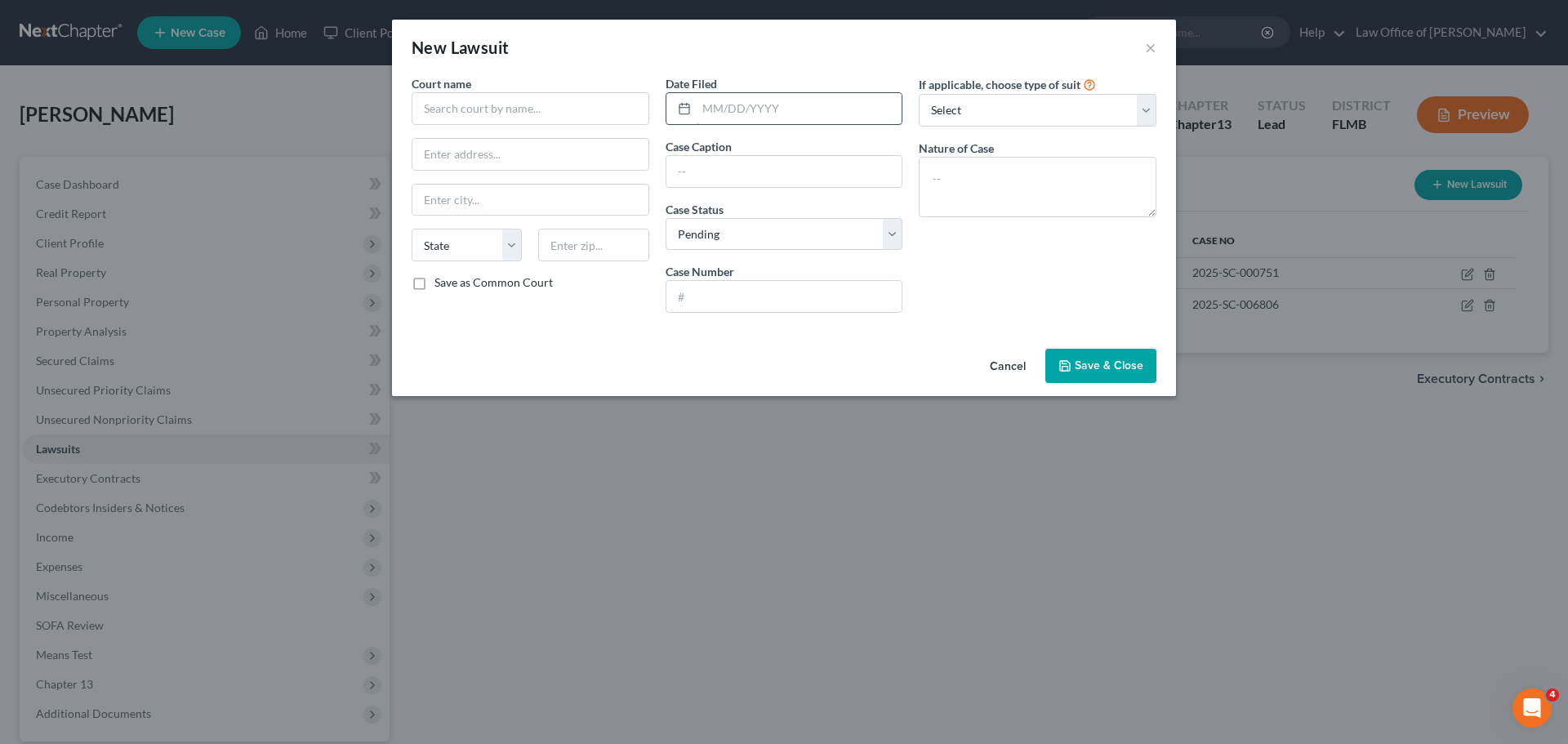
click at [729, 104] on input "text" at bounding box center [799, 108] width 205 height 31
click at [1020, 250] on div "If applicable, choose type of suit Select Repossession Garnishment Foreclosure …" at bounding box center [1038, 201] width 254 height 250
click at [941, 194] on textarea at bounding box center [1038, 186] width 238 height 60
click at [715, 178] on input "text" at bounding box center [784, 171] width 236 height 31
click at [763, 299] on input "text" at bounding box center [784, 296] width 236 height 31
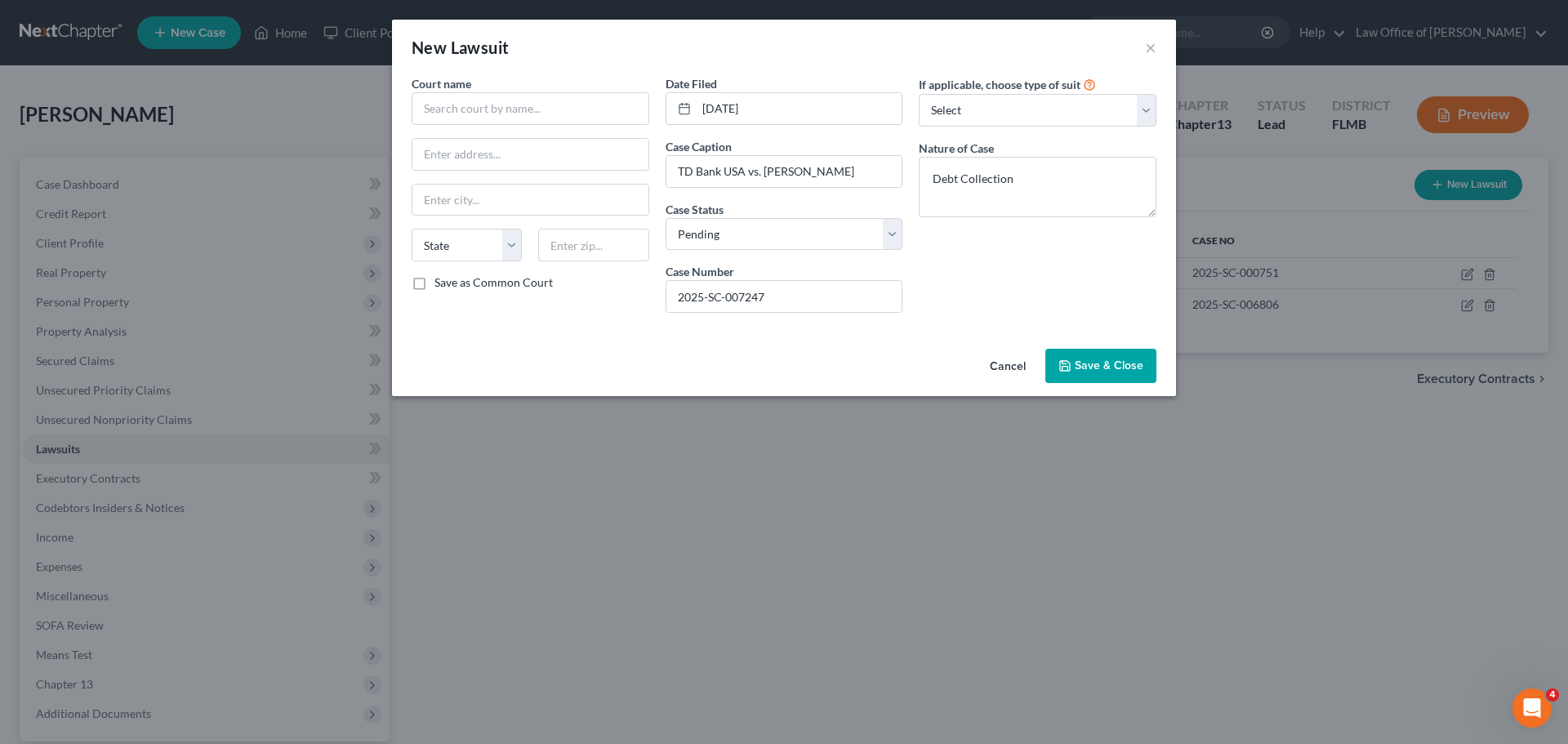
click at [939, 296] on div "If applicable, choose type of suit Select Repossession Garnishment Foreclosure …" at bounding box center [1038, 201] width 254 height 250
click at [791, 308] on input "2025-SC-007247" at bounding box center [784, 296] width 236 height 31
drag, startPoint x: 790, startPoint y: 289, endPoint x: 661, endPoint y: 298, distance: 129.3
click at [632, 299] on div "Court name * State [US_STATE] AK AR AZ CA CO CT DE DC [GEOGRAPHIC_DATA] [GEOGRA…" at bounding box center [784, 201] width 762 height 250
click at [727, 359] on div "Cancel Save & Close" at bounding box center [784, 369] width 784 height 53
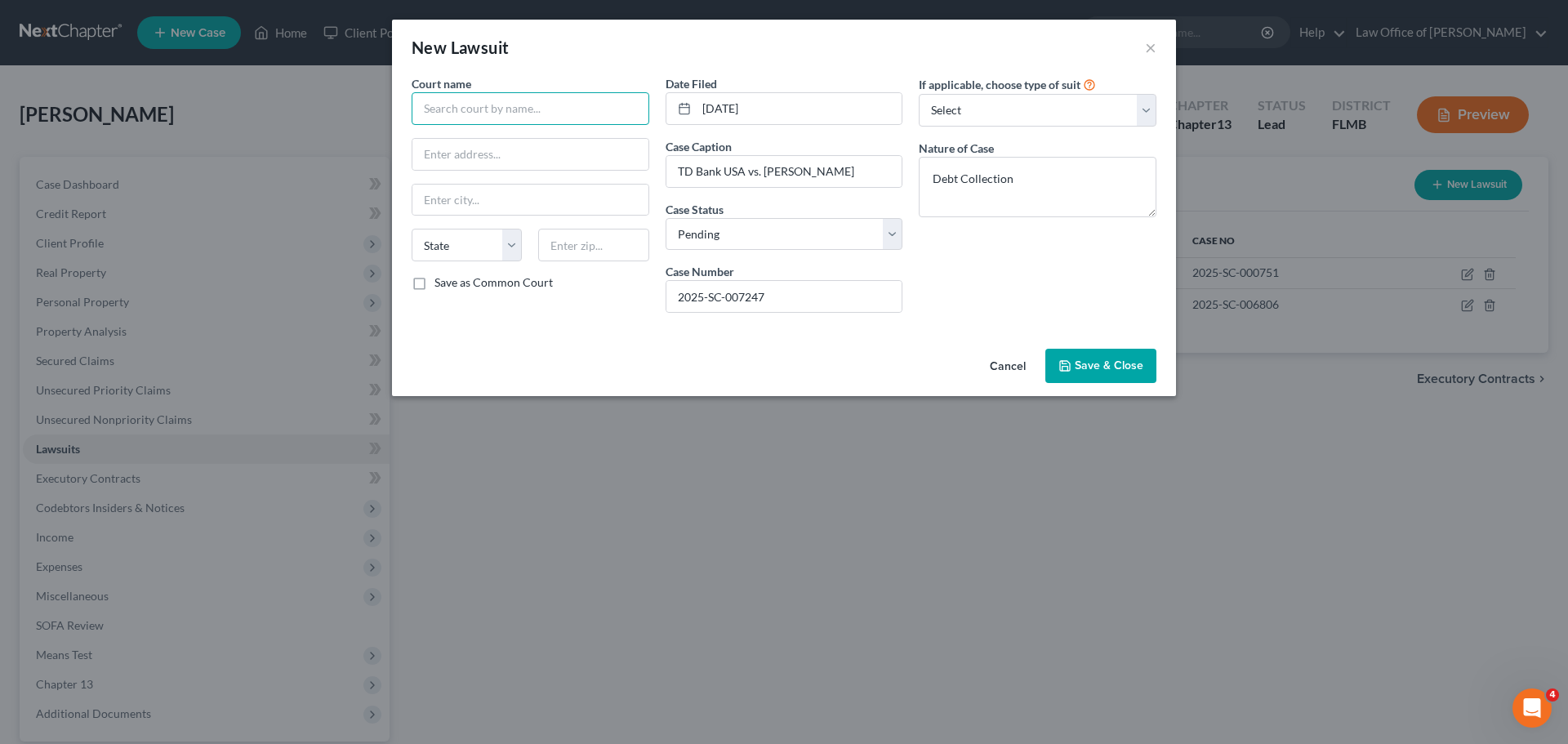
click at [470, 98] on input "text" at bounding box center [530, 109] width 238 height 32
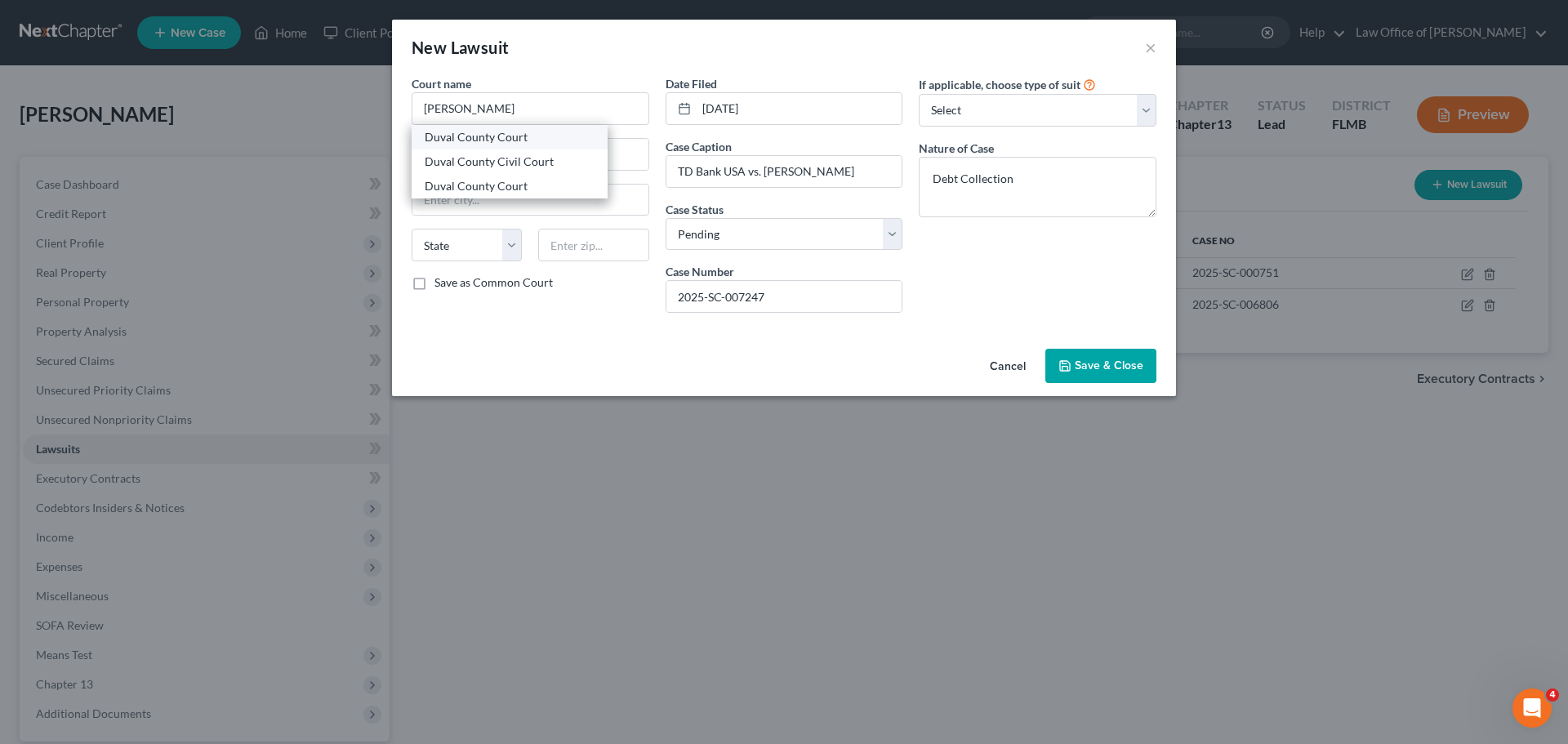
click at [482, 144] on div "Duval County Court" at bounding box center [510, 137] width 170 height 16
click at [960, 272] on div "If applicable, choose type of suit Select Repossession Garnishment Foreclosure …" at bounding box center [1038, 201] width 254 height 250
click at [1039, 116] on select "Select Repossession Garnishment Foreclosure Attached, Seized, Or Levied Other" at bounding box center [1038, 110] width 238 height 32
click at [1038, 110] on select "Select Repossession Garnishment Foreclosure Attached, Seized, Or Levied Other" at bounding box center [1038, 110] width 238 height 32
click at [1089, 374] on button "Save & Close" at bounding box center [1101, 366] width 111 height 34
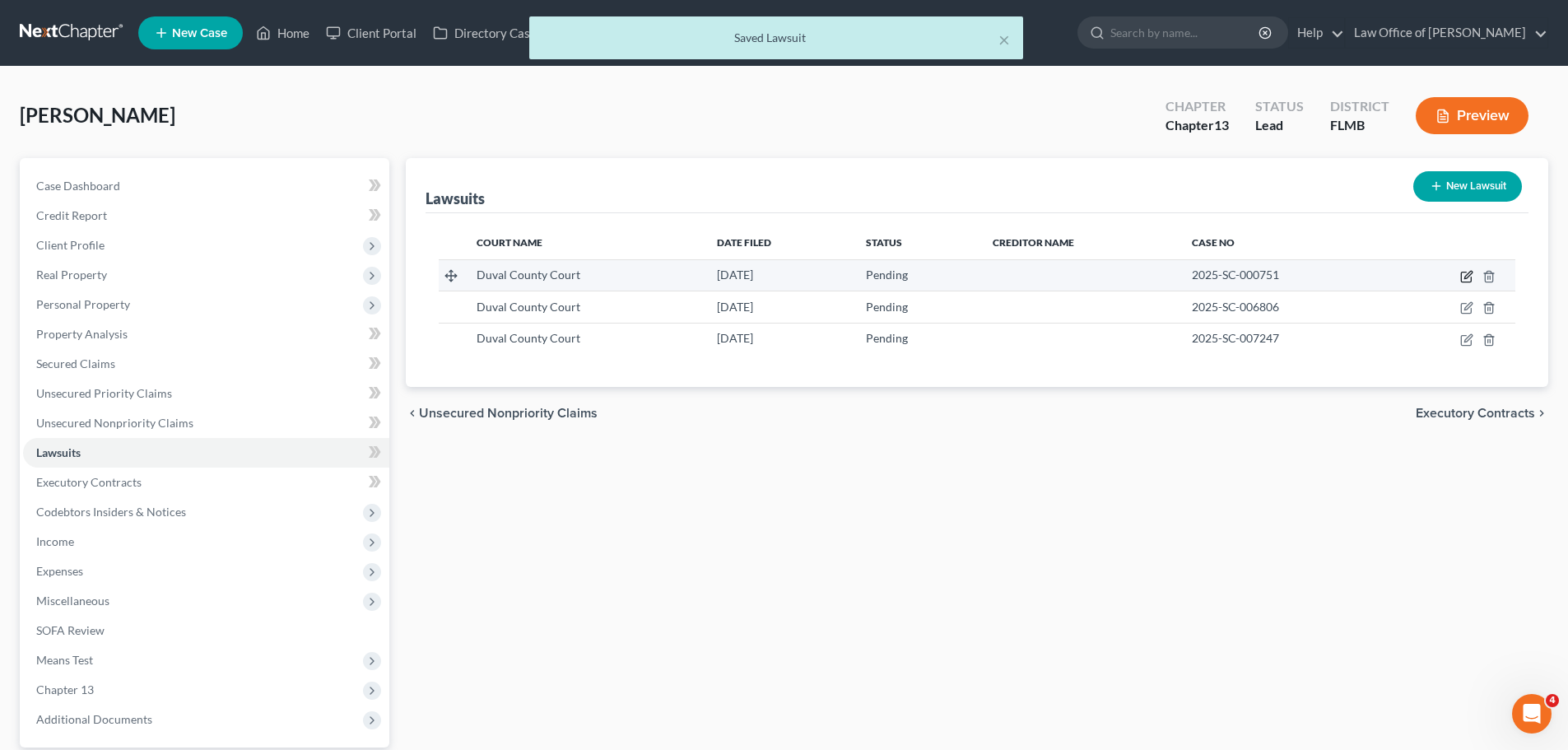
click at [1466, 277] on icon "button" at bounding box center [1469, 274] width 8 height 8
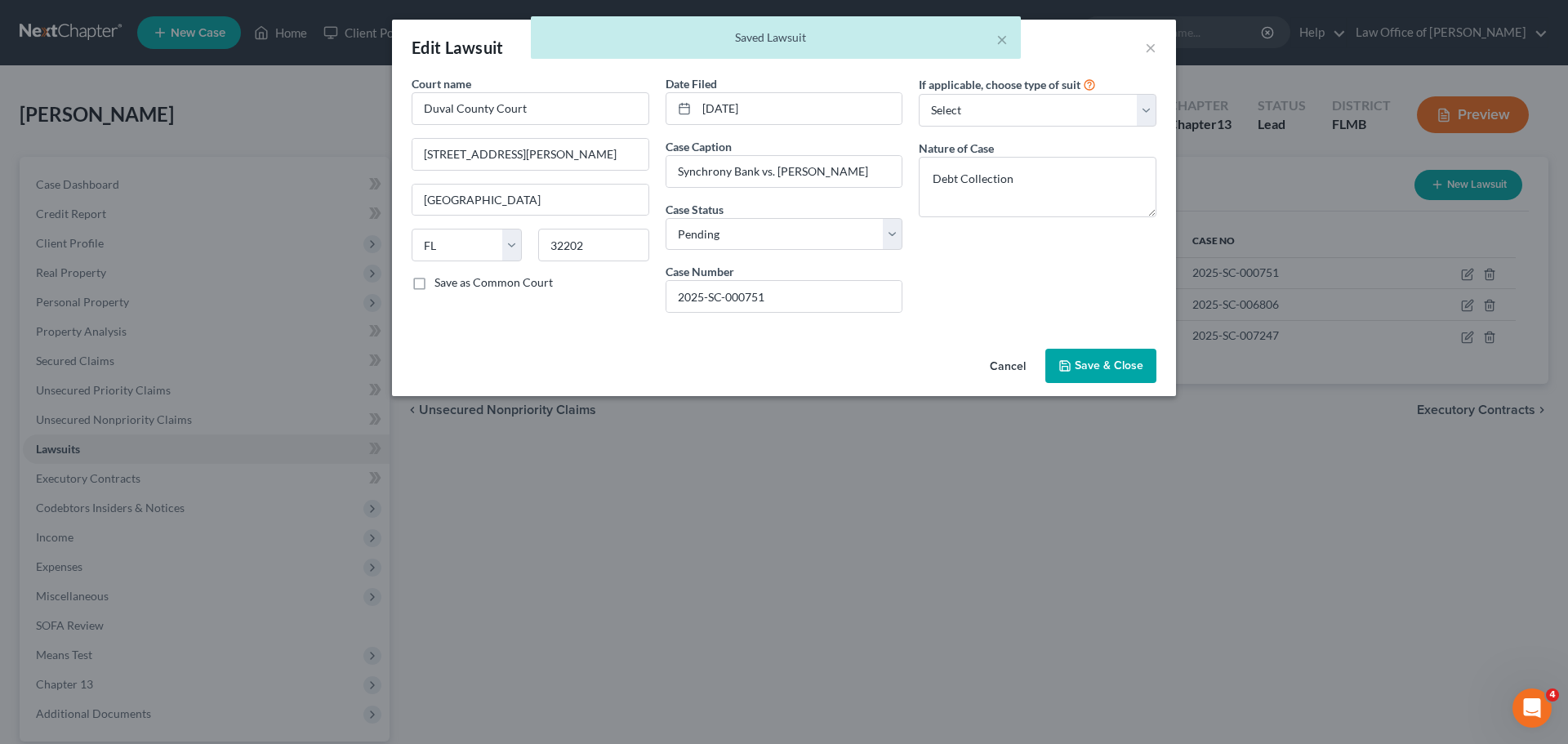
click at [1153, 50] on div "× Saved Lawsuit" at bounding box center [775, 41] width 1568 height 51
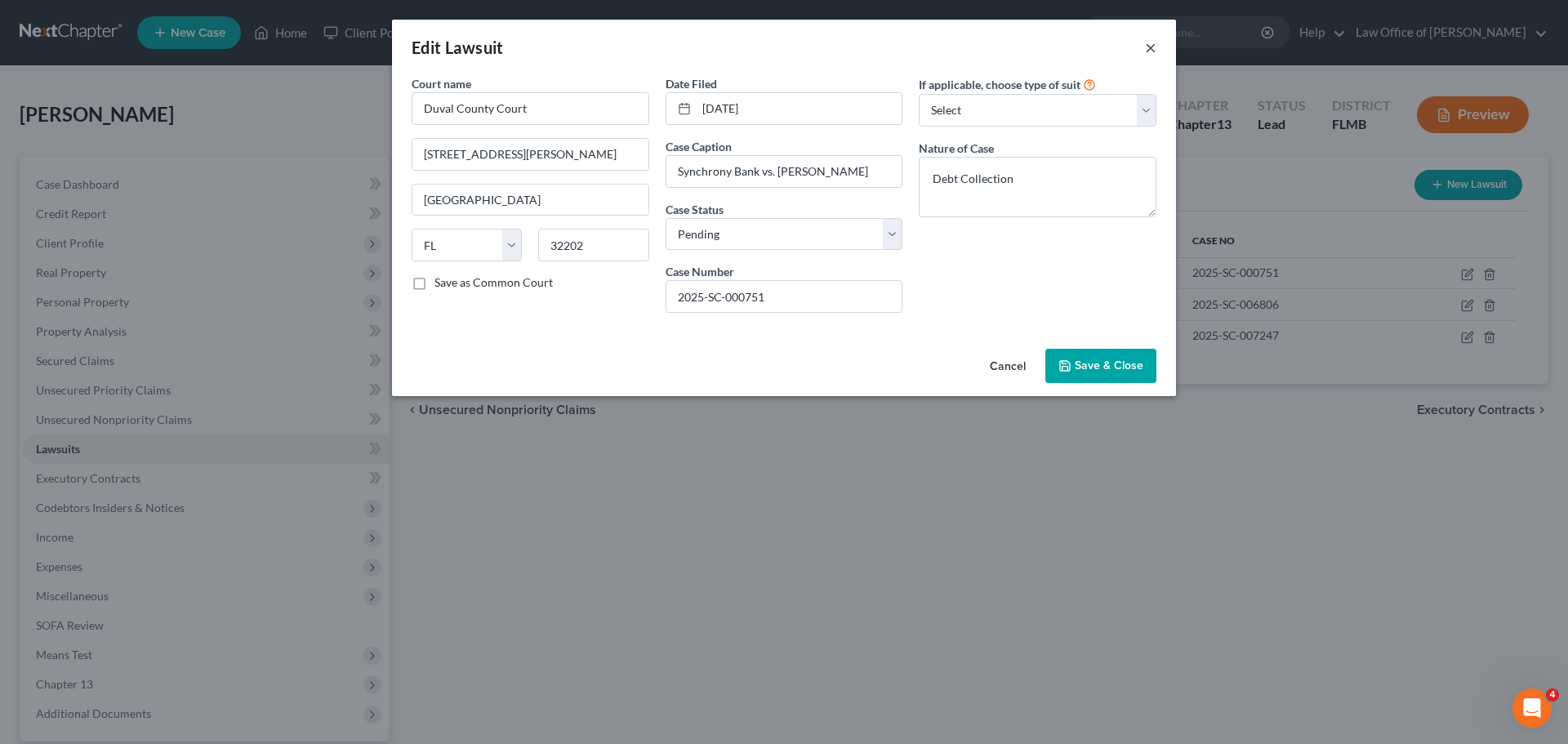
click at [1150, 51] on button "×" at bounding box center [1150, 47] width 11 height 20
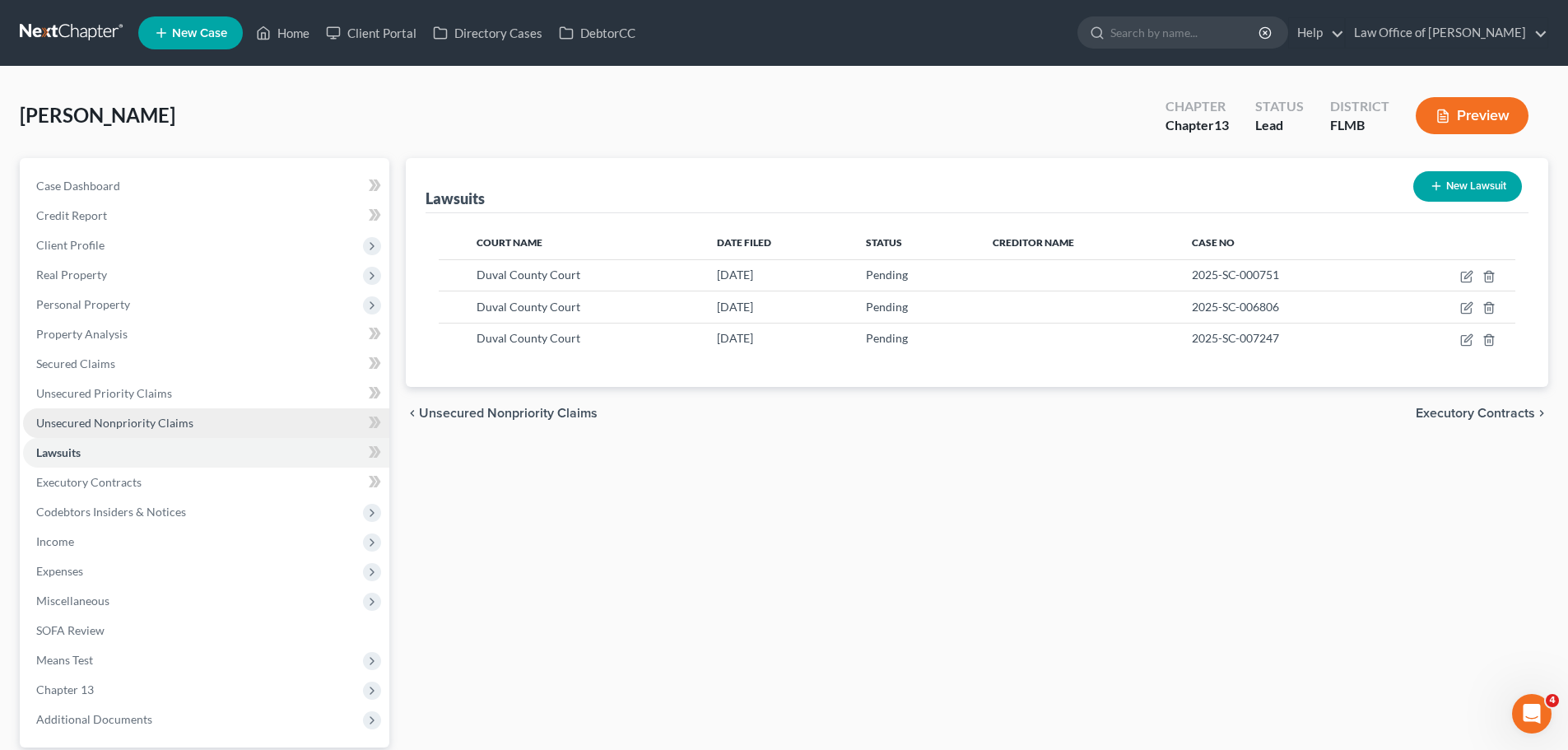
click at [201, 426] on link "Unsecured Nonpriority Claims" at bounding box center [206, 423] width 366 height 30
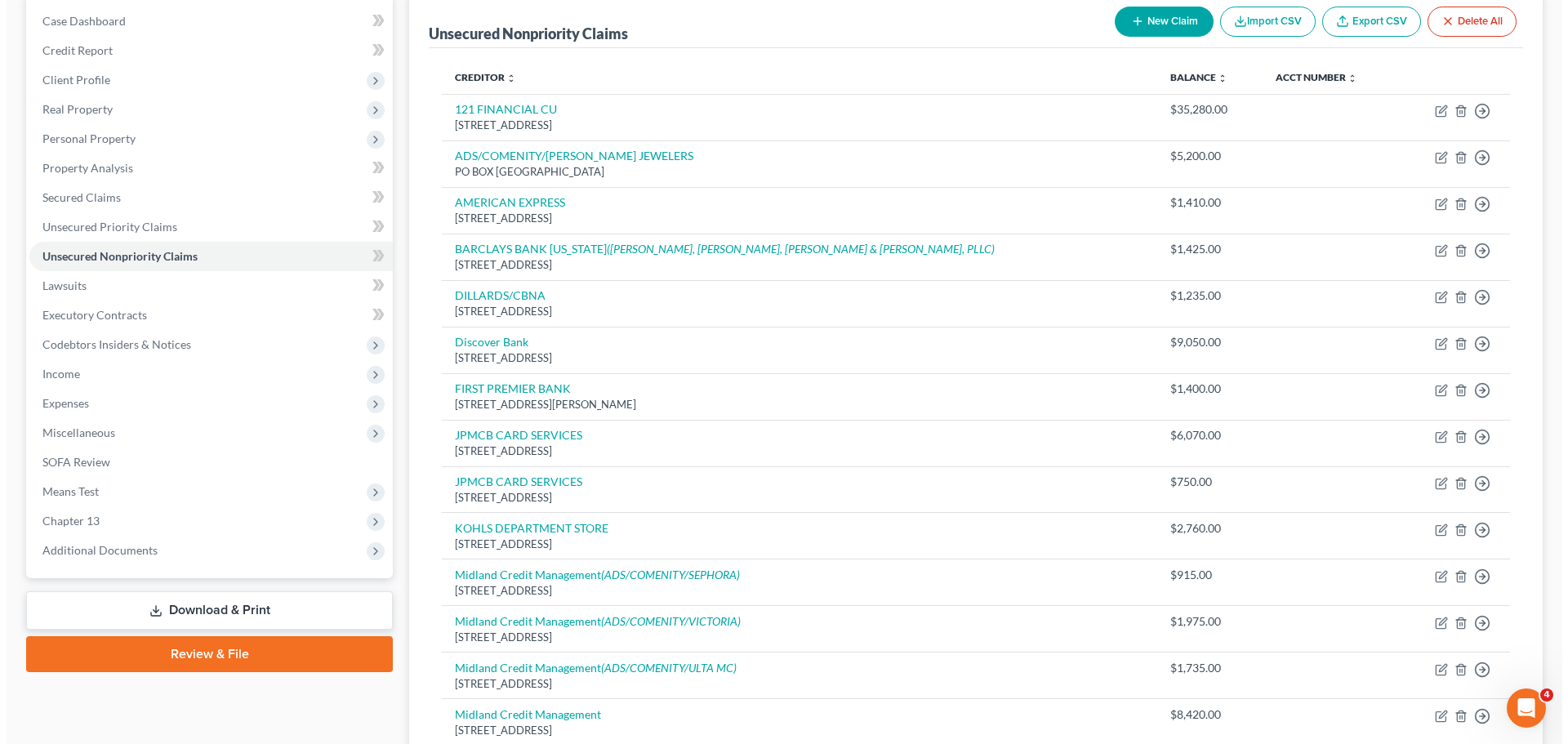
scroll to position [878, 0]
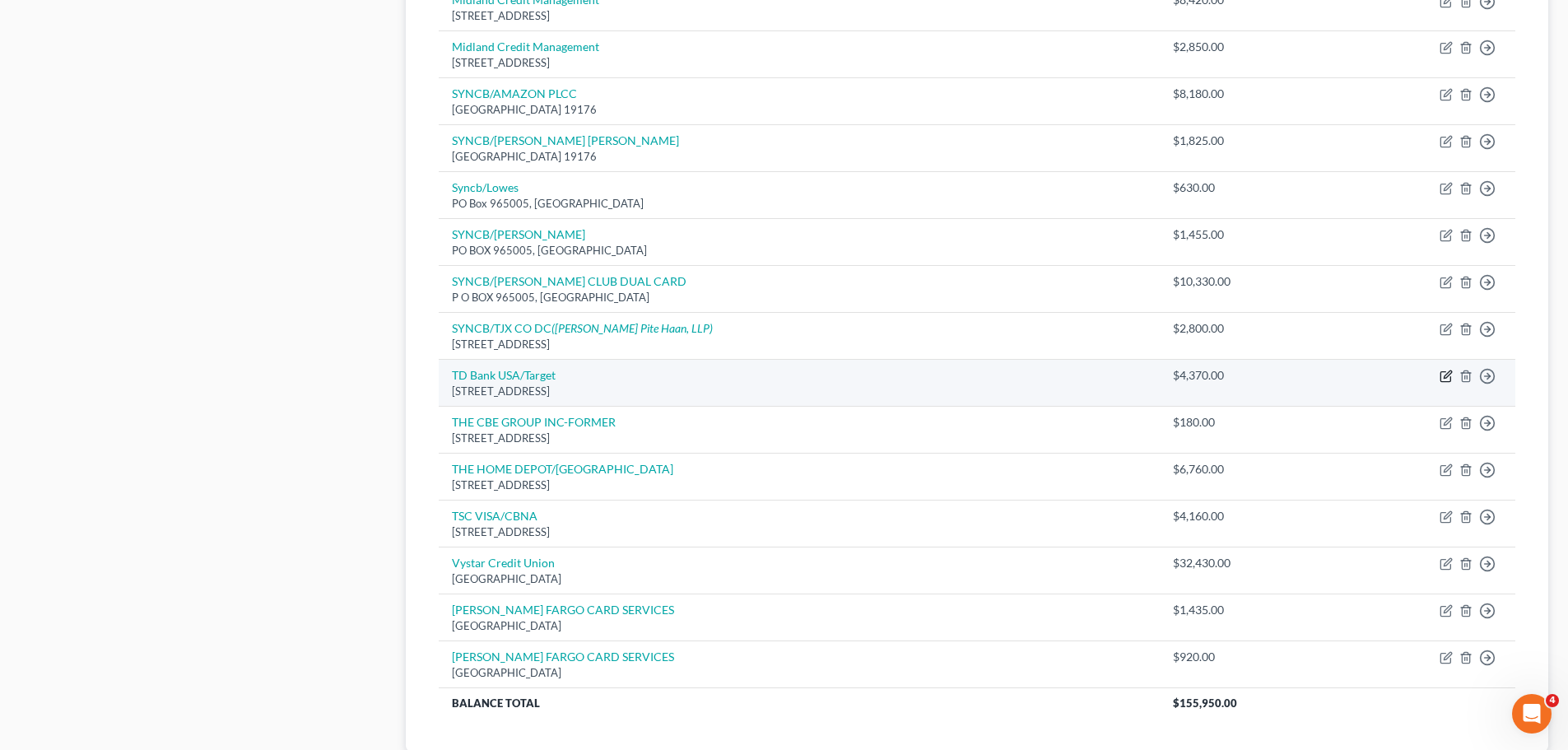
click at [1449, 379] on icon "button" at bounding box center [1447, 376] width 13 height 13
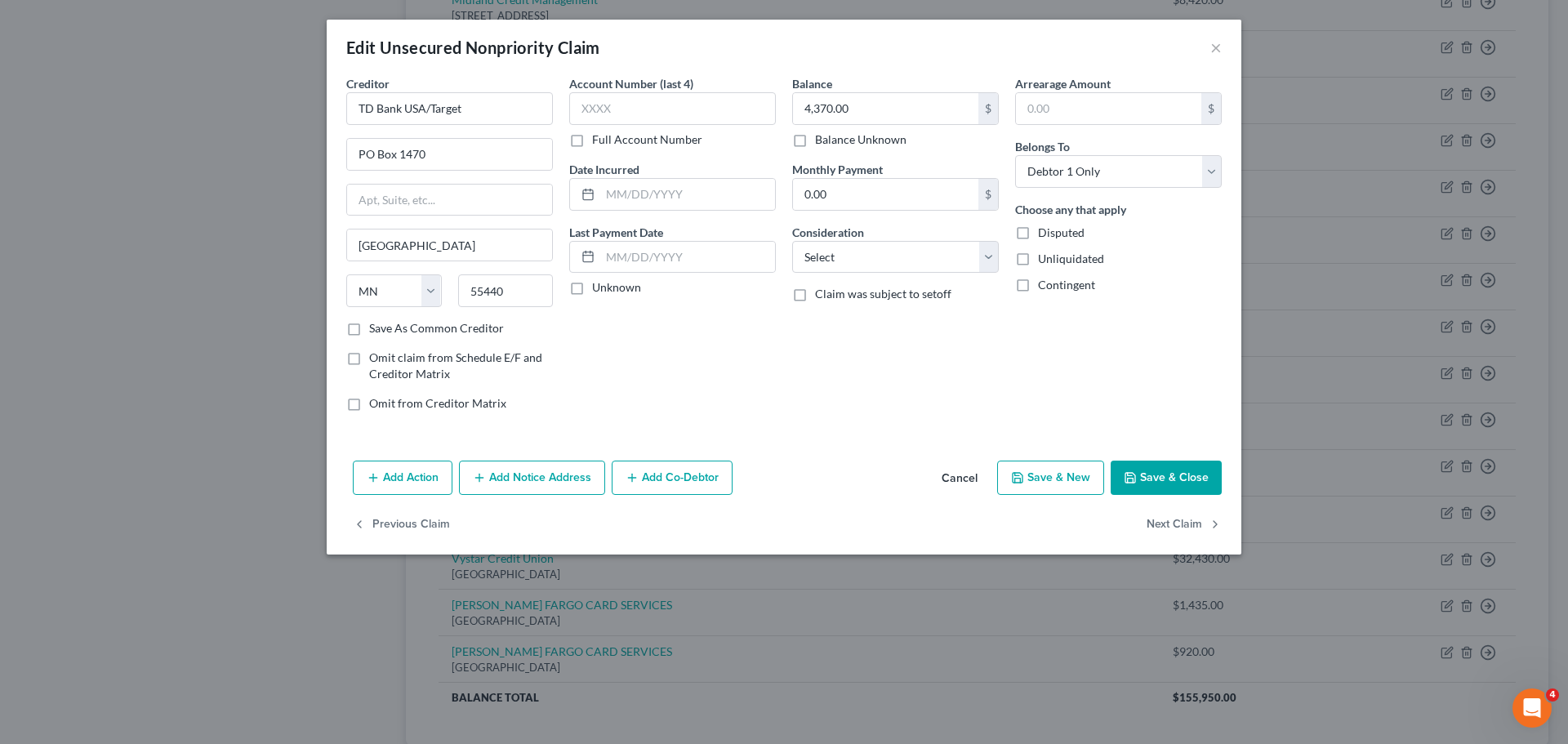
click at [520, 479] on button "Add Notice Address" at bounding box center [531, 478] width 146 height 34
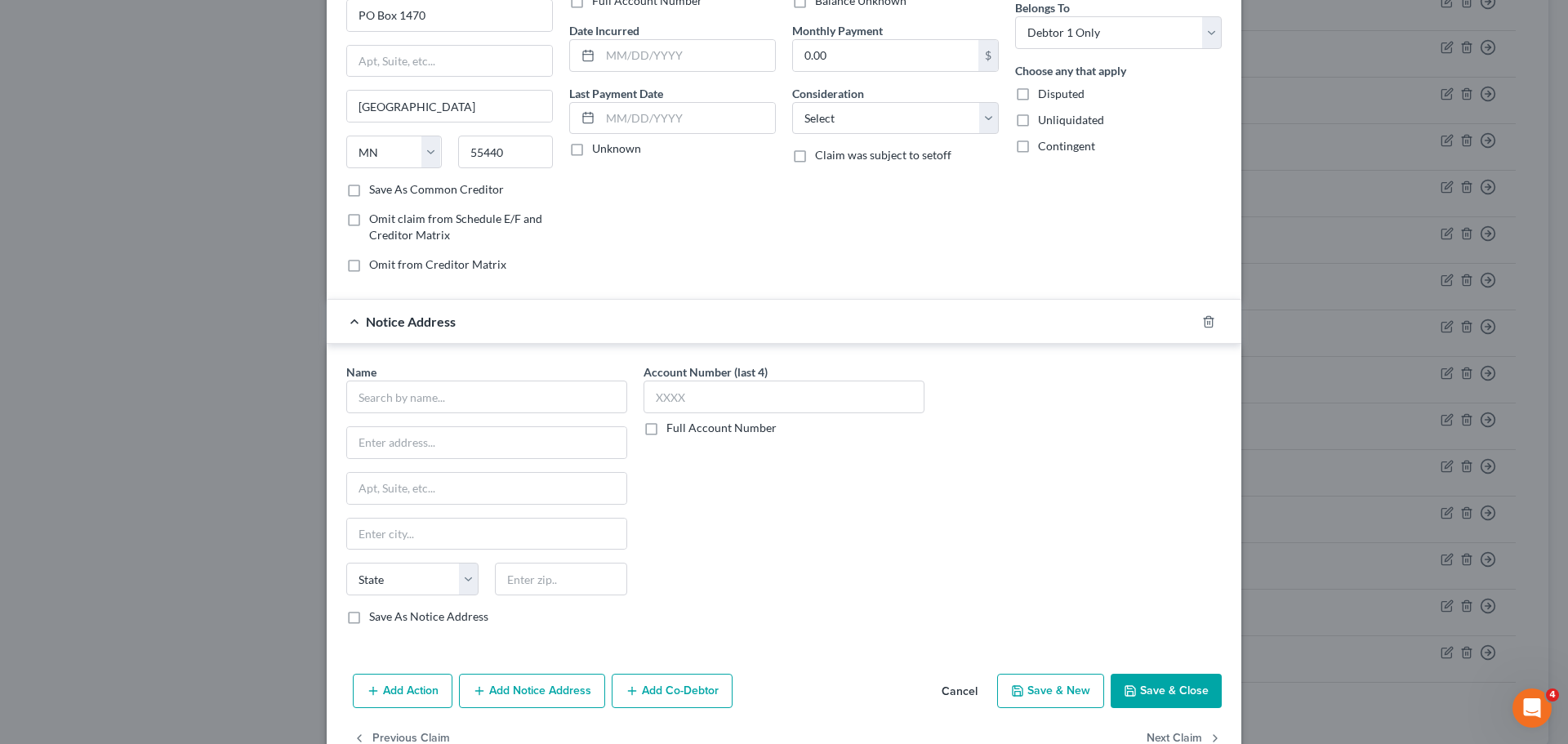
scroll to position [100, 0]
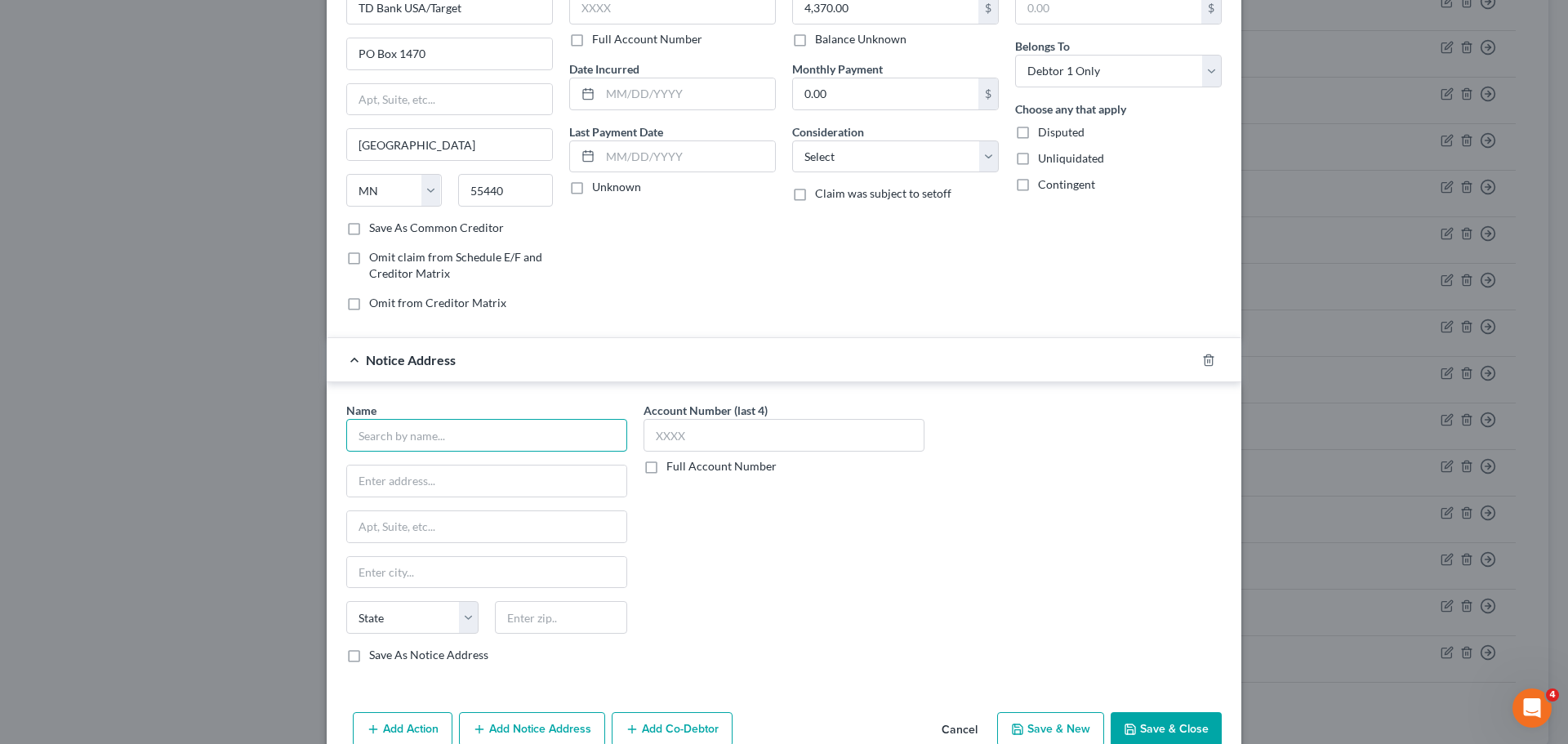
click at [433, 439] on input "text" at bounding box center [486, 436] width 281 height 32
click at [478, 480] on input "text" at bounding box center [486, 480] width 279 height 31
click at [442, 437] on input "text" at bounding box center [486, 436] width 281 height 32
paste input "RAS LaVrar, LLC"
drag, startPoint x: 435, startPoint y: 484, endPoint x: 292, endPoint y: 478, distance: 143.1
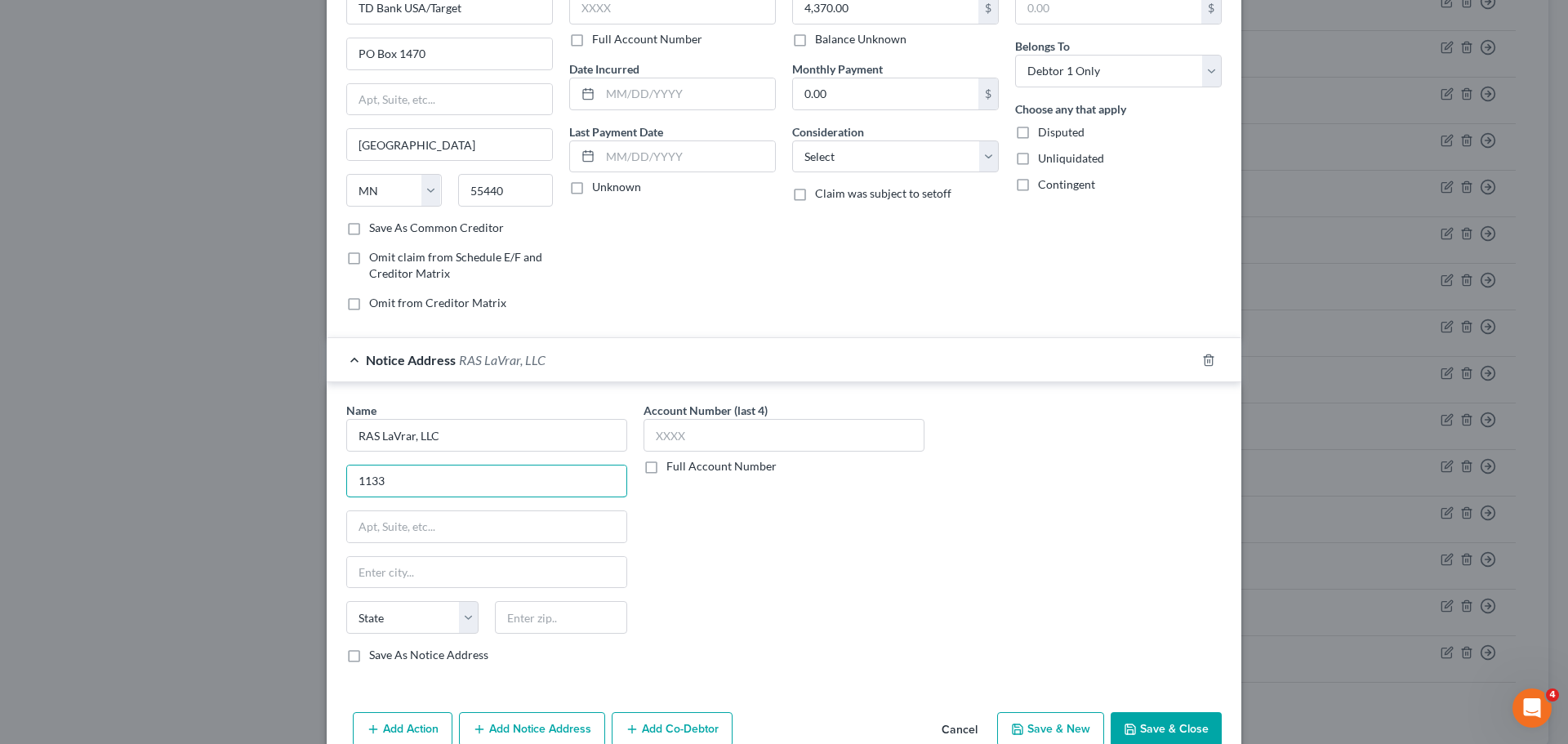
click at [292, 478] on div "Edit Unsecured Nonpriority Claim × Creditor * TD Bank [GEOGRAPHIC_DATA]/Target …" at bounding box center [784, 372] width 1568 height 744
paste input "S University Dr"
click at [542, 621] on input "text" at bounding box center [561, 617] width 132 height 32
click at [779, 622] on div "Account Number (last 4) Full Account Number" at bounding box center [784, 539] width 297 height 274
click at [473, 522] on input "text" at bounding box center [486, 526] width 279 height 31
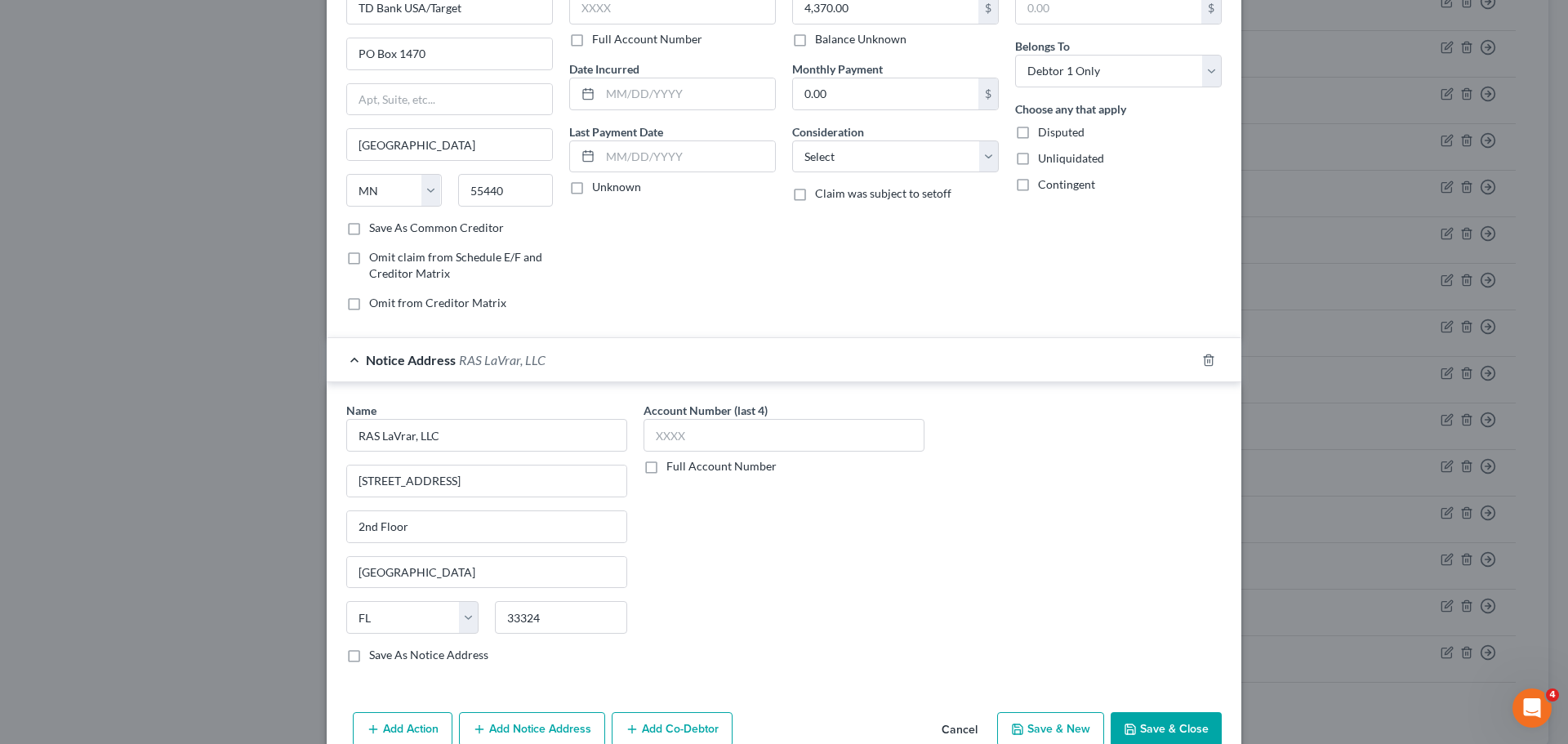
click at [831, 584] on div "Account Number (last 4) Full Account Number" at bounding box center [784, 539] width 297 height 274
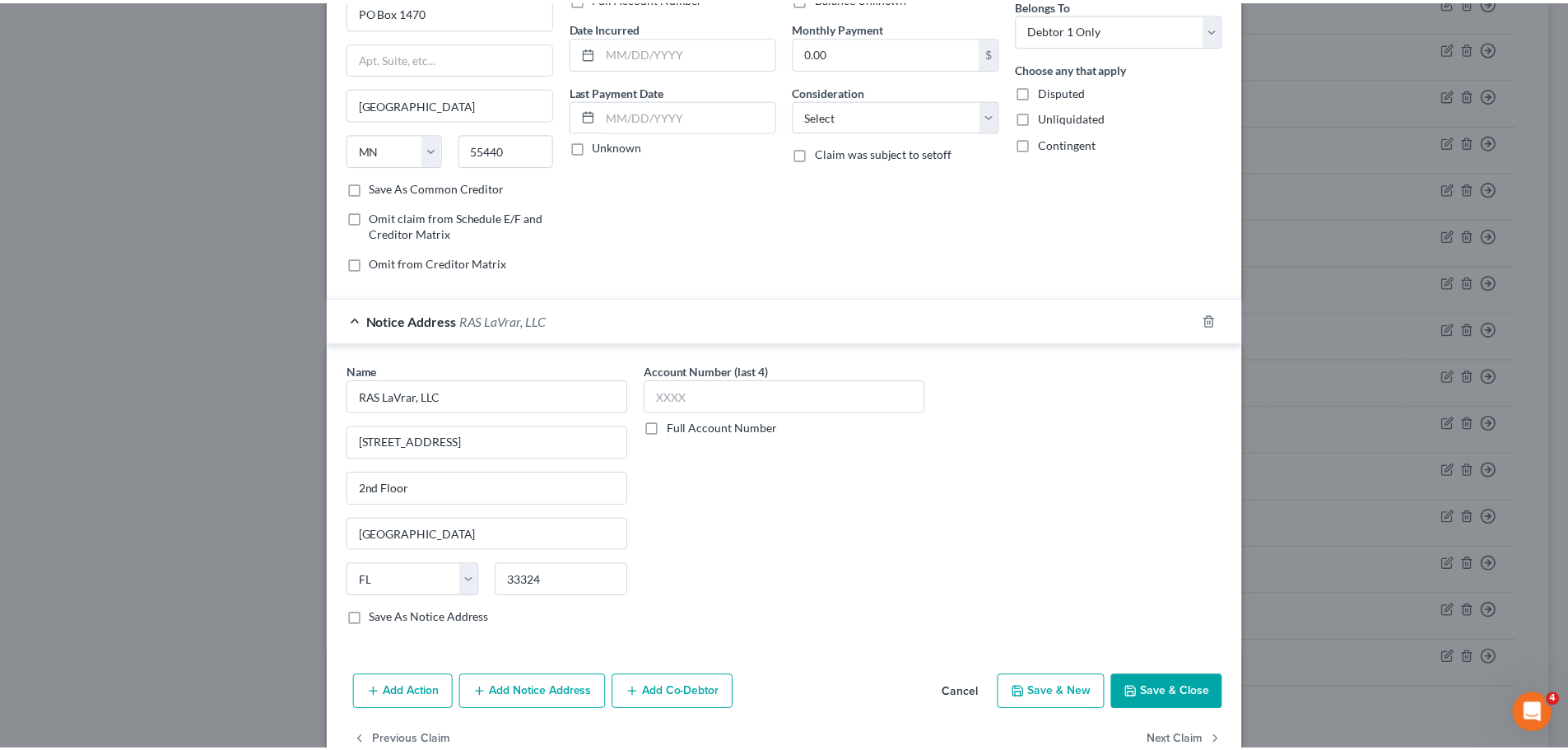
scroll to position [184, 0]
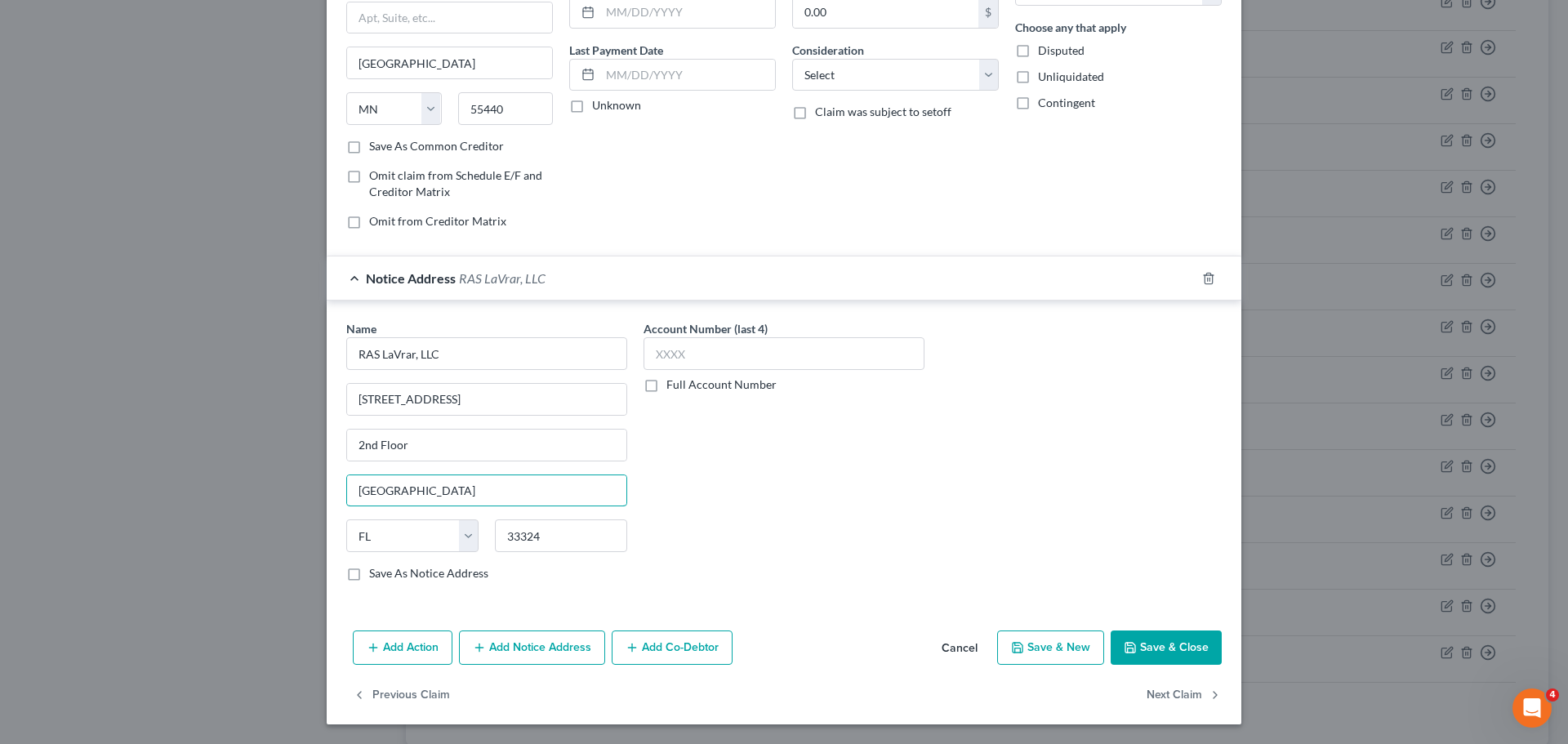
drag, startPoint x: 580, startPoint y: 485, endPoint x: 334, endPoint y: 482, distance: 246.0
click at [338, 482] on div "Name * RAS LaVrar, LLC [GEOGRAPHIC_DATA][US_STATE] CO [GEOGRAPHIC_DATA] [GEOGRA…" at bounding box center [486, 457] width 297 height 274
click at [683, 545] on div "Account Number (last 4) Full Account Number" at bounding box center [784, 457] width 297 height 274
click at [369, 572] on label "Save As Notice Address" at bounding box center [428, 573] width 119 height 16
click at [376, 572] on input "Save As Notice Address" at bounding box center [380, 570] width 11 height 11
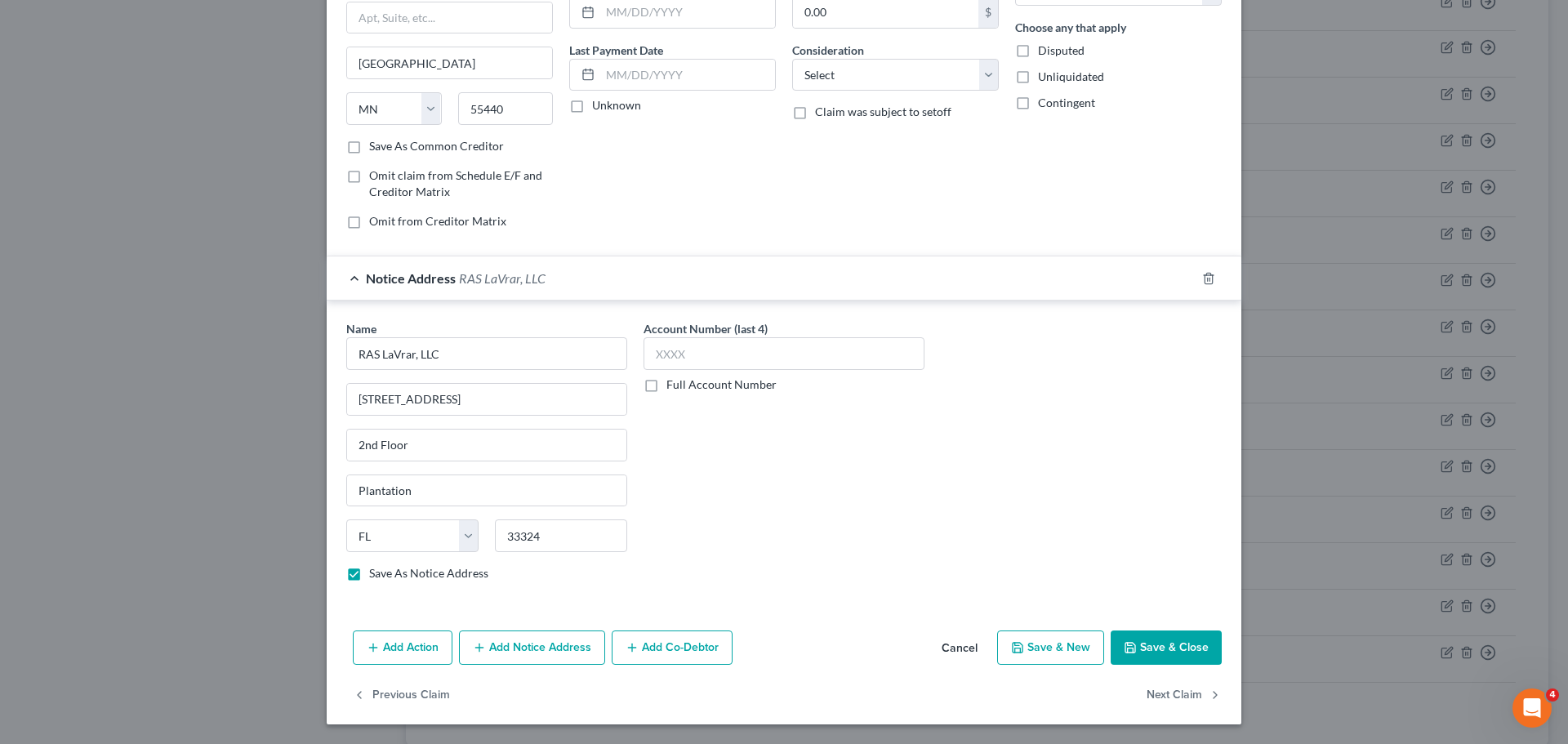
click at [1144, 639] on button "Save & Close" at bounding box center [1167, 648] width 111 height 34
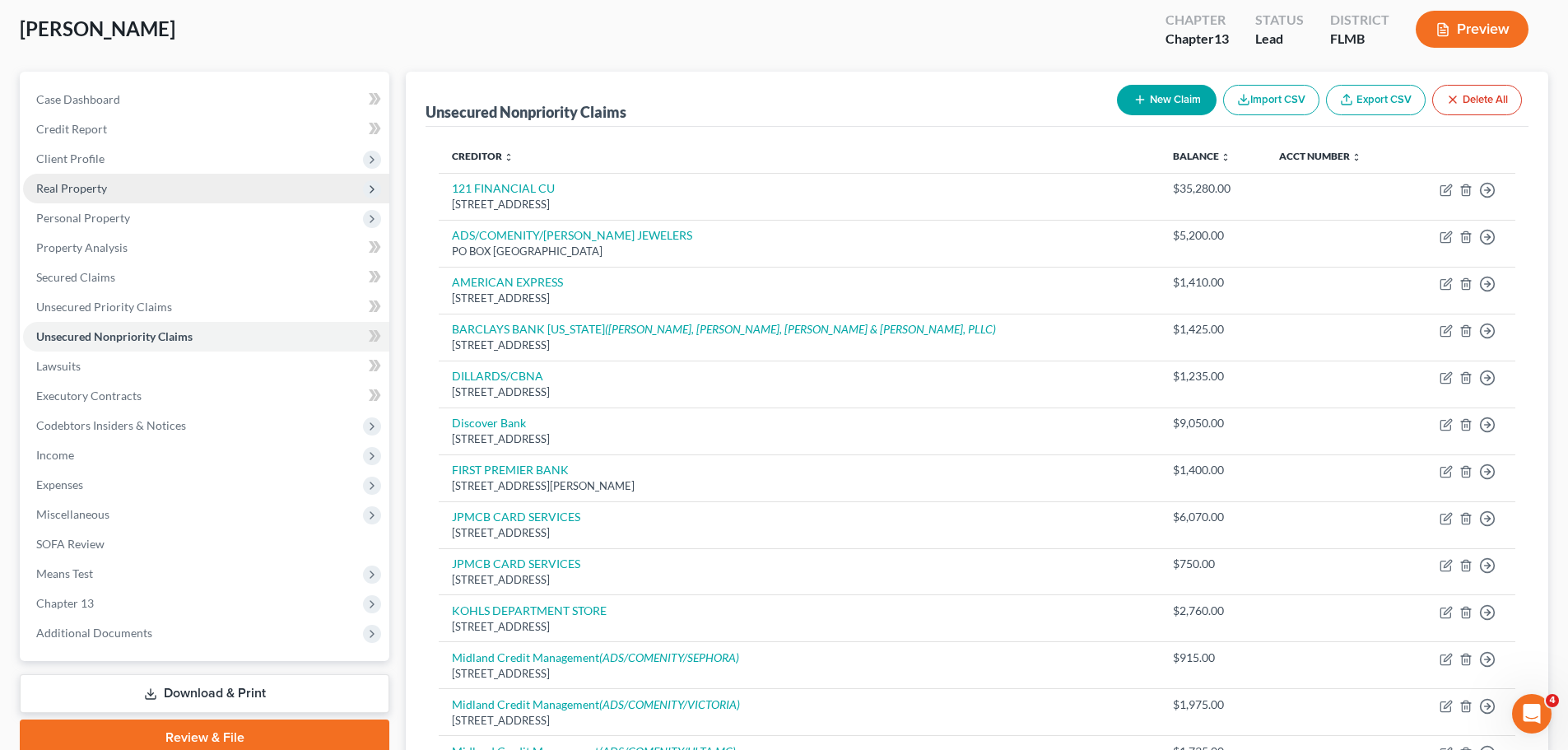
scroll to position [0, 0]
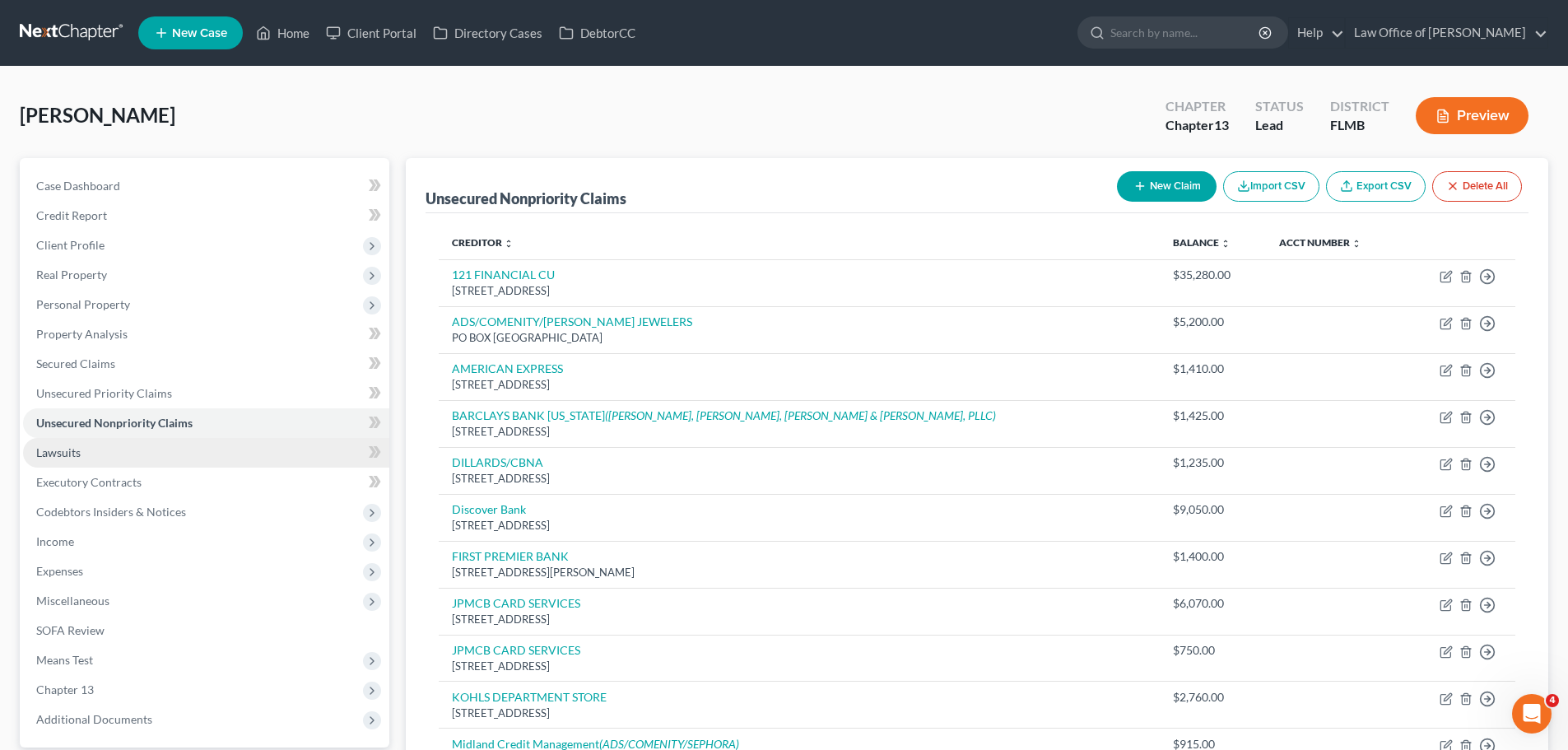
click at [128, 463] on link "Lawsuits" at bounding box center [206, 453] width 366 height 30
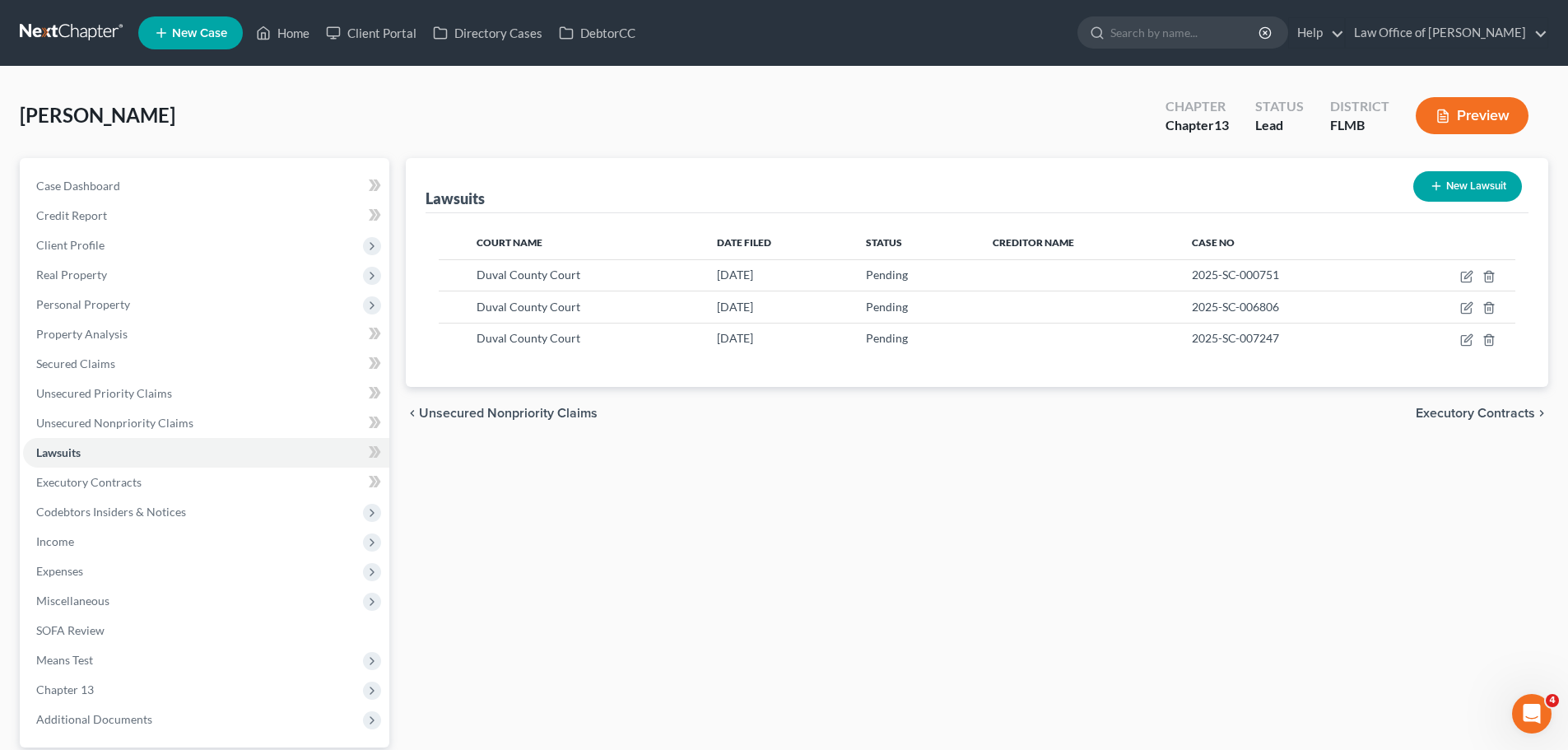
click at [1474, 189] on button "New Lawsuit" at bounding box center [1468, 187] width 109 height 31
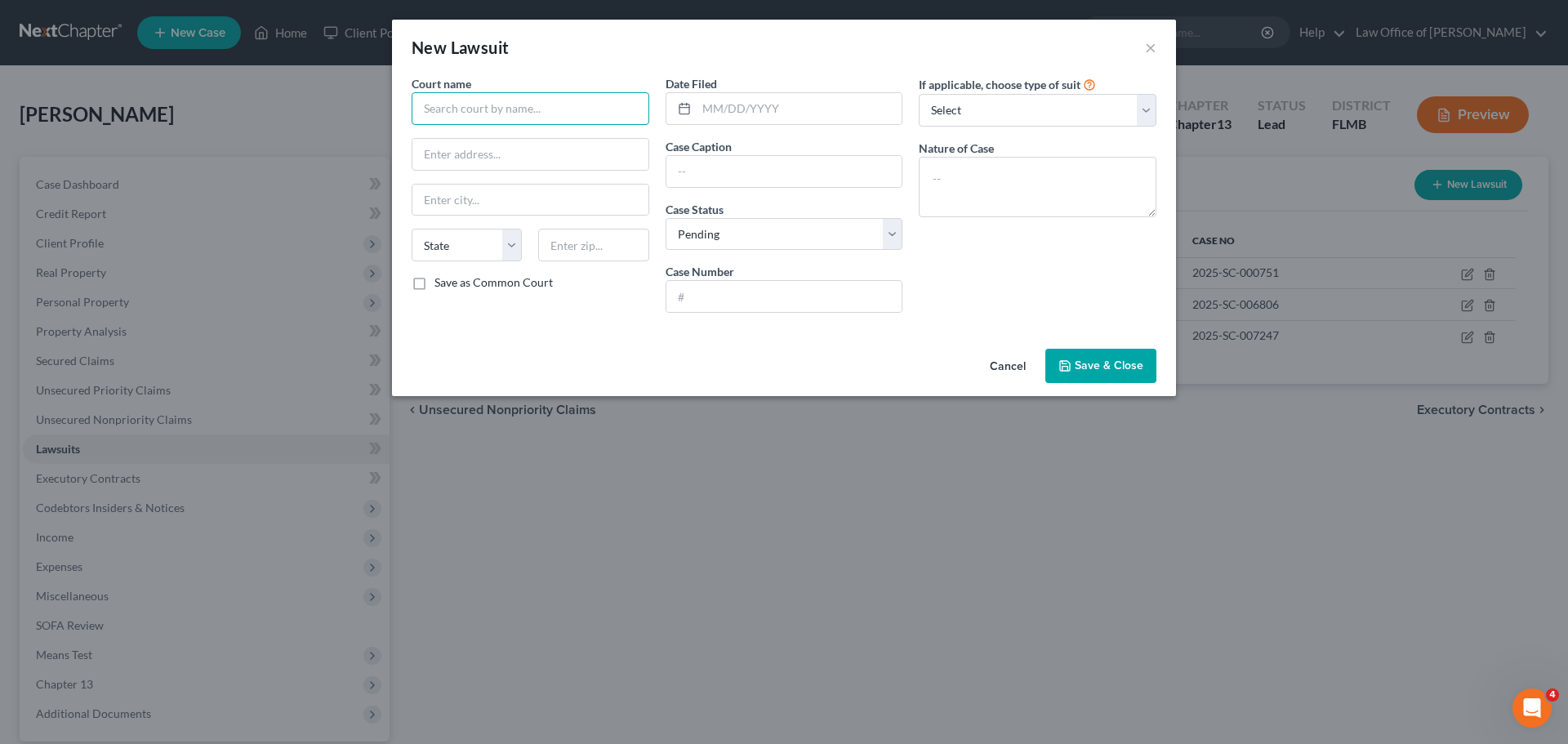
click at [509, 103] on input "text" at bounding box center [530, 109] width 238 height 32
click at [480, 133] on div "Duval County Court" at bounding box center [510, 137] width 170 height 16
click at [765, 121] on input "text" at bounding box center [799, 108] width 205 height 31
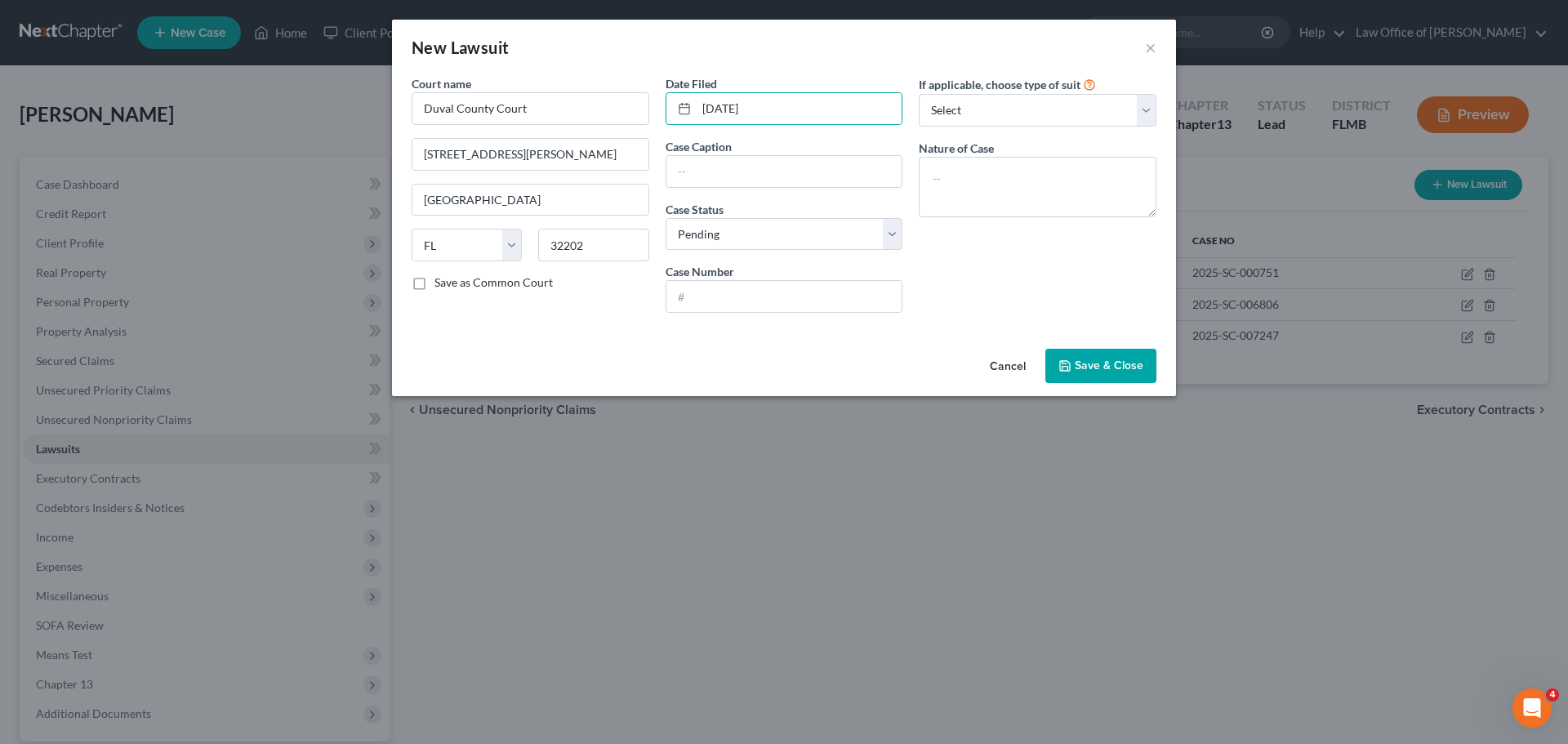
click at [966, 245] on div "If applicable, choose type of suit Select Repossession Garnishment Foreclosure …" at bounding box center [1038, 201] width 254 height 250
click at [719, 307] on input "text" at bounding box center [784, 296] width 236 height 31
paste input "2025-CC-008429"
click at [983, 283] on div "If applicable, choose type of suit Select Repossession Garnishment Foreclosure …" at bounding box center [1038, 201] width 254 height 250
click at [1049, 183] on textarea at bounding box center [1038, 186] width 238 height 60
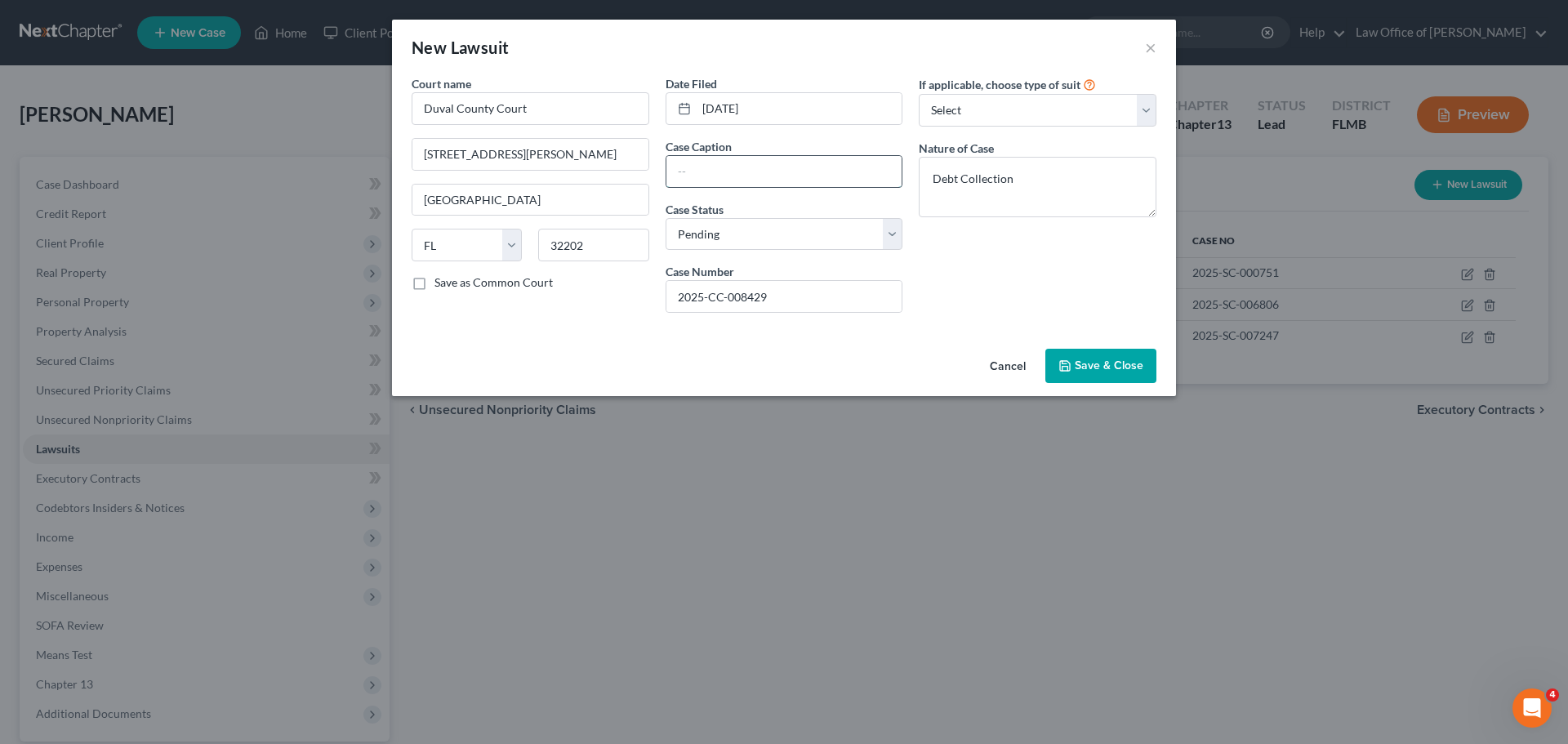
click at [761, 178] on input "text" at bounding box center [784, 171] width 236 height 31
click at [1069, 360] on icon "button" at bounding box center [1065, 366] width 13 height 13
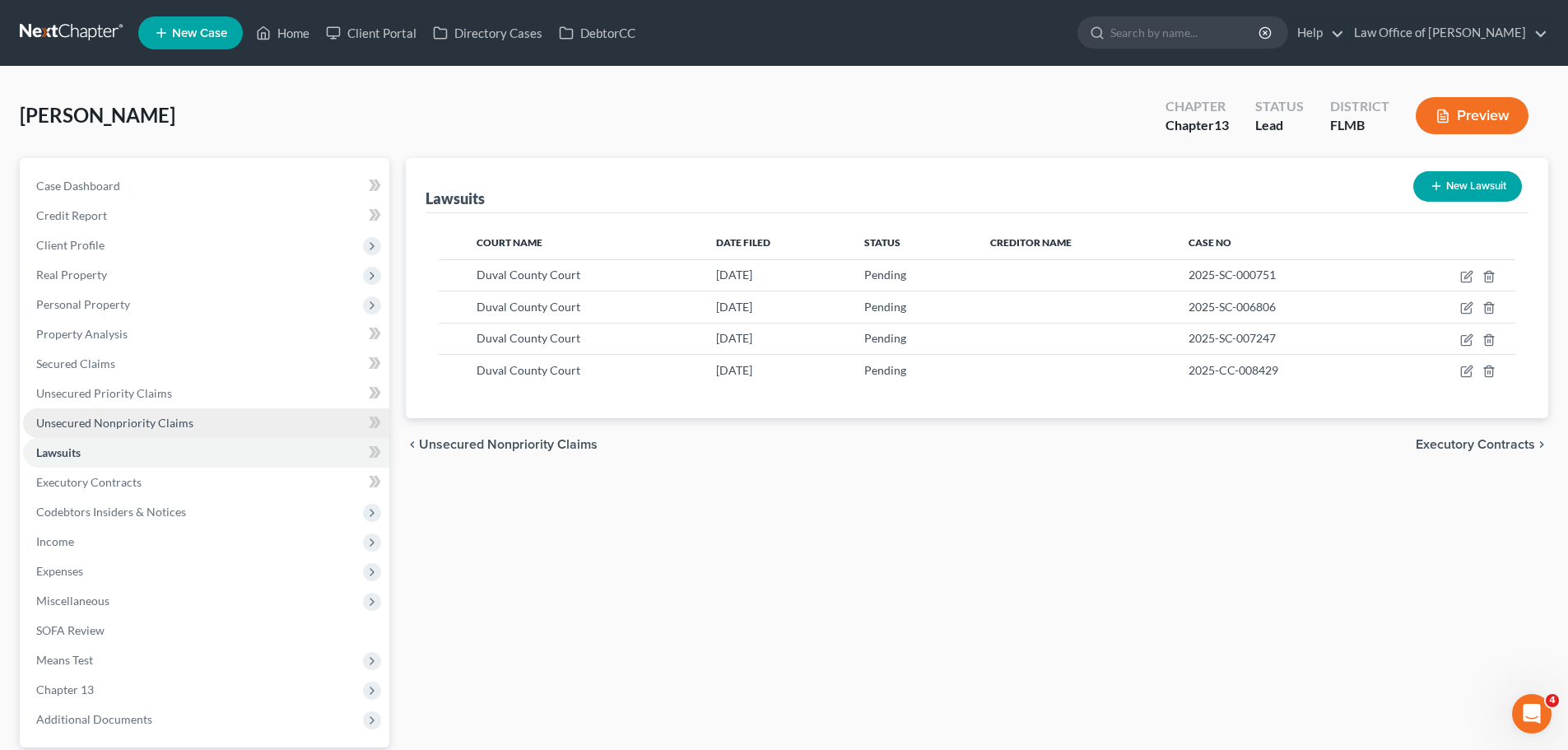
click at [149, 419] on span "Unsecured Nonpriority Claims" at bounding box center [115, 423] width 157 height 14
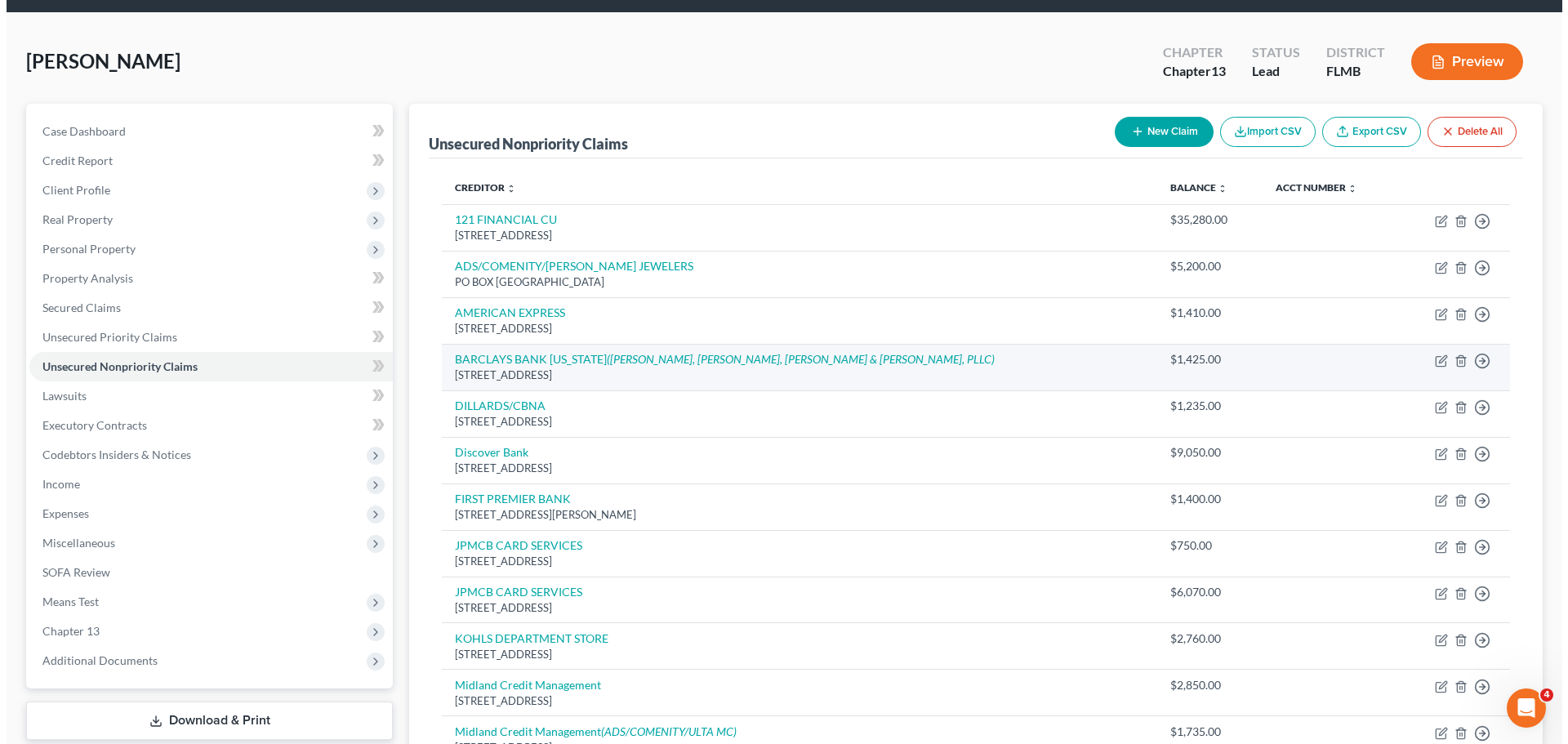
scroll to position [81, 0]
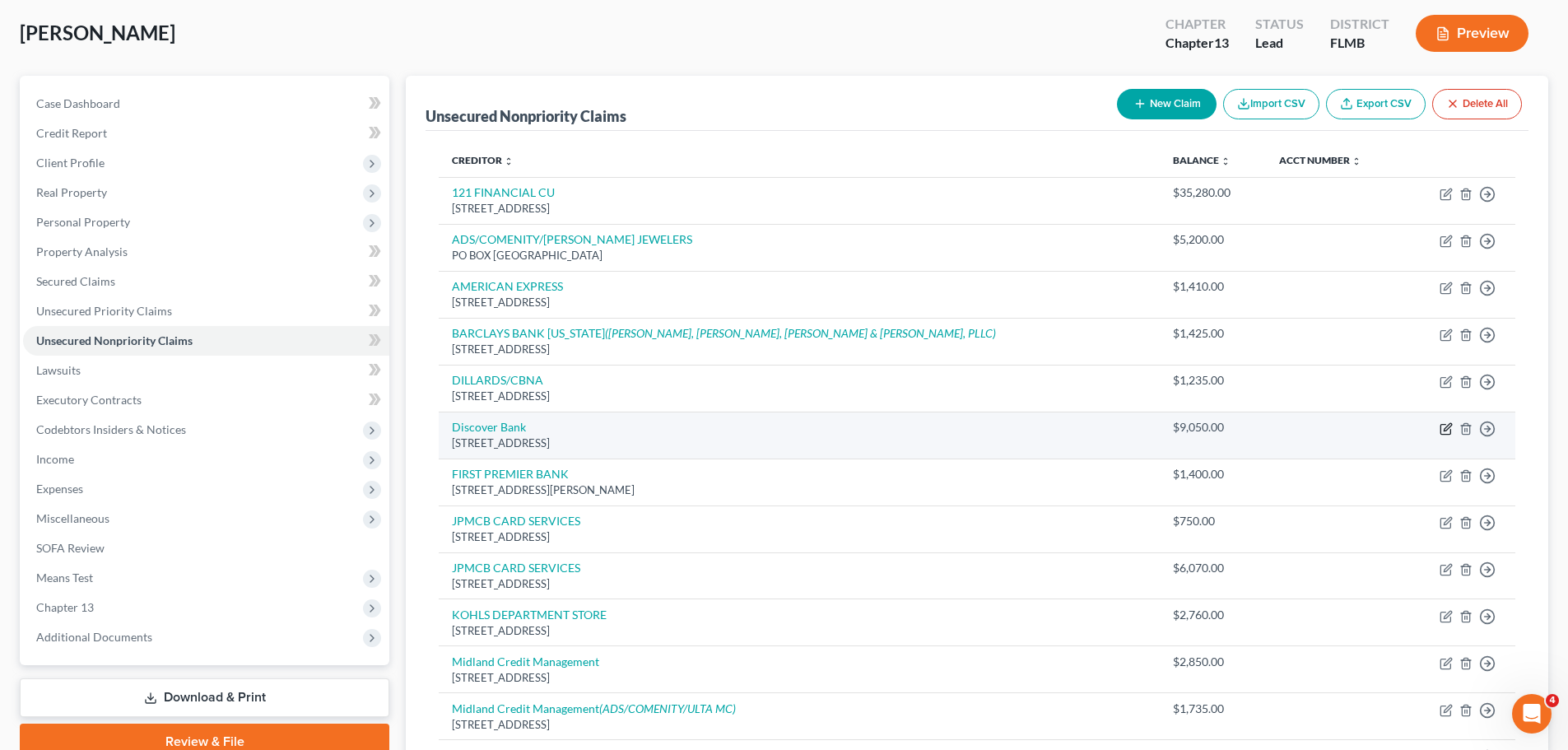
click at [1446, 432] on icon "button" at bounding box center [1447, 429] width 13 height 13
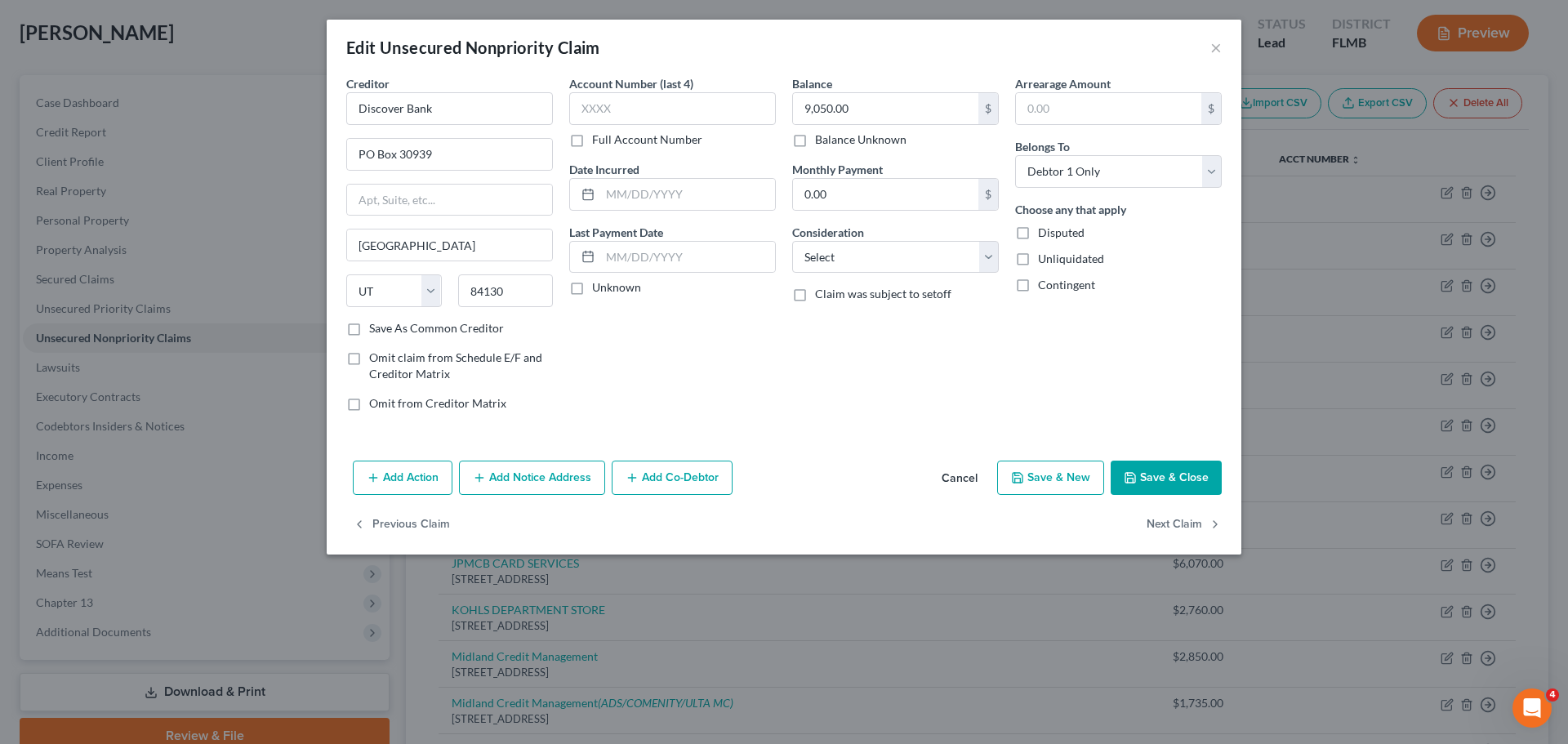
click at [555, 476] on button "Add Notice Address" at bounding box center [531, 478] width 146 height 34
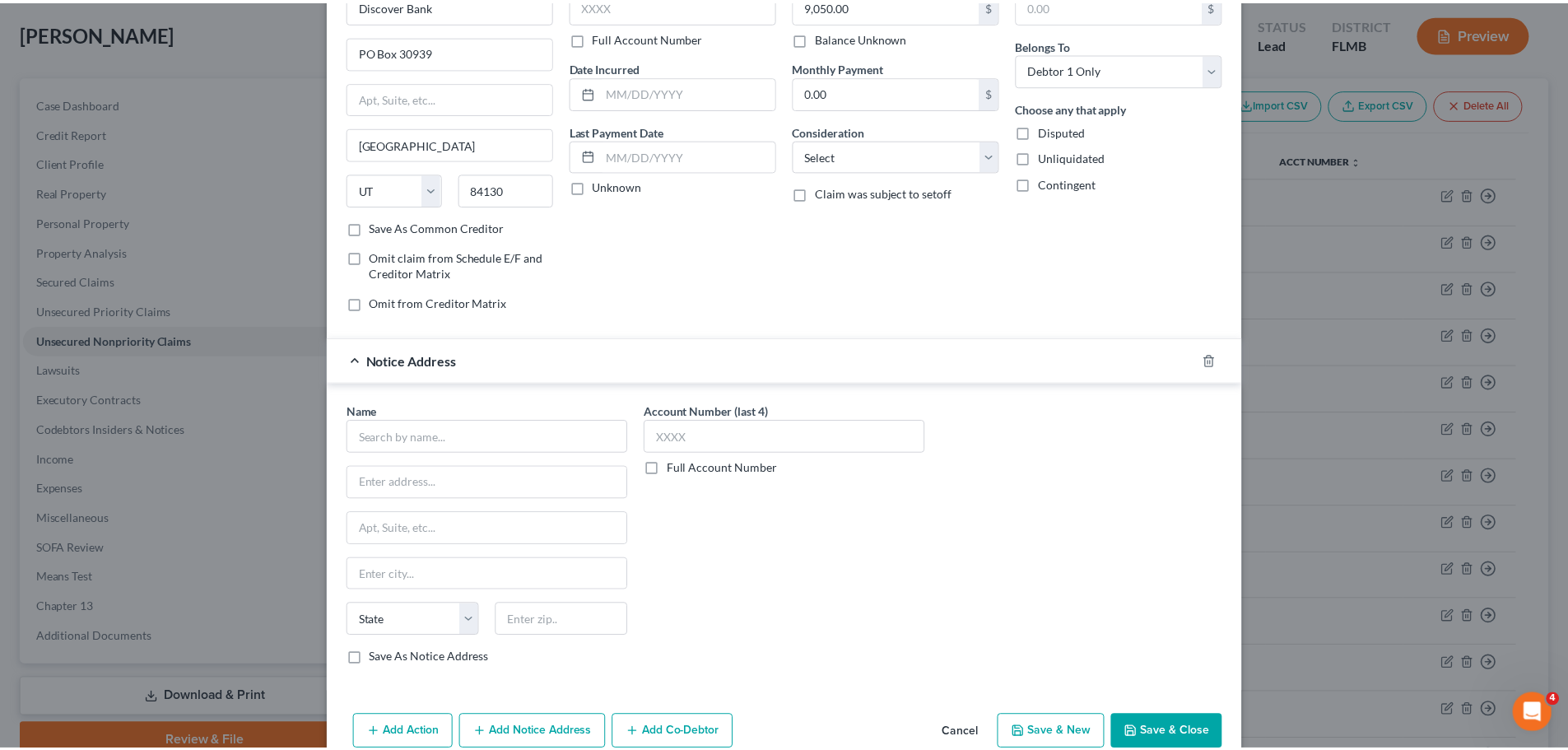
scroll to position [184, 0]
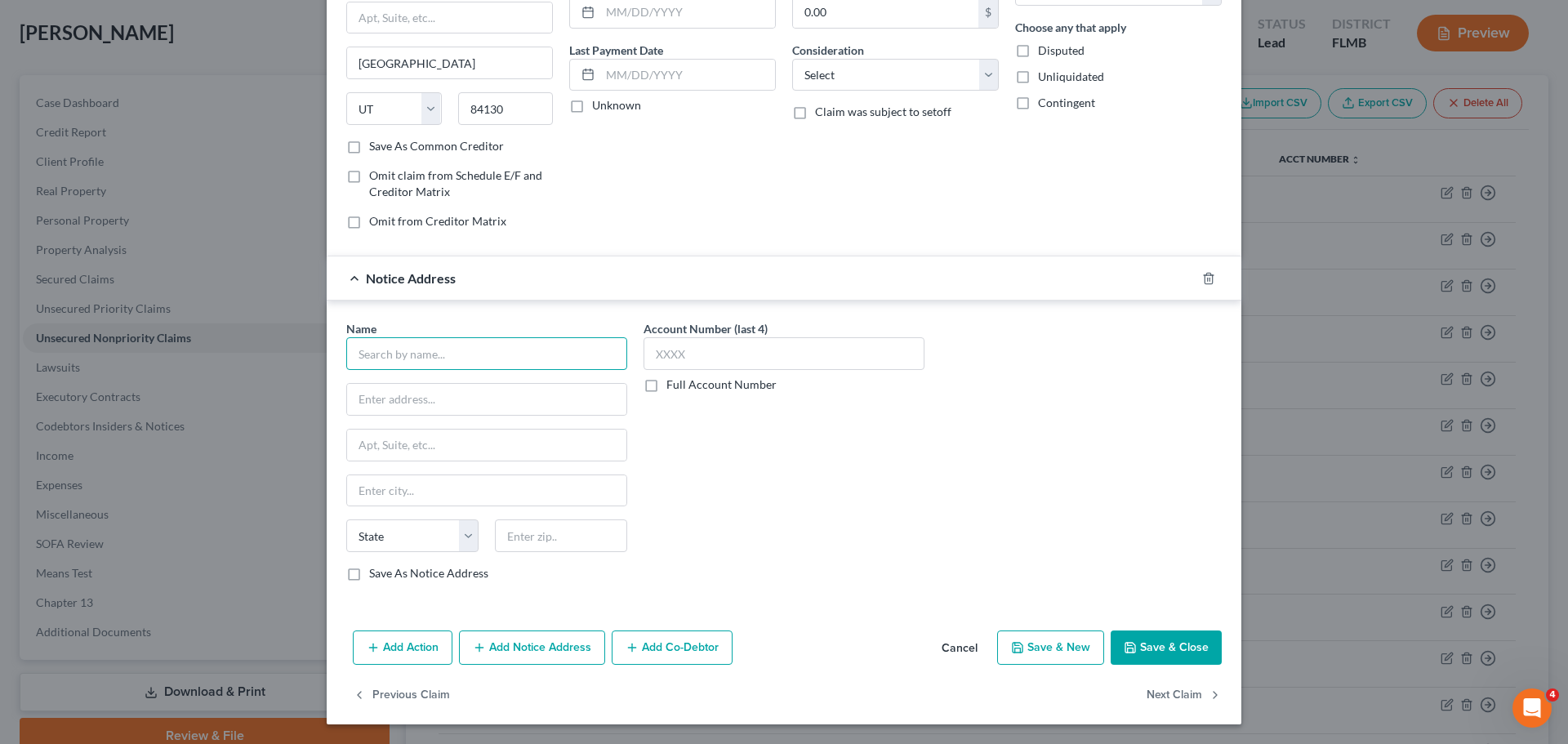
click at [492, 361] on input "text" at bounding box center [486, 353] width 281 height 32
paste input "[PERSON_NAME] & Associates, PC"
click at [776, 535] on div "Account Number (last 4) Full Account Number" at bounding box center [784, 457] width 297 height 274
click at [475, 404] on input "text" at bounding box center [486, 399] width 279 height 31
paste input "[STREET_ADDRESS]"
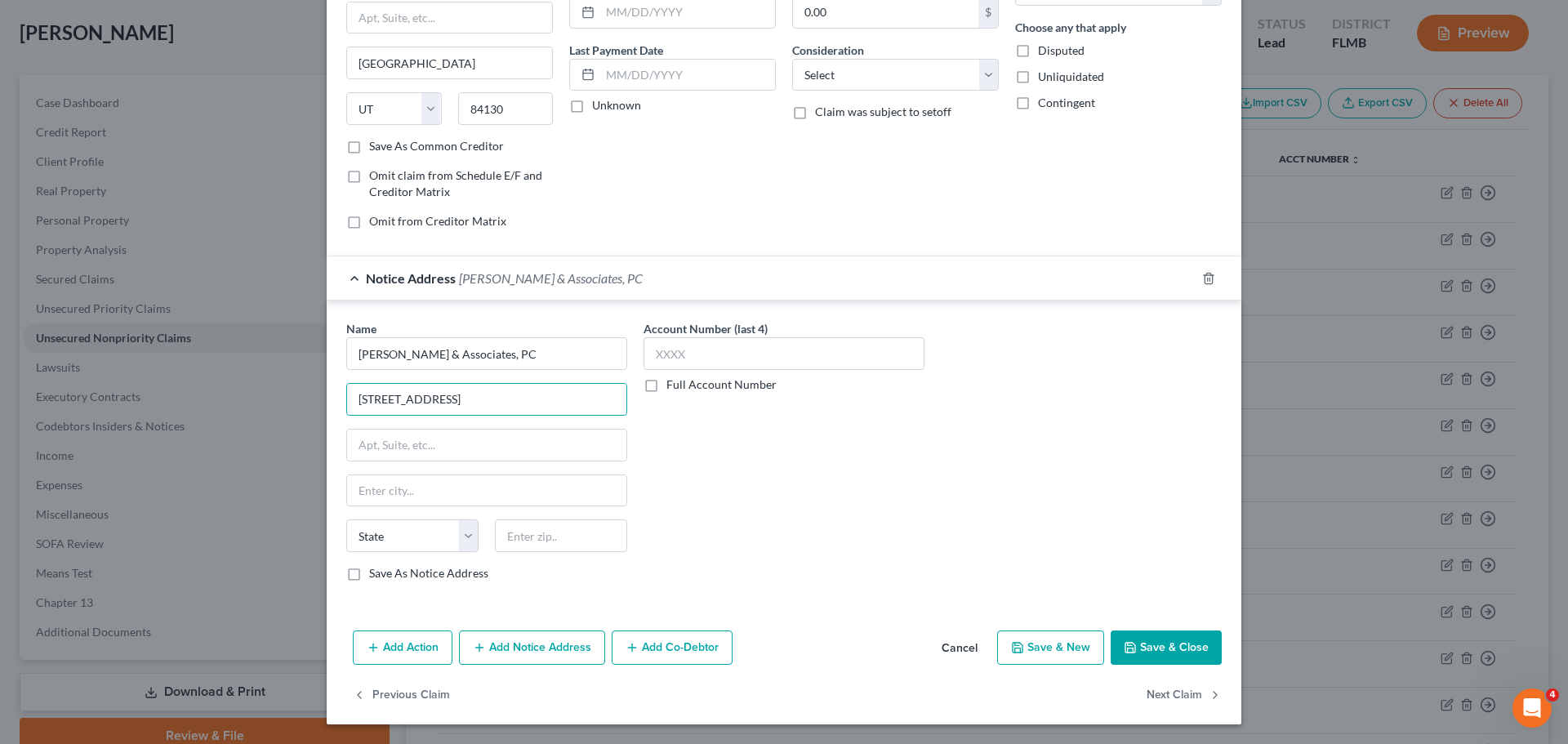
click at [369, 568] on label "Save As Notice Address" at bounding box center [428, 573] width 119 height 16
click at [376, 568] on input "Save As Notice Address" at bounding box center [380, 570] width 11 height 11
click at [379, 443] on input "text" at bounding box center [486, 445] width 279 height 31
paste input "SUITE 100"
click at [530, 542] on input "text" at bounding box center [561, 536] width 132 height 32
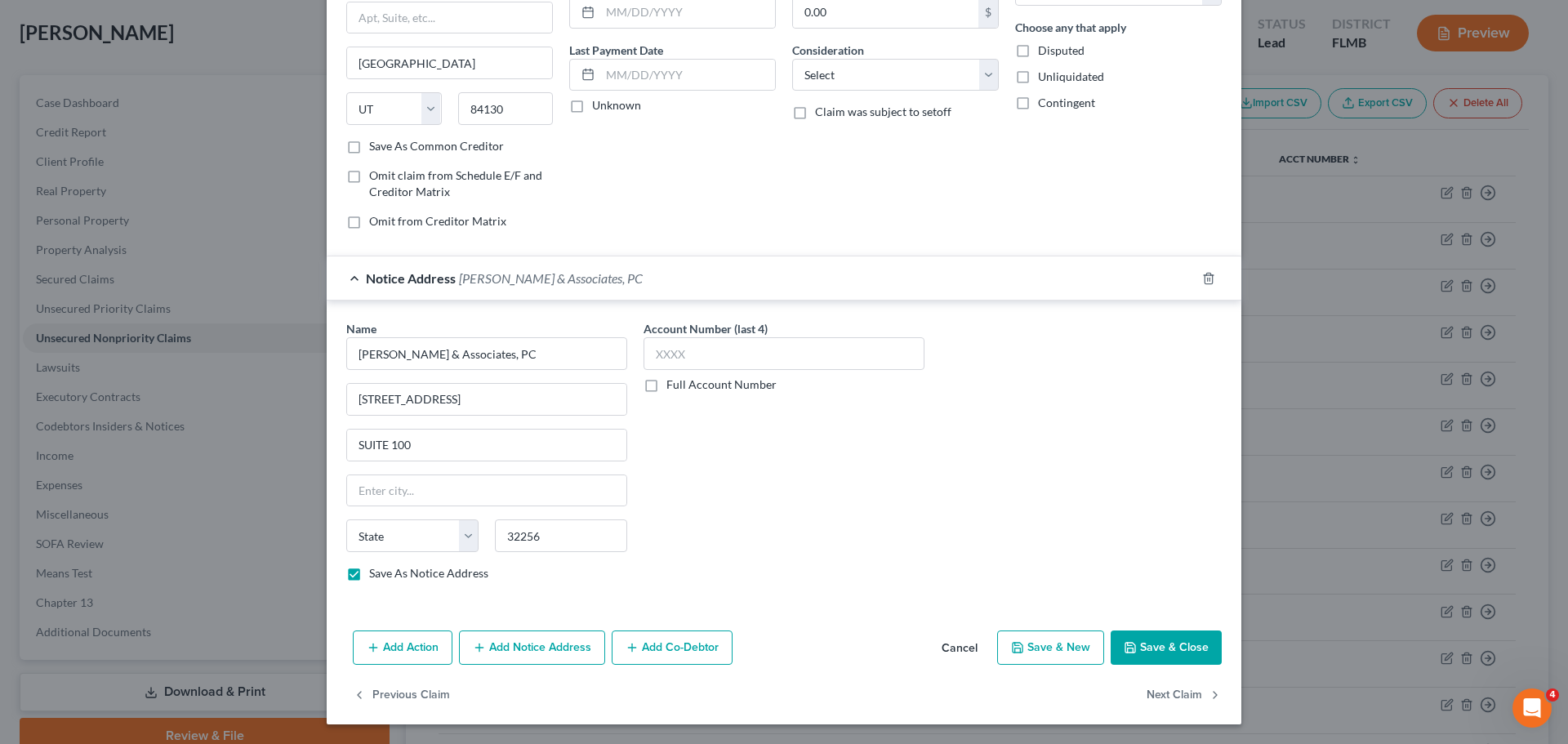
click at [782, 459] on div "Account Number (last 4) Full Account Number" at bounding box center [784, 457] width 297 height 274
click at [1142, 641] on button "Save & Close" at bounding box center [1167, 648] width 111 height 34
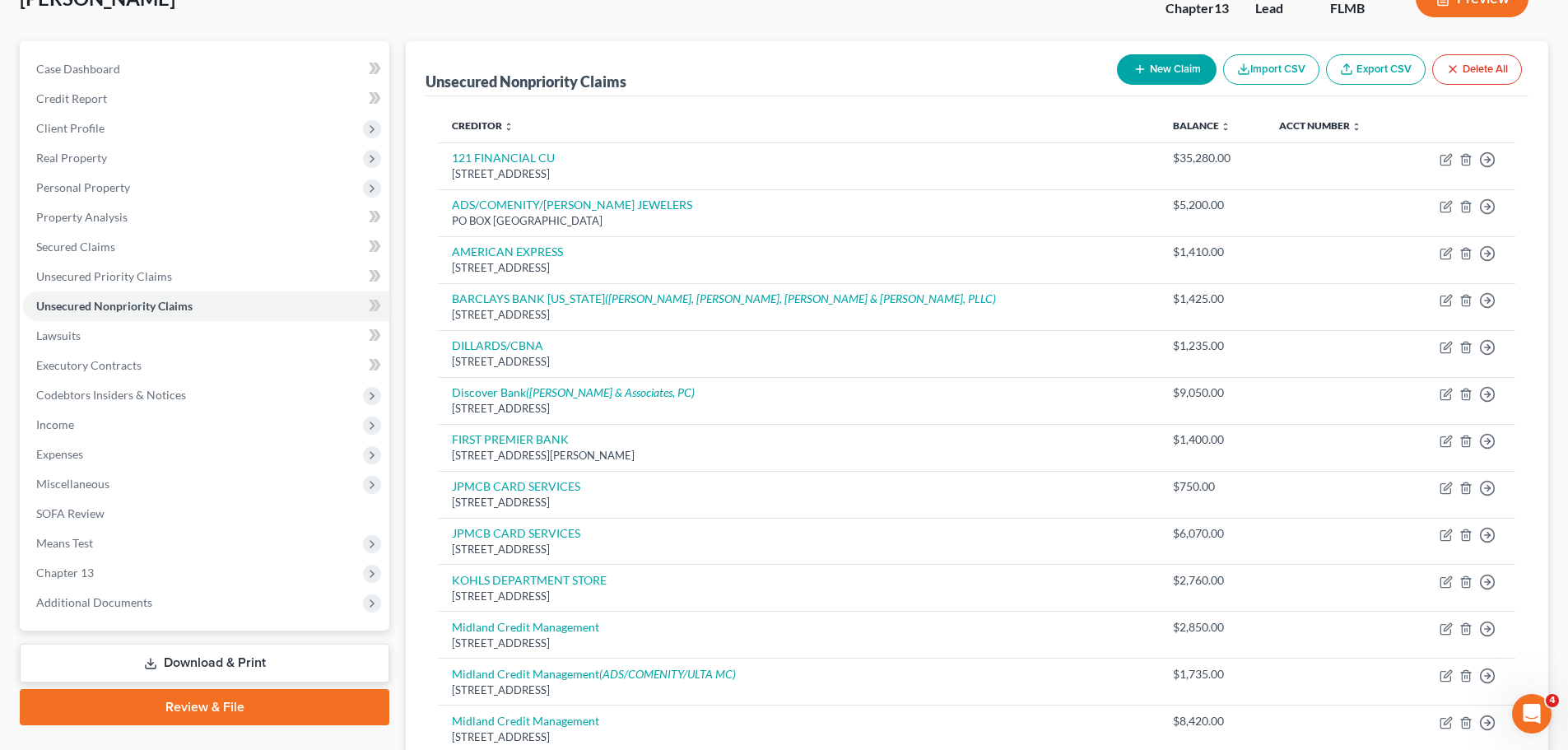
scroll to position [0, 0]
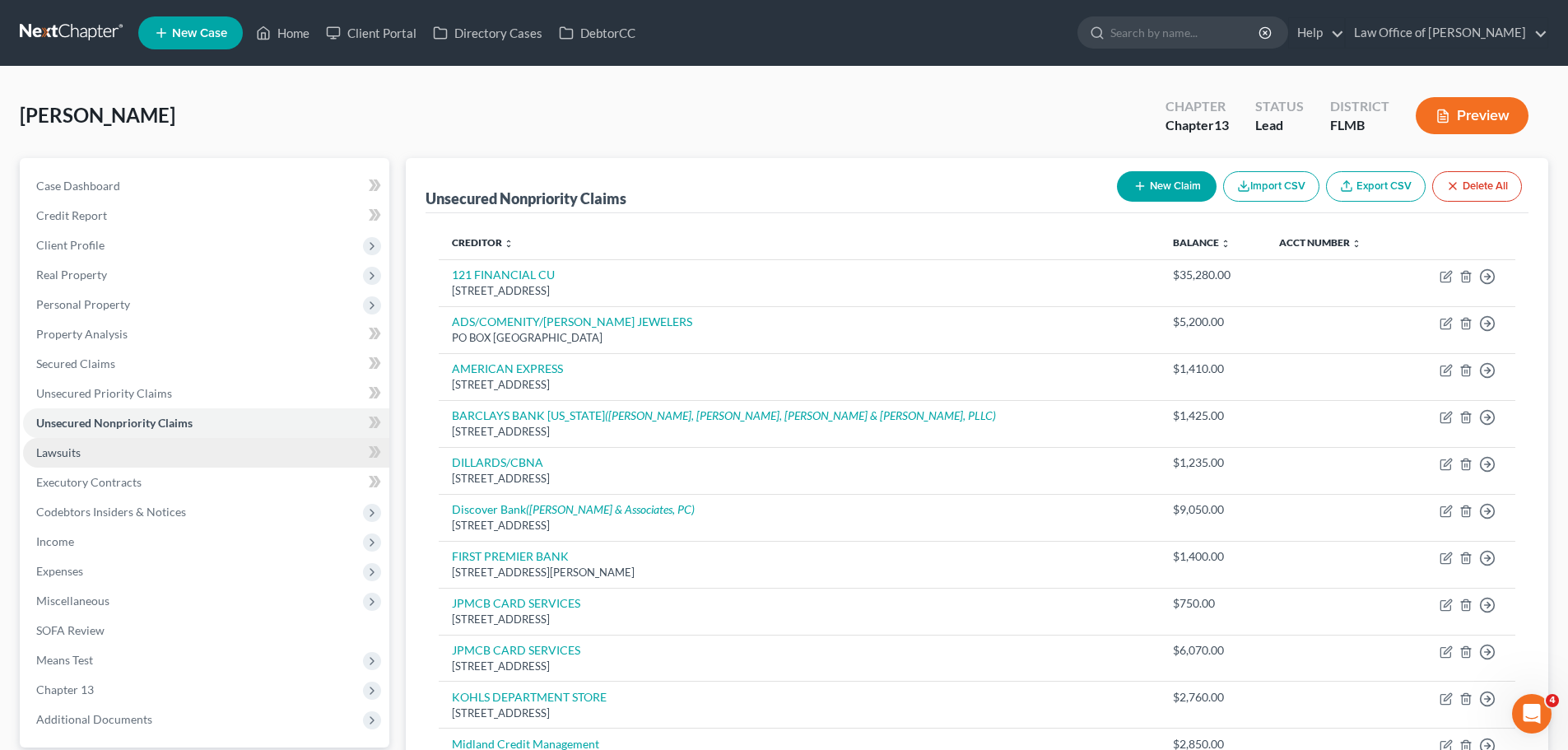
click at [106, 451] on link "Lawsuits" at bounding box center [206, 453] width 366 height 30
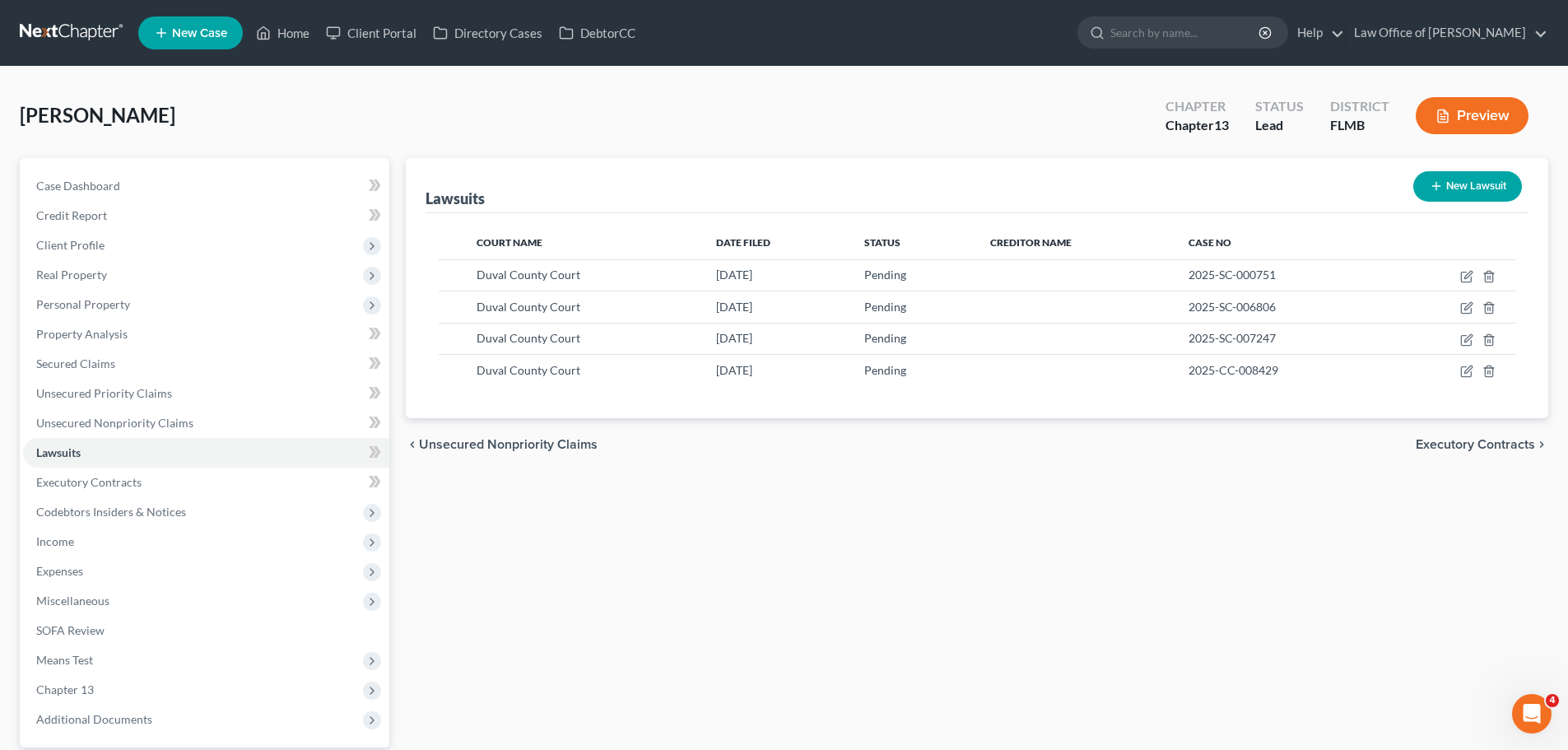
click at [1475, 188] on button "New Lawsuit" at bounding box center [1468, 187] width 109 height 31
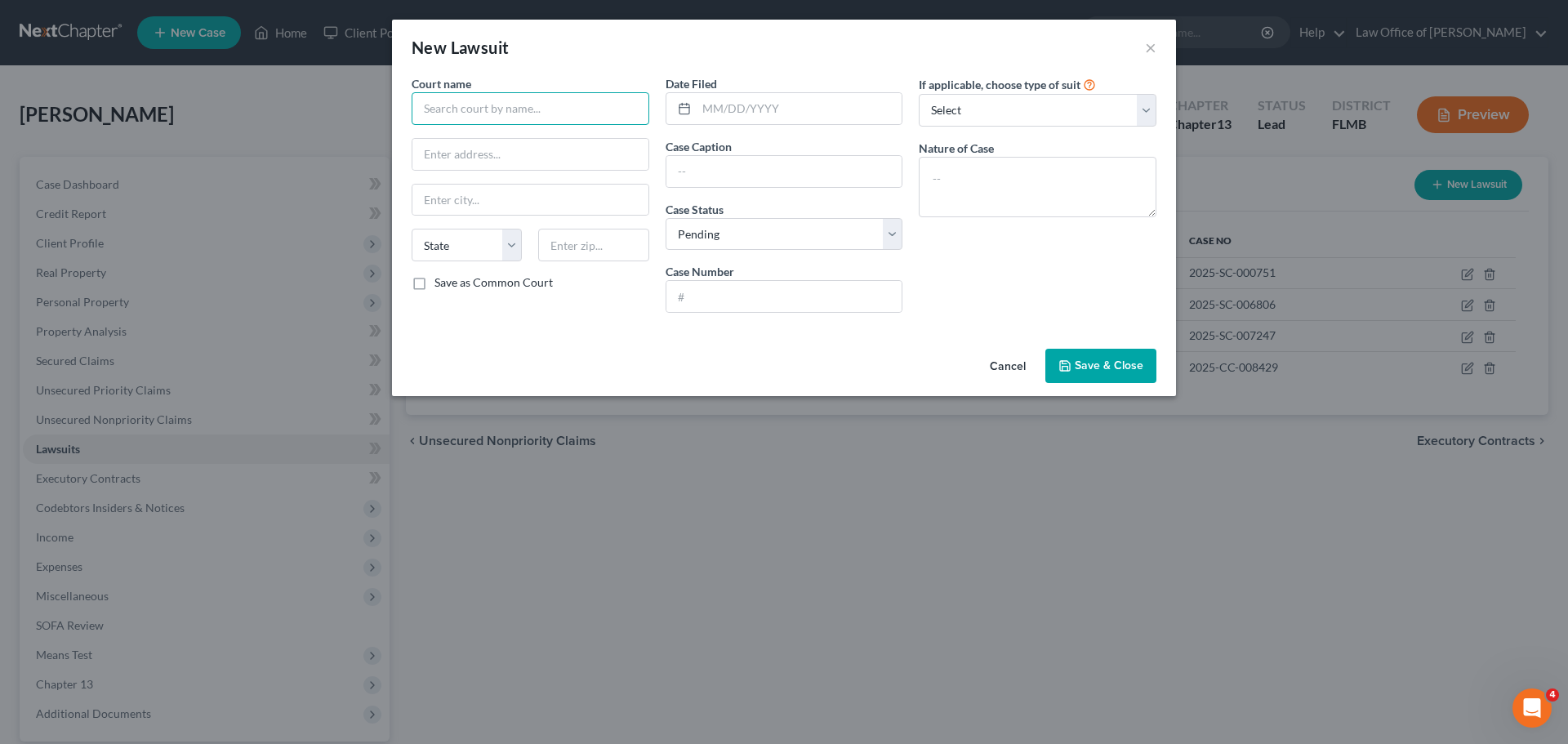
click at [570, 120] on input "text" at bounding box center [530, 109] width 238 height 32
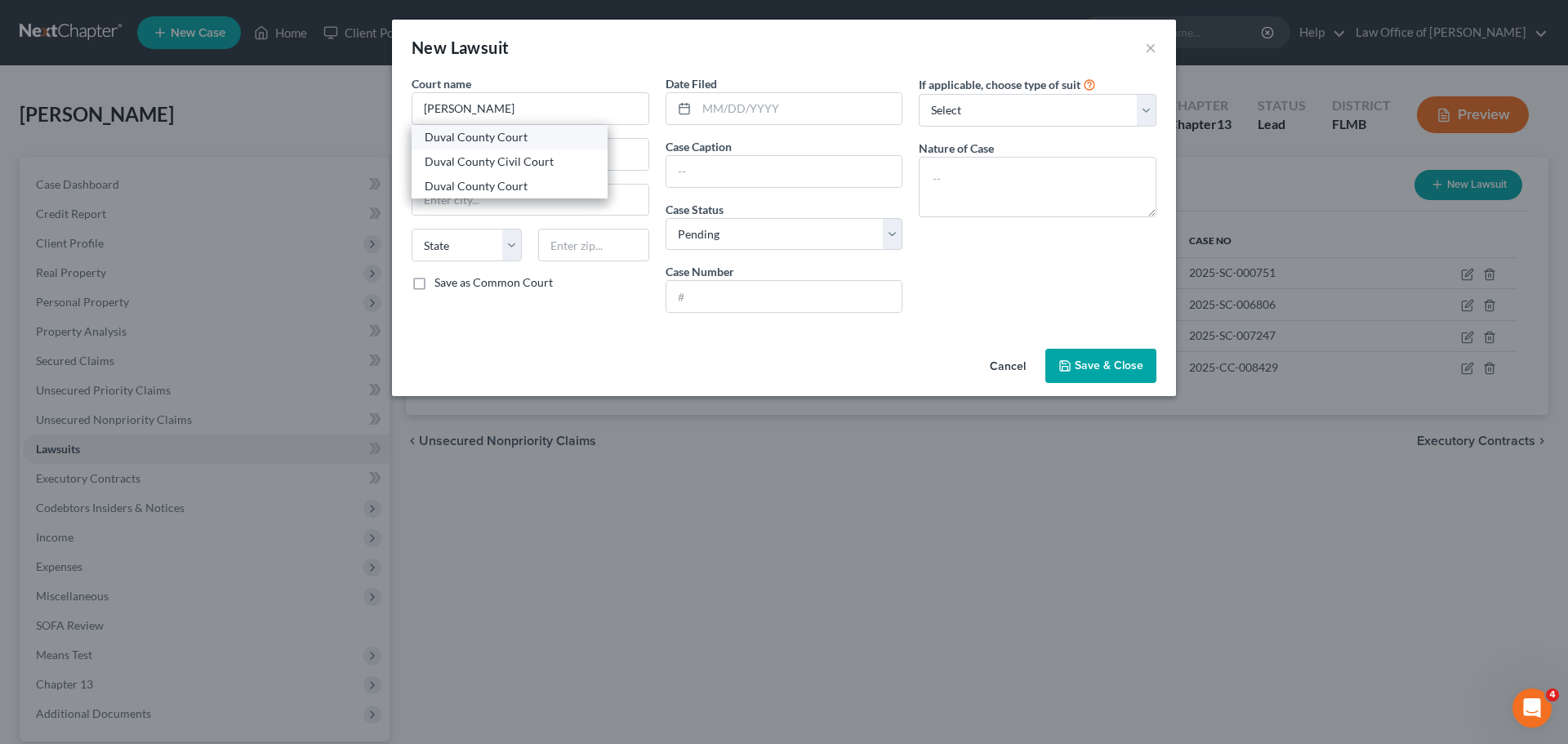
click at [537, 141] on div "Duval County Court" at bounding box center [510, 137] width 170 height 16
click at [756, 114] on input "text" at bounding box center [799, 108] width 205 height 31
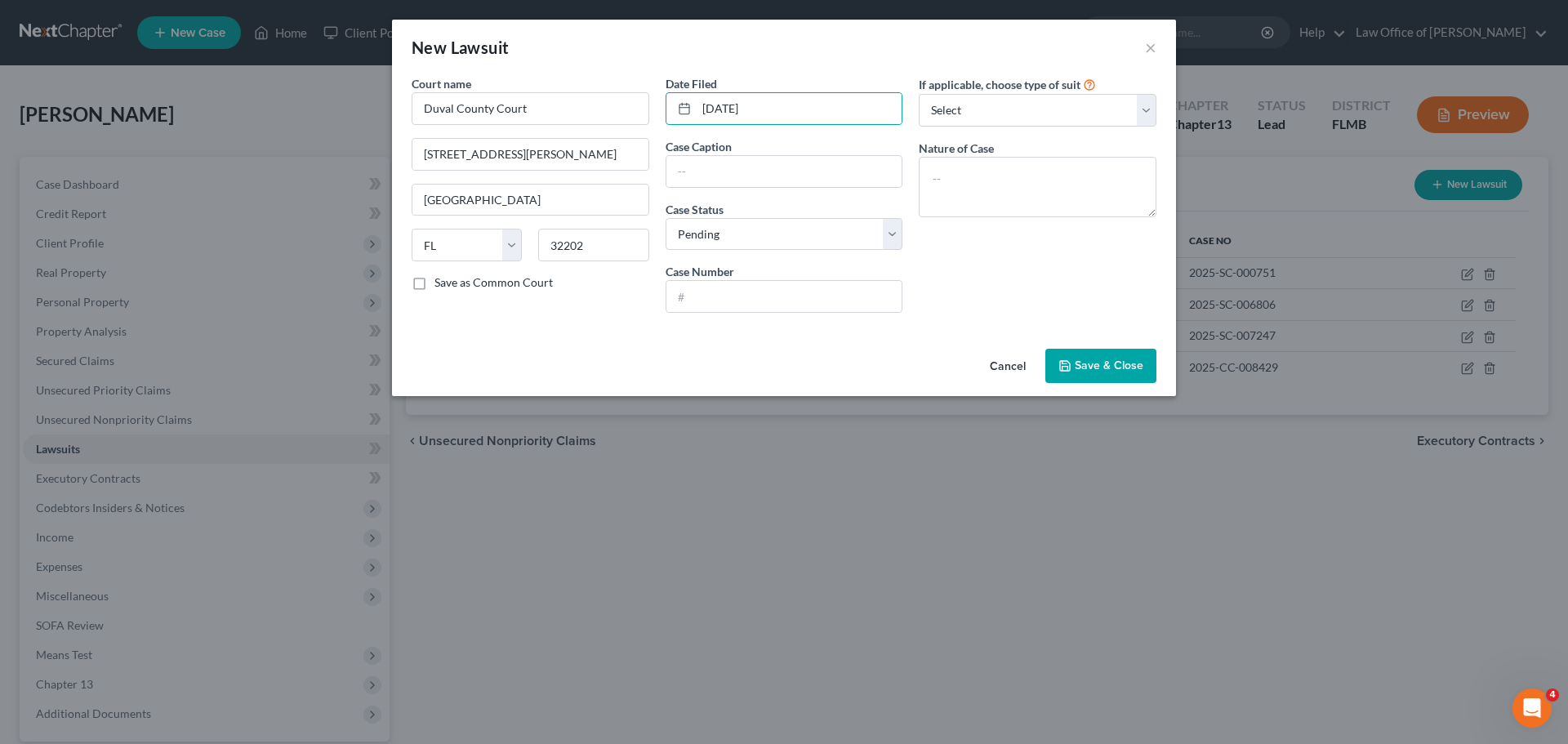
click at [995, 277] on div "If applicable, choose type of suit Select Repossession Garnishment Foreclosure …" at bounding box center [1038, 201] width 254 height 250
click at [977, 200] on textarea at bounding box center [1038, 186] width 238 height 60
click at [971, 266] on div "If applicable, choose type of suit Select Repossession Garnishment Foreclosure …" at bounding box center [1038, 201] width 254 height 250
click at [846, 312] on input "text" at bounding box center [784, 296] width 236 height 31
paste input "2025-CC-010920"
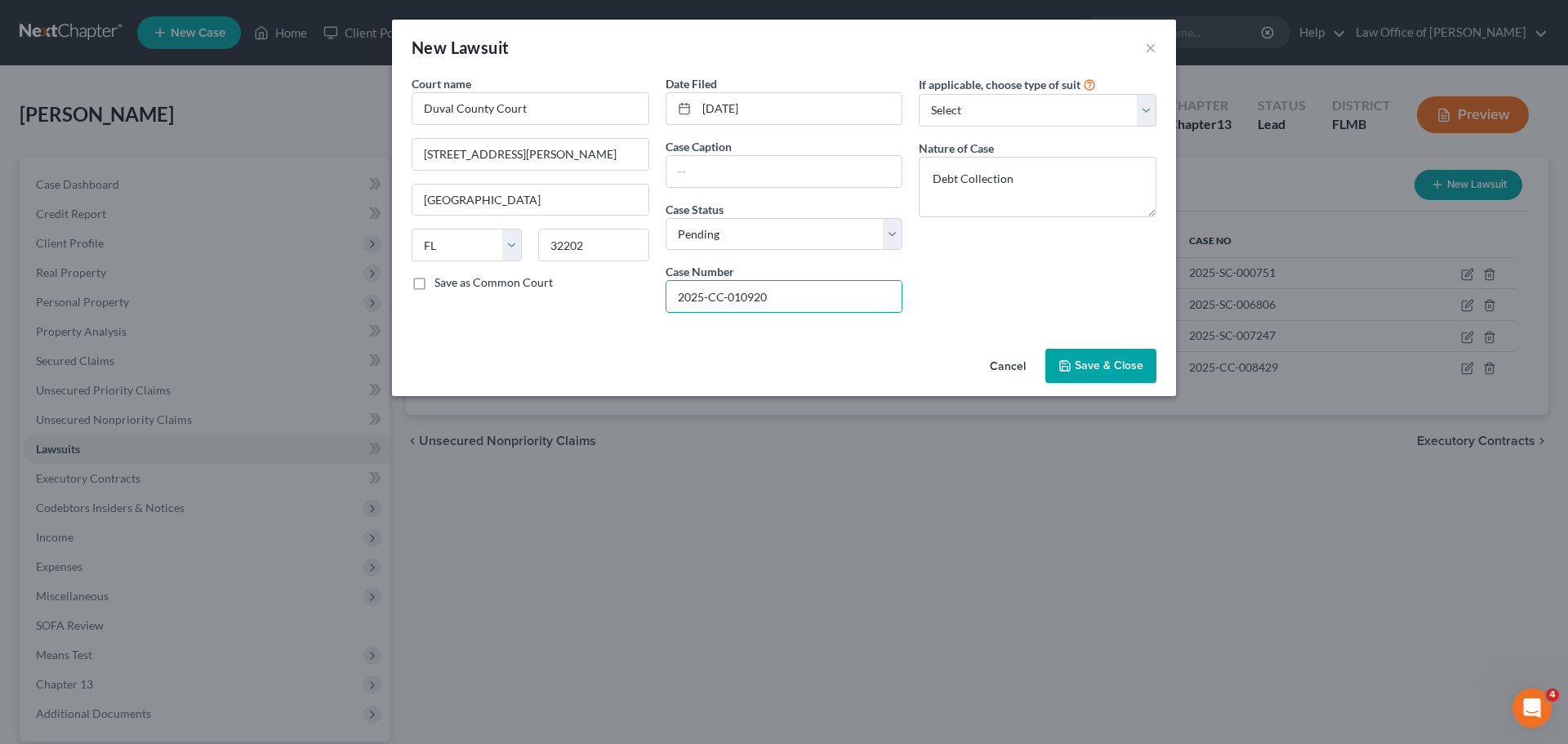
click at [1007, 282] on div "If applicable, choose type of suit Select Repossession Garnishment Foreclosure …" at bounding box center [1038, 201] width 254 height 250
click at [806, 178] on input "text" at bounding box center [784, 171] width 236 height 31
click at [958, 274] on div "If applicable, choose type of suit Select Repossession Garnishment Foreclosure …" at bounding box center [1038, 201] width 254 height 250
click at [1128, 374] on button "Save & Close" at bounding box center [1101, 366] width 111 height 34
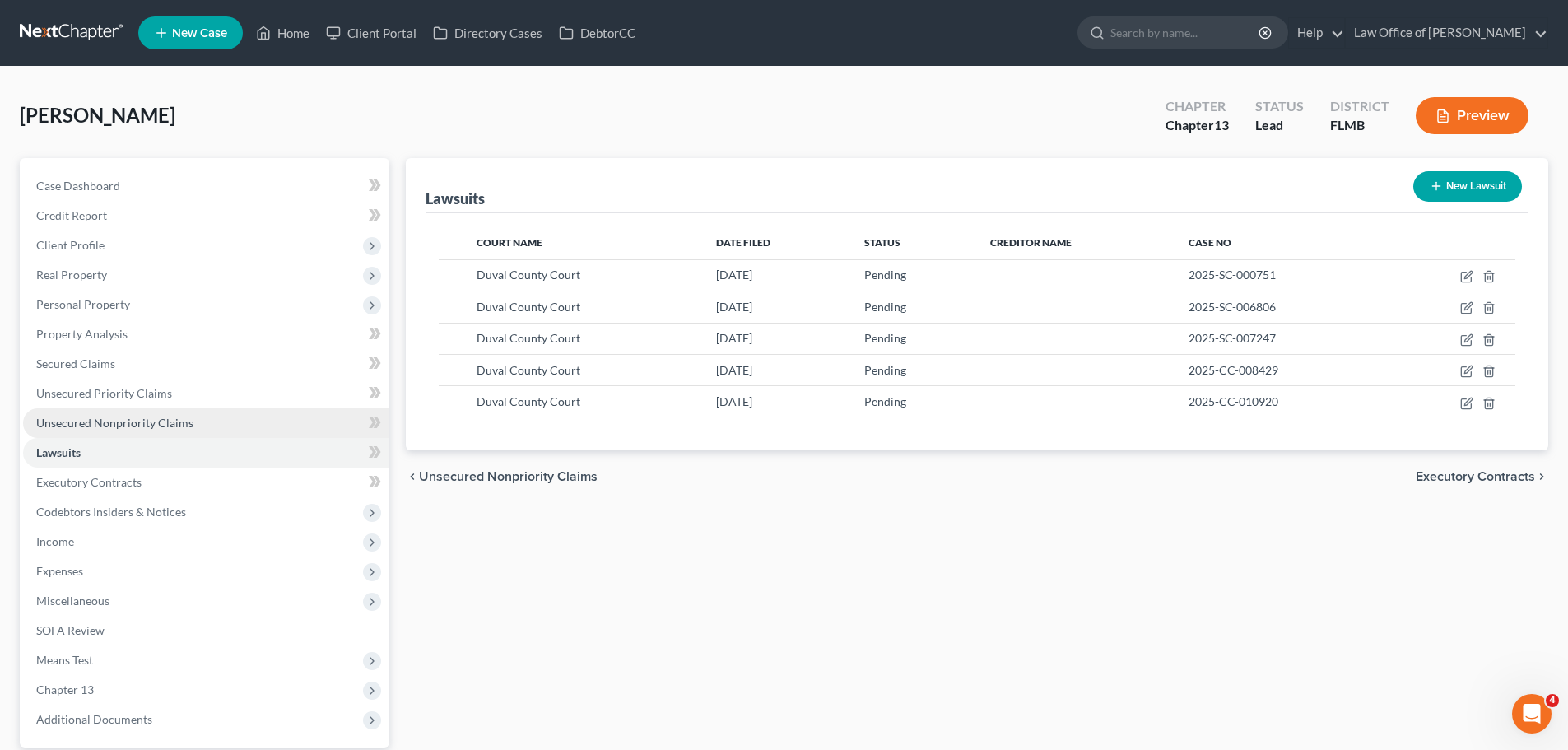
click at [153, 424] on span "Unsecured Nonpriority Claims" at bounding box center [115, 423] width 157 height 14
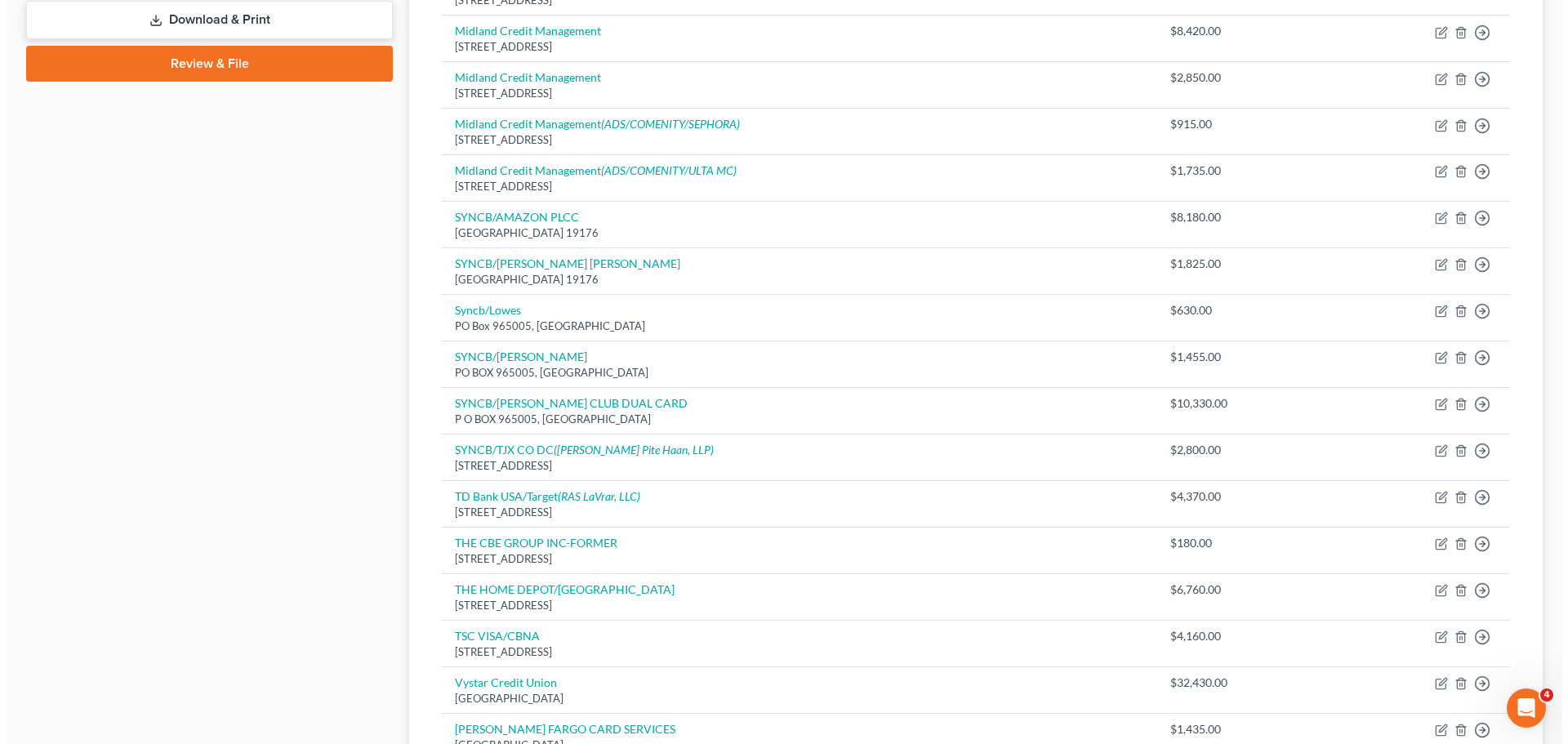
scroll to position [817, 0]
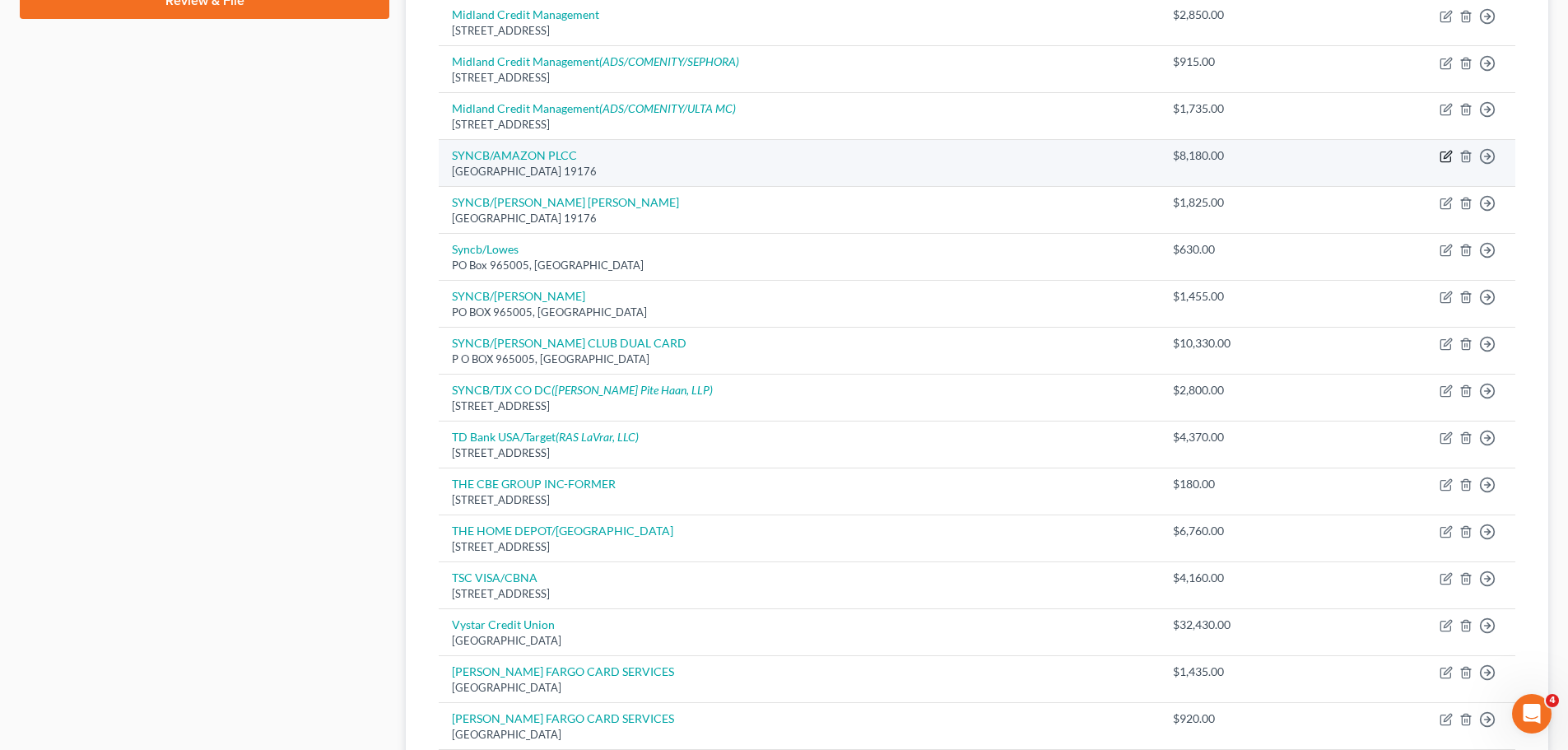
click at [1446, 154] on icon "button" at bounding box center [1447, 157] width 13 height 13
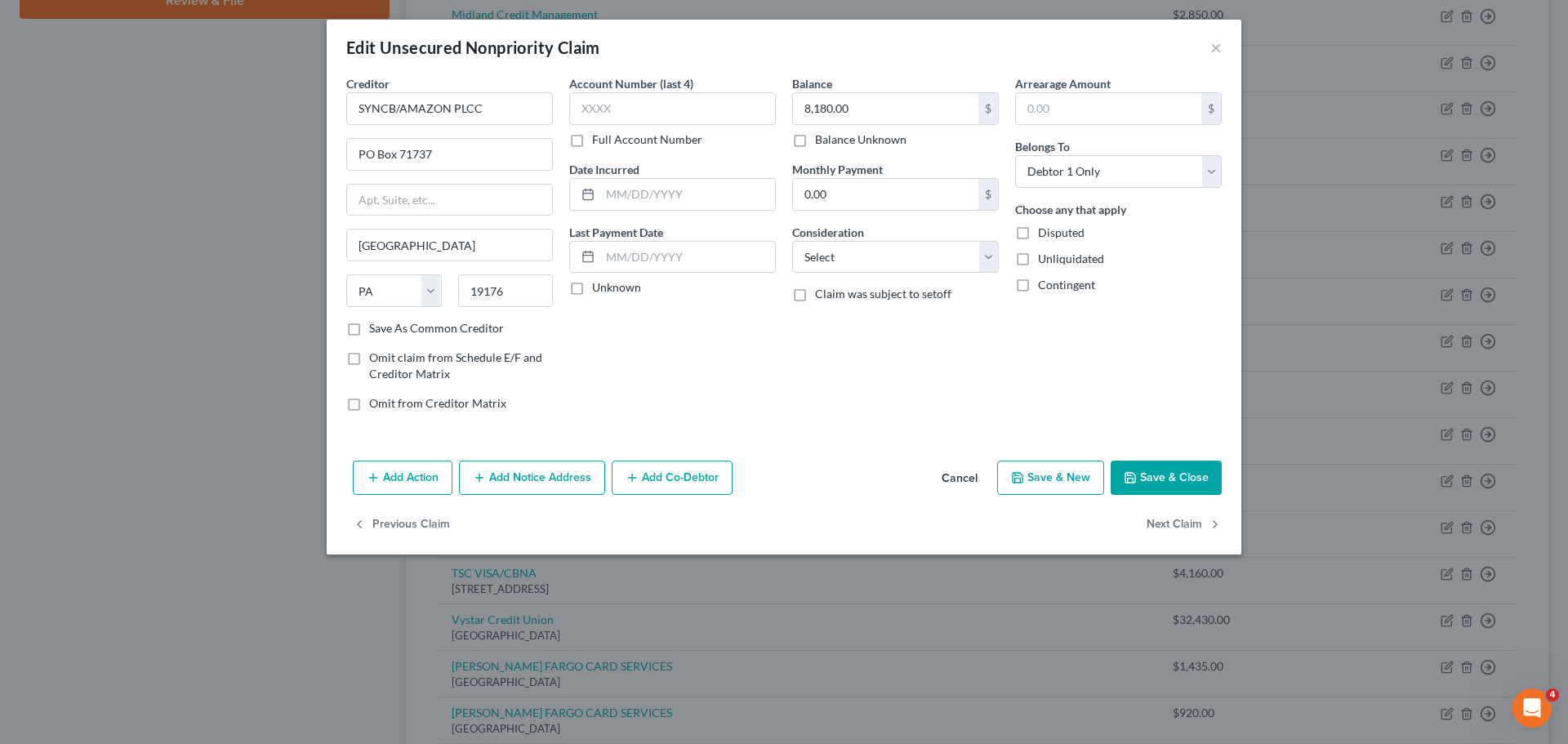
click at [582, 495] on div "Add Action Add Notice Address Add Co-Debtor Cancel Save & New Save & Close" at bounding box center [784, 480] width 914 height 53
click at [560, 476] on button "Add Notice Address" at bounding box center [531, 478] width 146 height 34
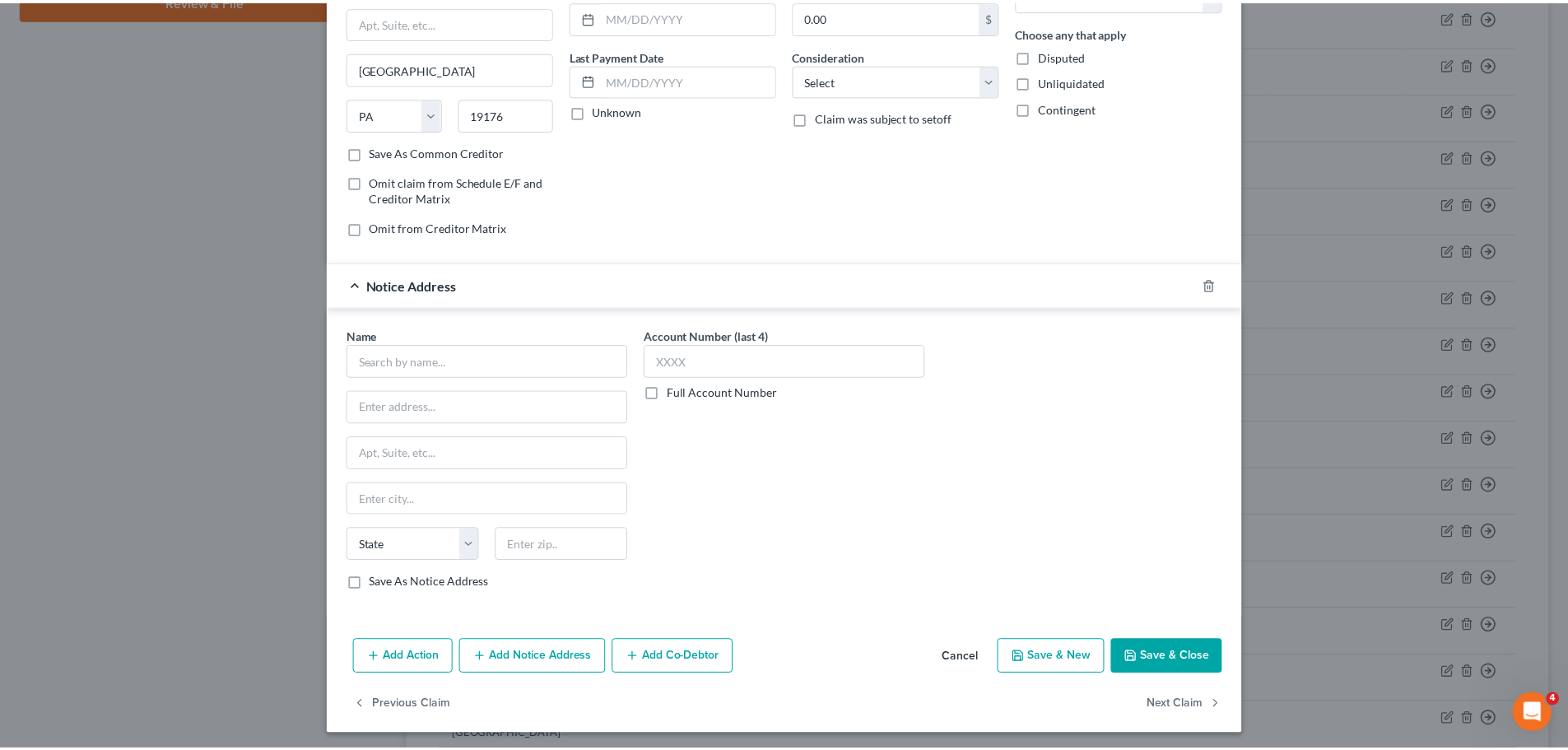
scroll to position [184, 0]
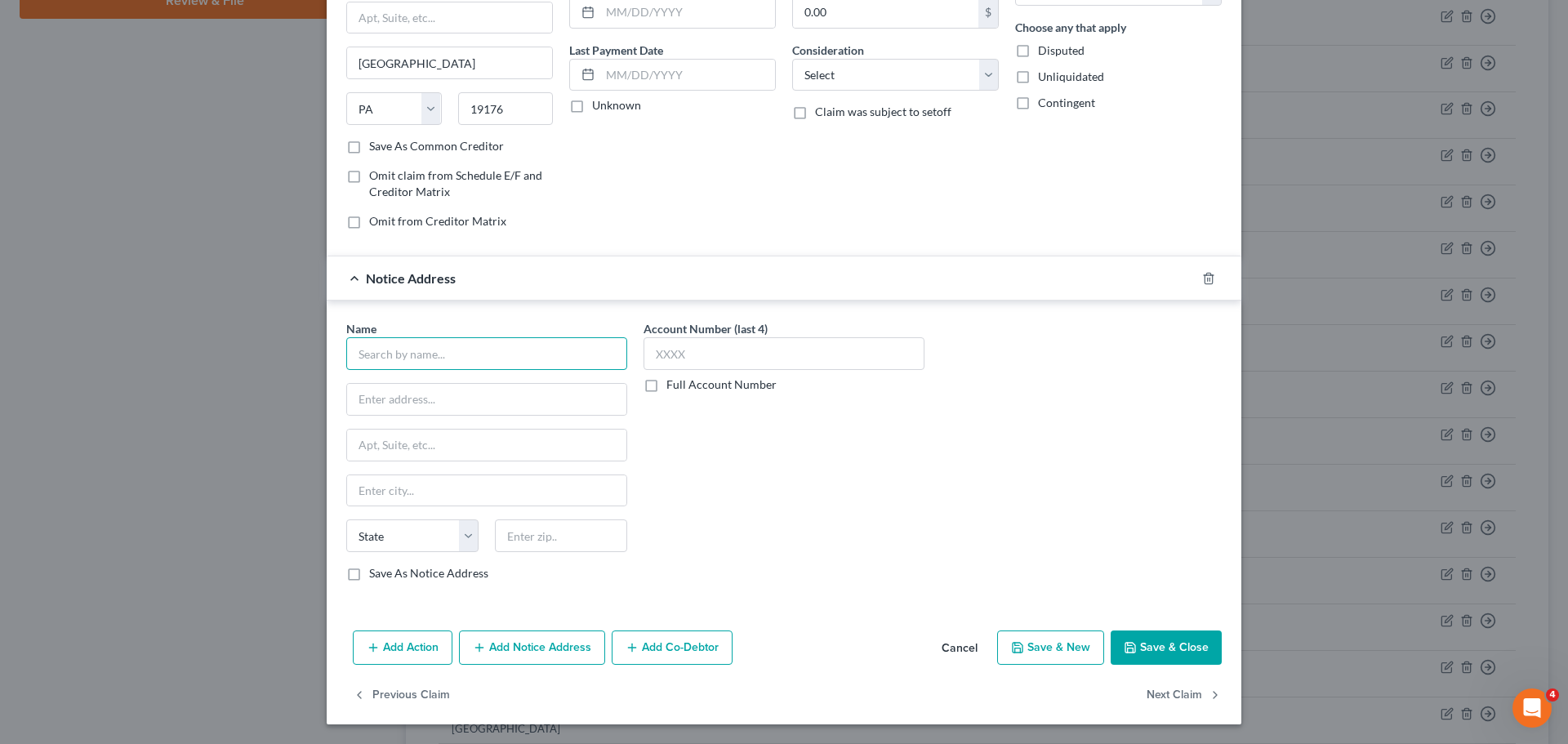
click at [446, 343] on input "text" at bounding box center [486, 353] width 281 height 32
paste input "[PERSON_NAME], [PERSON_NAME] & [PERSON_NAME]"
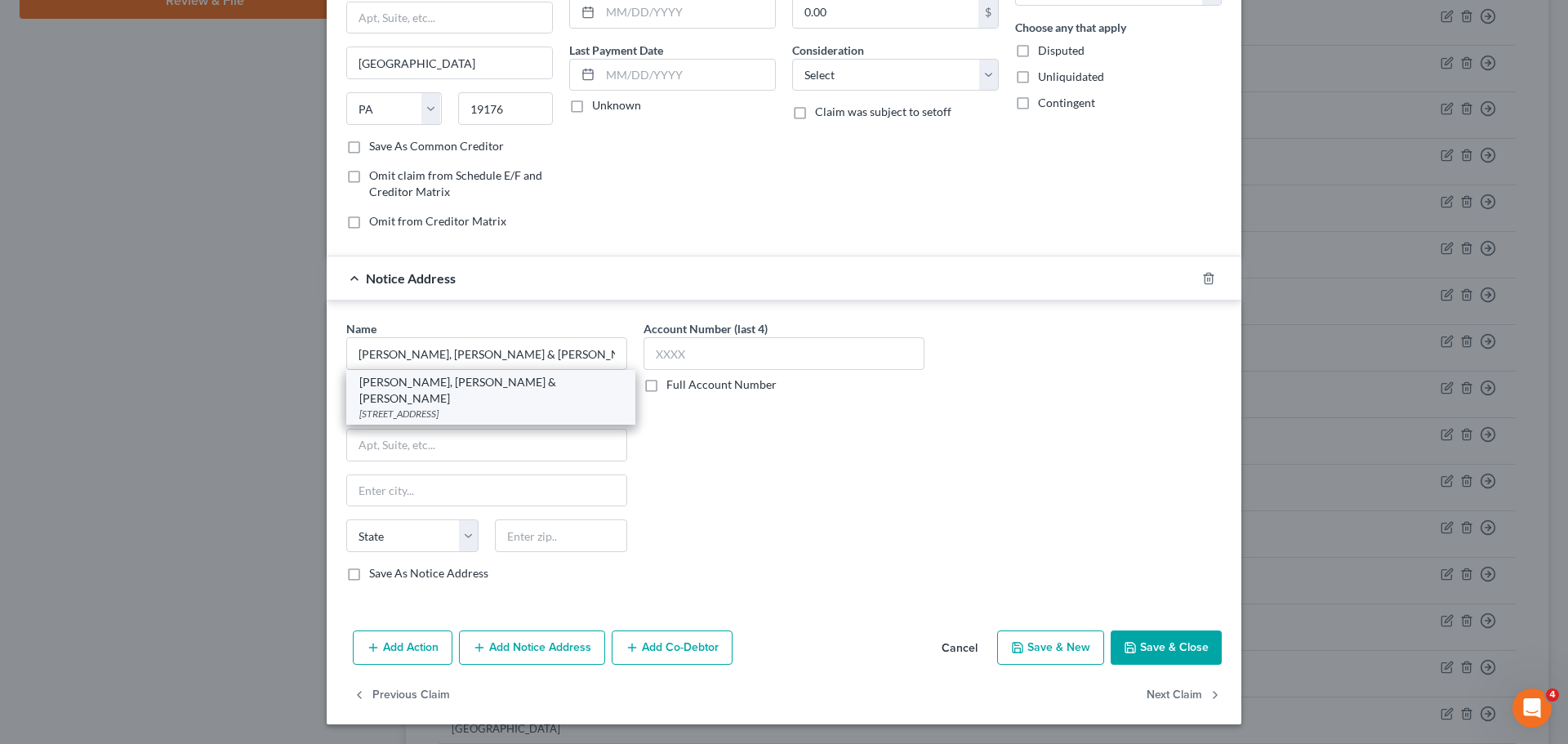
click at [515, 407] on div "[STREET_ADDRESS]" at bounding box center [490, 414] width 263 height 14
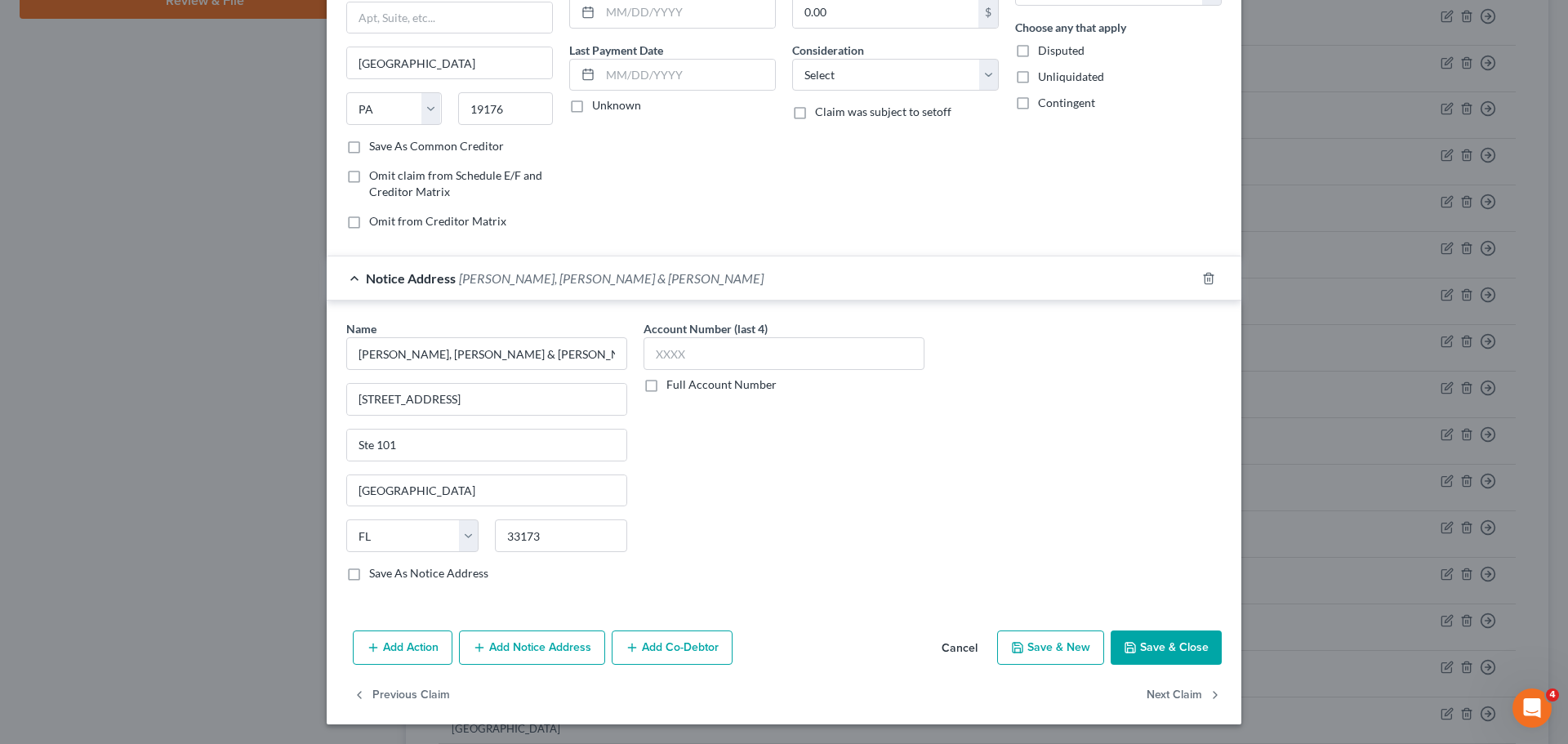
click at [729, 521] on div "Account Number (last 4) Full Account Number" at bounding box center [784, 457] width 297 height 274
click at [1193, 647] on button "Save & Close" at bounding box center [1167, 648] width 111 height 34
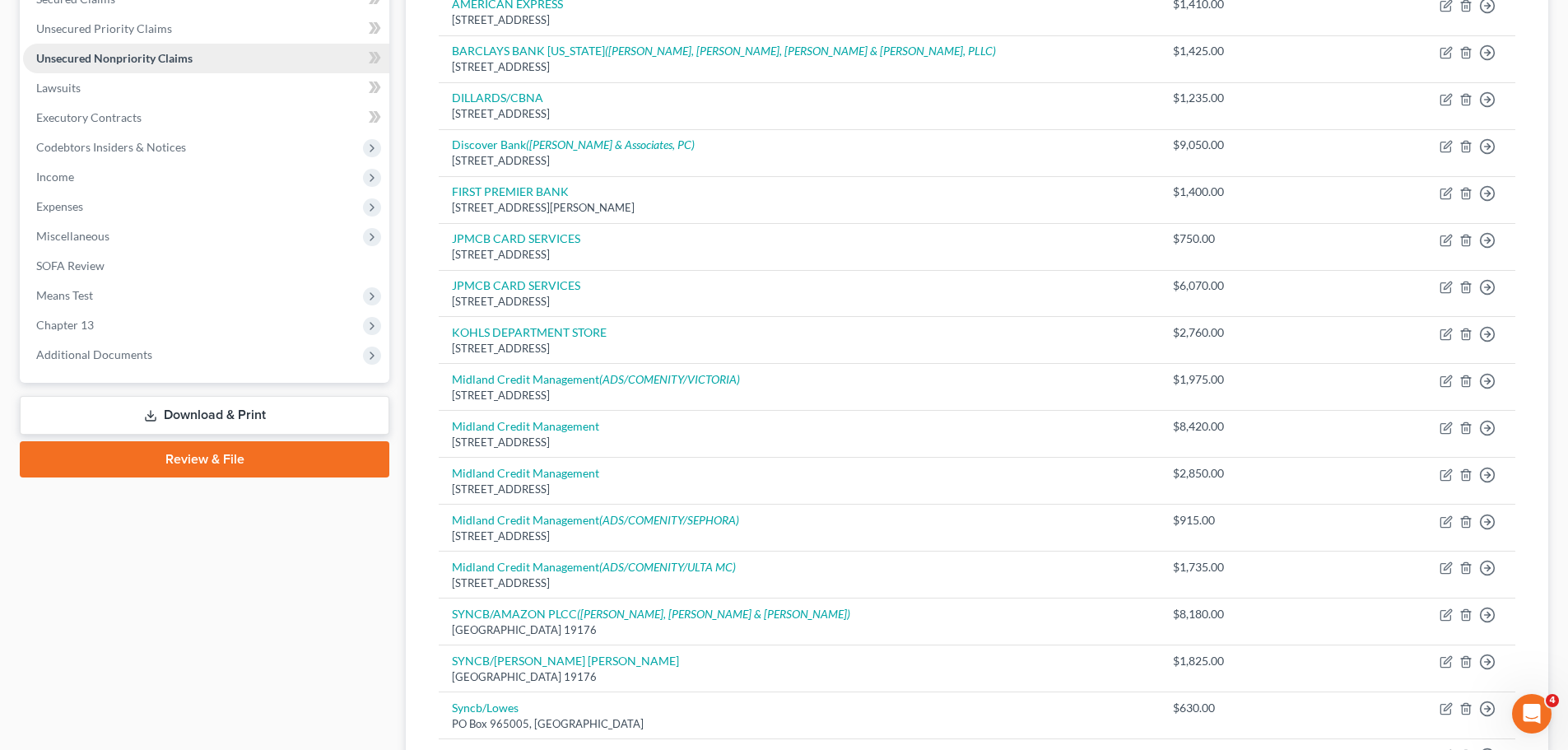
scroll to position [95, 0]
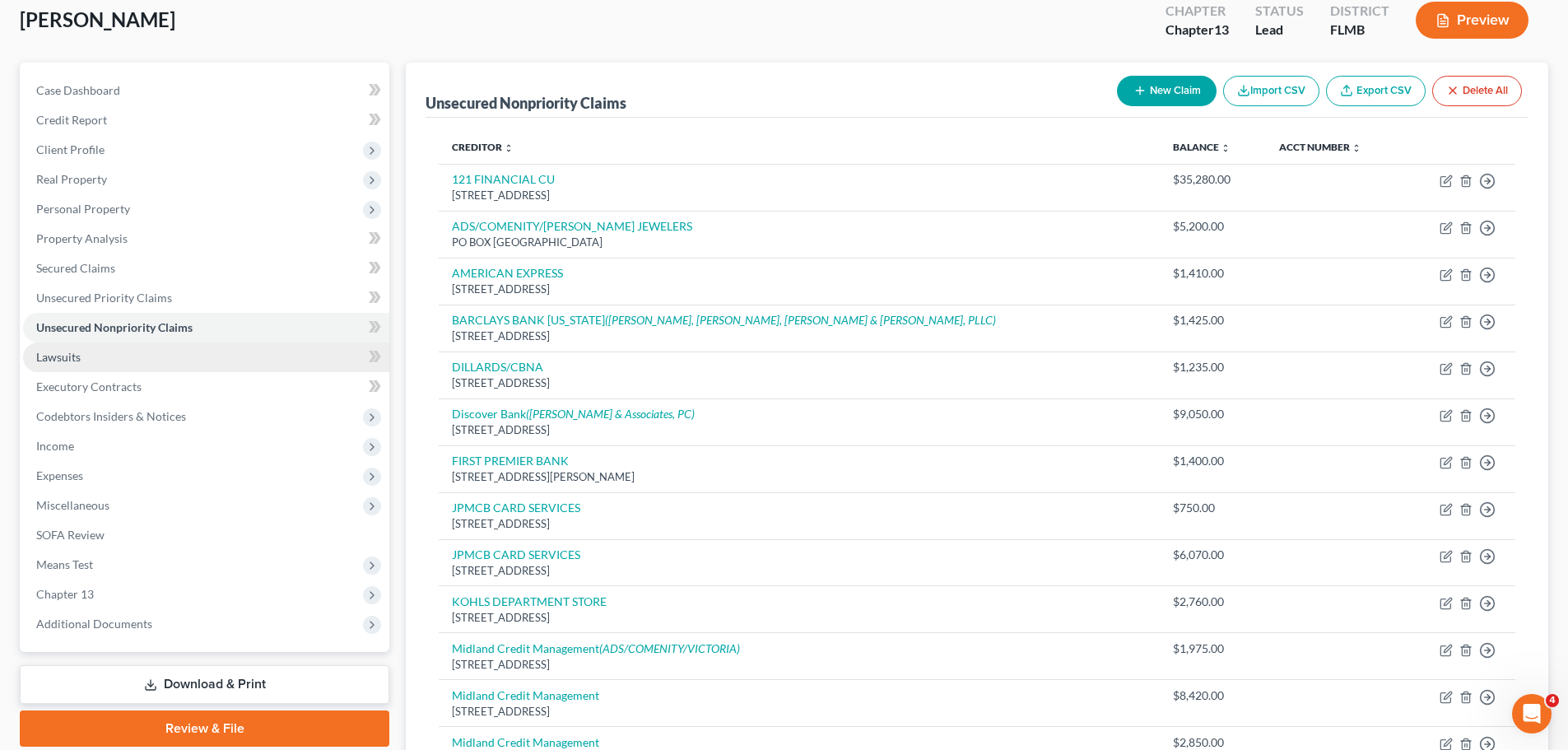
click at [144, 345] on link "Lawsuits" at bounding box center [206, 357] width 366 height 30
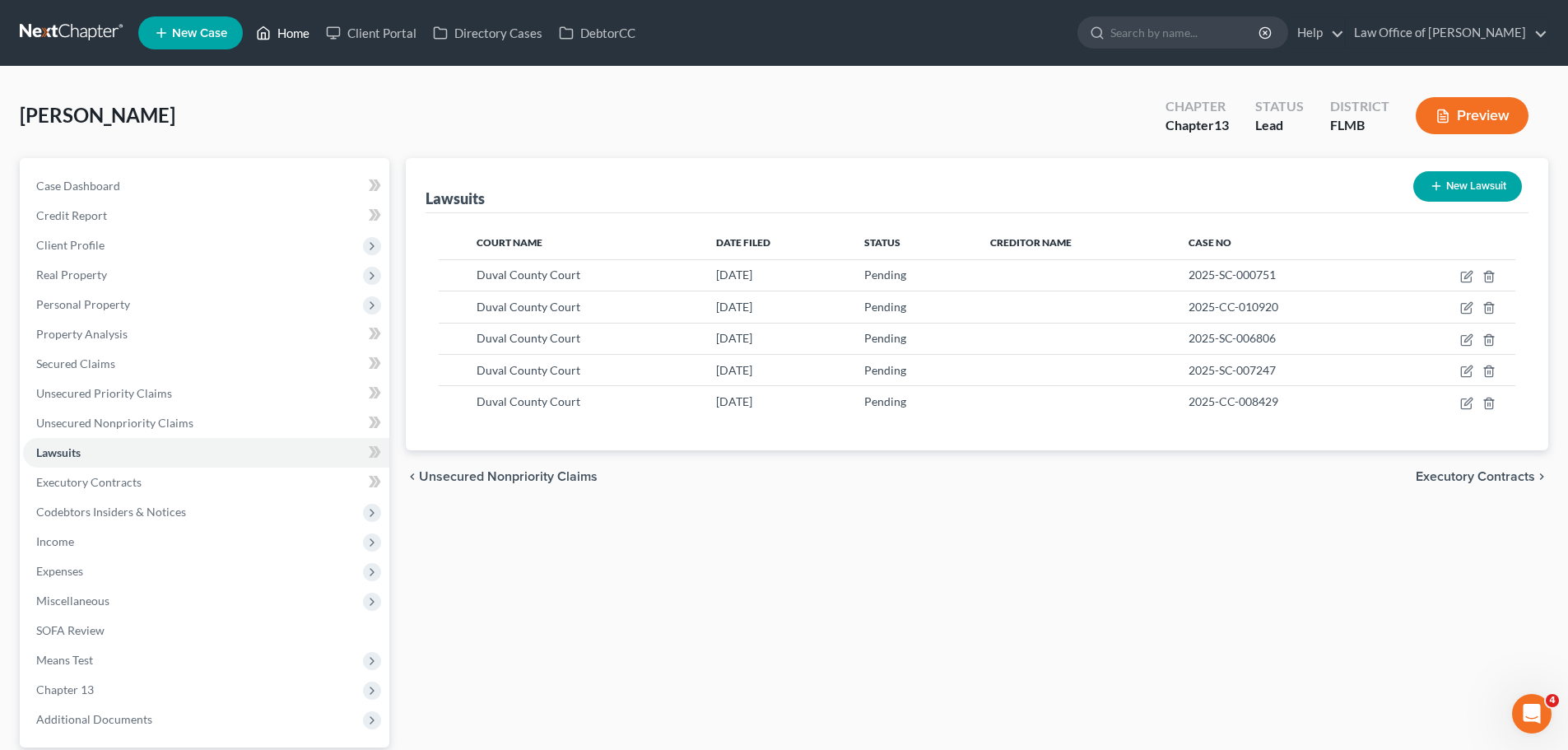
click at [304, 42] on link "Home" at bounding box center [282, 33] width 70 height 30
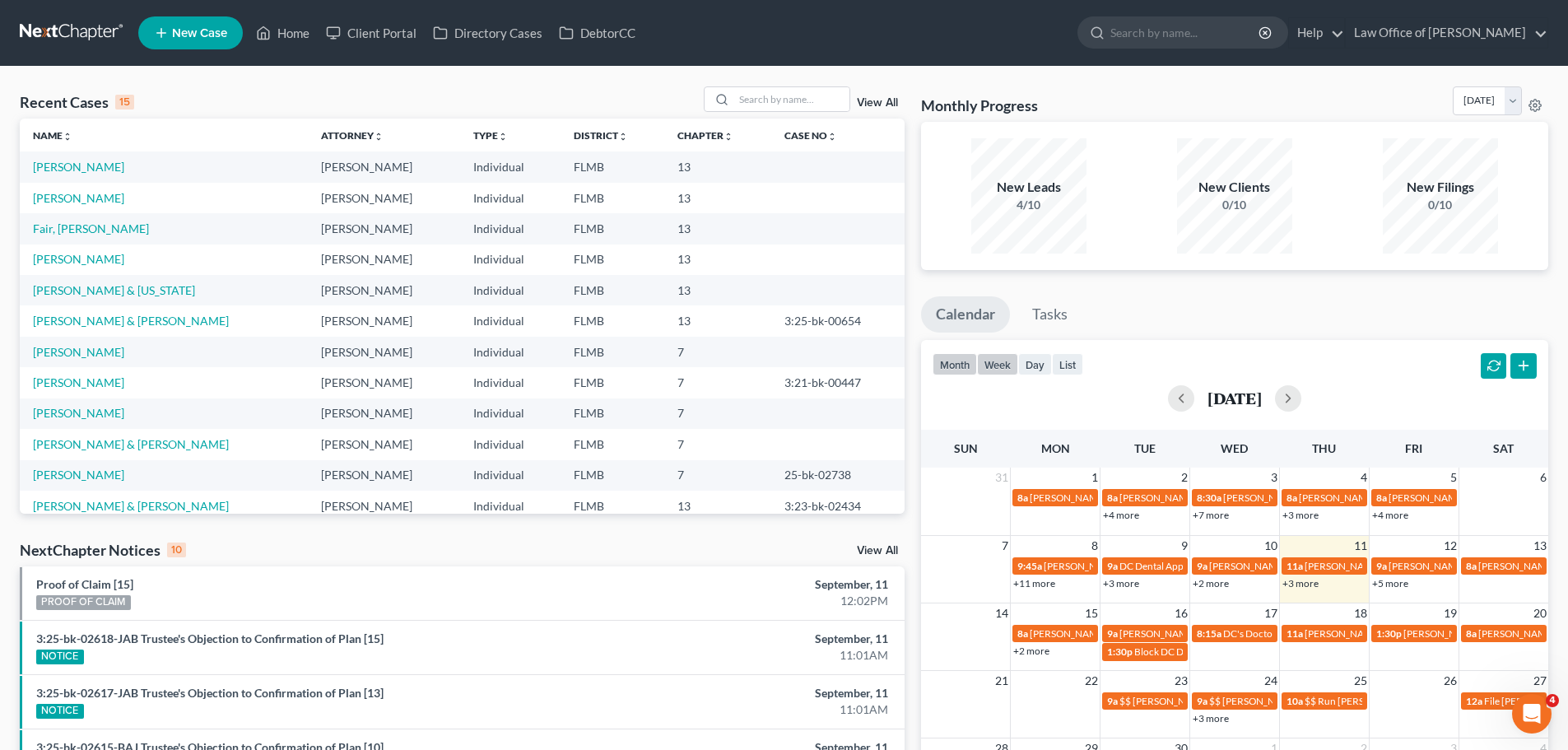
click at [1002, 375] on div "month week day list" at bounding box center [1008, 366] width 150 height 26
click at [1002, 367] on button "week" at bounding box center [998, 364] width 41 height 22
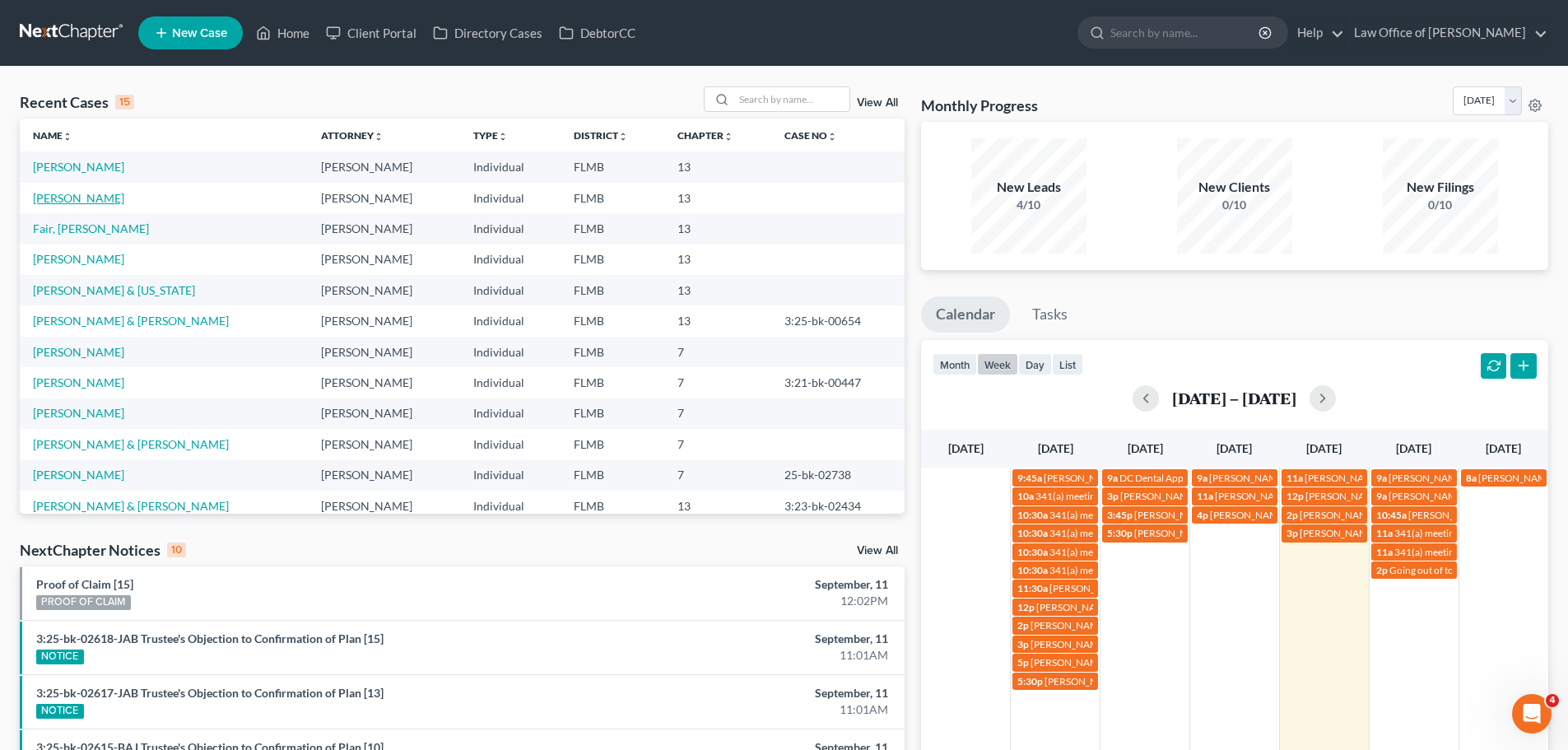
click at [65, 194] on link "[PERSON_NAME]" at bounding box center [78, 197] width 91 height 14
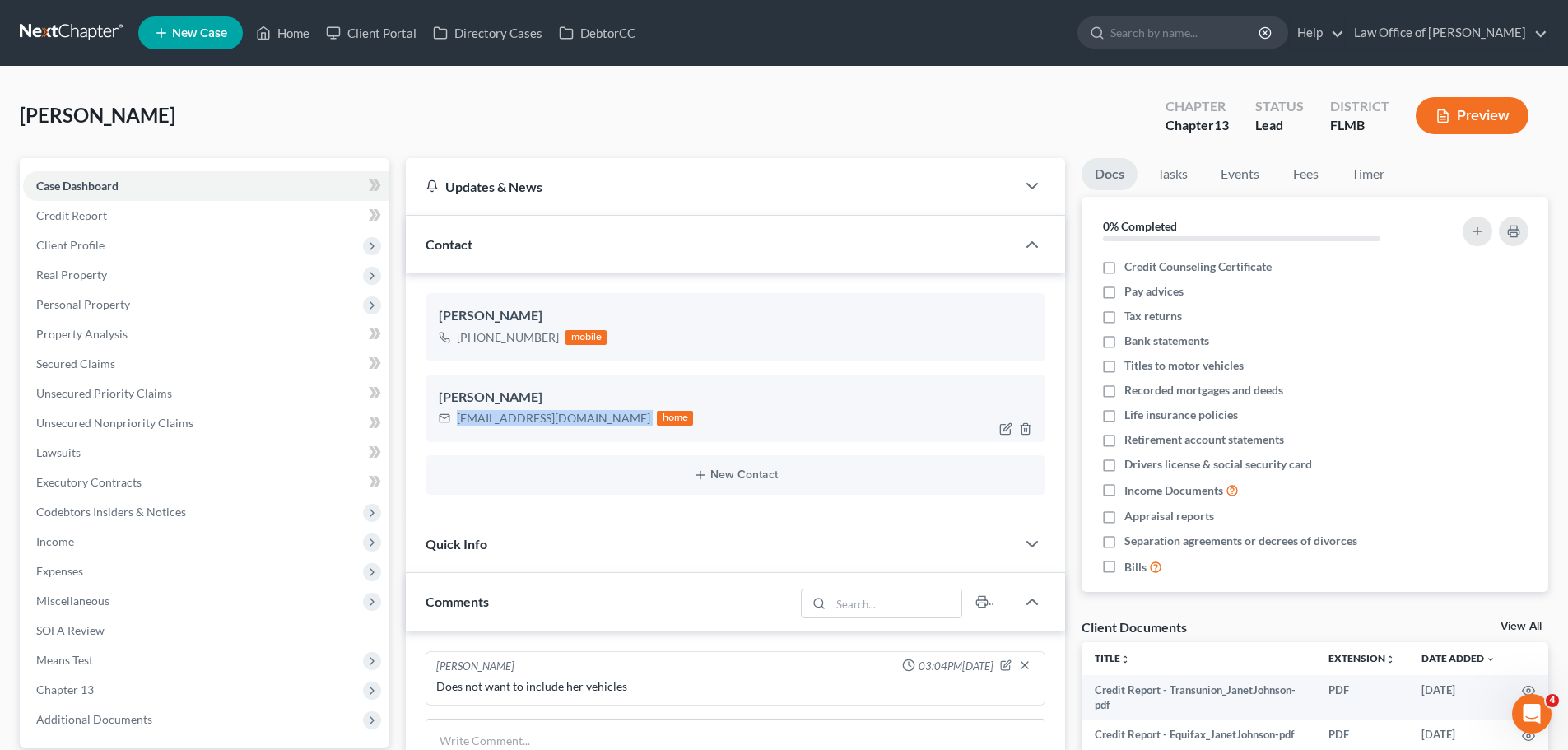
drag, startPoint x: 553, startPoint y: 424, endPoint x: 480, endPoint y: 417, distance: 73.3
click at [450, 423] on div "[EMAIL_ADDRESS][DOMAIN_NAME] home" at bounding box center [566, 418] width 254 height 21
copy div "[EMAIL_ADDRESS][DOMAIN_NAME]"
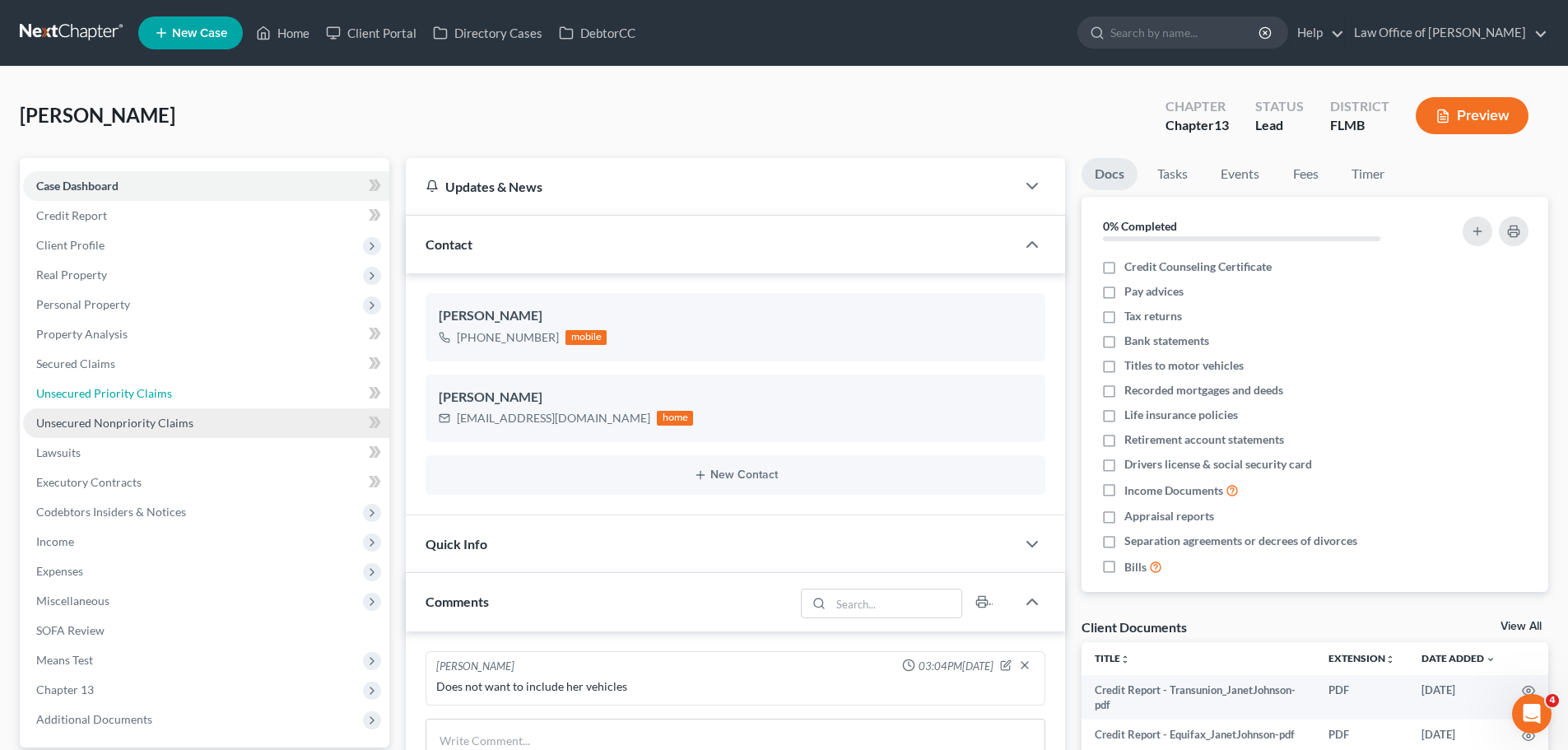
drag, startPoint x: 82, startPoint y: 398, endPoint x: 88, endPoint y: 417, distance: 19.9
click at [82, 398] on span "Unsecured Priority Claims" at bounding box center [104, 393] width 136 height 14
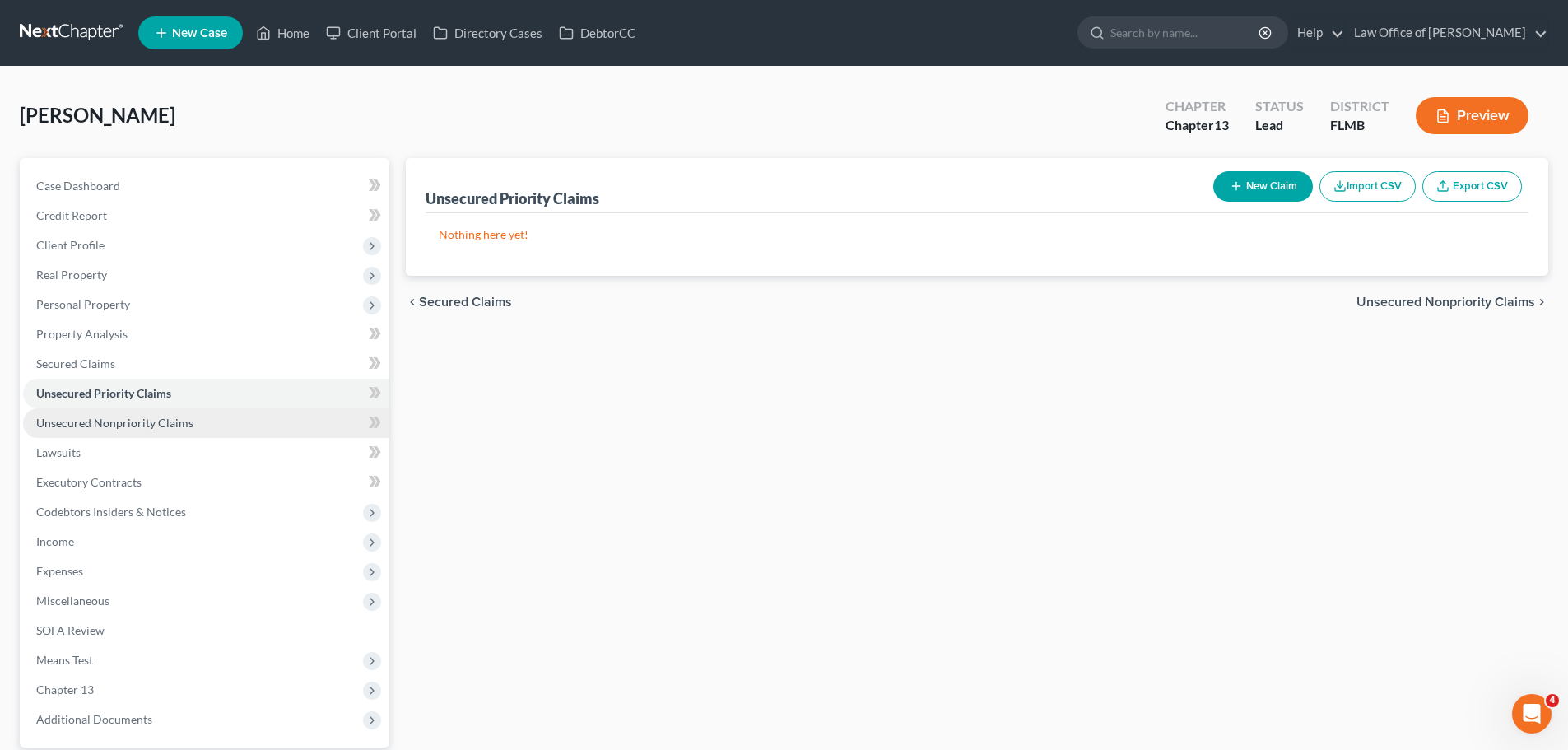
click at [90, 420] on span "Unsecured Nonpriority Claims" at bounding box center [115, 423] width 157 height 14
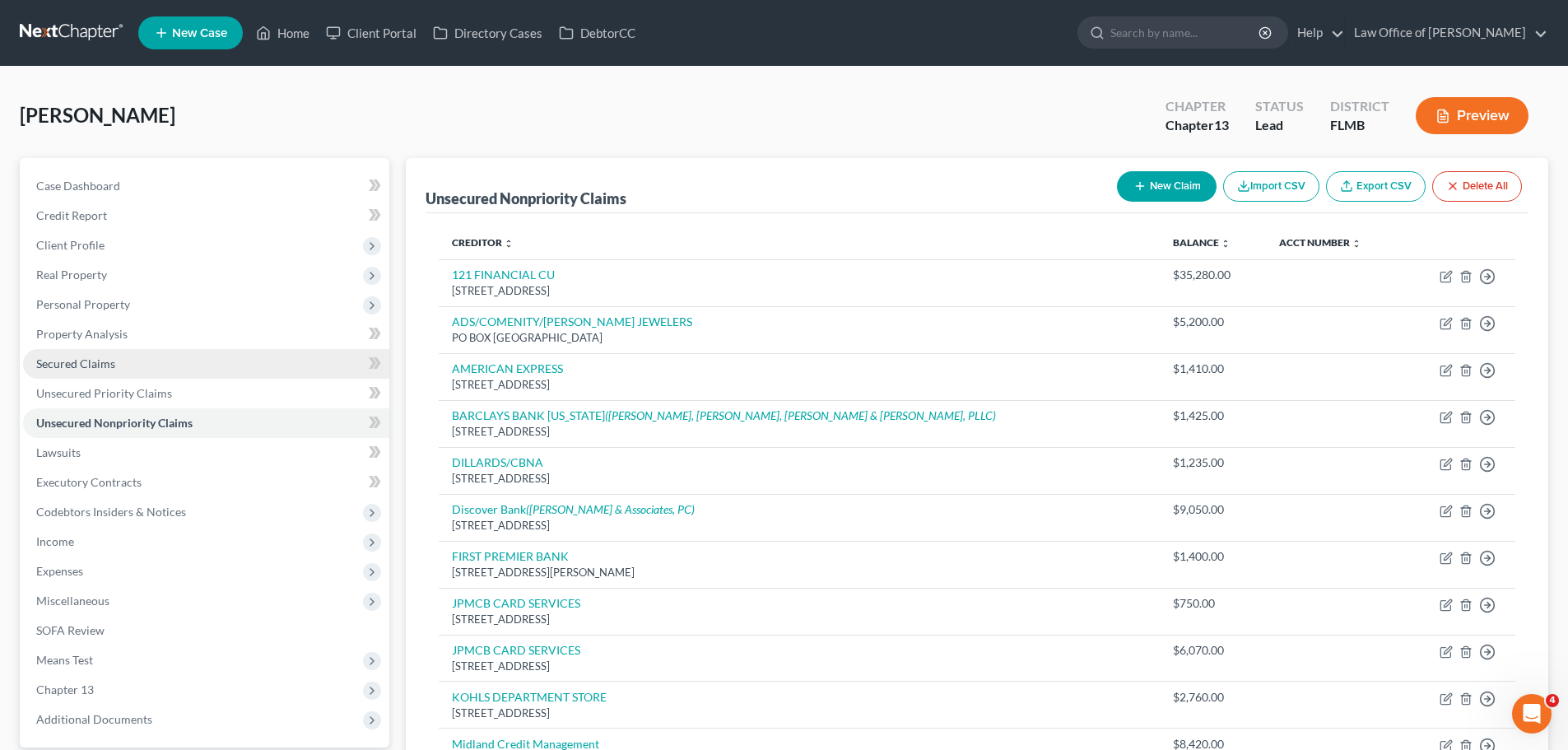
click at [100, 354] on link "Secured Claims" at bounding box center [206, 363] width 366 height 30
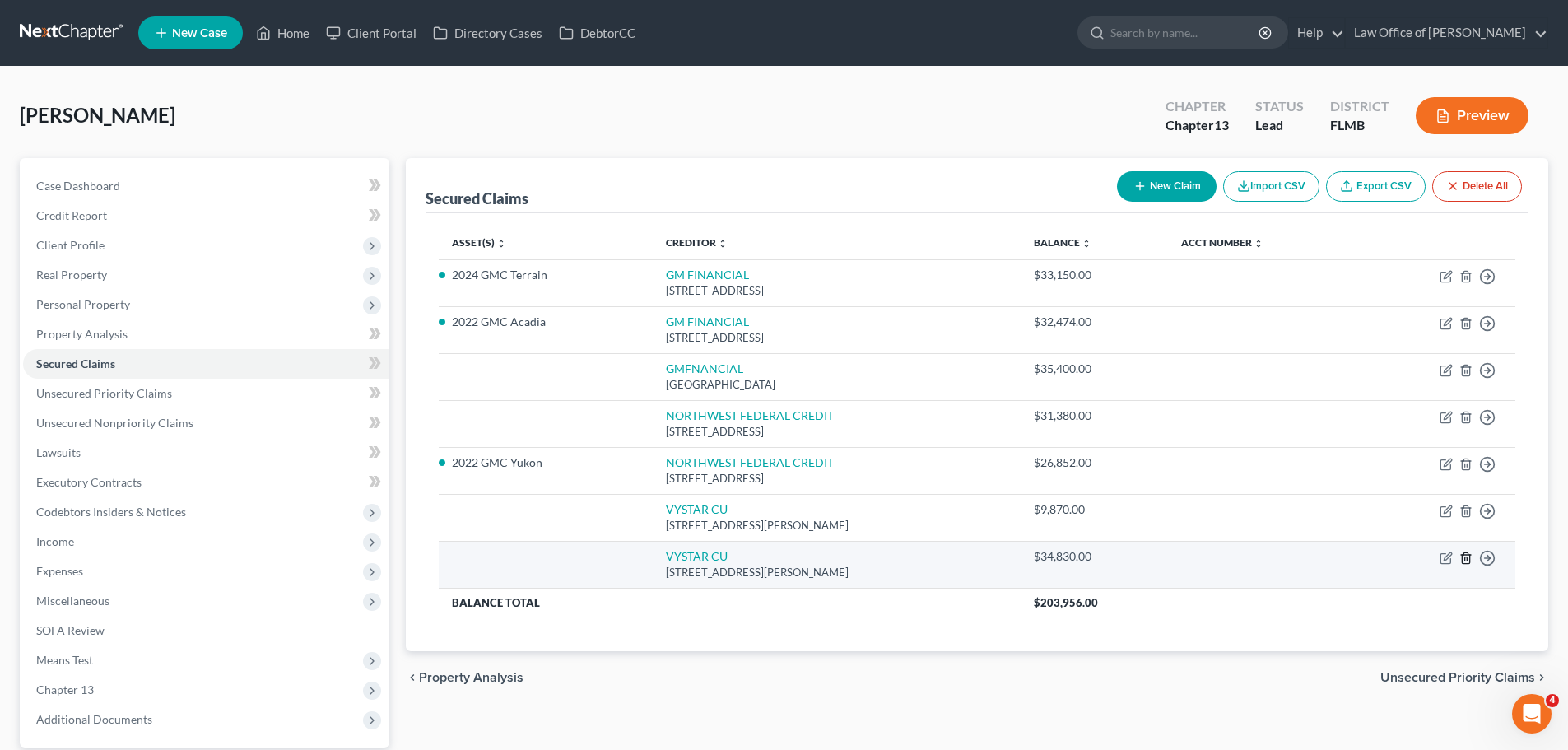
click at [1467, 559] on line "button" at bounding box center [1467, 558] width 0 height 3
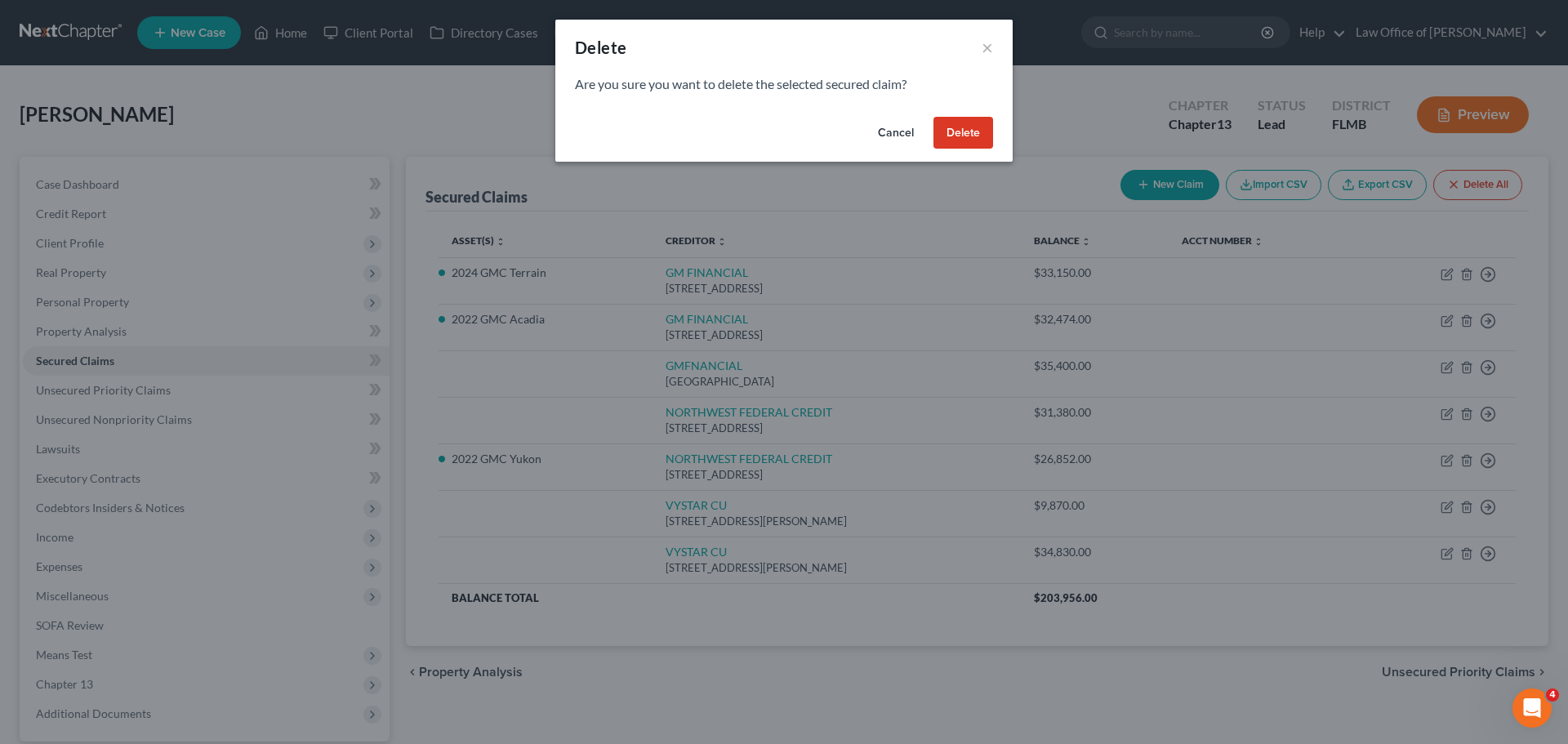
click at [946, 127] on button "Delete" at bounding box center [963, 133] width 59 height 32
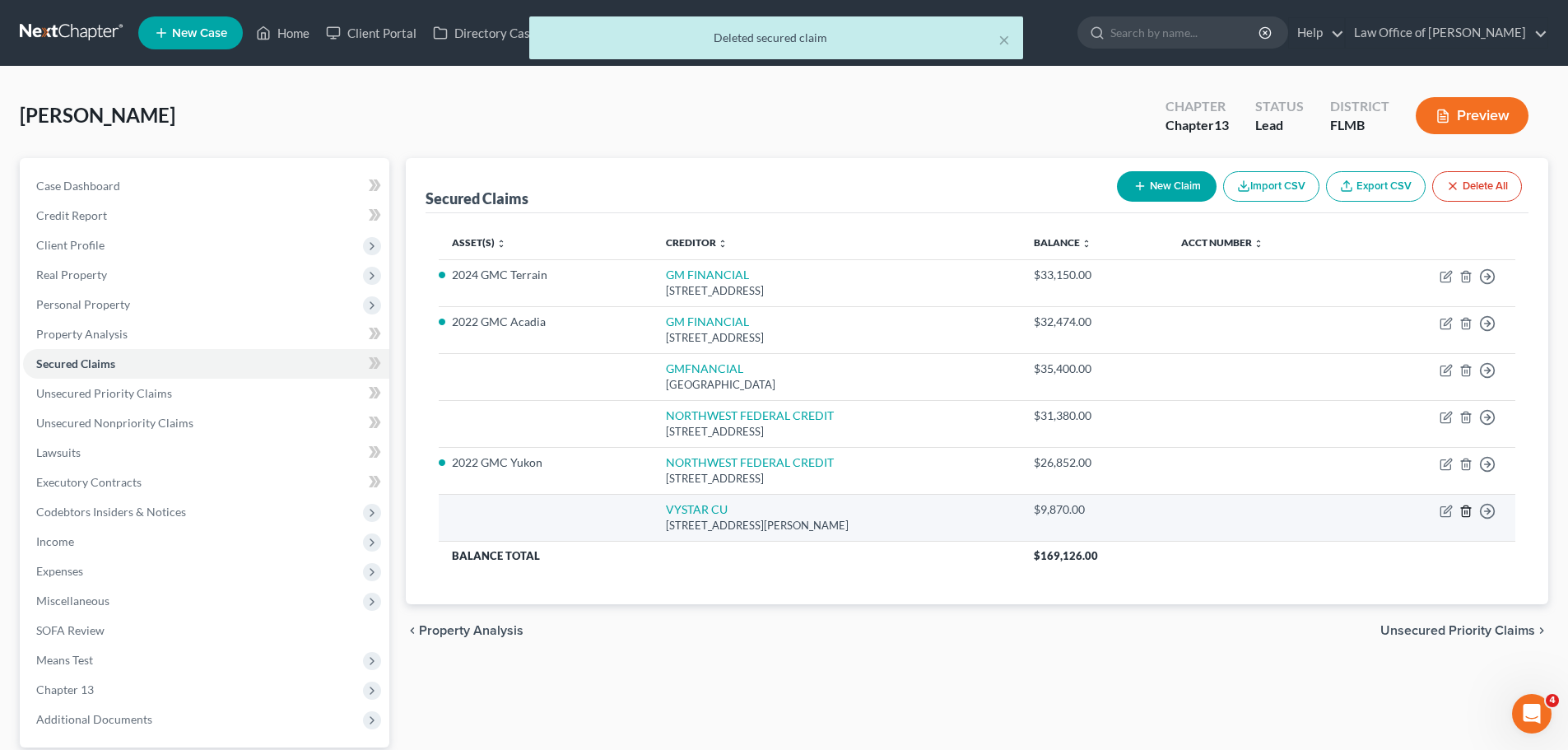
click at [1470, 509] on icon "button" at bounding box center [1466, 510] width 8 height 11
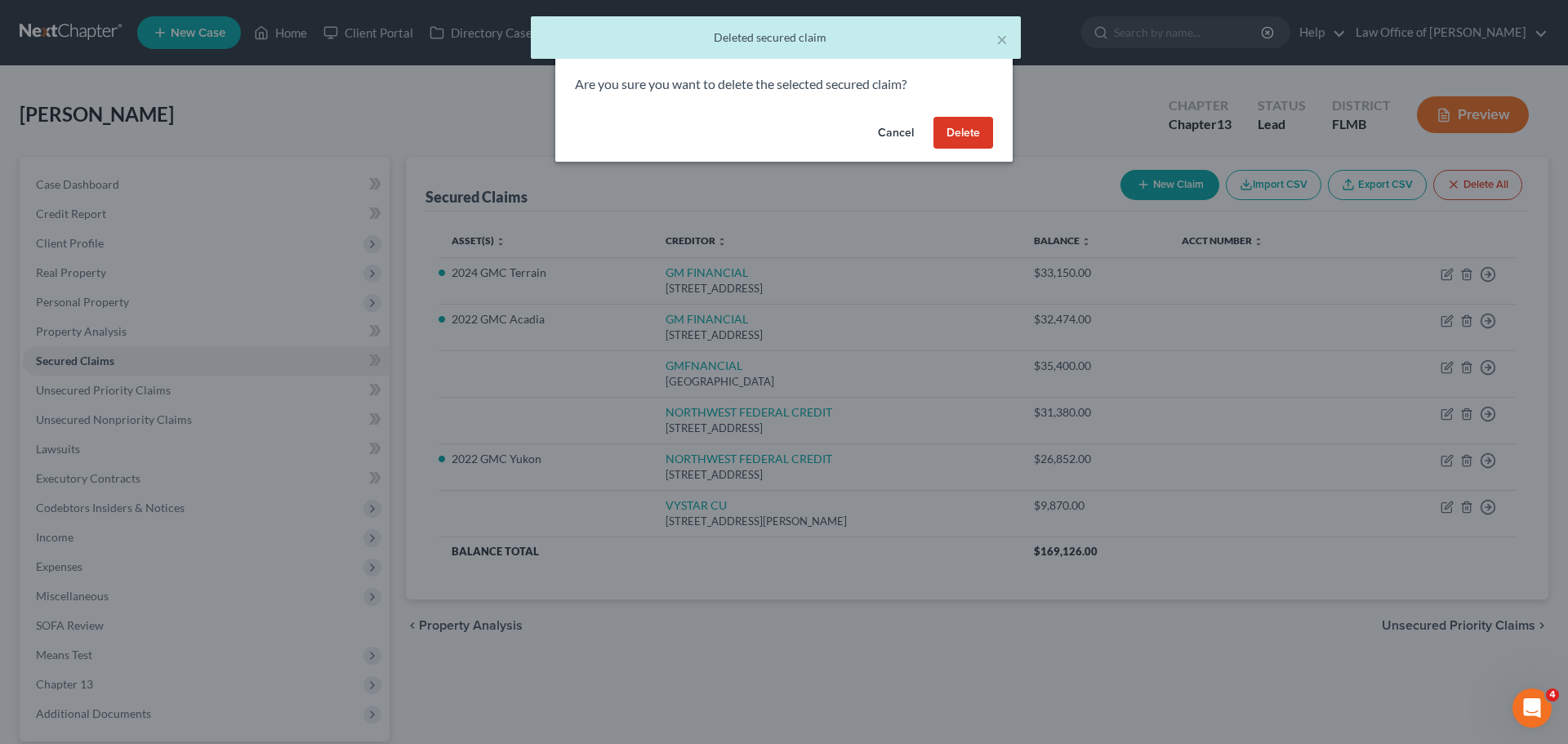
click at [989, 144] on button "Delete" at bounding box center [963, 133] width 59 height 32
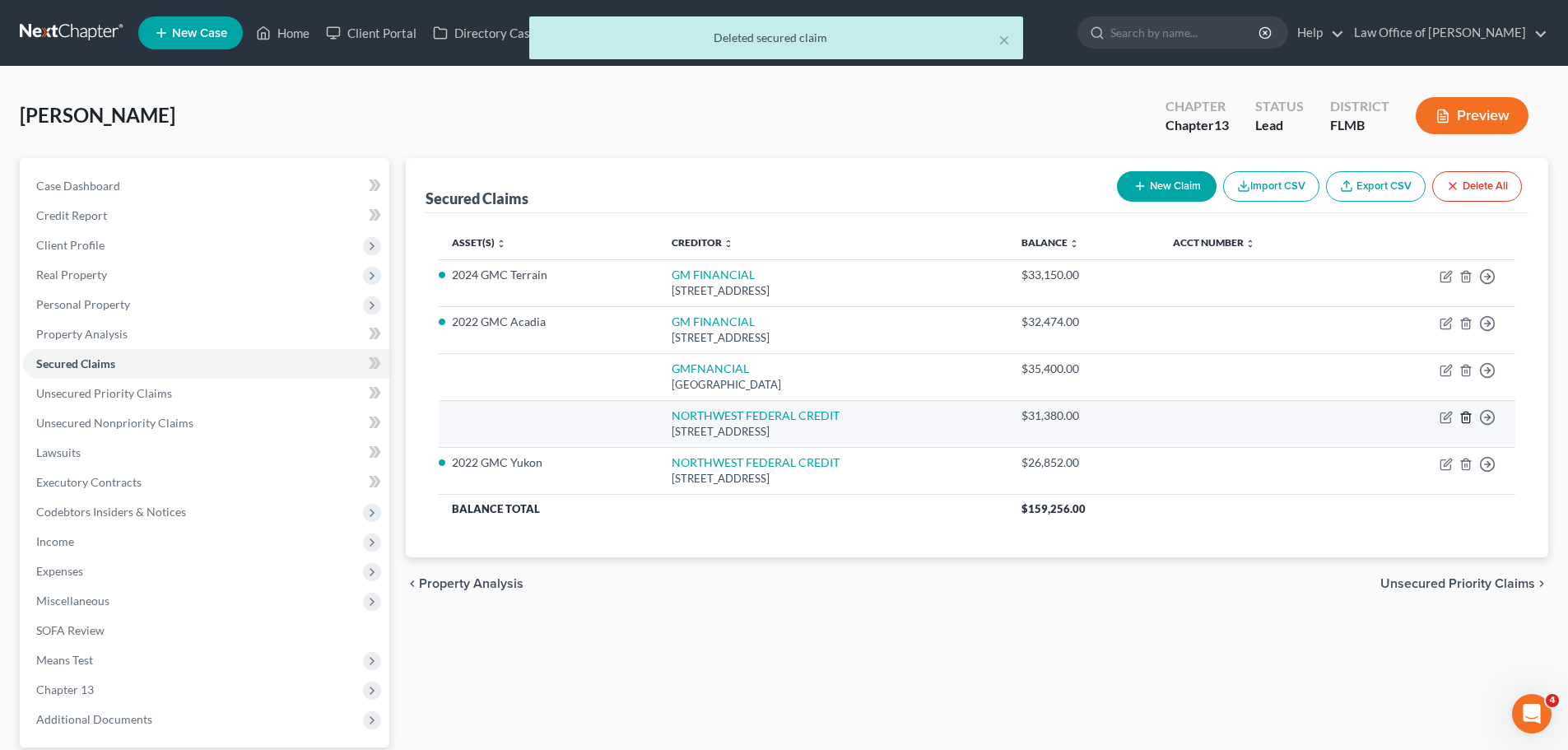
click at [1467, 417] on line "button" at bounding box center [1467, 418] width 0 height 3
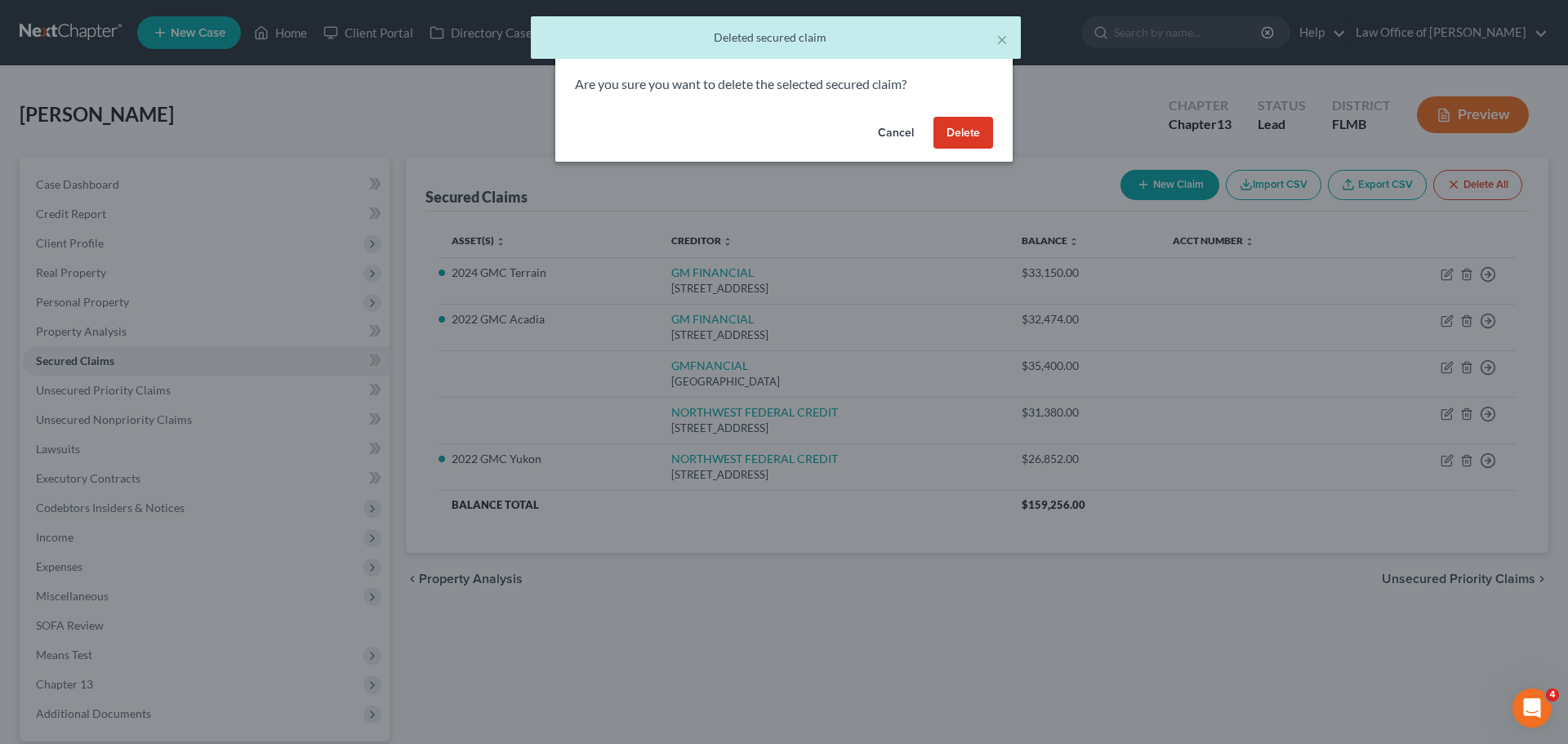
click at [956, 139] on button "Delete" at bounding box center [963, 133] width 59 height 32
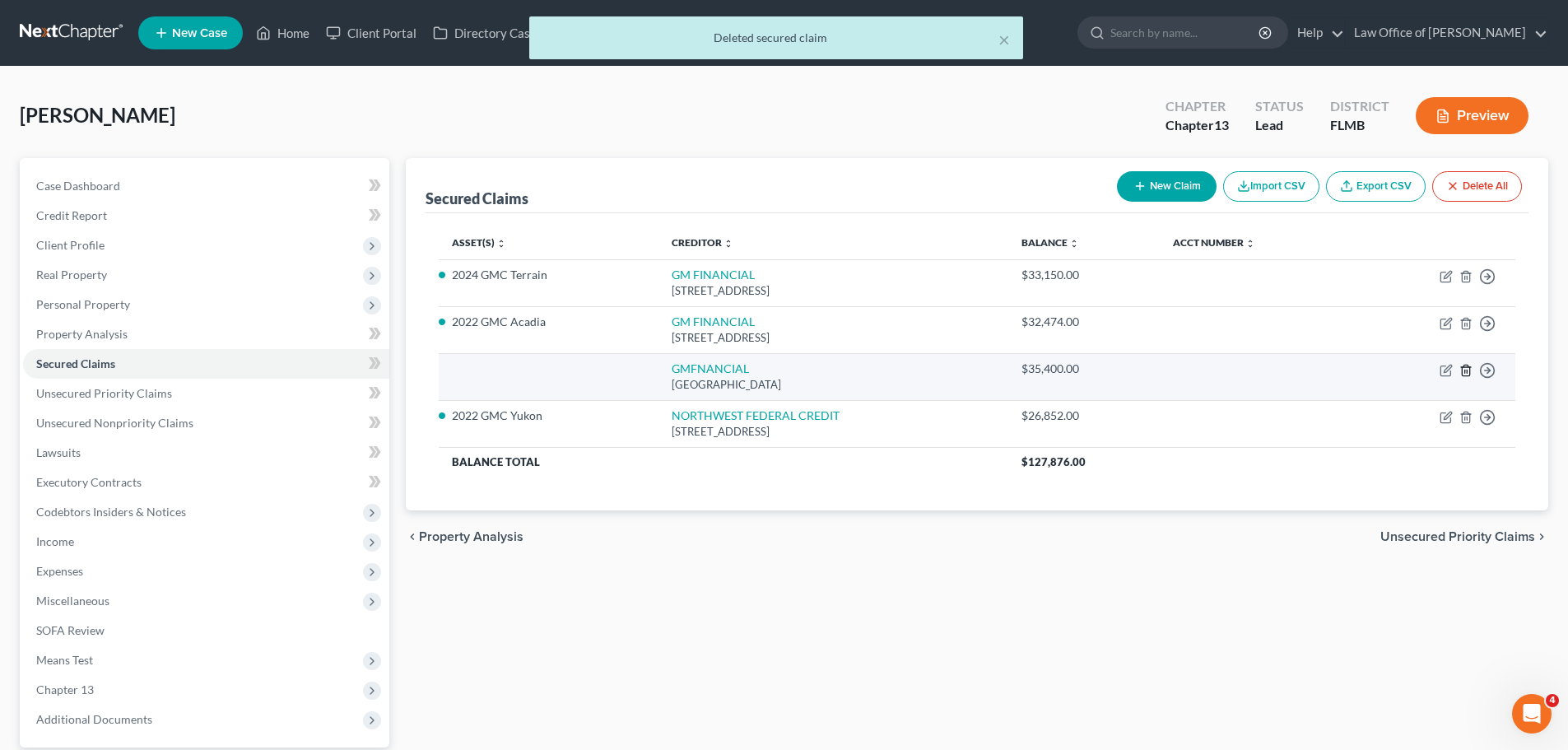
click at [1470, 368] on icon "button" at bounding box center [1467, 371] width 13 height 13
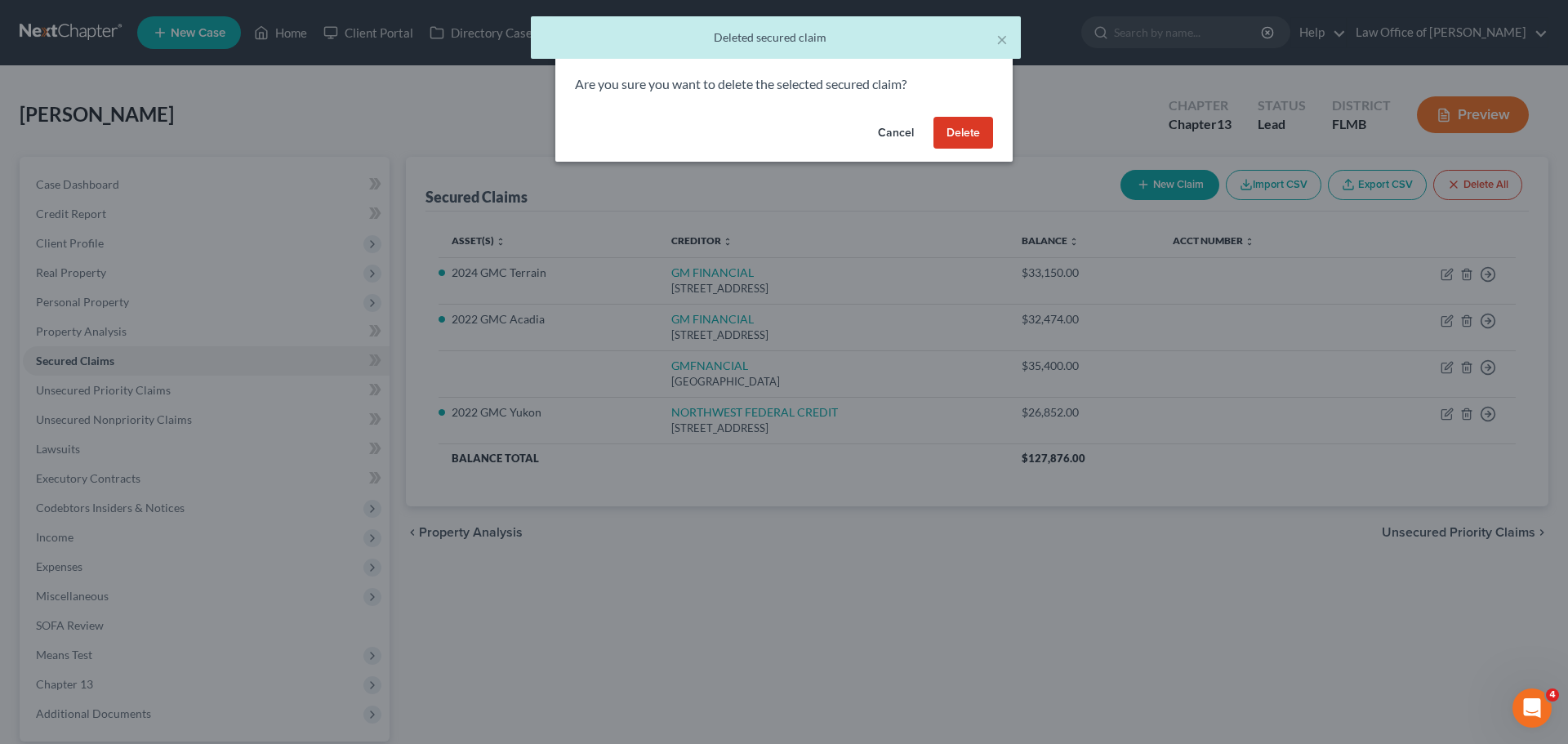
click at [961, 142] on button "Delete" at bounding box center [963, 133] width 59 height 32
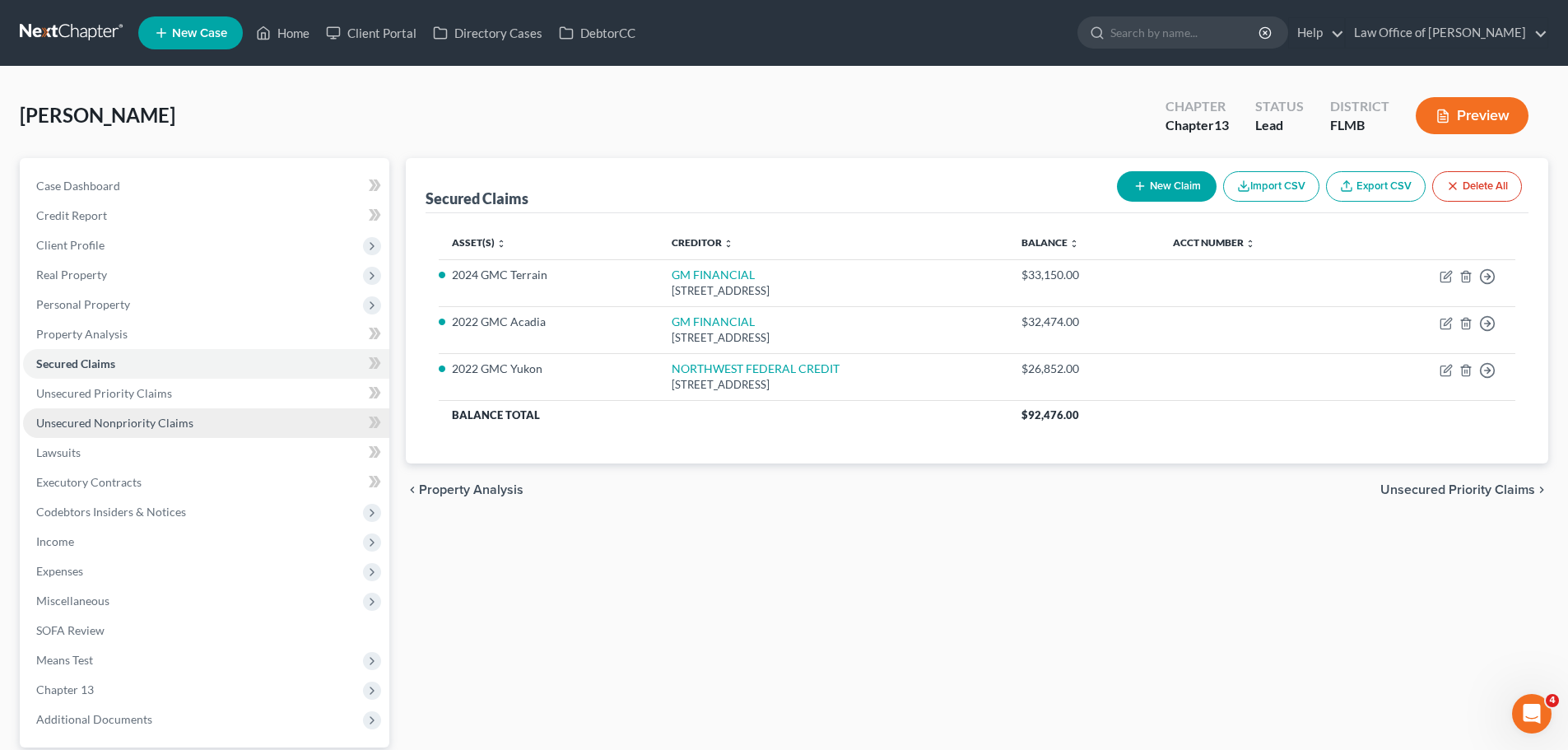
click at [258, 421] on link "Unsecured Nonpriority Claims" at bounding box center [206, 423] width 366 height 30
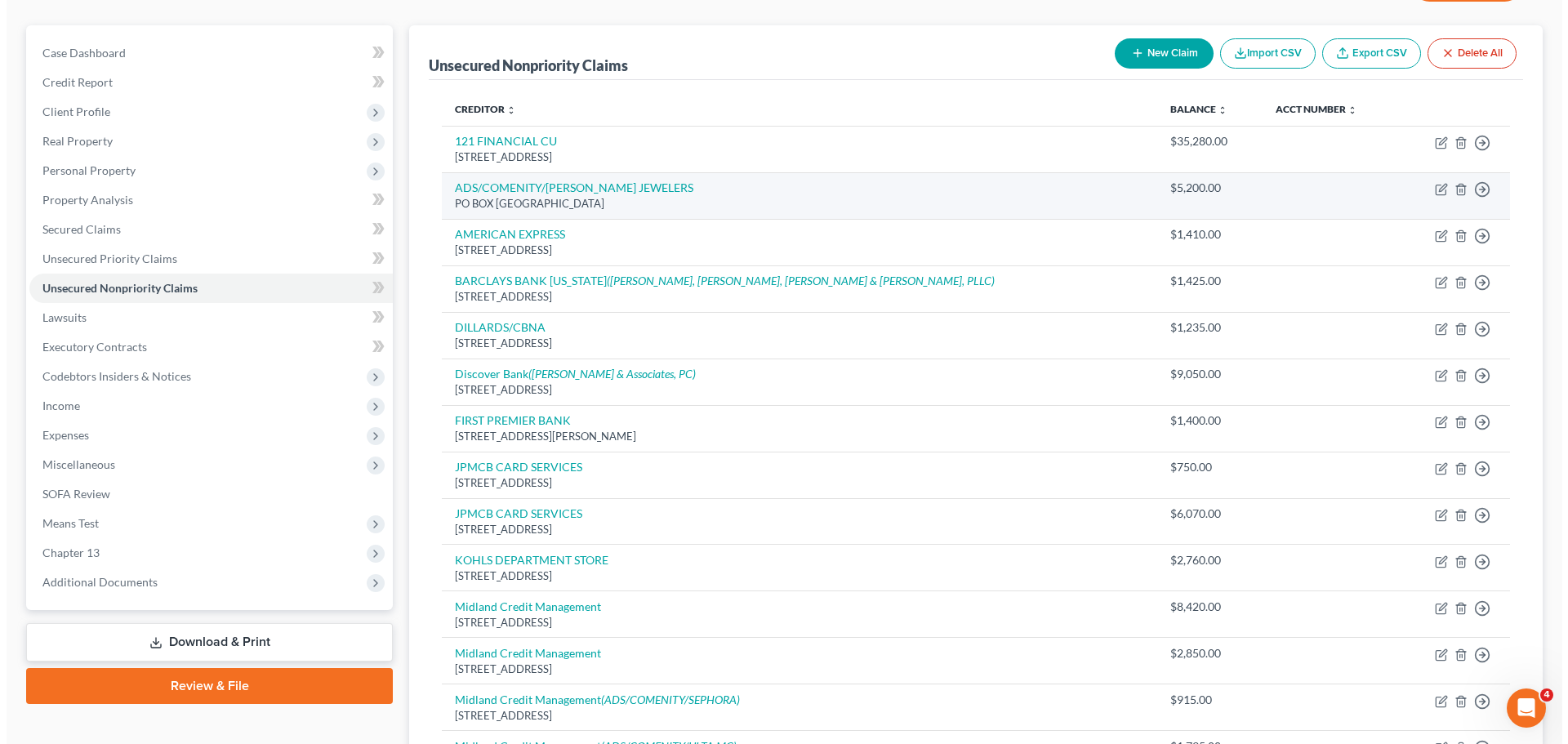
scroll to position [177, 0]
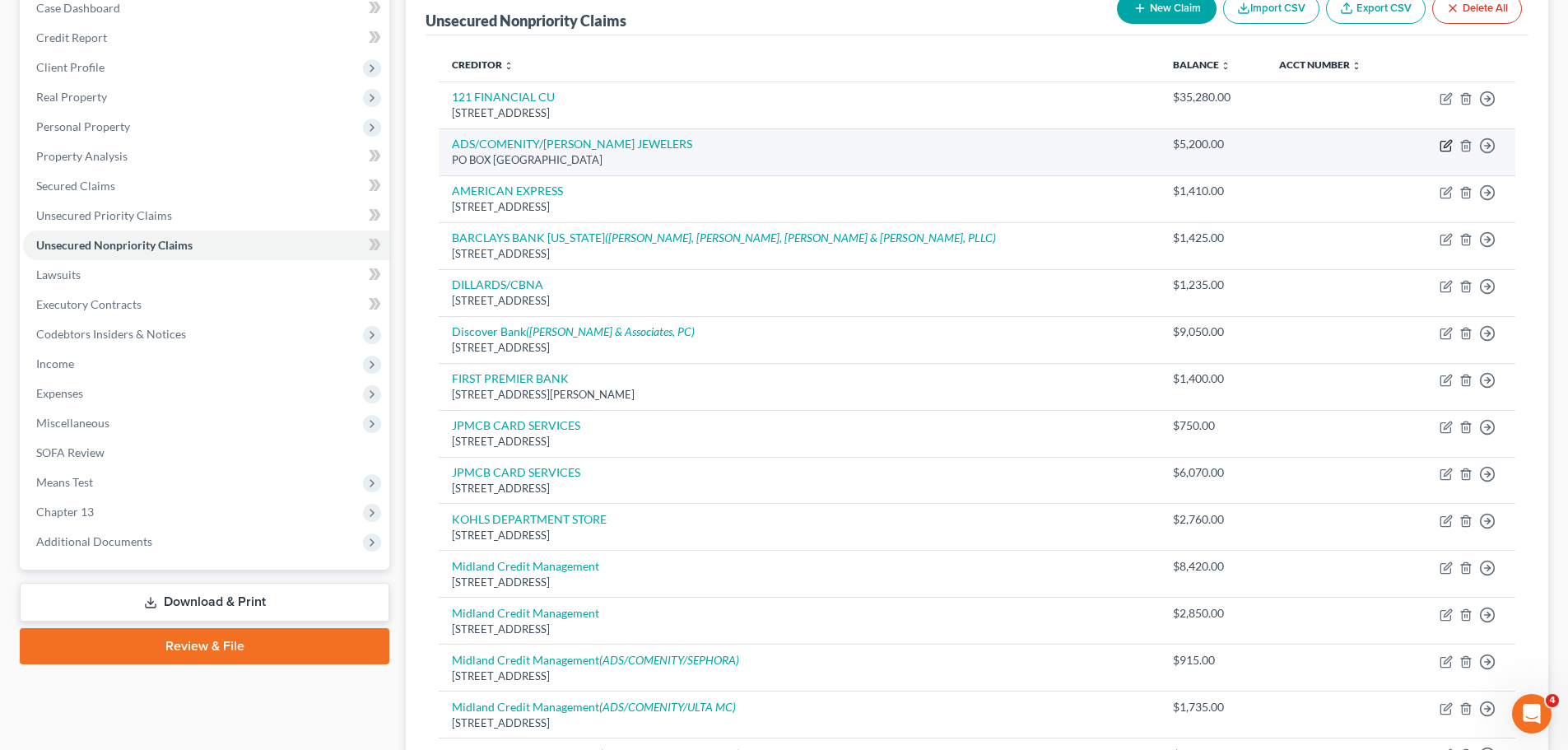
click at [1440, 147] on icon "button" at bounding box center [1447, 145] width 13 height 13
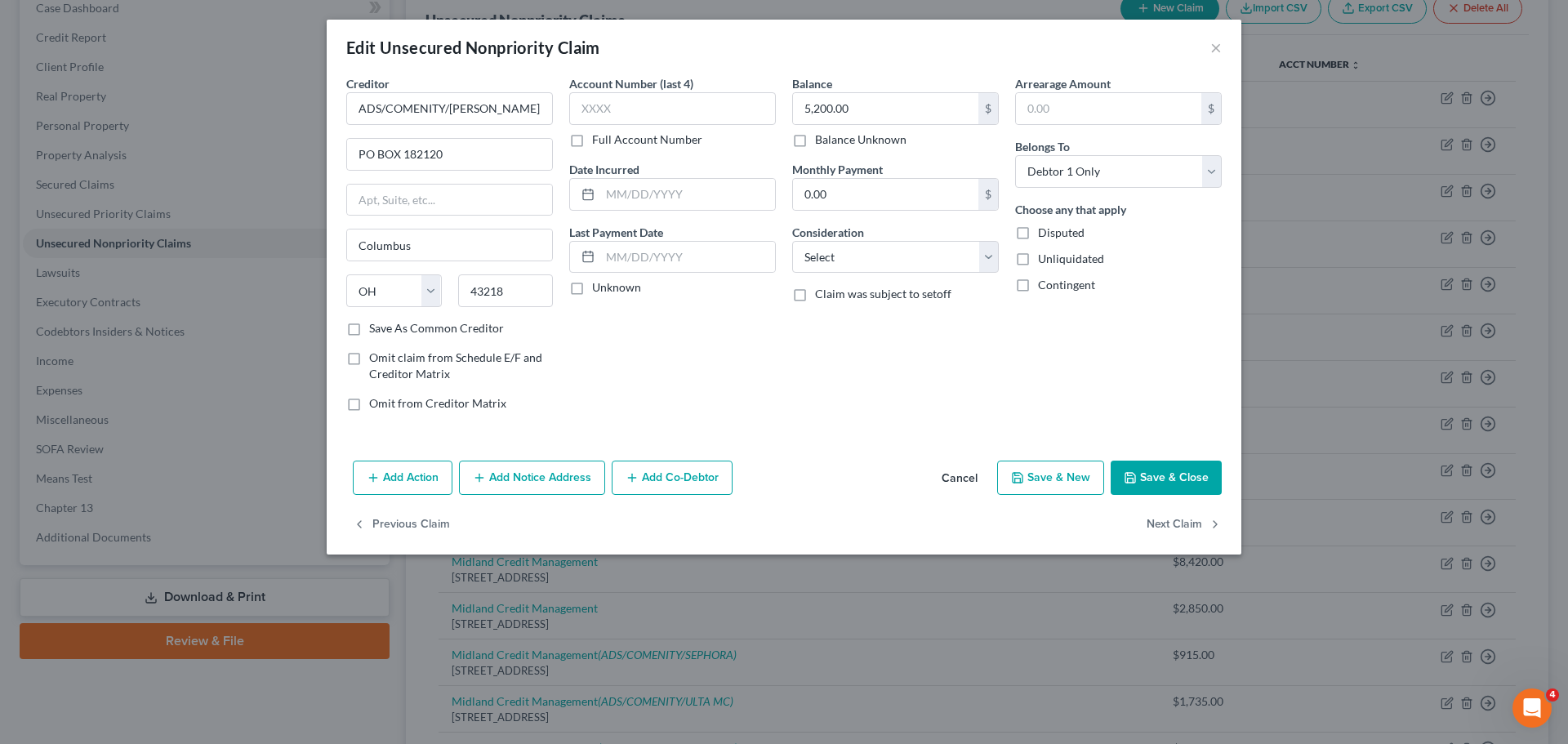
click at [535, 476] on button "Add Notice Address" at bounding box center [531, 478] width 146 height 34
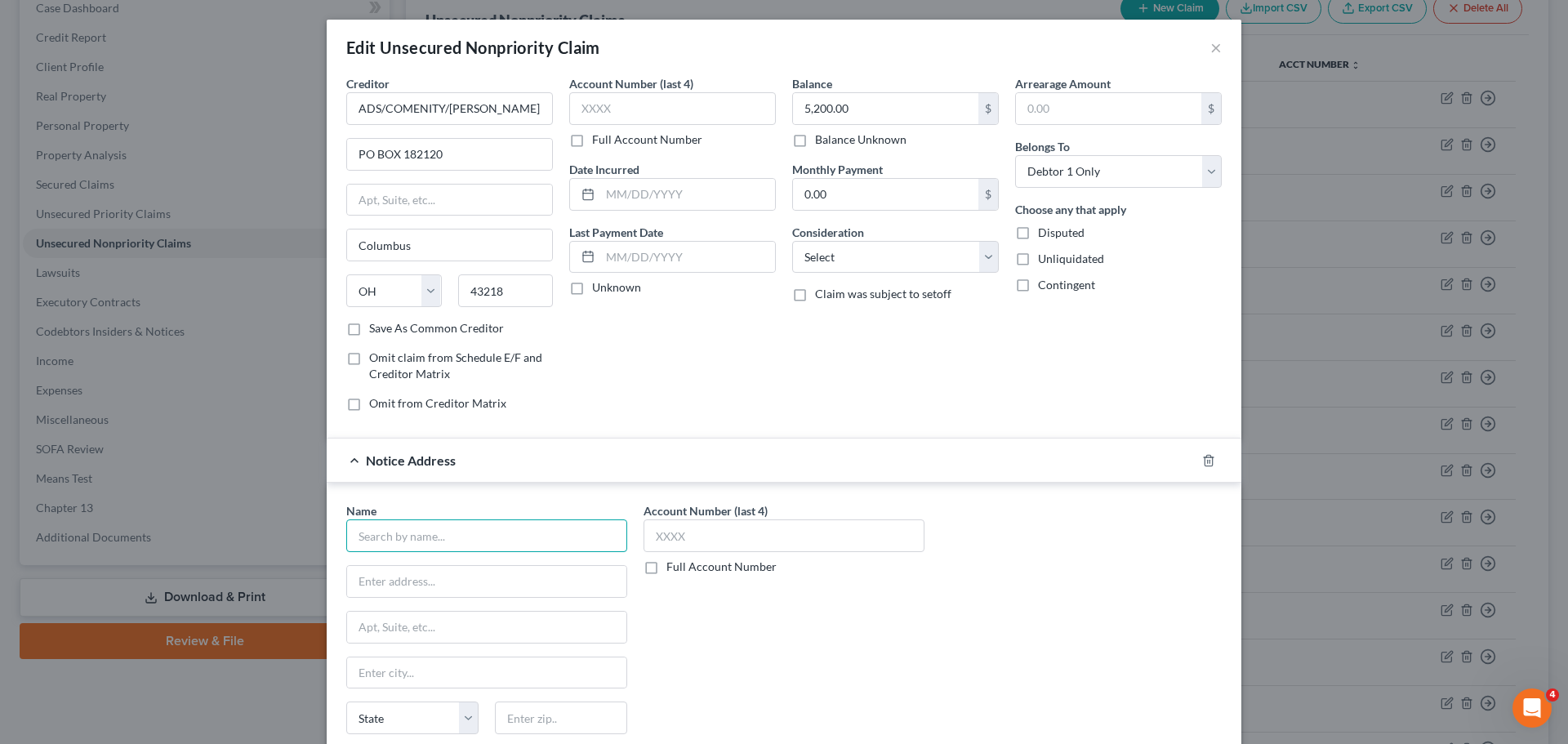
click at [518, 535] on input "text" at bounding box center [486, 536] width 281 height 32
paste input "JEFFERSON CAPITAL LLC"
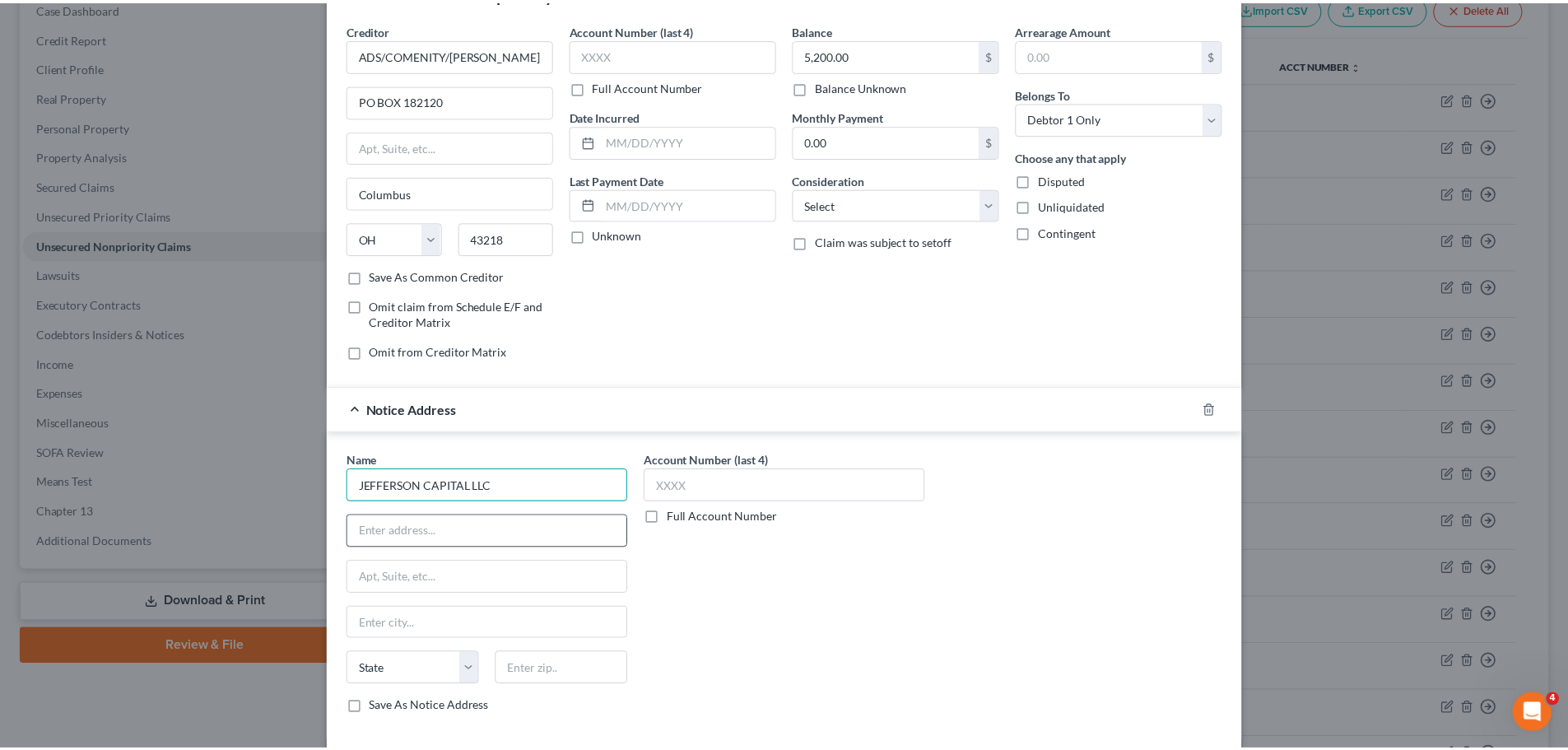
scroll to position [184, 0]
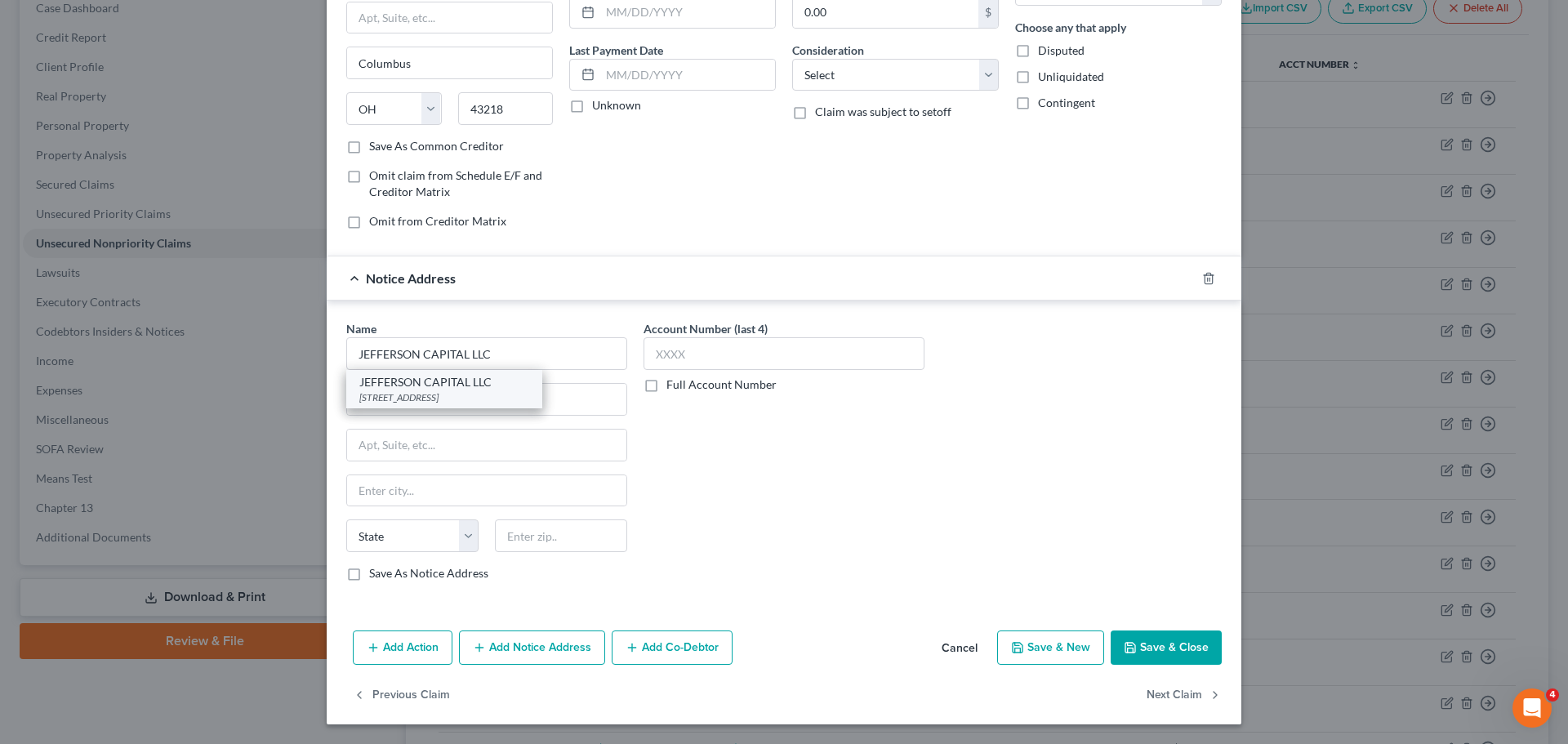
click at [467, 391] on div "[STREET_ADDRESS]" at bounding box center [444, 397] width 170 height 14
click at [1183, 648] on button "Save & Close" at bounding box center [1167, 648] width 111 height 34
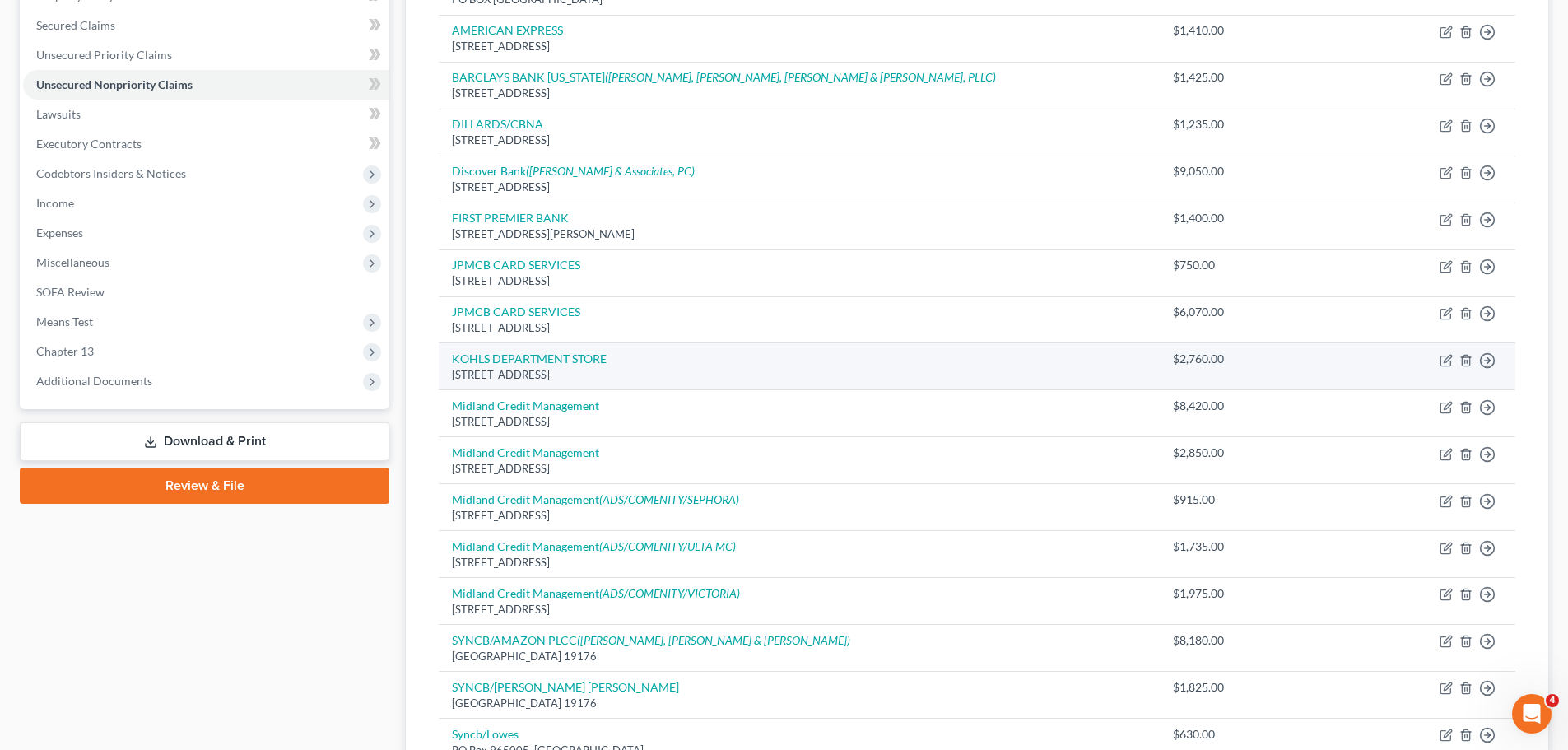
scroll to position [343, 0]
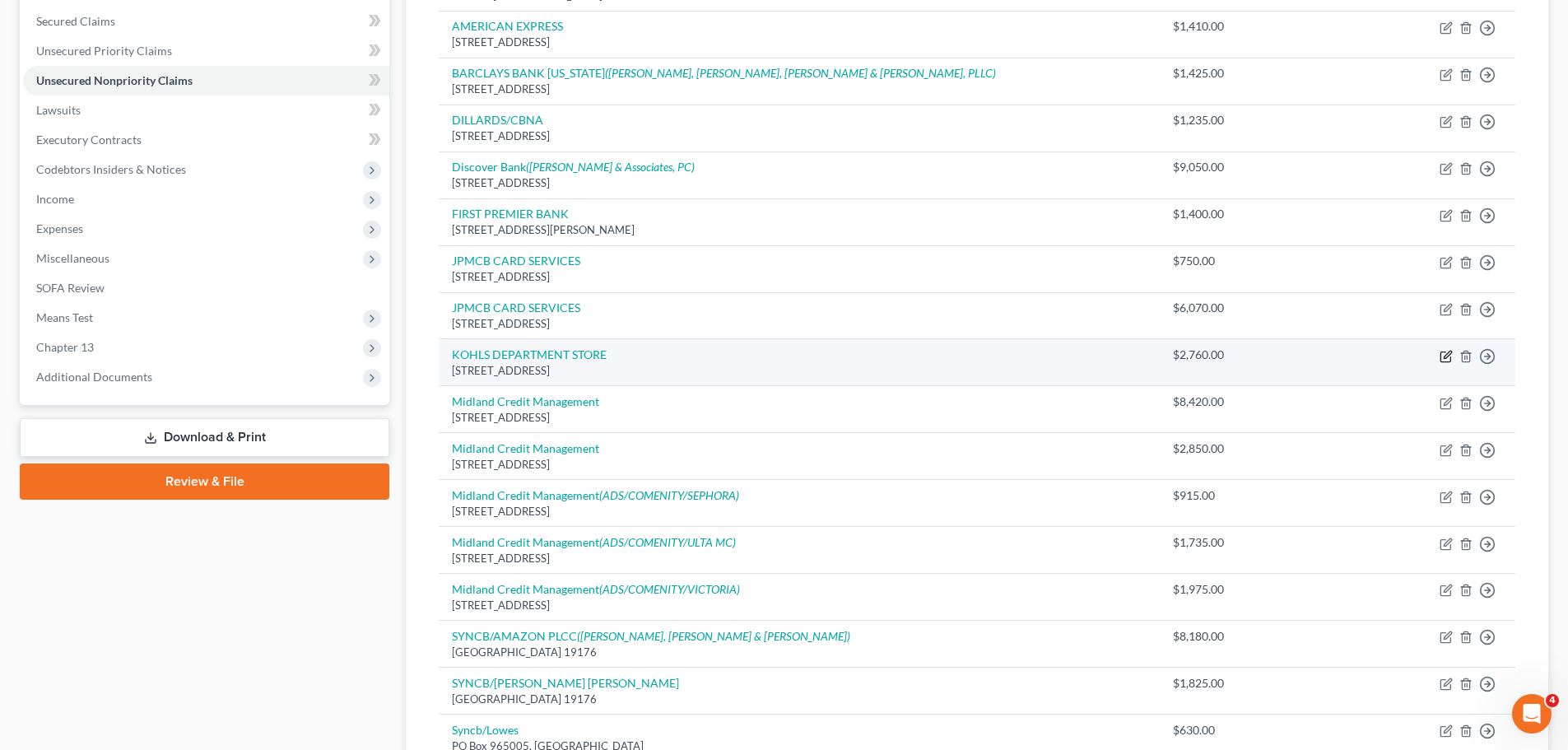
click at [1446, 360] on icon "button" at bounding box center [1447, 356] width 13 height 13
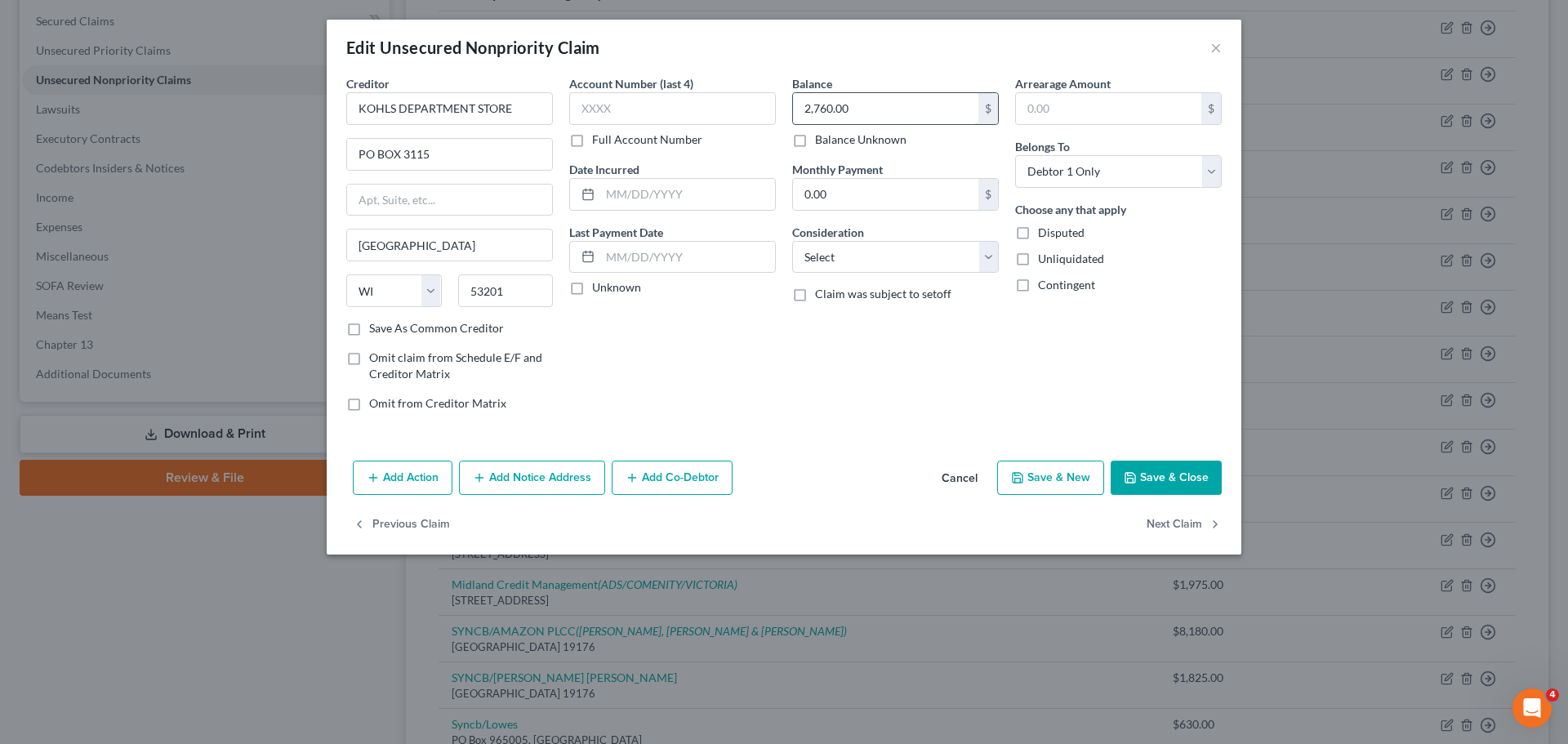
click at [867, 104] on input "2,760.00" at bounding box center [886, 108] width 185 height 31
drag, startPoint x: 450, startPoint y: 138, endPoint x: 459, endPoint y: 150, distance: 15.0
click at [453, 140] on input "PO BOX 3115" at bounding box center [449, 154] width 205 height 31
drag, startPoint x: 459, startPoint y: 150, endPoint x: 315, endPoint y: 150, distance: 144.0
click at [304, 149] on div "Edit Unsecured Nonpriority Claim × Creditor * KOHLS DEPARTMENT STORE PO BOX [GE…" at bounding box center [784, 372] width 1568 height 744
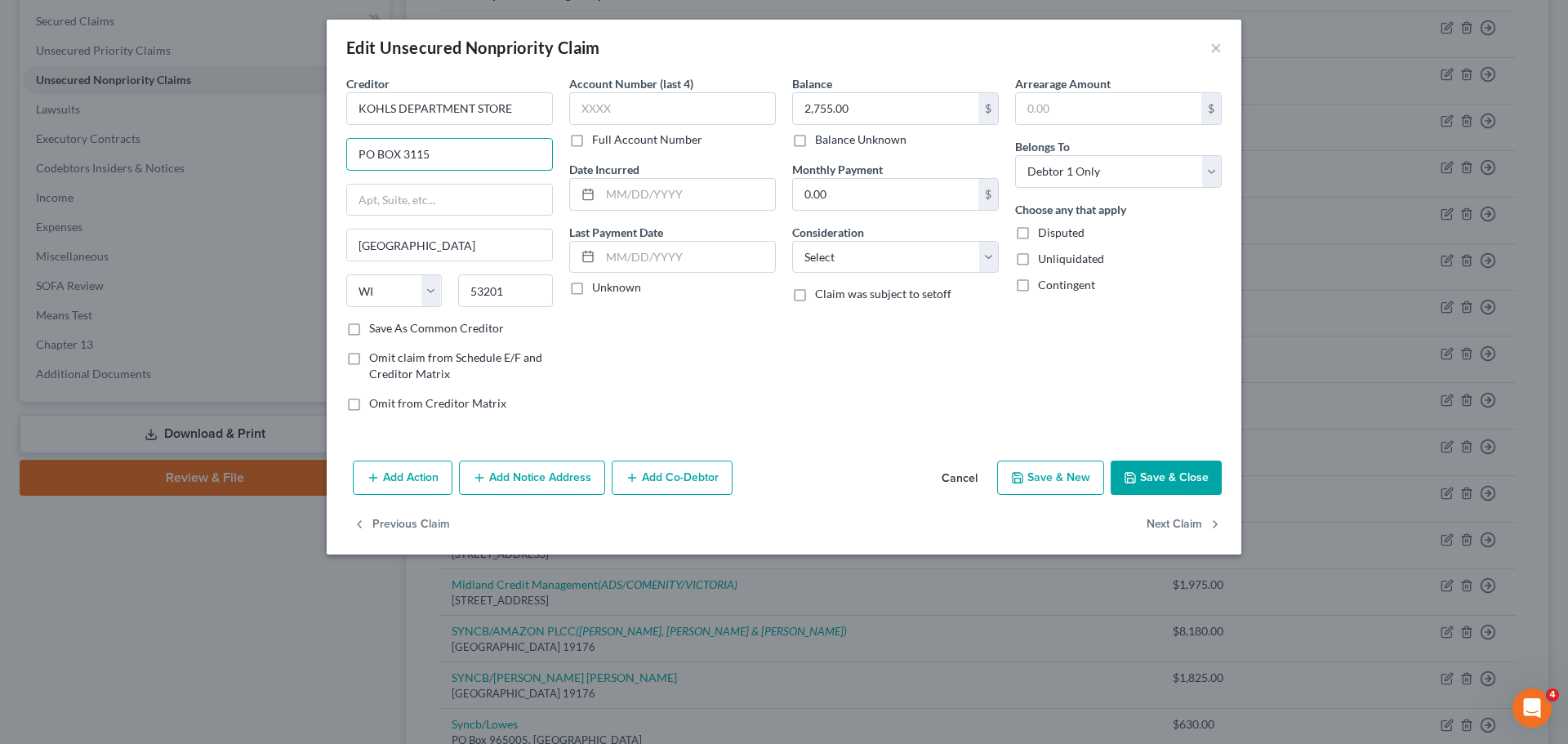
paste input "293"
click at [586, 317] on div "Account Number (last 4) Full Account Number Date Incurred Last Payment Date Unk…" at bounding box center [672, 250] width 223 height 350
click at [515, 299] on input "53201" at bounding box center [506, 290] width 96 height 32
drag, startPoint x: 515, startPoint y: 299, endPoint x: 440, endPoint y: 285, distance: 76.3
click at [440, 285] on div "State [US_STATE] AK AR AZ CA CO CT DE DC [GEOGRAPHIC_DATA] [GEOGRAPHIC_DATA] GU…" at bounding box center [449, 297] width 223 height 46
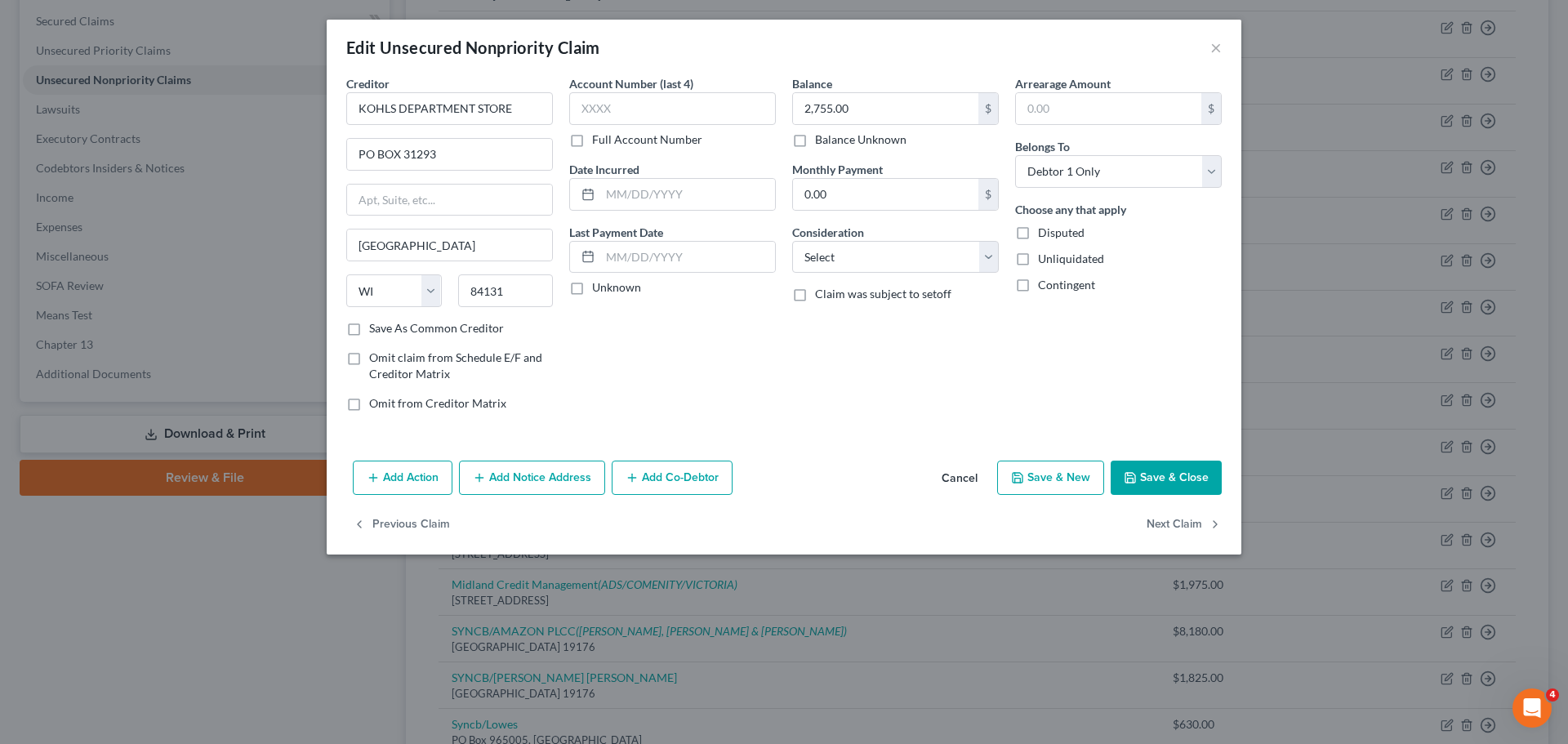
click at [592, 354] on div "Account Number (last 4) Full Account Number Date Incurred Last Payment Date Unk…" at bounding box center [672, 250] width 223 height 350
click at [469, 329] on label "Save As Common Creditor" at bounding box center [436, 328] width 135 height 16
click at [386, 329] on input "Save As Common Creditor" at bounding box center [380, 325] width 11 height 11
click at [1135, 476] on icon "button" at bounding box center [1130, 478] width 10 height 10
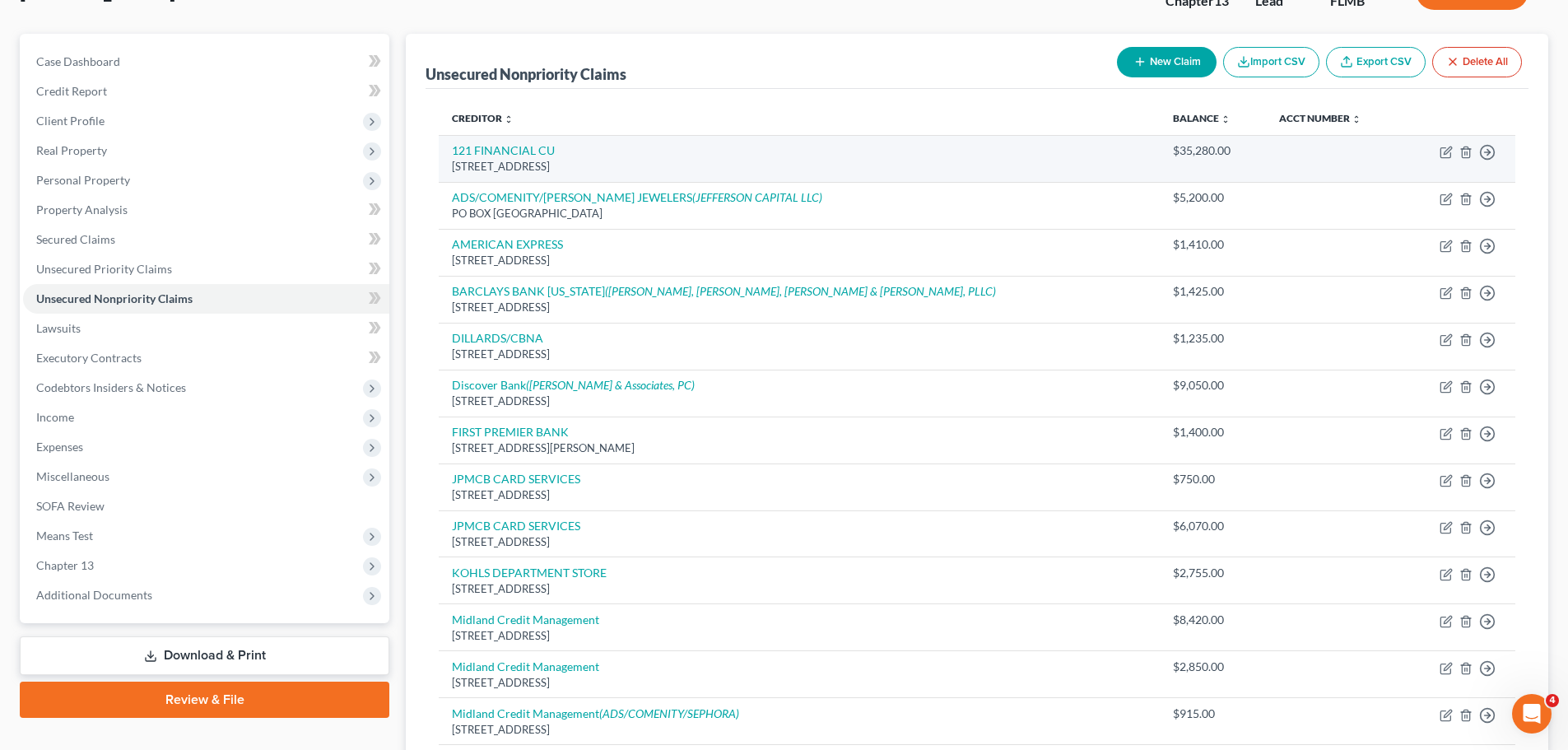
scroll to position [0, 0]
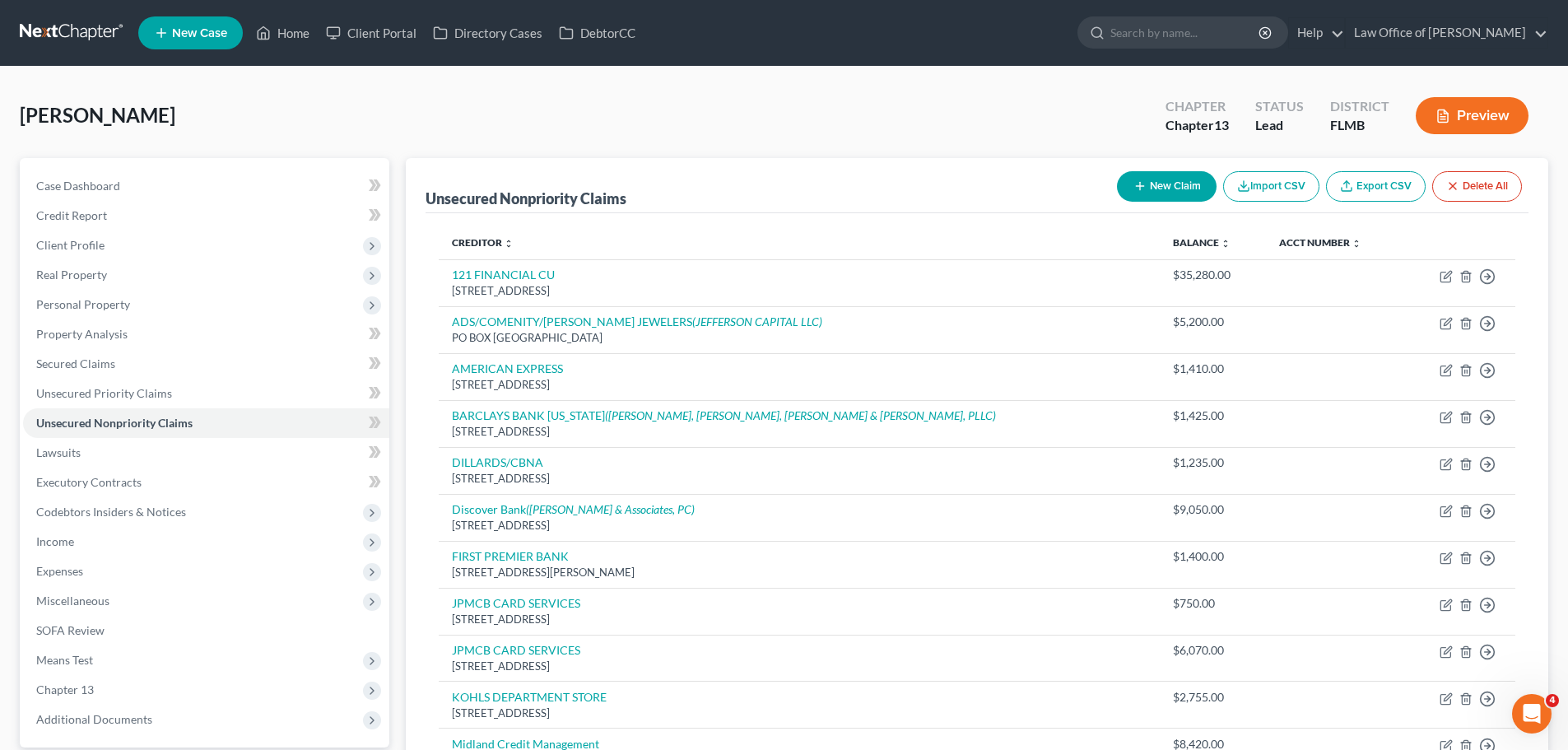
click at [1183, 178] on button "New Claim" at bounding box center [1166, 187] width 99 height 31
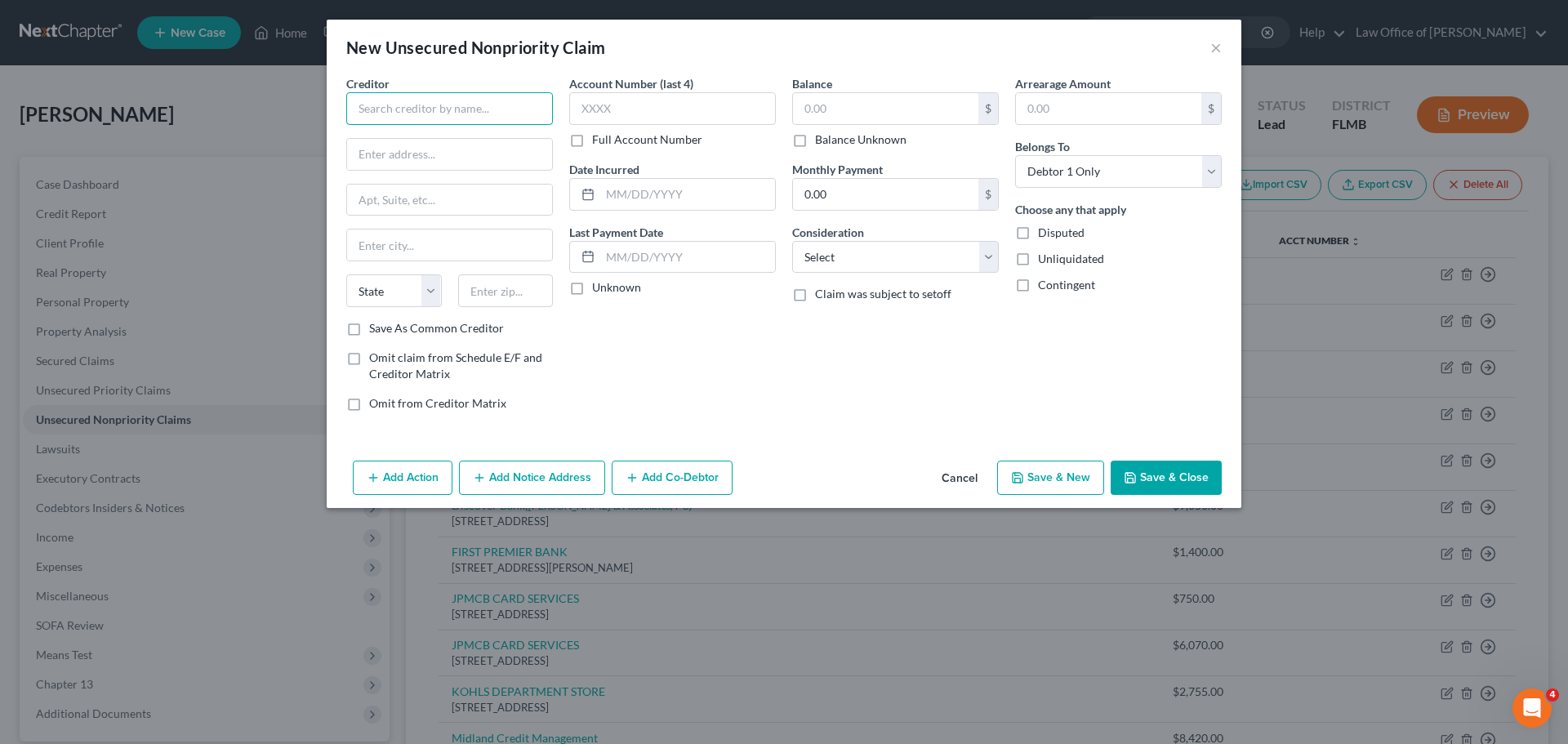
click at [402, 115] on input "text" at bounding box center [449, 109] width 206 height 32
click at [1211, 41] on button "×" at bounding box center [1216, 47] width 11 height 20
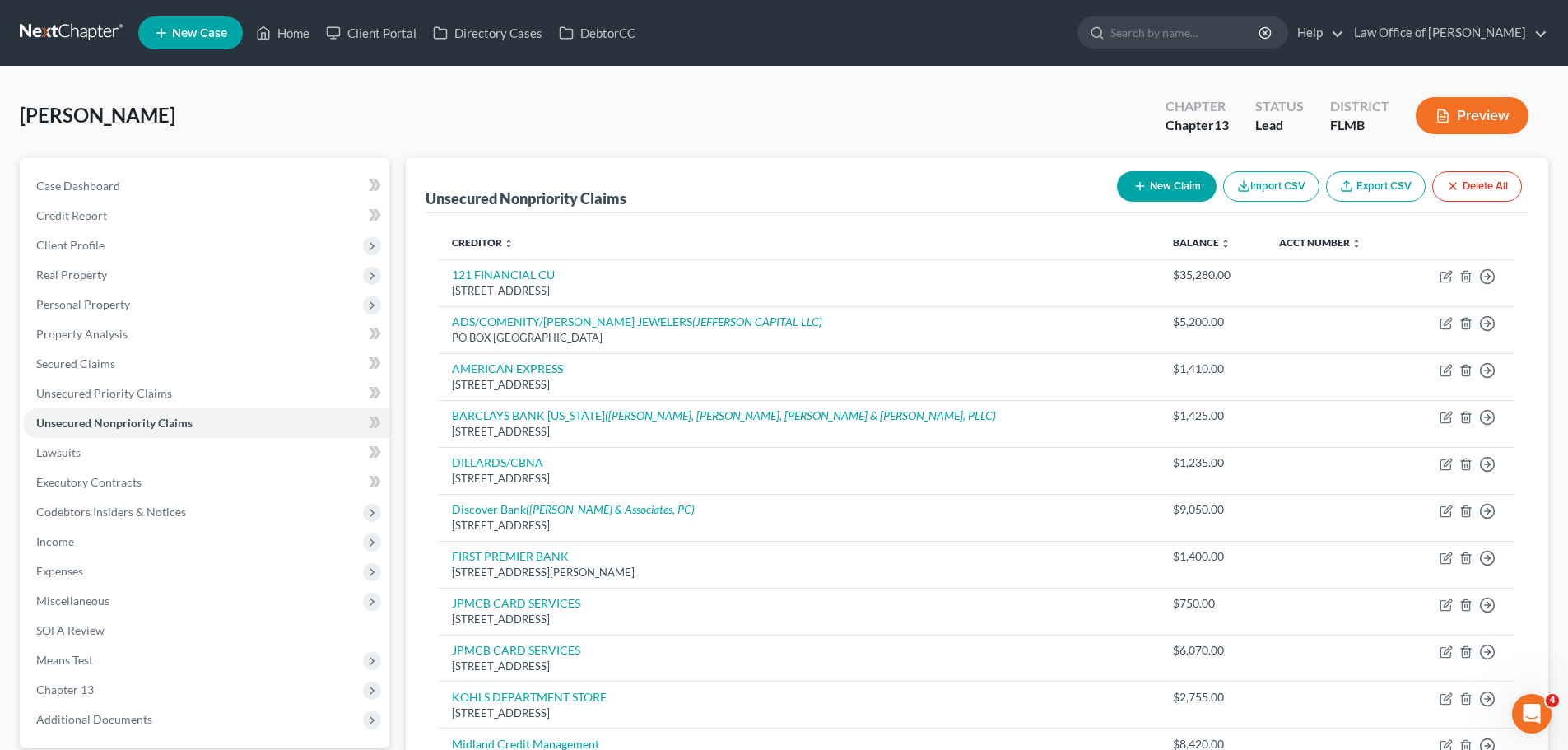
click at [1146, 187] on button "New Claim" at bounding box center [1166, 187] width 99 height 31
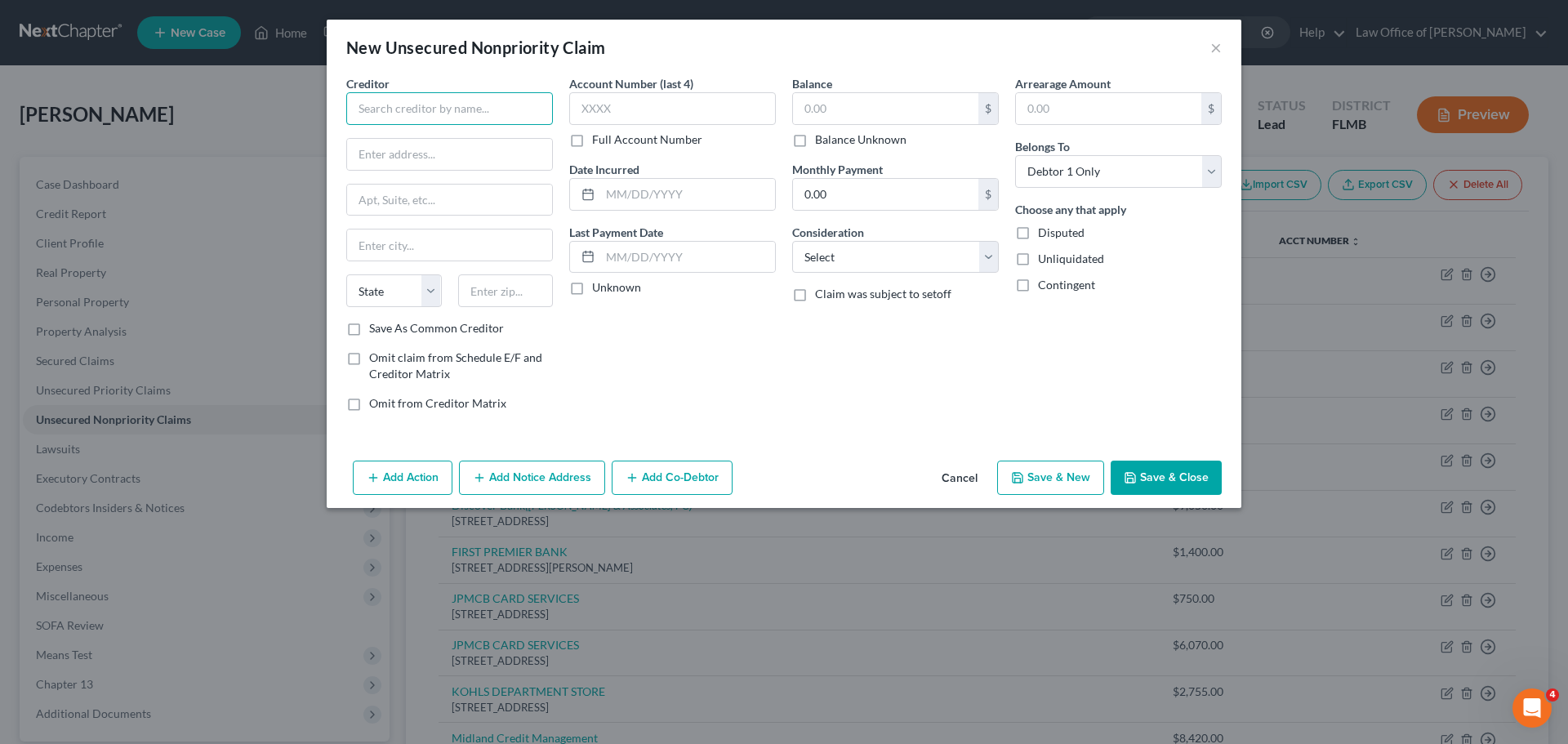
click at [385, 107] on input "text" at bounding box center [449, 109] width 206 height 32
paste input "PORTFOLIO RECOVERY ASSOCIATES"
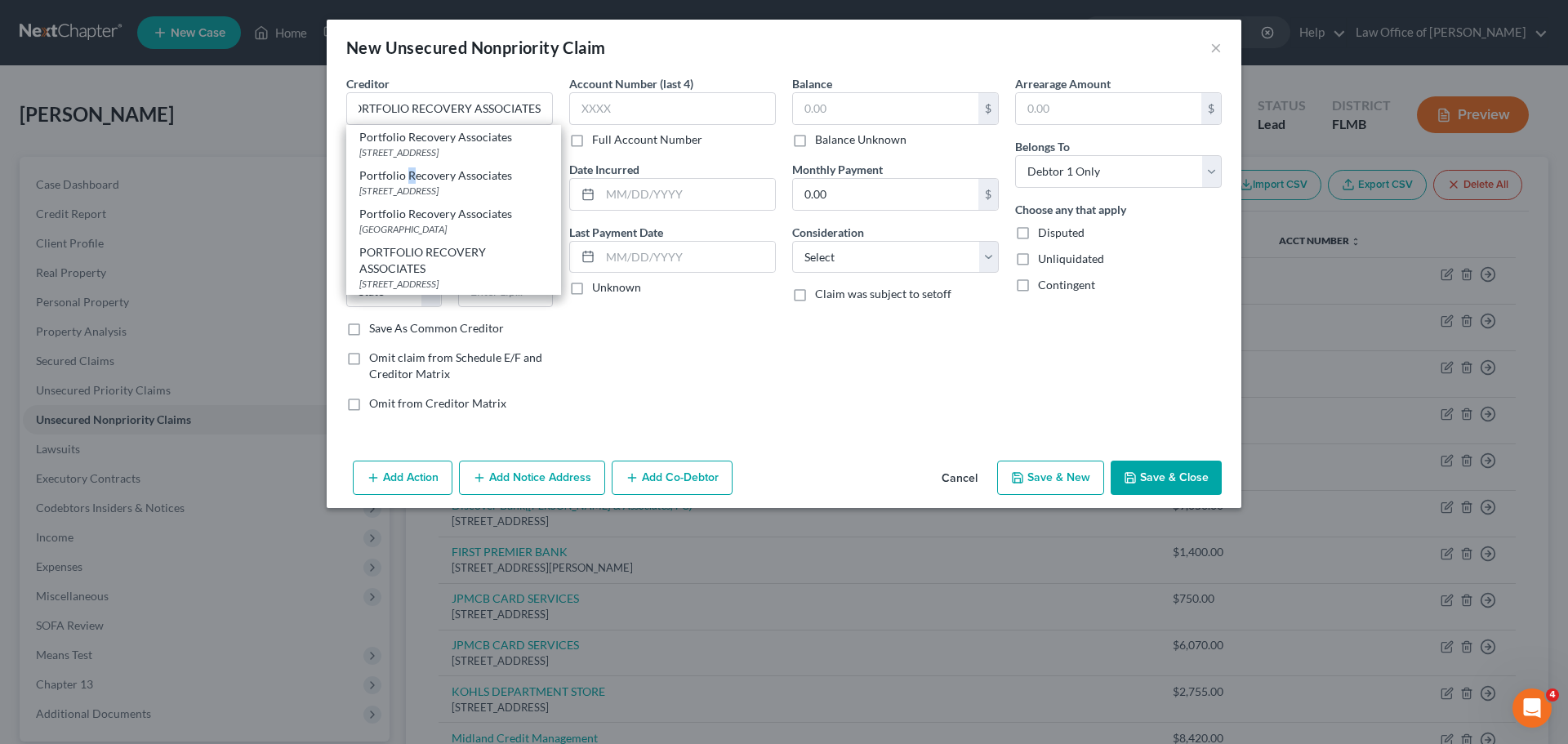
click at [411, 183] on div "Portfolio Recovery Associates" at bounding box center [453, 175] width 188 height 16
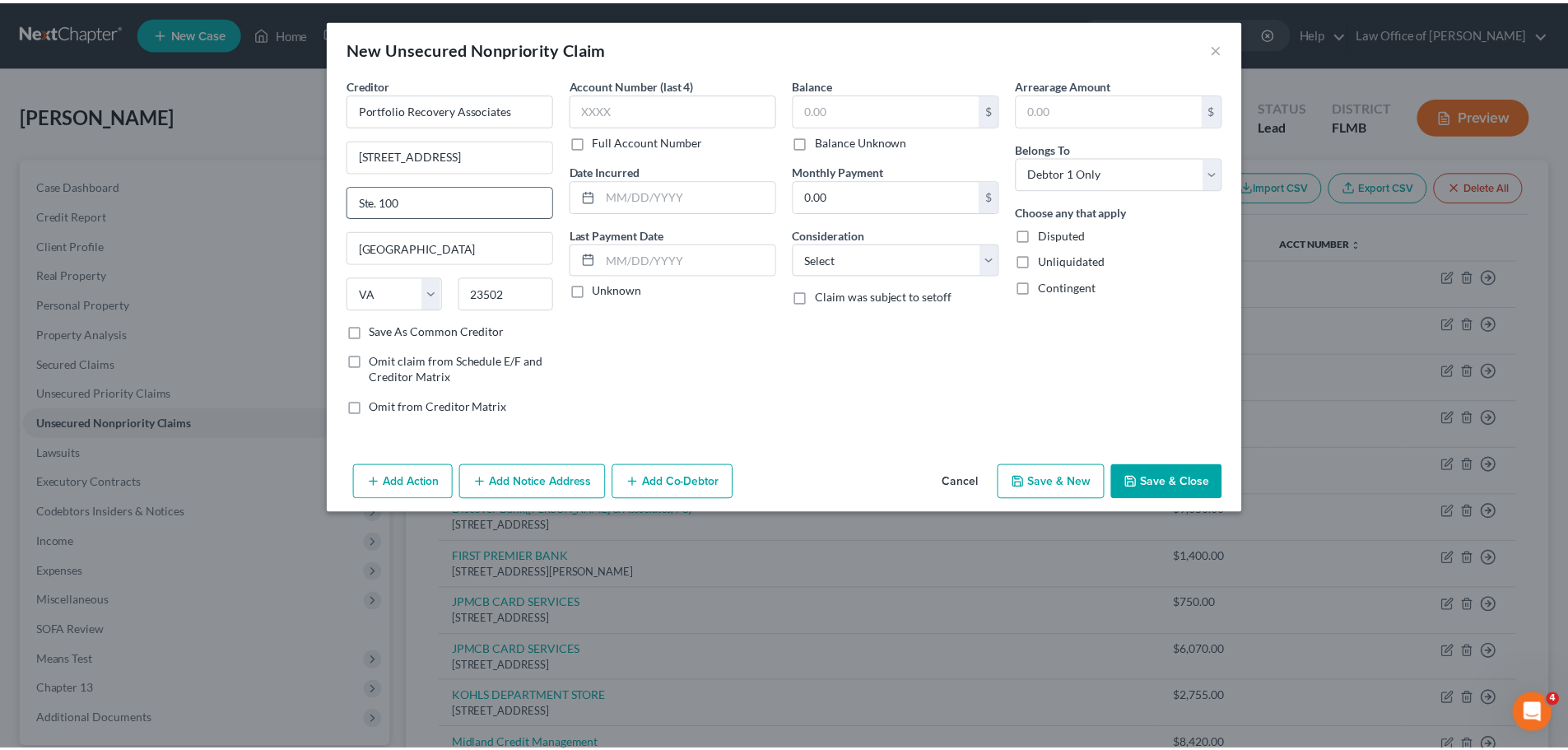
scroll to position [0, 0]
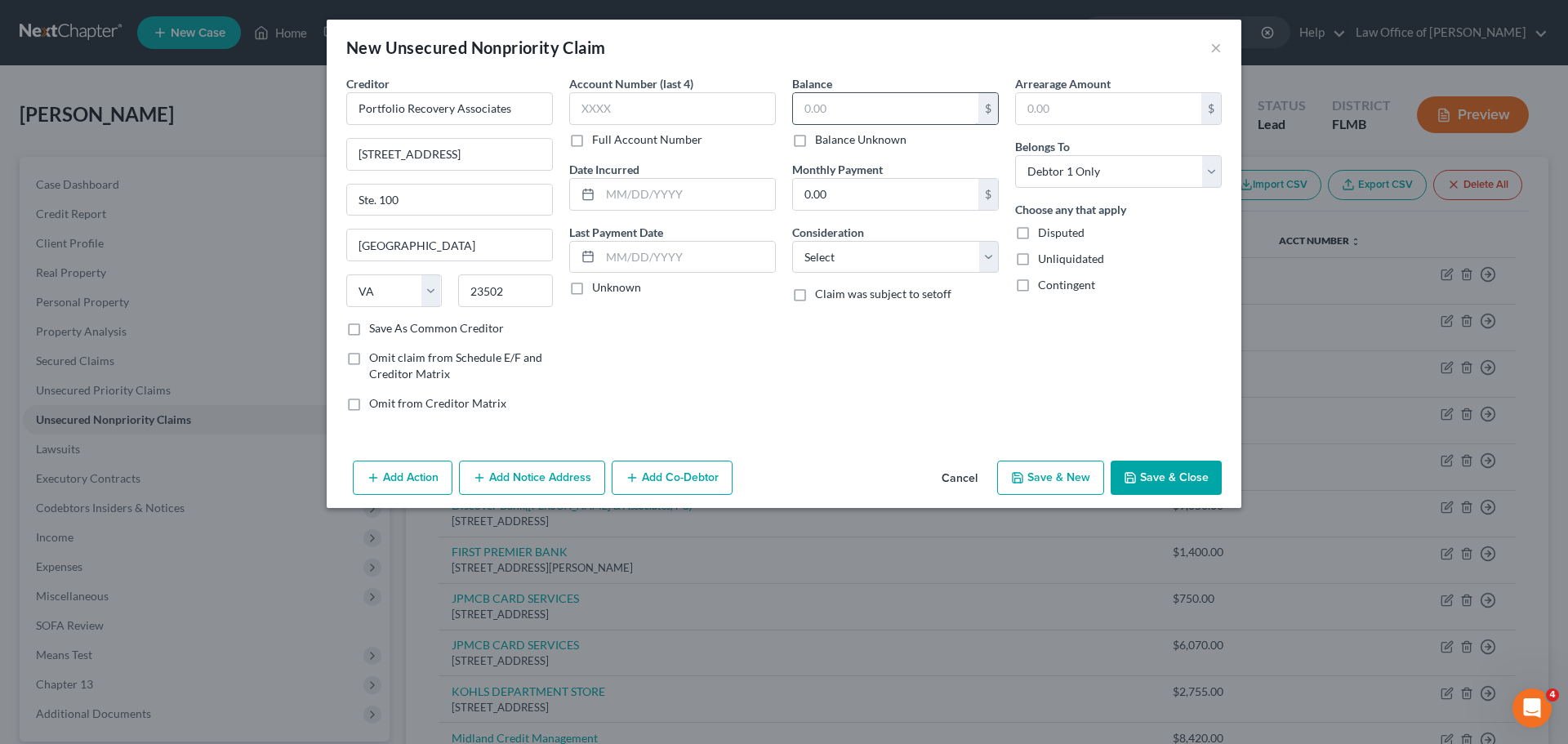
click at [852, 118] on input "text" at bounding box center [886, 108] width 185 height 31
drag, startPoint x: 887, startPoint y: 384, endPoint x: 1077, endPoint y: 402, distance: 190.9
click at [887, 384] on div "Balance 7,295.00 $ Balance Unknown Balance Undetermined 7,295.00 $ Balance Unkn…" at bounding box center [895, 250] width 223 height 350
click at [1145, 475] on button "Save & Close" at bounding box center [1167, 478] width 111 height 34
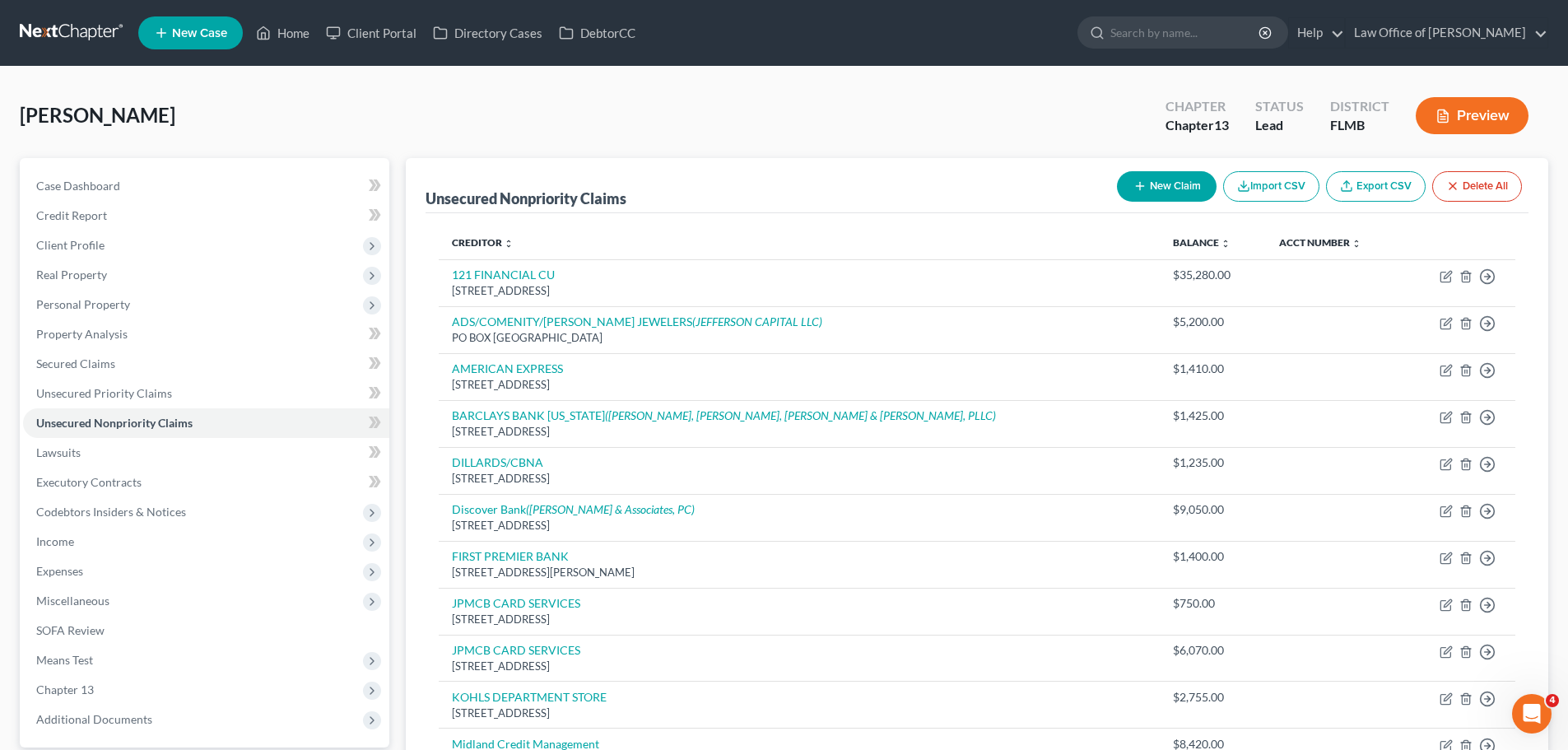
click at [922, 116] on div "[PERSON_NAME] Upgraded Chapter Chapter 13 Status Lead District FLMB Preview" at bounding box center [784, 122] width 1529 height 71
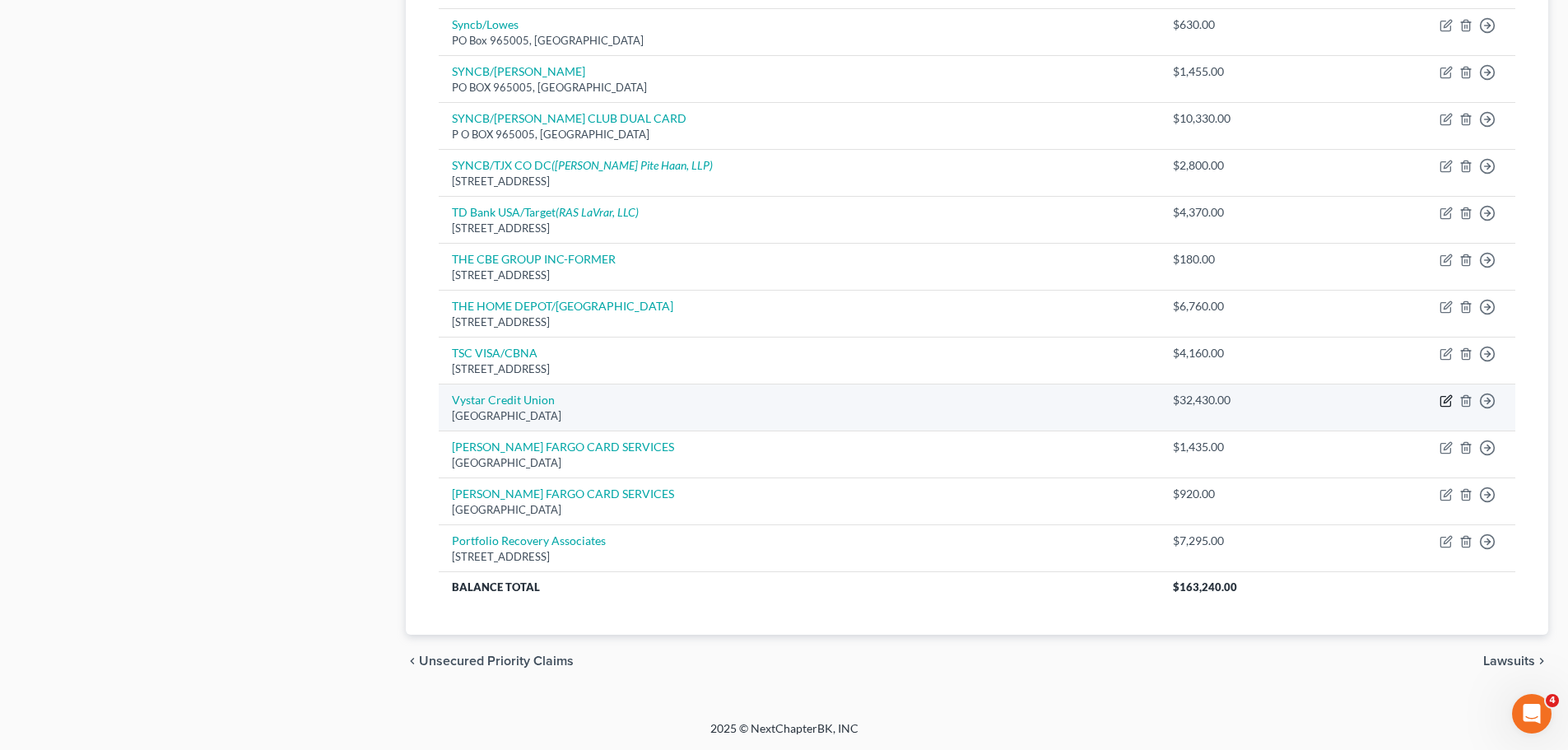
click at [1443, 405] on icon "button" at bounding box center [1447, 401] width 13 height 13
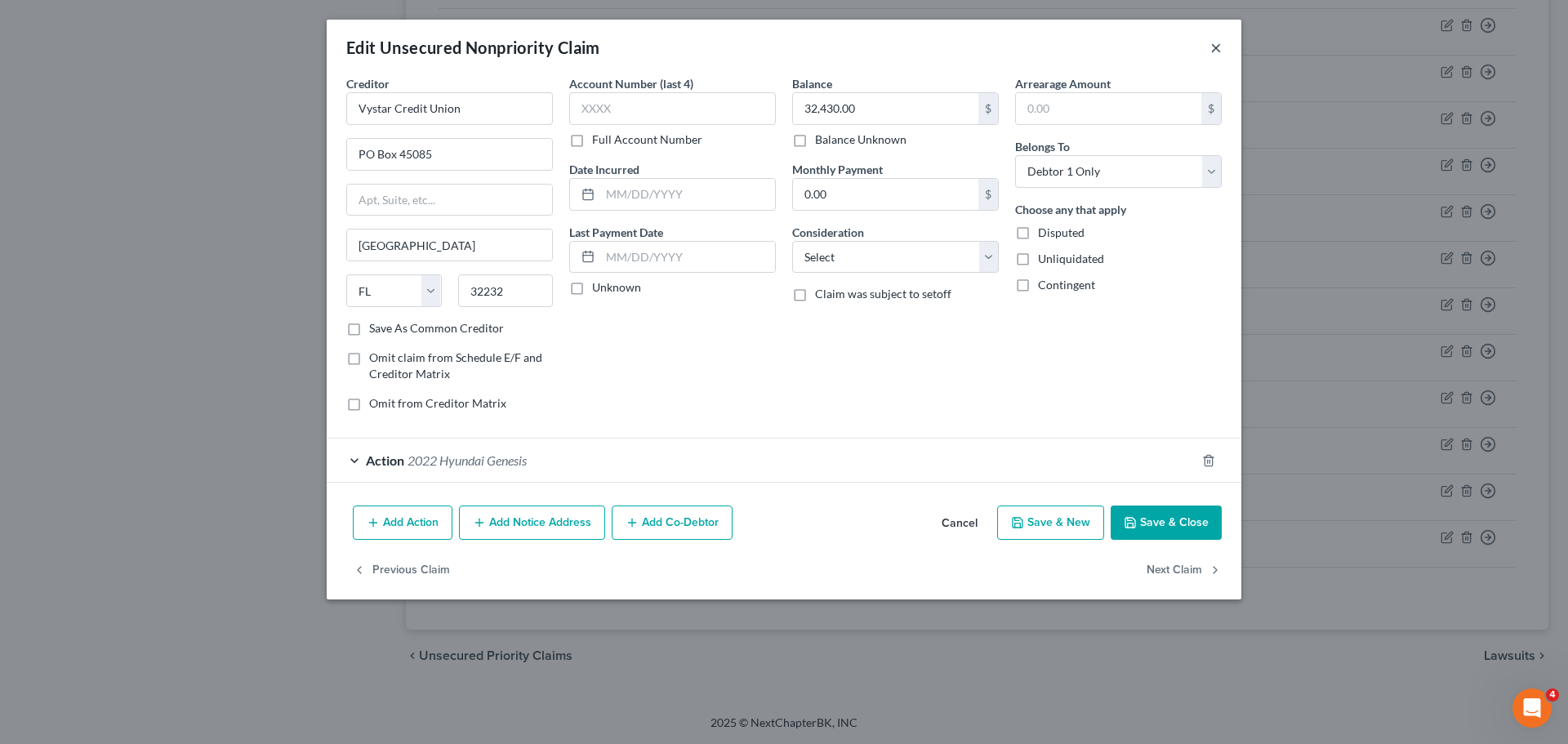
click at [1221, 45] on button "×" at bounding box center [1216, 47] width 11 height 20
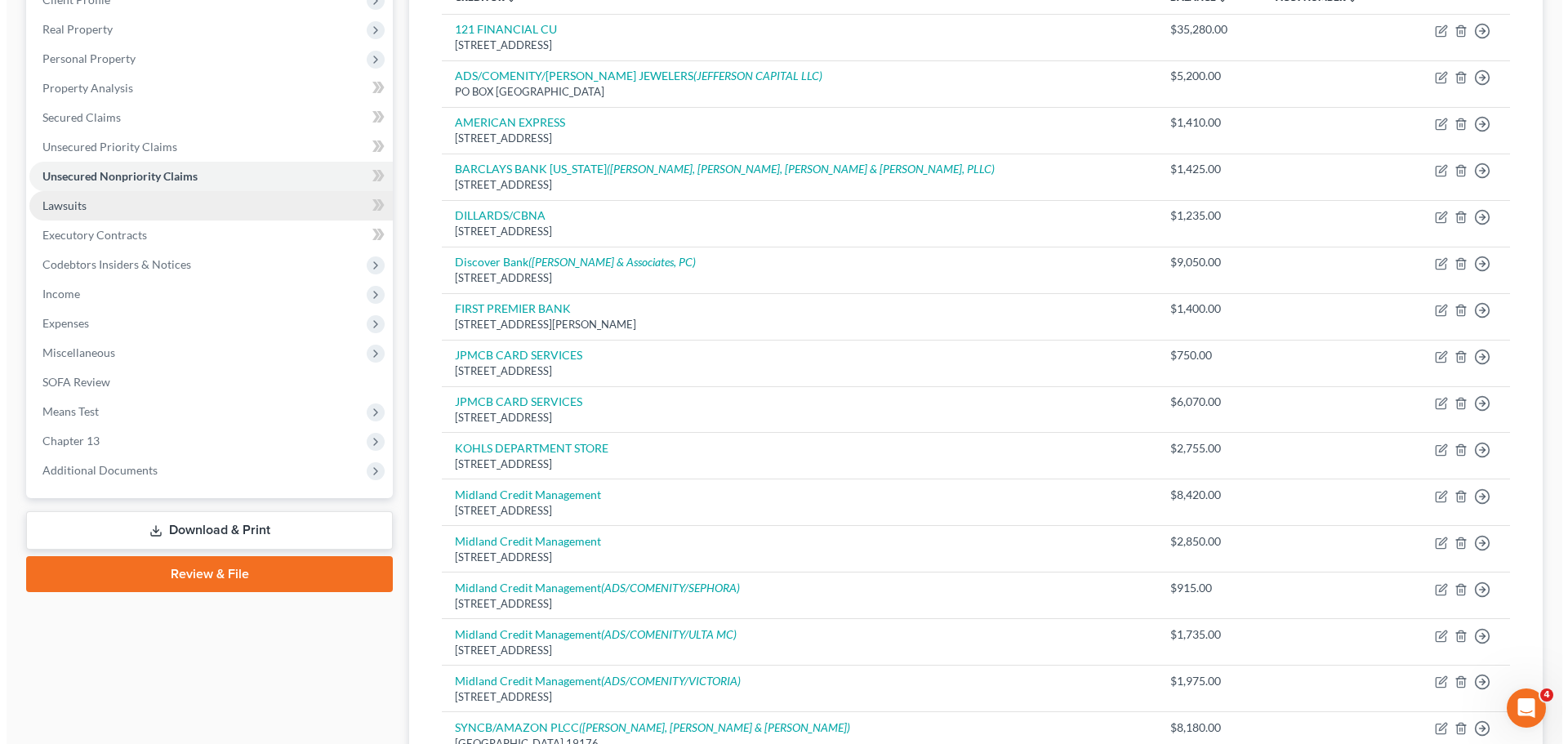
scroll to position [59, 0]
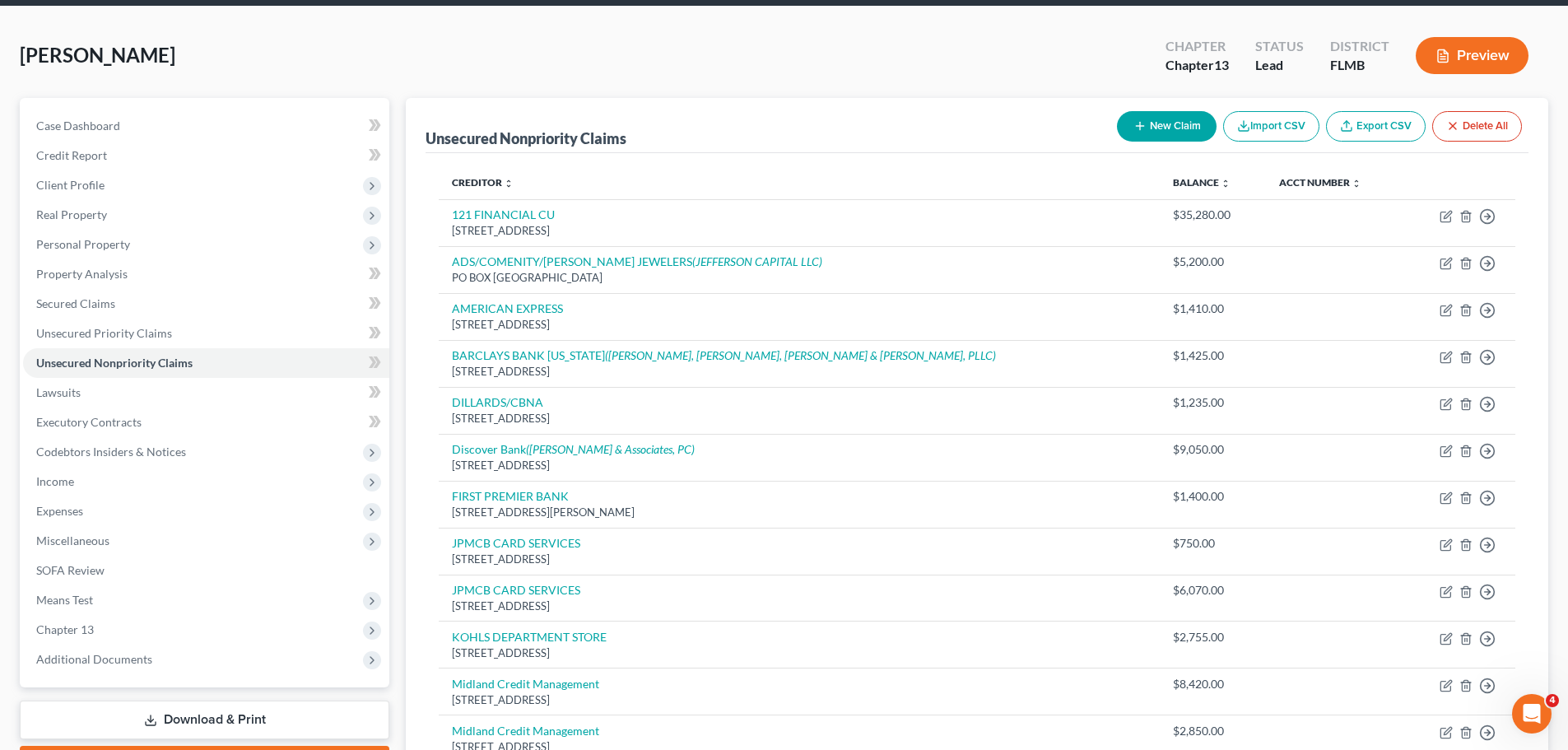
drag, startPoint x: 1162, startPoint y: 142, endPoint x: 1164, endPoint y: 116, distance: 26.1
click at [1162, 142] on div "New Claim Import CSV Export CSV Delete All" at bounding box center [1320, 126] width 418 height 43
click at [1164, 116] on button "New Claim" at bounding box center [1166, 126] width 99 height 31
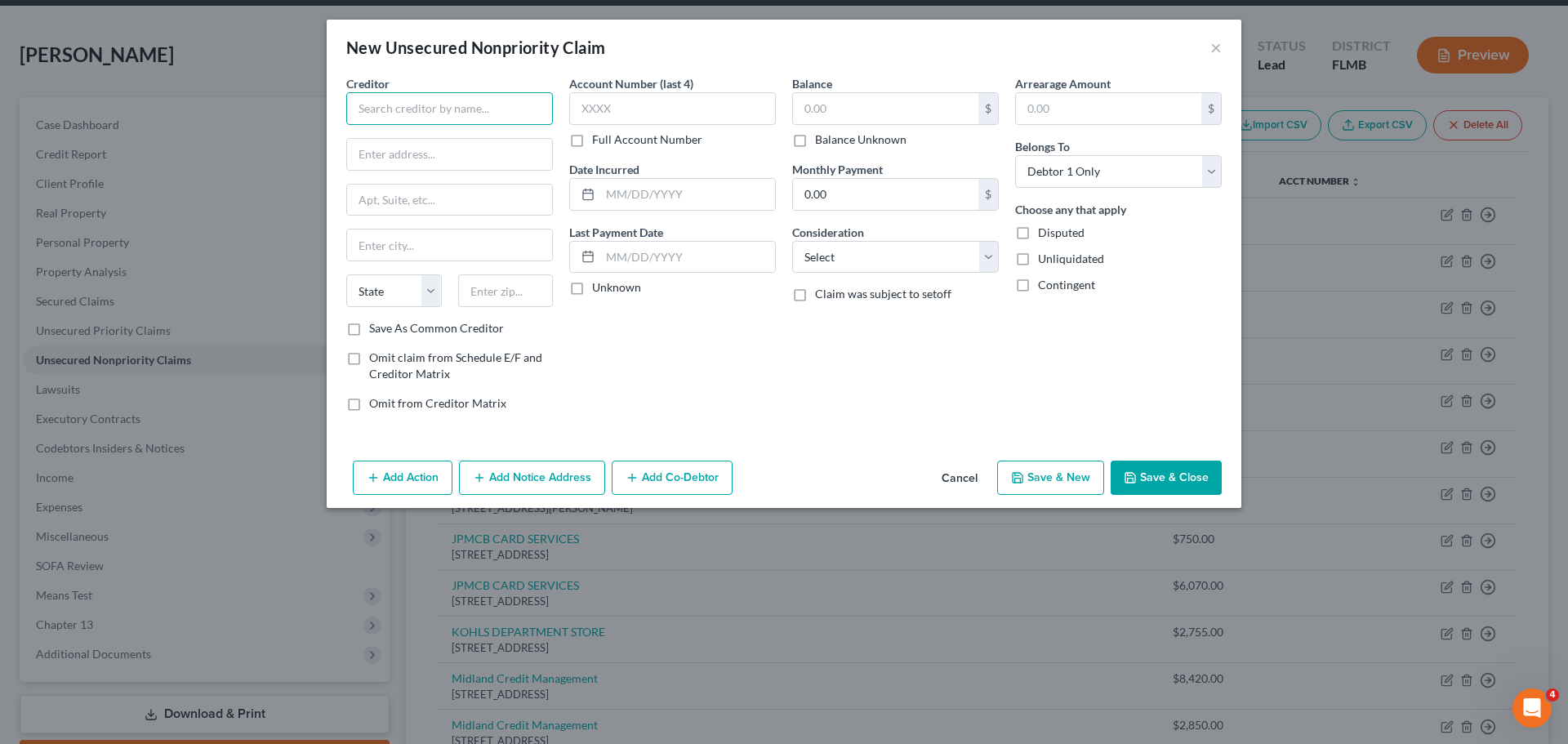
click at [397, 117] on input "text" at bounding box center [449, 109] width 206 height 32
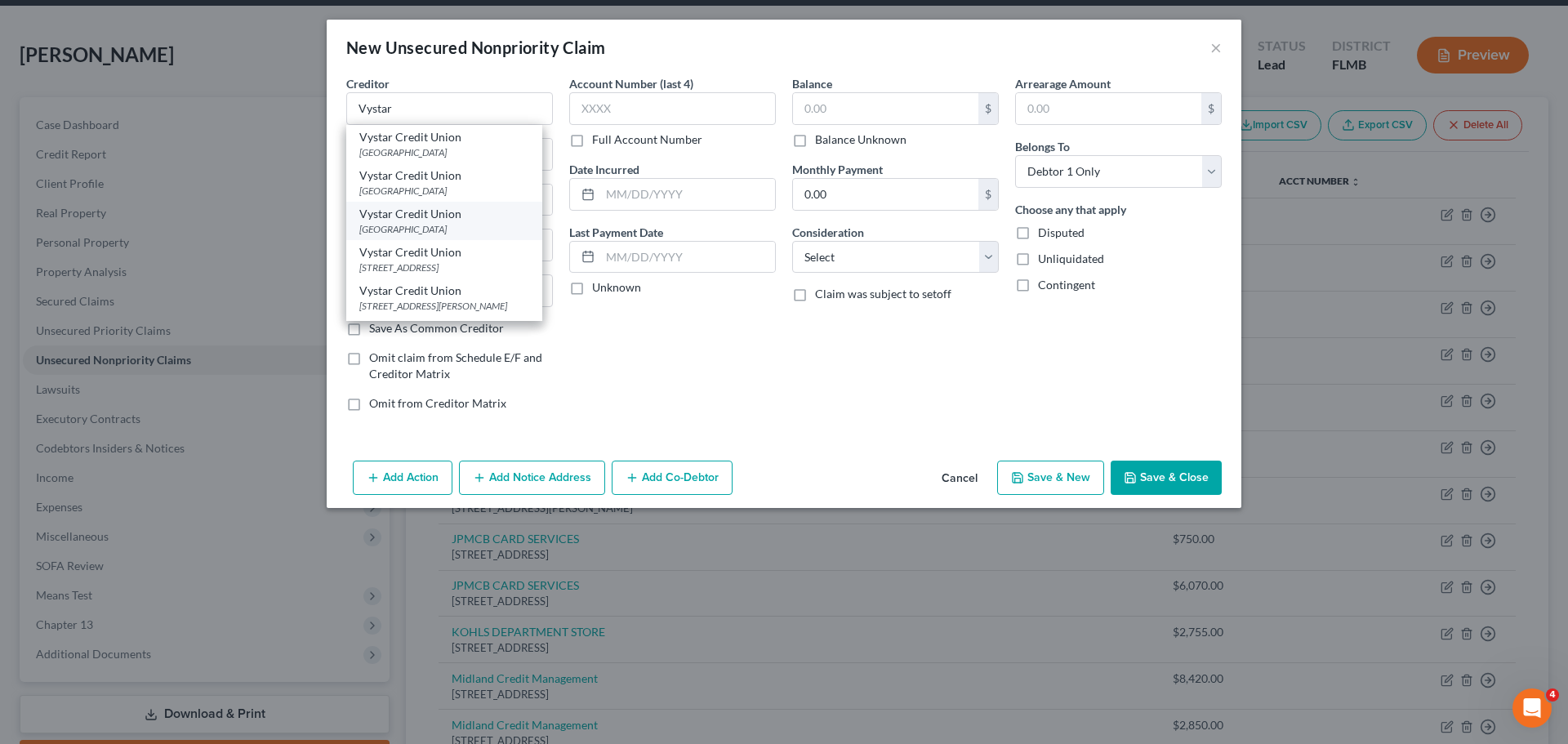
click at [466, 216] on div "Vystar Credit Union" at bounding box center [444, 213] width 170 height 16
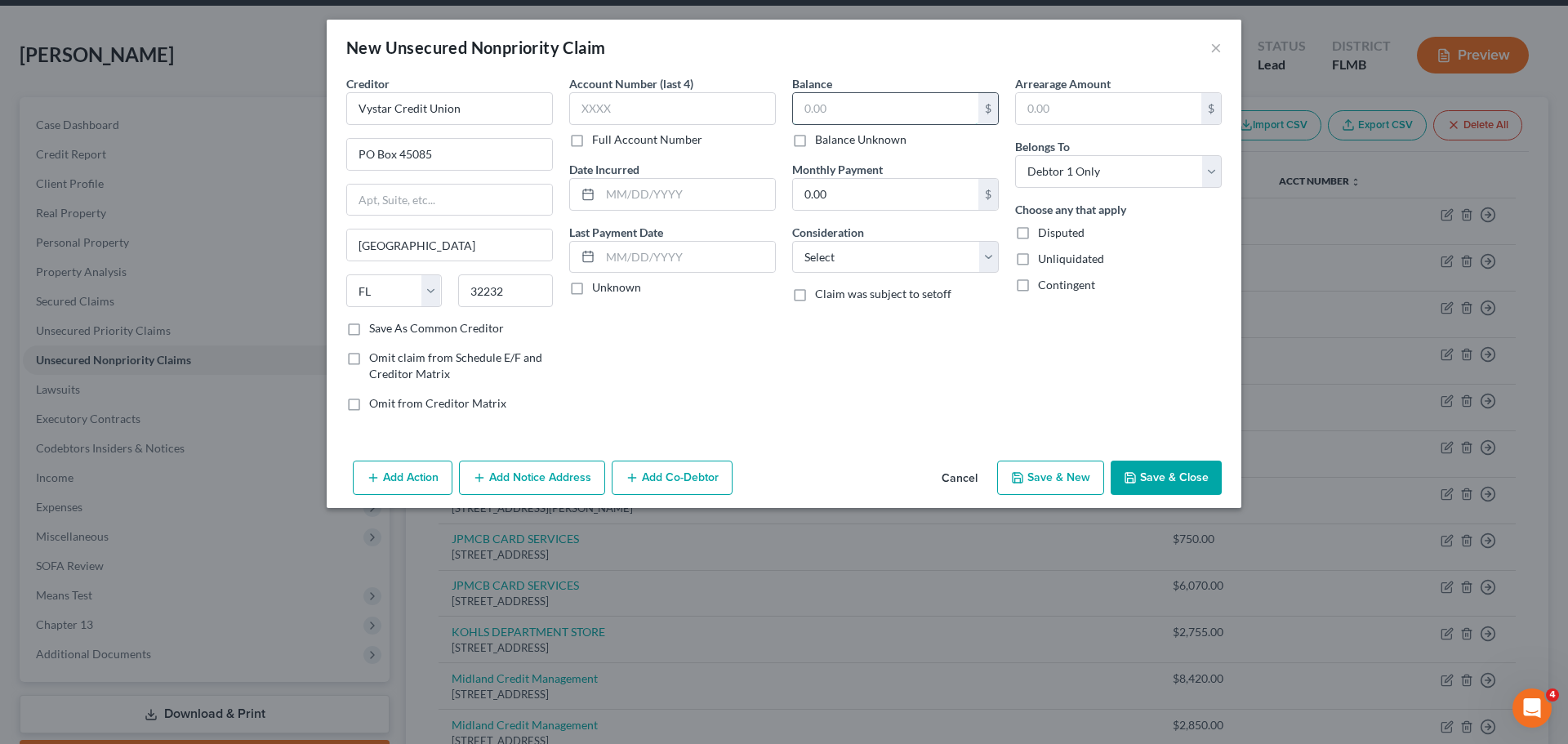
click at [821, 106] on input "text" at bounding box center [886, 108] width 185 height 31
click at [1062, 169] on select "Select Debtor 1 Only Debtor 2 Only Debtor 1 And Debtor 2 Only At Least One Of T…" at bounding box center [1119, 171] width 206 height 32
click at [1016, 155] on select "Select Debtor 1 Only Debtor 2 Only Debtor 1 And Debtor 2 Only At Least One Of T…" at bounding box center [1119, 171] width 206 height 32
click at [1002, 410] on div "Balance 9,870.00 $ Balance Unknown Balance Undetermined 9,870.00 $ Balance Unkn…" at bounding box center [895, 250] width 223 height 350
click at [419, 472] on button "Add Action" at bounding box center [402, 478] width 99 height 34
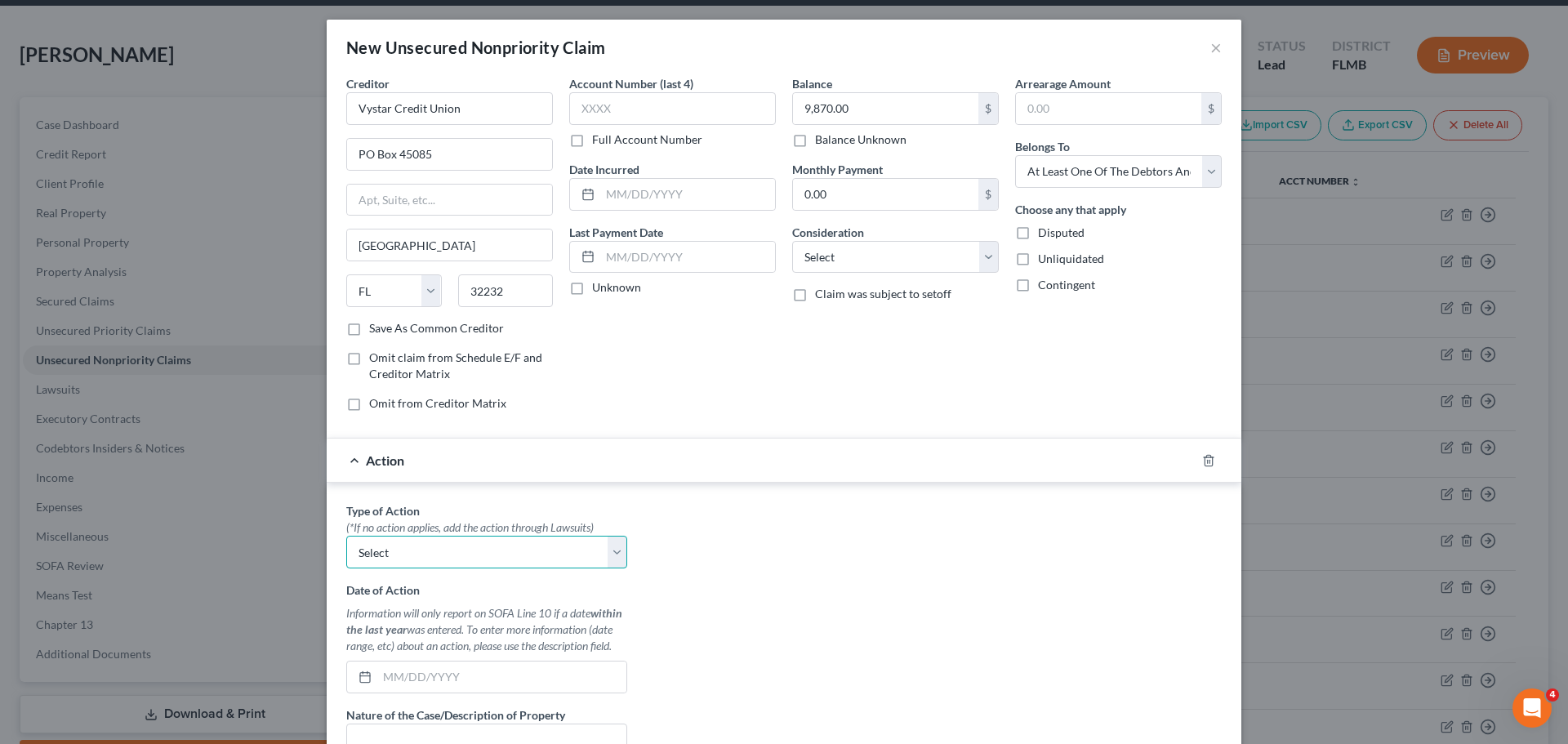
click at [432, 550] on select "Select Repossession Garnishment Foreclosure Personal Injury Attached, Seized, O…" at bounding box center [486, 552] width 281 height 32
click at [346, 536] on select "Select Repossession Garnishment Foreclosure Personal Injury Attached, Seized, O…" at bounding box center [486, 552] width 281 height 32
click at [813, 465] on div "Action" at bounding box center [762, 459] width 870 height 43
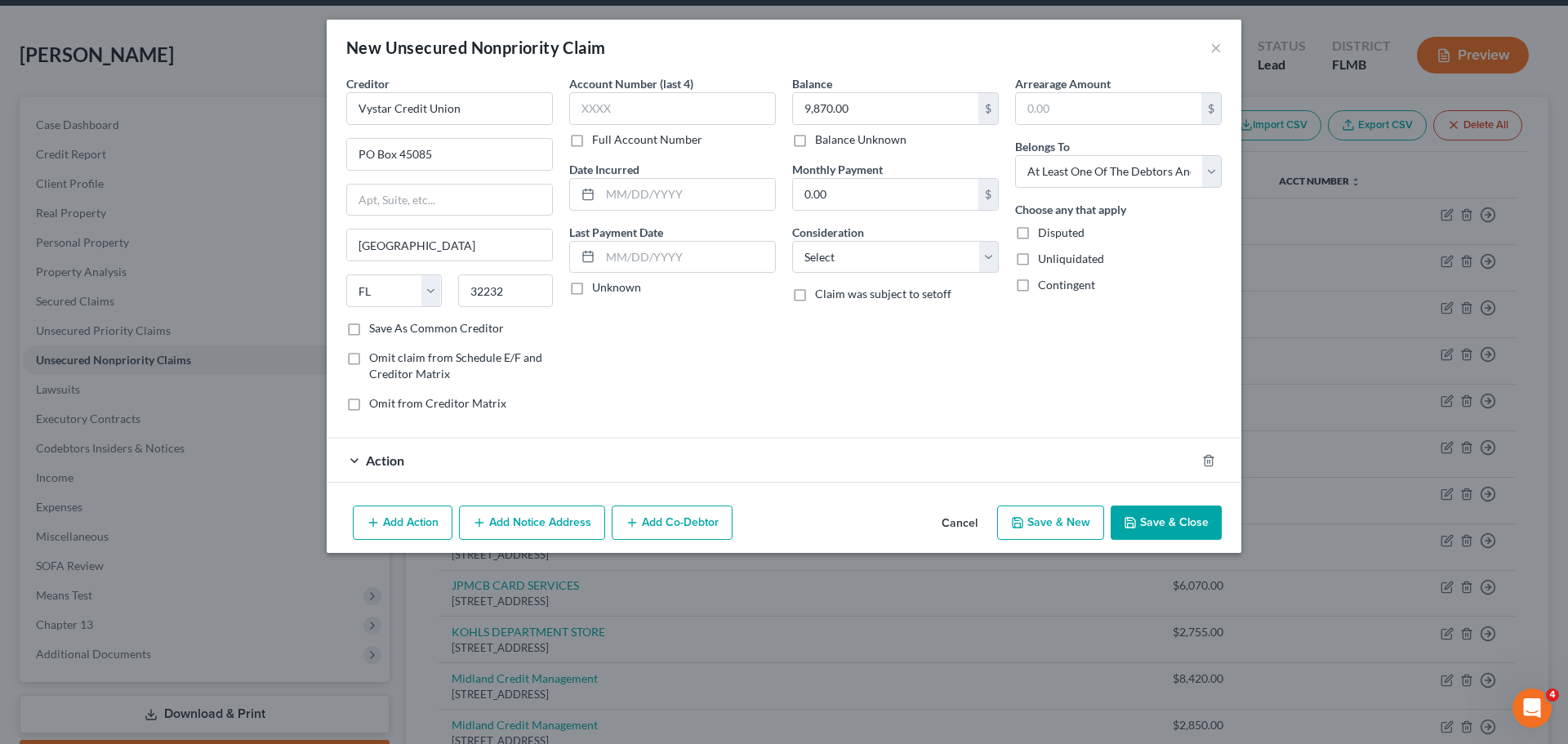
click at [441, 453] on div "Action" at bounding box center [762, 459] width 870 height 43
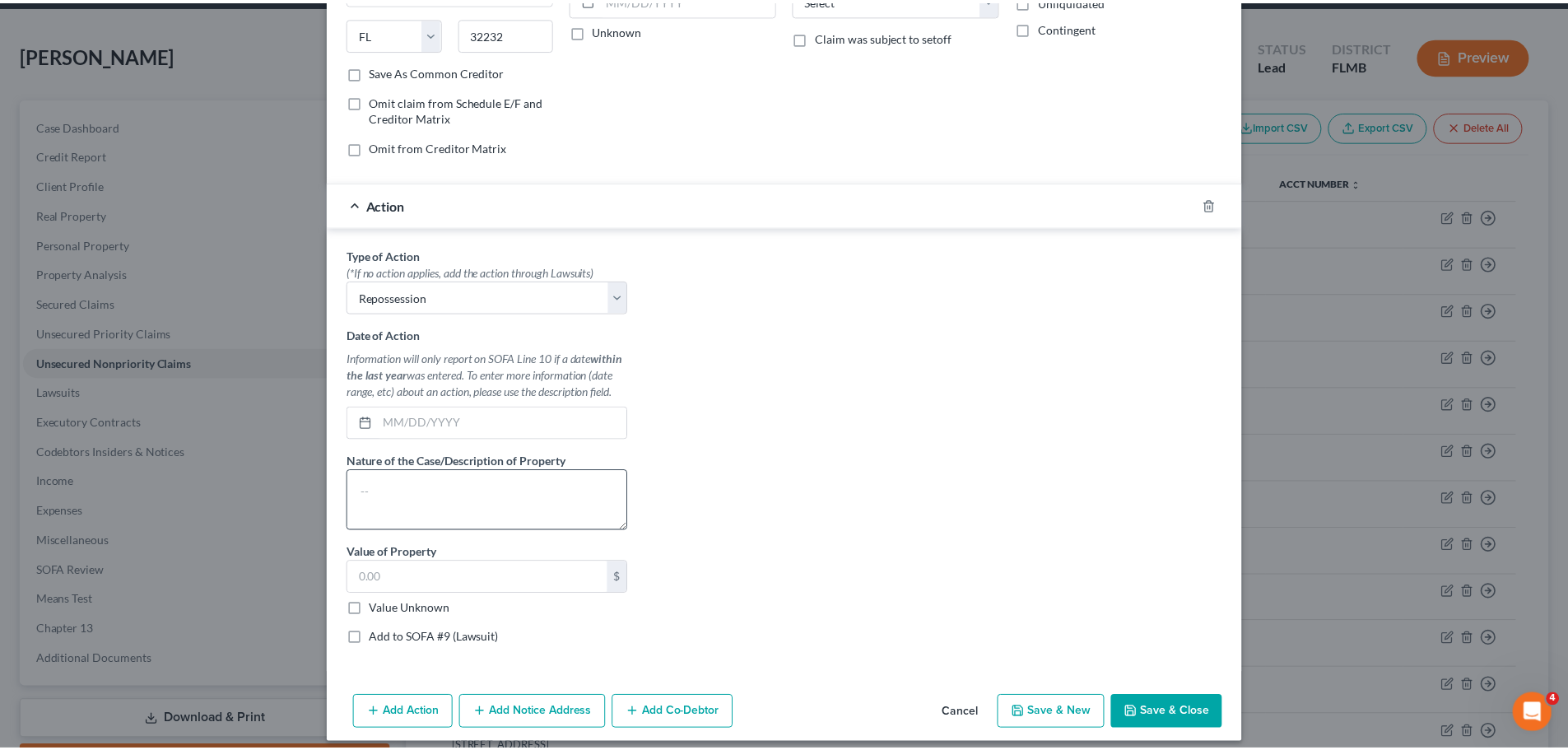
scroll to position [272, 0]
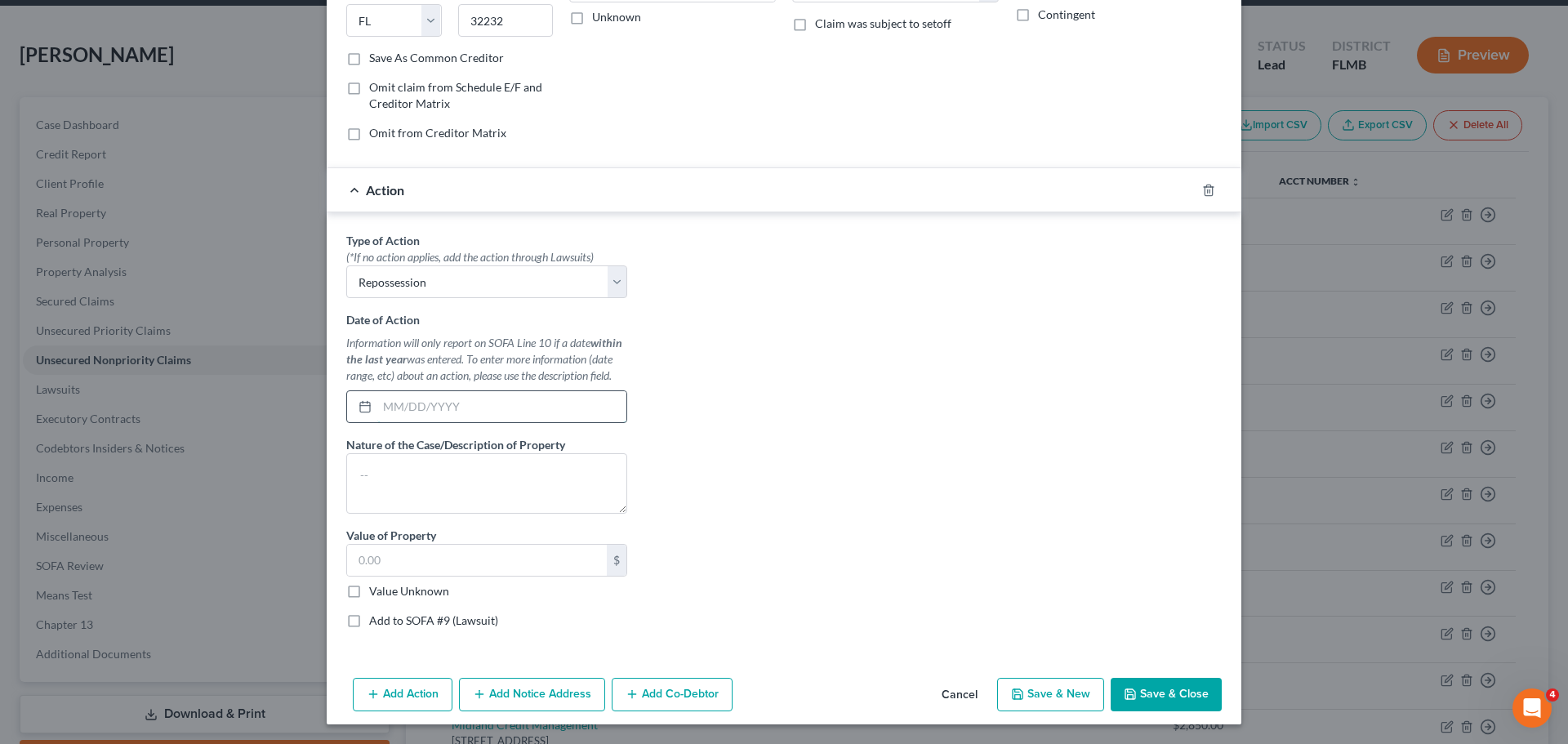
click at [439, 414] on input "text" at bounding box center [502, 406] width 249 height 31
click at [761, 402] on div "Type of Action * (*If no action applies, add the action through Lawsuits) Selec…" at bounding box center [784, 436] width 891 height 409
drag, startPoint x: 1160, startPoint y: 686, endPoint x: 1157, endPoint y: 695, distance: 9.5
click at [1161, 686] on button "Save & Close" at bounding box center [1167, 695] width 111 height 34
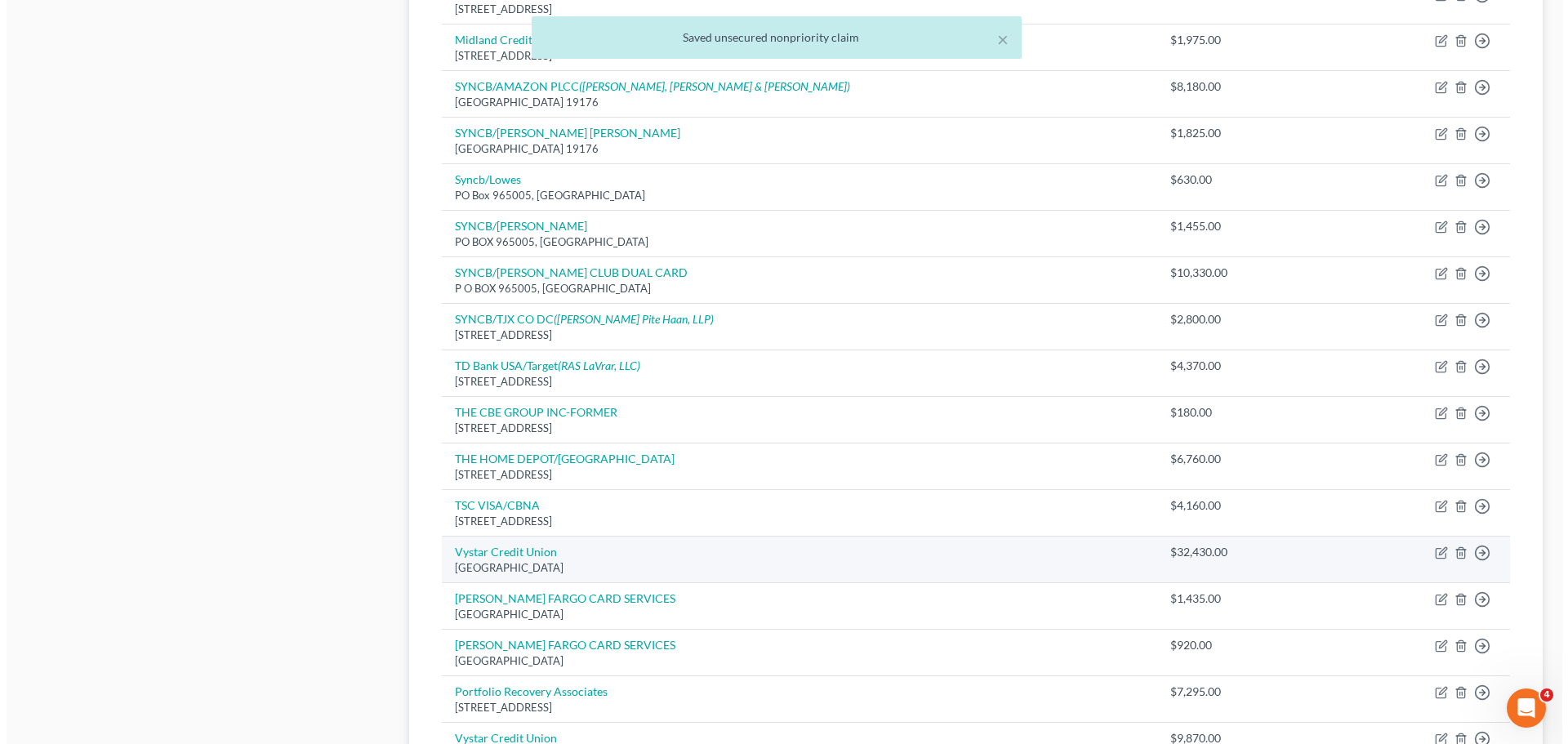
scroll to position [1086, 0]
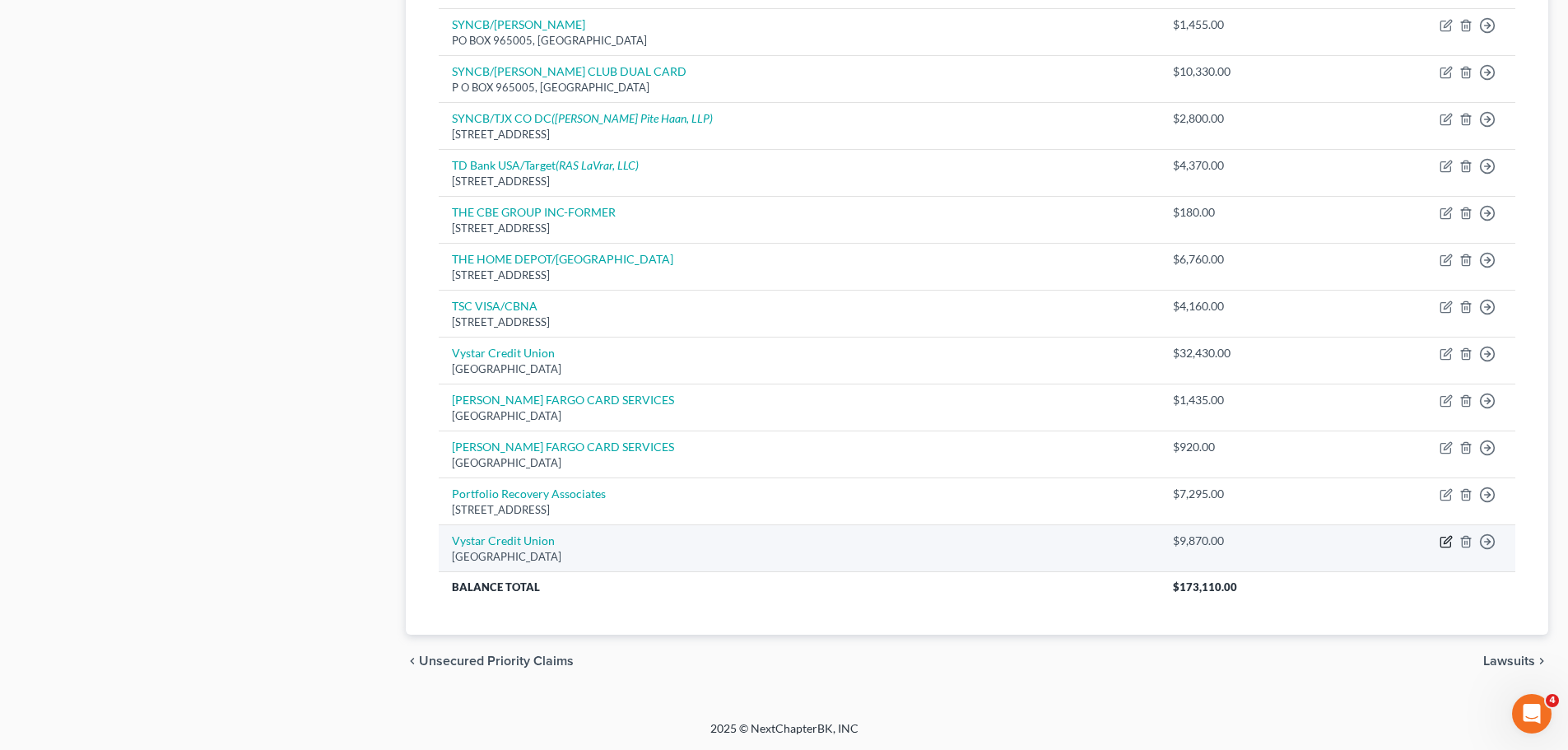
click at [1446, 538] on icon "button" at bounding box center [1447, 542] width 13 height 13
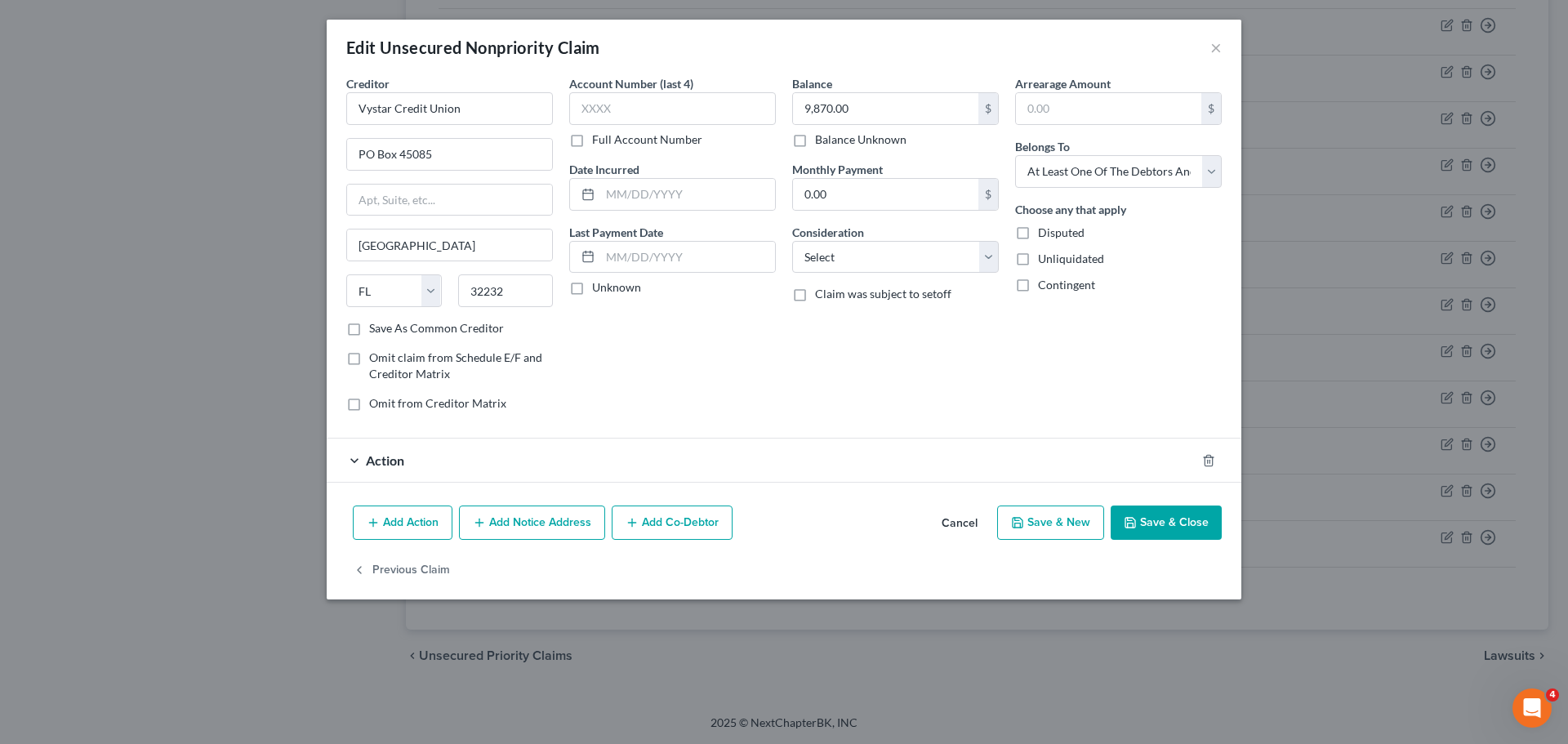
click at [439, 457] on div "Action" at bounding box center [762, 459] width 870 height 43
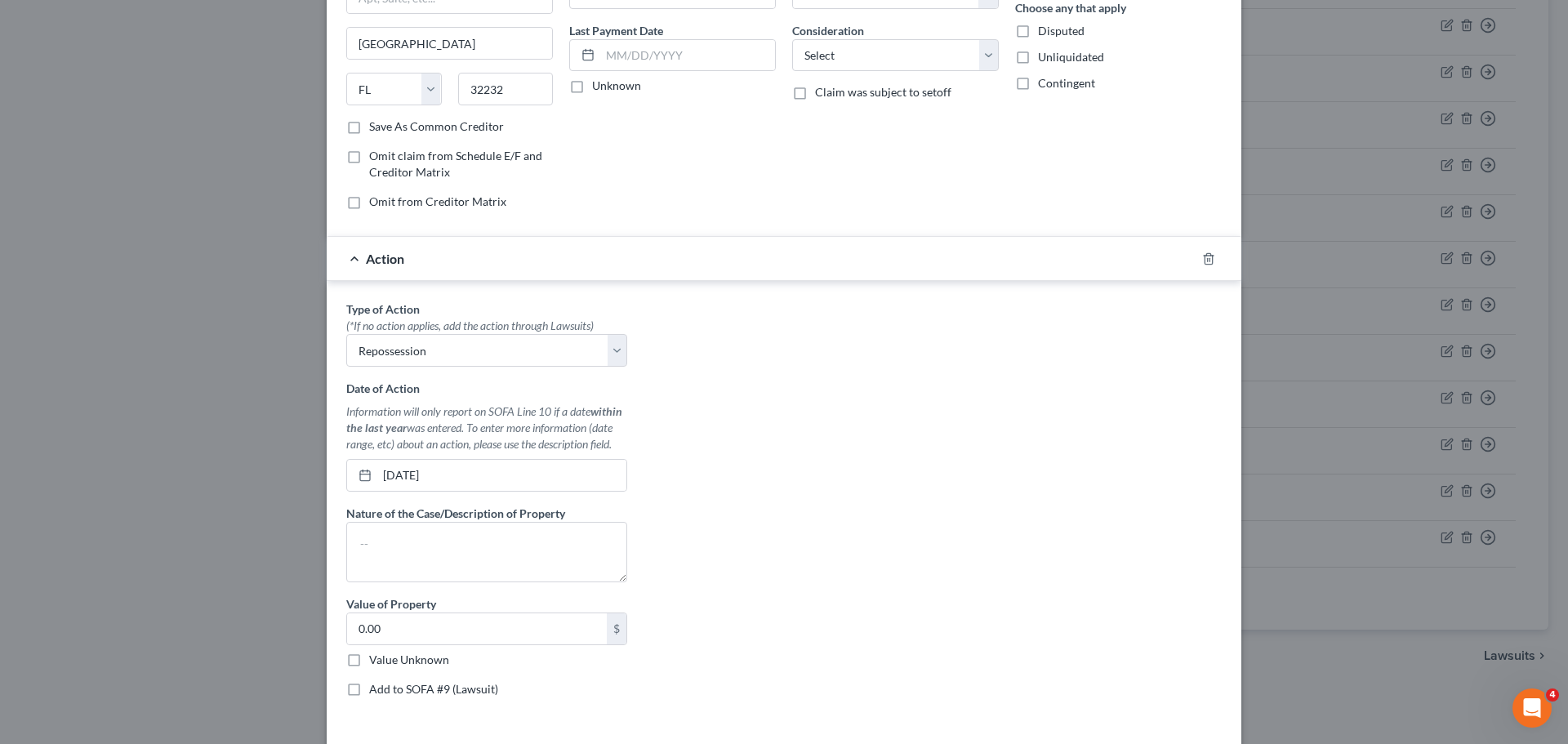
scroll to position [318, 0]
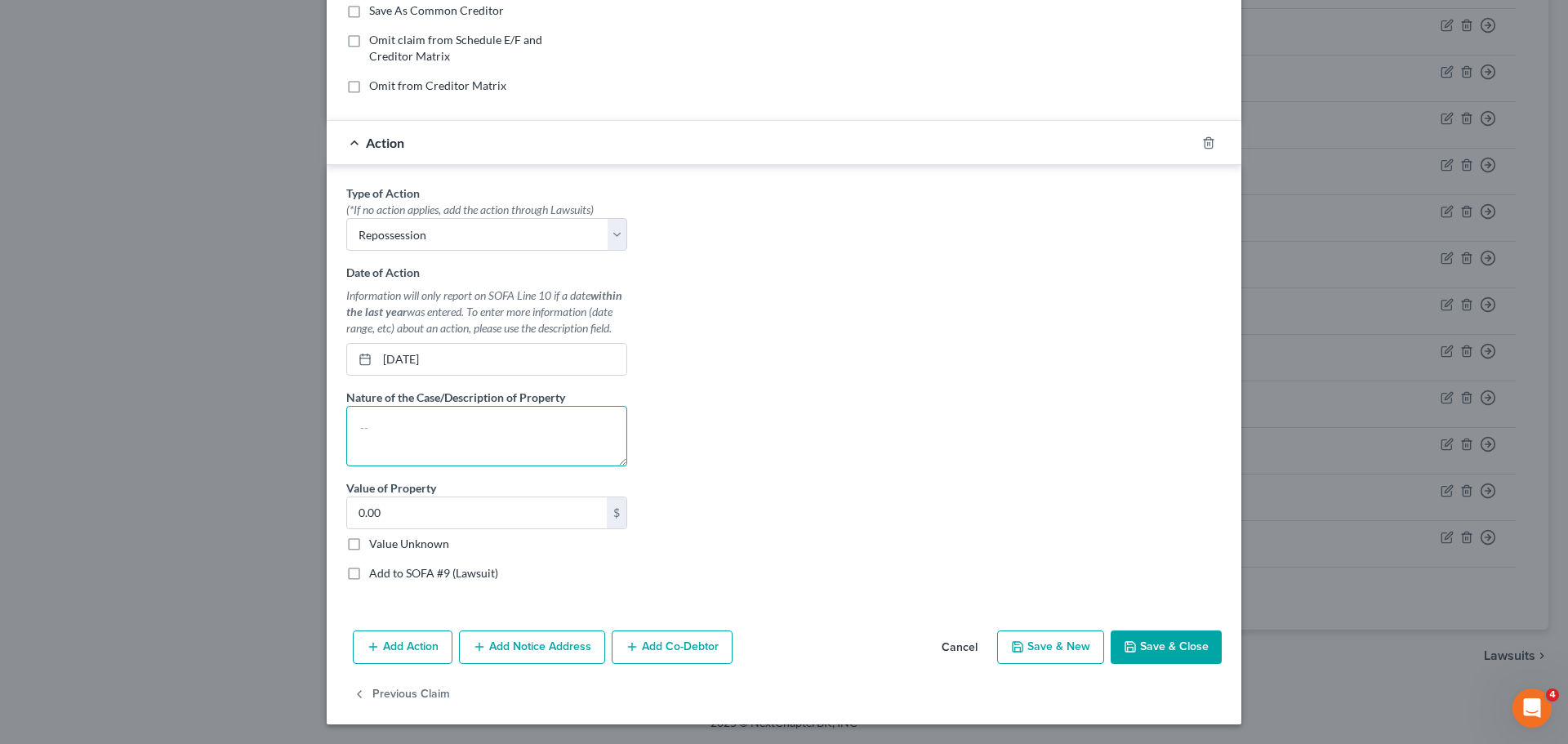
click at [428, 441] on textarea at bounding box center [486, 436] width 281 height 60
click at [1136, 634] on button "Save & Close" at bounding box center [1167, 648] width 111 height 34
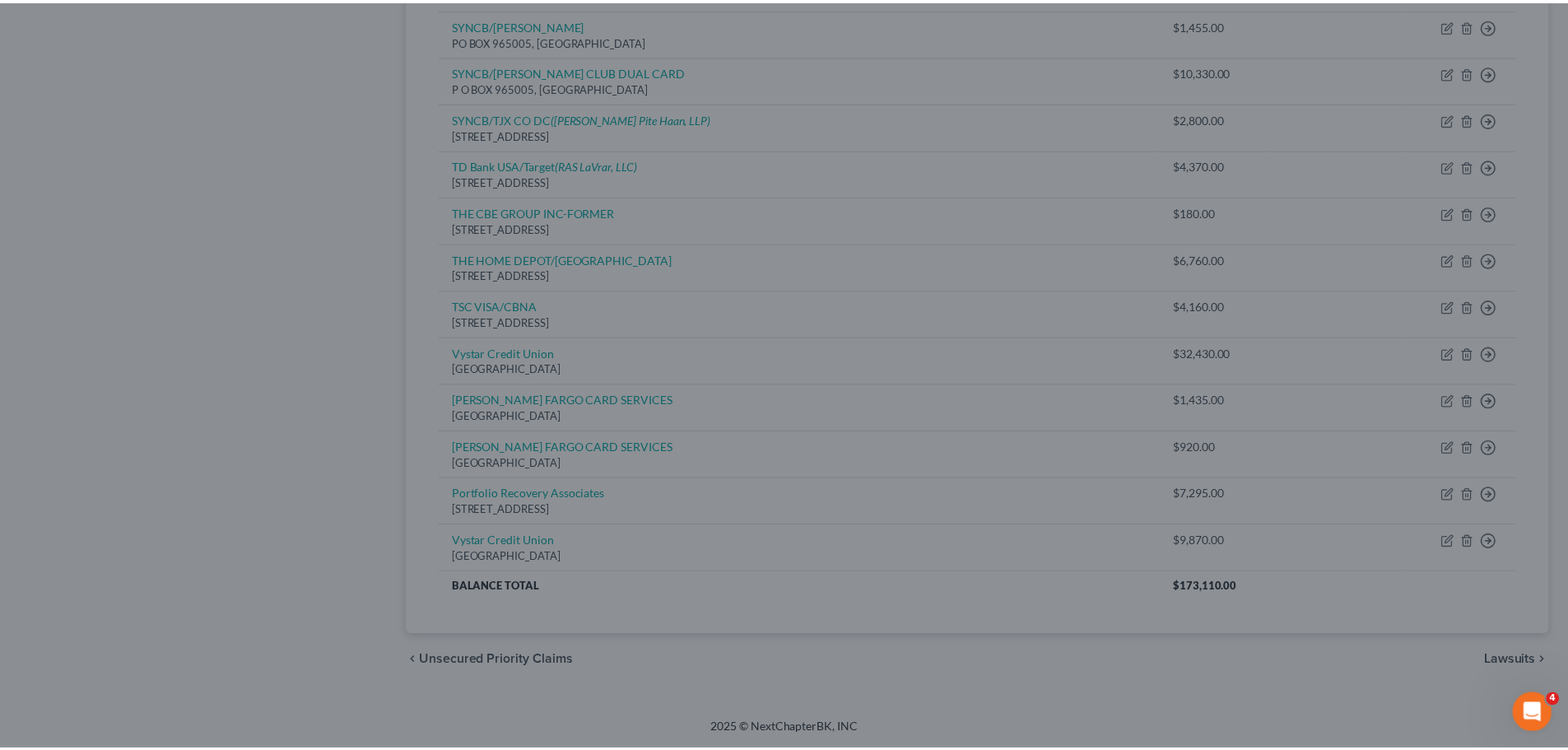
scroll to position [0, 0]
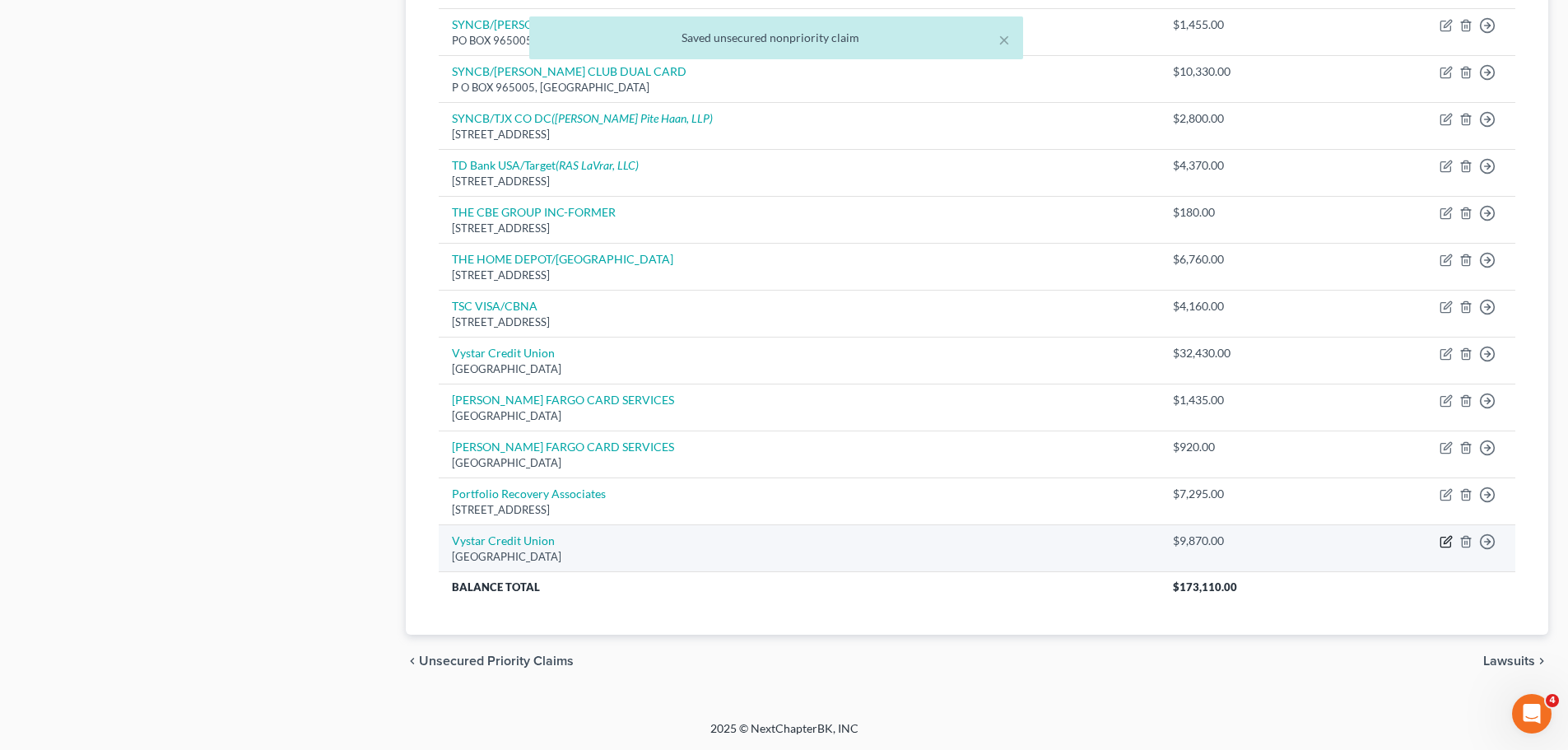
click at [1443, 539] on icon "button" at bounding box center [1447, 542] width 13 height 13
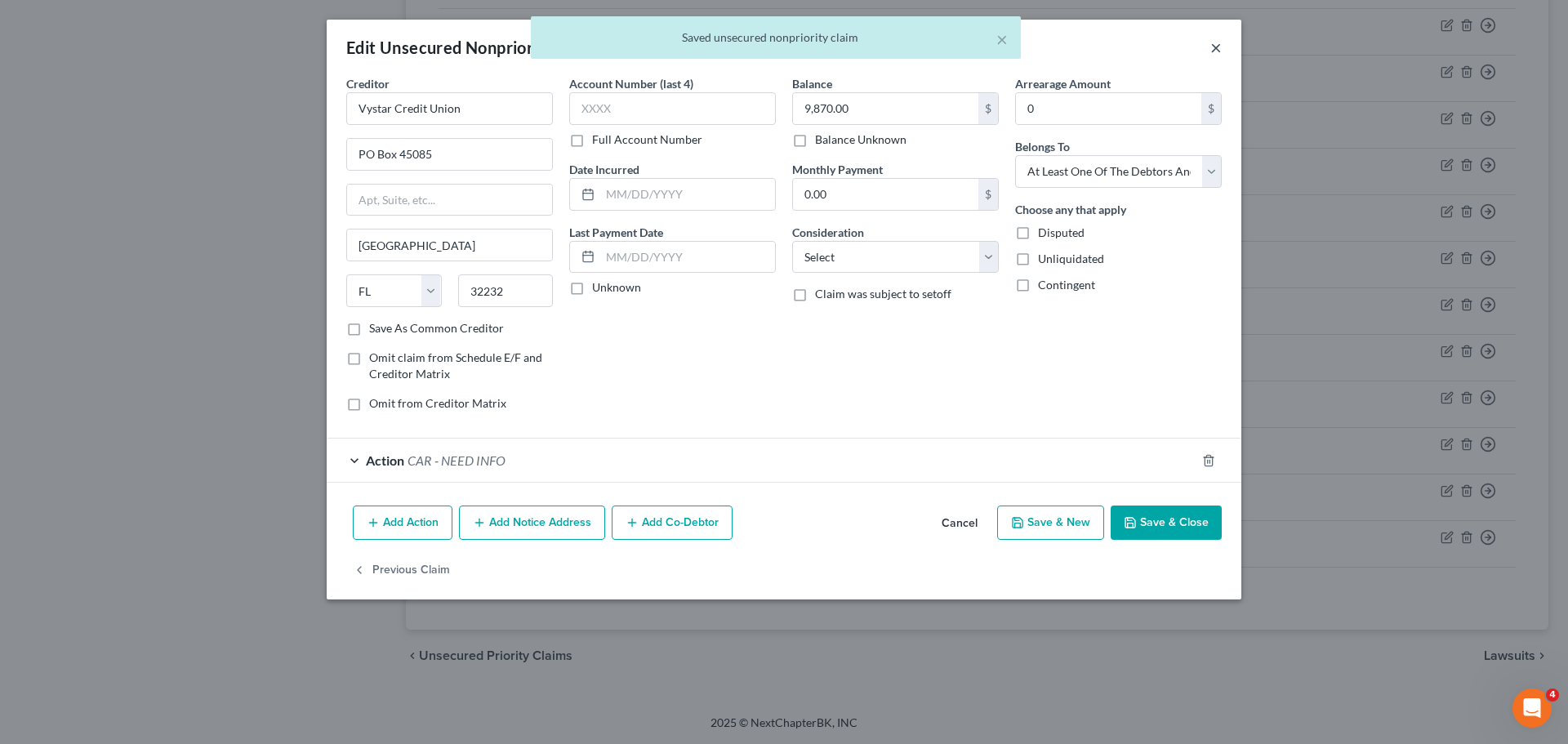
drag, startPoint x: 1218, startPoint y: 42, endPoint x: 1214, endPoint y: 53, distance: 11.7
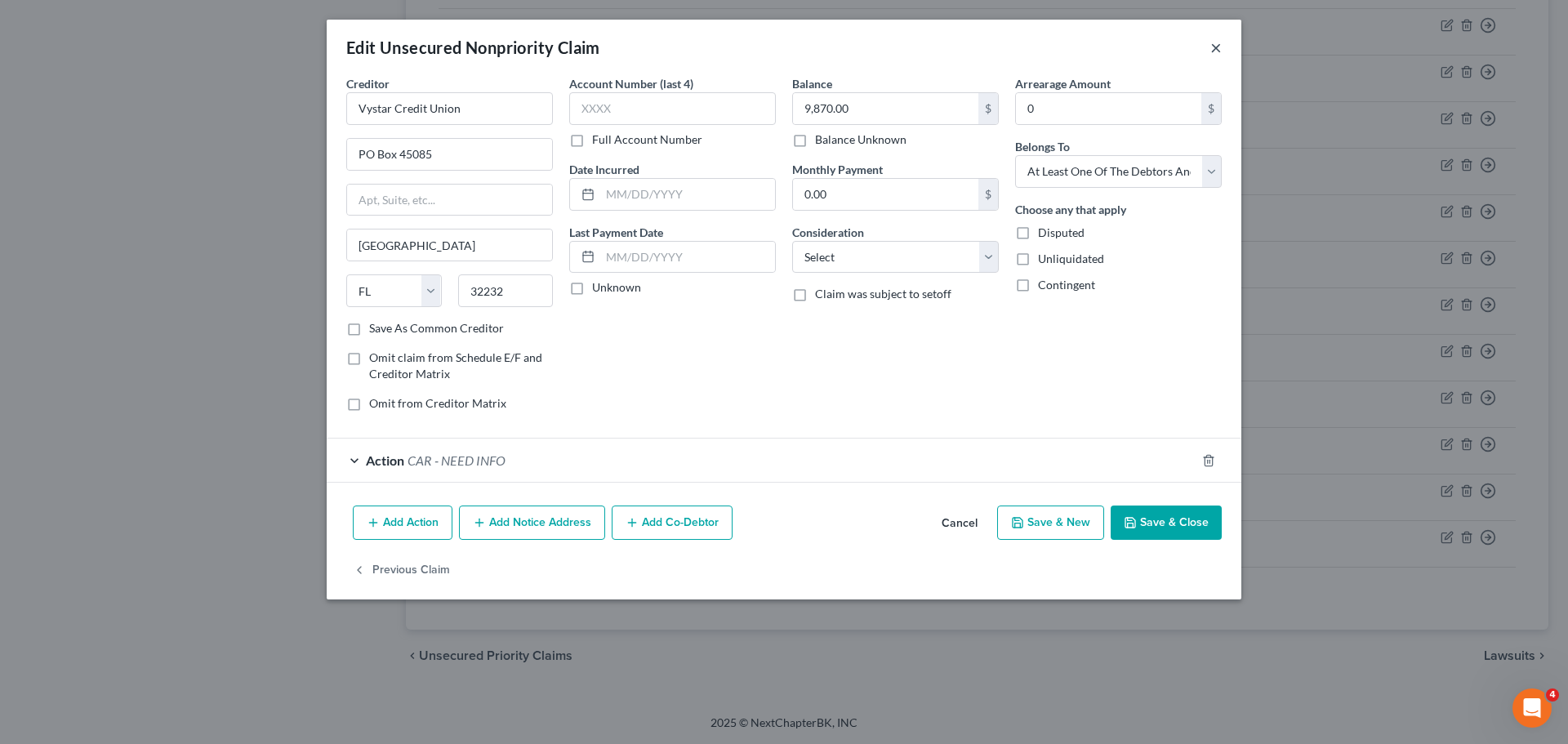
click at [1214, 53] on button "×" at bounding box center [1216, 47] width 11 height 20
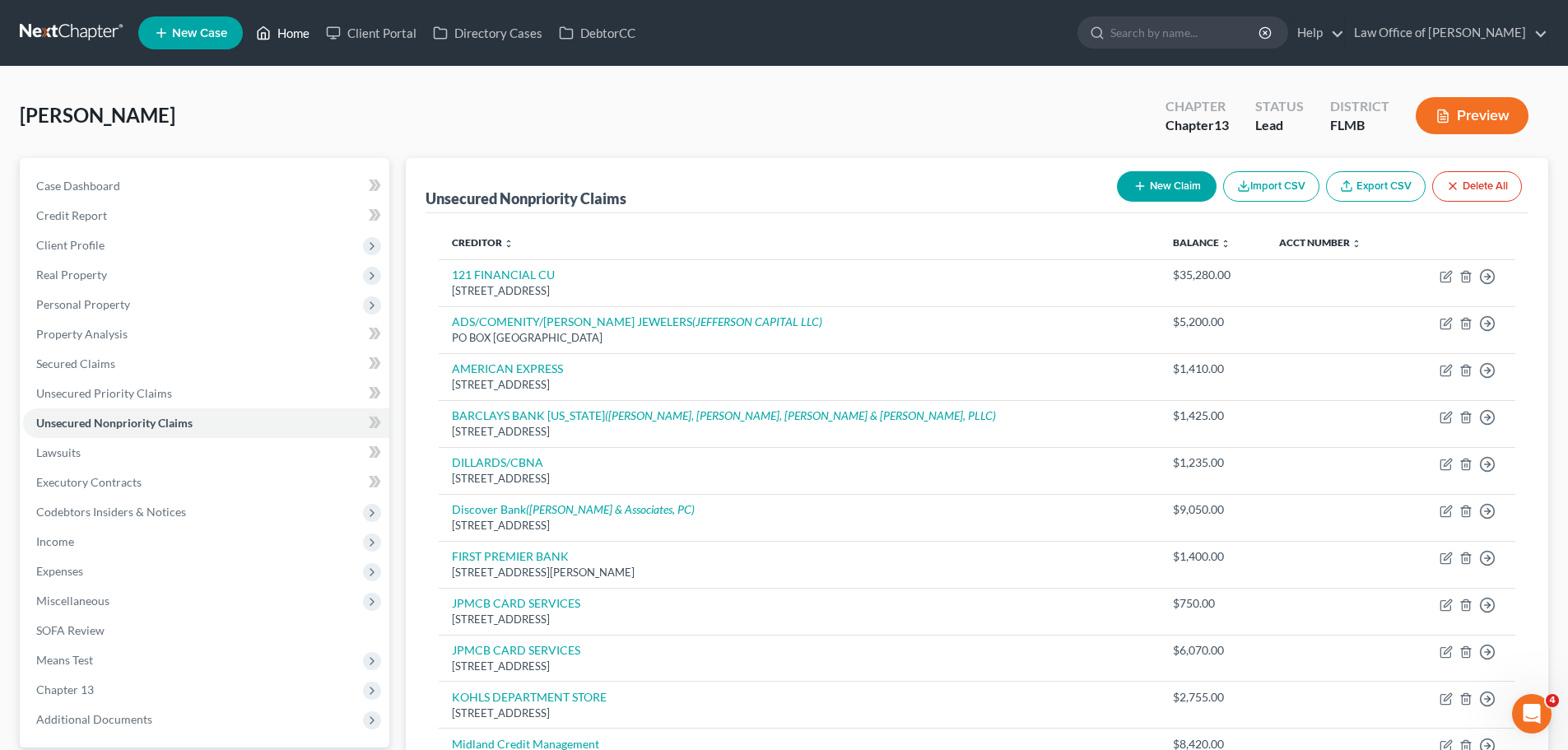
click at [278, 31] on link "Home" at bounding box center [282, 33] width 70 height 30
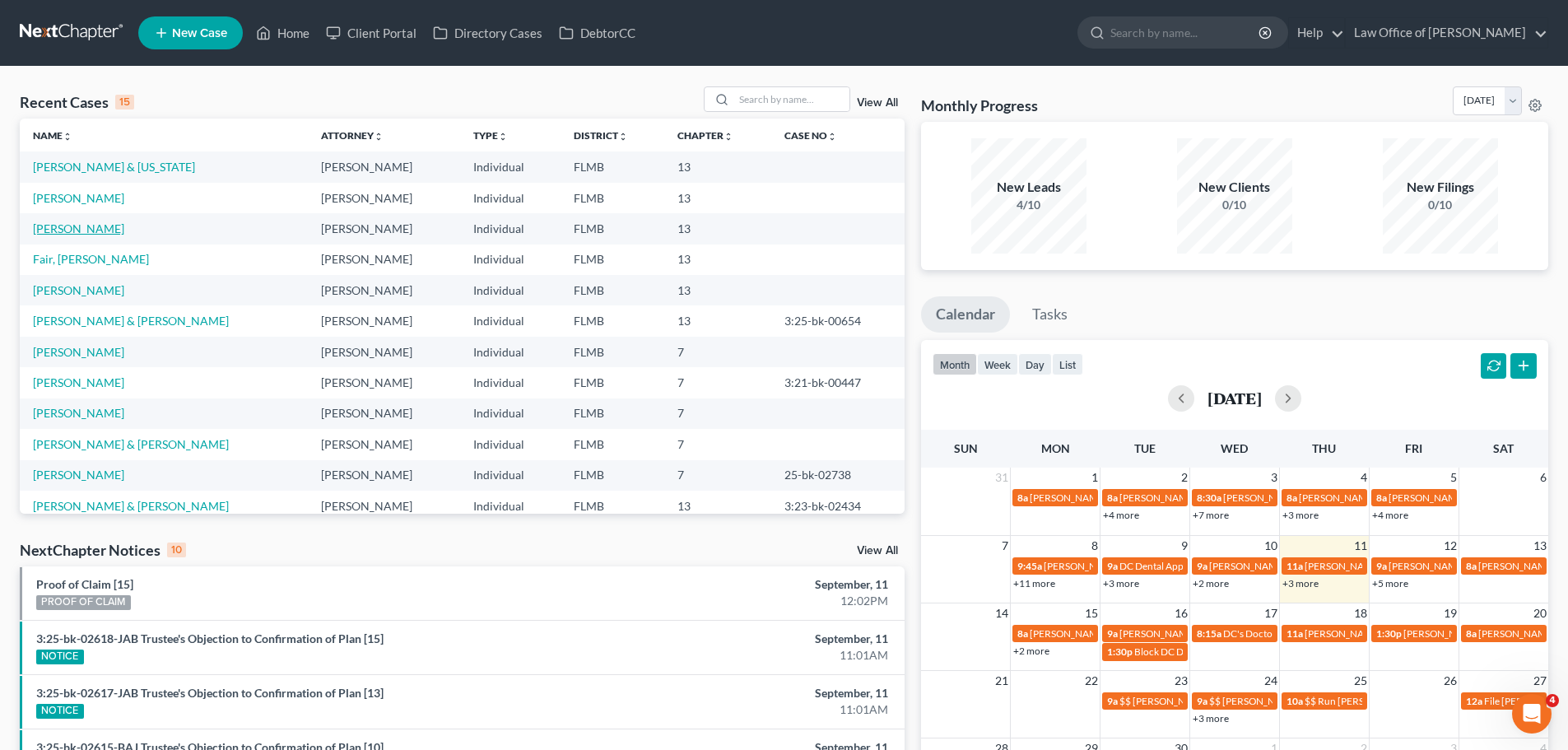
click at [83, 226] on link "[PERSON_NAME]" at bounding box center [78, 228] width 91 height 14
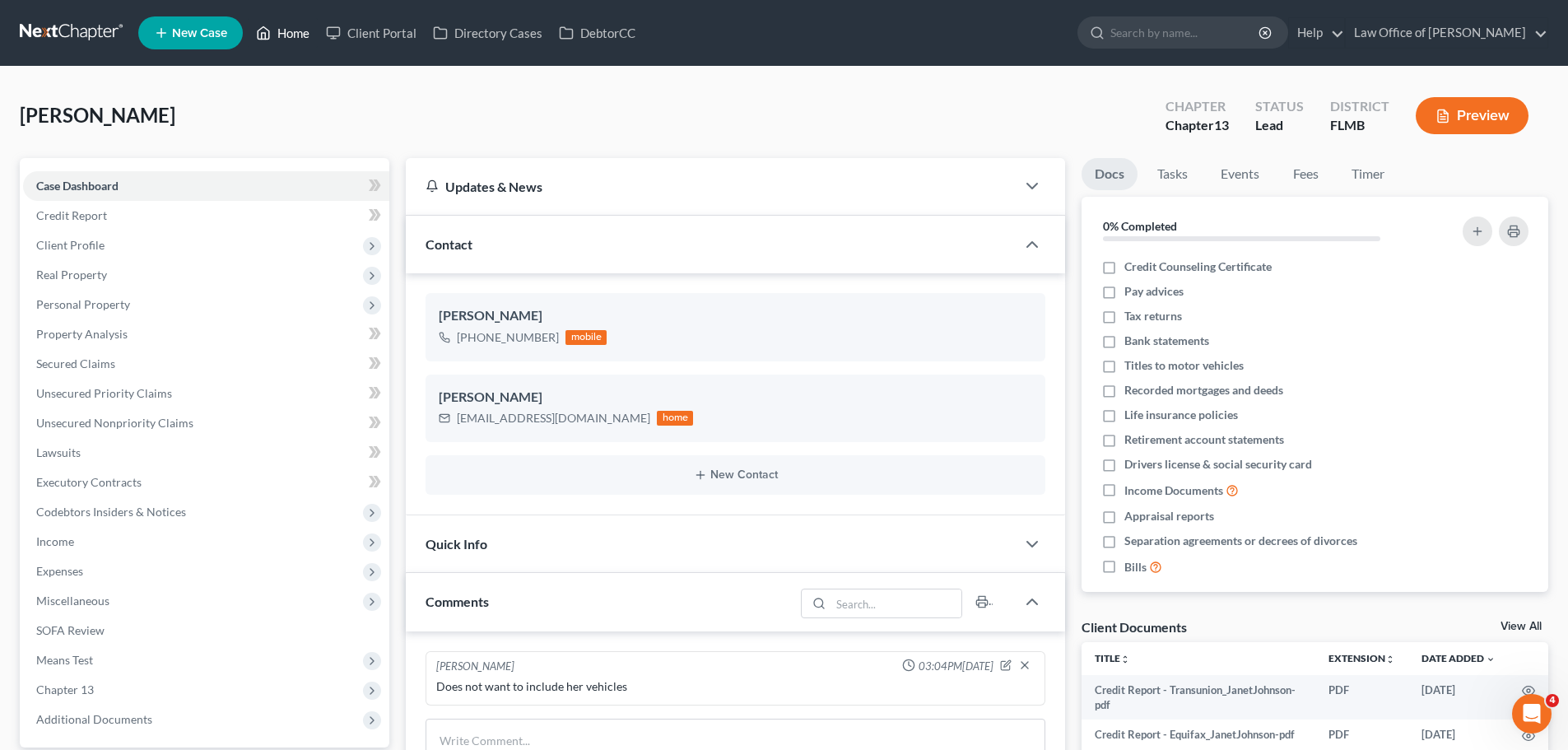
drag, startPoint x: 274, startPoint y: 36, endPoint x: 417, endPoint y: 210, distance: 225.2
click at [274, 36] on link "Home" at bounding box center [282, 33] width 70 height 30
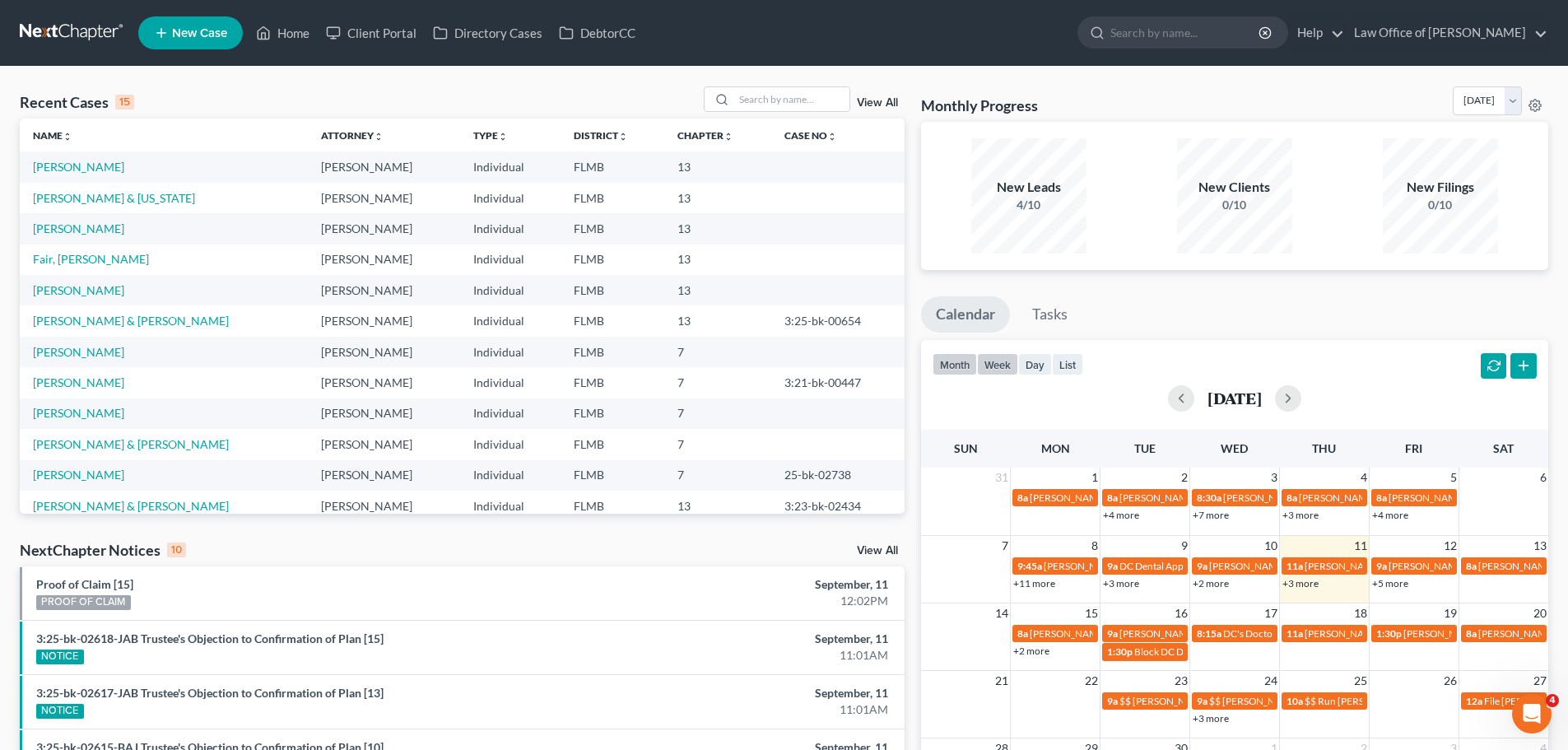
click at [1001, 366] on button "week" at bounding box center [998, 364] width 41 height 22
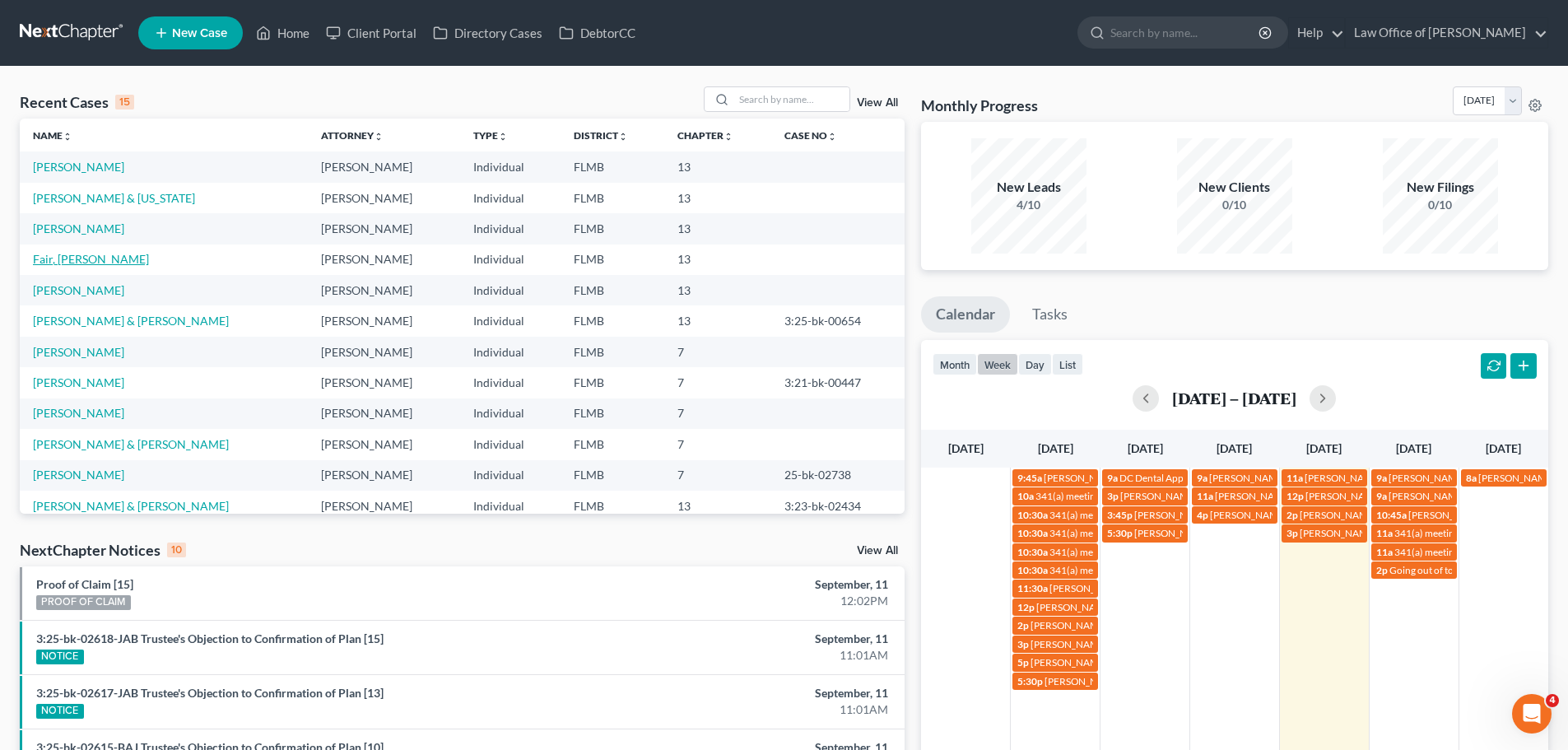
click at [51, 258] on link "Fair, [PERSON_NAME]" at bounding box center [91, 259] width 117 height 14
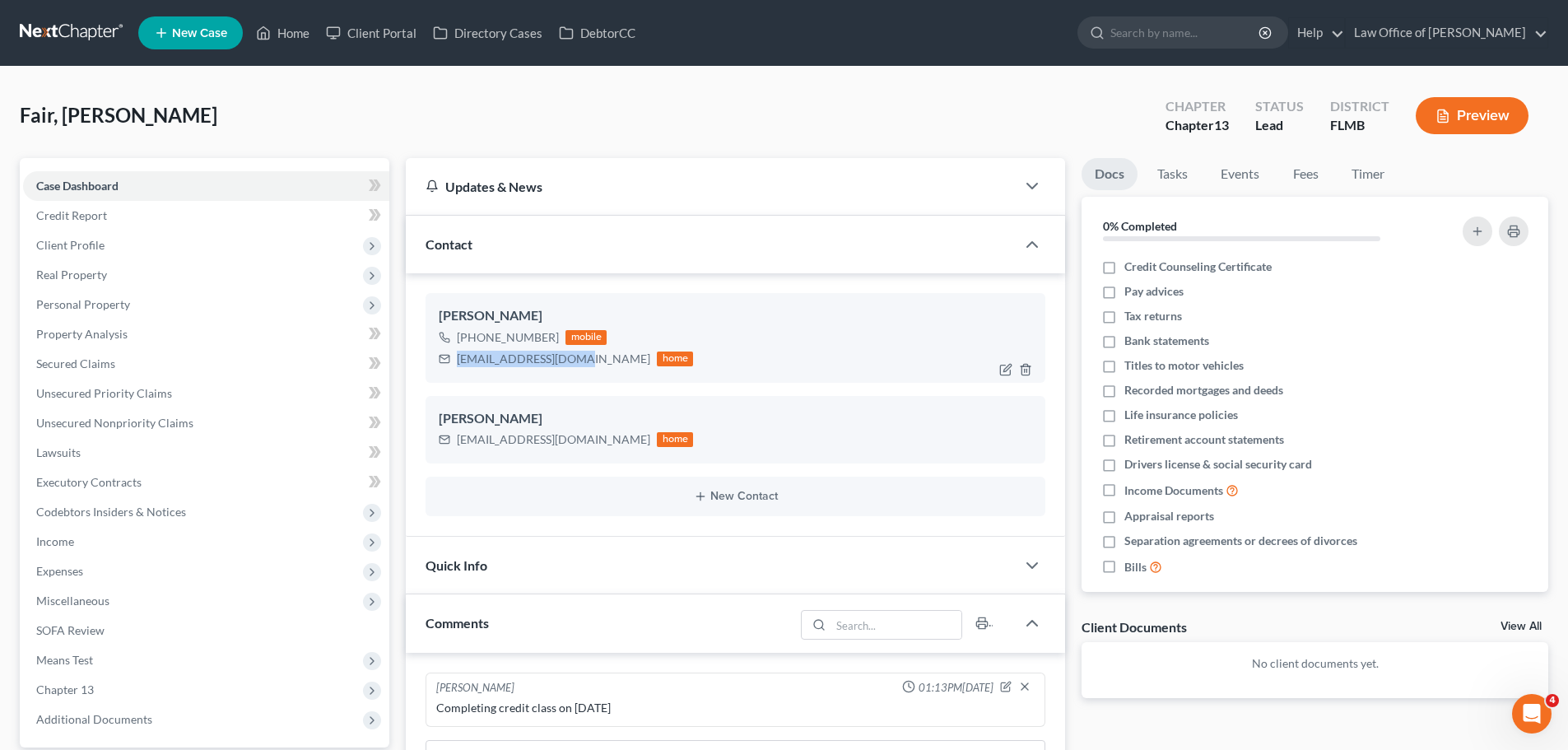
drag, startPoint x: 570, startPoint y: 359, endPoint x: 447, endPoint y: 369, distance: 123.4
click at [447, 369] on div "[EMAIL_ADDRESS][DOMAIN_NAME] home" at bounding box center [566, 359] width 254 height 21
copy div "[EMAIL_ADDRESS][DOMAIN_NAME]"
drag, startPoint x: 269, startPoint y: 21, endPoint x: 306, endPoint y: 61, distance: 54.5
click at [269, 21] on link "Home" at bounding box center [282, 33] width 70 height 30
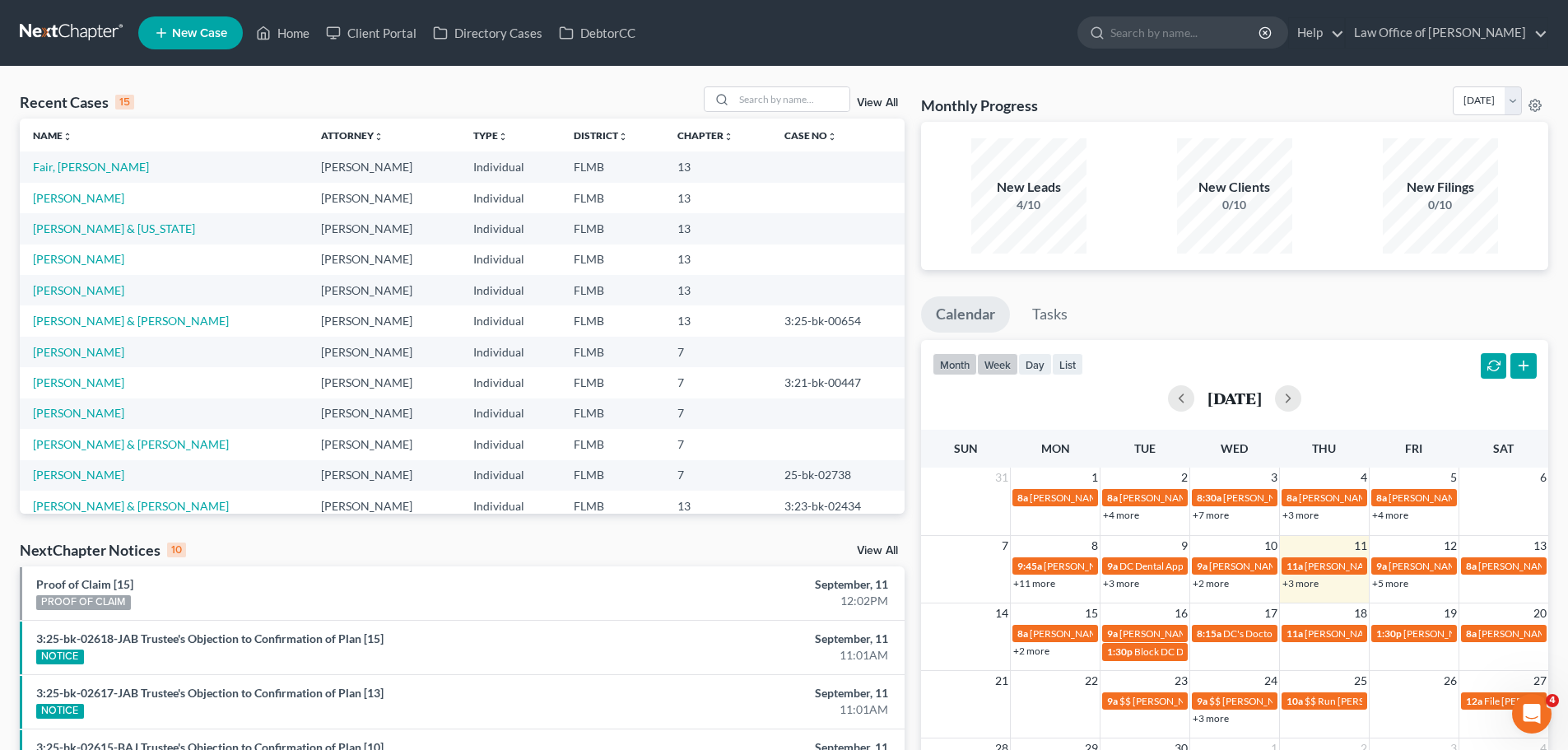
click at [1002, 365] on button "week" at bounding box center [998, 364] width 41 height 22
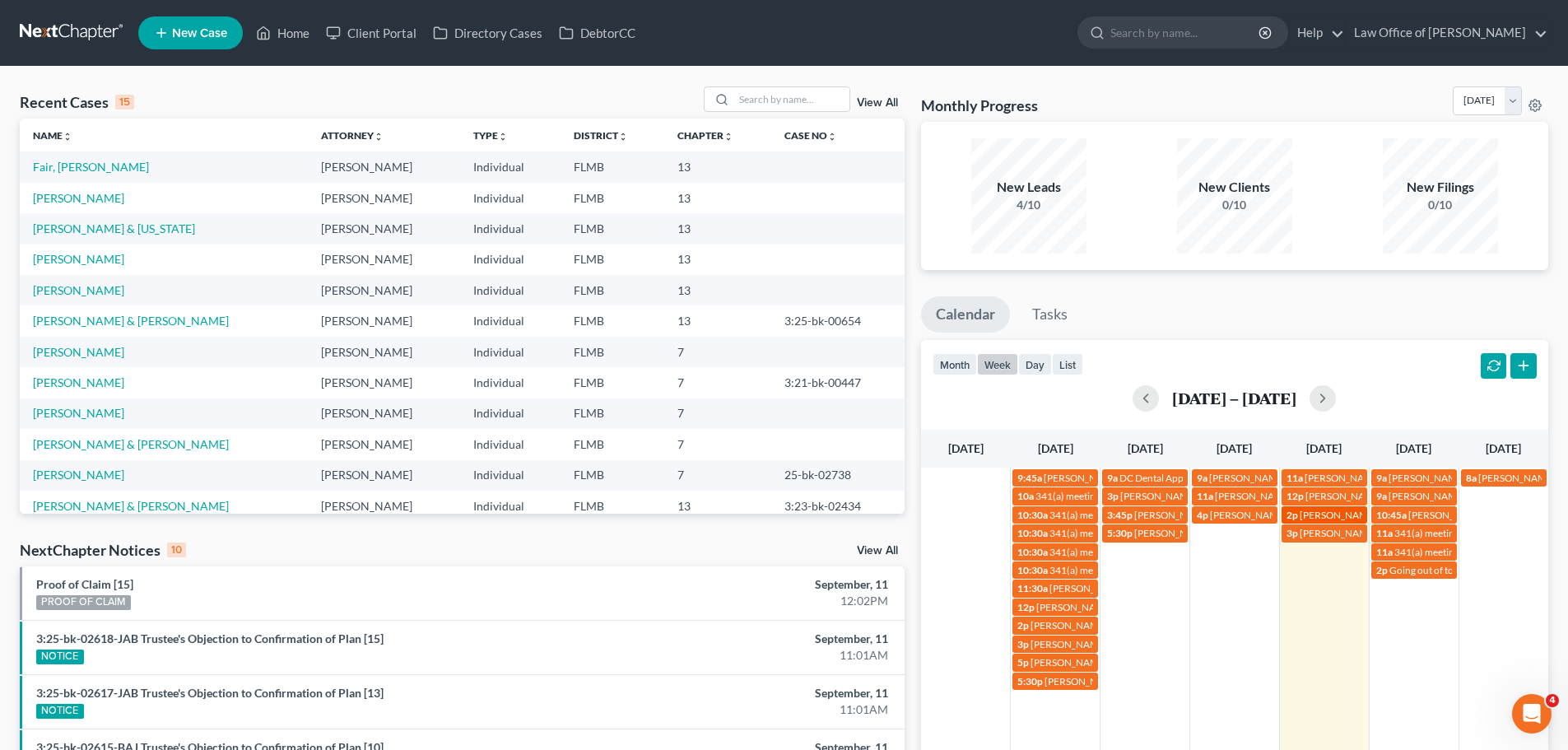
click at [1319, 511] on span "[PERSON_NAME] [PHONE_NUMBER]" at bounding box center [1383, 514] width 167 height 13
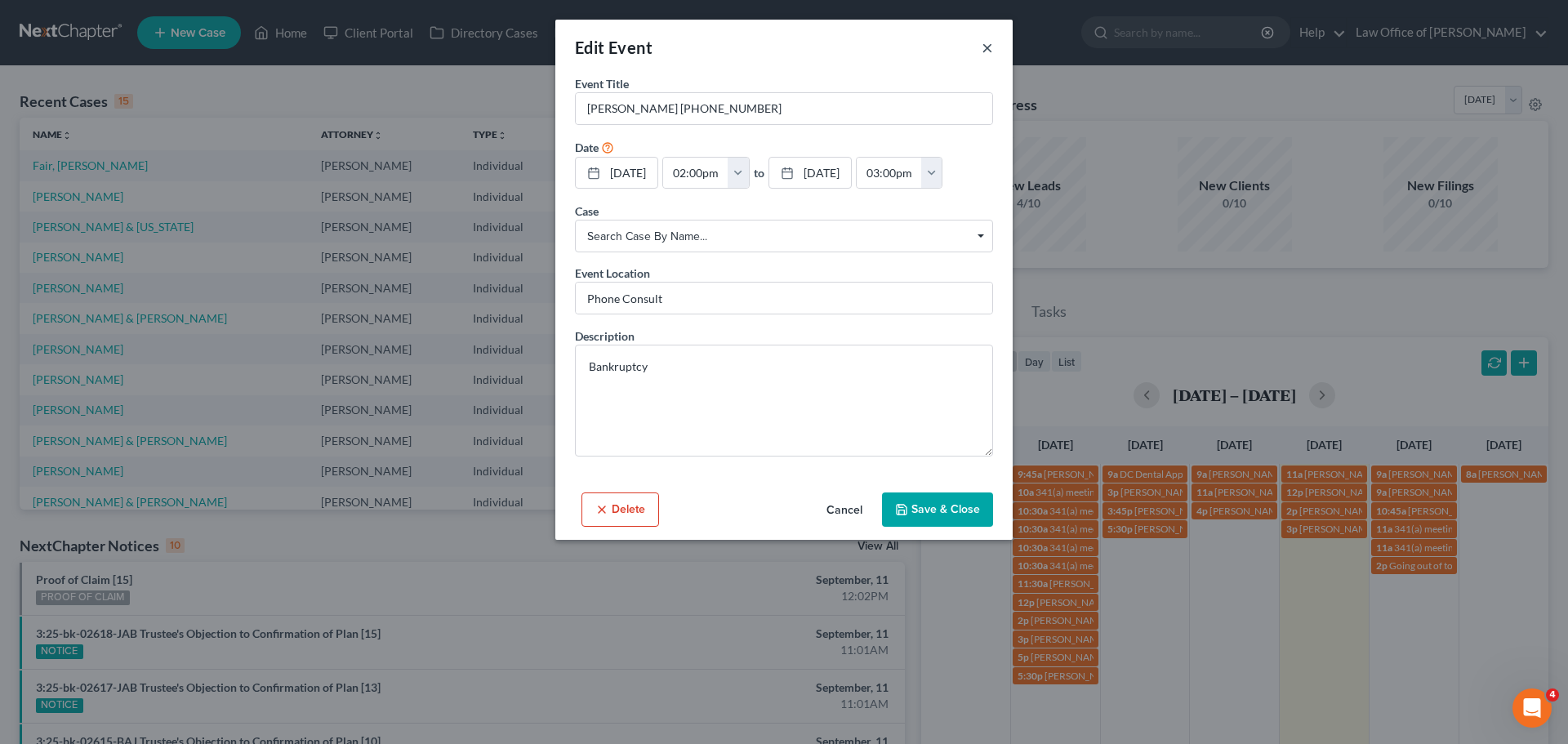
click at [993, 43] on button "×" at bounding box center [988, 47] width 11 height 20
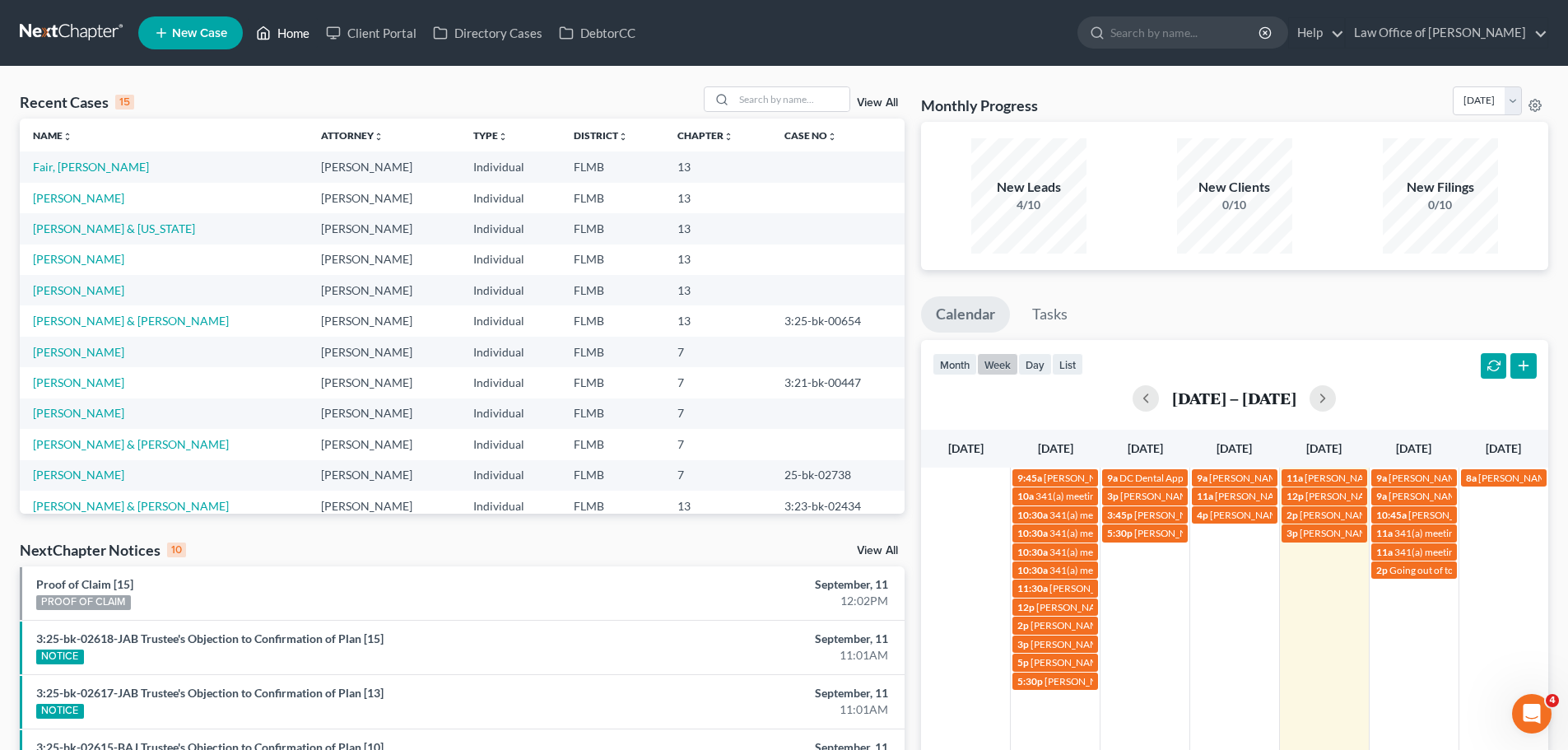
click at [309, 27] on link "Home" at bounding box center [282, 33] width 70 height 30
click at [764, 93] on input "search" at bounding box center [793, 99] width 116 height 24
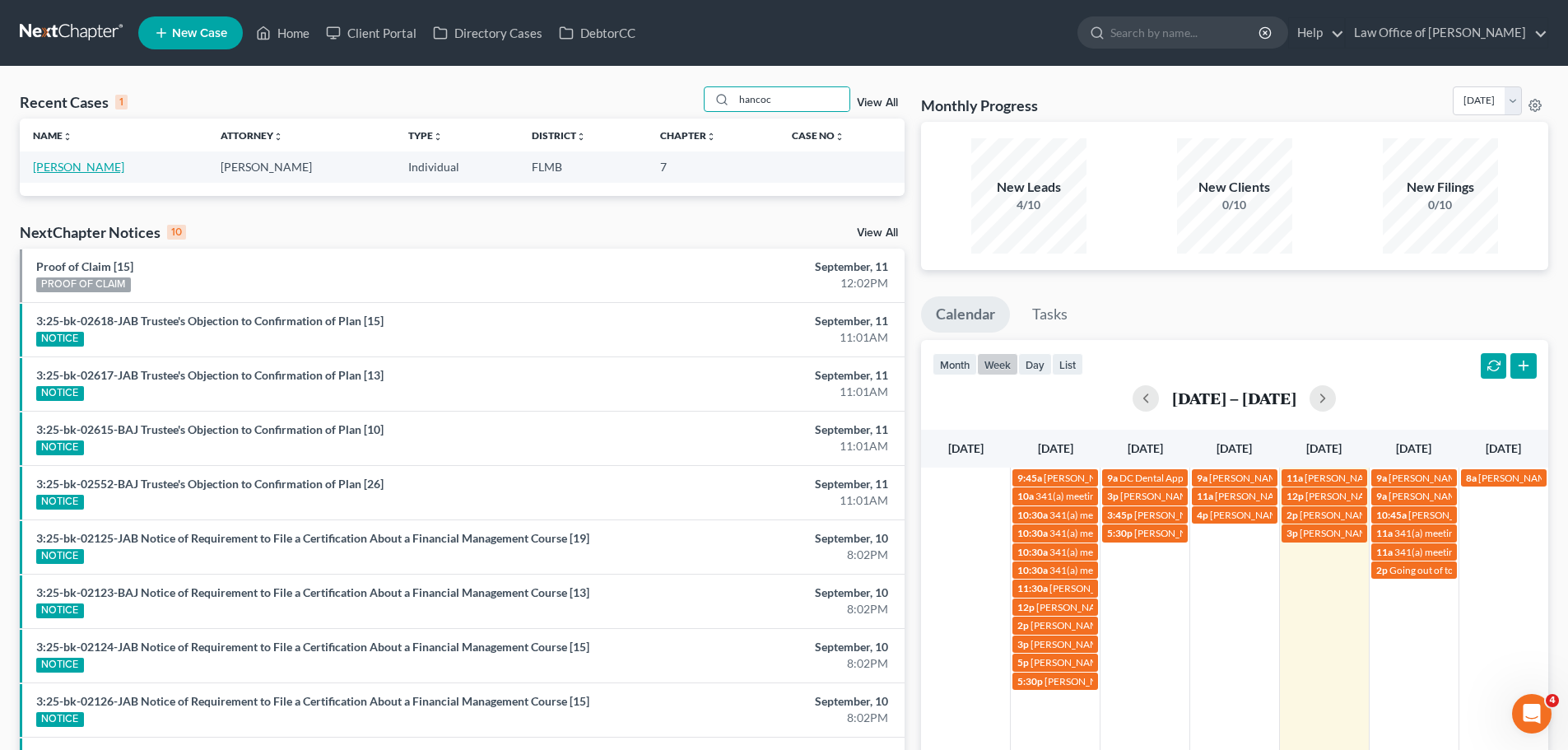
click at [105, 171] on link "[PERSON_NAME]" at bounding box center [78, 167] width 91 height 14
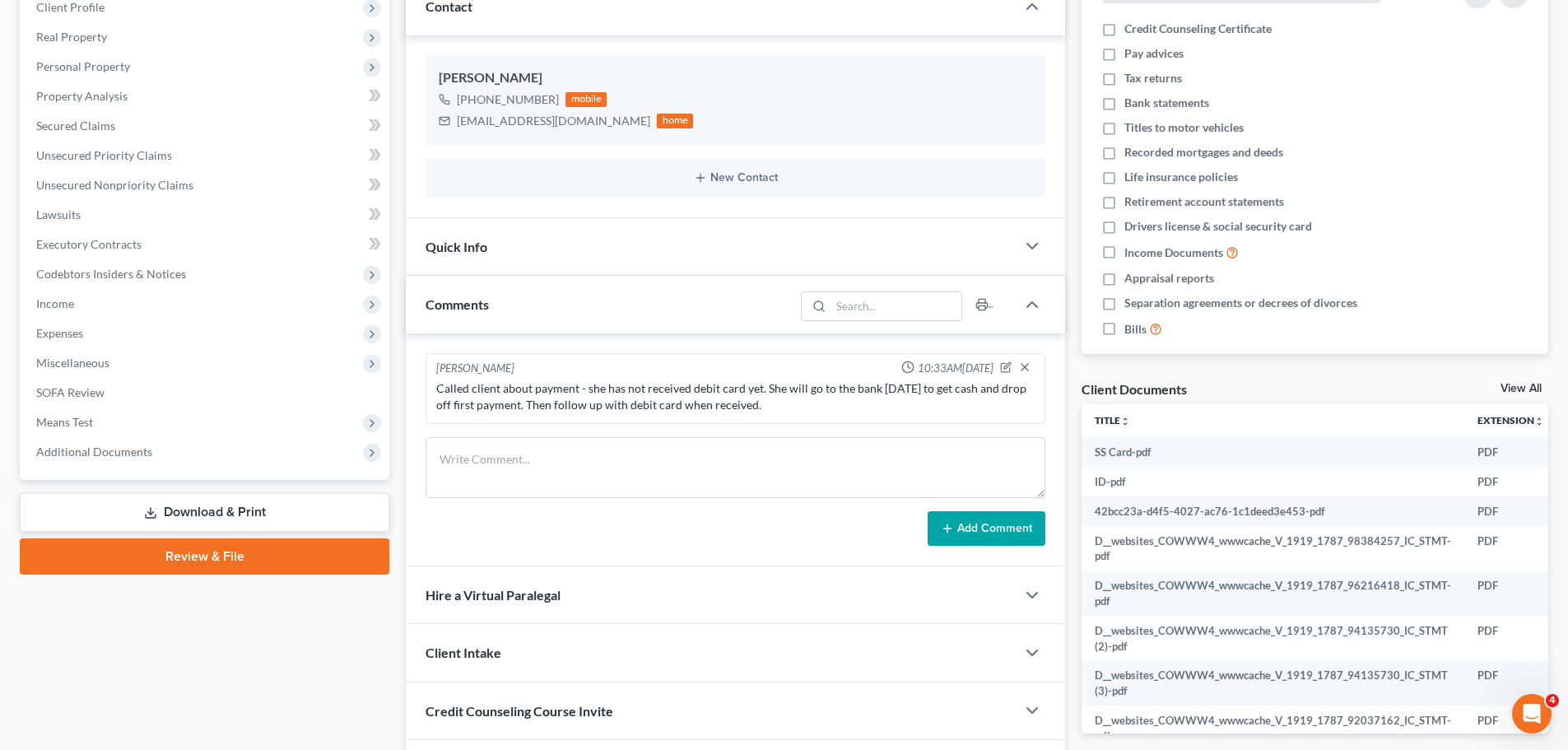
scroll to position [246, 0]
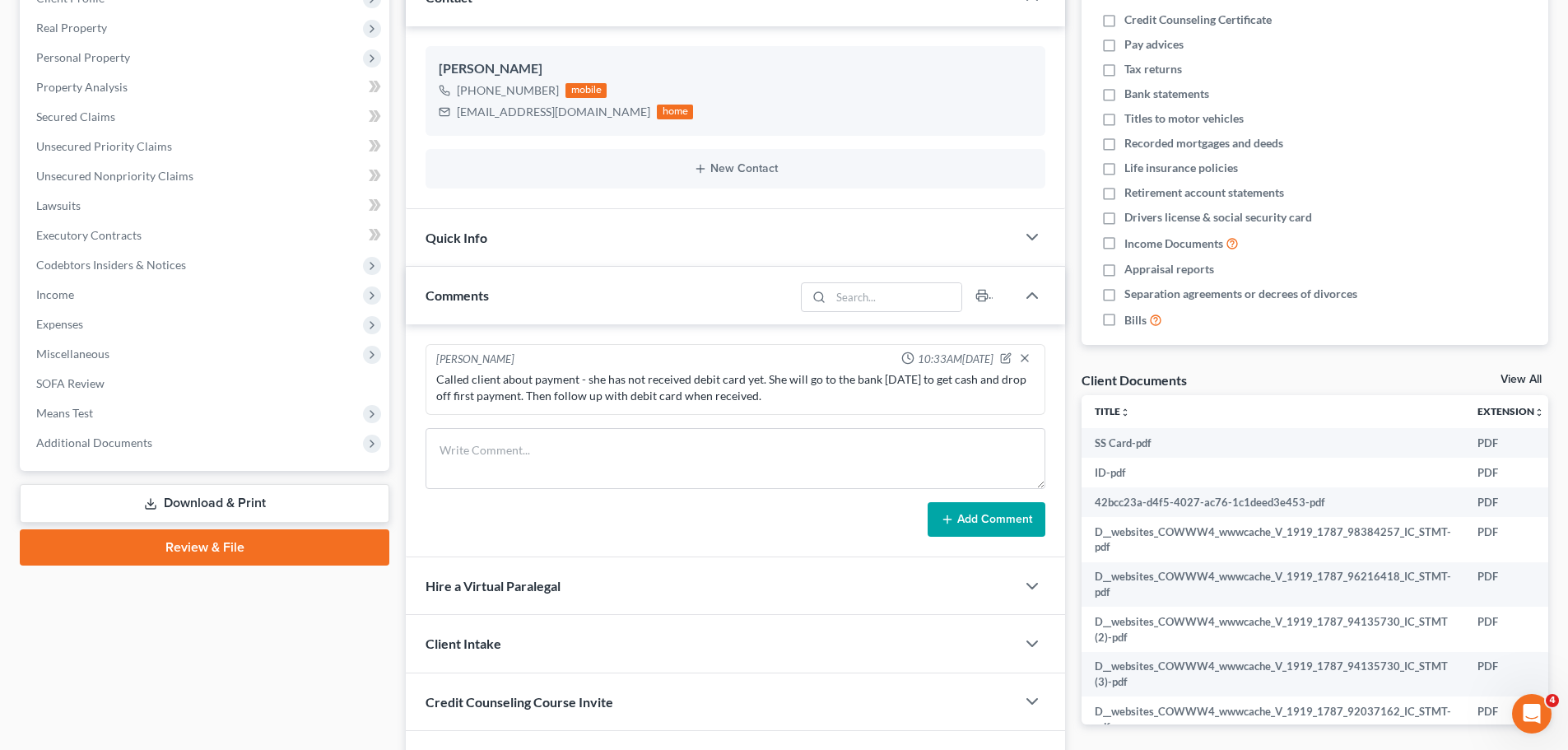
drag, startPoint x: 104, startPoint y: 446, endPoint x: 137, endPoint y: 485, distance: 51.1
click at [104, 446] on span "Additional Documents" at bounding box center [94, 442] width 117 height 14
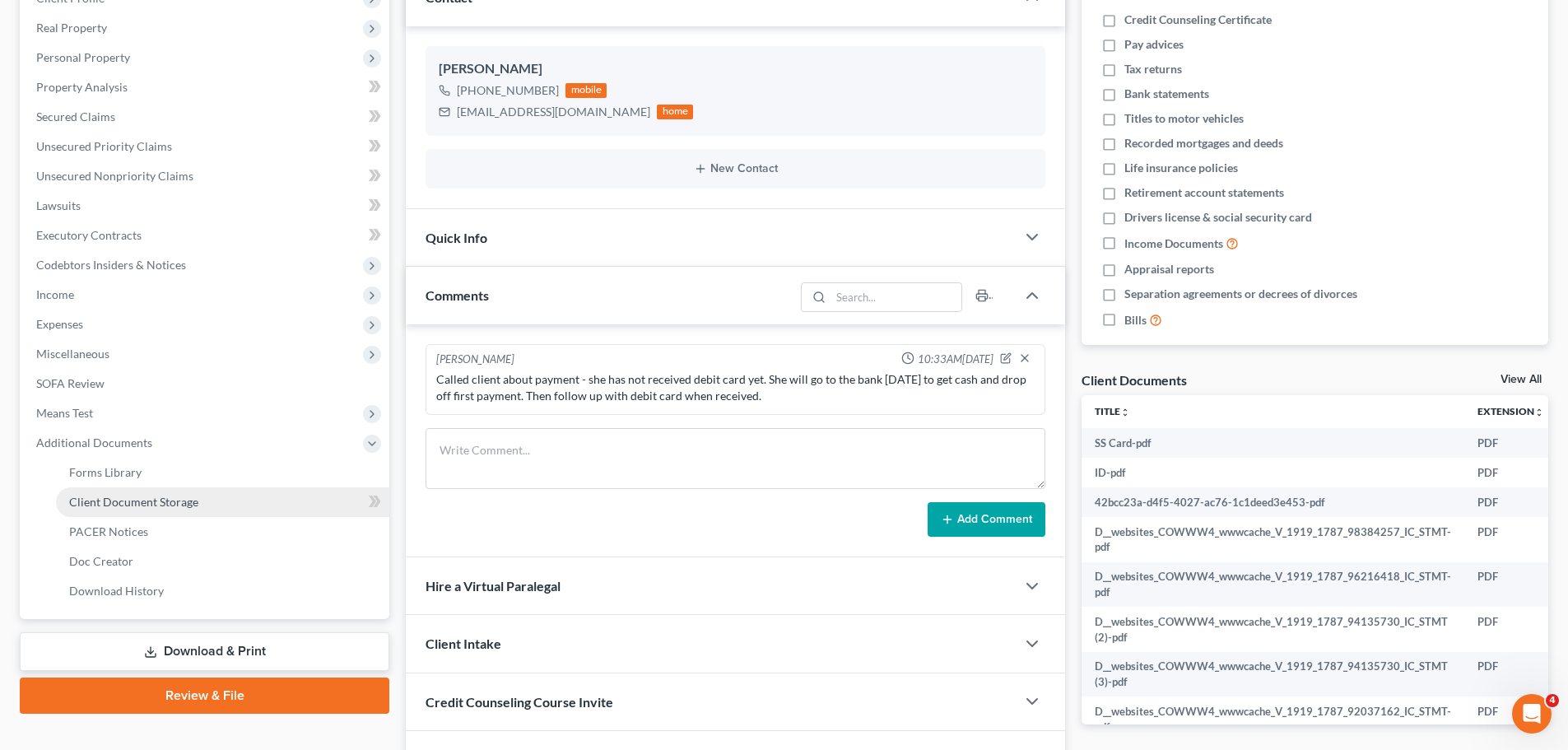
click at [145, 509] on link "Client Document Storage" at bounding box center [222, 502] width 333 height 30
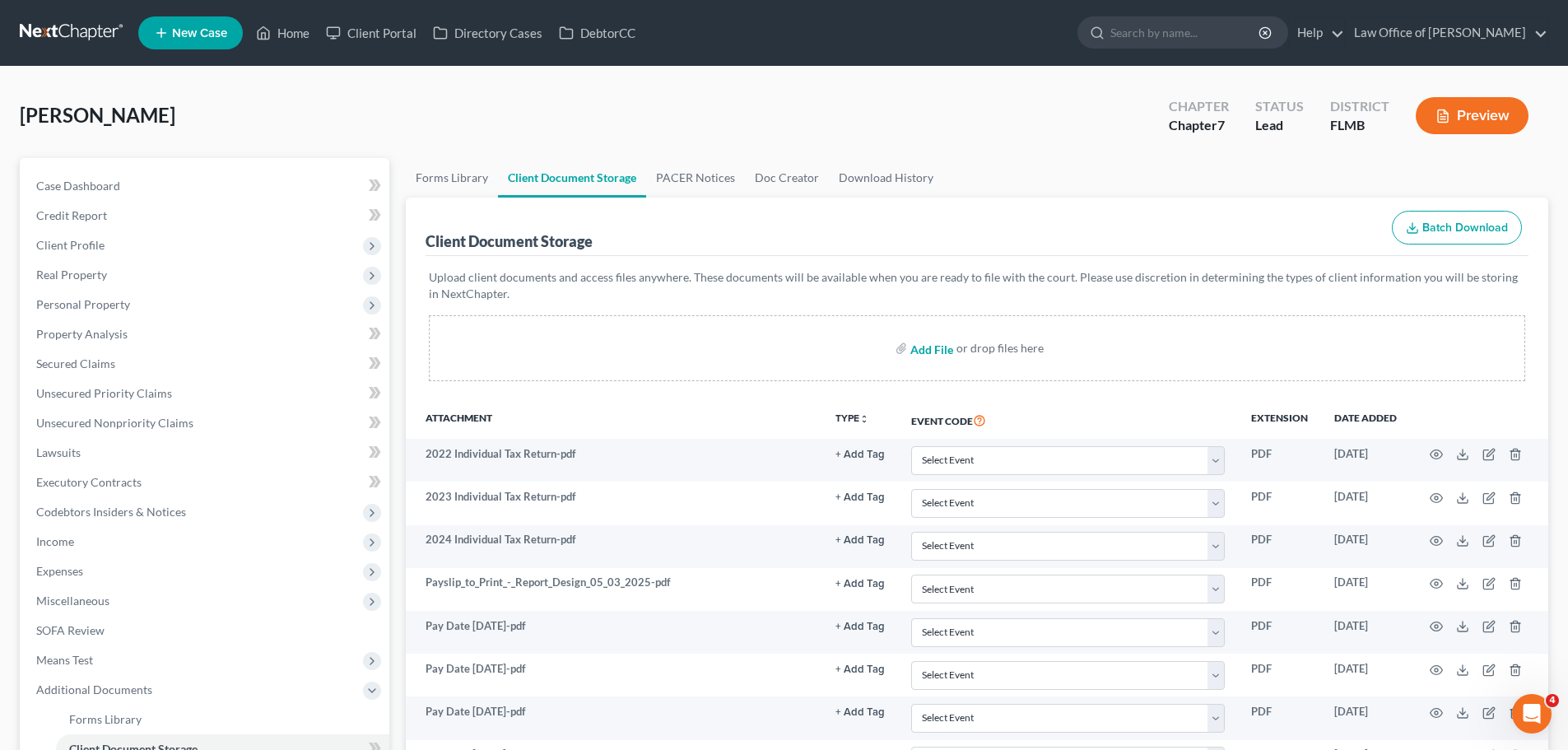
click at [929, 351] on input "file" at bounding box center [929, 348] width 39 height 30
drag, startPoint x: 281, startPoint y: 37, endPoint x: 18, endPoint y: 82, distance: 266.8
click at [281, 37] on link "Home" at bounding box center [282, 33] width 70 height 30
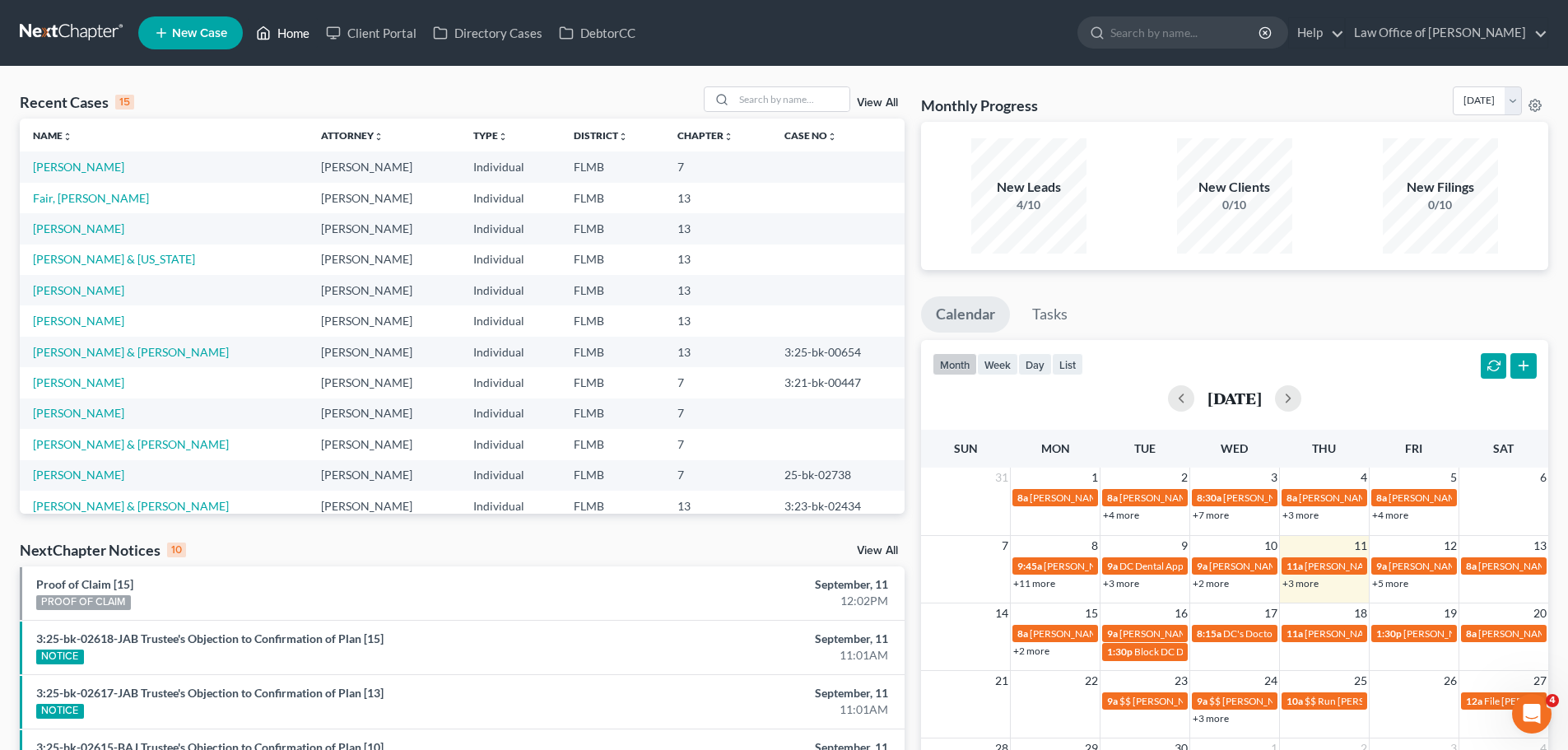
click at [275, 37] on link "Home" at bounding box center [282, 33] width 70 height 30
click at [989, 367] on button "week" at bounding box center [998, 364] width 41 height 22
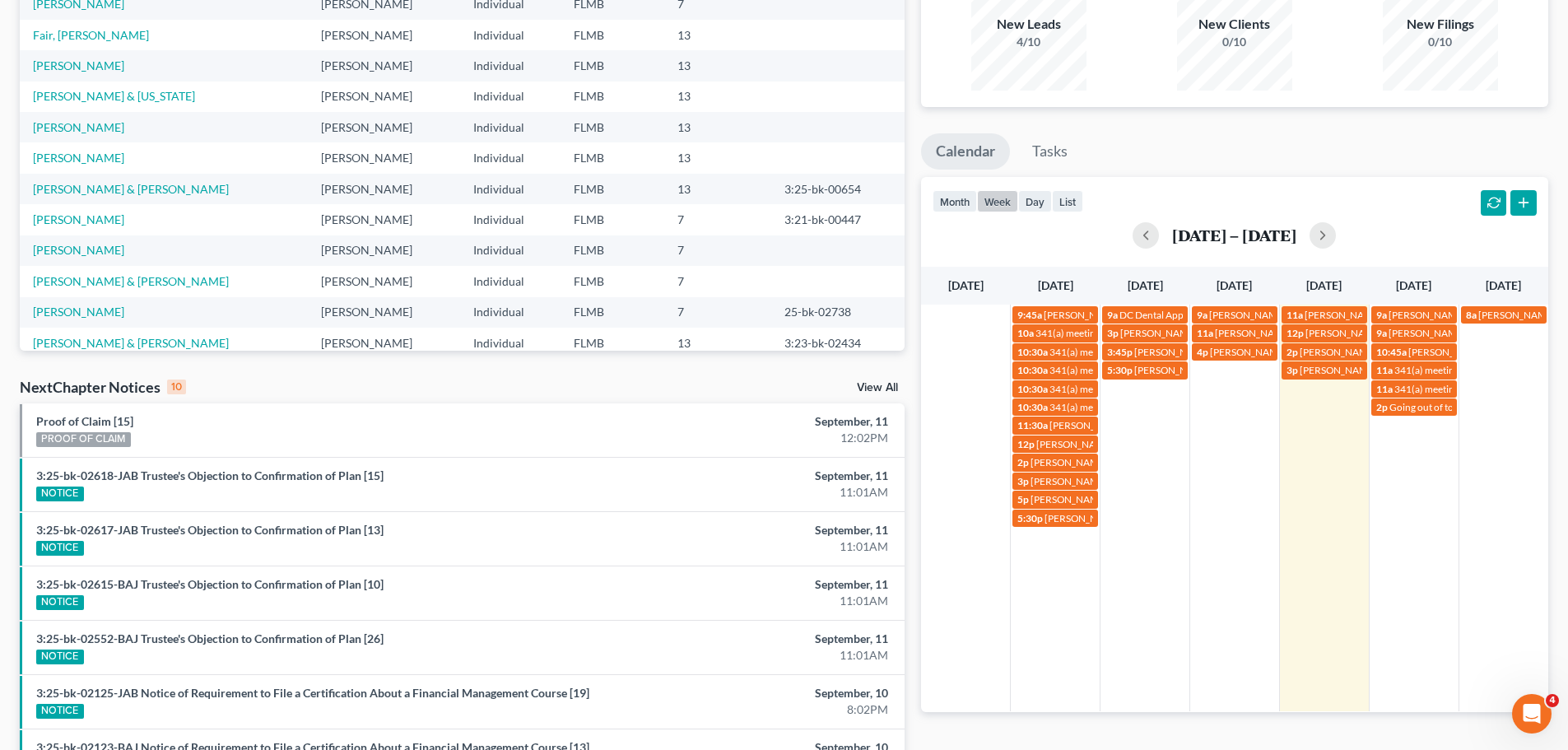
scroll to position [165, 0]
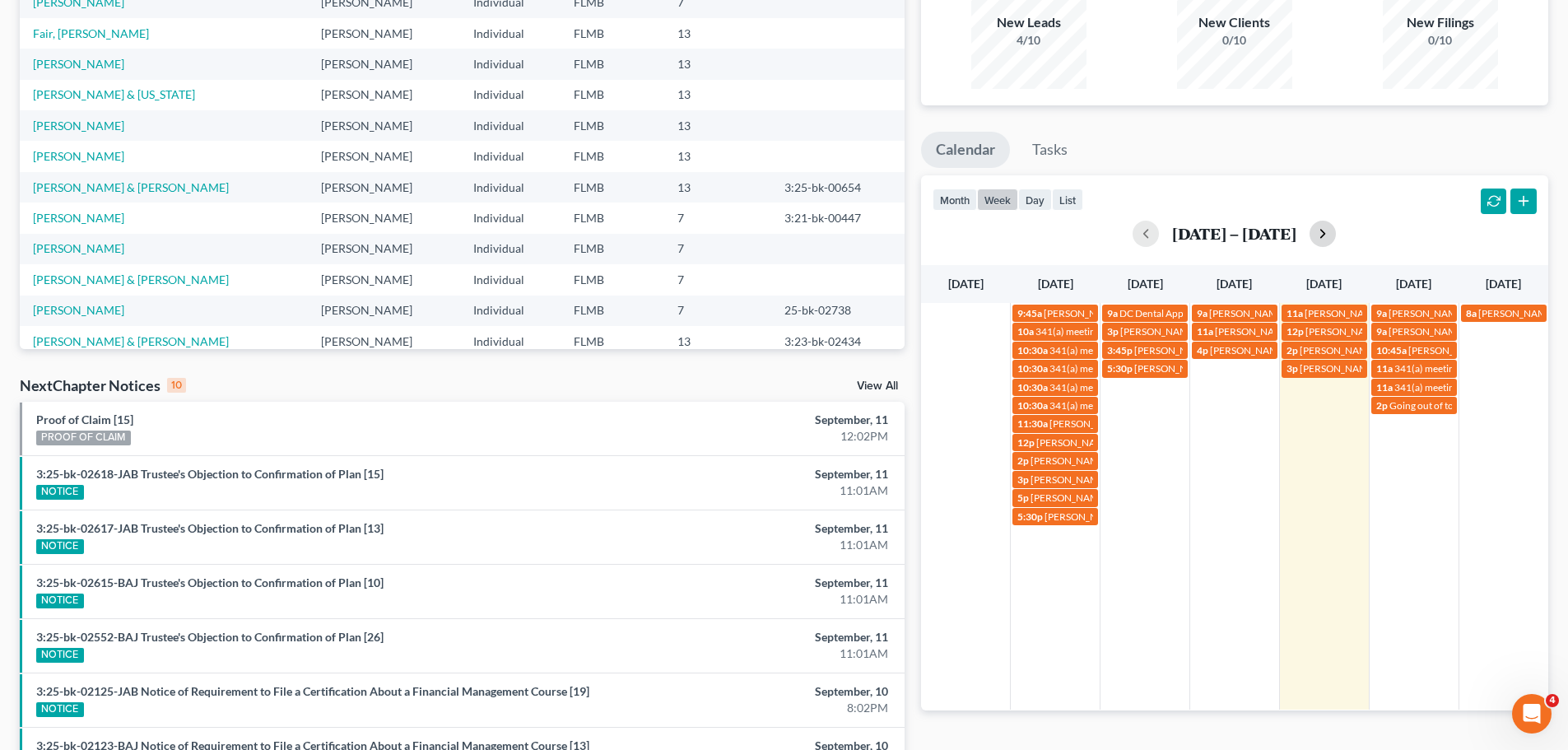
click at [1325, 231] on button "button" at bounding box center [1322, 233] width 26 height 26
